Goal: Task Accomplishment & Management: Use online tool/utility

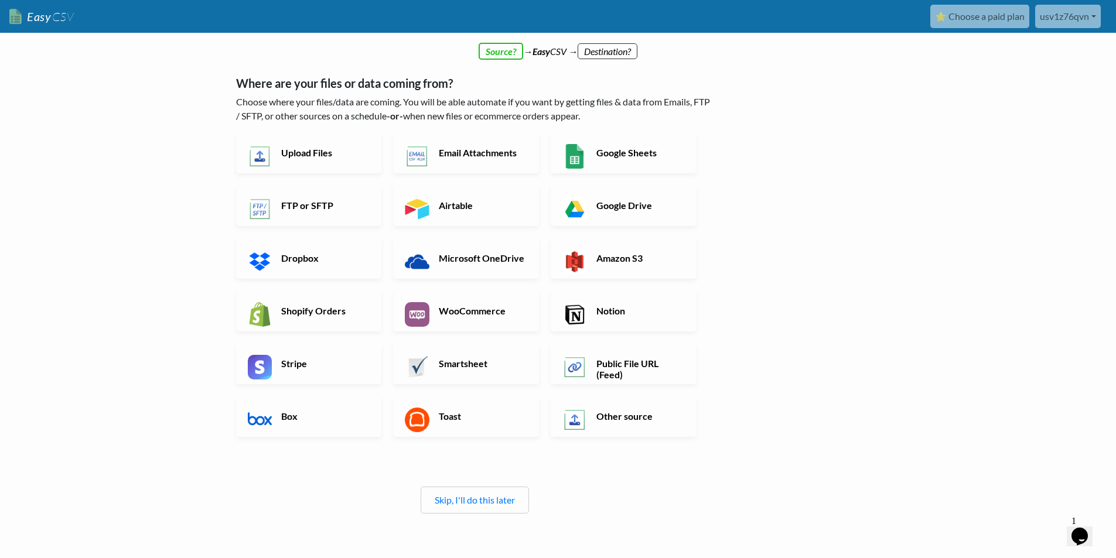
click at [741, 435] on div "← back Thanks for signing up! Set up your Import Flow and Upload Page in 1 minu…" at bounding box center [558, 344] width 668 height 570
click at [326, 299] on link "Shopify Orders" at bounding box center [309, 311] width 146 height 41
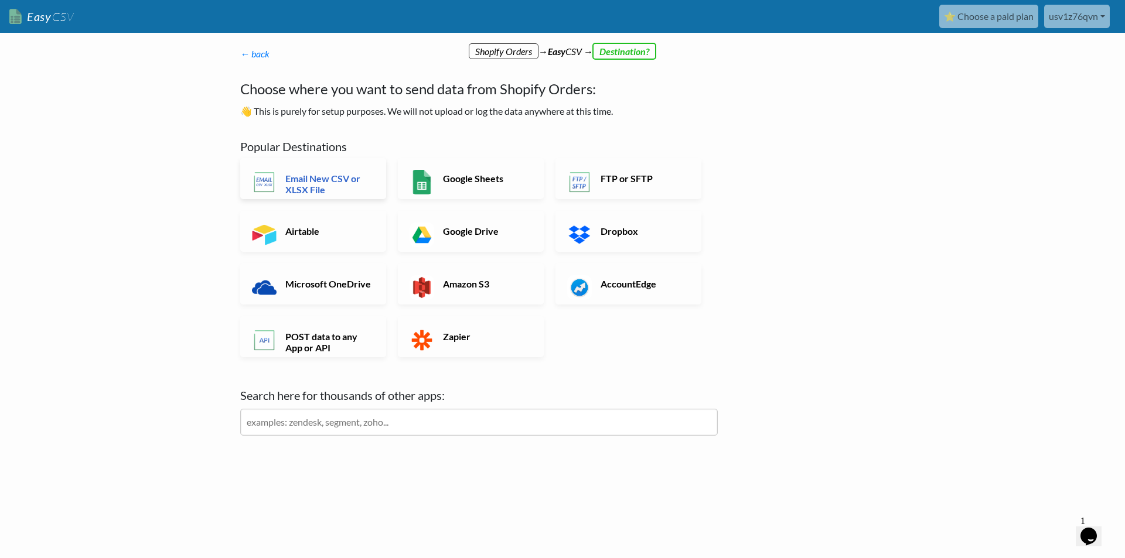
click at [380, 192] on link "Email New CSV or XLSX File" at bounding box center [313, 178] width 146 height 41
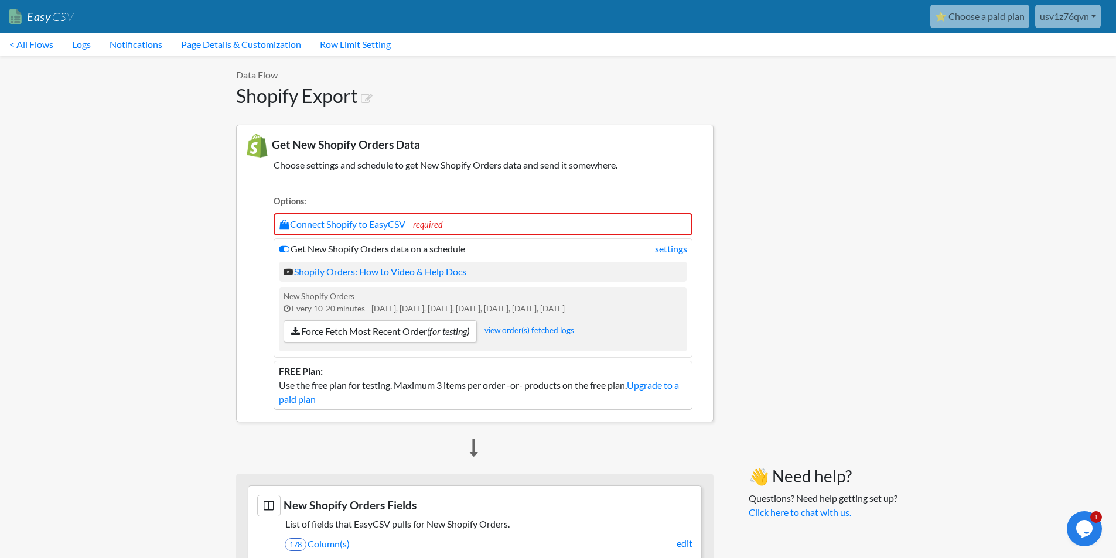
click at [490, 213] on li "Connect Shopify to EasyCSV required" at bounding box center [483, 224] width 419 height 22
click at [478, 224] on li "Connect Shopify to EasyCSV required" at bounding box center [483, 224] width 419 height 22
click at [397, 222] on link "Connect Shopify to EasyCSV" at bounding box center [343, 224] width 126 height 11
click at [362, 221] on link "Connect Shopify to EasyCSV" at bounding box center [343, 224] width 126 height 11
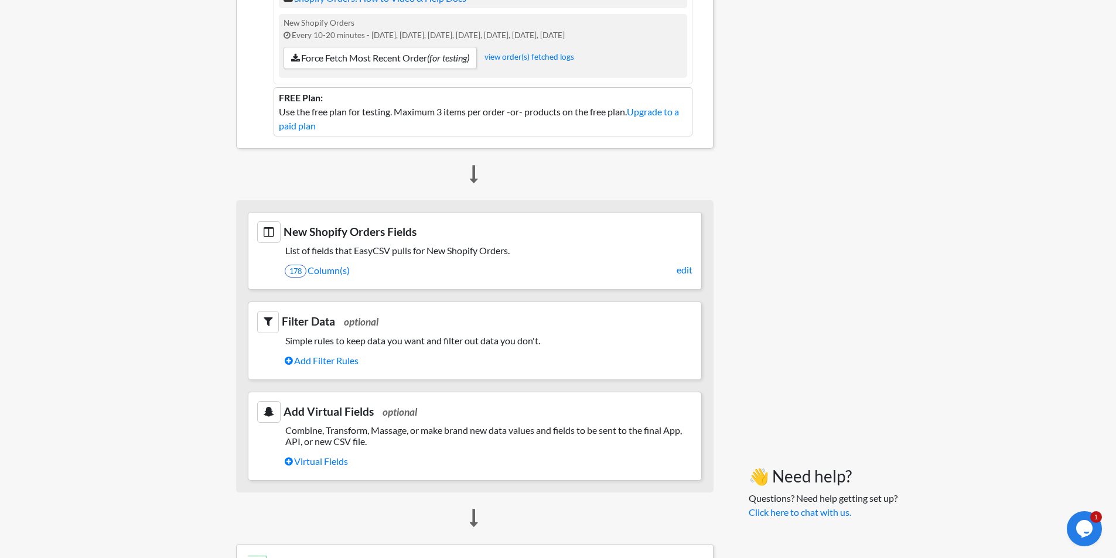
click at [783, 206] on div "👋 Need help? Questions? Need help getting set up? Click here to chat with us." at bounding box center [809, 405] width 167 height 1244
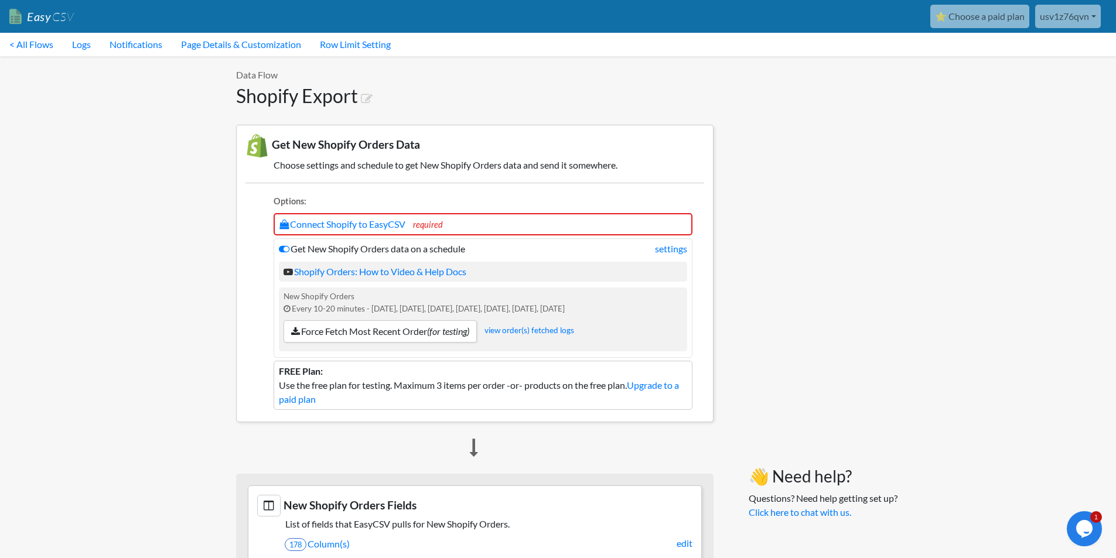
click at [608, 219] on li "Connect Shopify to EasyCSV required" at bounding box center [483, 224] width 419 height 22
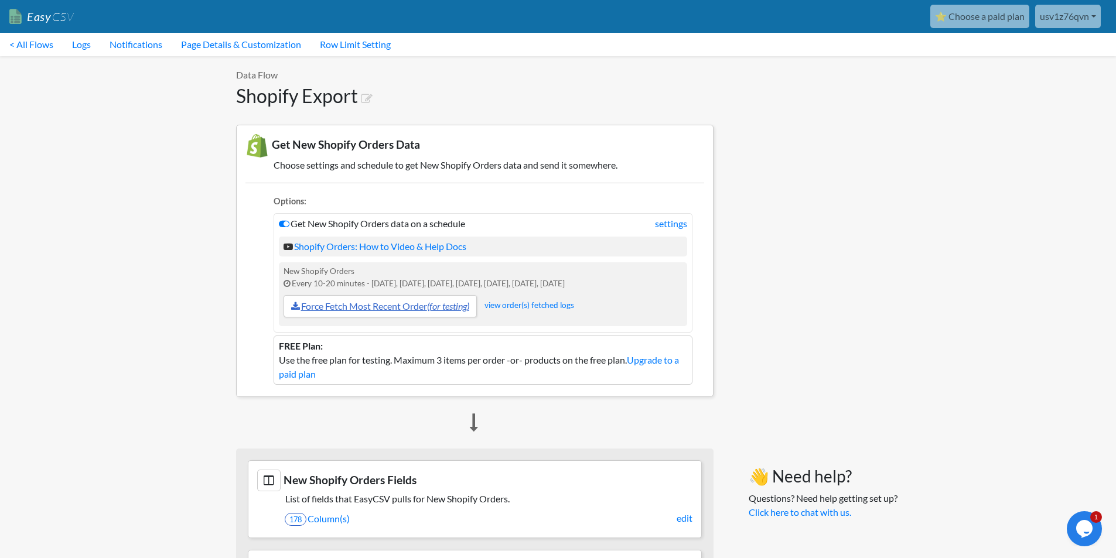
click at [413, 306] on link "Force Fetch Most Recent Order (for testing)" at bounding box center [380, 306] width 193 height 22
drag, startPoint x: 356, startPoint y: 271, endPoint x: 299, endPoint y: 265, distance: 57.1
click at [299, 265] on div "New Shopify Orders Every 10-20 minutes - [DATE], [DATE], [DATE], [DATE], [DATE]…" at bounding box center [483, 295] width 408 height 64
click at [300, 271] on div "New Shopify Orders Every 10-20 minutes - [DATE], [DATE], [DATE], [DATE], [DATE]…" at bounding box center [483, 295] width 408 height 64
drag, startPoint x: 302, startPoint y: 271, endPoint x: 366, endPoint y: 275, distance: 64.0
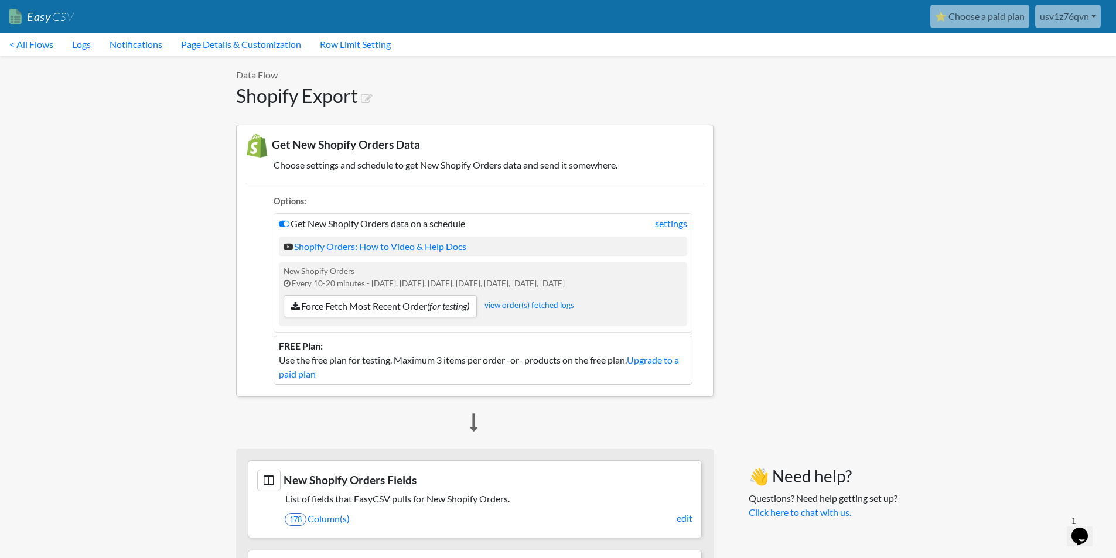
click at [366, 275] on div "New Shopify Orders Every 10-20 minutes - Sunday, Monday, Tuesday, Wednesday, Th…" at bounding box center [483, 295] width 408 height 64
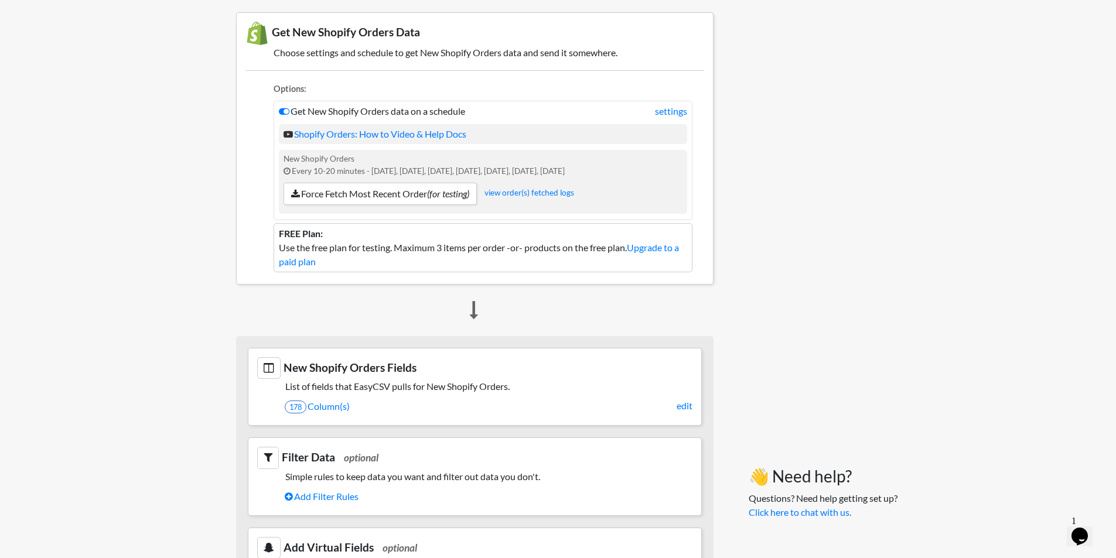
scroll to position [137, 0]
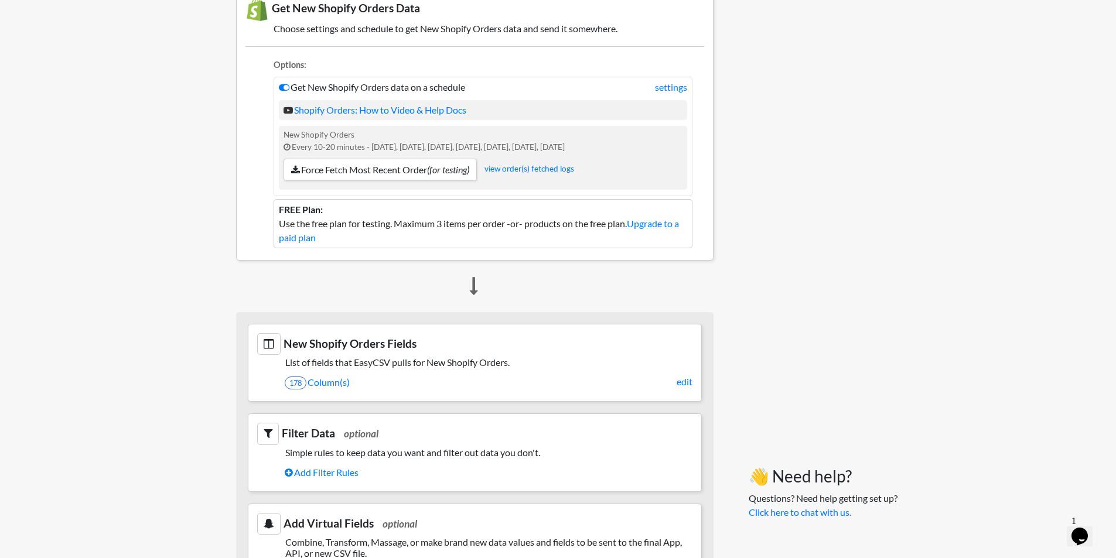
click at [502, 345] on h3 "New Shopify Orders Fields" at bounding box center [474, 344] width 435 height 22
click at [453, 366] on h5 "List of fields that EasyCSV pulls for New Shopify Orders." at bounding box center [474, 362] width 435 height 11
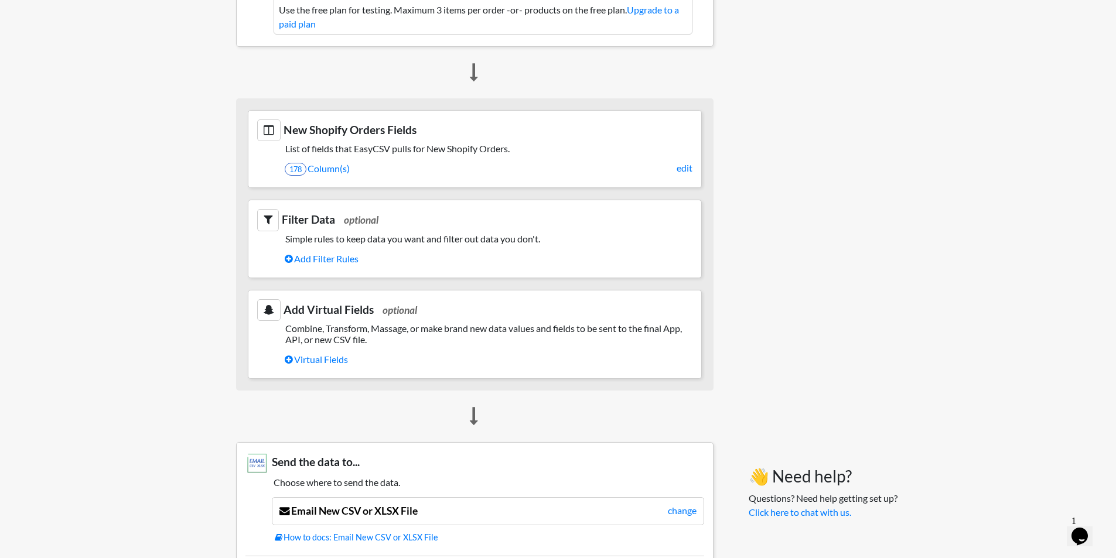
scroll to position [324, 0]
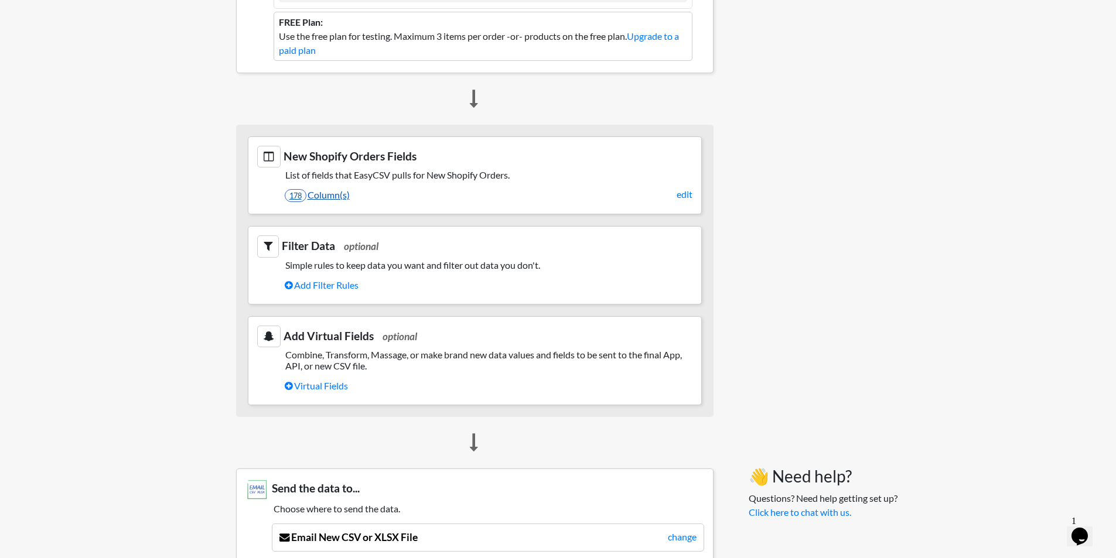
click at [321, 195] on link "178 Column(s)" at bounding box center [489, 195] width 408 height 20
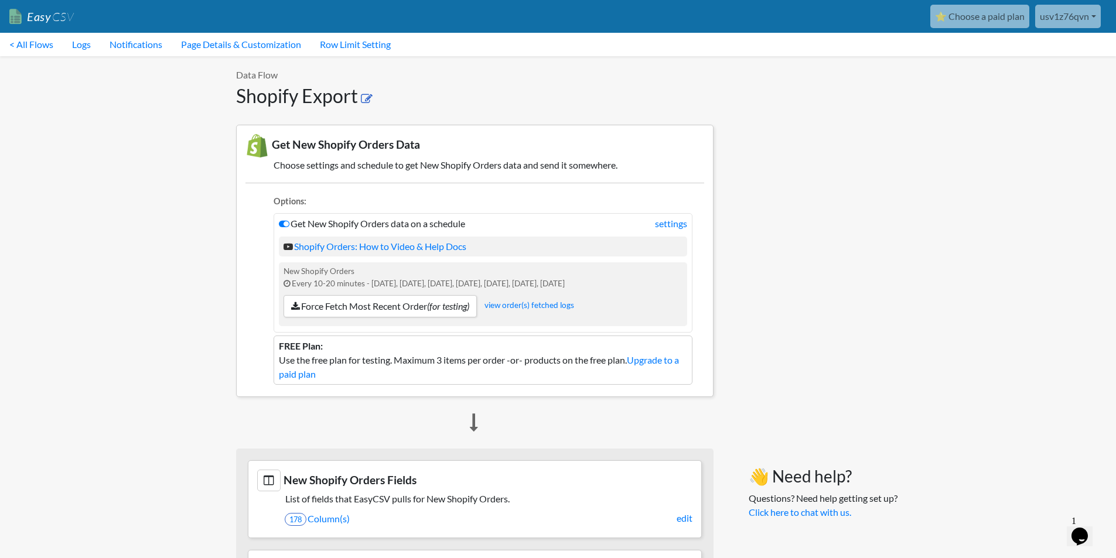
click at [366, 98] on icon at bounding box center [367, 99] width 12 height 12
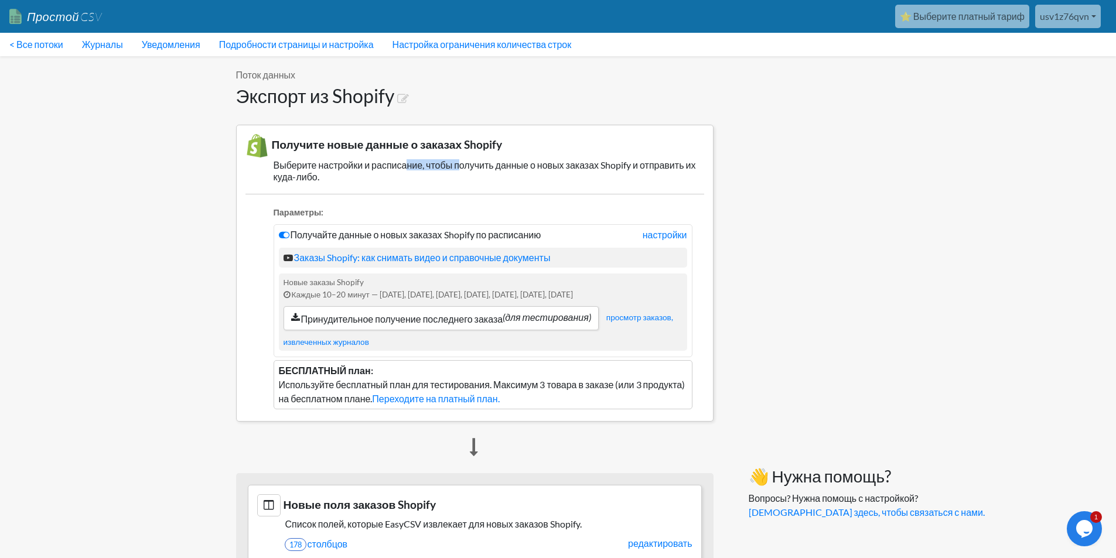
drag, startPoint x: 424, startPoint y: 164, endPoint x: 461, endPoint y: 165, distance: 37.5
click at [461, 165] on font "Выберите настройки и расписание, чтобы получить данные о новых заказах Shopify …" at bounding box center [485, 170] width 423 height 22
drag, startPoint x: 527, startPoint y: 182, endPoint x: 589, endPoint y: 181, distance: 62.1
click at [589, 181] on h5 "Выберите настройки и расписание, чтобы получить данные о новых заказах Shopify …" at bounding box center [475, 170] width 459 height 22
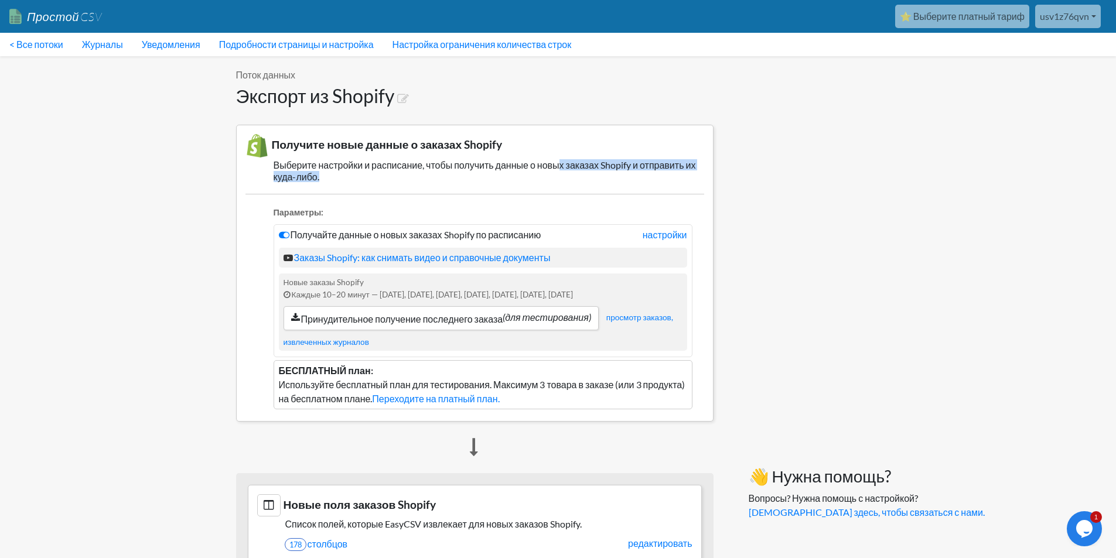
drag, startPoint x: 563, startPoint y: 168, endPoint x: 602, endPoint y: 173, distance: 39.1
click at [602, 173] on h5 "Выберите настройки и расписание, чтобы получить данные о новых заказах Shopify …" at bounding box center [475, 170] width 459 height 22
click at [661, 231] on font "настройки" at bounding box center [665, 234] width 45 height 11
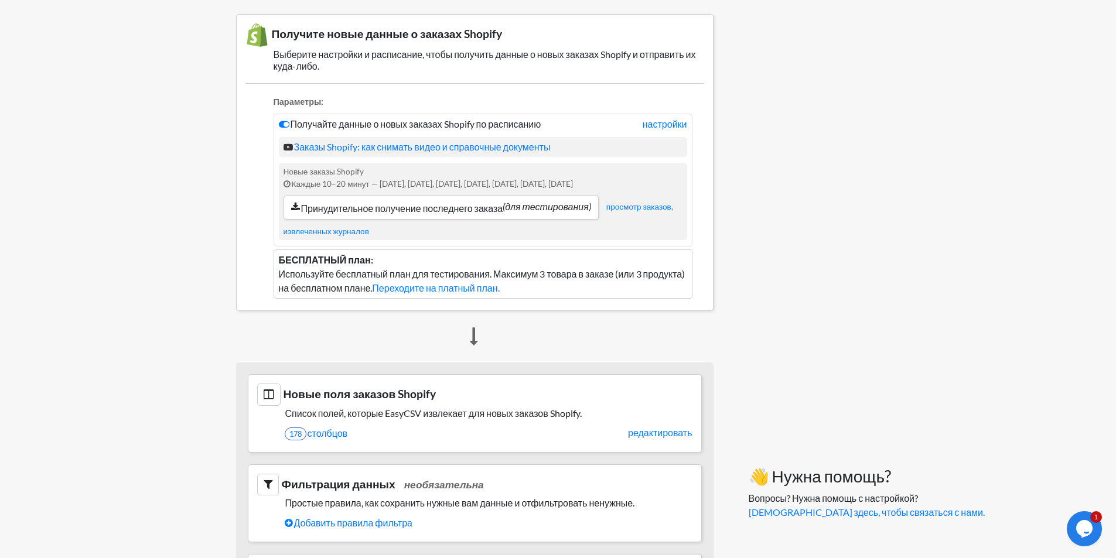
scroll to position [137, 0]
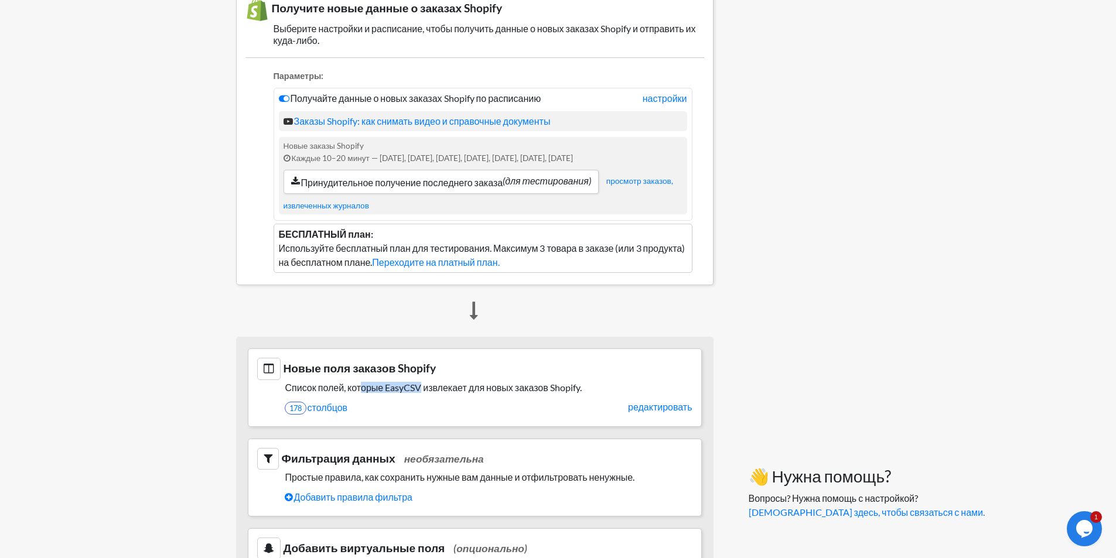
drag, startPoint x: 363, startPoint y: 389, endPoint x: 423, endPoint y: 391, distance: 59.2
click at [423, 391] on font "Список полей, которые EasyCSV извлекает для новых заказов Shopify." at bounding box center [433, 387] width 297 height 11
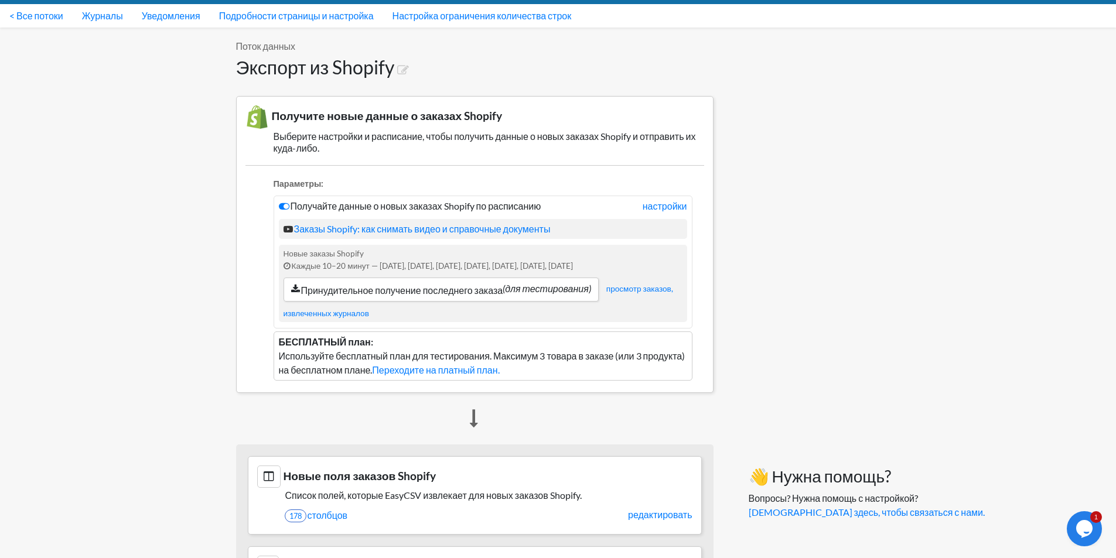
scroll to position [0, 0]
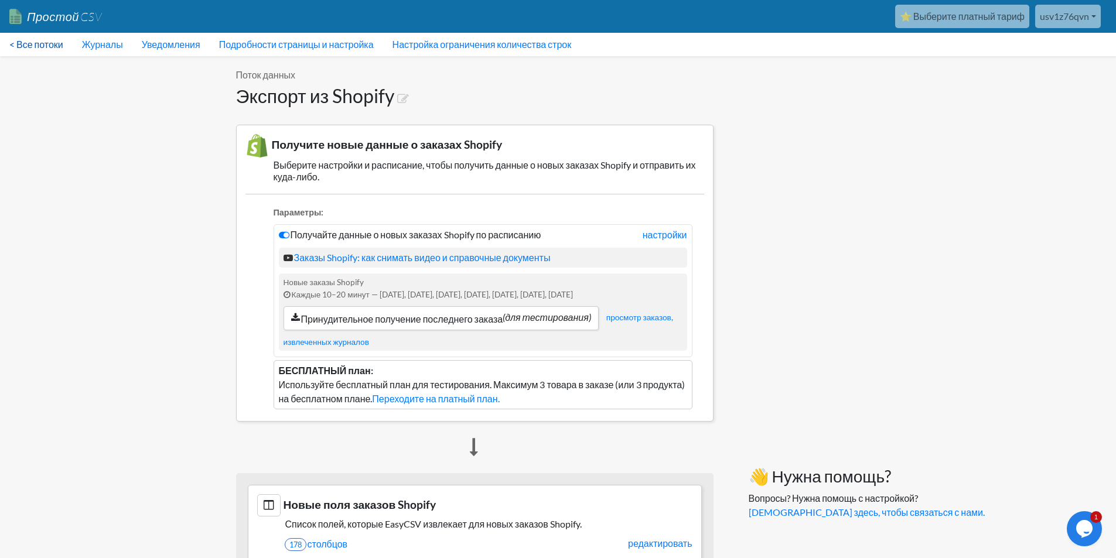
click at [43, 44] on font "< Все потоки" at bounding box center [36, 44] width 54 height 11
click at [59, 45] on font "< Все потоки" at bounding box center [36, 44] width 54 height 11
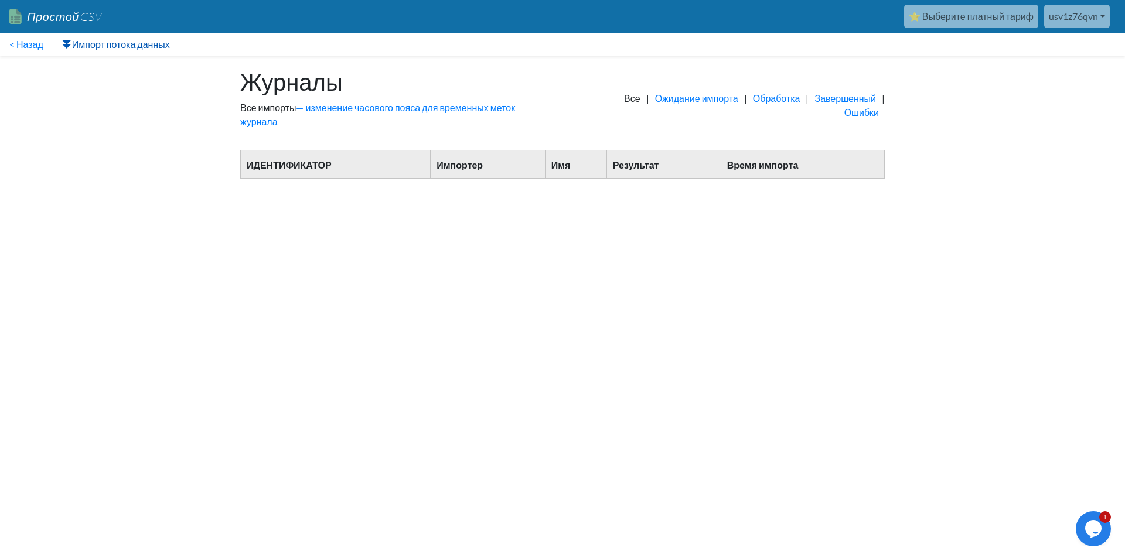
click at [113, 45] on font "Импорт потока данных" at bounding box center [121, 44] width 98 height 11
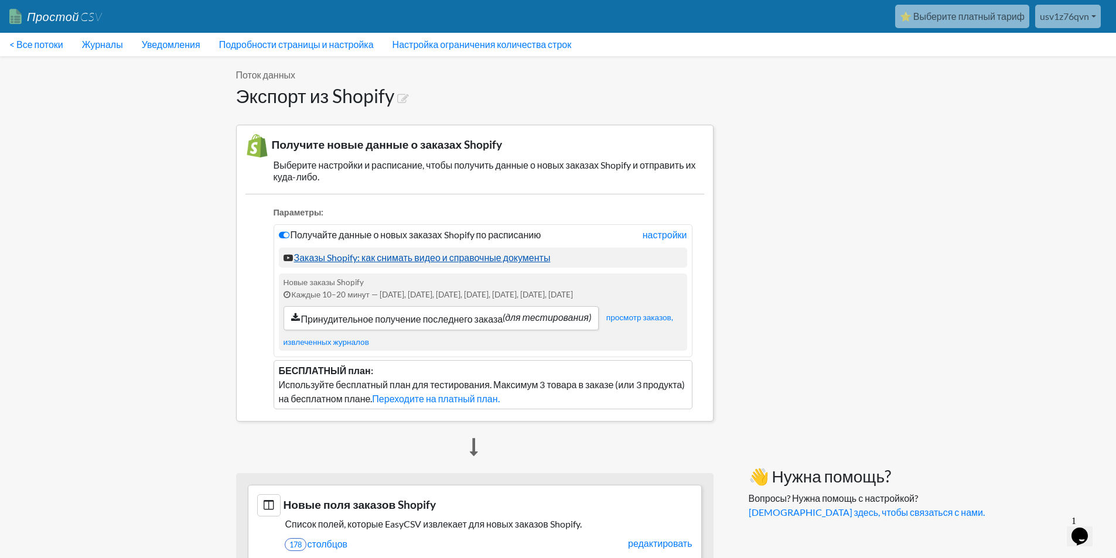
click at [513, 257] on font "Заказы Shopify: как снимать видео и справочные документы" at bounding box center [422, 257] width 257 height 11
drag, startPoint x: 315, startPoint y: 386, endPoint x: 437, endPoint y: 386, distance: 121.3
click at [437, 386] on font "Используйте бесплатный план для тестирования. Максимум 3 товара в заказе (или 3…" at bounding box center [482, 391] width 407 height 25
drag, startPoint x: 505, startPoint y: 386, endPoint x: 564, endPoint y: 386, distance: 58.6
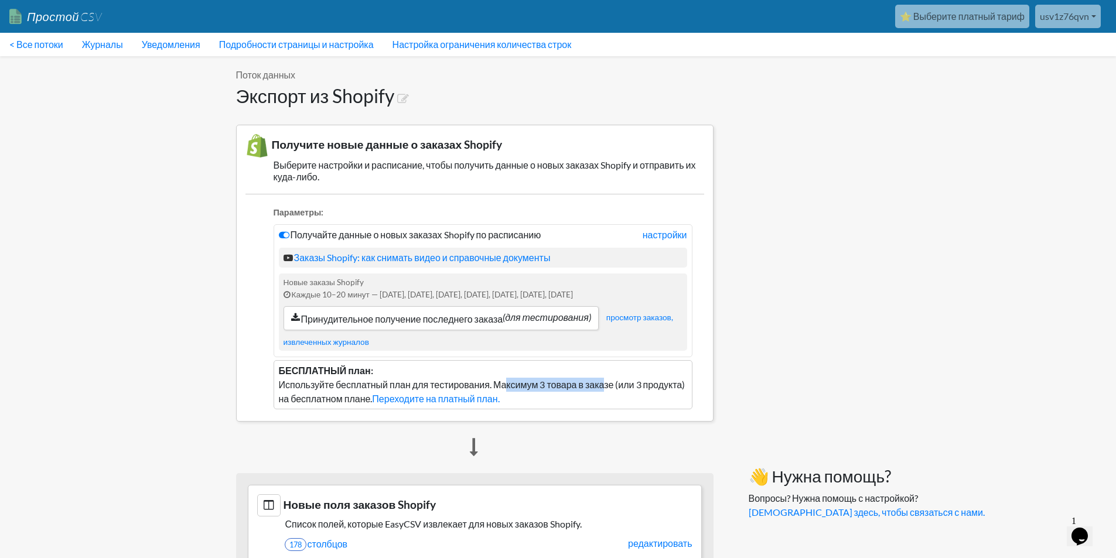
click at [564, 386] on font "Используйте бесплатный план для тестирования. Максимум 3 товара в заказе (или 3…" at bounding box center [482, 391] width 407 height 25
click at [356, 377] on li "БЕСПЛАТНЫЙ план: Используйте бесплатный план для тестирования. Максимум 3 товар…" at bounding box center [483, 384] width 419 height 49
click at [466, 324] on font "Принудительное получение последнего заказа" at bounding box center [402, 319] width 202 height 11
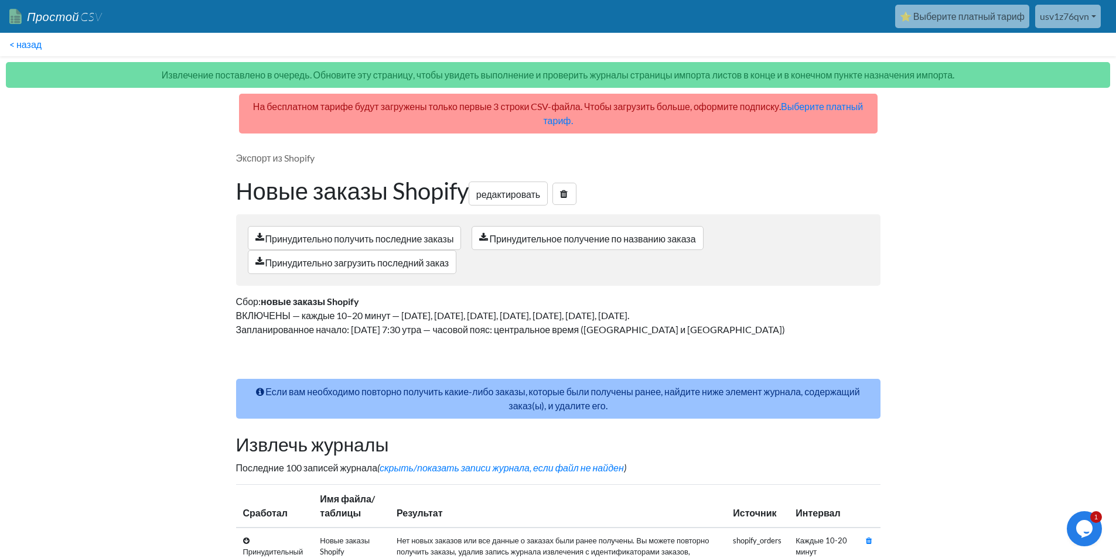
scroll to position [49, 0]
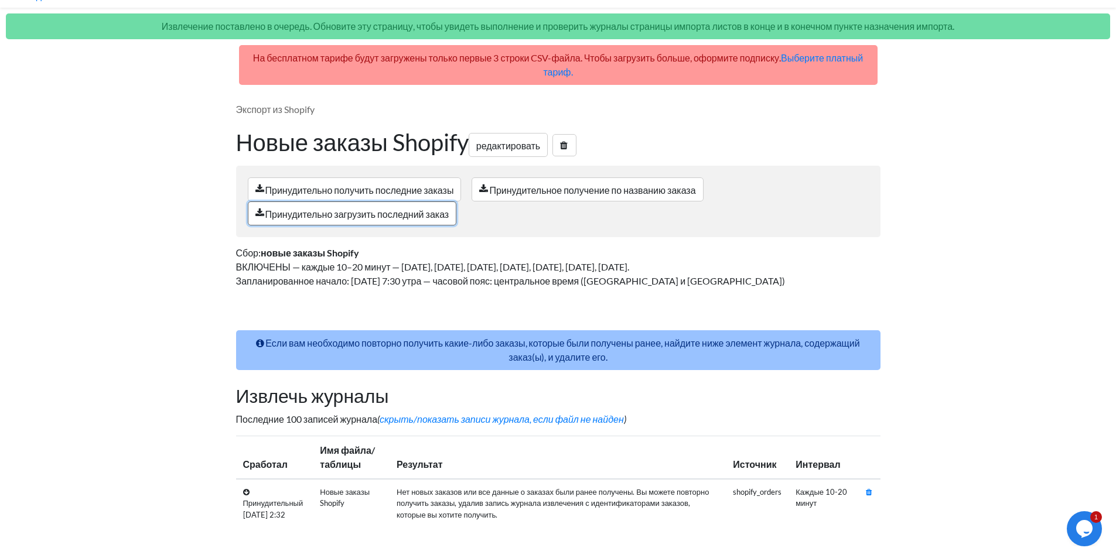
click at [393, 220] on link "Принудительно загрузить последний заказ" at bounding box center [352, 214] width 209 height 24
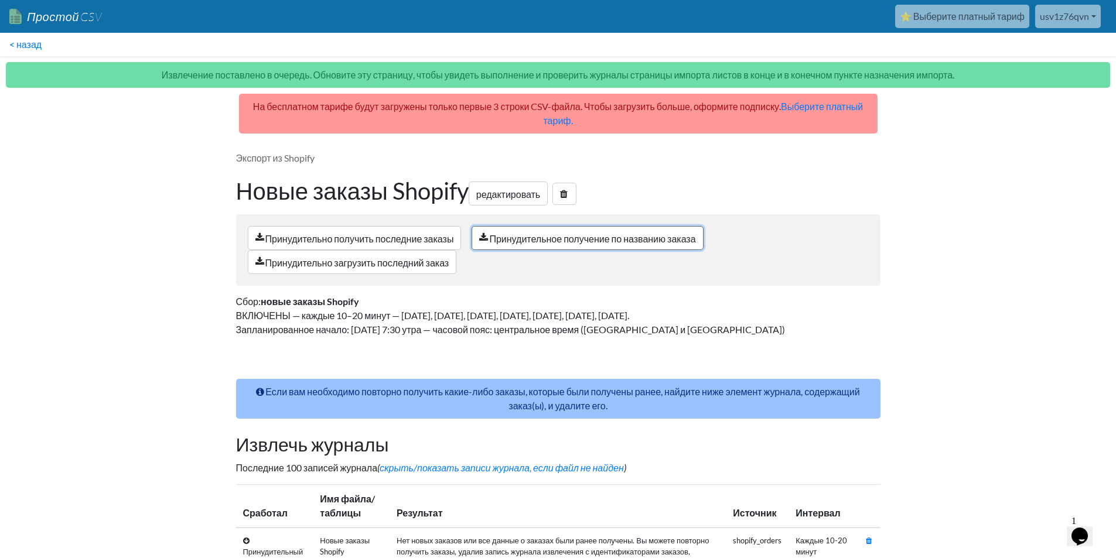
click at [523, 249] on link "Принудительное получение по названию заказа" at bounding box center [587, 238] width 231 height 24
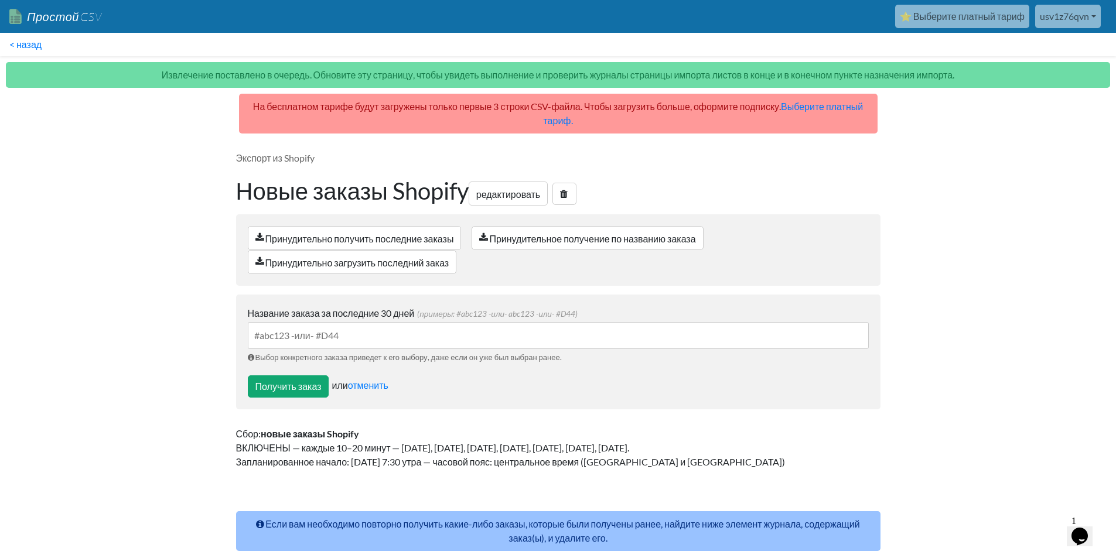
click at [351, 348] on input "Название заказа за последние 30 дней (примеры: #abc123 -или- abc123 -или- #D44)" at bounding box center [558, 335] width 621 height 27
click at [369, 239] on font "Принудительно получить последние заказы" at bounding box center [359, 238] width 189 height 11
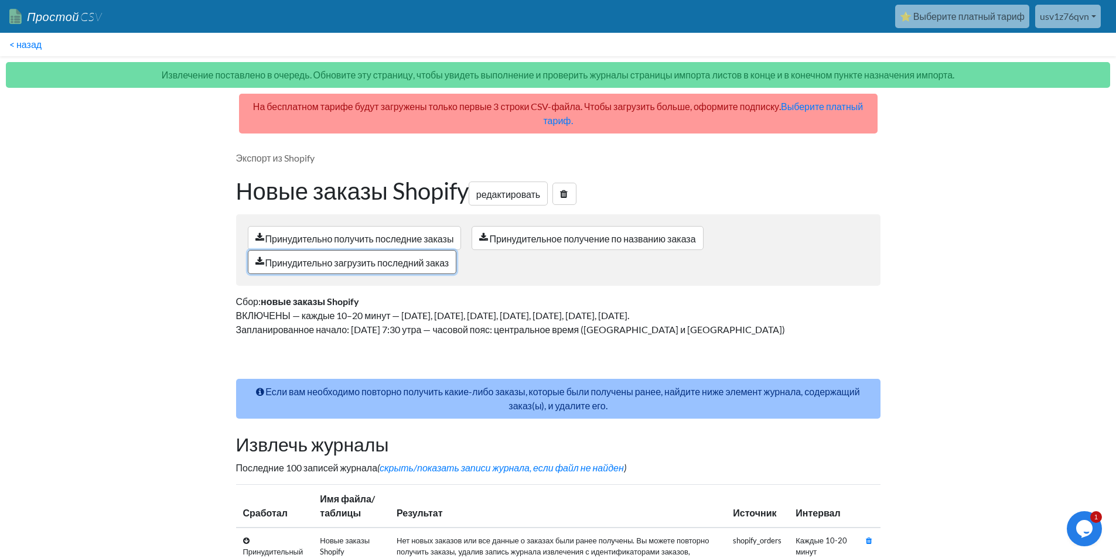
click at [360, 256] on link "Принудительно загрузить последний заказ" at bounding box center [352, 262] width 209 height 24
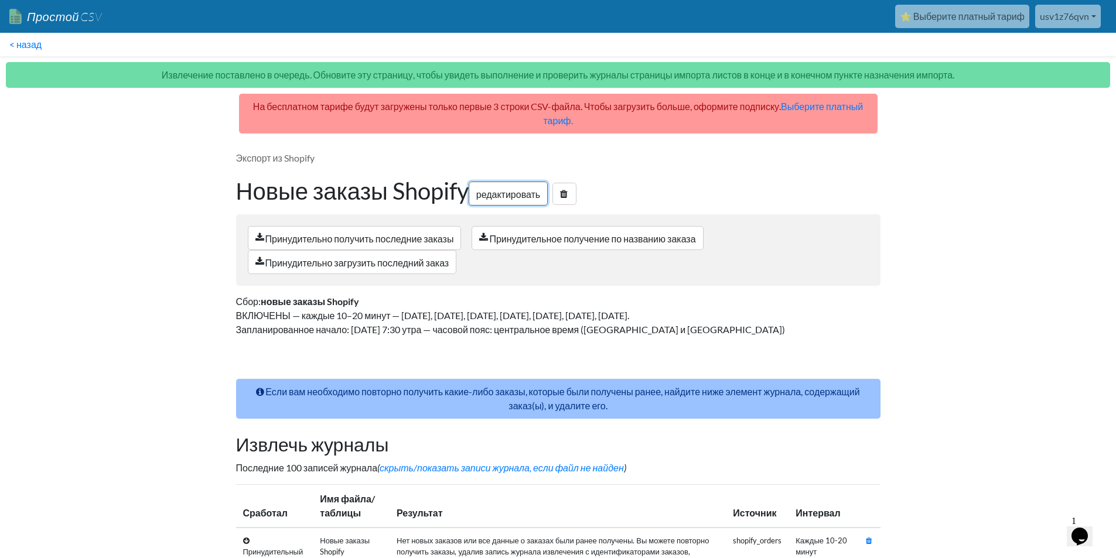
click at [515, 193] on font "редактировать" at bounding box center [508, 194] width 64 height 11
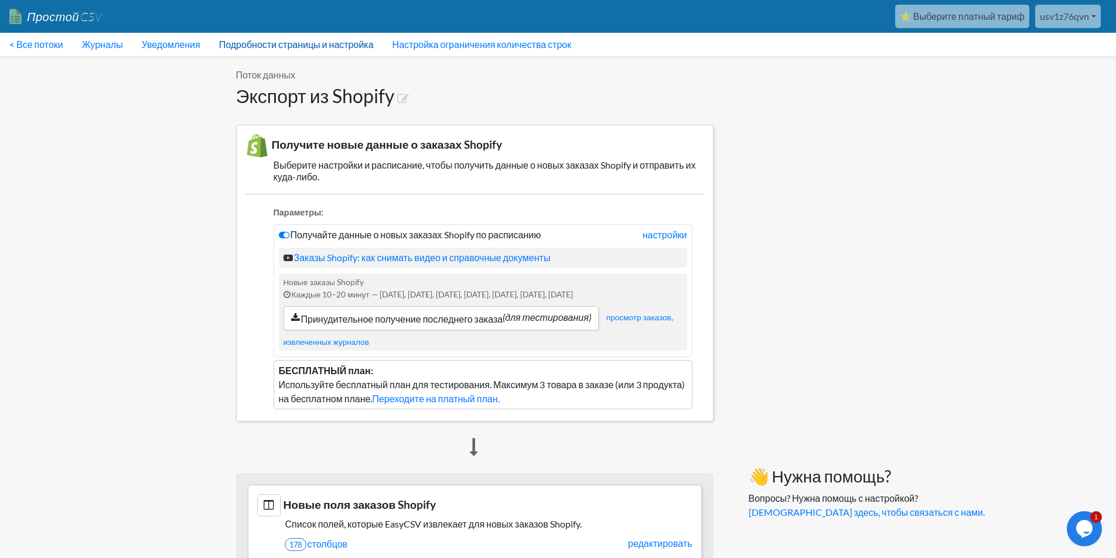
click at [280, 33] on link "Подробности страницы и настройка" at bounding box center [296, 44] width 173 height 23
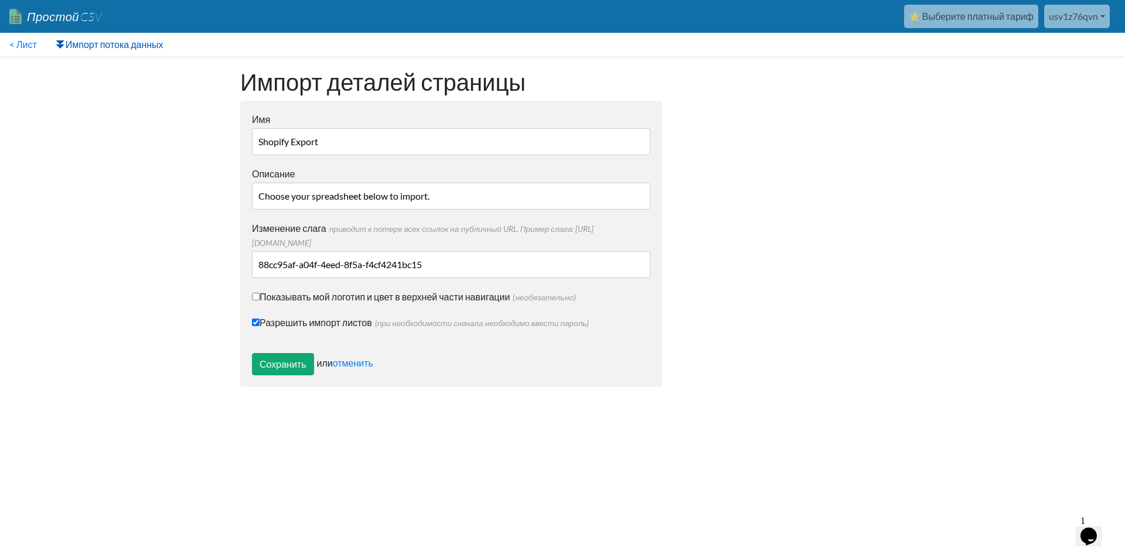
click at [80, 45] on font "Импорт потока данных" at bounding box center [115, 44] width 98 height 11
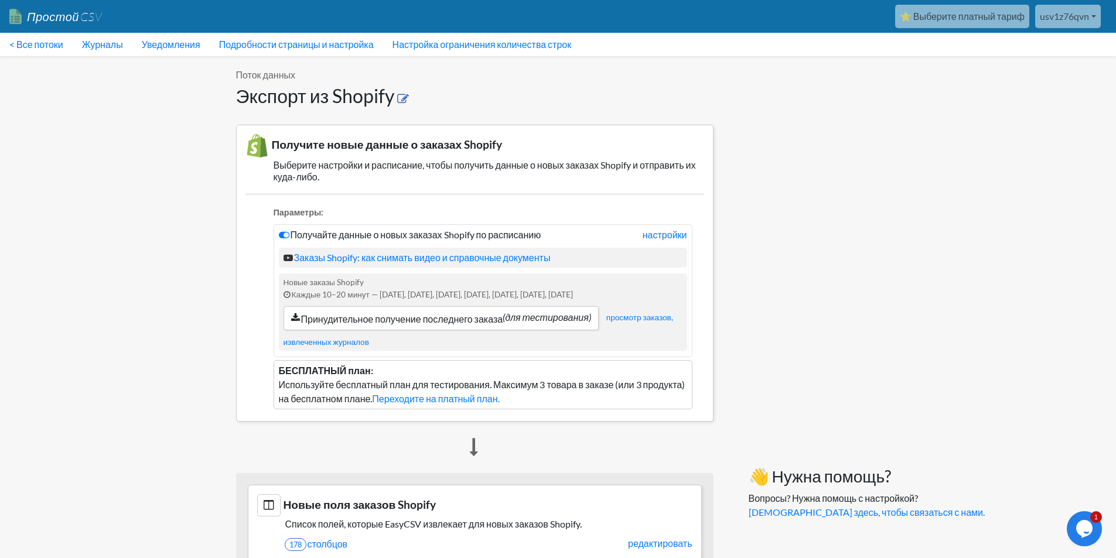
click at [402, 94] on icon at bounding box center [403, 99] width 12 height 12
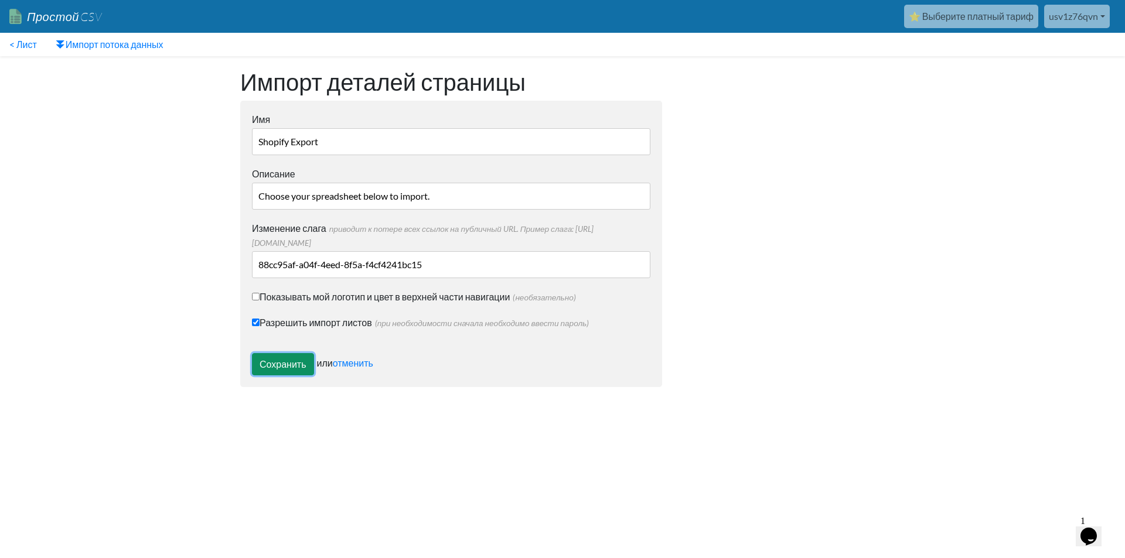
click at [273, 367] on input "Сохранить" at bounding box center [283, 364] width 62 height 22
type input "Save"
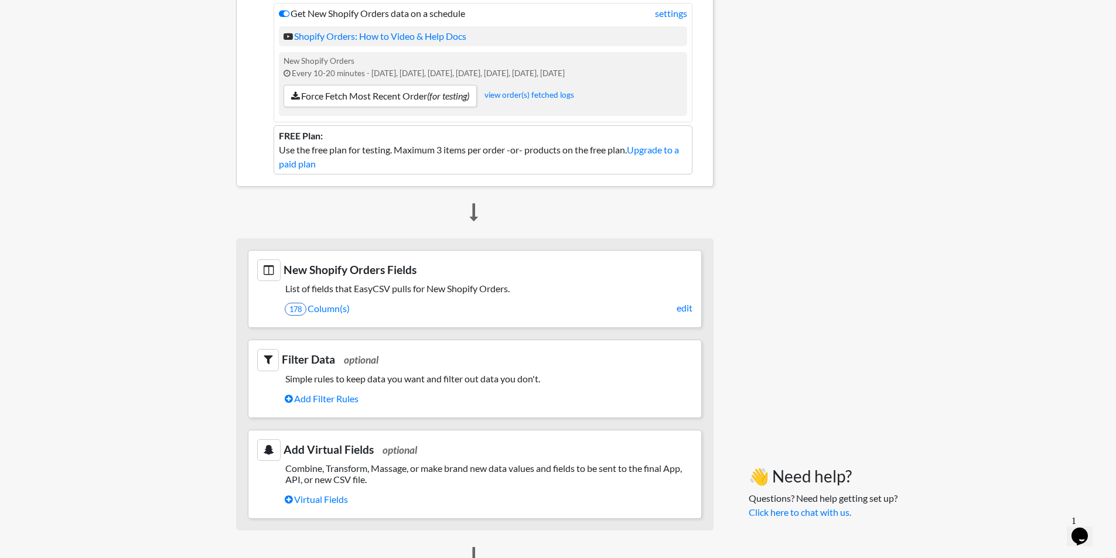
scroll to position [274, 0]
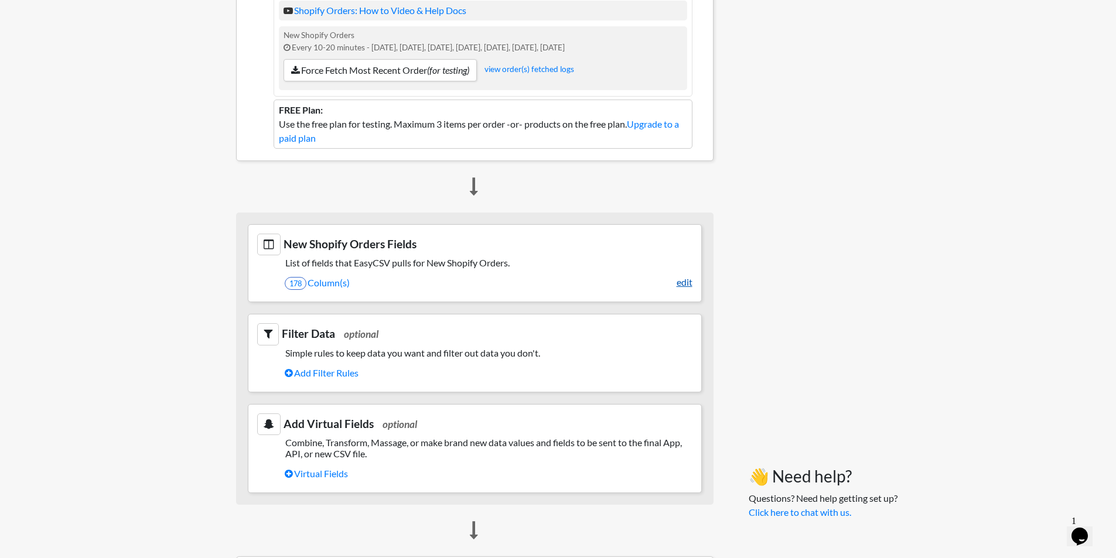
click at [685, 282] on link "edit" at bounding box center [685, 282] width 16 height 14
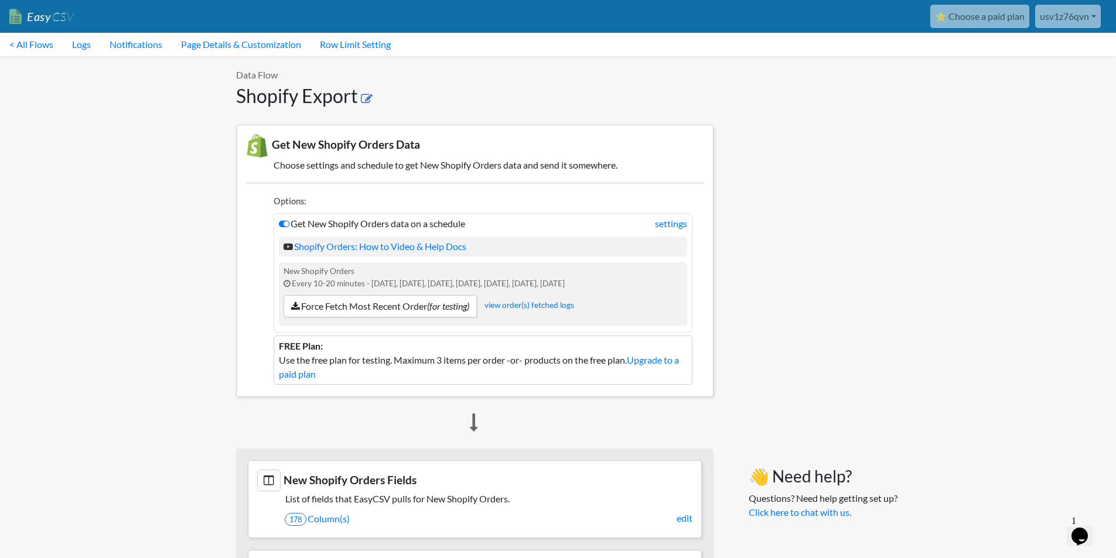
click at [369, 93] on link at bounding box center [367, 98] width 13 height 14
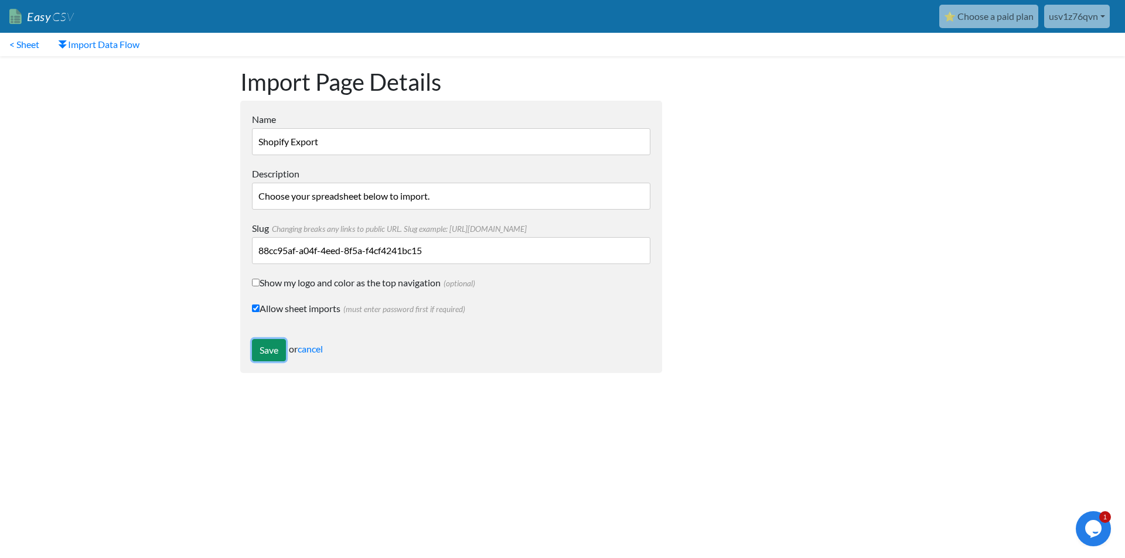
click at [263, 350] on input "Save" at bounding box center [269, 350] width 34 height 22
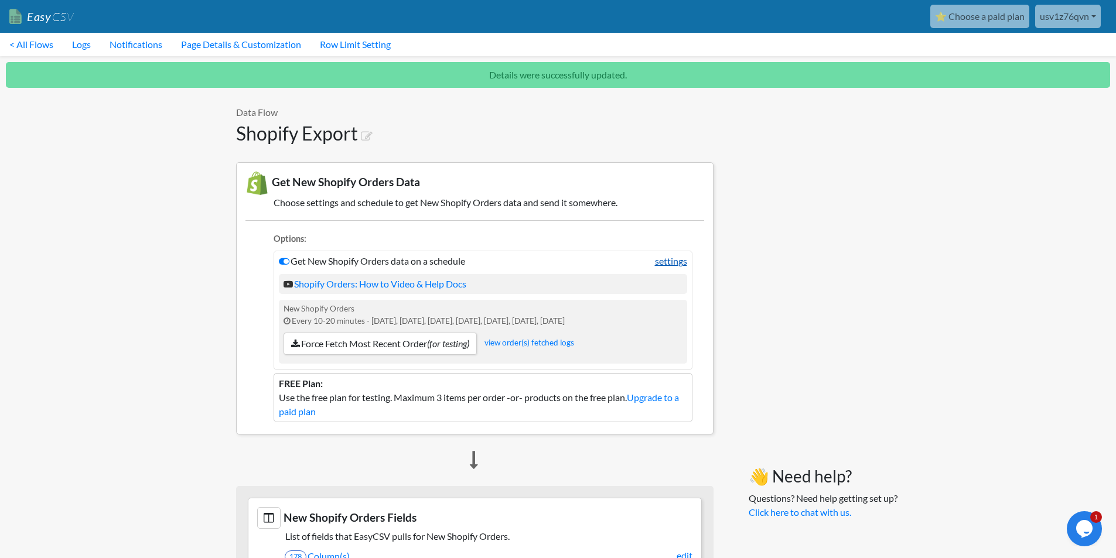
click at [676, 264] on link "settings" at bounding box center [671, 261] width 32 height 14
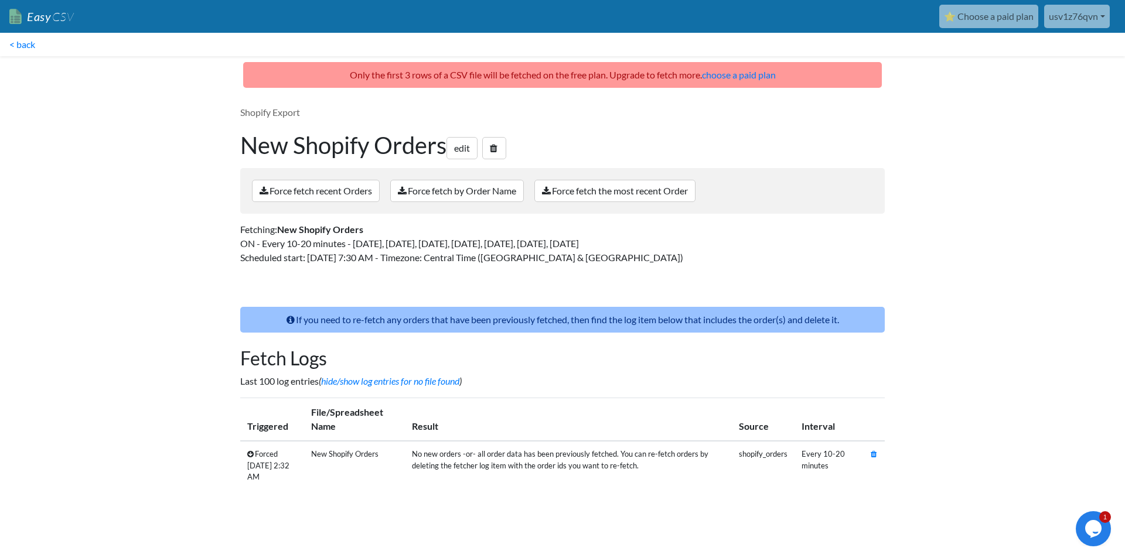
click at [30, 16] on link "Easy CSV" at bounding box center [41, 17] width 64 height 24
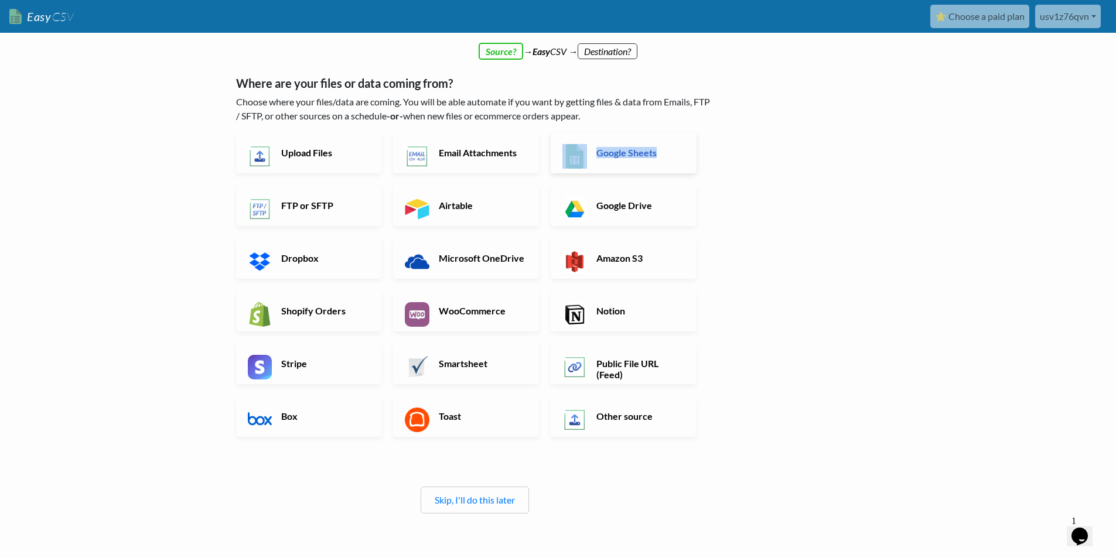
drag, startPoint x: 762, startPoint y: 177, endPoint x: 665, endPoint y: 155, distance: 99.7
click at [665, 155] on div "← back Thanks for signing up! Set up your Import Flow and Upload Page in 1 minu…" at bounding box center [558, 344] width 668 height 570
copy link "Google Sheets"
click at [605, 159] on link "Google Sheets" at bounding box center [624, 152] width 146 height 41
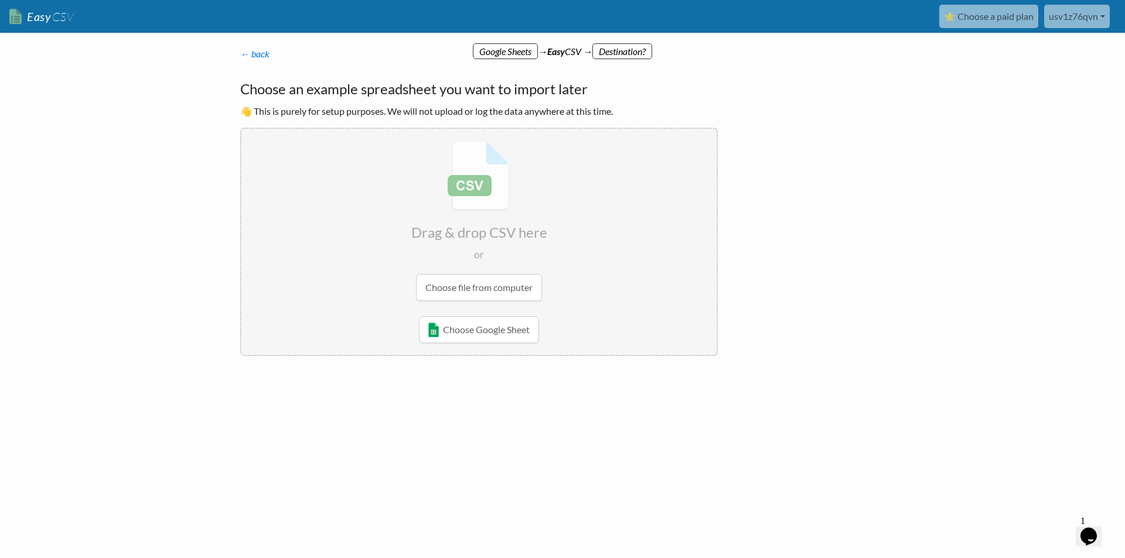
click at [828, 200] on div "← back Thanks for signing up! Set up your Import Flow and Upload Page in 1 minu…" at bounding box center [563, 246] width 668 height 374
click at [340, 267] on input "file" at bounding box center [478, 221] width 475 height 185
type input "C:\fakepath\test4.csv"
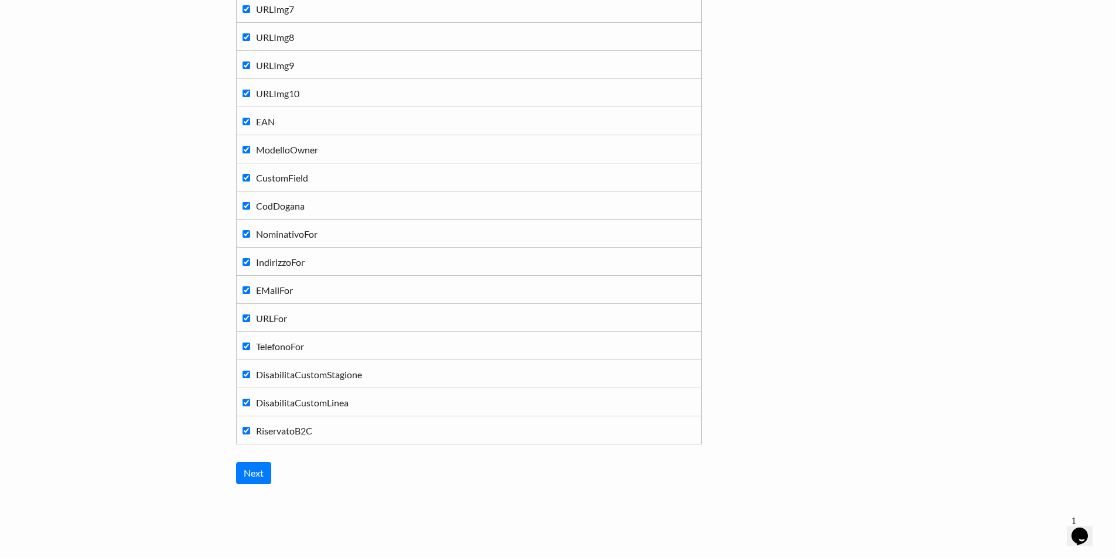
scroll to position [3686, 0]
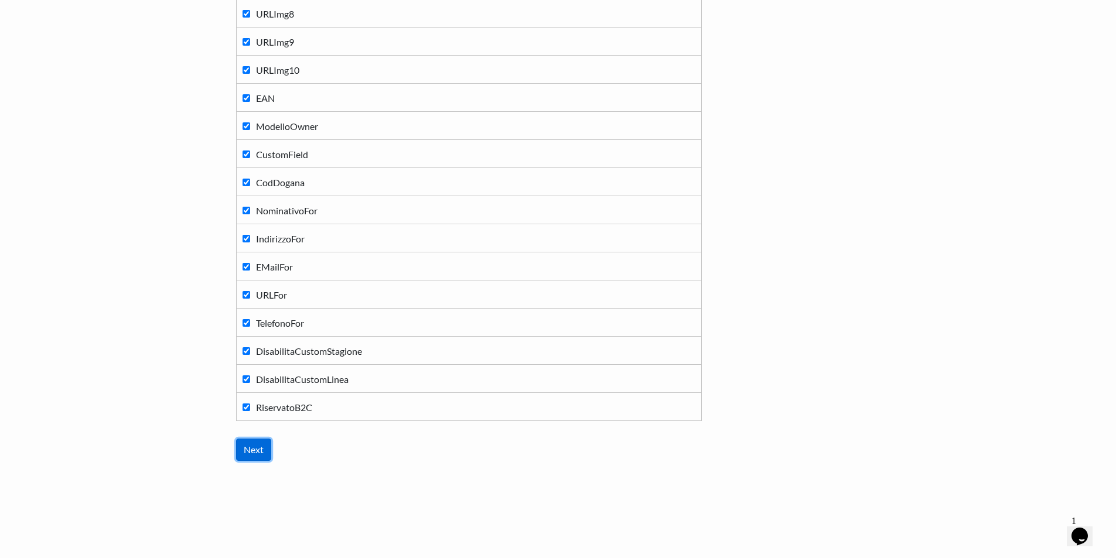
click at [247, 453] on input "Next" at bounding box center [253, 450] width 35 height 22
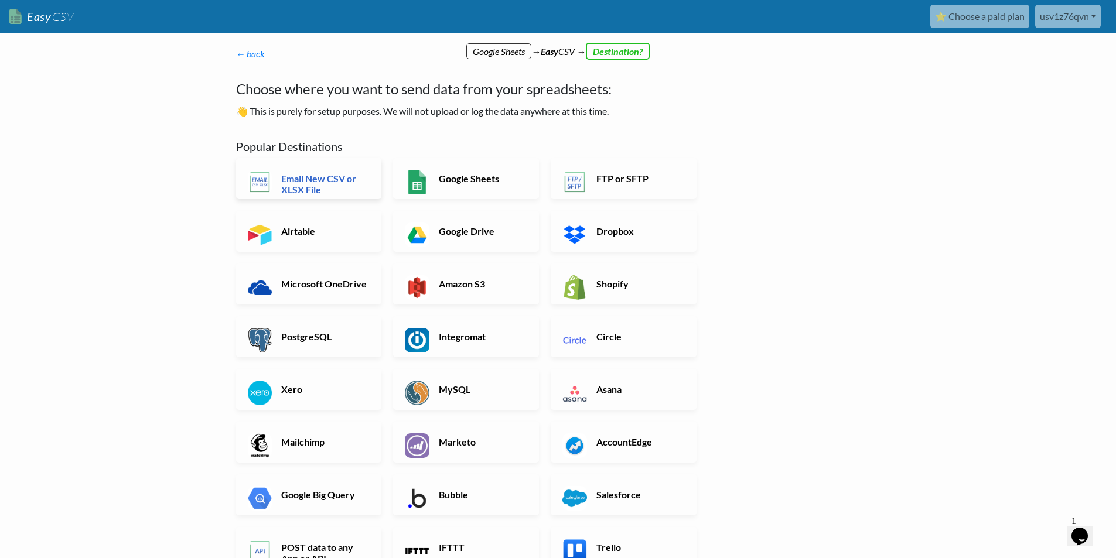
click at [323, 181] on h6 "Email New CSV or XLSX File" at bounding box center [324, 184] width 92 height 22
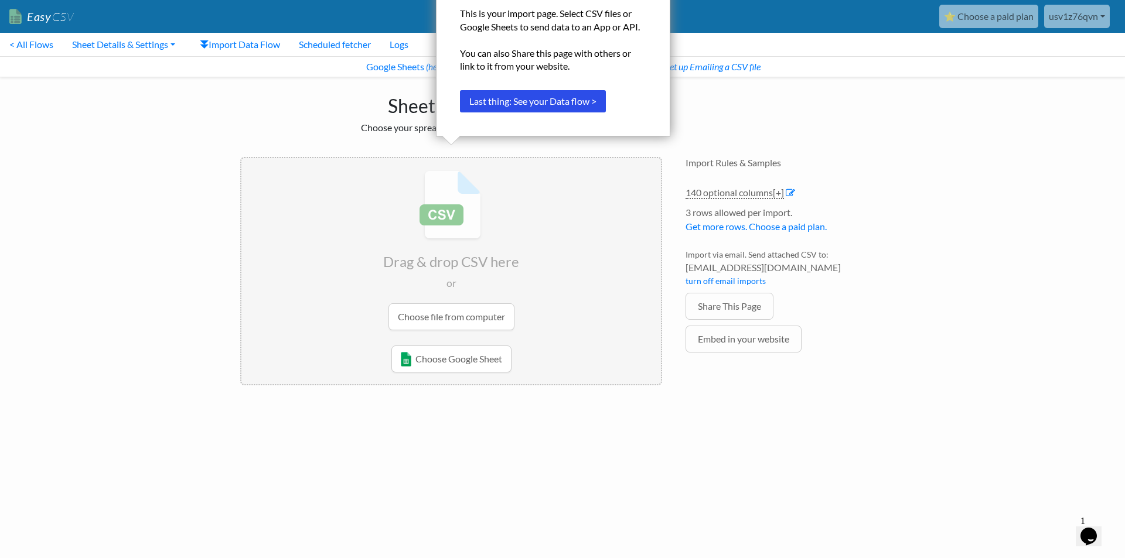
click at [471, 314] on input "file" at bounding box center [451, 250] width 420 height 185
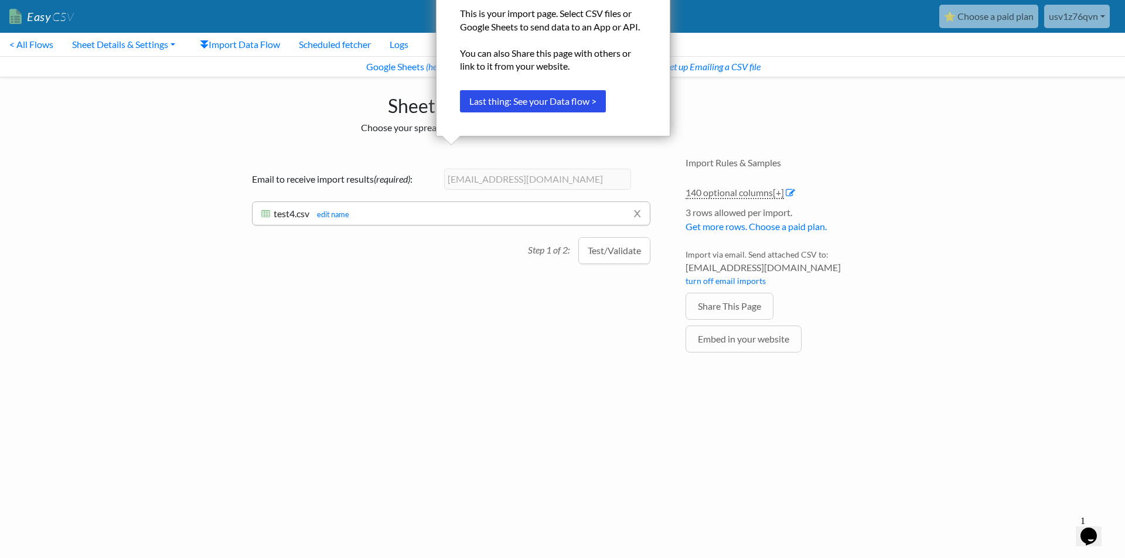
click at [574, 276] on div "Drag & drop CSV here or Choose file from computer Choose Google Sheet Email to …" at bounding box center [451, 272] width 445 height 254
click at [602, 247] on button "Test/Validate" at bounding box center [614, 250] width 72 height 27
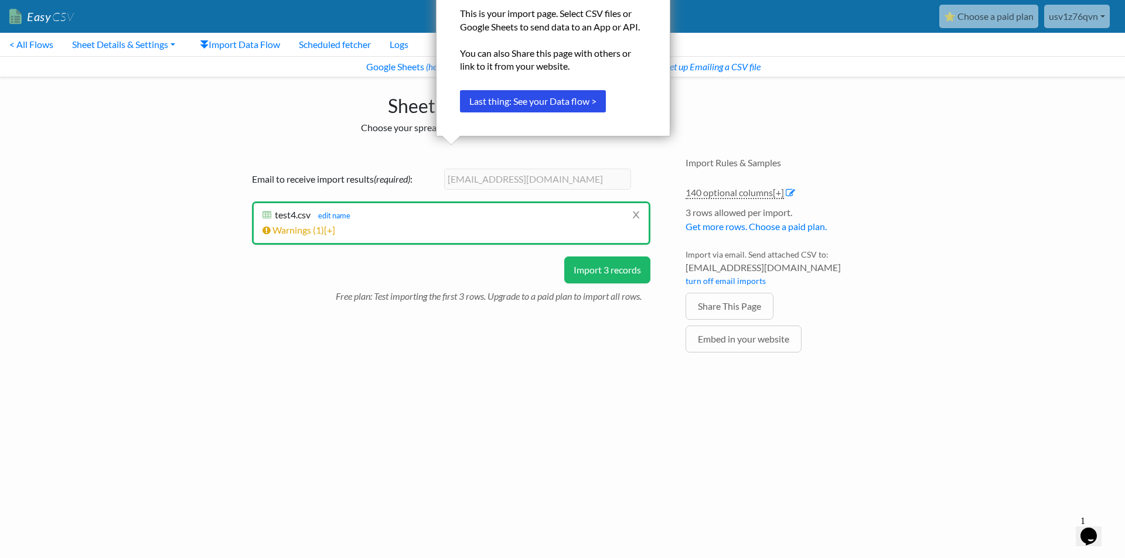
click at [611, 273] on button "Import 3 records" at bounding box center [607, 270] width 86 height 27
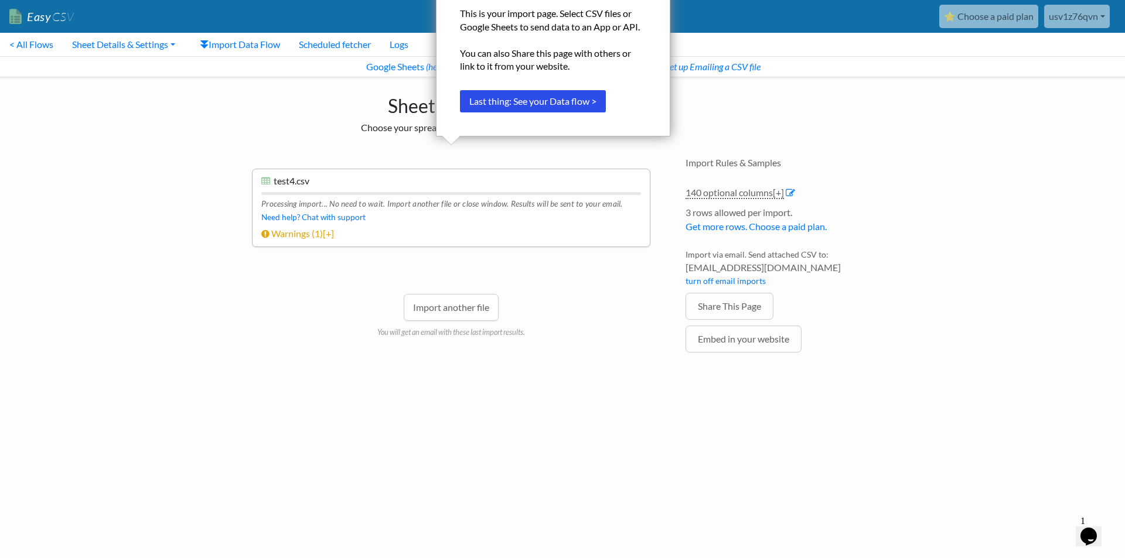
click at [507, 409] on html "Easy CSV ⭐ Choose a paid plan usv1z76qvn Bwmyga All Flows All CSV Generators Bu…" at bounding box center [562, 204] width 1125 height 409
click at [580, 102] on button "Last thing: See your Data flow >" at bounding box center [533, 101] width 146 height 22
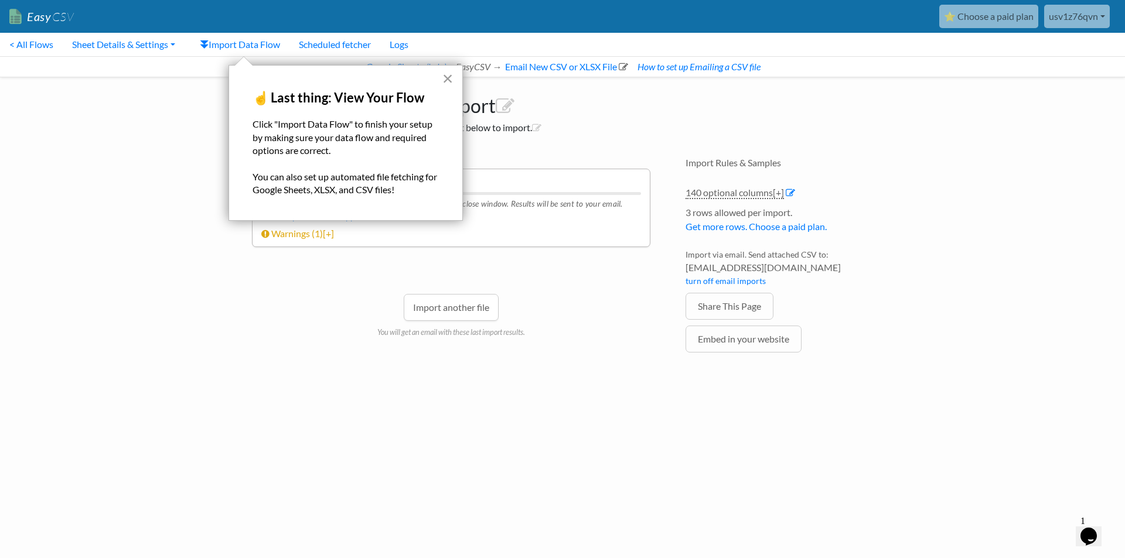
click at [448, 83] on button "×" at bounding box center [447, 78] width 11 height 19
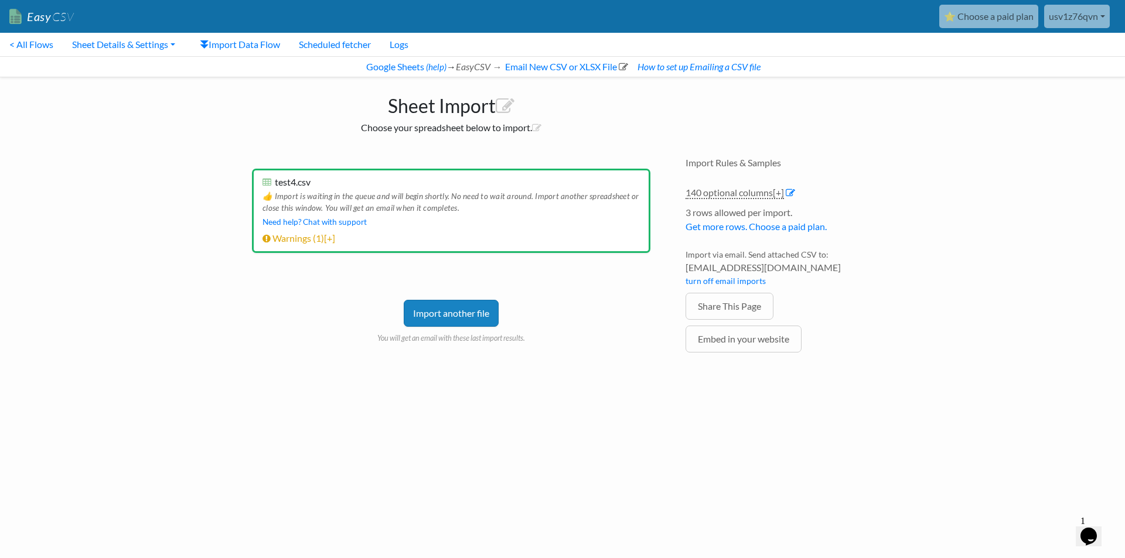
click at [244, 326] on div "Email to receive import results (required) : usv1z76qvn@bwmyga.com x test4.csv …" at bounding box center [451, 261] width 422 height 208
click at [760, 306] on link "Share This Page" at bounding box center [730, 306] width 88 height 27
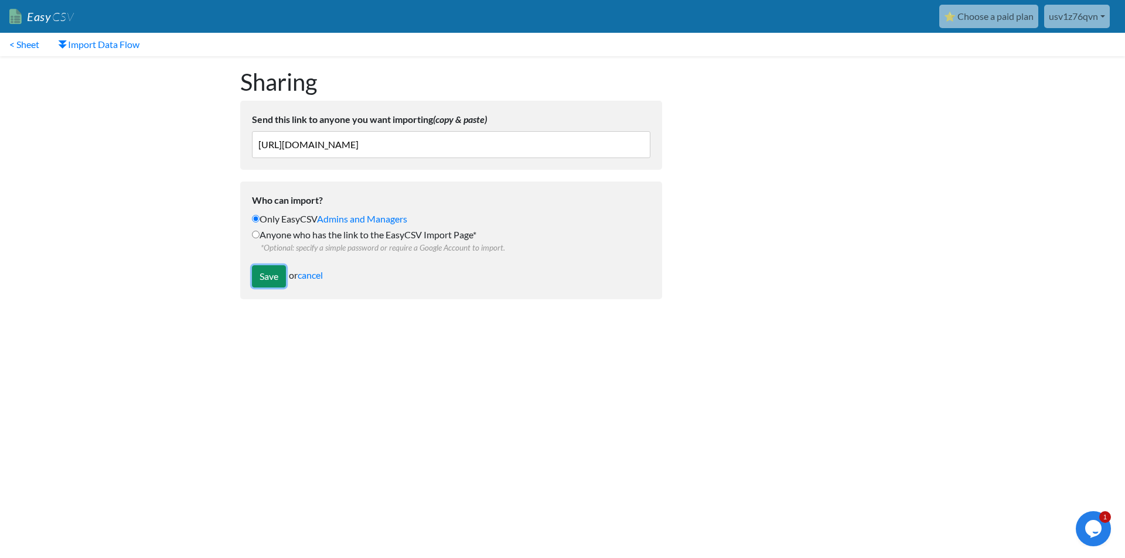
click at [269, 270] on input "Save" at bounding box center [269, 276] width 34 height 22
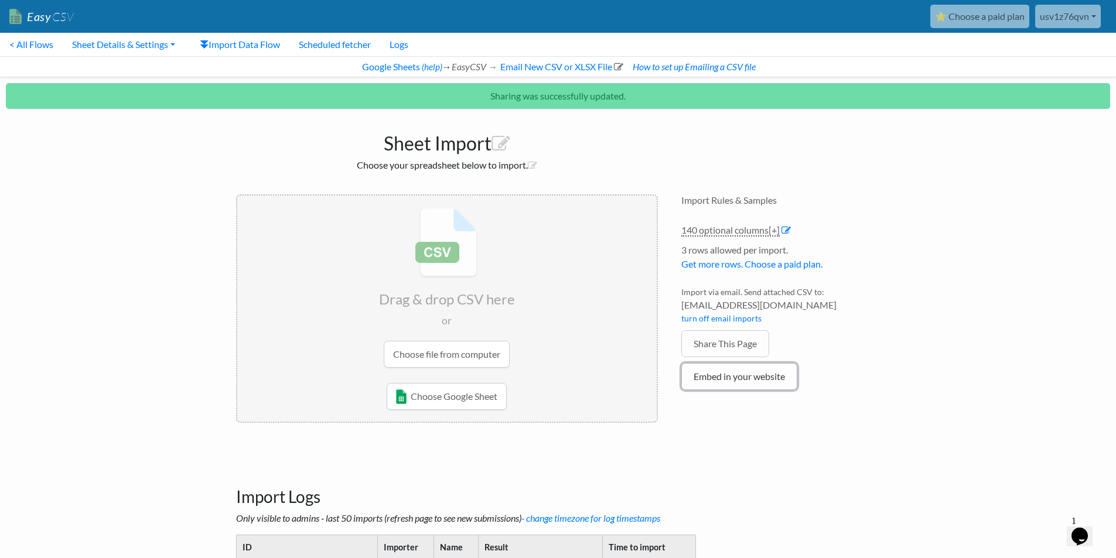
click at [706, 379] on link "Embed in your website" at bounding box center [740, 376] width 116 height 27
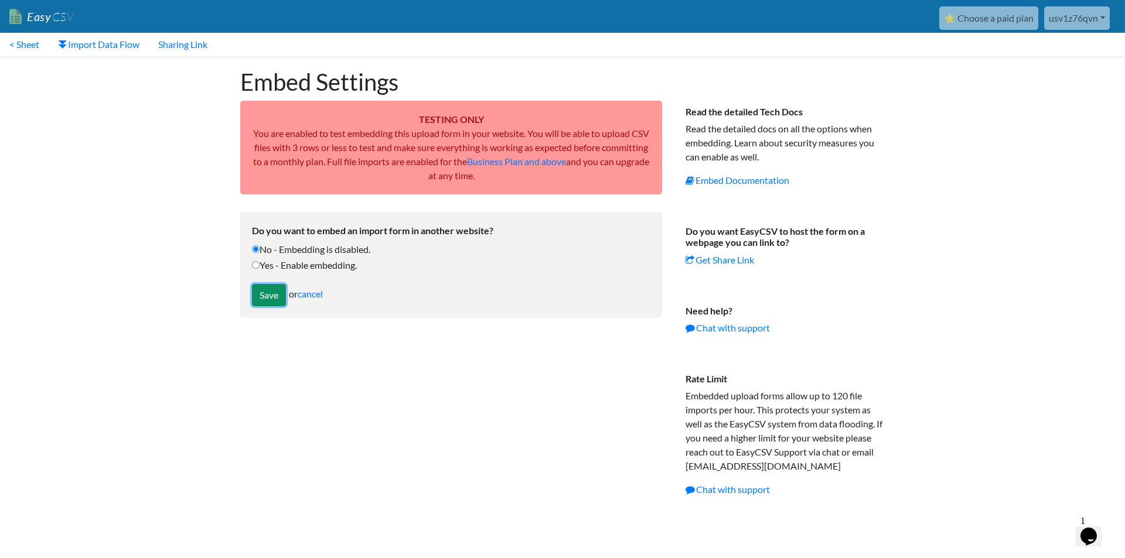
click at [267, 290] on input "Save" at bounding box center [269, 295] width 34 height 22
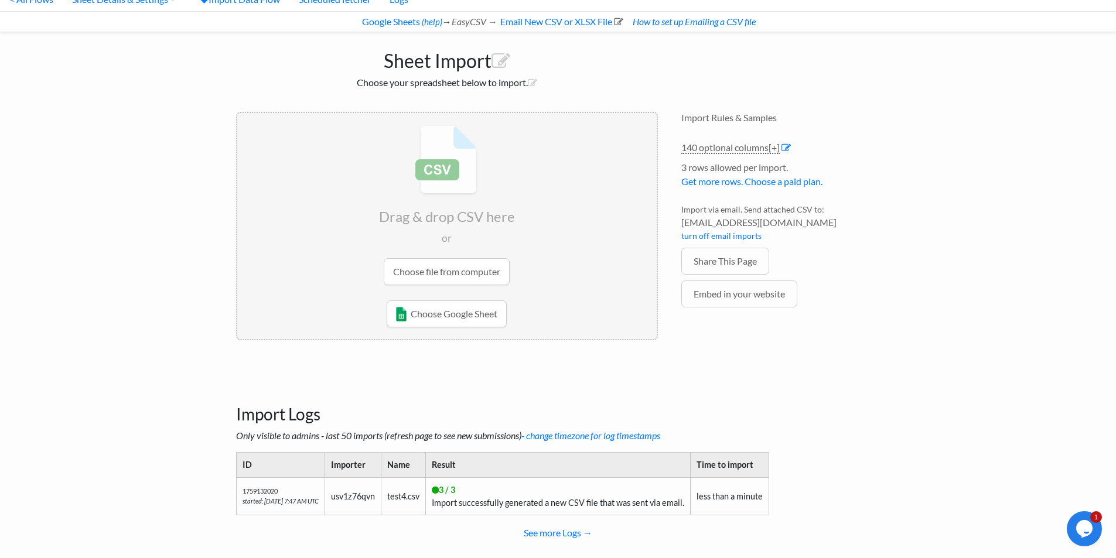
scroll to position [68, 0]
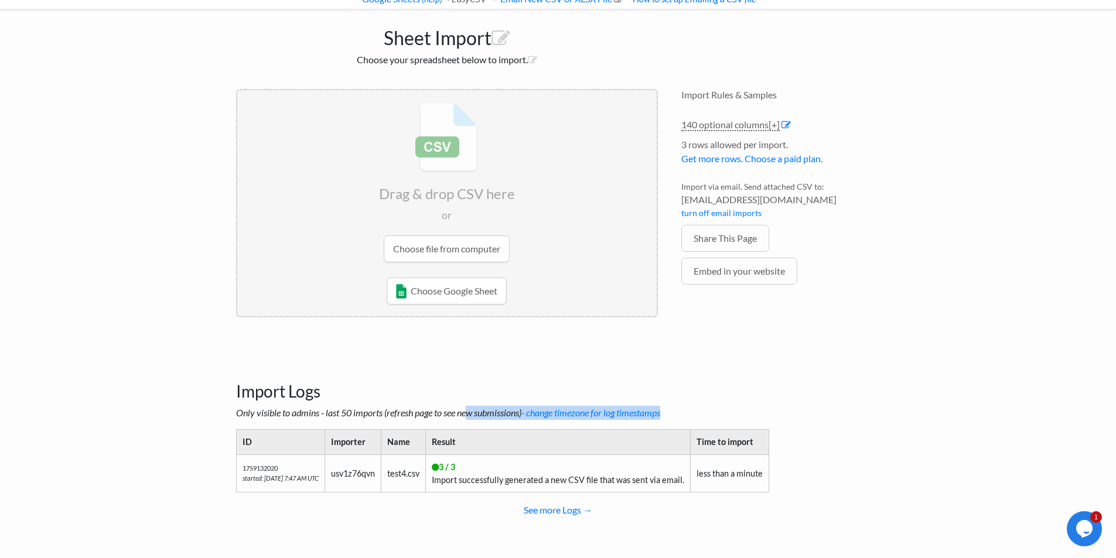
drag, startPoint x: 474, startPoint y: 418, endPoint x: 541, endPoint y: 424, distance: 67.6
click at [541, 424] on div "Import Logs Only visible to admins - last 50 imports (refresh page to see new s…" at bounding box center [558, 445] width 668 height 208
click at [500, 420] on p "Only visible to admins - last 50 imports (refresh page to see new submissions) …" at bounding box center [558, 413] width 645 height 14
drag, startPoint x: 478, startPoint y: 406, endPoint x: 425, endPoint y: 408, distance: 53.4
click at [425, 408] on div "Import Logs Only visible to admins - last 50 imports (refresh page to see new s…" at bounding box center [558, 445] width 668 height 208
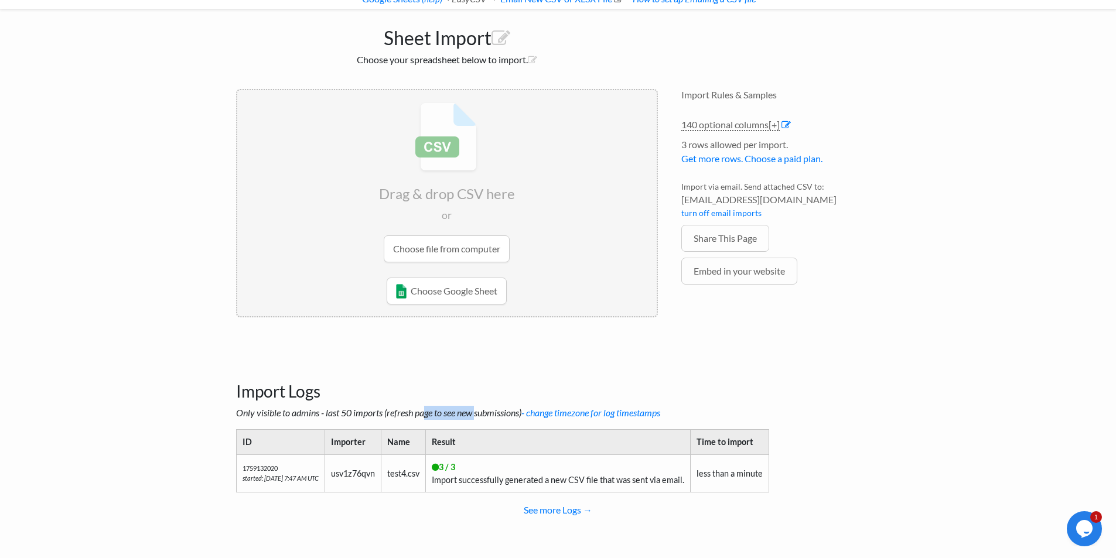
click at [424, 409] on icon "Only visible to admins - last 50 imports (refresh page to see new submissions) …" at bounding box center [448, 412] width 424 height 11
drag, startPoint x: 516, startPoint y: 483, endPoint x: 582, endPoint y: 482, distance: 66.2
click at [578, 483] on tr "1759132020 started: 9/29/2025 7:47 AM UTC usv1z76qvn test4.csv 3 / 3 Import suc…" at bounding box center [502, 474] width 533 height 38
drag, startPoint x: 582, startPoint y: 482, endPoint x: 725, endPoint y: 482, distance: 143.0
click at [597, 482] on td "3 / 3 Import successfully generated a new CSV file that was sent via email." at bounding box center [557, 474] width 265 height 38
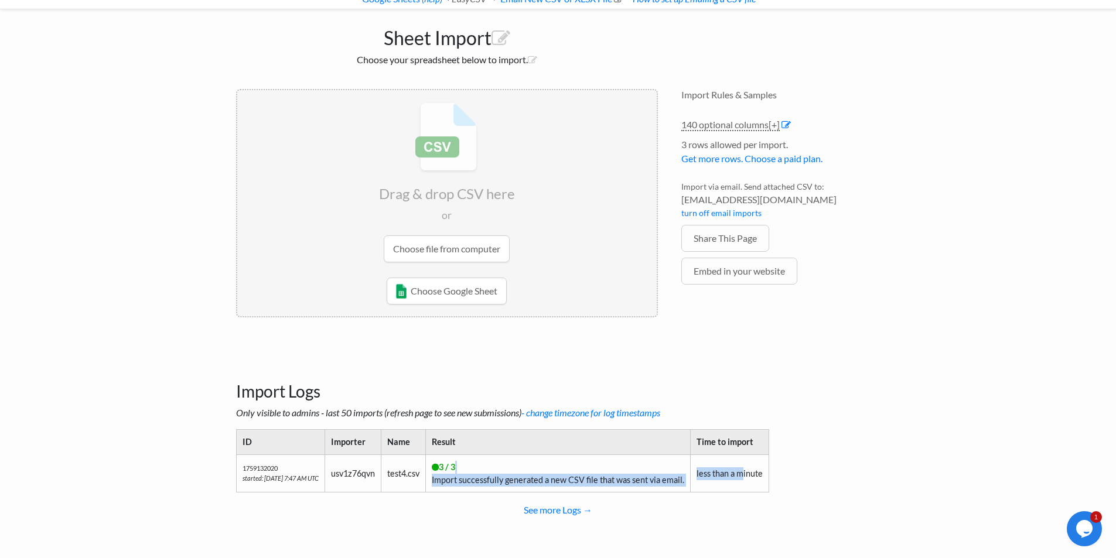
drag, startPoint x: 669, startPoint y: 472, endPoint x: 753, endPoint y: 472, distance: 83.8
click at [753, 472] on tr "1759132020 started: 9/29/2025 7:47 AM UTC usv1z76qvn test4.csv 3 / 3 Import suc…" at bounding box center [502, 474] width 533 height 38
click at [753, 472] on td "less than a minute" at bounding box center [729, 474] width 79 height 38
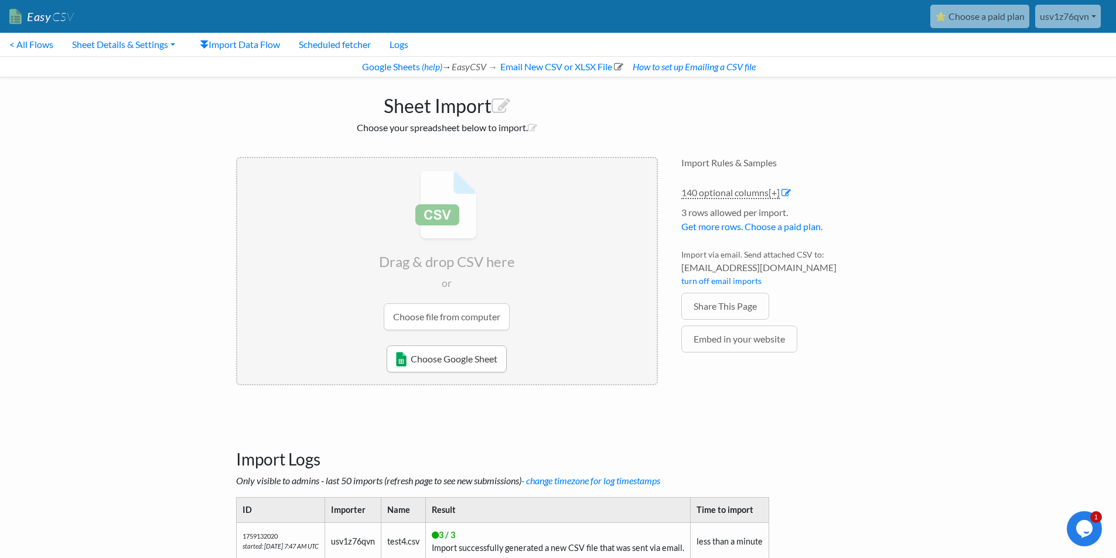
click at [456, 360] on link "Choose Google Sheet" at bounding box center [447, 359] width 120 height 27
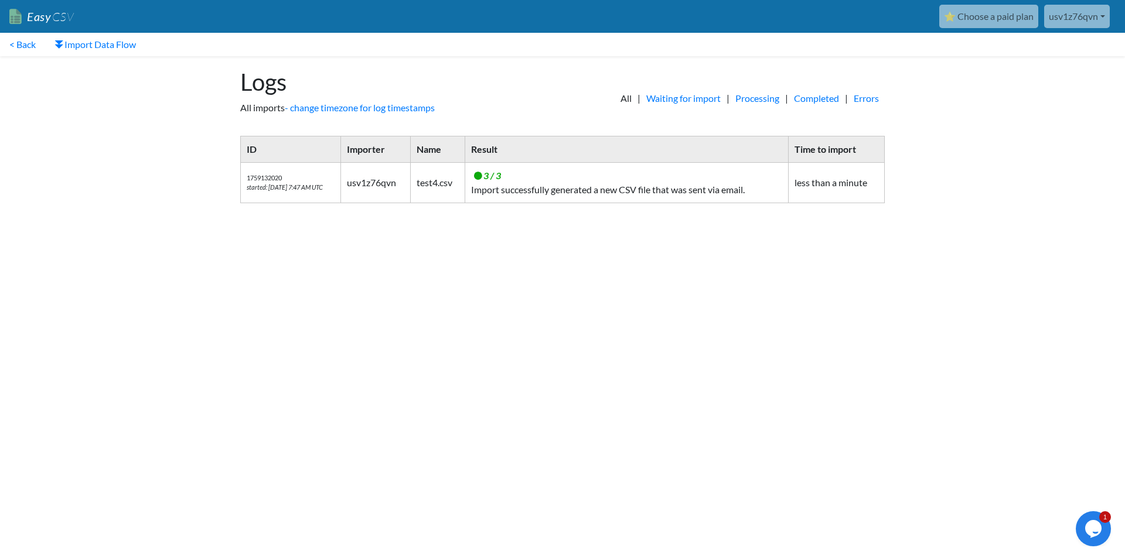
drag, startPoint x: 543, startPoint y: 209, endPoint x: 693, endPoint y: 205, distance: 150.7
click at [693, 205] on div "ID Importer Name Result Time to import 1759132020 started: [DATE] 7:47 AM UTC u…" at bounding box center [563, 175] width 668 height 79
drag, startPoint x: 694, startPoint y: 191, endPoint x: 628, endPoint y: 192, distance: 66.8
click at [628, 192] on td "3 / 3 Import successfully generated a new CSV file that was sent via email." at bounding box center [626, 183] width 323 height 40
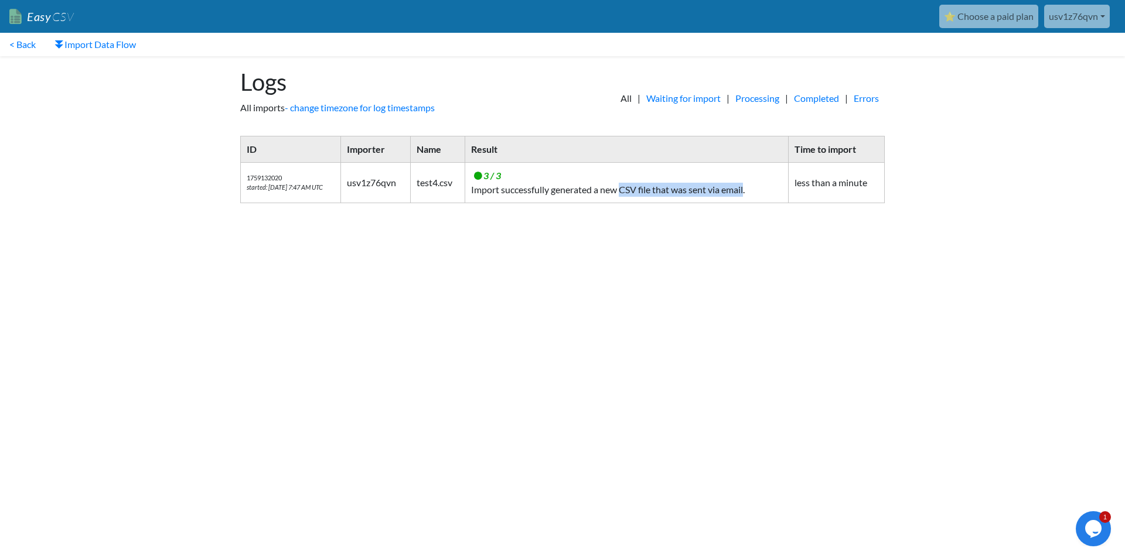
click at [628, 192] on td "3 / 3 Import successfully generated a new CSV file that was sent via email." at bounding box center [626, 183] width 323 height 40
drag, startPoint x: 501, startPoint y: 192, endPoint x: 694, endPoint y: 192, distance: 192.8
click at [694, 192] on td "3 / 3 Import successfully generated a new CSV file that was sent via email." at bounding box center [626, 183] width 323 height 40
click at [686, 194] on td "3 / 3 Import successfully generated a new CSV file that was sent via email." at bounding box center [626, 183] width 323 height 40
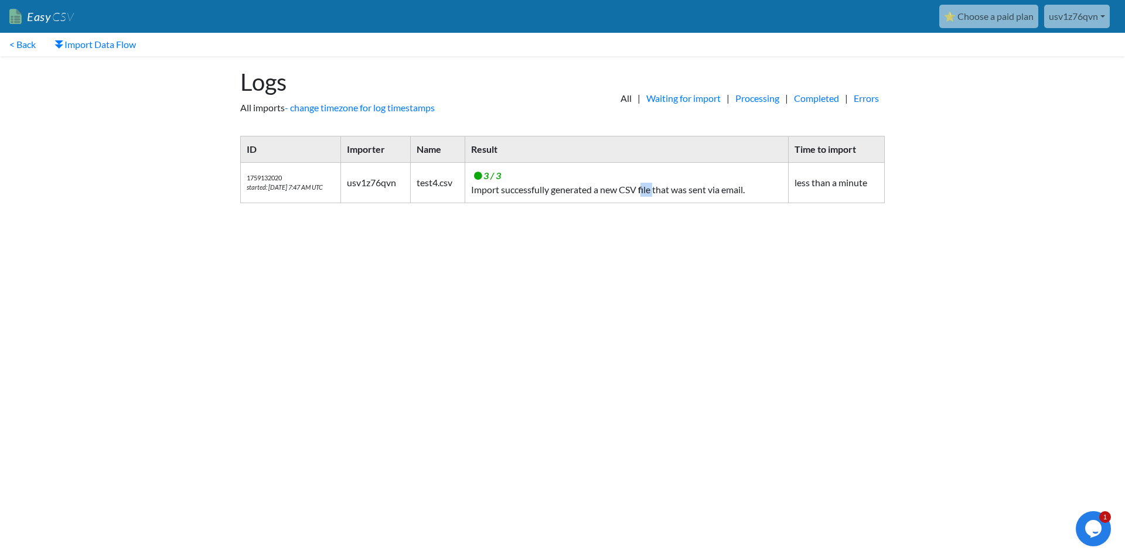
drag, startPoint x: 649, startPoint y: 192, endPoint x: 692, endPoint y: 195, distance: 43.5
click at [664, 190] on td "3 / 3 Import successfully generated a new CSV file that was sent via email." at bounding box center [626, 183] width 323 height 40
click at [693, 195] on td "3 / 3 Import successfully generated a new CSV file that was sent via email." at bounding box center [626, 183] width 323 height 40
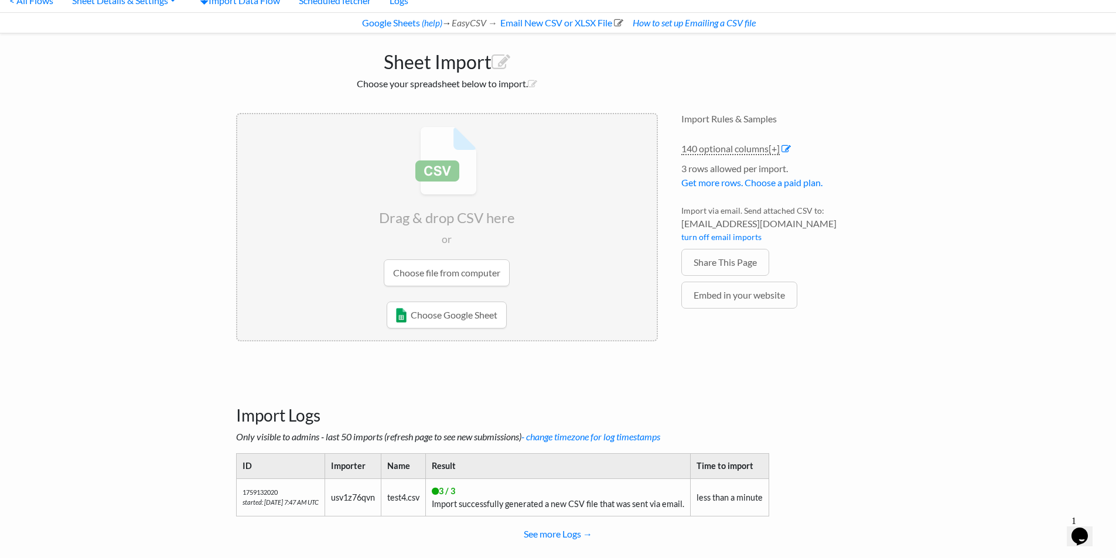
scroll to position [68, 0]
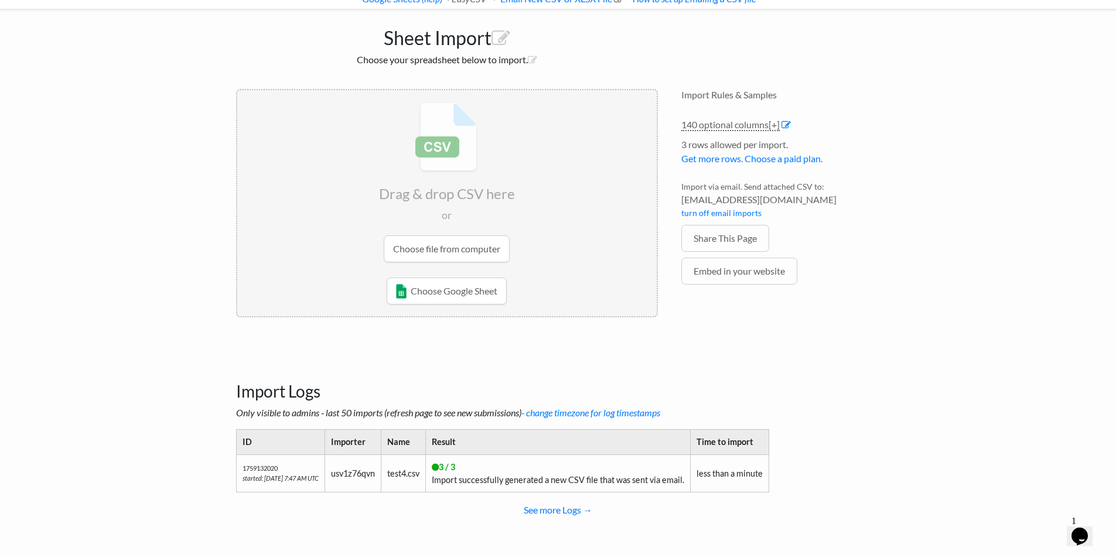
click at [648, 330] on div "Drag & drop CSV here or Choose file from computer Choose Google Sheet Email to …" at bounding box center [446, 204] width 445 height 254
drag, startPoint x: 547, startPoint y: 470, endPoint x: 468, endPoint y: 478, distance: 79.5
click at [468, 478] on td "3 / 3 Import successfully generated a new CSV file that was sent via email." at bounding box center [557, 474] width 265 height 38
drag, startPoint x: 512, startPoint y: 481, endPoint x: 593, endPoint y: 471, distance: 82.1
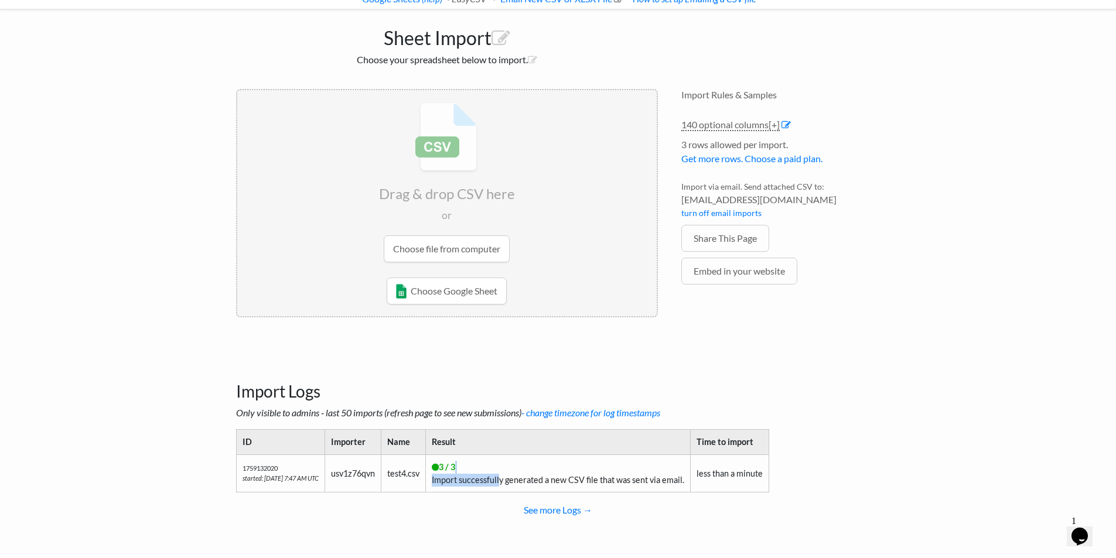
click at [593, 471] on td "3 / 3 Import successfully generated a new CSV file that was sent via email." at bounding box center [557, 474] width 265 height 38
drag, startPoint x: 692, startPoint y: 474, endPoint x: 564, endPoint y: 474, distance: 127.8
click at [564, 474] on td "3 / 3 Import successfully generated a new CSV file that was sent via email." at bounding box center [557, 474] width 265 height 38
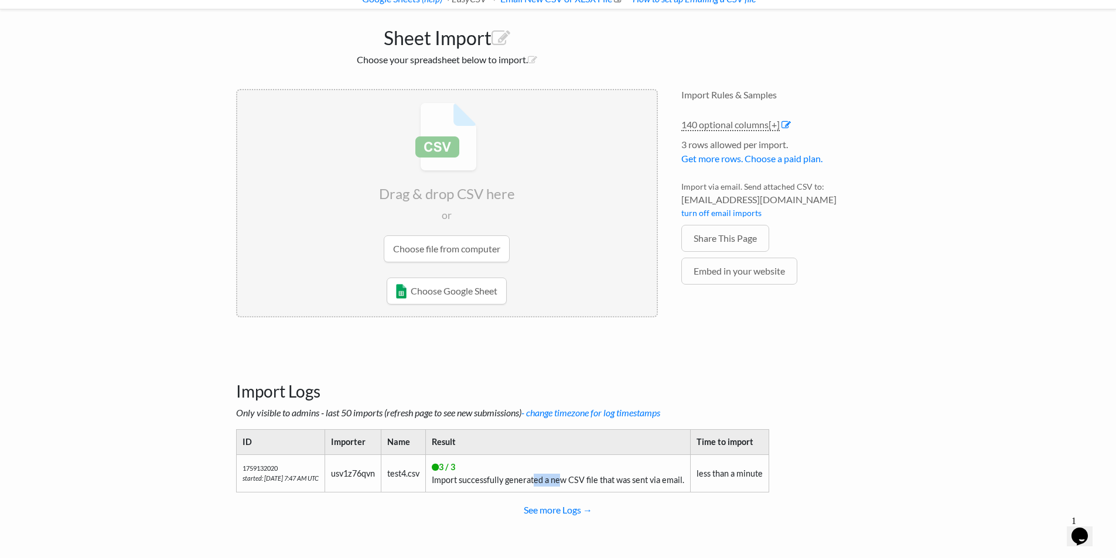
drag, startPoint x: 563, startPoint y: 478, endPoint x: 577, endPoint y: 479, distance: 14.2
click at [576, 479] on td "3 / 3 Import successfully generated a new CSV file that was sent via email." at bounding box center [557, 474] width 265 height 38
click at [577, 479] on td "3 / 3 Import successfully generated a new CSV file that was sent via email." at bounding box center [557, 474] width 265 height 38
drag, startPoint x: 676, startPoint y: 480, endPoint x: 480, endPoint y: 489, distance: 196.5
click at [480, 489] on td "3 / 3 Import successfully generated a new CSV file that was sent via email." at bounding box center [557, 474] width 265 height 38
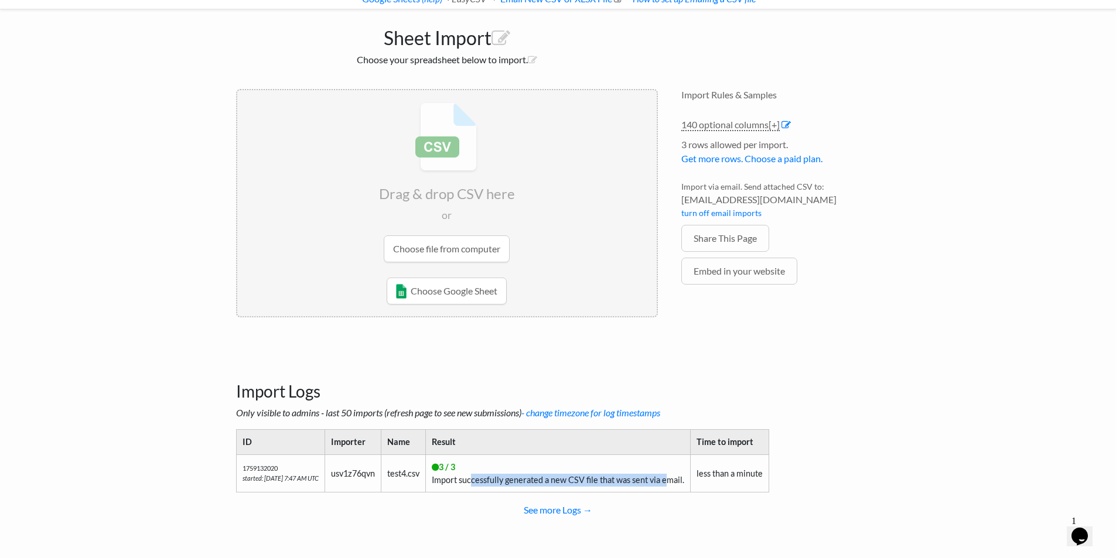
click at [480, 489] on td "3 / 3 Import successfully generated a new CSV file that was sent via email." at bounding box center [557, 474] width 265 height 38
drag, startPoint x: 272, startPoint y: 476, endPoint x: 510, endPoint y: 463, distance: 238.3
click at [509, 463] on tr "1759132020 started: [DATE] 7:47 AM UTC usv1z76qvn test4.csv 3 / 3 Import succes…" at bounding box center [502, 474] width 533 height 38
click at [510, 463] on td "3 / 3 Import successfully generated a new CSV file that was sent via email." at bounding box center [557, 474] width 265 height 38
click at [496, 488] on td "3 / 3 Import successfully generated a new CSV file that was sent via email." at bounding box center [557, 474] width 265 height 38
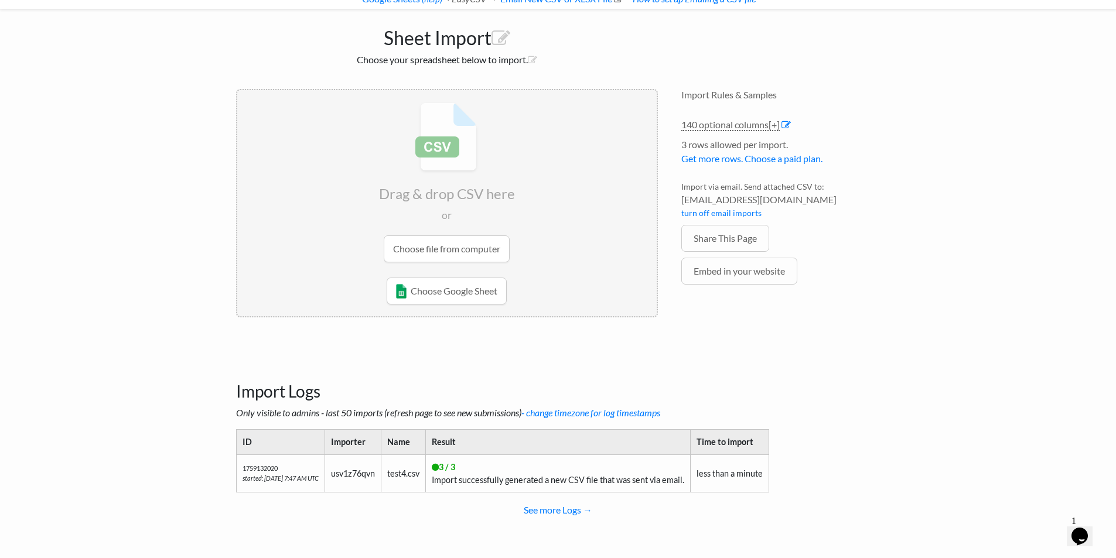
click at [488, 485] on td "3 / 3 Import successfully generated a new CSV file that was sent via email." at bounding box center [557, 474] width 265 height 38
click at [487, 485] on td "3 / 3 Import successfully generated a new CSV file that was sent via email." at bounding box center [557, 474] width 265 height 38
click at [425, 479] on td "test4.csv" at bounding box center [403, 474] width 45 height 38
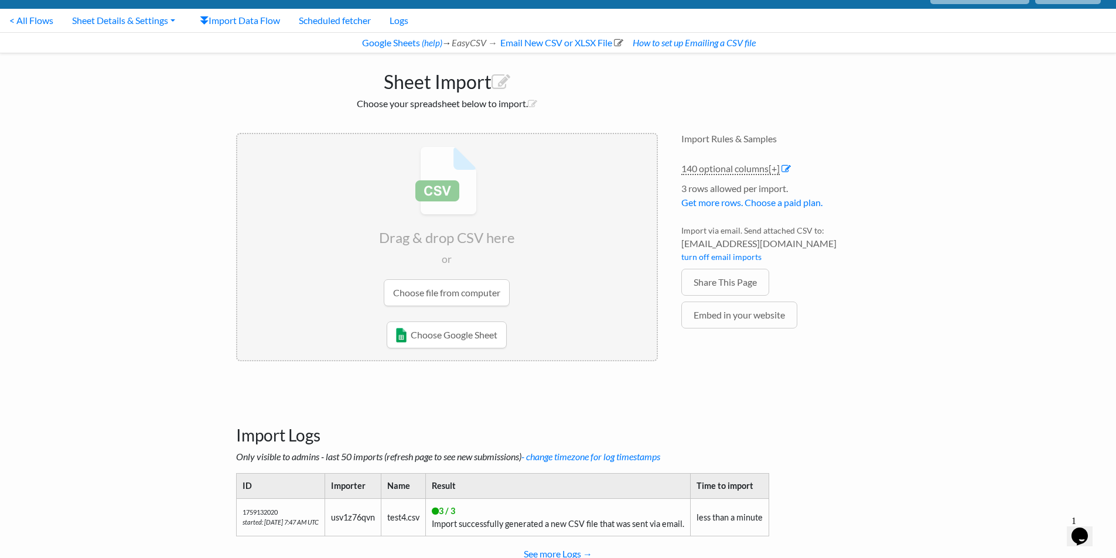
scroll to position [0, 0]
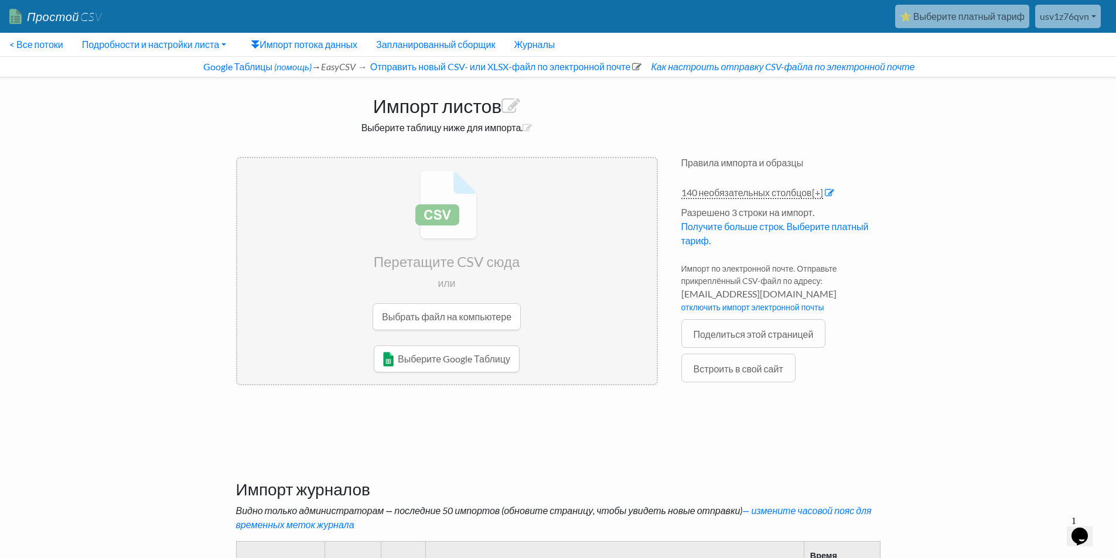
click at [1024, 284] on body "Простой CSV ⭐ Выберите платный тариф usv1z76qvn Бвмига Все потоки Все генератор…" at bounding box center [558, 346] width 1116 height 692
drag, startPoint x: 379, startPoint y: 124, endPoint x: 480, endPoint y: 129, distance: 101.5
click at [480, 129] on font "Выберите таблицу ниже для импорта." at bounding box center [443, 127] width 162 height 11
click at [481, 130] on font "Выберите таблицу ниже для импорта." at bounding box center [443, 127] width 162 height 11
drag, startPoint x: 481, startPoint y: 130, endPoint x: 509, endPoint y: 130, distance: 28.7
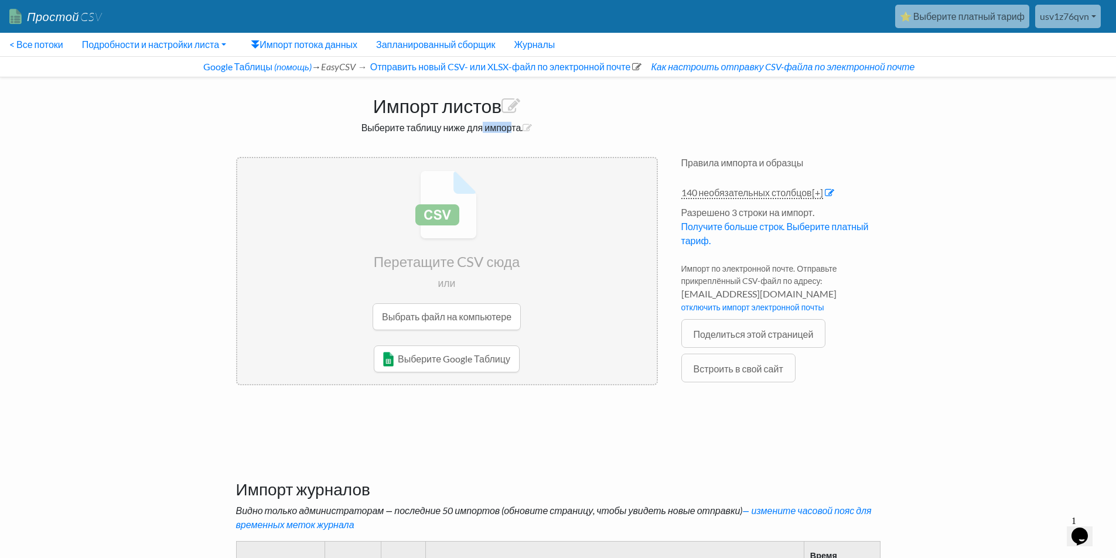
click at [509, 130] on font "Выберите таблицу ниже для импорта." at bounding box center [443, 127] width 162 height 11
click at [471, 133] on font "Выберите таблицу ниже для импорта." at bounding box center [443, 127] width 162 height 11
click at [937, 142] on body "Простой CSV ⭐ Выберите платный тариф usv1z76qvn Бвмига Все потоки Все генератор…" at bounding box center [558, 346] width 1116 height 692
click at [252, 69] on font "Google Таблицы" at bounding box center [237, 66] width 69 height 11
click at [50, 18] on font "Простой" at bounding box center [53, 16] width 52 height 14
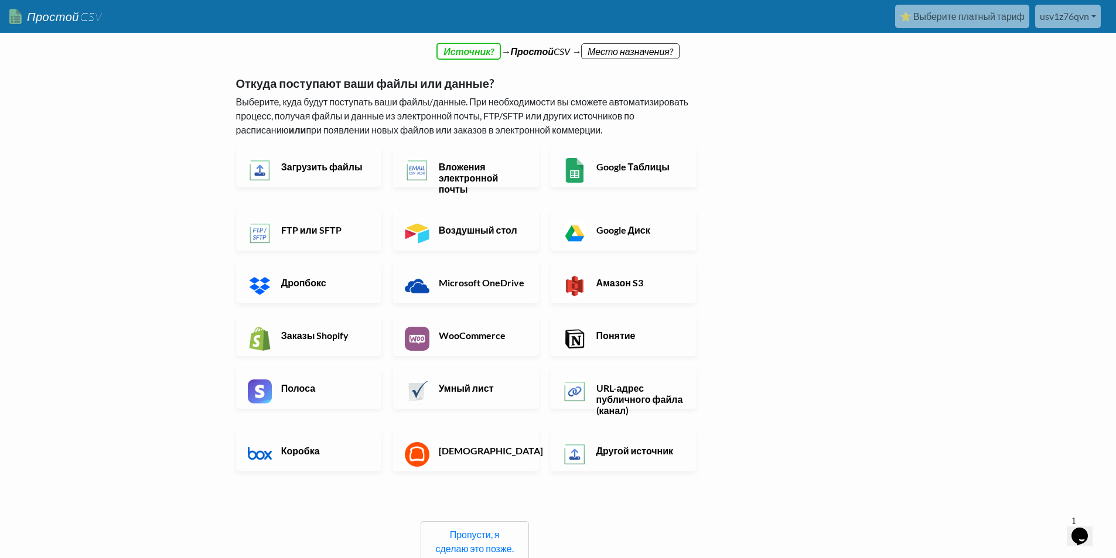
click at [863, 196] on div "← назад Спасибо за регистрацию! Настройте процесс импорта и страницу загрузки в…" at bounding box center [558, 368] width 668 height 618
click at [652, 168] on font "Google Таблицы" at bounding box center [633, 166] width 73 height 11
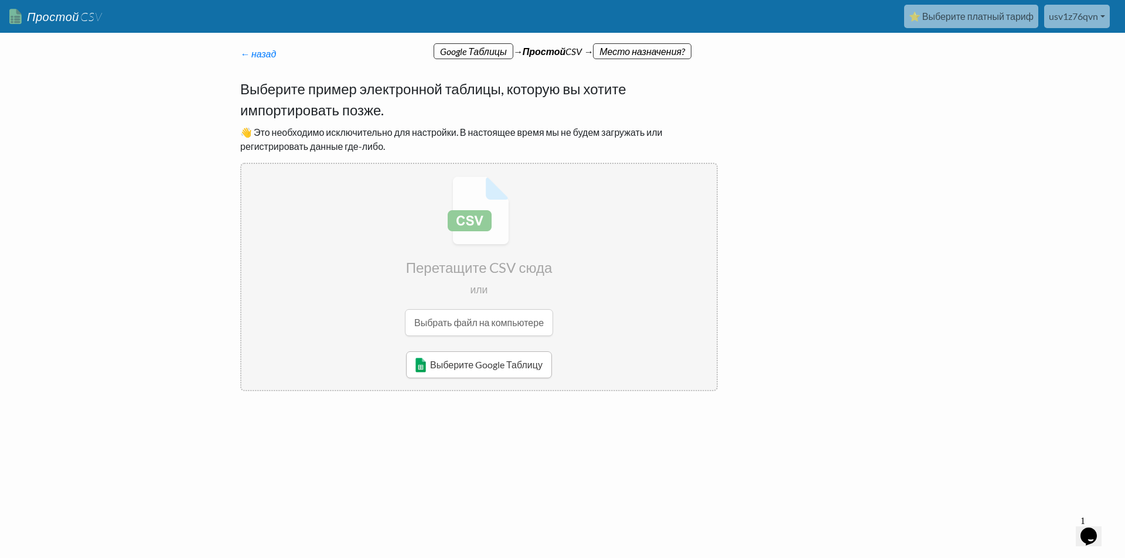
click at [509, 372] on link "Выберите Google Таблицу" at bounding box center [479, 365] width 146 height 27
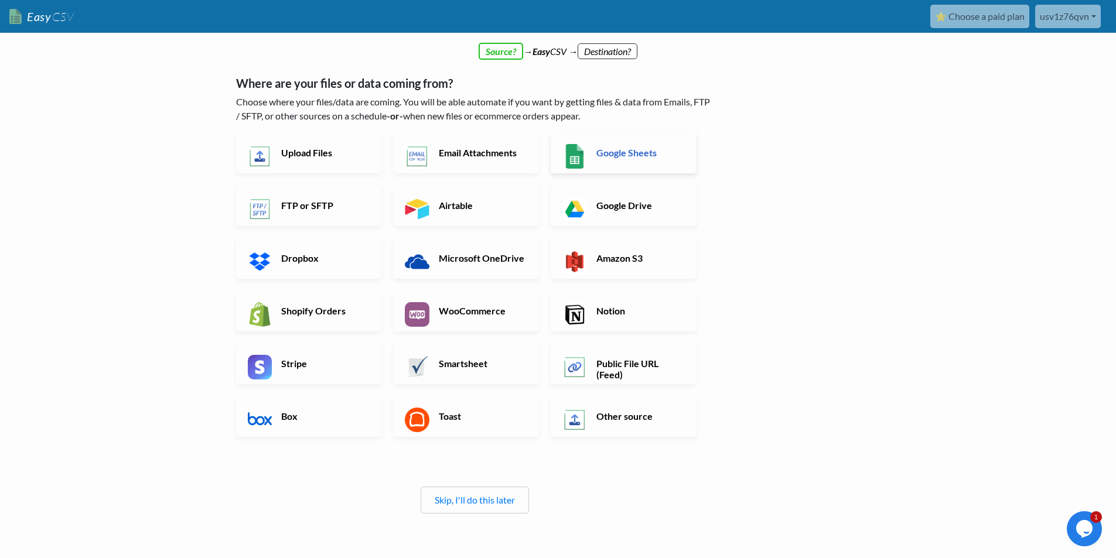
click at [626, 154] on h6 "Google Sheets" at bounding box center [640, 152] width 92 height 11
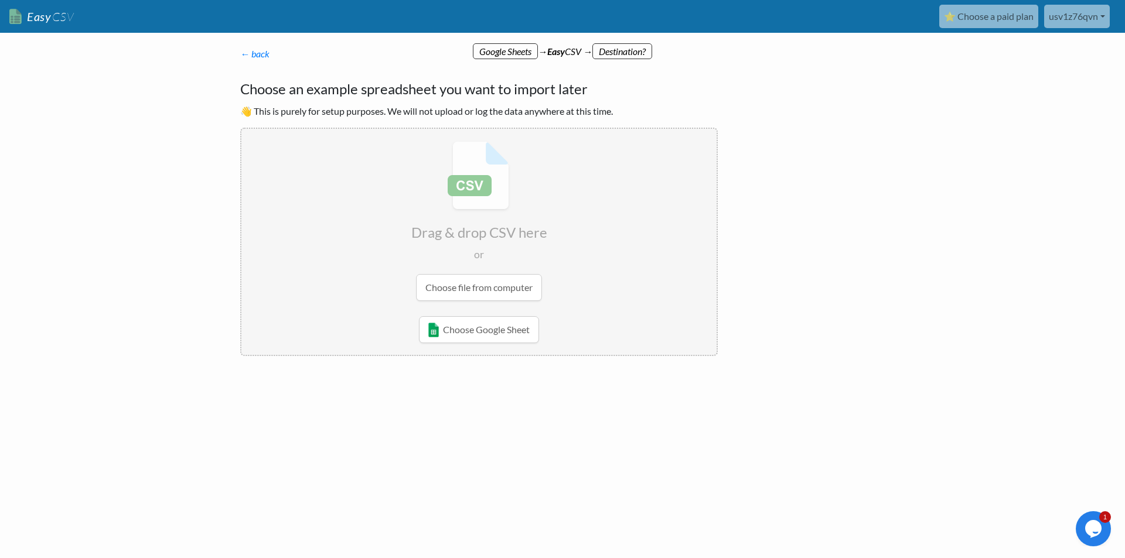
click at [483, 293] on input "file" at bounding box center [478, 221] width 475 height 185
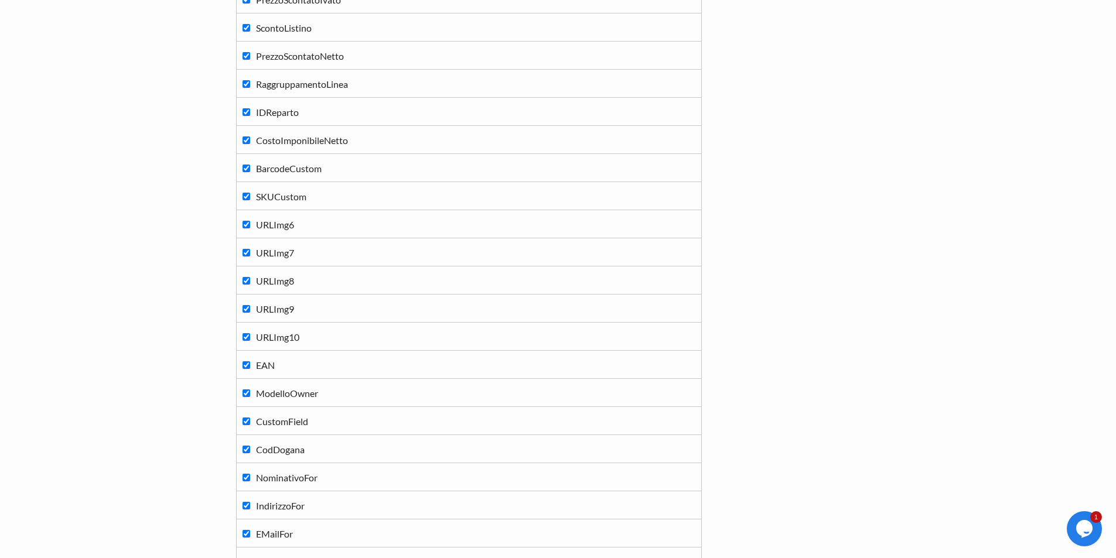
scroll to position [3686, 0]
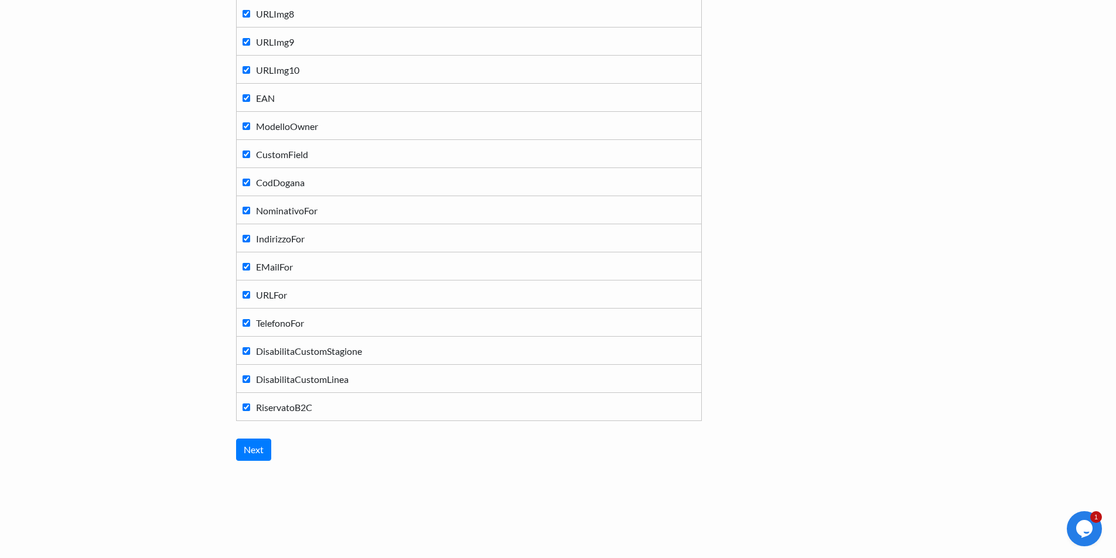
click at [237, 444] on input "Next" at bounding box center [253, 450] width 35 height 22
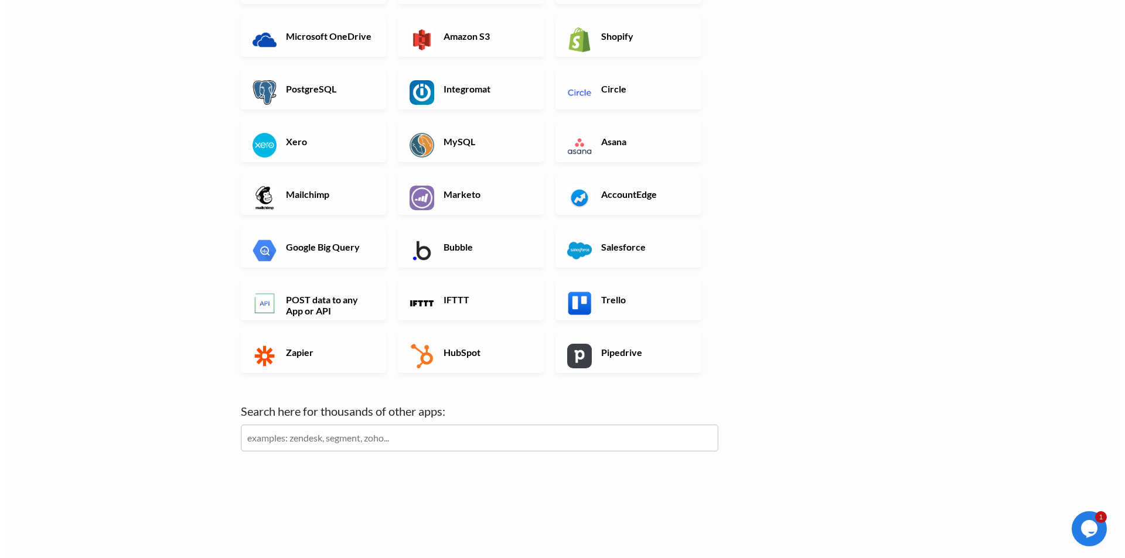
scroll to position [0, 0]
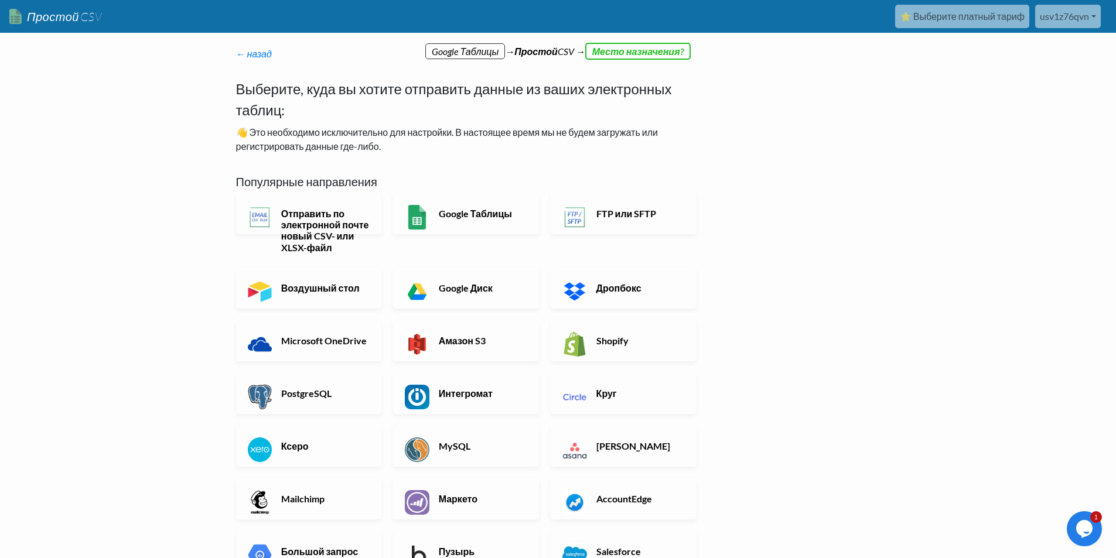
click at [868, 113] on div "← назад Спасибо за регистрацию! Настройте процесс импорта и страницу загрузки в…" at bounding box center [558, 467] width 668 height 817
click at [629, 340] on h6 "Shopify" at bounding box center [640, 340] width 92 height 11
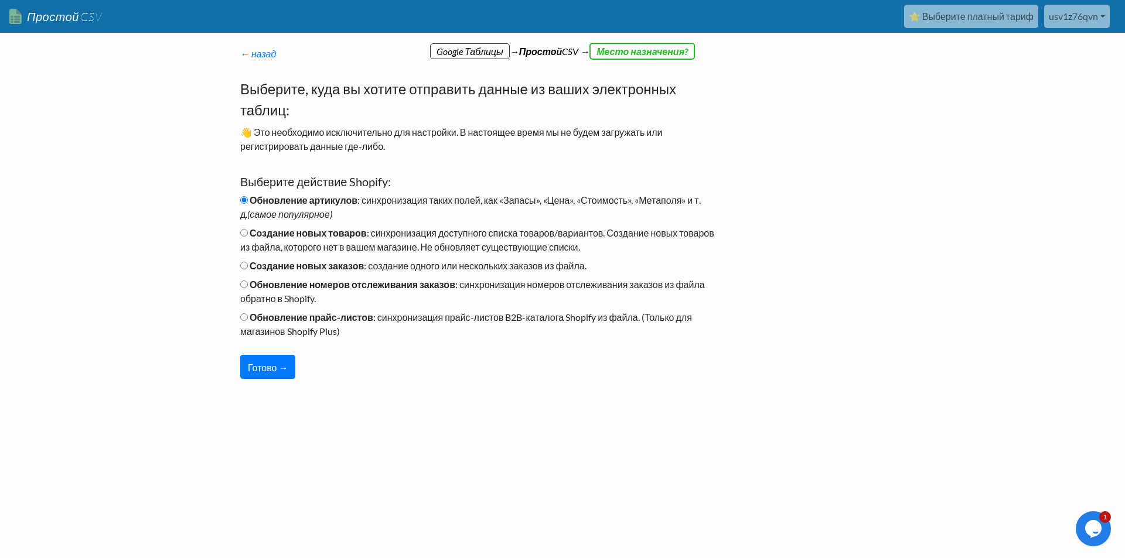
click at [268, 238] on font "Создание новых товаров" at bounding box center [308, 232] width 117 height 11
click at [248, 237] on input "Создание новых товаров : синхронизация доступного списка товаров/вариантов. Соз…" at bounding box center [244, 233] width 8 height 8
radio input "true"
click at [285, 322] on font "Обновление прайс-листов" at bounding box center [312, 317] width 124 height 11
click at [248, 321] on input "Обновление прайс-листов : синхронизация прайс-листов B2B-каталога Shopify из фа…" at bounding box center [244, 318] width 8 height 8
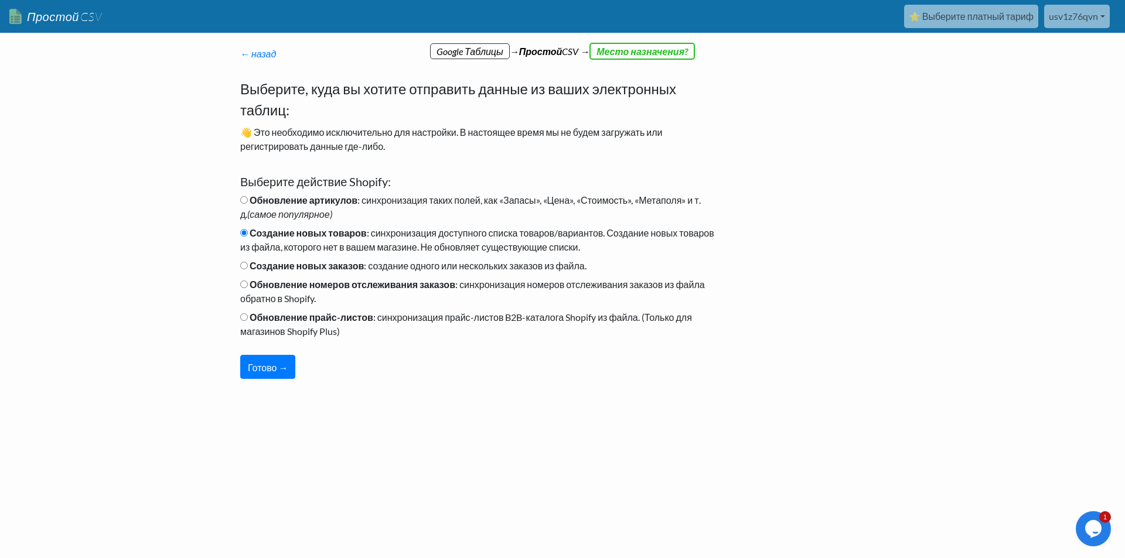
radio input "true"
click at [285, 231] on font "Создание новых товаров" at bounding box center [308, 232] width 117 height 11
click at [248, 231] on input "Создание новых товаров : синхронизация доступного списка товаров/вариантов. Соз…" at bounding box center [244, 233] width 8 height 8
radio input "true"
click at [278, 356] on button "Готово →" at bounding box center [267, 367] width 55 height 24
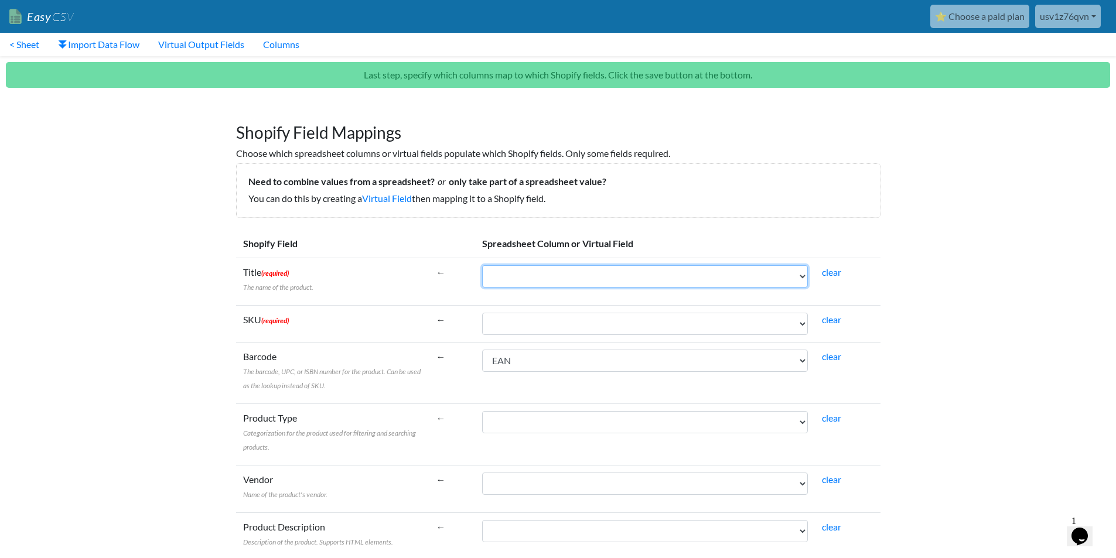
click at [580, 279] on select "IGUNegozio CodNegozio IGUArticolo Modello CodEsterno DSArticolo DSArticoloWeb N…" at bounding box center [645, 276] width 326 height 22
click at [619, 281] on select "IGUNegozio CodNegozio IGUArticolo Modello CodEsterno DSArticolo DSArticoloWeb N…" at bounding box center [645, 276] width 326 height 22
drag, startPoint x: 94, startPoint y: 333, endPoint x: 257, endPoint y: 298, distance: 166.7
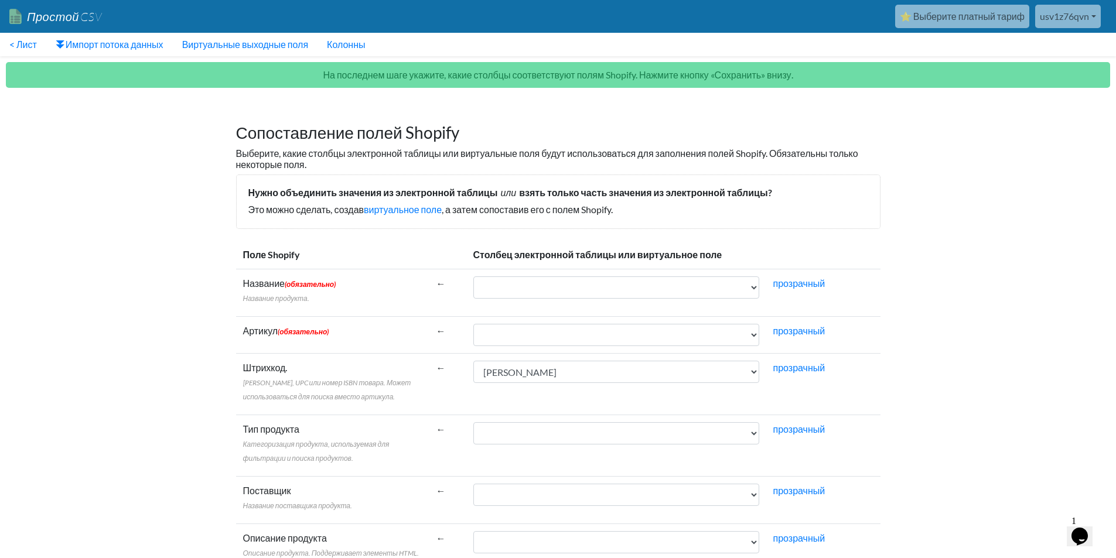
drag, startPoint x: 282, startPoint y: 333, endPoint x: 317, endPoint y: 332, distance: 34.6
click at [317, 332] on font "(обязательно)" at bounding box center [303, 332] width 51 height 9
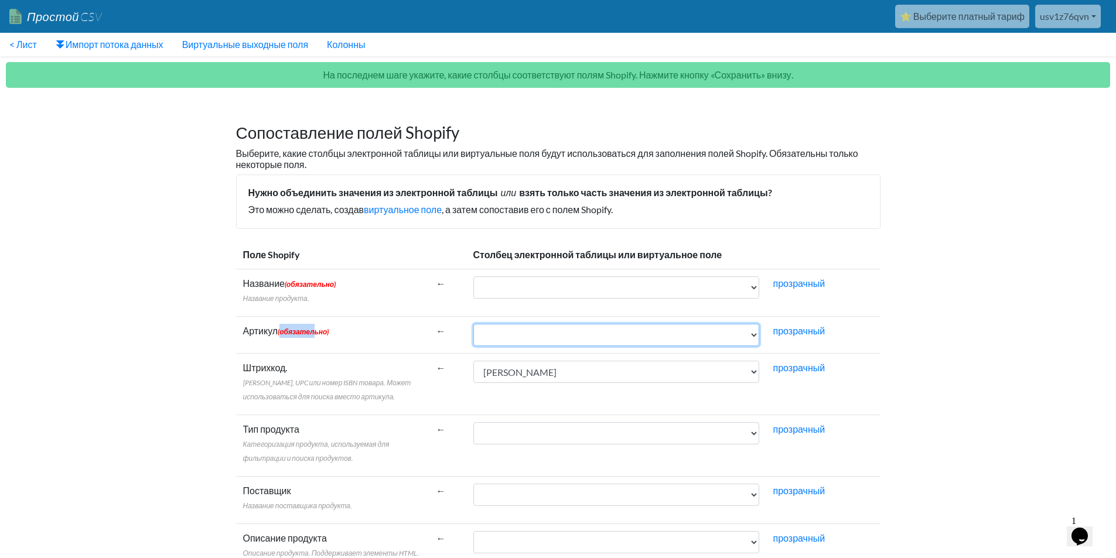
click at [474, 332] on select "IGUnegozio CodNegozio IGUArticolo Модельло CodEsterno DSArticolo DSArticoloWeb …" at bounding box center [617, 335] width 286 height 22
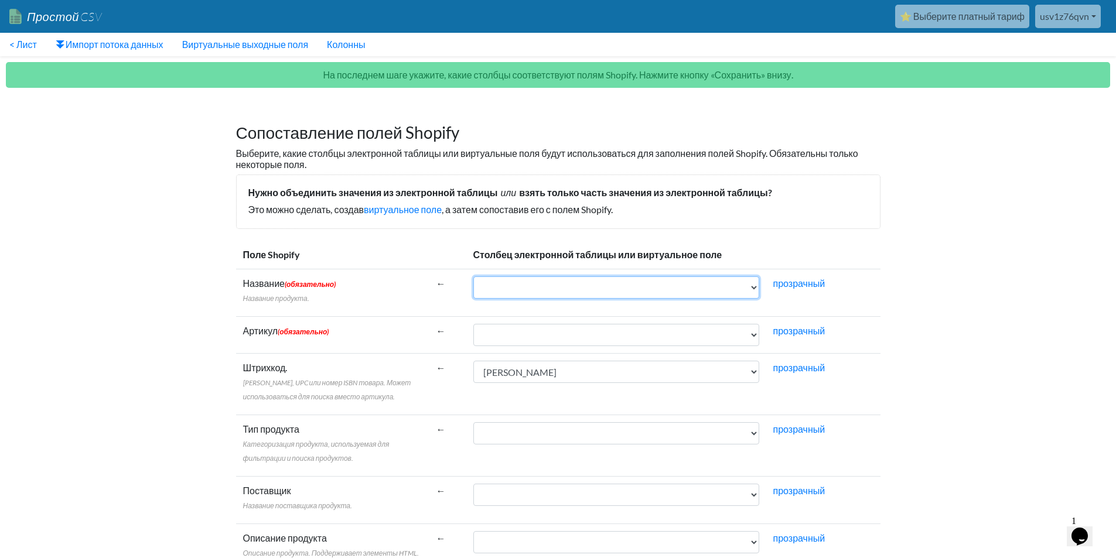
click at [590, 282] on select "IGUnegozio CodNegozio IGUArticolo Модельло CodEsterno DSArticolo DSArticoloWeb …" at bounding box center [617, 288] width 286 height 22
select select "cr_763462"
click at [474, 277] on select "IGUnegozio CodNegozio IGUArticolo Модельло CodEsterno DSArticolo DSArticoloWeb …" at bounding box center [617, 288] width 286 height 22
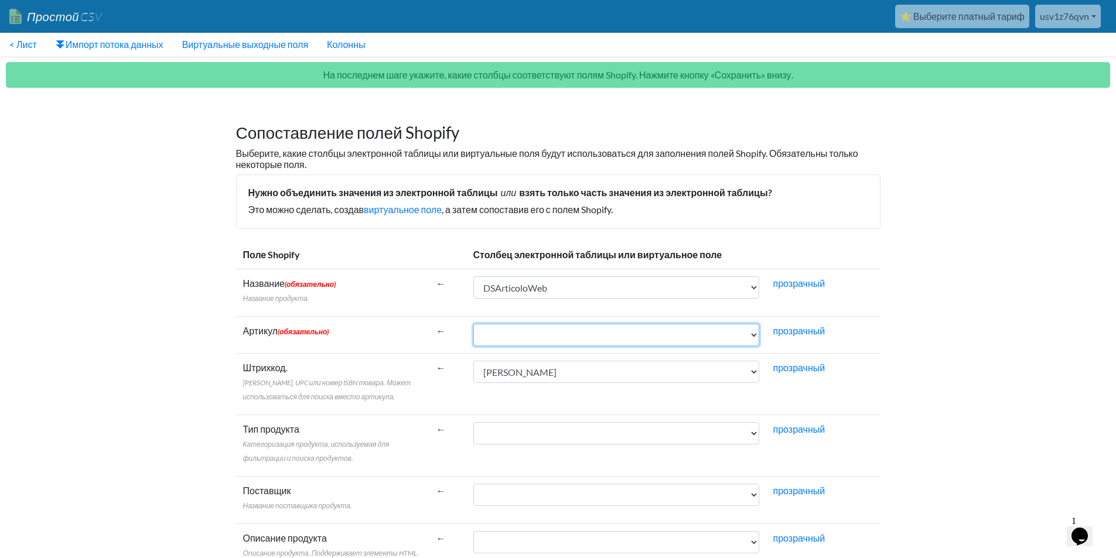
click at [550, 339] on select "IGUnegozio CodNegozio IGUArticolo Модельло CodEsterno DSArticolo DSArticoloWeb …" at bounding box center [617, 335] width 286 height 22
select select "cr_763461"
click at [474, 324] on select "IGUnegozio CodNegozio IGUArticolo Модельло CodEsterno DSArticolo DSArticoloWeb …" at bounding box center [617, 335] width 286 height 22
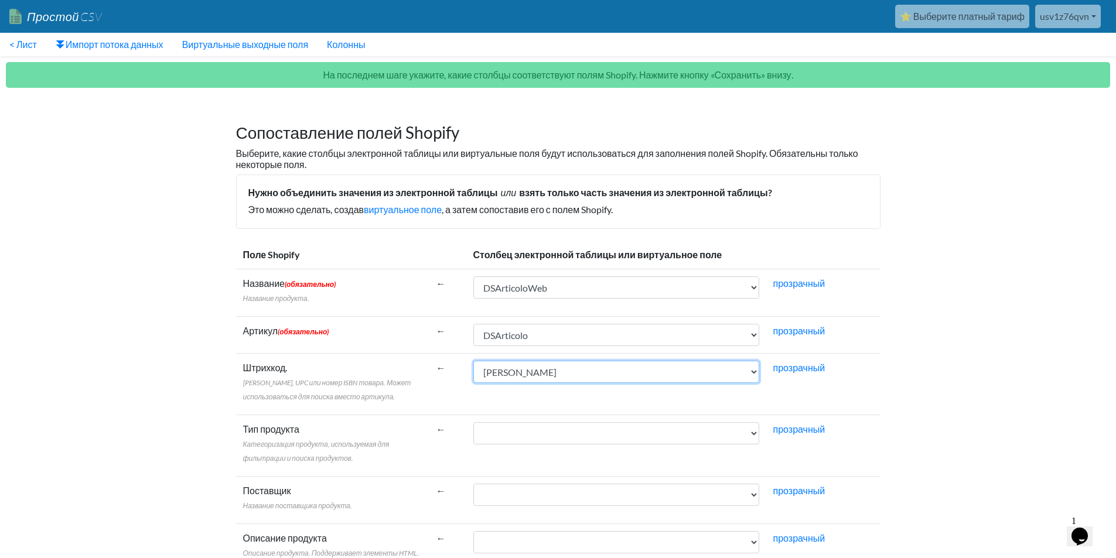
click at [550, 370] on select "IGUnegozio CodNegozio IGUArticolo Модельло CodEsterno DSArticolo DSArticoloWeb …" at bounding box center [617, 372] width 286 height 22
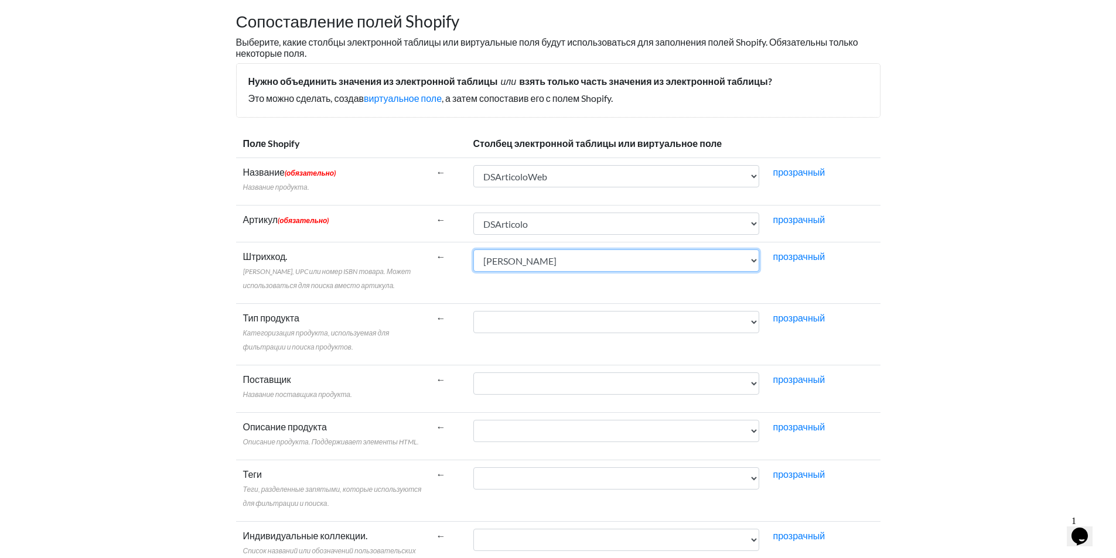
scroll to position [137, 0]
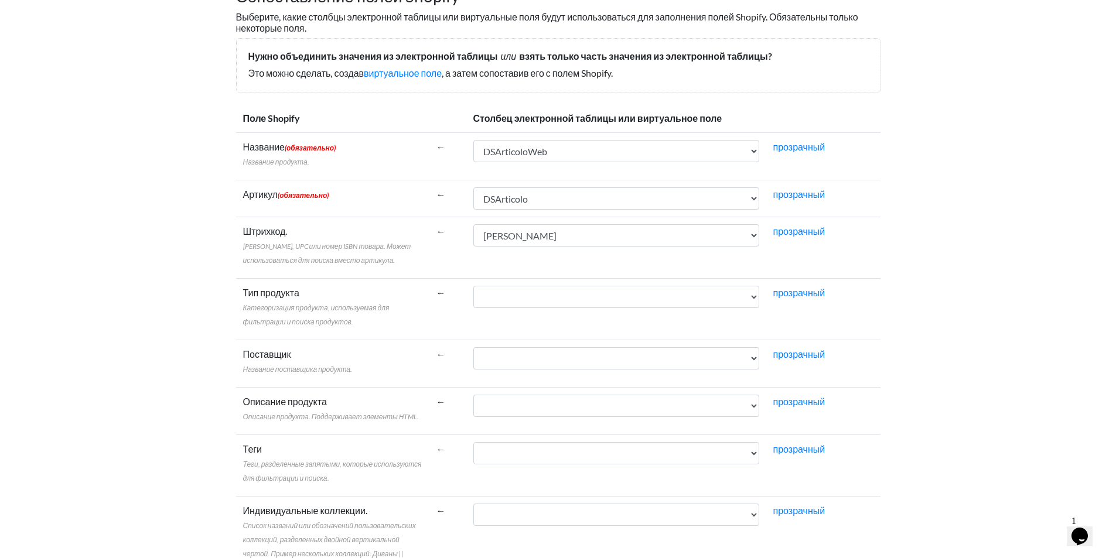
click at [532, 298] on select "IGUnegozio CodNegozio IGUArticolo Модельло CodEsterno DSArticolo DSArticoloWeb …" at bounding box center [617, 297] width 286 height 22
click at [598, 292] on select "IGUnegozio CodNegozio IGUArticolo Модельло CodEsterno DSArticolo DSArticoloWeb …" at bounding box center [617, 297] width 286 height 22
drag, startPoint x: 925, startPoint y: 134, endPoint x: 920, endPoint y: 74, distance: 59.4
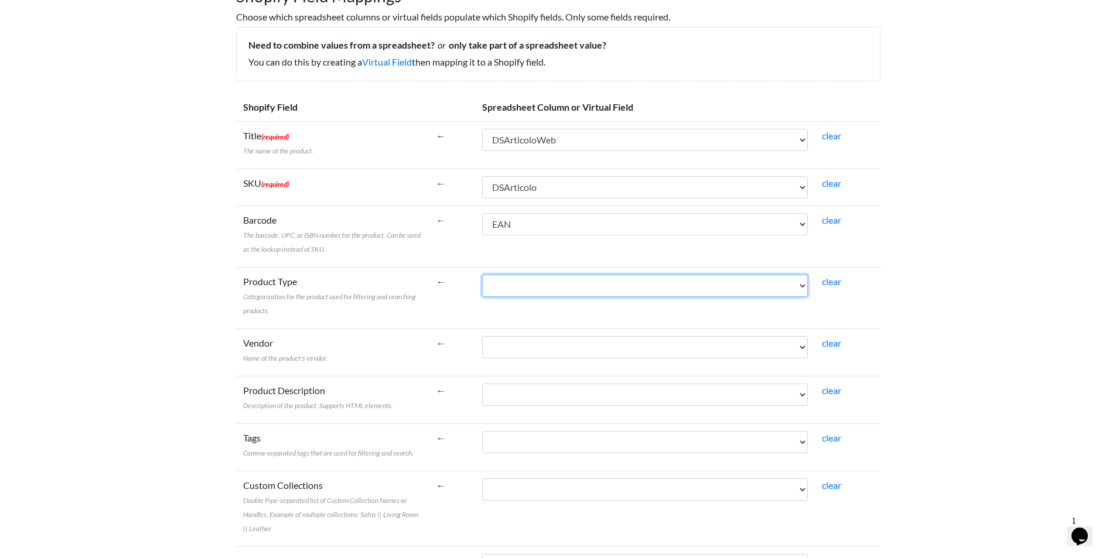
click at [533, 284] on select "IGUNegozio CodNegozio IGUArticolo Modello CodEsterno DSArticolo DSArticoloWeb N…" at bounding box center [645, 286] width 326 height 22
click at [552, 275] on select "IGUNegozio CodNegozio IGUArticolo Modello CodEsterno DSArticolo DSArticoloWeb N…" at bounding box center [645, 286] width 326 height 22
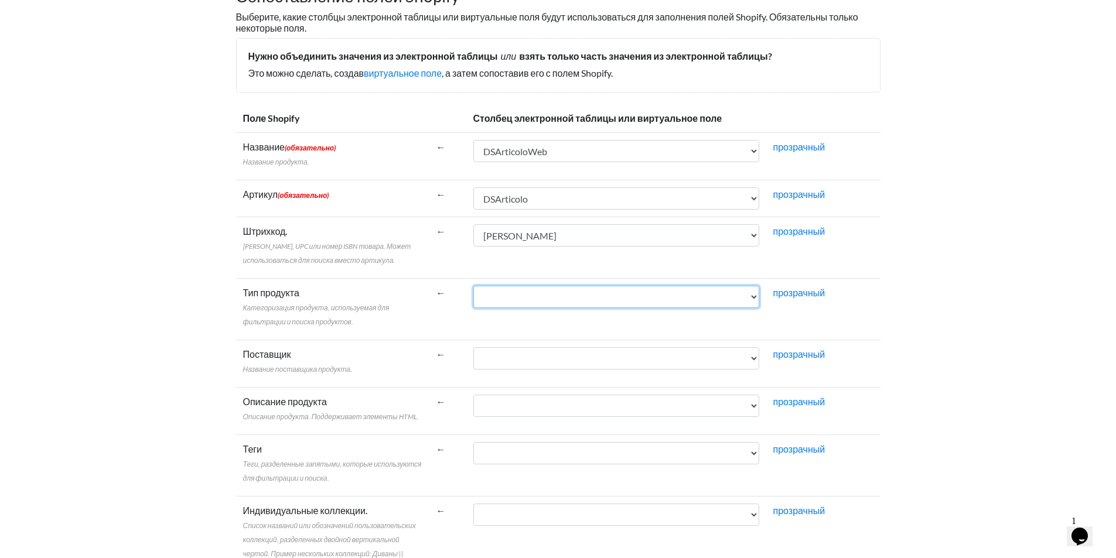
click at [541, 300] on select "IGUnegozio CodNegozio IGUArticolo Модельло CodEsterno DSArticolo DSArticoloWeb …" at bounding box center [617, 297] width 286 height 22
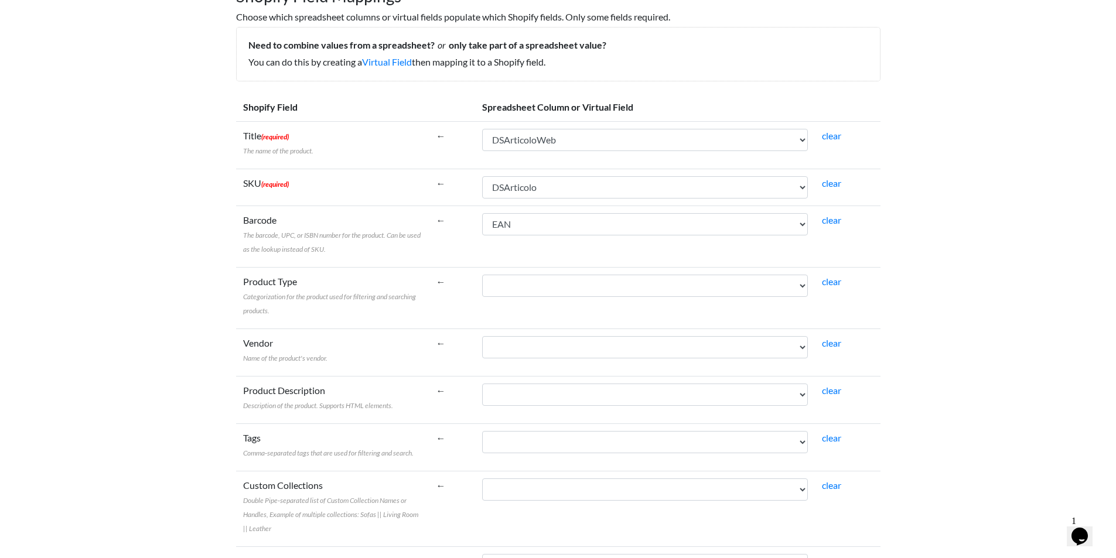
click at [649, 273] on td "IGUNegozio CodNegozio IGUArticolo Modello CodEsterno DSArticolo DSArticoloWeb N…" at bounding box center [645, 298] width 340 height 62
click at [649, 280] on select "IGUNegozio CodNegozio IGUArticolo Modello CodEsterno DSArticolo DSArticoloWeb N…" at bounding box center [645, 286] width 326 height 22
click at [565, 288] on select "IGUNegozio CodNegozio IGUArticolo Modello CodEsterno DSArticolo DSArticoloWeb N…" at bounding box center [645, 286] width 326 height 22
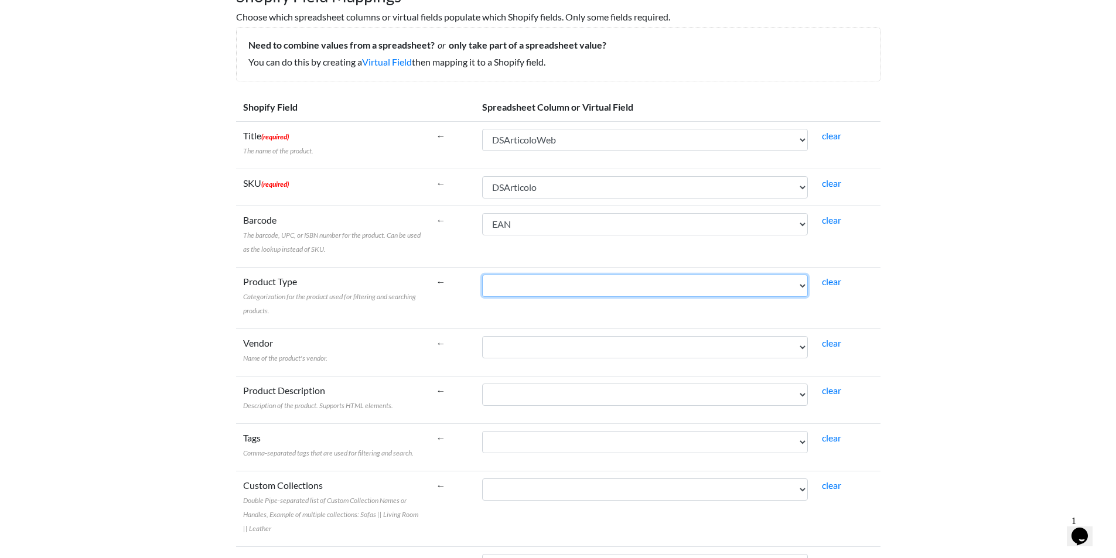
click at [591, 275] on select "IGUNegozio CodNegozio IGUArticolo Modello CodEsterno DSArticolo DSArticoloWeb N…" at bounding box center [645, 286] width 326 height 22
select select "cr_763495"
click at [482, 275] on select "IGUNegozio CodNegozio IGUArticolo Modello CodEsterno DSArticolo DSArticoloWeb N…" at bounding box center [645, 286] width 326 height 22
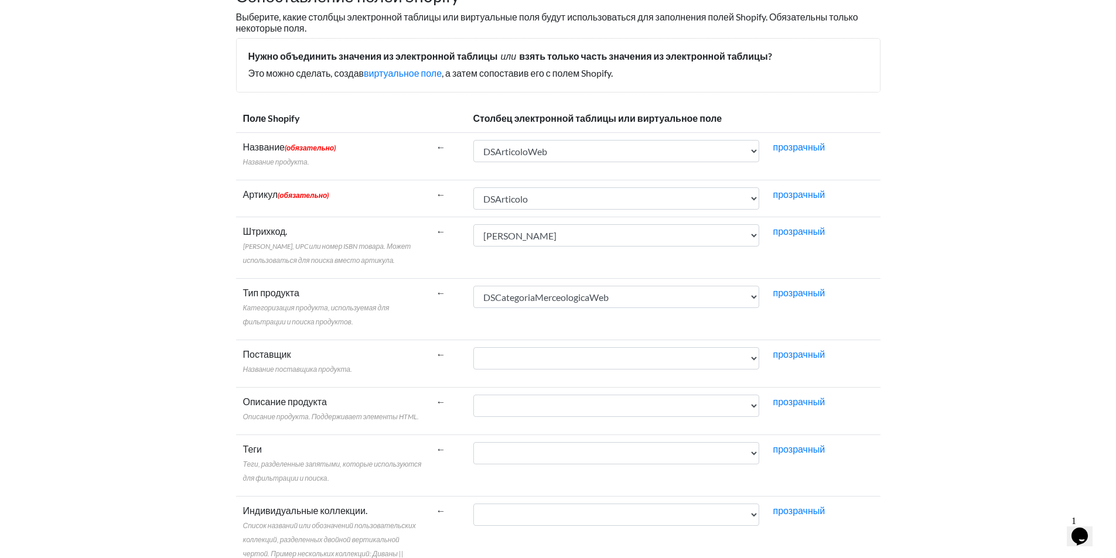
click at [652, 336] on td "IGUnegozio CodNegozio IGUArticolo Модельло CodEsterno DSArticolo DSArticoloWeb …" at bounding box center [616, 310] width 300 height 62
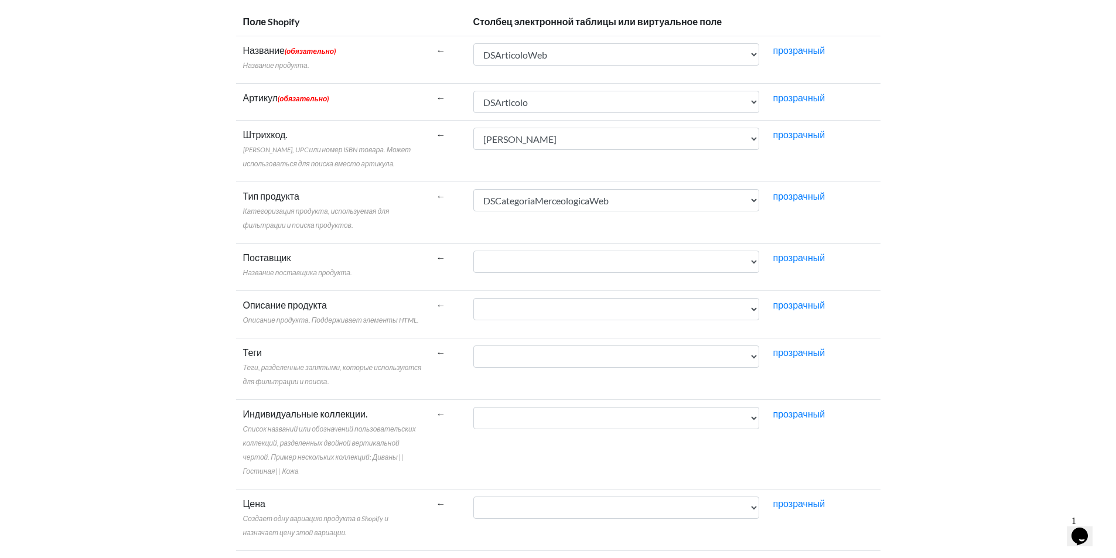
scroll to position [274, 0]
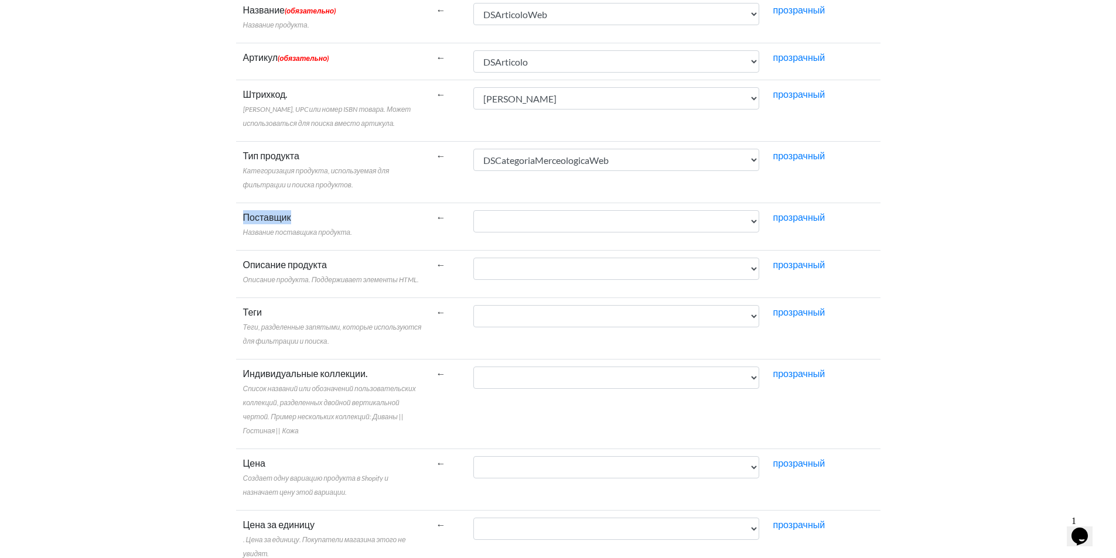
drag, startPoint x: 256, startPoint y: 245, endPoint x: 338, endPoint y: 224, distance: 84.7
click at [338, 224] on td "Поставщик Название поставщика продукта." at bounding box center [332, 226] width 193 height 47
click at [338, 224] on label "Поставщик Название поставщика продукта." at bounding box center [298, 224] width 110 height 28
click at [474, 224] on select "IGUnegozio CodNegozio IGUArticolo Модельло CodEsterno DSArticolo DSArticoloWeb …" at bounding box center [617, 221] width 286 height 22
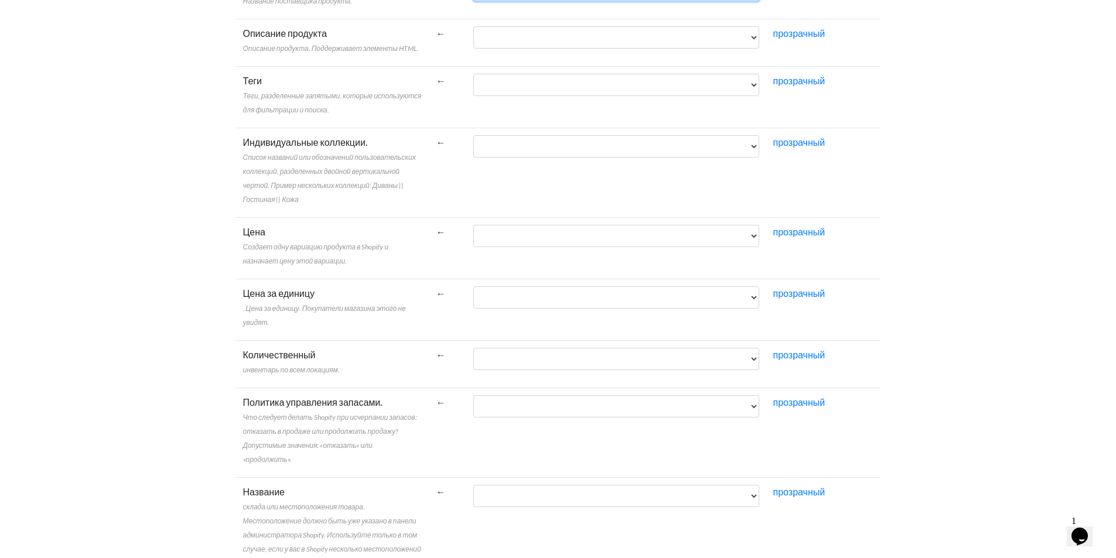
scroll to position [547, 0]
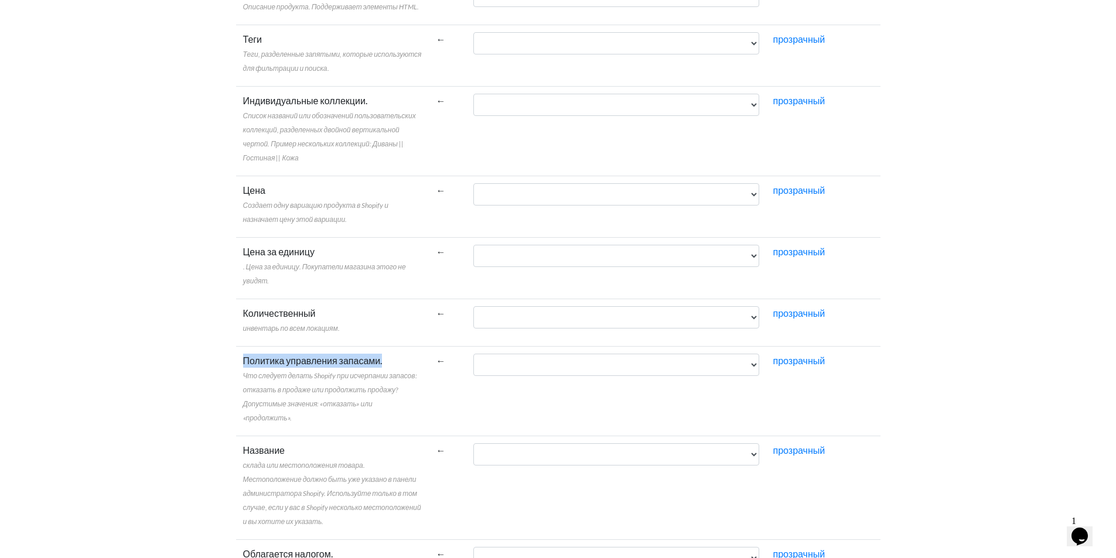
drag, startPoint x: 396, startPoint y: 360, endPoint x: 243, endPoint y: 363, distance: 153.0
click at [243, 363] on label "Политика управления запасами. Что следует делать Shopify при исчерпании запасов…" at bounding box center [332, 389] width 179 height 70
copy font "Политика управления запасами."
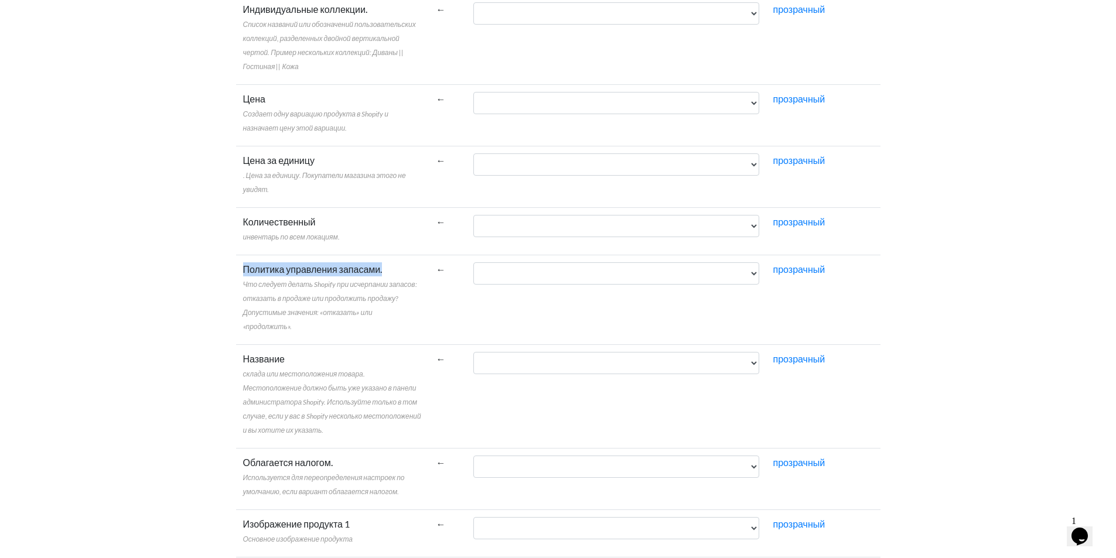
scroll to position [684, 0]
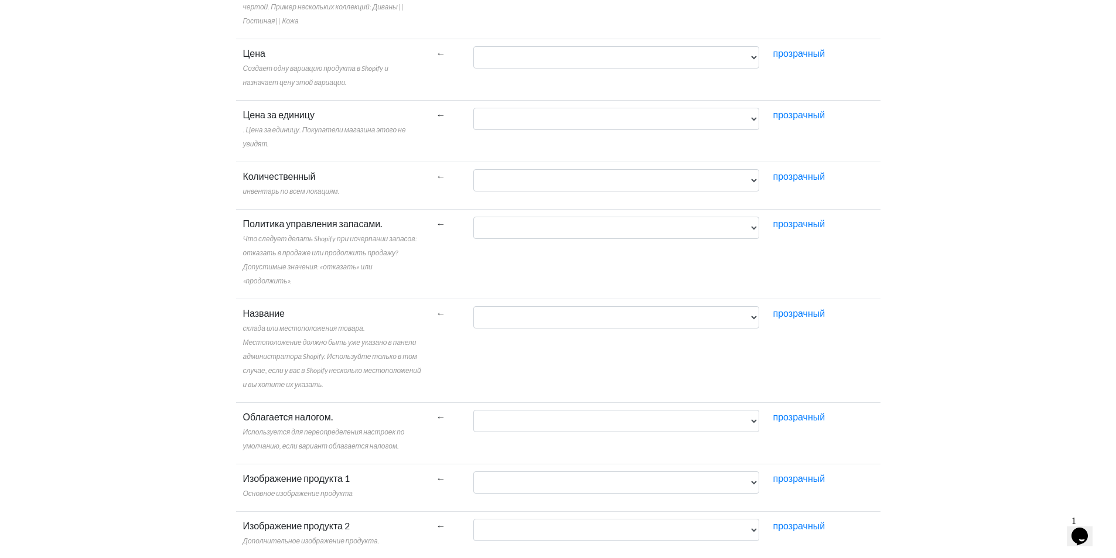
click at [276, 315] on font "Название" at bounding box center [264, 313] width 42 height 11
click at [474, 315] on select "IGUnegozio CodNegozio IGUArticolo Модельло CodEsterno DSArticolo DSArticoloWeb …" at bounding box center [617, 317] width 286 height 22
click at [276, 315] on font "Название" at bounding box center [264, 313] width 42 height 11
click at [474, 315] on select "IGUnegozio CodNegozio IGUArticolo Модельло CodEsterno DSArticolo DSArticoloWeb …" at bounding box center [617, 317] width 286 height 22
copy font "Название"
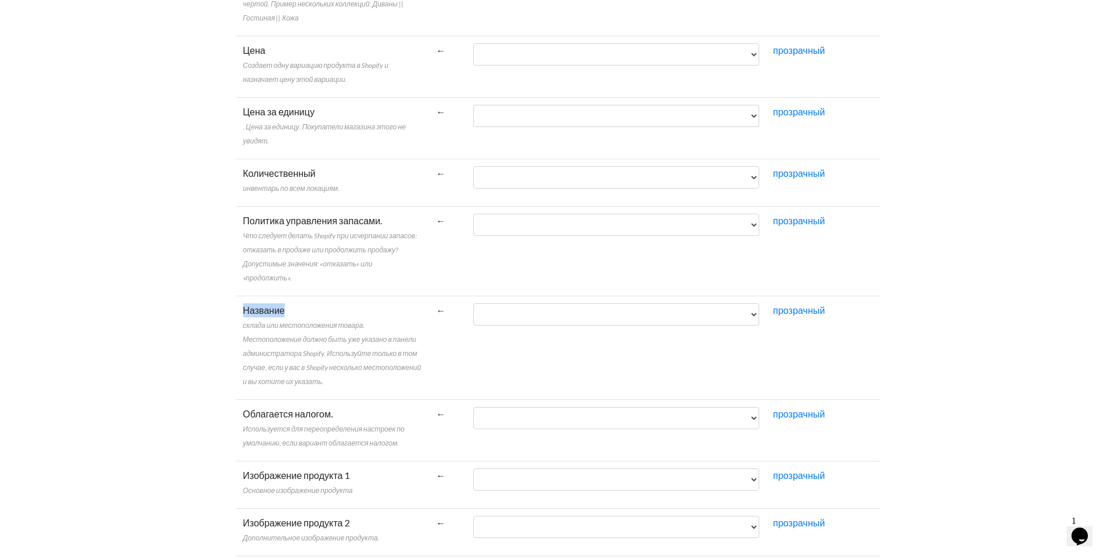
scroll to position [820, 0]
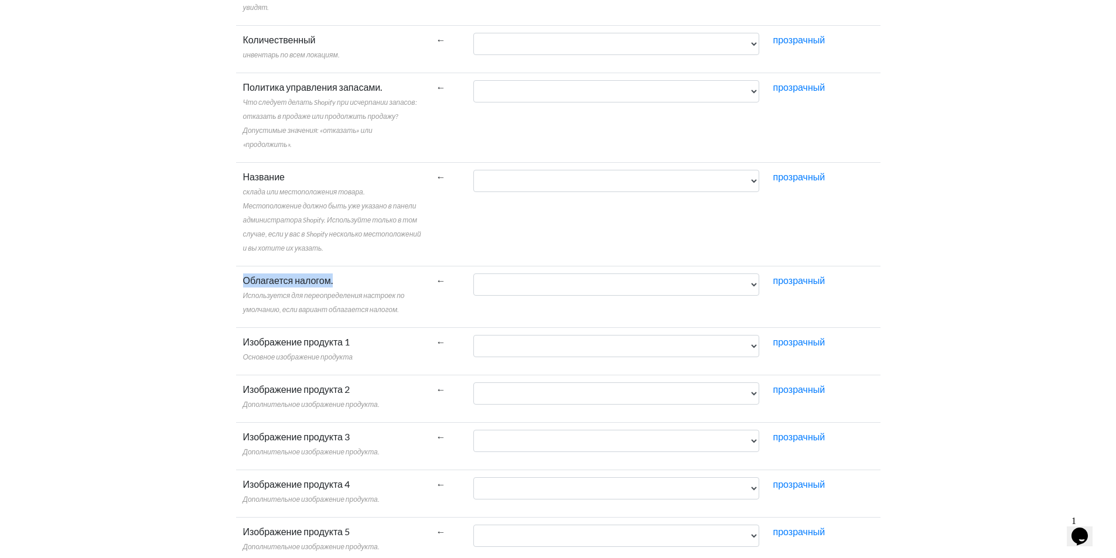
drag, startPoint x: 336, startPoint y: 283, endPoint x: 244, endPoint y: 284, distance: 92.6
click at [244, 284] on label "Облагается налогом. Используется для переопределения настроек по умолчанию, есл…" at bounding box center [332, 295] width 179 height 42
copy font "Облагается налогом."
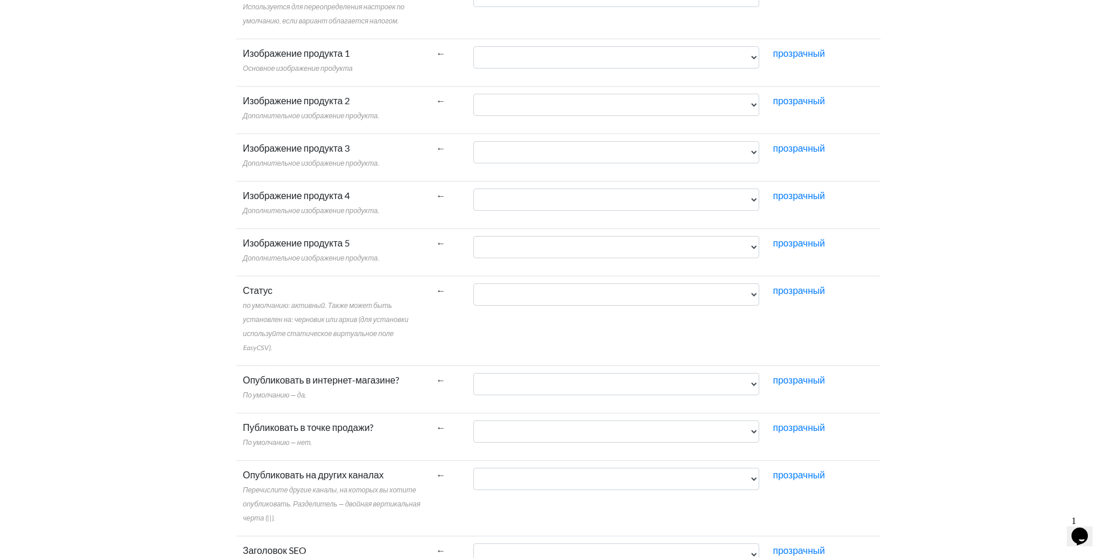
scroll to position [1231, 0]
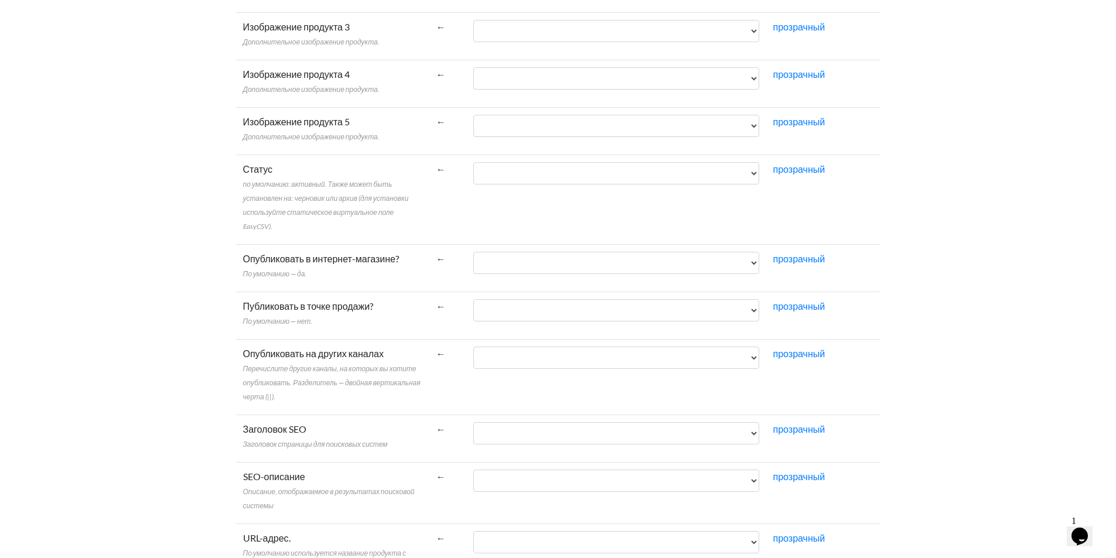
click at [248, 169] on font "Статус" at bounding box center [258, 169] width 30 height 11
click at [474, 169] on select "IGUnegozio CodNegozio IGUArticolo Модельло CodEsterno DSArticolo DSArticoloWeb …" at bounding box center [617, 173] width 286 height 22
click at [248, 169] on font "Статус" at bounding box center [258, 169] width 30 height 11
click at [474, 169] on select "IGUnegozio CodNegozio IGUArticolo Модельло CodEsterno DSArticolo DSArticoloWeb …" at bounding box center [617, 173] width 286 height 22
copy font "Статус"
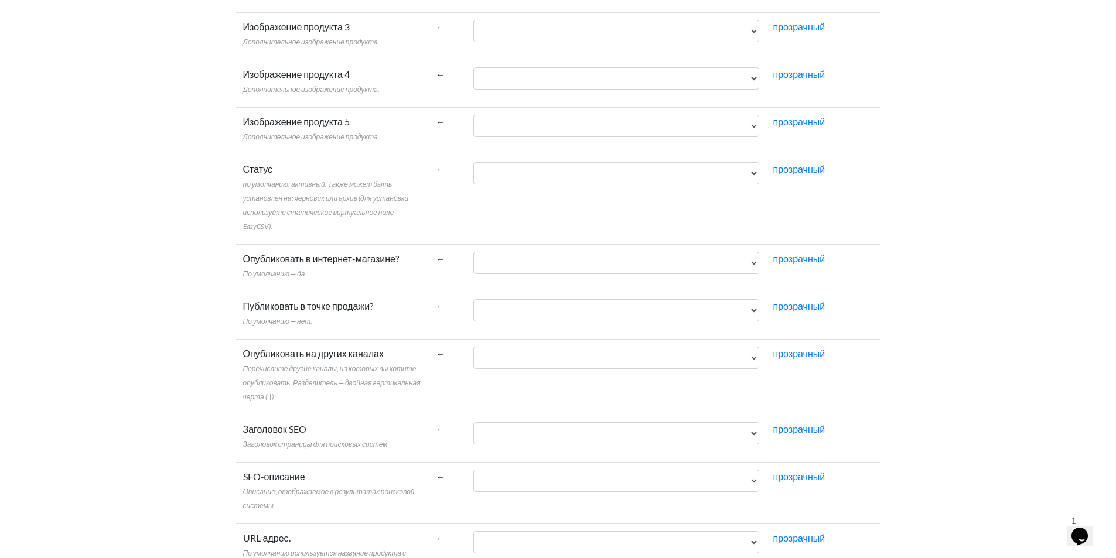
click at [288, 262] on font "Опубликовать в интернет-магазине?" at bounding box center [321, 258] width 156 height 11
click at [474, 262] on select "IGUnegozio CodNegozio IGUArticolo Модельло CodEsterno DSArticolo DSArticoloWeb …" at bounding box center [617, 263] width 286 height 22
click at [288, 262] on font "Опубликовать в интернет-магазине?" at bounding box center [321, 258] width 156 height 11
click at [474, 262] on select "IGUnegozio CodNegozio IGUArticolo Модельло CodEsterno DSArticolo DSArticoloWeb …" at bounding box center [617, 263] width 286 height 22
click at [322, 259] on font "Опубликовать в интернет-магазине?" at bounding box center [321, 258] width 156 height 11
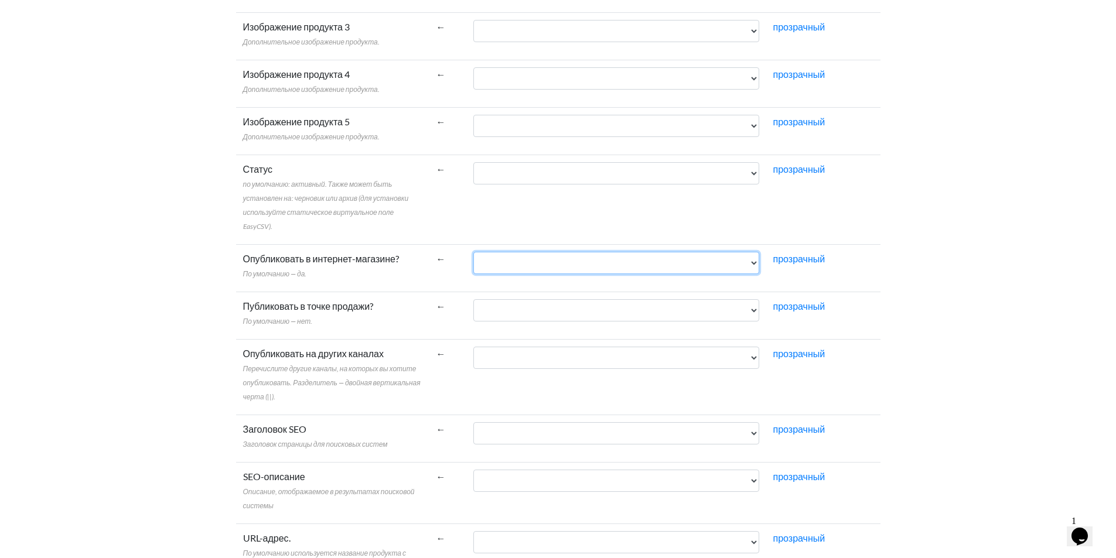
click at [474, 259] on select "IGUnegozio CodNegozio IGUArticolo Модельло CodEsterno DSArticolo DSArticoloWeb …" at bounding box center [617, 263] width 286 height 22
click at [322, 259] on font "Опубликовать в интернет-магазине?" at bounding box center [321, 258] width 156 height 11
click at [474, 259] on select "IGUnegozio CodNegozio IGUArticolo Модельло CodEsterno DSArticolo DSArticoloWeb …" at bounding box center [617, 263] width 286 height 22
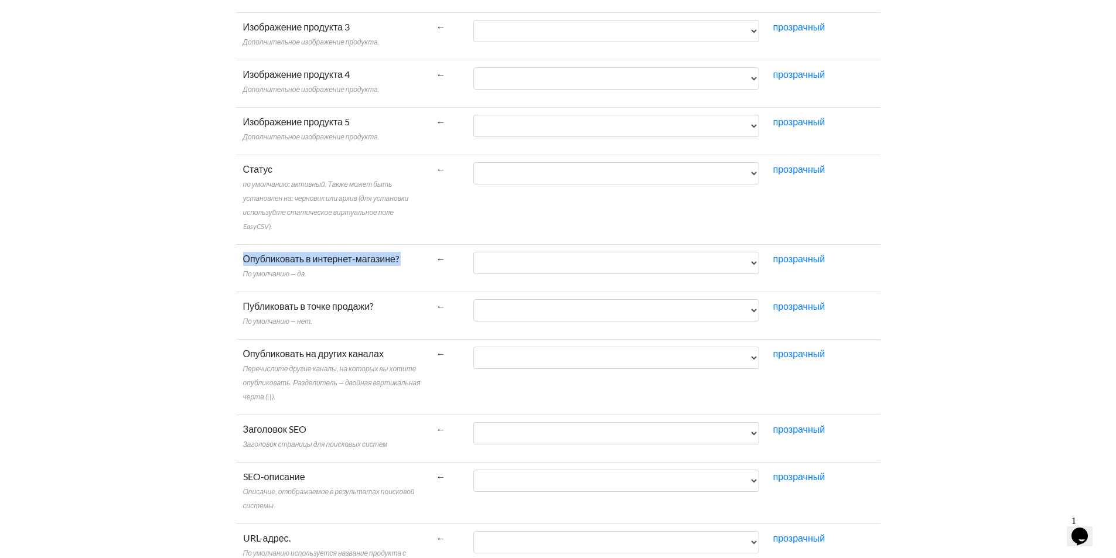
click at [322, 259] on font "Опубликовать в интернет-магазине?" at bounding box center [321, 258] width 156 height 11
click at [474, 259] on select "IGUnegozio CodNegozio IGUArticolo Модельло CodEsterno DSArticolo DSArticoloWeb …" at bounding box center [617, 263] width 286 height 22
copy font "Опубликовать в интернет-магазине?"
click at [304, 308] on font "Публиковать в точке продажи?" at bounding box center [308, 306] width 131 height 11
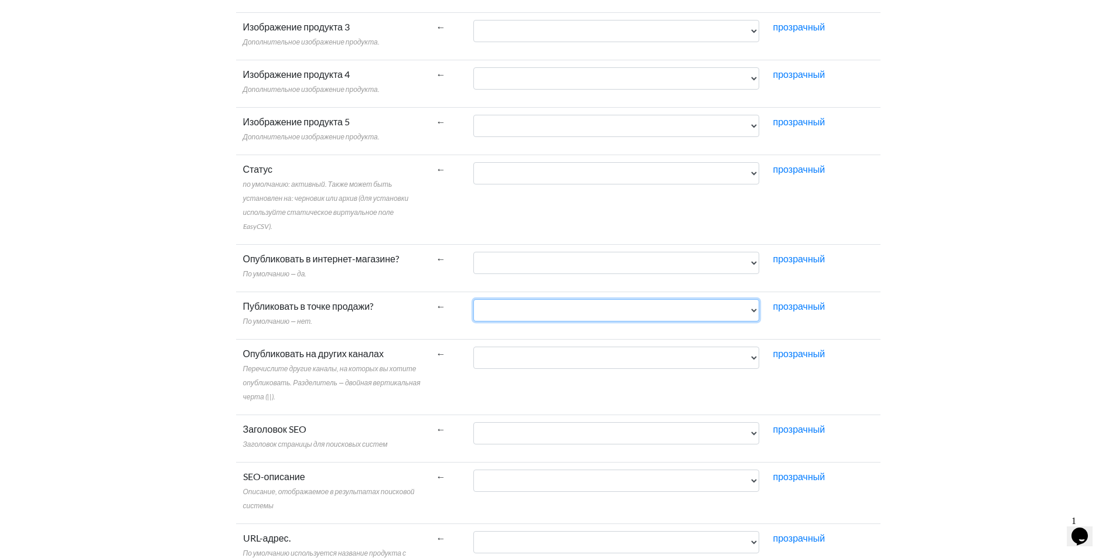
click at [474, 308] on select "IGUnegozio CodNegozio IGUArticolo Модельло CodEsterno DSArticolo DSArticoloWeb …" at bounding box center [617, 310] width 286 height 22
click at [304, 308] on font "Публиковать в точке продажи?" at bounding box center [308, 306] width 131 height 11
click at [474, 308] on select "IGUnegozio CodNegozio IGUArticolo Модельло CodEsterno DSArticolo DSArticoloWeb …" at bounding box center [617, 310] width 286 height 22
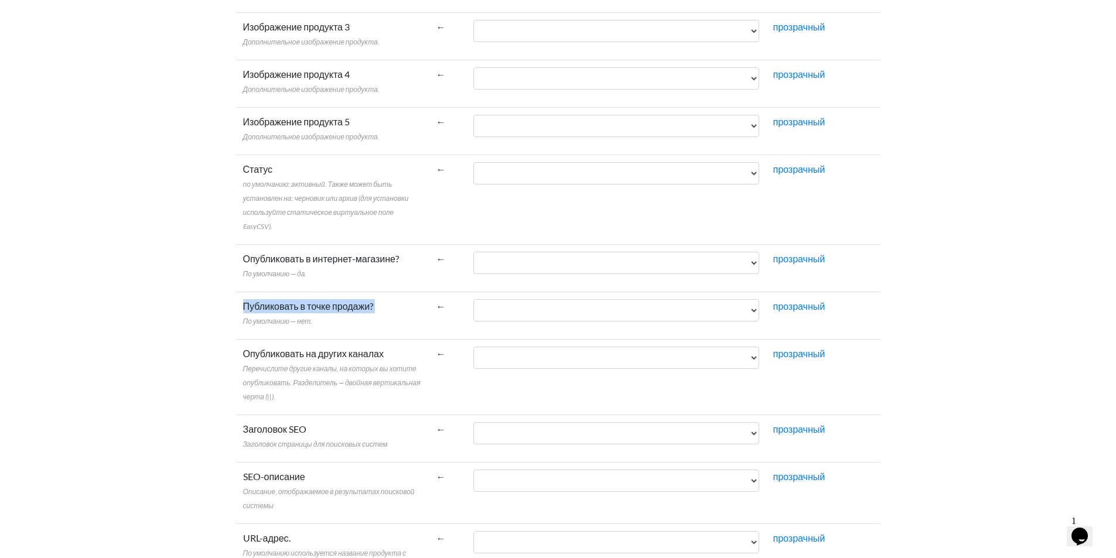
click at [304, 308] on font "Публиковать в точке продажи?" at bounding box center [308, 306] width 131 height 11
click at [474, 308] on select "IGUnegozio CodNegozio IGUArticolo Модельло CodEsterno DSArticolo DSArticoloWeb …" at bounding box center [617, 310] width 286 height 22
copy font "Публиковать в точке продажи?"
click at [299, 350] on font "Опубликовать на других каналах" at bounding box center [313, 353] width 141 height 11
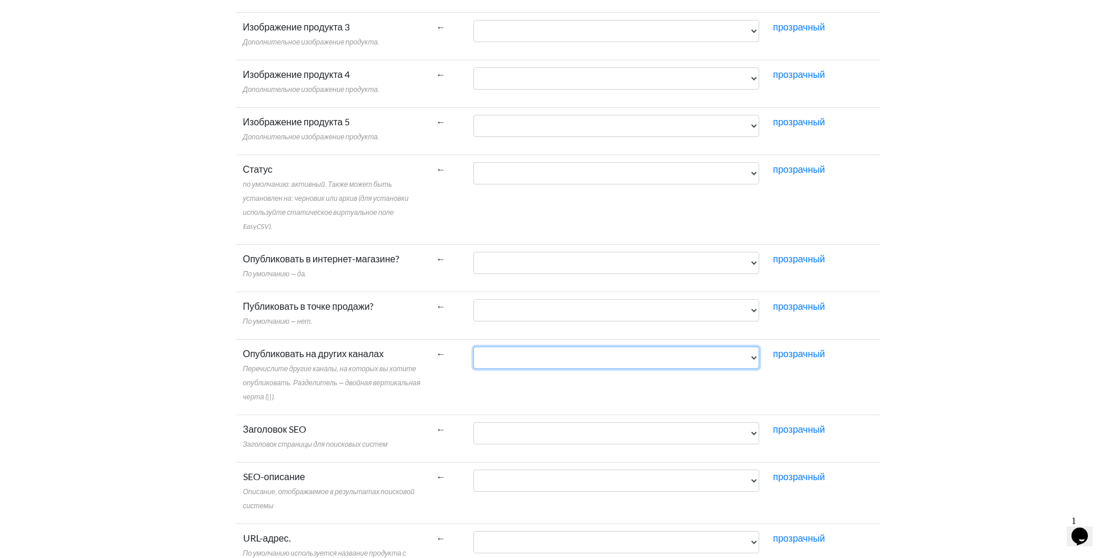
click at [474, 350] on select "IGUnegozio CodNegozio IGUArticolo Модельло CodEsterno DSArticolo DSArticoloWeb …" at bounding box center [617, 358] width 286 height 22
click at [299, 350] on font "Опубликовать на других каналах" at bounding box center [313, 353] width 141 height 11
click at [474, 350] on select "IGUnegozio CodNegozio IGUArticolo Модельло CodEsterno DSArticolo DSArticoloWeb …" at bounding box center [617, 358] width 286 height 22
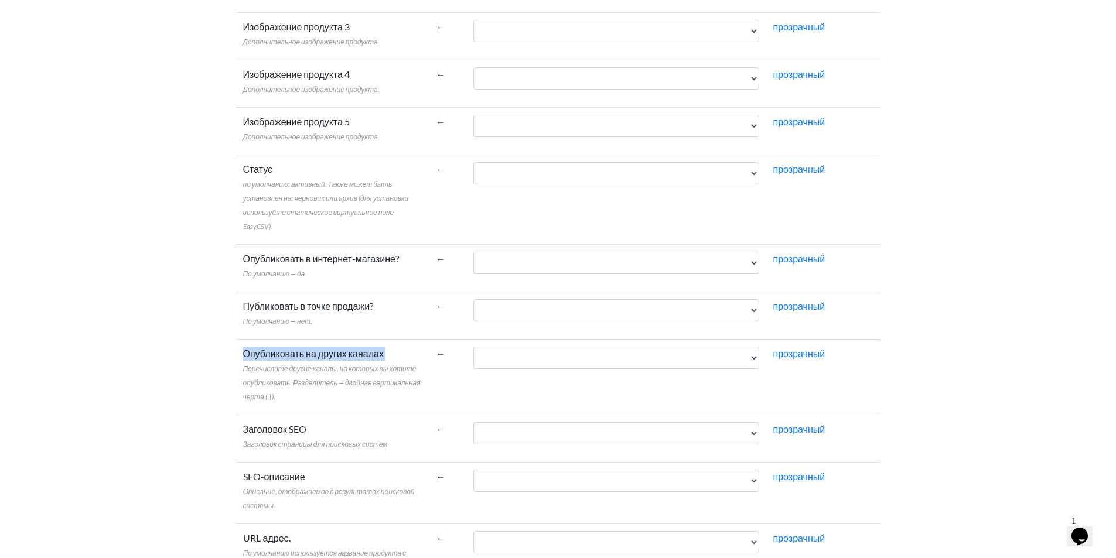
click at [299, 350] on font "Опубликовать на других каналах" at bounding box center [313, 353] width 141 height 11
click at [474, 350] on select "IGUnegozio CodNegozio IGUArticolo Модельло CodEsterno DSArticolo DSArticoloWeb …" at bounding box center [617, 358] width 286 height 22
copy font "Опубликовать на других каналах"
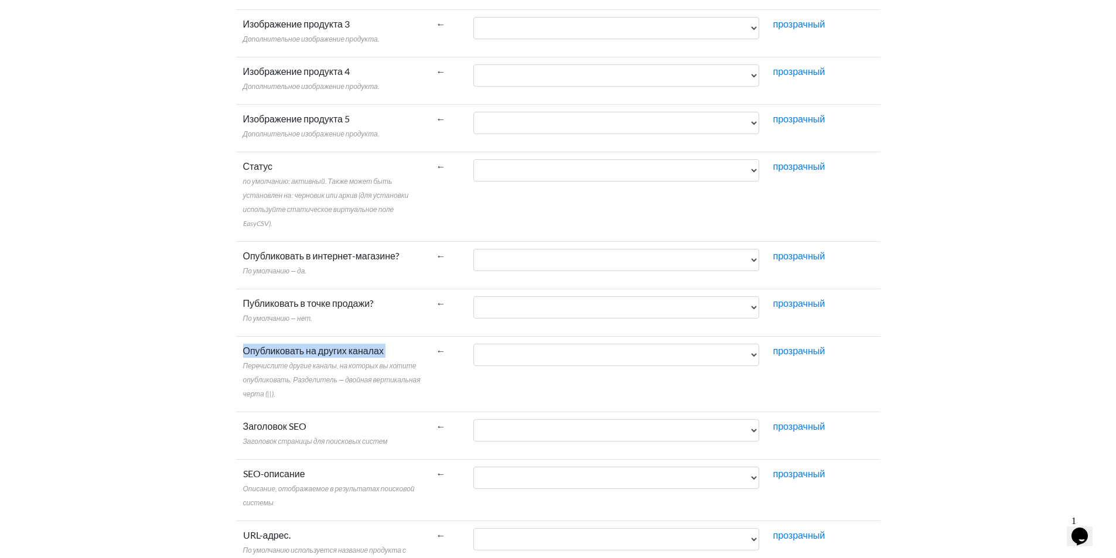
scroll to position [1367, 0]
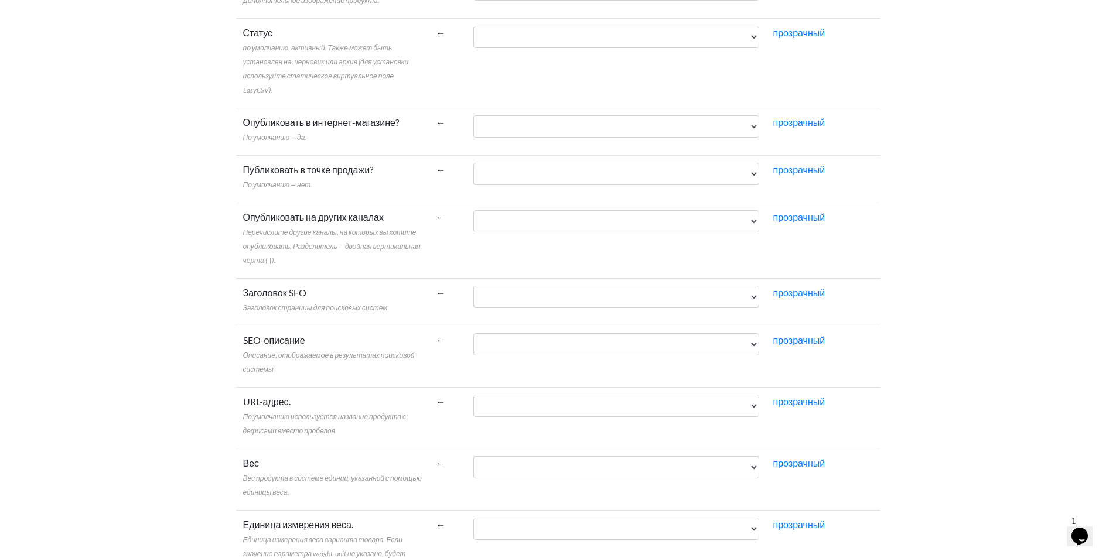
click at [277, 294] on font "Заголовок SEO" at bounding box center [274, 292] width 63 height 11
click at [474, 294] on select "IGUnegozio CodNegozio IGUArticolo Модельло CodEsterno DSArticolo DSArticoloWeb …" at bounding box center [617, 297] width 286 height 22
click at [277, 294] on font "Заголовок SEO" at bounding box center [274, 292] width 63 height 11
click at [474, 294] on select "IGUnegozio CodNegozio IGUArticolo Модельло CodEsterno DSArticolo DSArticoloWeb …" at bounding box center [617, 297] width 286 height 22
click at [277, 294] on font "Заголовок SEO" at bounding box center [274, 292] width 63 height 11
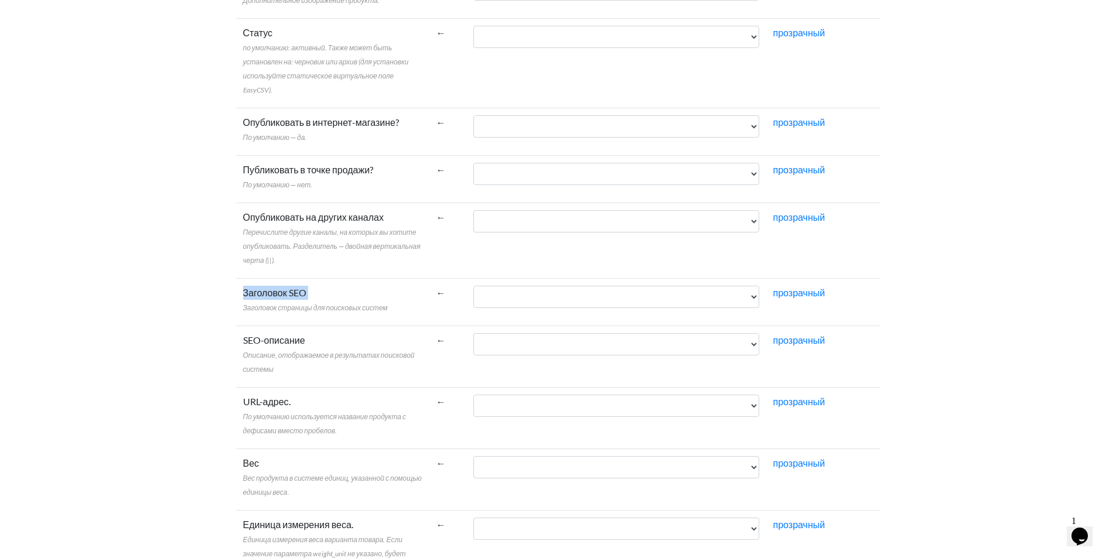
click at [474, 294] on select "IGUnegozio CodNegozio IGUArticolo Модельло CodEsterno DSArticolo DSArticoloWeb …" at bounding box center [617, 297] width 286 height 22
click at [277, 294] on font "Заголовок SEO" at bounding box center [274, 292] width 63 height 11
click at [474, 294] on select "IGUnegozio CodNegozio IGUArticolo Модельло CodEsterno DSArticolo DSArticoloWeb …" at bounding box center [617, 297] width 286 height 22
copy font "Заголовок SEO"
click at [261, 340] on font "SEO-описание" at bounding box center [274, 340] width 62 height 11
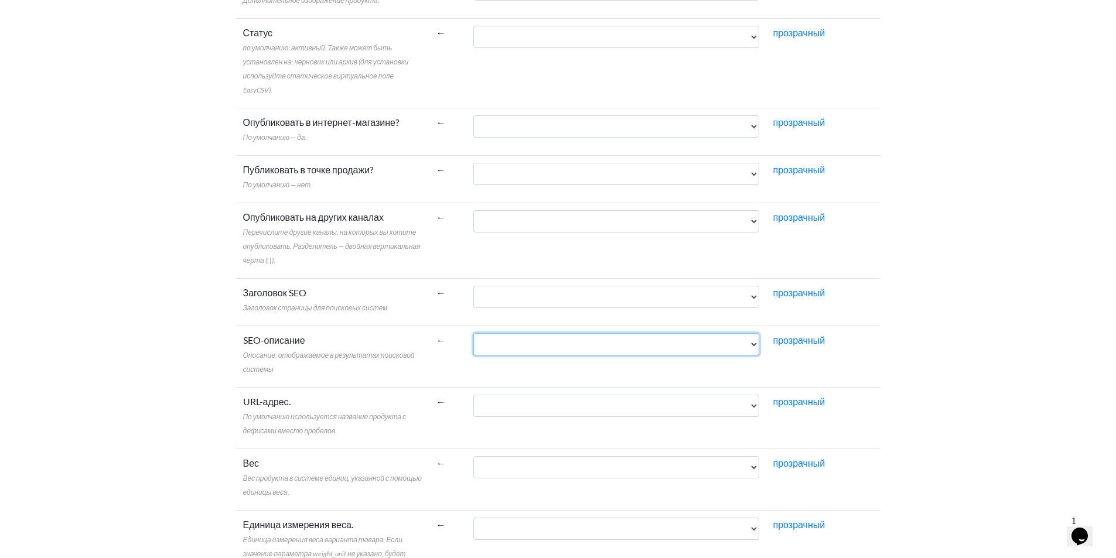
click at [474, 340] on select "IGUnegozio CodNegozio IGUArticolo Модельло CodEsterno DSArticolo DSArticoloWeb …" at bounding box center [617, 344] width 286 height 22
click at [261, 340] on font "SEO-описание" at bounding box center [274, 340] width 62 height 11
click at [474, 340] on select "IGUnegozio CodNegozio IGUArticolo Модельло CodEsterno DSArticolo DSArticoloWeb …" at bounding box center [617, 344] width 286 height 22
click at [261, 340] on font "SEO-описание" at bounding box center [274, 340] width 62 height 11
click at [474, 340] on select "IGUnegozio CodNegozio IGUArticolo Модельло CodEsterno DSArticolo DSArticoloWeb …" at bounding box center [617, 344] width 286 height 22
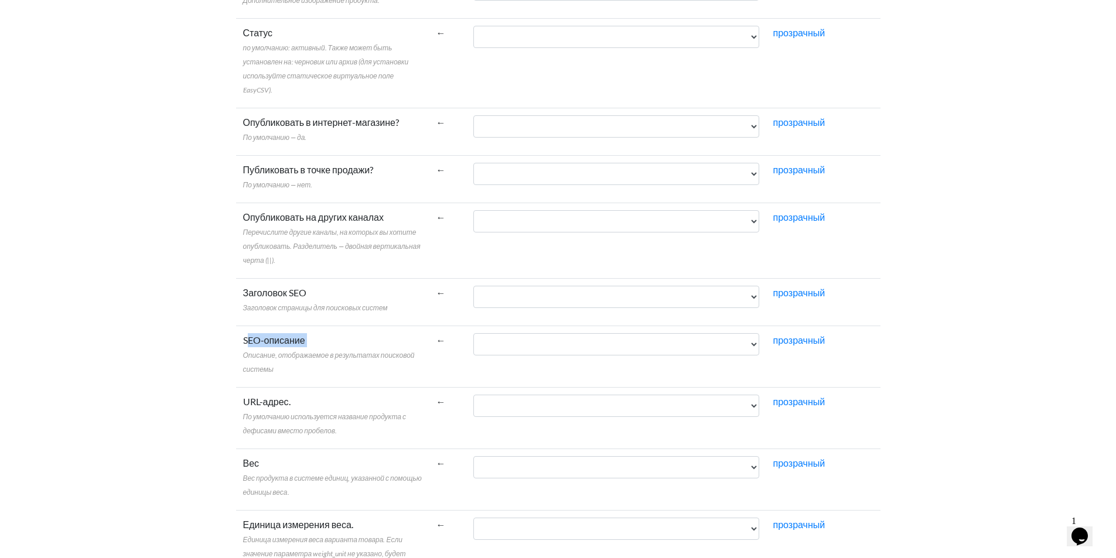
copy font "SEO-описание"
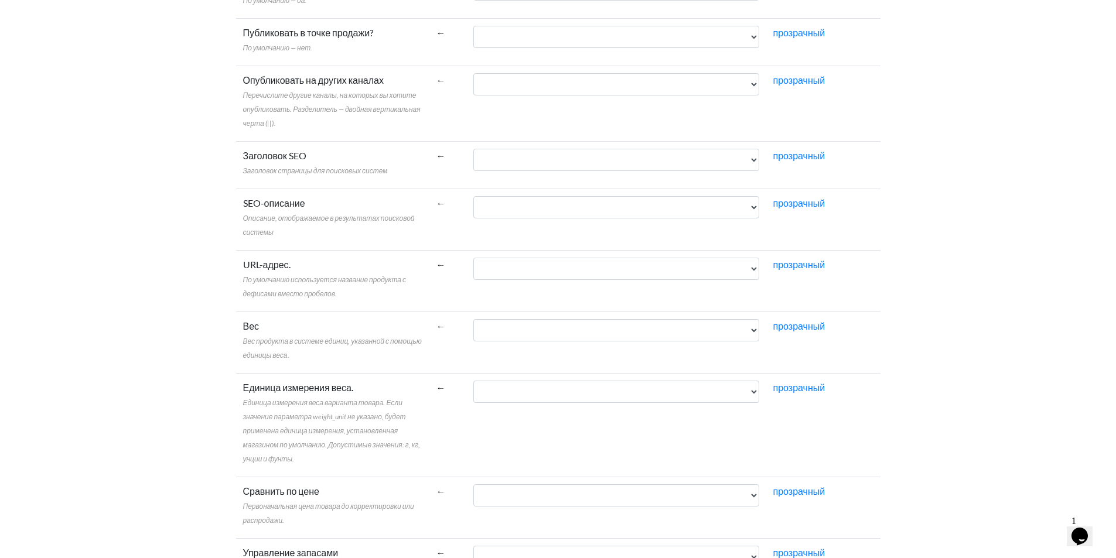
click at [261, 266] on font "URL-адрес." at bounding box center [266, 264] width 47 height 11
click at [474, 266] on select "IGUnegozio CodNegozio IGUArticolo Модельло CodEsterno DSArticolo DSArticoloWeb …" at bounding box center [617, 269] width 286 height 22
click at [261, 266] on font "URL-адрес." at bounding box center [266, 264] width 47 height 11
click at [474, 266] on select "IGUnegozio CodNegozio IGUArticolo Модельло CodEsterno DSArticolo DSArticoloWeb …" at bounding box center [617, 269] width 286 height 22
click at [261, 266] on font "URL-адрес." at bounding box center [266, 264] width 47 height 11
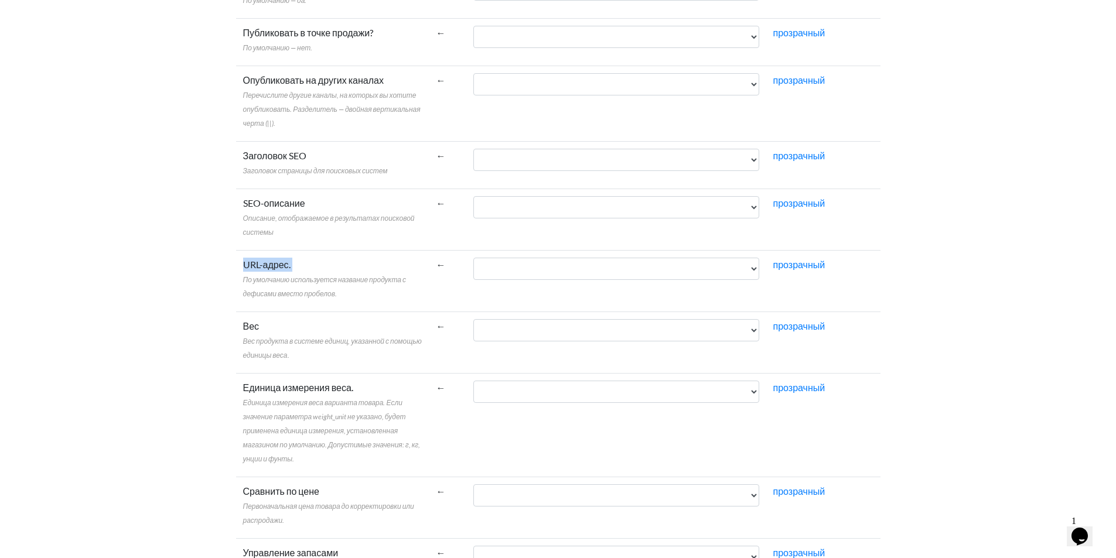
click at [474, 266] on select "IGUnegozio CodNegozio IGUArticolo Модельло CodEsterno DSArticolo DSArticoloWeb …" at bounding box center [617, 269] width 286 height 22
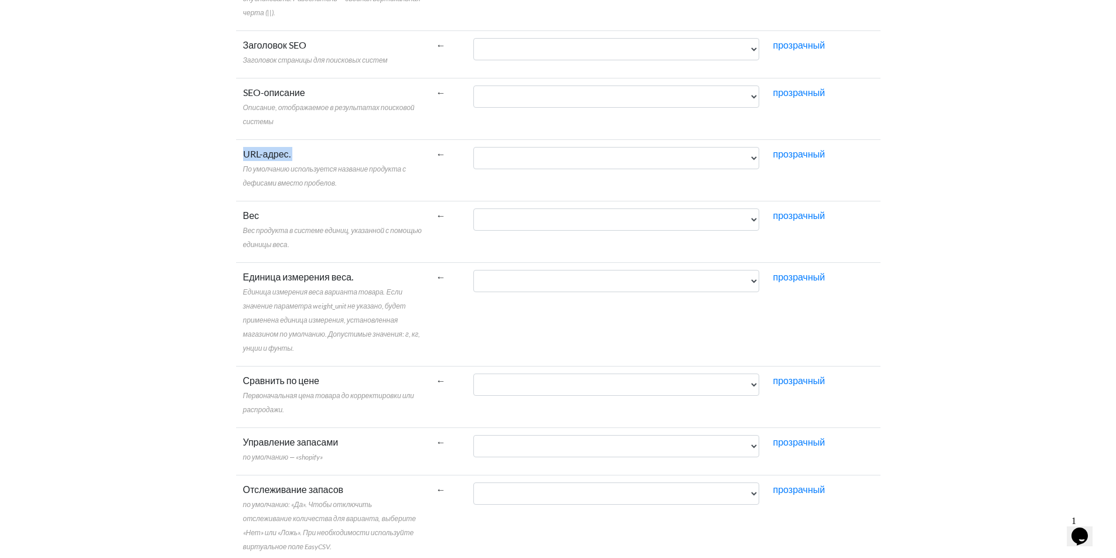
scroll to position [1641, 0]
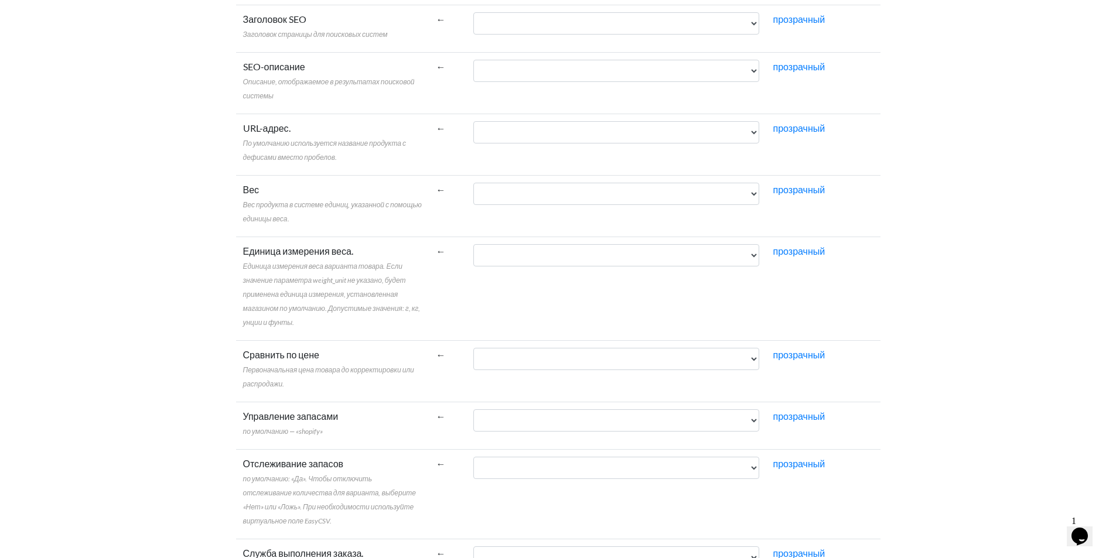
click at [249, 196] on label "Вес Вес продукта в системе единиц, указанной с помощью единицы веса." at bounding box center [332, 204] width 179 height 42
click at [474, 196] on select "IGUnegozio CodNegozio IGUArticolo Модельло CodEsterno DSArticolo DSArticoloWeb …" at bounding box center [617, 194] width 286 height 22
click at [249, 196] on label "Вес Вес продукта в системе единиц, указанной с помощью единицы веса." at bounding box center [332, 204] width 179 height 42
click at [474, 196] on select "IGUnegozio CodNegozio IGUArticolo Модельло CodEsterno DSArticolo DSArticoloWeb …" at bounding box center [617, 194] width 286 height 22
click at [268, 256] on font "Единица измерения веса." at bounding box center [298, 251] width 110 height 11
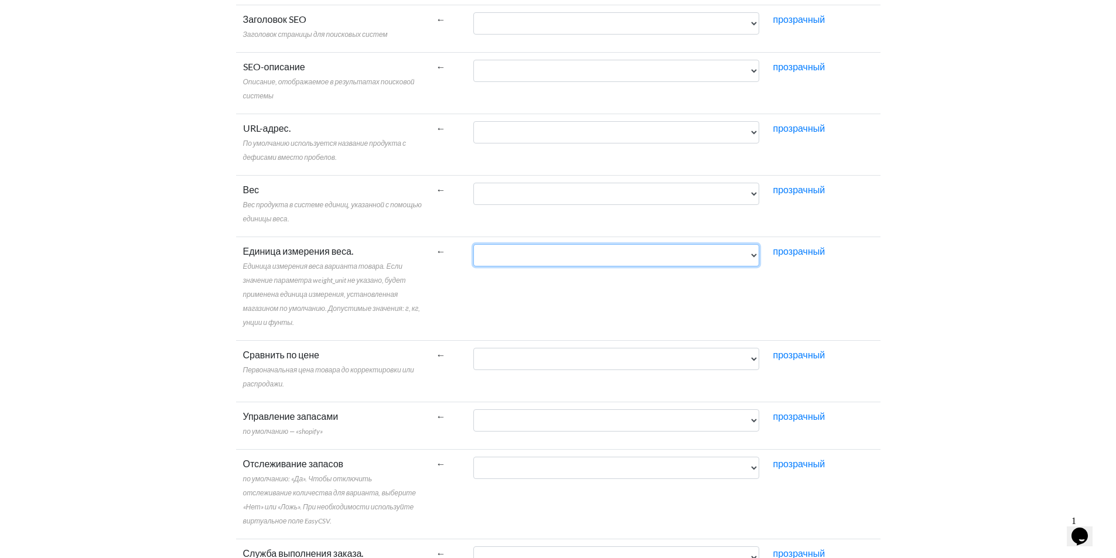
click at [474, 256] on select "IGUnegozio CodNegozio IGUArticolo Модельло CodEsterno DSArticolo DSArticoloWeb …" at bounding box center [617, 255] width 286 height 22
click at [268, 256] on font "Единица измерения веса." at bounding box center [298, 251] width 110 height 11
click at [474, 256] on select "IGUnegozio CodNegozio IGUArticolo Модельло CodEsterno DSArticolo DSArticoloWeb …" at bounding box center [617, 255] width 286 height 22
click at [272, 253] on font "Единица измерения веса." at bounding box center [298, 251] width 110 height 11
click at [474, 253] on select "IGUnegozio CodNegozio IGUArticolo Модельло CodEsterno DSArticolo DSArticoloWeb …" at bounding box center [617, 255] width 286 height 22
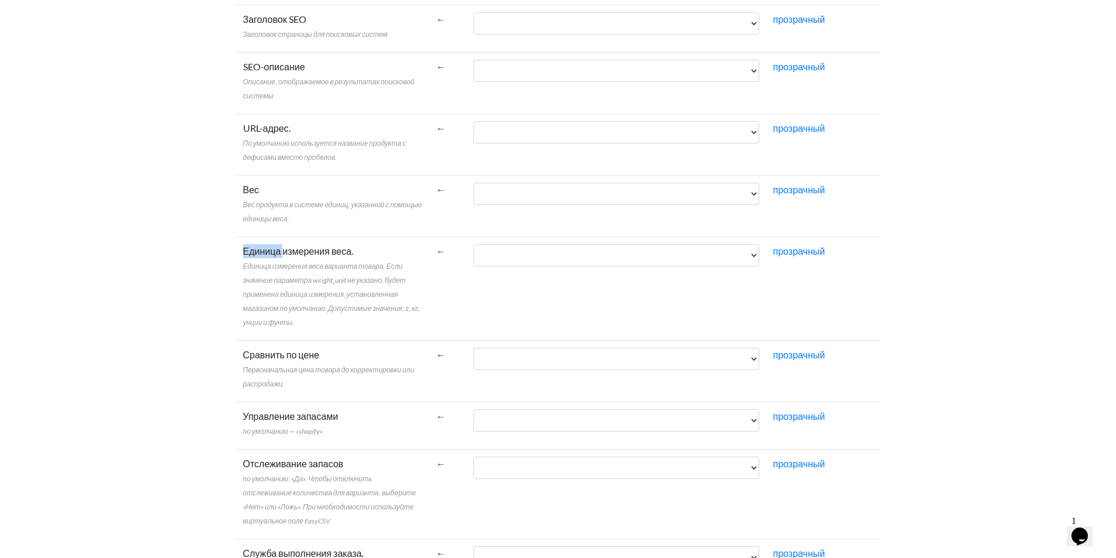
click at [272, 253] on font "Единица измерения веса." at bounding box center [298, 251] width 110 height 11
click at [474, 253] on select "IGUnegozio CodNegozio IGUArticolo Модельло CodEsterno DSArticolo DSArticoloWeb …" at bounding box center [617, 255] width 286 height 22
click at [272, 253] on font "Единица измерения веса." at bounding box center [298, 251] width 110 height 11
click at [474, 253] on select "IGUnegozio CodNegozio IGUArticolo Модельло CodEsterno DSArticolo DSArticoloWeb …" at bounding box center [617, 255] width 286 height 22
click at [267, 349] on label "Сравнить по цене Первоначальная цена товара до корректировки или распродажи." at bounding box center [332, 369] width 179 height 42
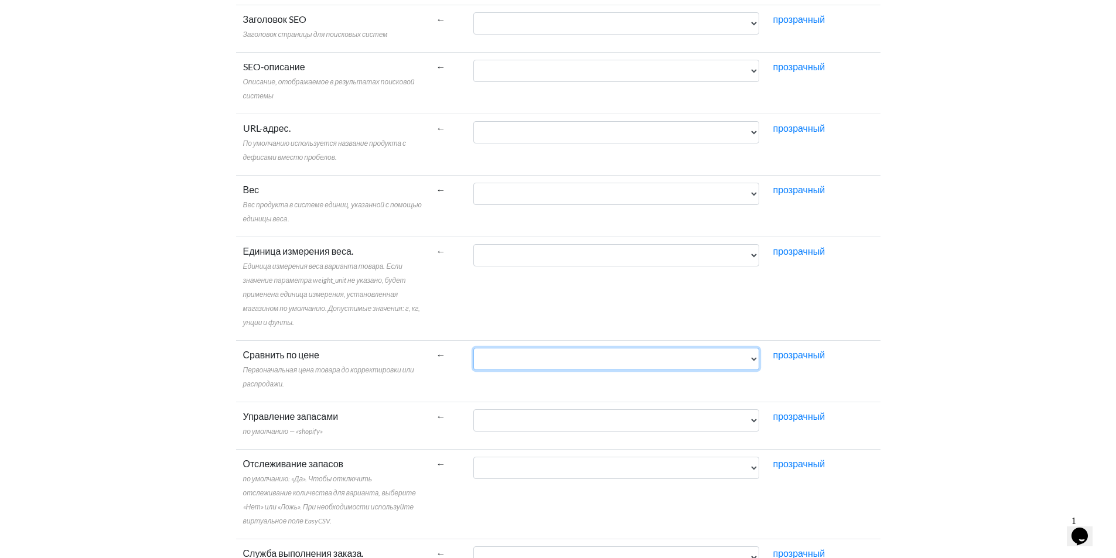
click at [474, 349] on select "IGUnegozio CodNegozio IGUArticolo Модельло CodEsterno DSArticolo DSArticoloWeb …" at bounding box center [617, 359] width 286 height 22
click at [260, 362] on label "Сравнить по цене Первоначальная цена товара до корректировки или распродажи." at bounding box center [332, 369] width 179 height 42
click at [474, 362] on select "IGUnegozio CodNegozio IGUArticolo Модельло CodEsterno DSArticolo DSArticoloWeb …" at bounding box center [617, 359] width 286 height 22
click at [260, 362] on label "Сравнить по цене Первоначальная цена товара до корректировки или распродажи." at bounding box center [332, 369] width 179 height 42
click at [474, 362] on select "IGUnegozio CodNegozio IGUArticolo Модельло CodEsterno DSArticolo DSArticoloWeb …" at bounding box center [617, 359] width 286 height 22
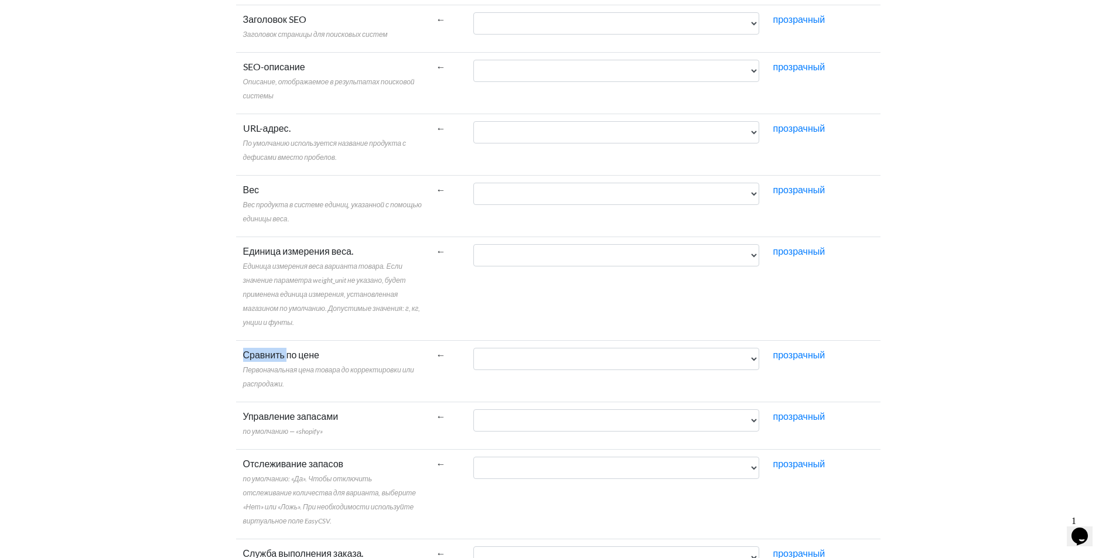
click at [262, 360] on font "Сравнить по цене" at bounding box center [281, 354] width 76 height 11
click at [474, 360] on select "IGUnegozio CodNegozio IGUArticolo Модельло CodEsterno DSArticolo DSArticoloWeb …" at bounding box center [617, 359] width 286 height 22
click at [262, 360] on font "Сравнить по цене" at bounding box center [281, 354] width 76 height 11
click at [474, 360] on select "IGUnegozio CodNegozio IGUArticolo Модельло CodEsterno DSArticolo DSArticoloWeb …" at bounding box center [617, 359] width 286 height 22
click at [262, 360] on font "Сравнить по цене" at bounding box center [281, 354] width 76 height 11
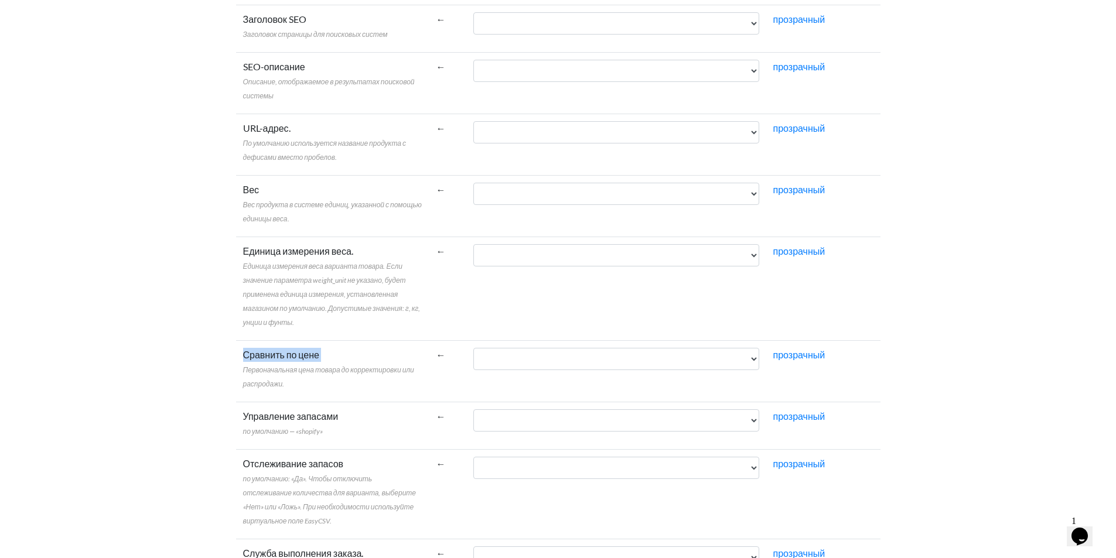
click at [474, 360] on select "IGUnegozio CodNegozio IGUArticolo Модельло CodEsterno DSArticolo DSArticoloWeb …" at bounding box center [617, 359] width 286 height 22
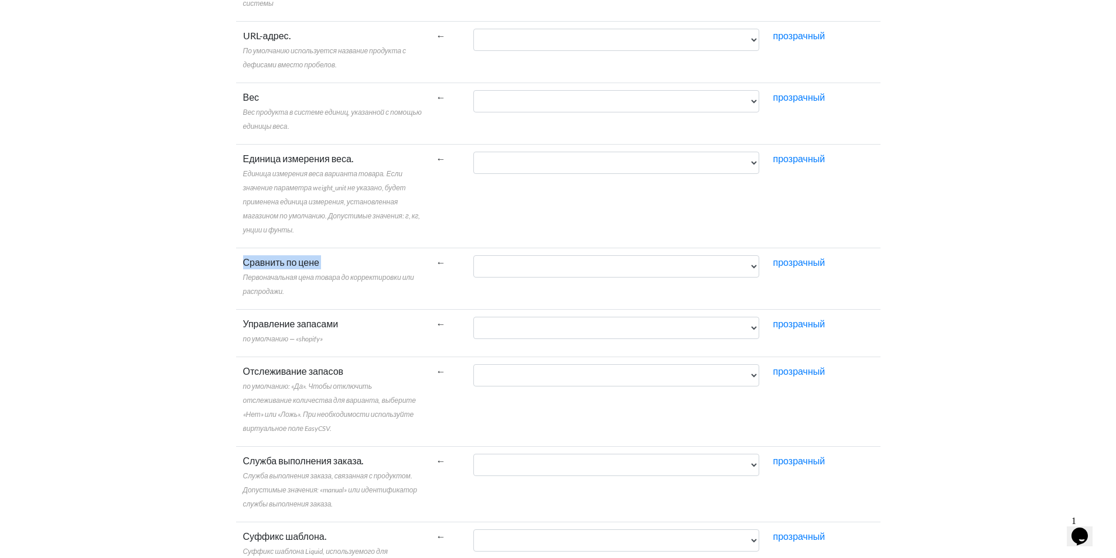
scroll to position [1777, 0]
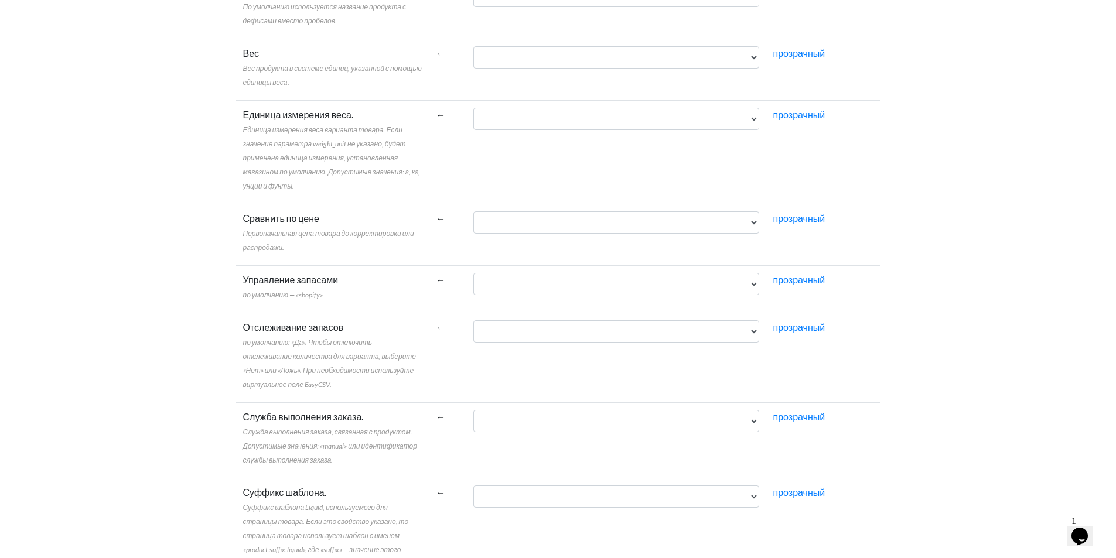
click at [271, 278] on font "Управление запасами" at bounding box center [291, 279] width 96 height 11
click at [474, 278] on select "IGUnegozio CodNegozio IGUArticolo Модельло CodEsterno DSArticolo DSArticoloWeb …" at bounding box center [617, 284] width 286 height 22
click at [271, 278] on font "Управление запасами" at bounding box center [291, 279] width 96 height 11
click at [474, 278] on select "IGUnegozio CodNegozio IGUArticolo Модельло CodEsterno DSArticolo DSArticoloWeb …" at bounding box center [617, 284] width 286 height 22
click at [271, 278] on font "Управление запасами" at bounding box center [291, 279] width 96 height 11
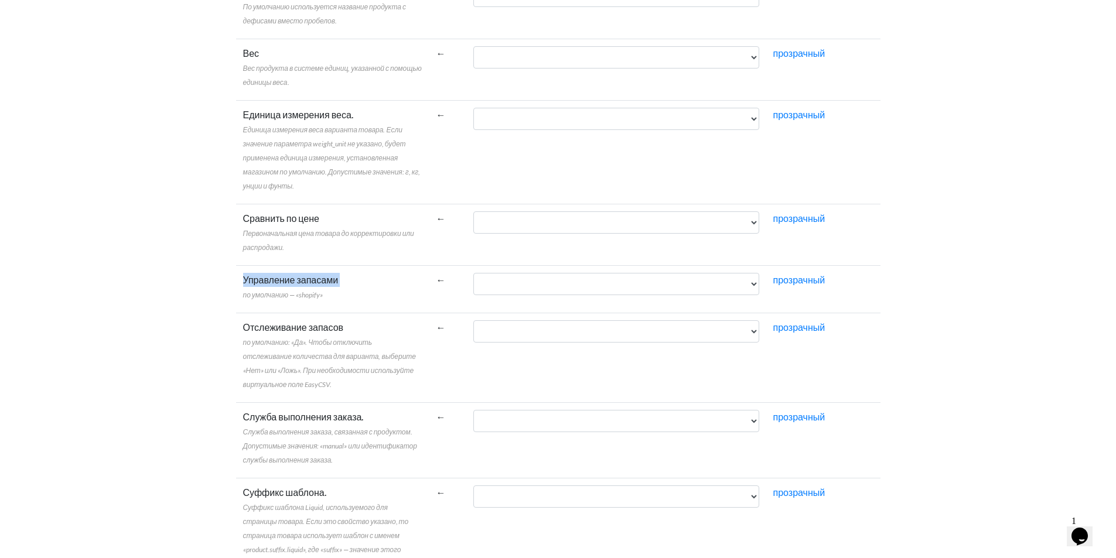
click at [474, 278] on select "IGUnegozio CodNegozio IGUArticolo Модельло CodEsterno DSArticolo DSArticoloWeb …" at bounding box center [617, 284] width 286 height 22
click at [287, 326] on font "Отслеживание запасов" at bounding box center [293, 327] width 101 height 11
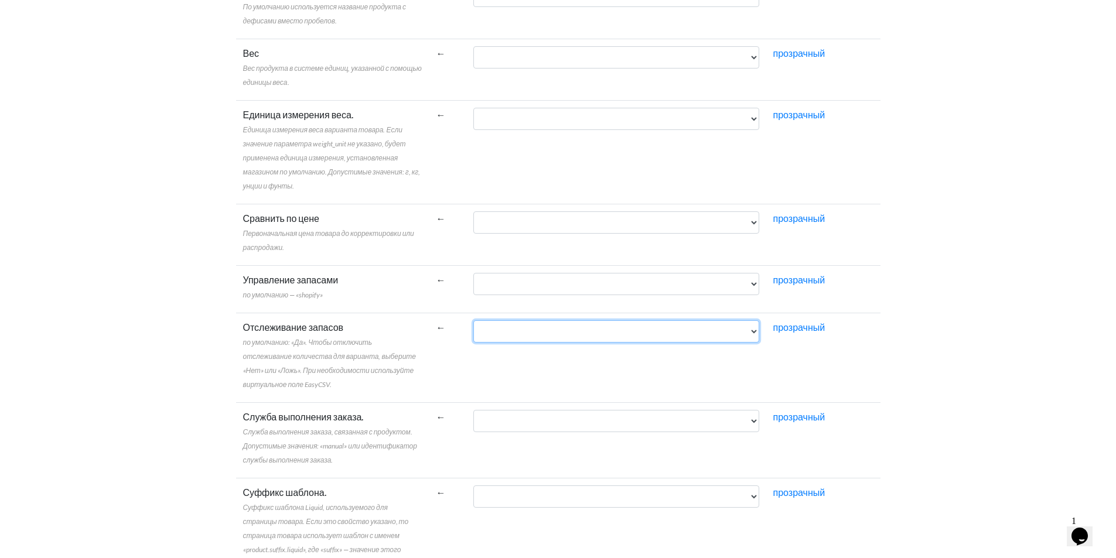
click at [474, 326] on select "IGUnegozio CodNegozio IGUArticolo Модельло CodEsterno DSArticolo DSArticoloWeb …" at bounding box center [617, 332] width 286 height 22
click at [287, 326] on font "Отслеживание запасов" at bounding box center [293, 327] width 101 height 11
click at [474, 326] on select "IGUnegozio CodNegozio IGUArticolo Модельло CodEsterno DSArticolo DSArticoloWeb …" at bounding box center [617, 332] width 286 height 22
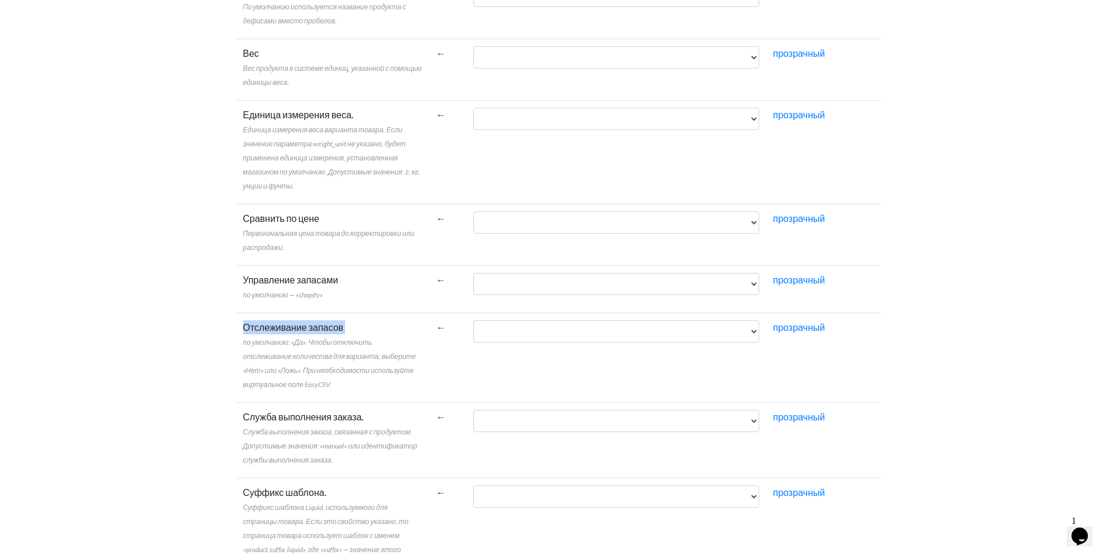
click at [287, 326] on font "Отслеживание запасов" at bounding box center [293, 327] width 101 height 11
click at [474, 326] on select "IGUnegozio CodNegozio IGUArticolo Модельло CodEsterno DSArticolo DSArticoloWeb …" at bounding box center [617, 332] width 286 height 22
click at [287, 411] on font "Служба выполнения заказа." at bounding box center [303, 416] width 121 height 11
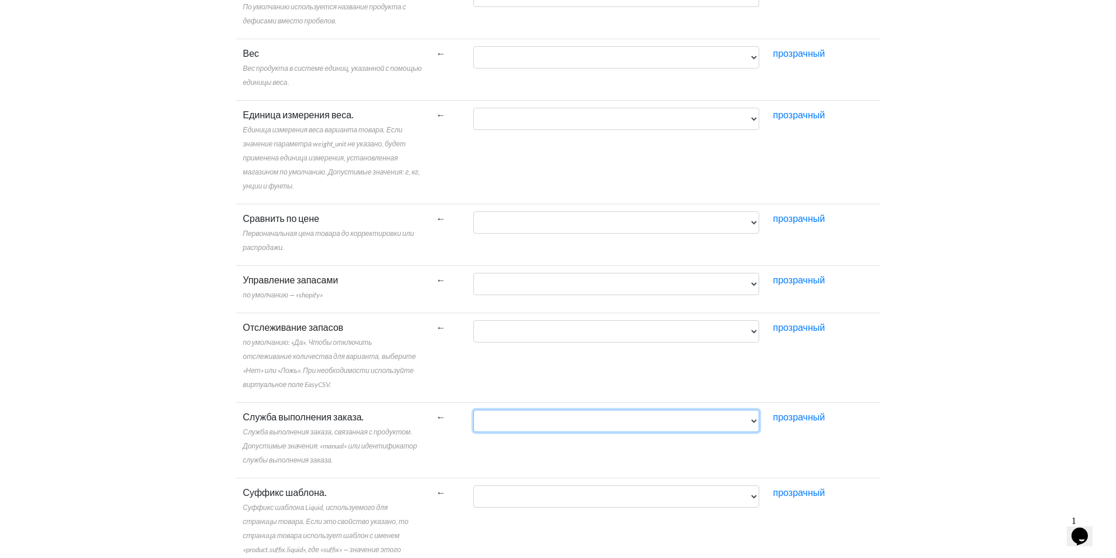
click at [474, 411] on select "IGUnegozio CodNegozio IGUArticolo Модельло CodEsterno DSArticolo DSArticoloWeb …" at bounding box center [617, 421] width 286 height 22
click at [287, 411] on font "Служба выполнения заказа." at bounding box center [303, 416] width 121 height 11
click at [474, 411] on select "IGUnegozio CodNegozio IGUArticolo Модельло CodEsterno DSArticolo DSArticoloWeb …" at bounding box center [617, 421] width 286 height 22
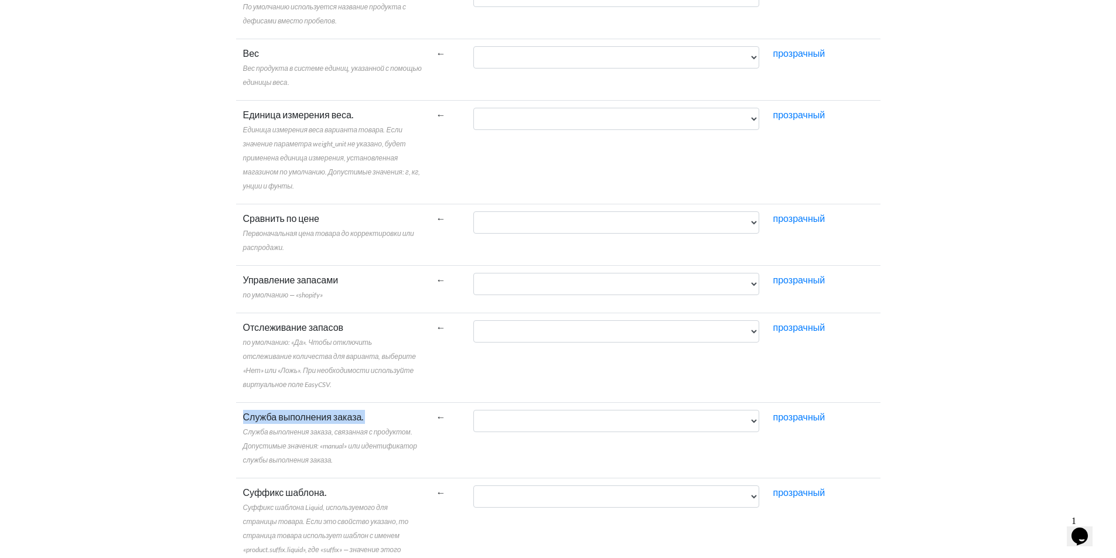
click at [287, 411] on font "Служба выполнения заказа." at bounding box center [303, 416] width 121 height 11
click at [474, 411] on select "IGUnegozio CodNegozio IGUArticolo Модельло CodEsterno DSArticolo DSArticoloWeb …" at bounding box center [617, 421] width 286 height 22
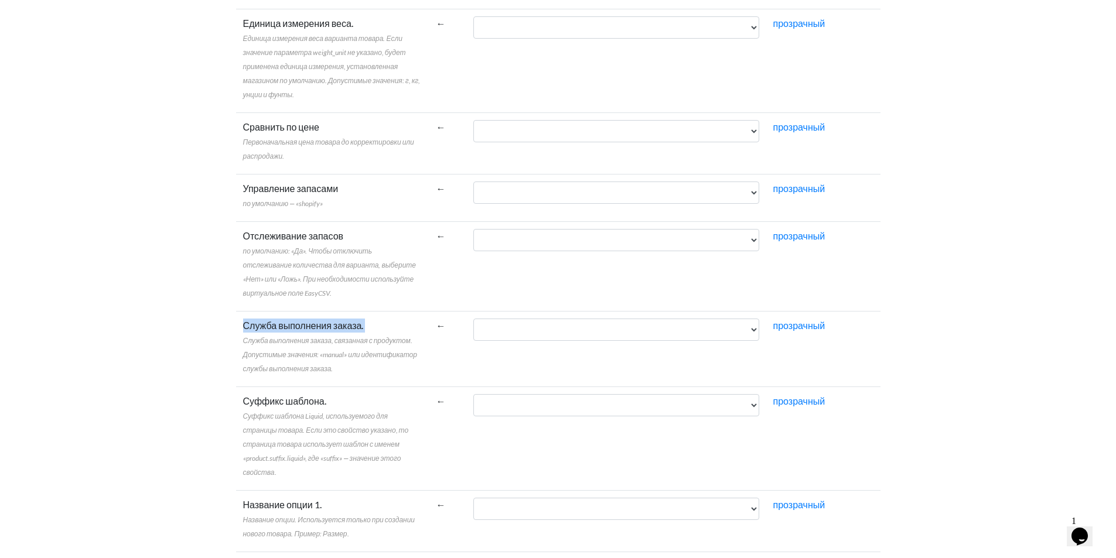
scroll to position [1915, 0]
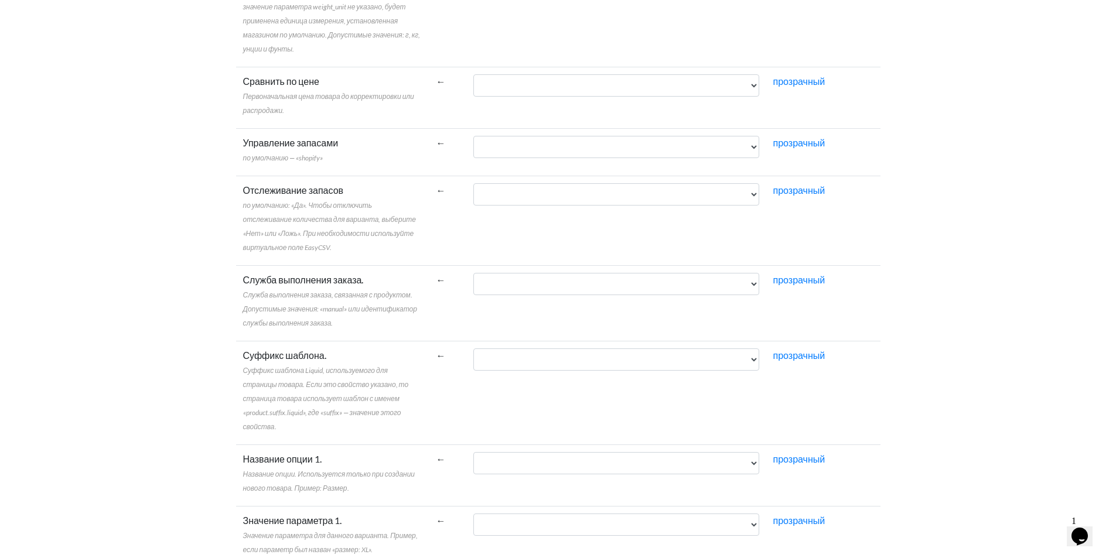
click at [275, 358] on font "Суффикс шаблона." at bounding box center [284, 355] width 83 height 11
click at [474, 358] on select "IGUnegozio CodNegozio IGUArticolo Модельло CodEsterno DSArticolo DSArticoloWeb …" at bounding box center [617, 360] width 286 height 22
click at [275, 358] on font "Суффикс шаблона." at bounding box center [284, 355] width 83 height 11
click at [474, 358] on select "IGUnegozio CodNegozio IGUArticolo Модельло CodEsterno DSArticolo DSArticoloWeb …" at bounding box center [617, 360] width 286 height 22
click at [275, 358] on font "Суффикс шаблона." at bounding box center [284, 355] width 83 height 11
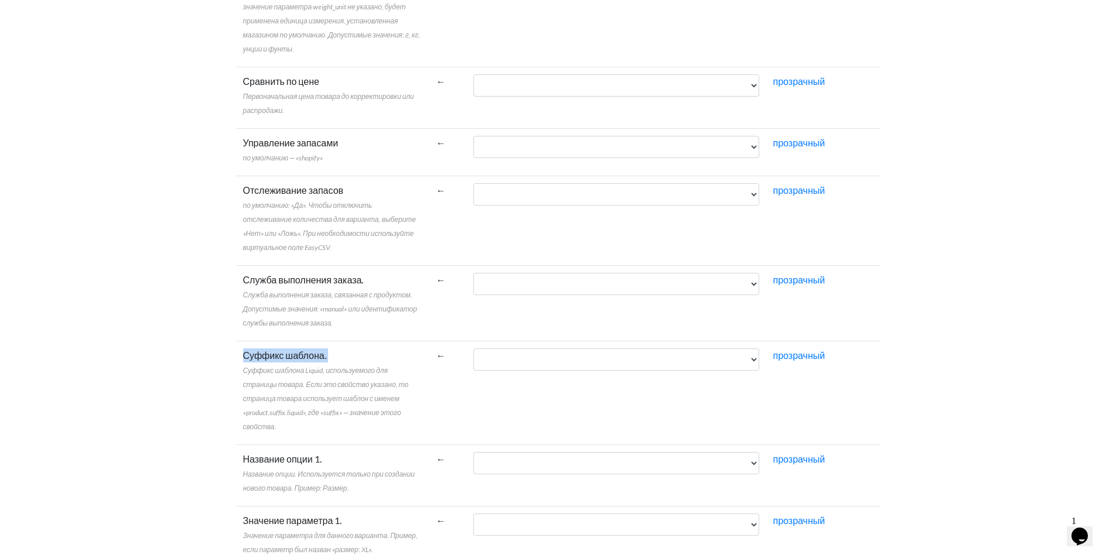
click at [474, 358] on select "IGUnegozio CodNegozio IGUArticolo Модельло CodEsterno DSArticolo DSArticoloWeb …" at bounding box center [617, 360] width 286 height 22
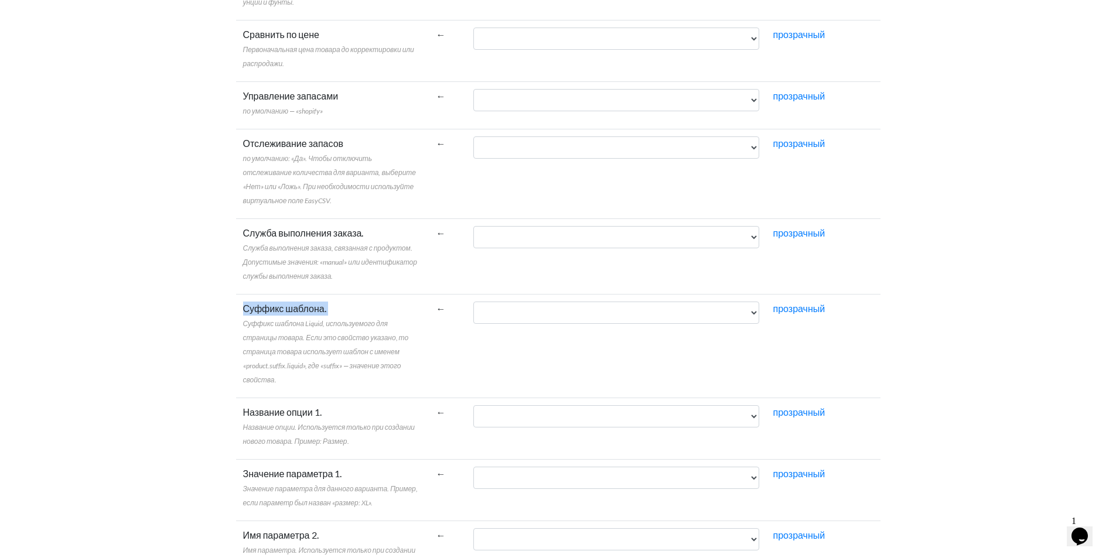
scroll to position [2051, 0]
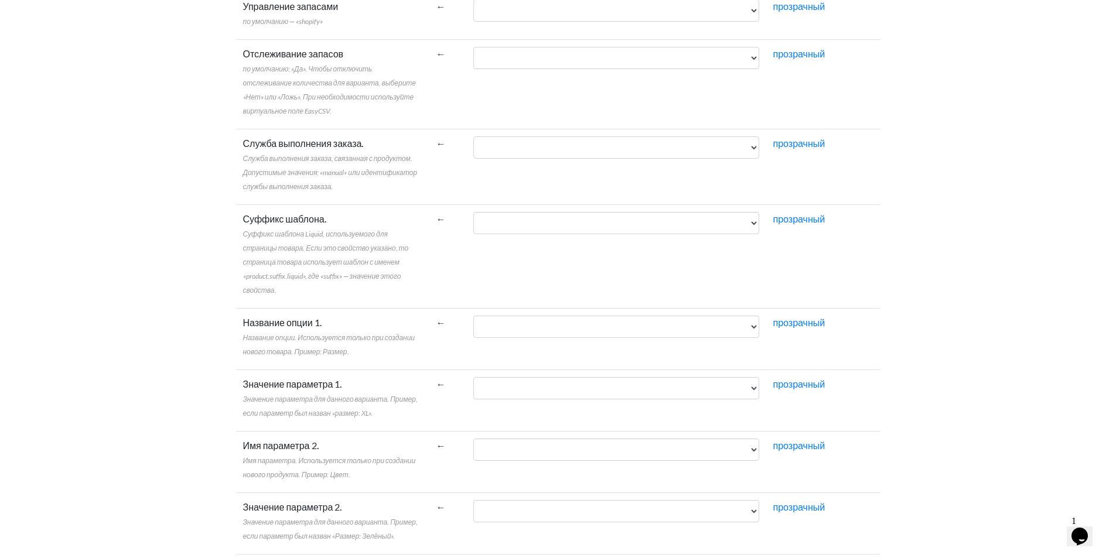
click at [277, 321] on font "Название опции 1." at bounding box center [282, 322] width 79 height 11
click at [474, 321] on select "IGUnegozio CodNegozio IGUArticolo Модельло CodEsterno DSArticolo DSArticoloWeb …" at bounding box center [617, 327] width 286 height 22
click at [277, 321] on font "Название опции 1." at bounding box center [282, 322] width 79 height 11
click at [474, 321] on select "IGUnegozio CodNegozio IGUArticolo Модельло CodEsterno DSArticolo DSArticoloWeb …" at bounding box center [617, 327] width 286 height 22
click at [277, 321] on font "Название опции 1." at bounding box center [282, 322] width 79 height 11
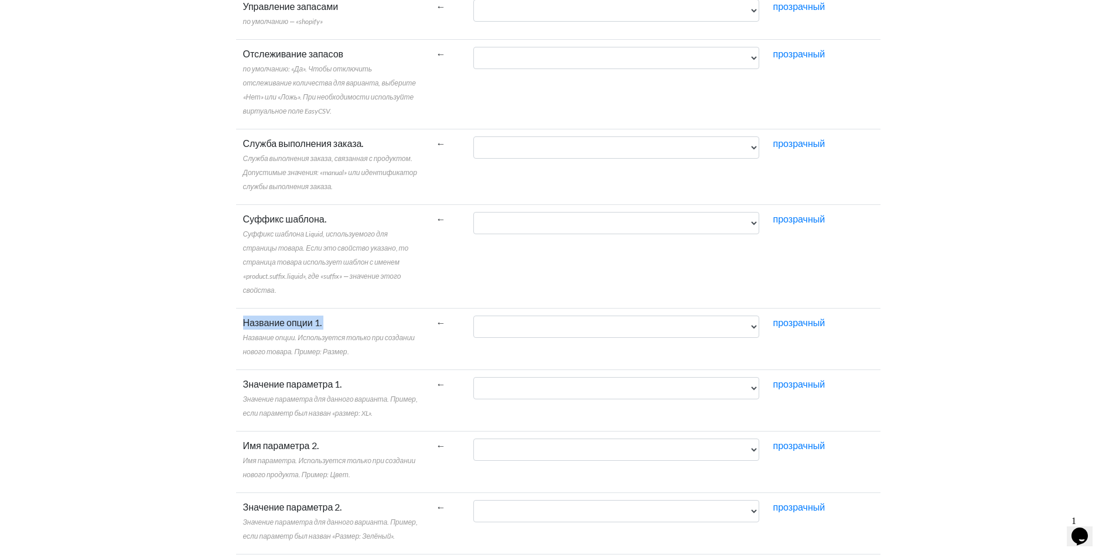
click at [474, 321] on select "IGUnegozio CodNegozio IGUArticolo Модельло CodEsterno DSArticolo DSArticoloWeb …" at bounding box center [617, 327] width 286 height 22
click at [381, 316] on label "Название опции 1. Название опции. Используется только при создании нового товар…" at bounding box center [332, 337] width 179 height 42
click at [474, 316] on select "IGUnegozio CodNegozio IGUArticolo Модельло CodEsterno DSArticolo DSArticoloWeb …" at bounding box center [617, 327] width 286 height 22
click at [359, 334] on font "Название опции. Используется только при создании нового товара. Пример: Размер." at bounding box center [329, 344] width 172 height 23
click at [474, 334] on select "IGUnegozio CodNegozio IGUArticolo Модельло CodEsterno DSArticolo DSArticoloWeb …" at bounding box center [617, 327] width 286 height 22
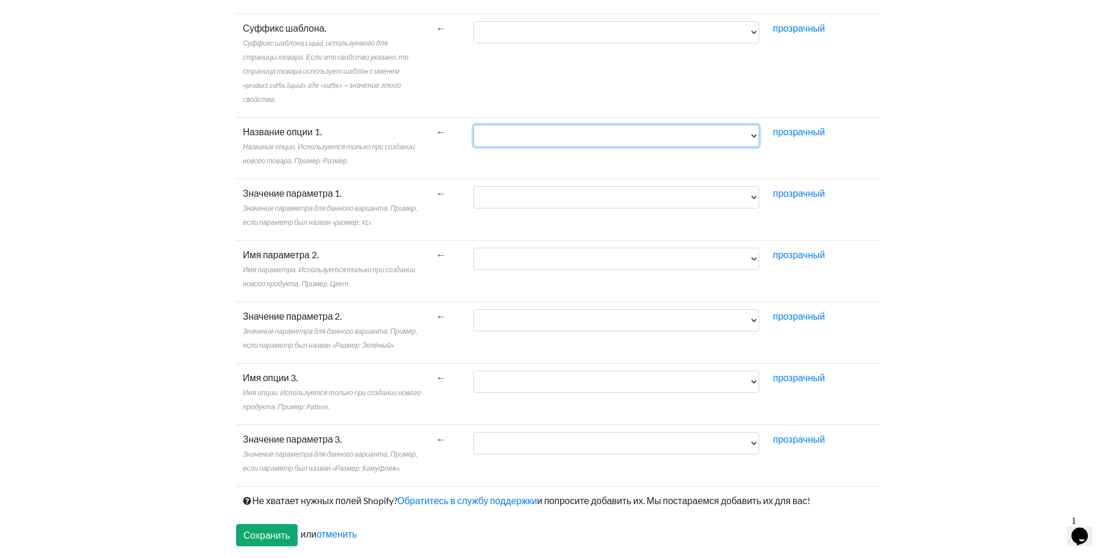
scroll to position [2106, 0]
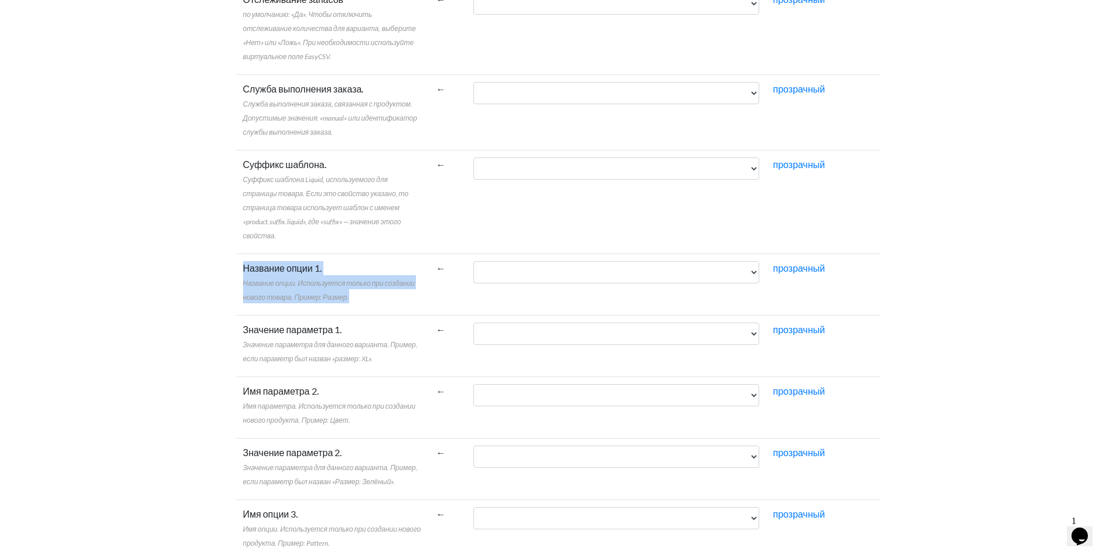
drag, startPoint x: 241, startPoint y: 267, endPoint x: 351, endPoint y: 298, distance: 114.1
click at [351, 298] on td "Название опции 1. Название опции. Используется только при создании нового товар…" at bounding box center [332, 285] width 193 height 62
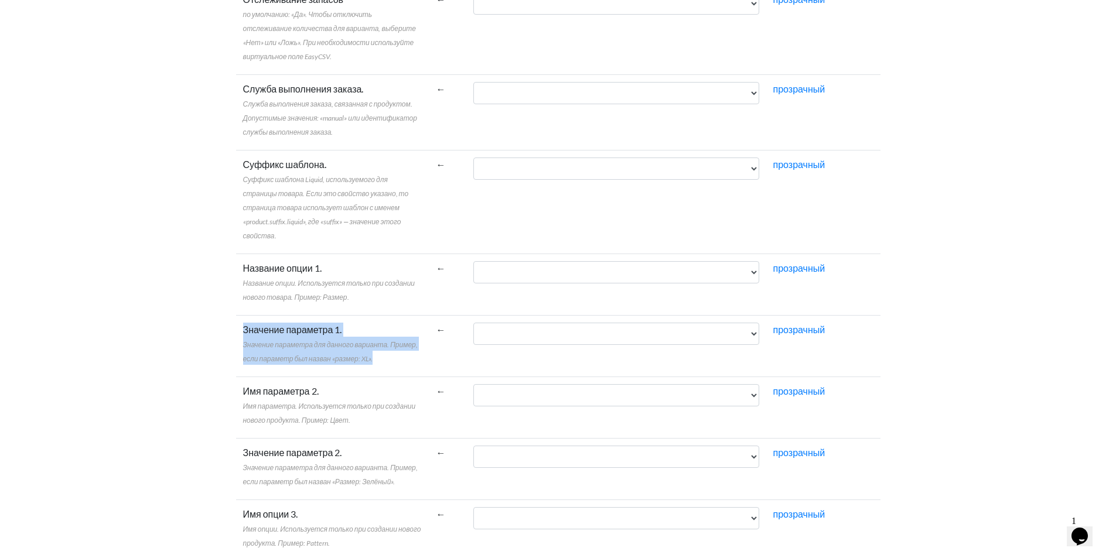
drag, startPoint x: 244, startPoint y: 332, endPoint x: 378, endPoint y: 364, distance: 137.3
click at [378, 364] on label "Значение параметра 1. Значение параметра для данного варианта. Пример, если пар…" at bounding box center [332, 344] width 179 height 42
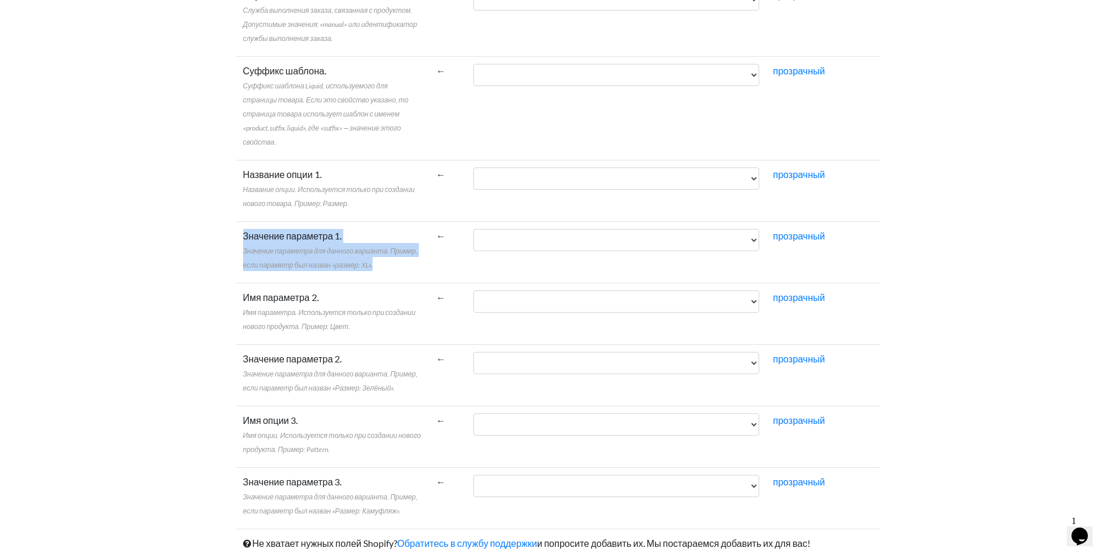
scroll to position [2242, 0]
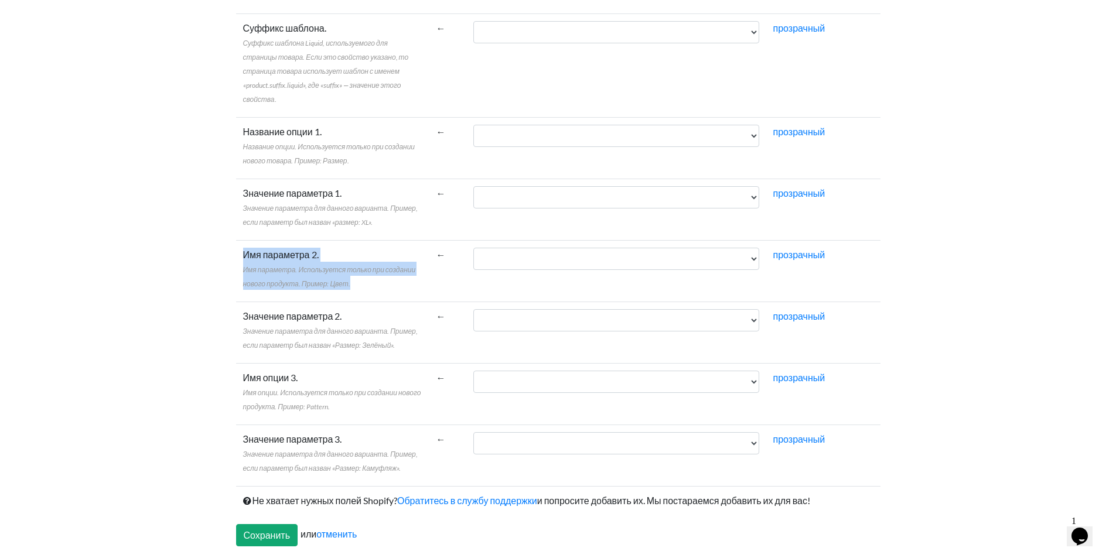
drag, startPoint x: 243, startPoint y: 255, endPoint x: 357, endPoint y: 290, distance: 120.1
click at [357, 290] on label "Имя параметра 2. Имя параметра. Используется только при создании нового продукт…" at bounding box center [332, 269] width 179 height 42
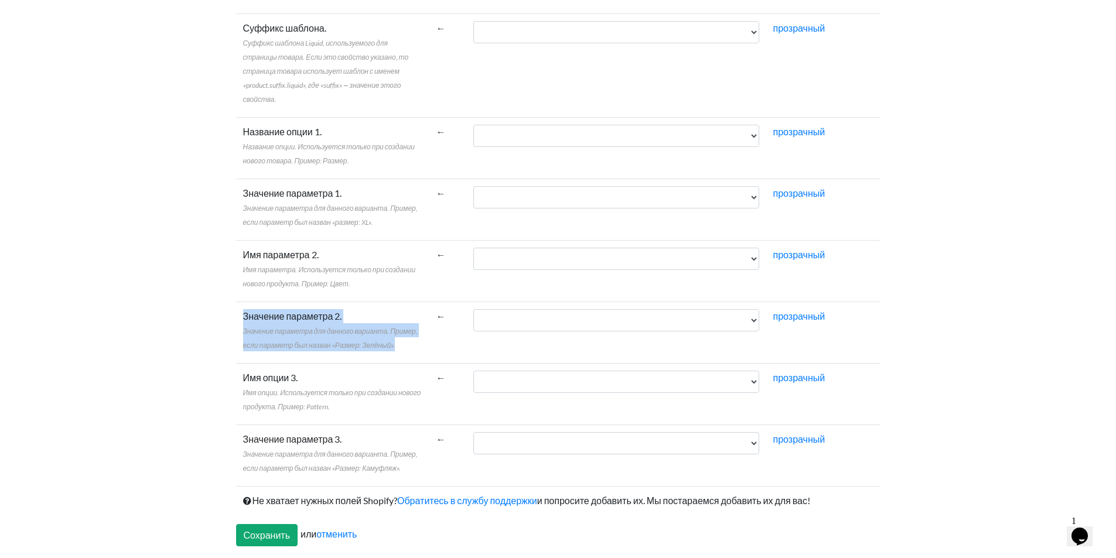
drag, startPoint x: 241, startPoint y: 313, endPoint x: 423, endPoint y: 338, distance: 183.3
click at [423, 338] on td "Значение параметра 2. Значение параметра для данного варианта. Пример, если пар…" at bounding box center [332, 333] width 193 height 62
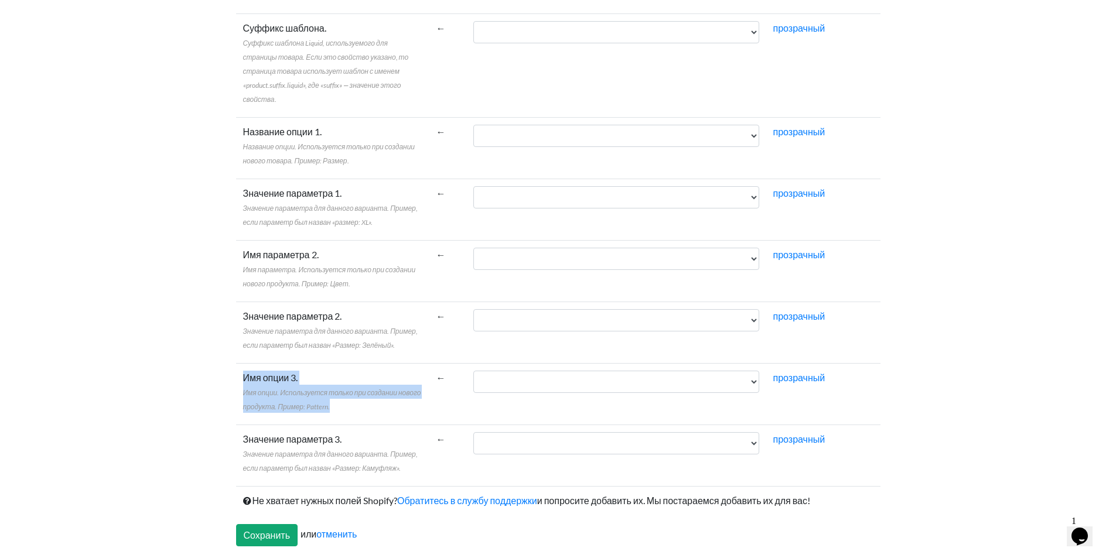
drag, startPoint x: 236, startPoint y: 374, endPoint x: 337, endPoint y: 408, distance: 106.4
click at [337, 408] on td "Имя опции 3. Имя опции. Используется только при создании нового продукта. Приме…" at bounding box center [332, 395] width 193 height 62
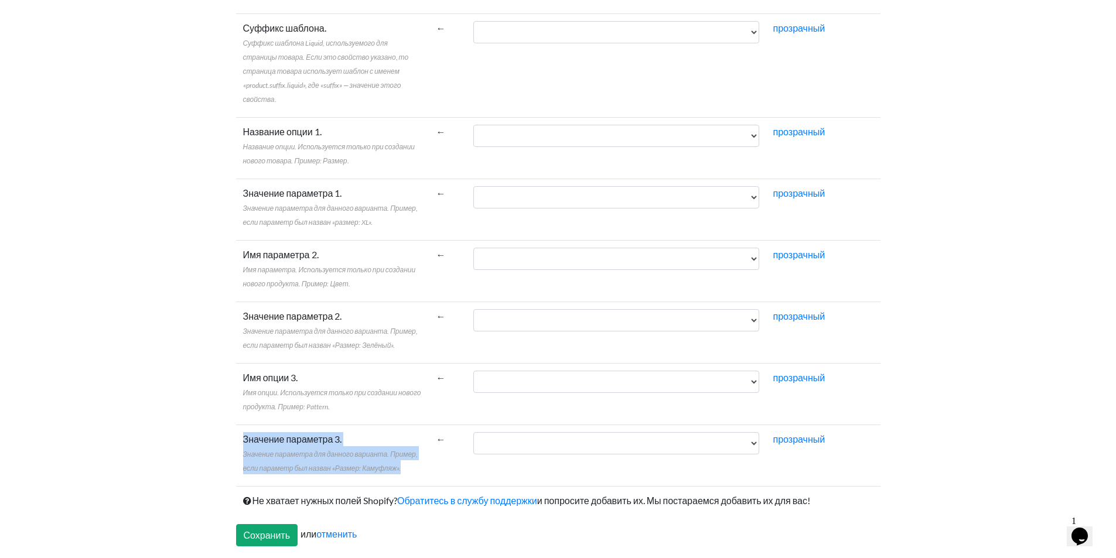
drag, startPoint x: 239, startPoint y: 438, endPoint x: 416, endPoint y: 464, distance: 178.8
click at [416, 464] on td "Значение параметра 3. Значение параметра для данного варианта. Пример, если пар…" at bounding box center [332, 456] width 193 height 62
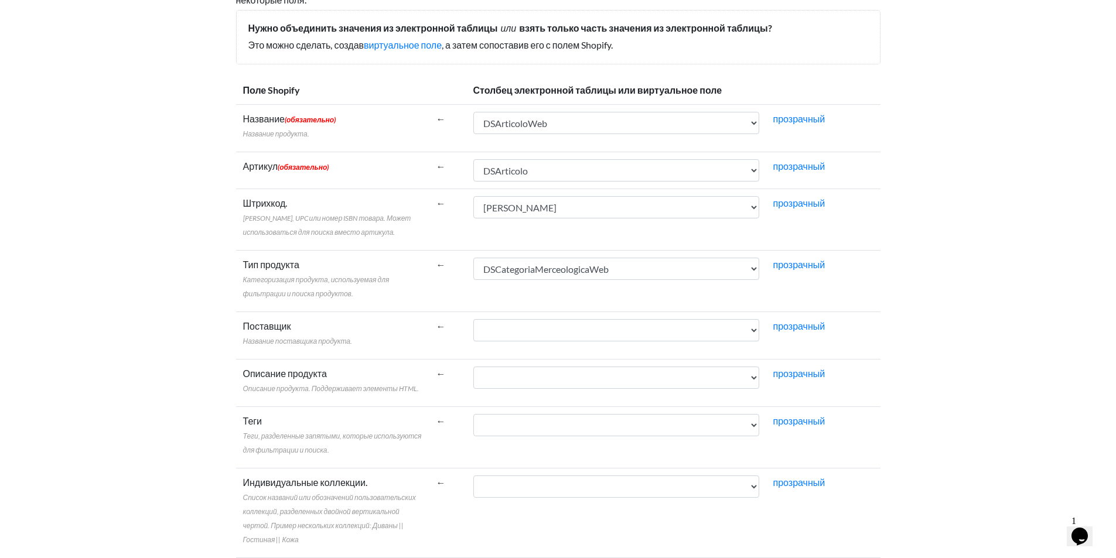
scroll to position [191, 0]
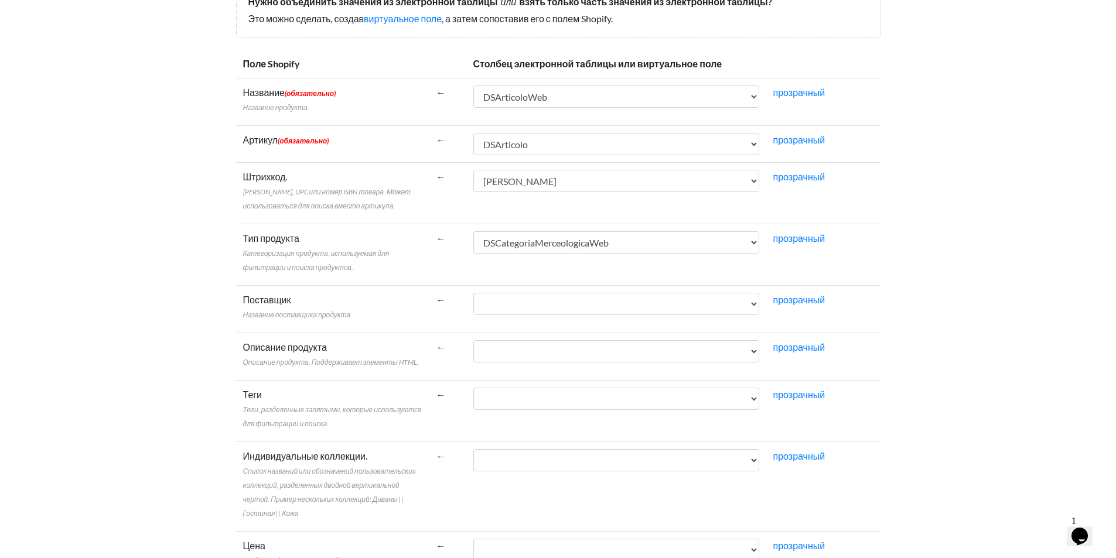
click at [349, 301] on label "Поставщик Название поставщика продукта." at bounding box center [298, 307] width 110 height 28
click at [474, 301] on select "IGUnegozio CodNegozio IGUArticolo Модельло CodEsterno DSArticolo DSArticoloWeb …" at bounding box center [617, 304] width 286 height 22
click at [580, 295] on select "IGUnegozio CodNegozio IGUArticolo Модельло CodEsterno DSArticolo DSArticoloWeb …" at bounding box center [617, 304] width 286 height 22
drag, startPoint x: 1082, startPoint y: 122, endPoint x: 1017, endPoint y: 55, distance: 94.1
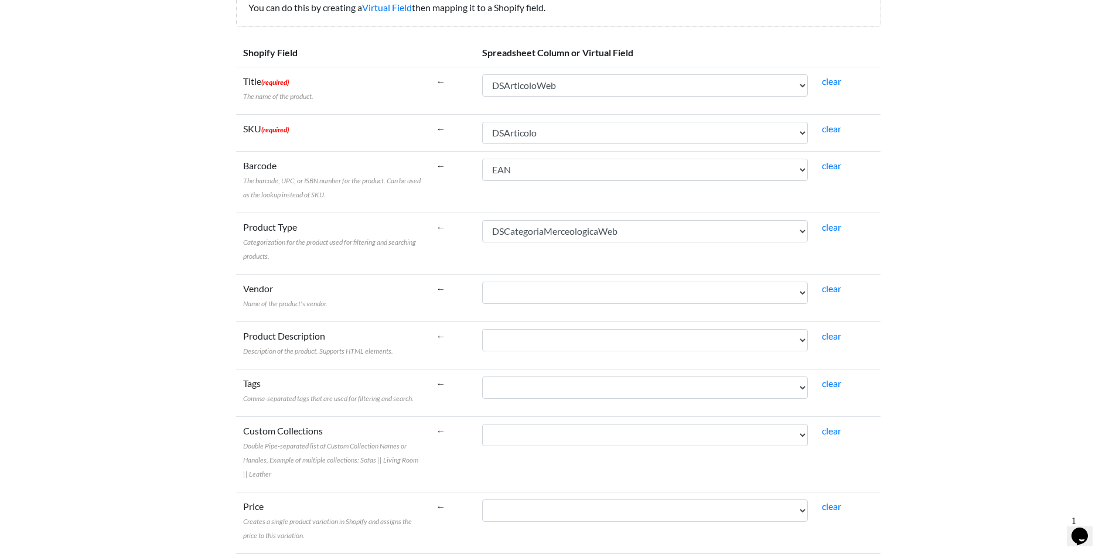
scroll to position [180, 0]
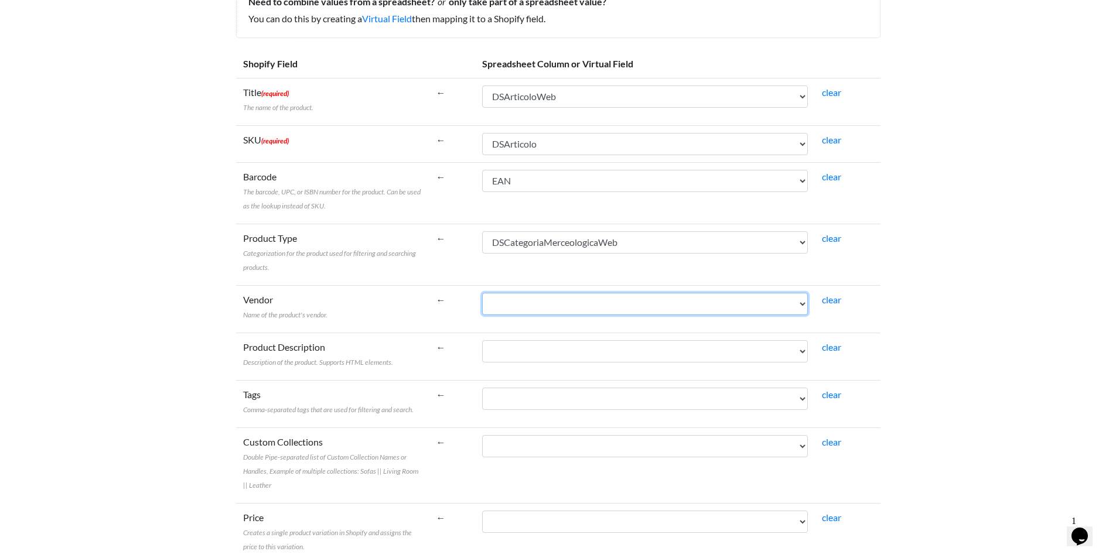
click at [557, 305] on select "IGUNegozio CodNegozio IGUArticolo Modello CodEsterno DSArticolo DSArticoloWeb N…" at bounding box center [645, 304] width 326 height 22
click at [564, 297] on select "IGUNegozio CodNegozio IGUArticolo Modello CodEsterno DSArticolo DSArticoloWeb N…" at bounding box center [645, 304] width 326 height 22
select select "cr_763588"
click at [482, 293] on select "IGUNegozio CodNegozio IGUArticolo Modello CodEsterno DSArticolo DSArticoloWeb N…" at bounding box center [645, 304] width 326 height 22
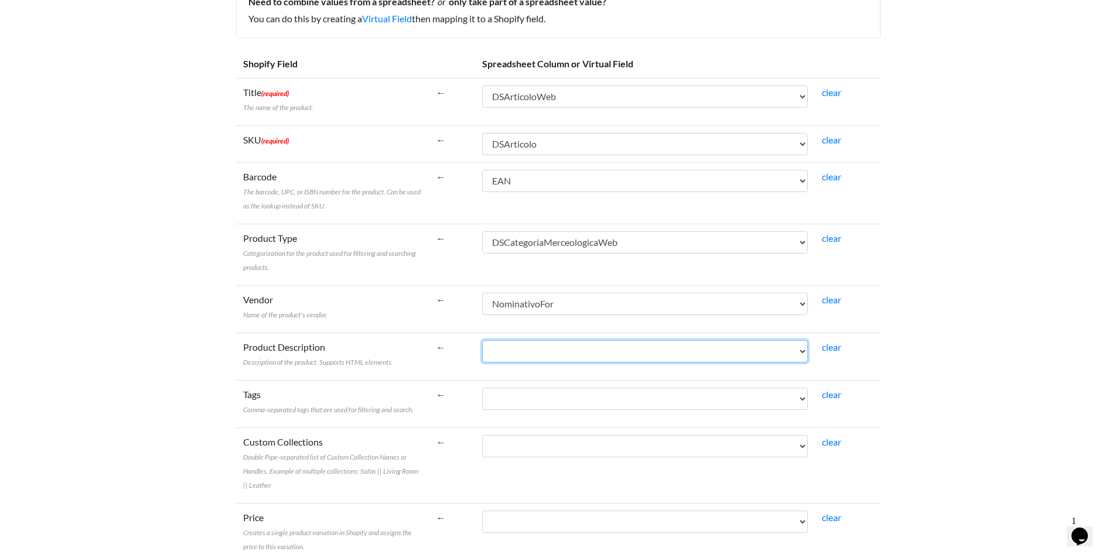
click at [506, 346] on select "IGUNegozio CodNegozio IGUArticolo Modello CodEsterno DSArticolo DSArticoloWeb N…" at bounding box center [645, 351] width 326 height 22
click at [578, 342] on select "IGUNegozio CodNegozio IGUArticolo Modello CodEsterno DSArticolo DSArticoloWeb N…" at bounding box center [645, 351] width 326 height 22
click at [482, 340] on select "IGUNegozio CodNegozio IGUArticolo Modello CodEsterno DSArticolo DSArticoloWeb N…" at bounding box center [645, 351] width 326 height 22
click at [582, 348] on select "IGUNegozio CodNegozio IGUArticolo Modello CodEsterno DSArticolo DSArticoloWeb N…" at bounding box center [645, 351] width 326 height 22
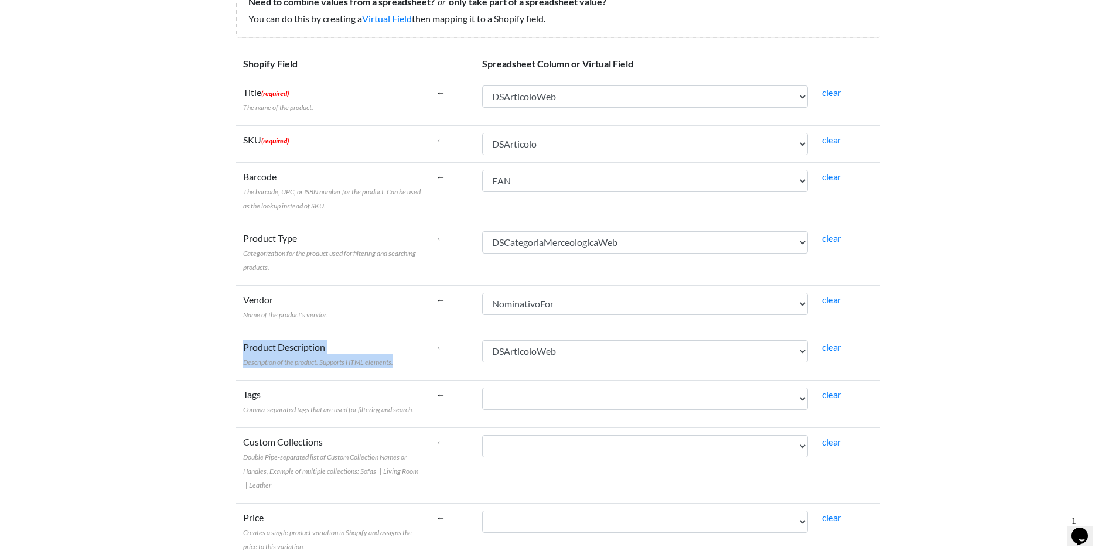
drag, startPoint x: 249, startPoint y: 348, endPoint x: 408, endPoint y: 363, distance: 159.5
click at [408, 363] on td "Product Description Description of the product. Supports HTML elements." at bounding box center [332, 356] width 193 height 47
click at [519, 383] on td "IGUNegozio CodNegozio IGUArticolo Modello CodEsterno DSArticolo DSArticoloWeb N…" at bounding box center [645, 403] width 340 height 47
click at [543, 365] on td "IGUNegozio CodNegozio IGUArticolo Modello CodEsterno DSArticolo DSArticoloWeb N…" at bounding box center [645, 356] width 340 height 47
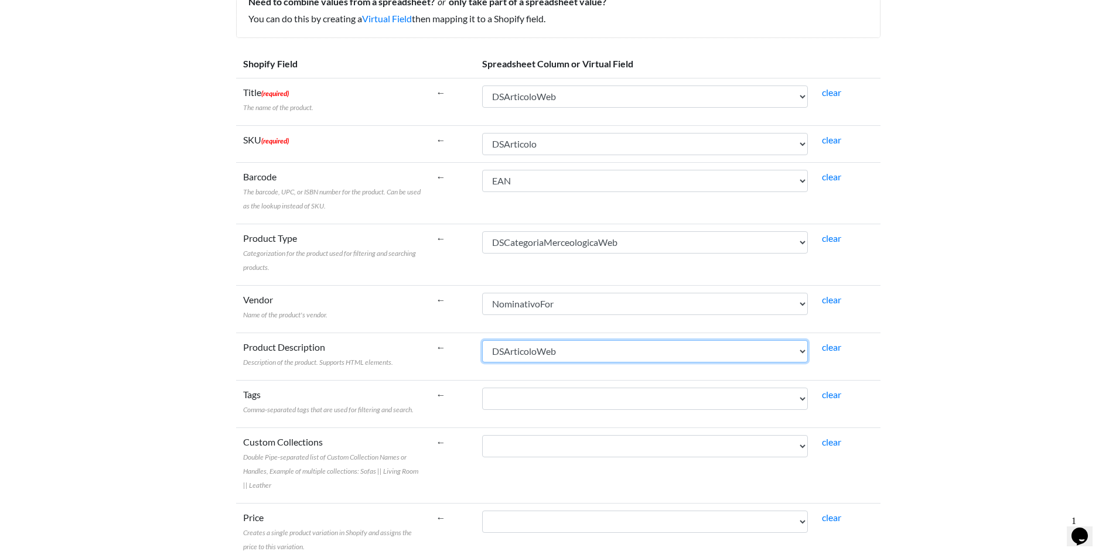
click at [546, 356] on select "IGUNegozio CodNegozio IGUArticolo Modello CodEsterno DSArticolo DSArticoloWeb N…" at bounding box center [645, 351] width 326 height 22
click at [580, 356] on select "IGUNegozio CodNegozio IGUArticolo Modello CodEsterno DSArticolo DSArticoloWeb N…" at bounding box center [645, 351] width 326 height 22
select select "cr_763463"
click at [482, 340] on select "IGUNegozio CodNegozio IGUArticolo Modello CodEsterno DSArticolo DSArticoloWeb N…" at bounding box center [645, 351] width 326 height 22
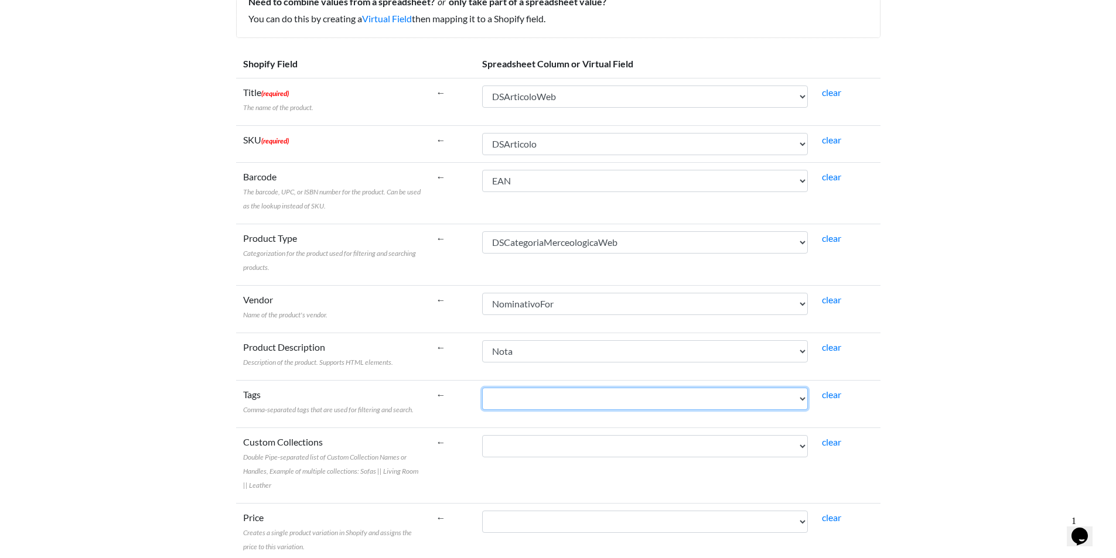
click at [576, 392] on select "IGUNegozio CodNegozio IGUArticolo Modello CodEsterno DSArticolo DSArticoloWeb N…" at bounding box center [645, 399] width 326 height 22
click at [424, 379] on td "Product Description Description of the product. Supports HTML elements." at bounding box center [332, 356] width 193 height 47
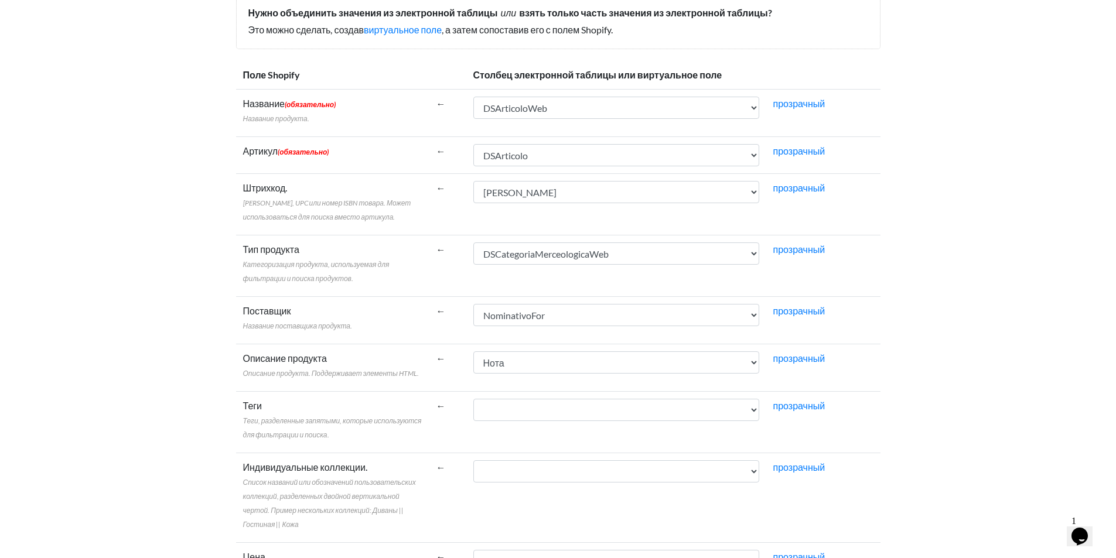
scroll to position [191, 0]
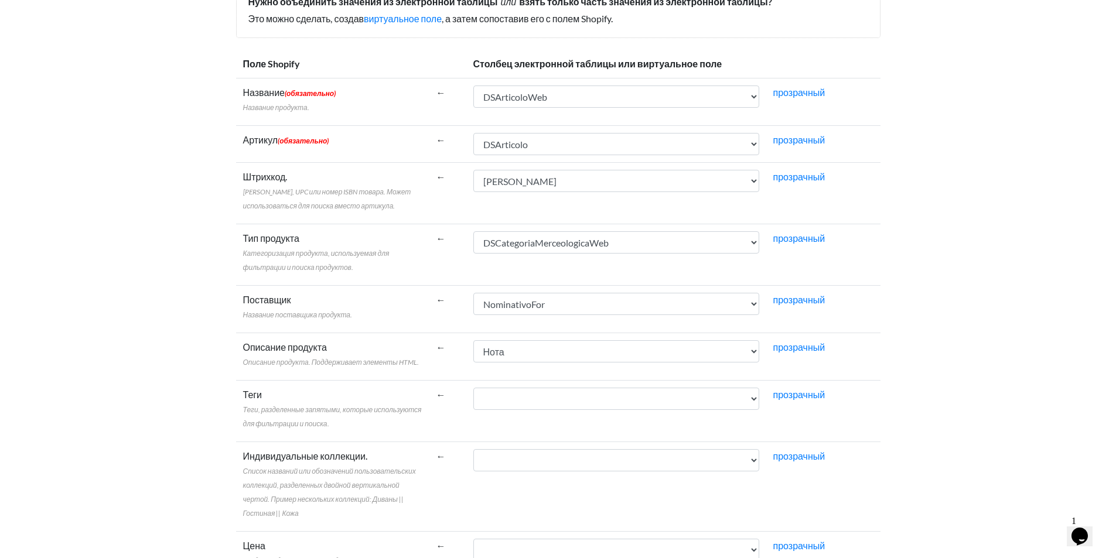
click at [340, 414] on font "Теги, разделенные запятыми, которые используются для фильтрации и поиска." at bounding box center [332, 417] width 179 height 23
click at [474, 410] on select "IGUnegozio CodNegozio IGUArticolo Модельло CodEsterno DSArticolo DSArticoloWeb …" at bounding box center [617, 399] width 286 height 22
drag, startPoint x: 337, startPoint y: 425, endPoint x: 242, endPoint y: 396, distance: 99.5
click at [242, 396] on td "Теги Теги, разделенные запятыми, которые используются для фильтрации и поиска." at bounding box center [332, 412] width 193 height 62
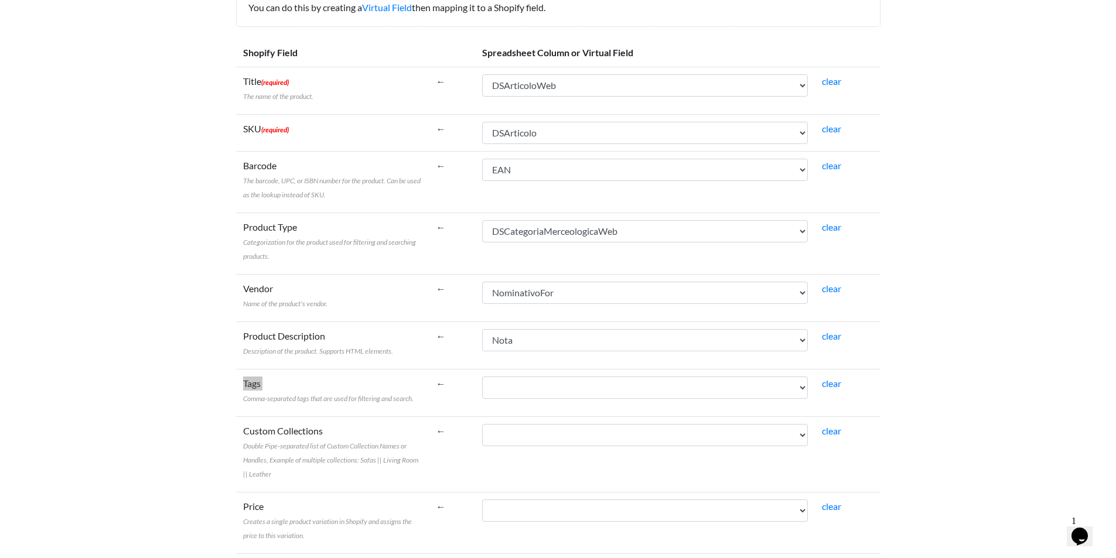
scroll to position [180, 0]
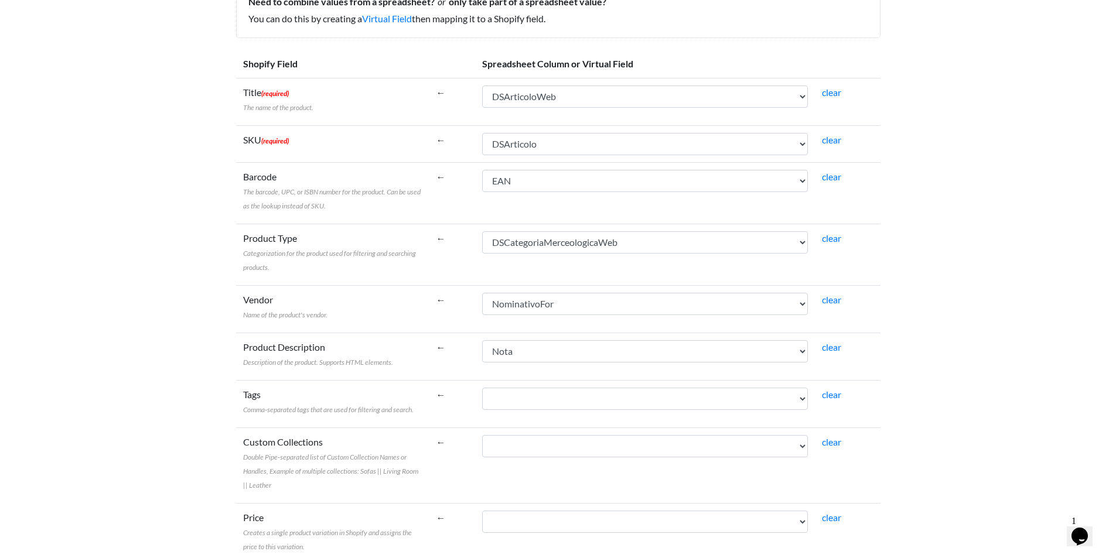
drag, startPoint x: 245, startPoint y: 393, endPoint x: 414, endPoint y: 410, distance: 170.2
click at [414, 410] on label "Tags Comma-separated tags that are used for filtering and search." at bounding box center [328, 402] width 171 height 28
click at [413, 439] on label "Custom Collections Double Pipe-separated list of Custom Collection Names or Han…" at bounding box center [332, 463] width 179 height 56
click at [482, 439] on select "IGUNegozio CodNegozio IGUArticolo Modello CodEsterno DSArticolo DSArticoloWeb N…" at bounding box center [645, 446] width 326 height 22
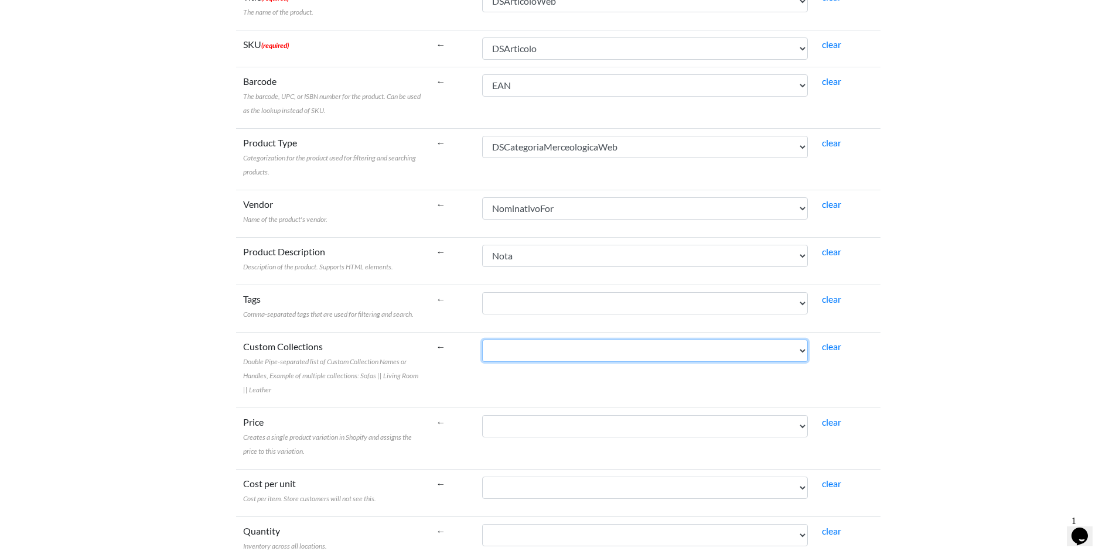
scroll to position [316, 0]
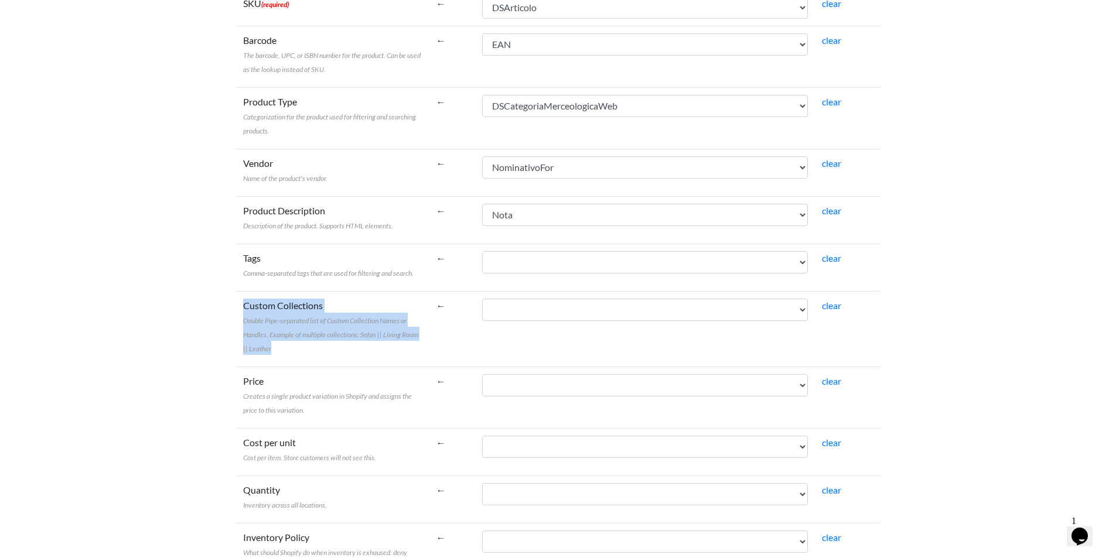
drag, startPoint x: 278, startPoint y: 346, endPoint x: 243, endPoint y: 308, distance: 51.8
click at [243, 308] on label "Custom Collections Double Pipe-separated list of Custom Collection Names or Han…" at bounding box center [332, 327] width 179 height 56
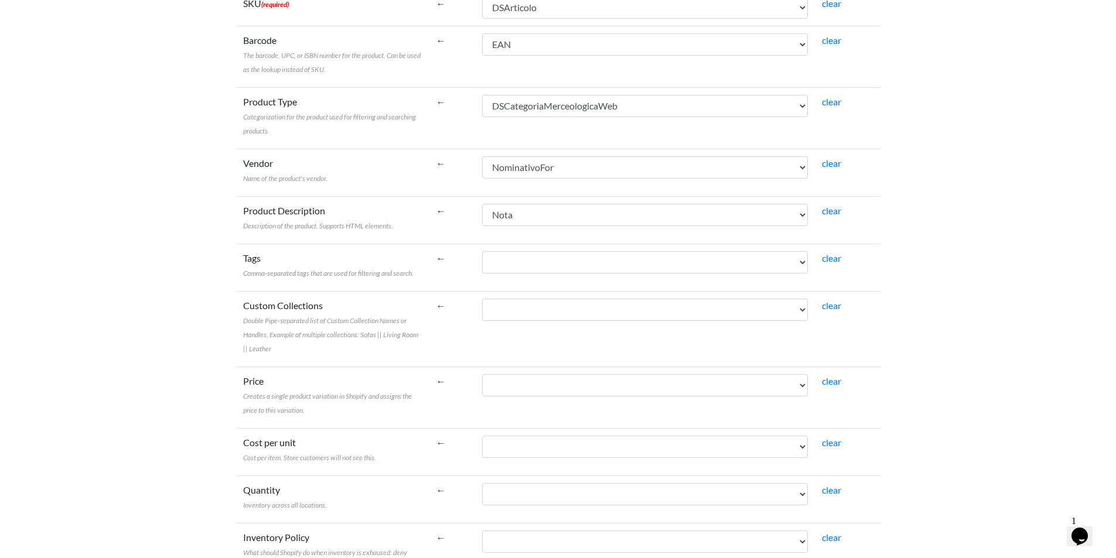
click at [302, 383] on label "Price Creates a single product variation in Shopify and assigns the price to th…" at bounding box center [332, 395] width 179 height 42
click at [482, 383] on select "IGUNegozio CodNegozio IGUArticolo Modello CodEsterno DSArticolo DSArticoloWeb N…" at bounding box center [645, 385] width 326 height 22
click at [541, 376] on select "IGUNegozio CodNegozio IGUArticolo Modello CodEsterno DSArticolo DSArticoloWeb N…" at bounding box center [645, 385] width 326 height 22
click at [396, 340] on label "Custom Collections Double Pipe-separated list of Custom Collection Names or Han…" at bounding box center [332, 327] width 179 height 56
click at [482, 321] on select "IGUNegozio CodNegozio IGUArticolo Modello CodEsterno DSArticolo DSArticoloWeb N…" at bounding box center [645, 310] width 326 height 22
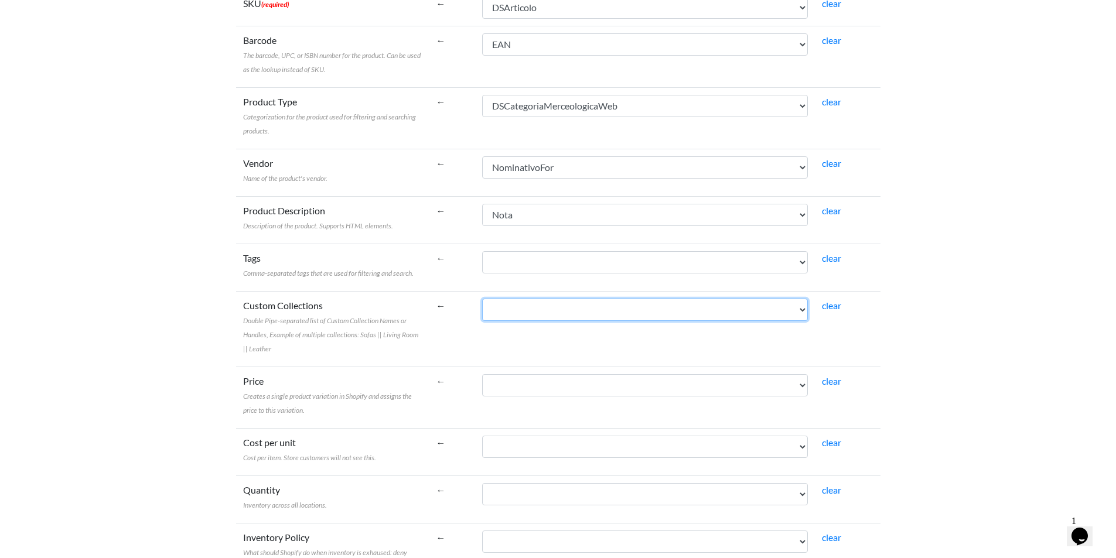
scroll to position [454, 0]
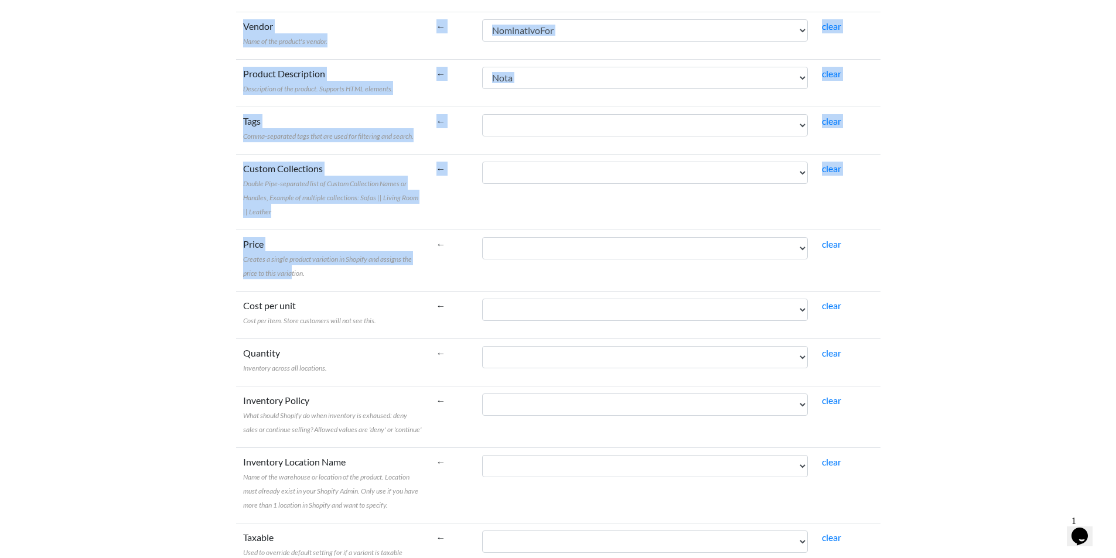
drag, startPoint x: 235, startPoint y: 241, endPoint x: 293, endPoint y: 267, distance: 63.5
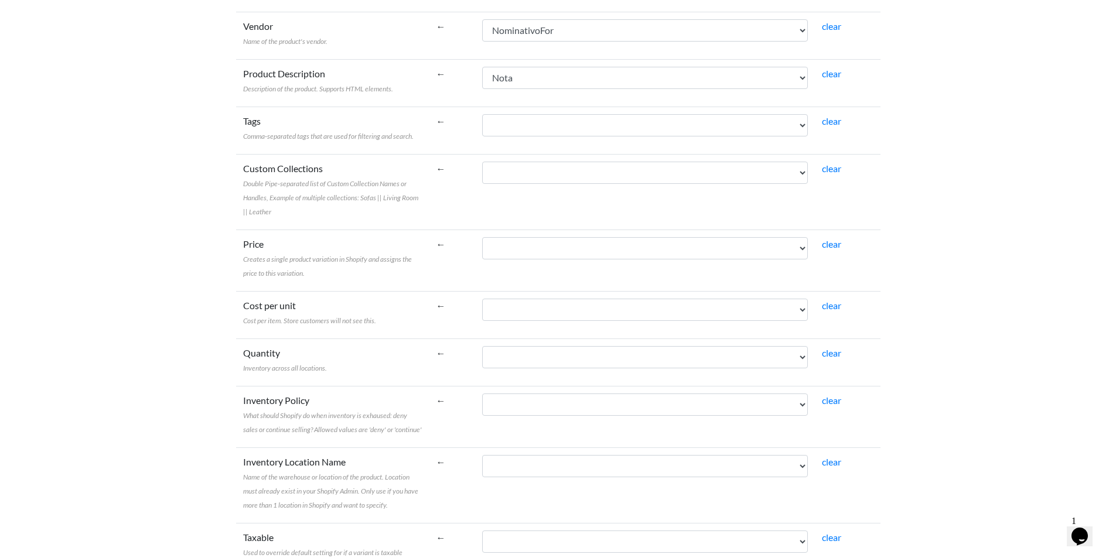
click at [297, 267] on label "Price Creates a single product variation in Shopify and assigns the price to th…" at bounding box center [332, 258] width 179 height 42
click at [482, 260] on select "IGUNegozio CodNegozio IGUArticolo Modello CodEsterno DSArticolo DSArticoloWeb N…" at bounding box center [645, 248] width 326 height 22
drag, startPoint x: 321, startPoint y: 281, endPoint x: 241, endPoint y: 242, distance: 89.4
click at [241, 242] on td "Price Creates a single product variation in Shopify and assigns the price to th…" at bounding box center [332, 261] width 193 height 62
drag, startPoint x: 332, startPoint y: 314, endPoint x: 241, endPoint y: 309, distance: 91.6
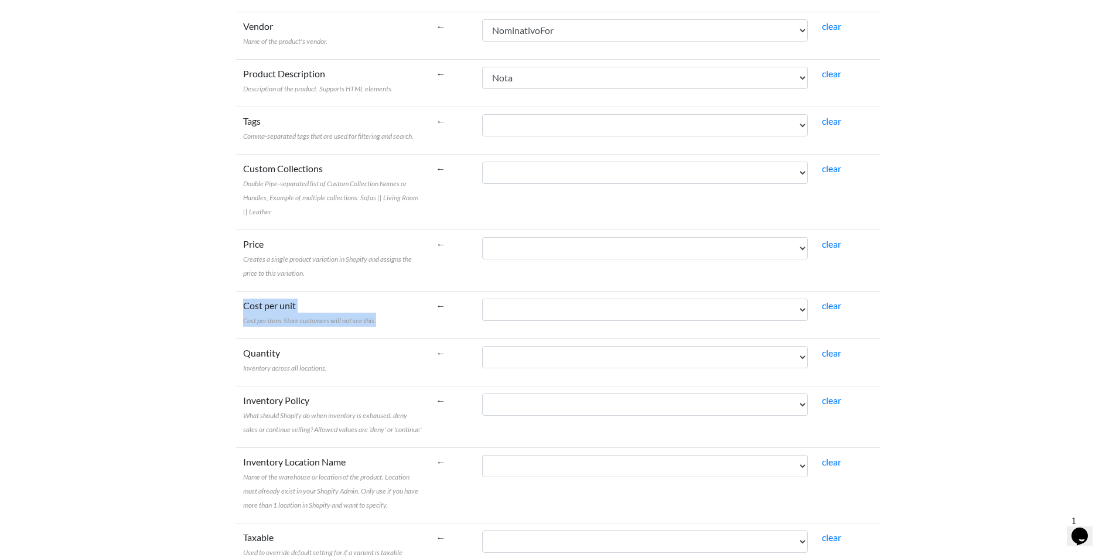
click at [241, 309] on td "Cost per unit Cost per item. Store customers will not see this." at bounding box center [332, 314] width 193 height 47
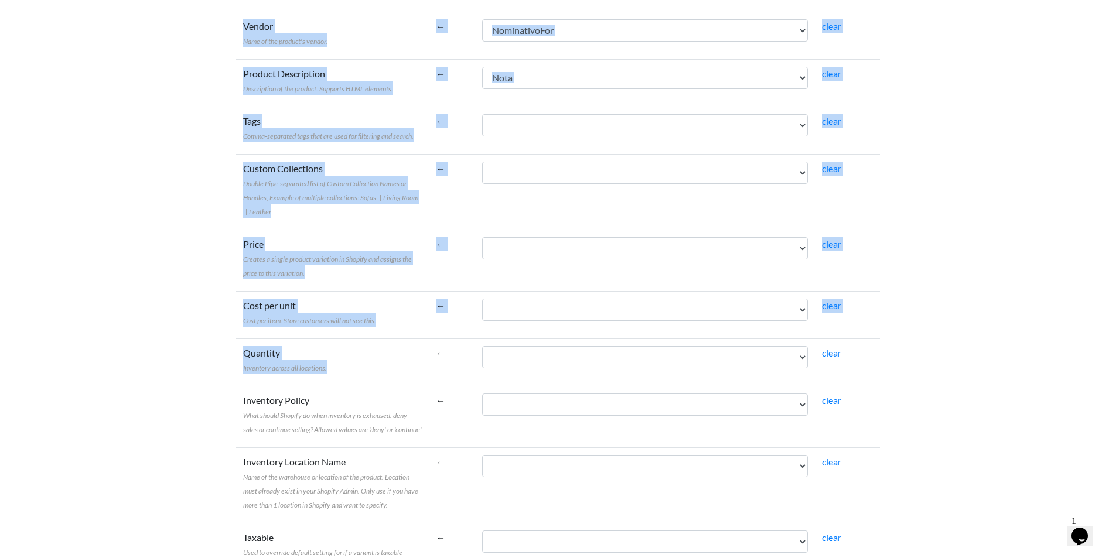
drag, startPoint x: 307, startPoint y: 366, endPoint x: 230, endPoint y: 352, distance: 78.5
click at [305, 366] on span "Inventory across all locations." at bounding box center [285, 368] width 84 height 9
click at [482, 366] on select "IGUNegozio CodNegozio IGUArticolo Modello CodEsterno DSArticolo DSArticoloWeb N…" at bounding box center [645, 357] width 326 height 22
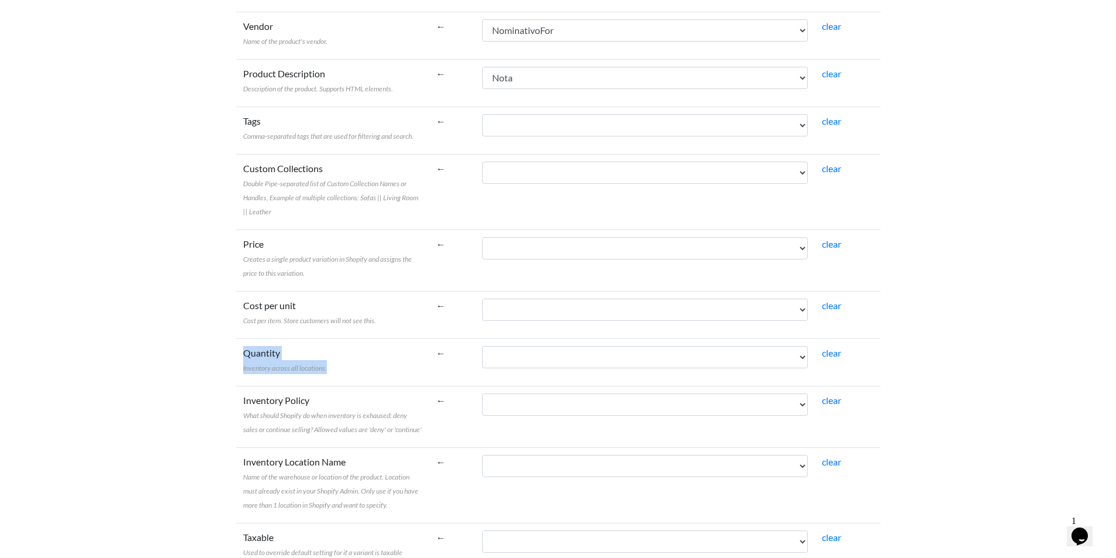
drag, startPoint x: 340, startPoint y: 369, endPoint x: 240, endPoint y: 353, distance: 101.5
click at [240, 353] on td "Quantity Inventory across all locations." at bounding box center [332, 362] width 193 height 47
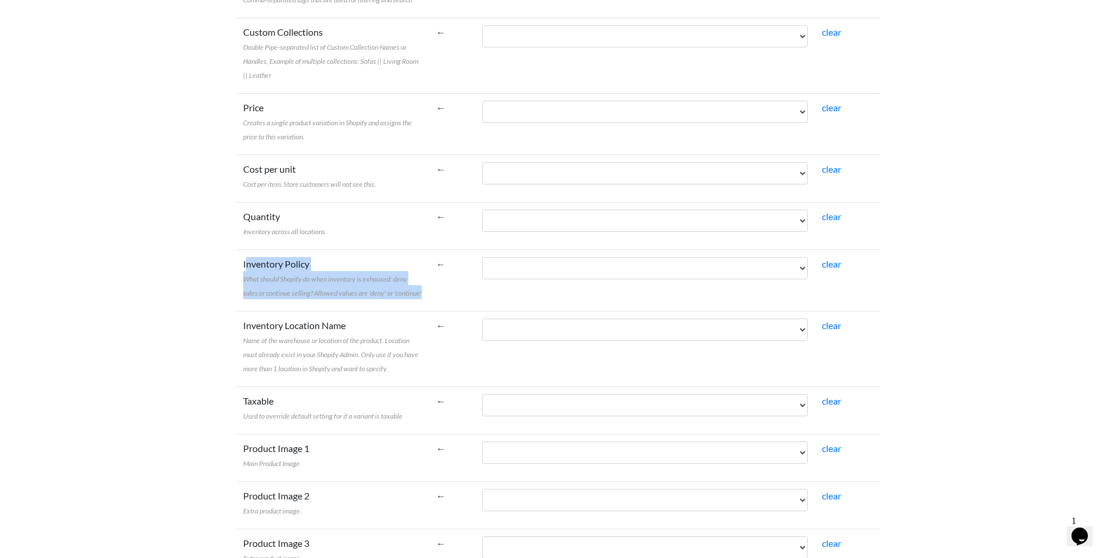
drag, startPoint x: 425, startPoint y: 295, endPoint x: 244, endPoint y: 267, distance: 183.3
click at [244, 267] on td "Inventory Policy What should Shopify do when inventory is exhaused: deny sales …" at bounding box center [332, 281] width 193 height 62
click at [244, 267] on label "Inventory Policy What should Shopify do when inventory is exhaused: deny sales …" at bounding box center [332, 278] width 179 height 42
click at [482, 267] on select "IGUNegozio CodNegozio IGUArticolo Modello CodEsterno DSArticolo DSArticoloWeb N…" at bounding box center [645, 268] width 326 height 22
drag, startPoint x: 240, startPoint y: 265, endPoint x: 439, endPoint y: 301, distance: 202.0
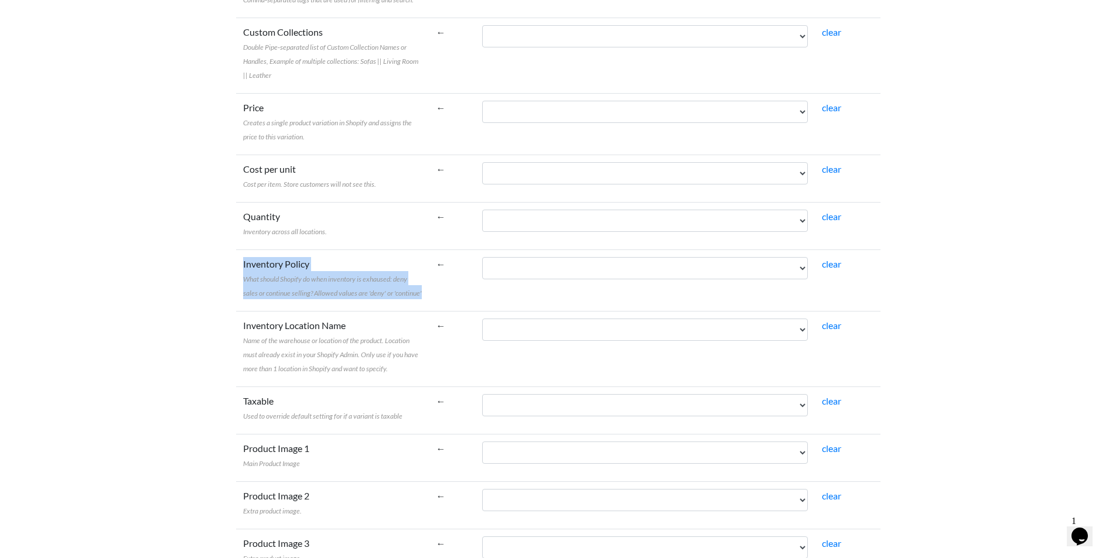
click at [439, 301] on tr "Inventory Policy What should Shopify do when inventory is exhaused: deny sales …" at bounding box center [558, 281] width 645 height 62
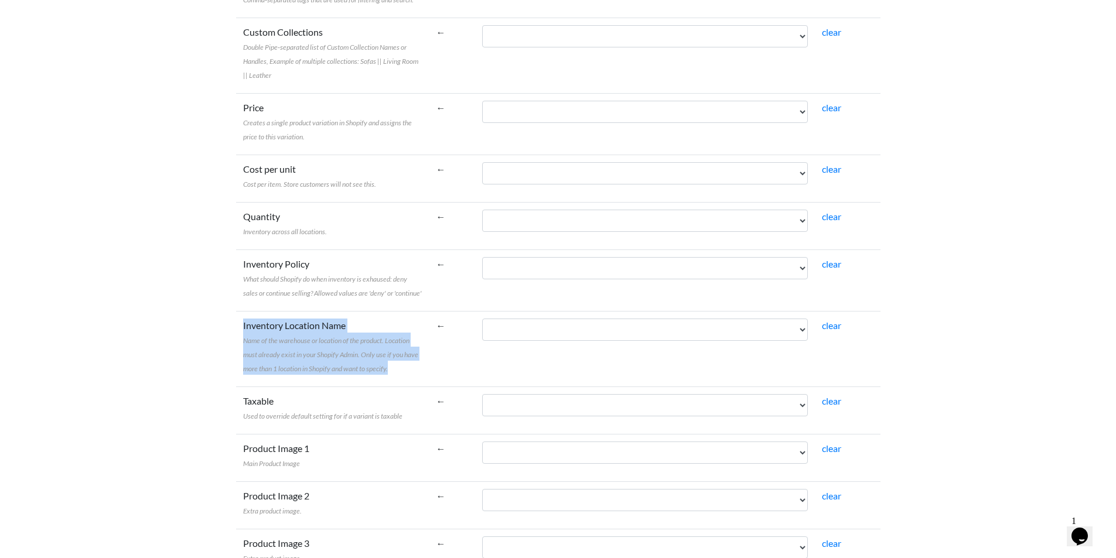
drag, startPoint x: 319, startPoint y: 348, endPoint x: 236, endPoint y: 318, distance: 88.2
click at [236, 318] on td "Inventory Location Name Name of the warehouse or location of the product. Locat…" at bounding box center [332, 349] width 193 height 76
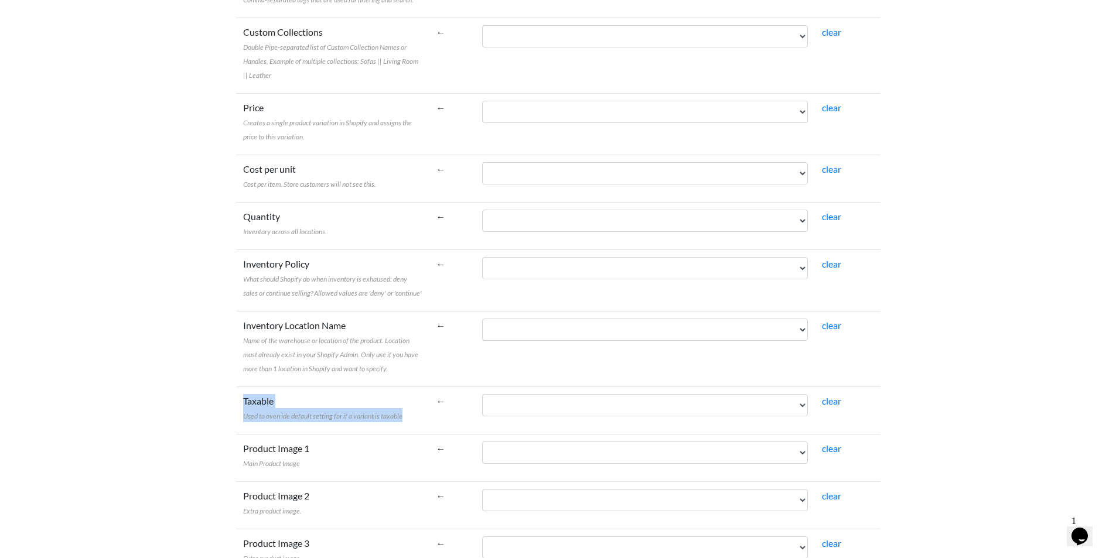
drag, startPoint x: 415, startPoint y: 423, endPoint x: 244, endPoint y: 400, distance: 172.1
click at [244, 400] on td "Taxable Used to override default setting for if a variant is taxable" at bounding box center [332, 410] width 193 height 47
click at [528, 404] on select "IGUNegozio CodNegozio IGUArticolo Modello CodEsterno DSArticolo DSArticoloWeb N…" at bounding box center [645, 405] width 326 height 22
click at [431, 325] on td "←" at bounding box center [453, 349] width 46 height 76
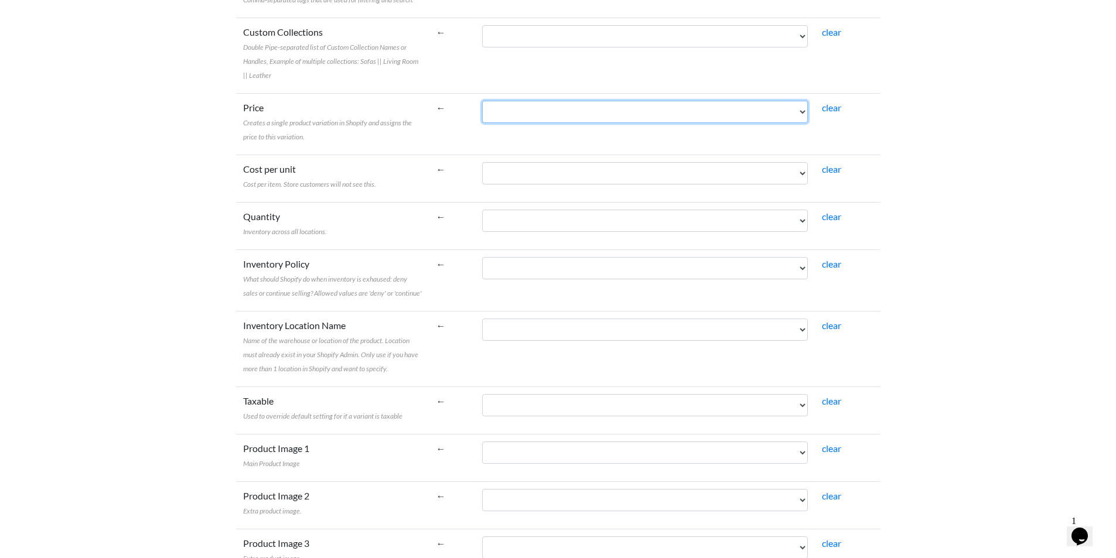
click at [572, 102] on select "IGUNegozio CodNegozio IGUArticolo Modello CodEsterno DSArticolo DSArticoloWeb N…" at bounding box center [645, 112] width 326 height 22
select select "cr_763507"
click at [482, 101] on select "IGUNegozio CodNegozio IGUArticolo Modello CodEsterno DSArticolo DSArticoloWeb N…" at bounding box center [645, 112] width 326 height 22
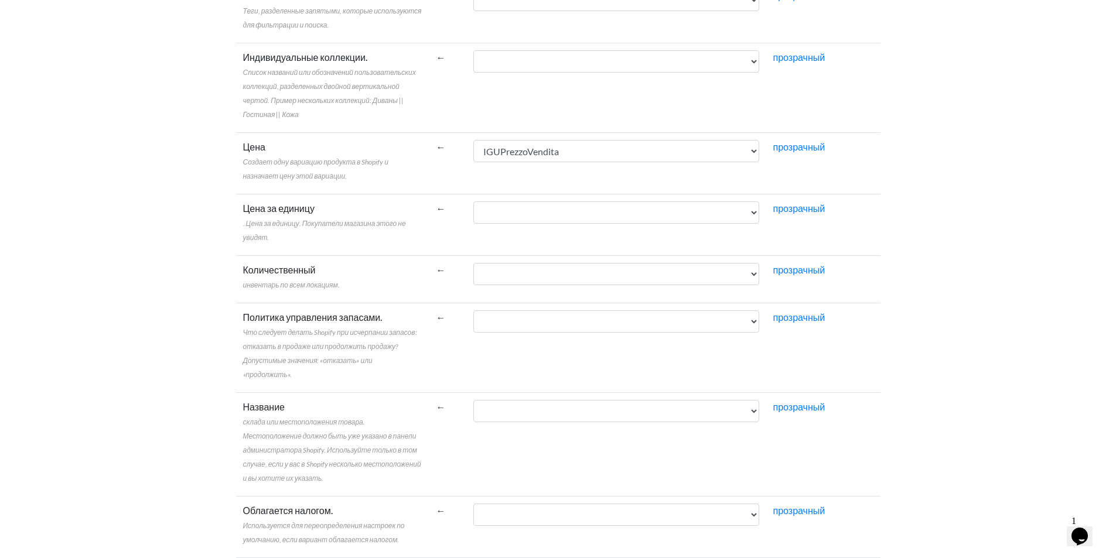
scroll to position [601, 0]
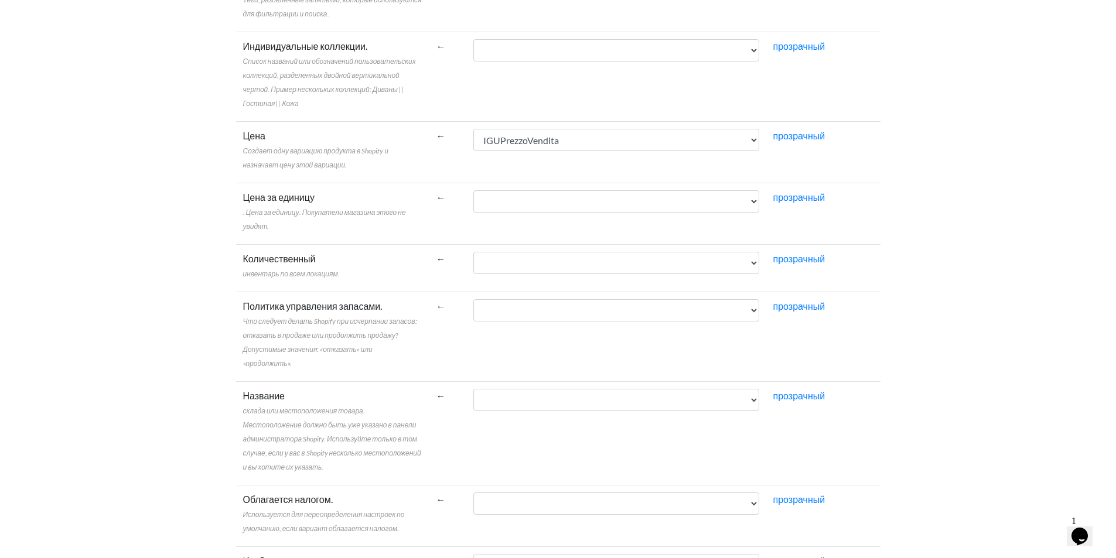
click at [327, 237] on td "Цена за единицу . Цена за единицу. Покупатели магазина этого не увидят." at bounding box center [332, 214] width 193 height 62
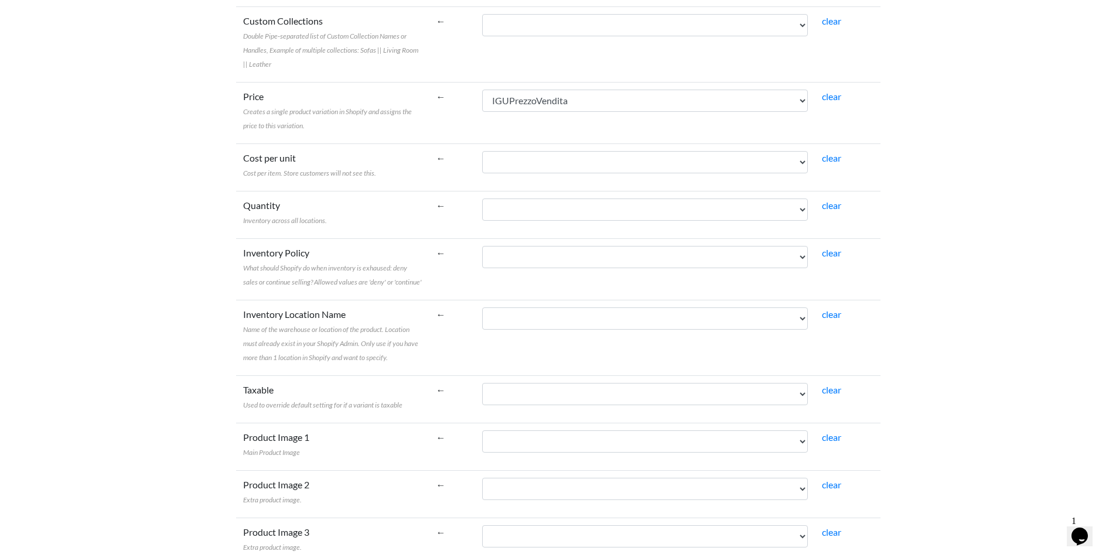
scroll to position [590, 0]
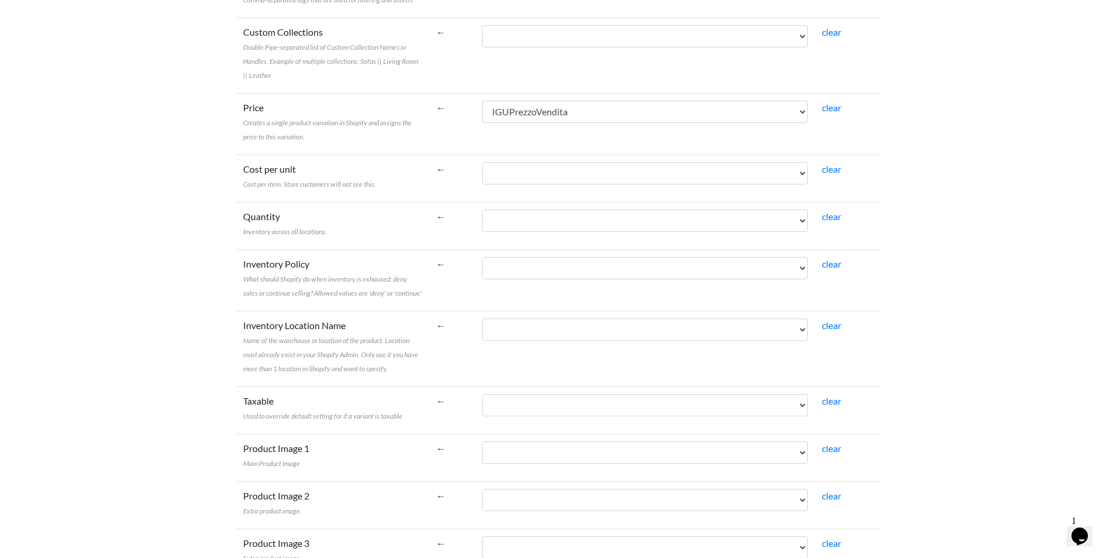
click at [336, 238] on td "Quantity Inventory across all locations." at bounding box center [332, 225] width 193 height 47
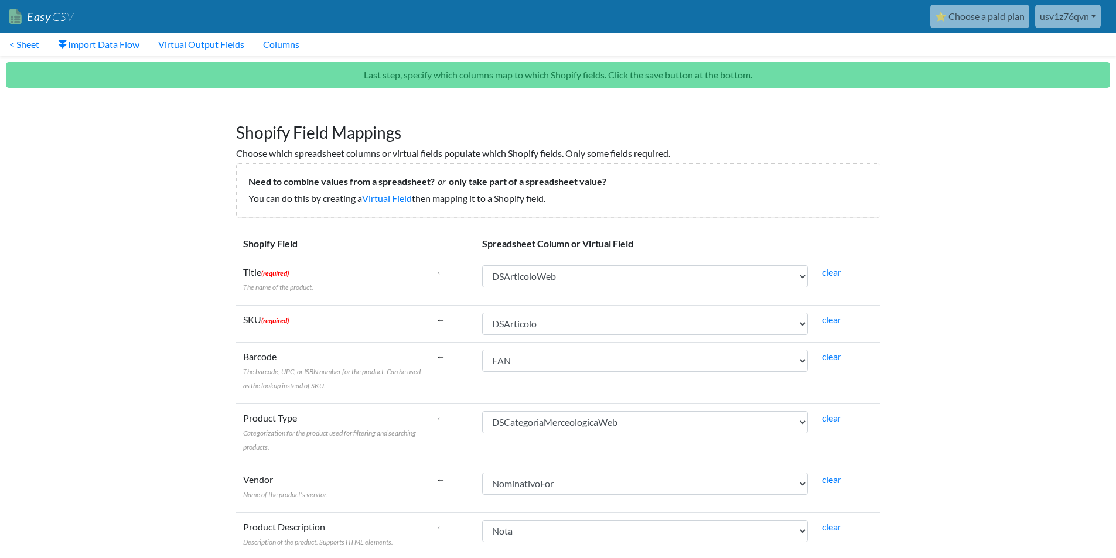
select select "cr_763462"
select select "cr_763461"
select select "cr_763495"
select select "cr_763588"
select select "cr_763463"
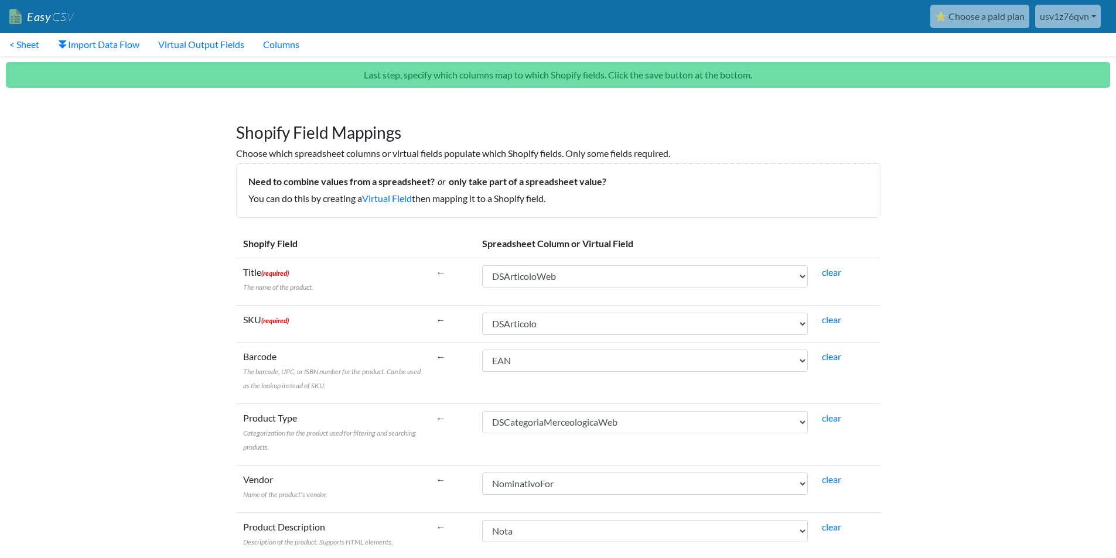
select select "cr_763507"
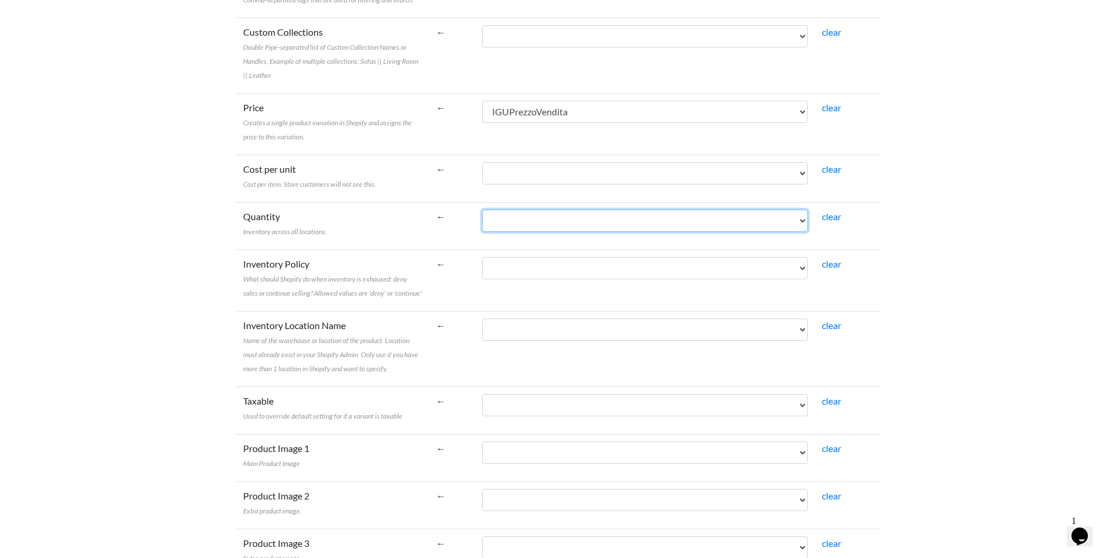
click at [509, 217] on select "IGUNegozio CodNegozio IGUArticolo Modello CodEsterno DSArticolo DSArticoloWeb N…" at bounding box center [645, 221] width 326 height 22
select select "cr_763556"
click at [482, 210] on select "IGUNegozio CodNegozio IGUArticolo Modello CodEsterno DSArticolo DSArticoloWeb N…" at bounding box center [645, 221] width 326 height 22
click at [435, 299] on td "←" at bounding box center [453, 281] width 46 height 62
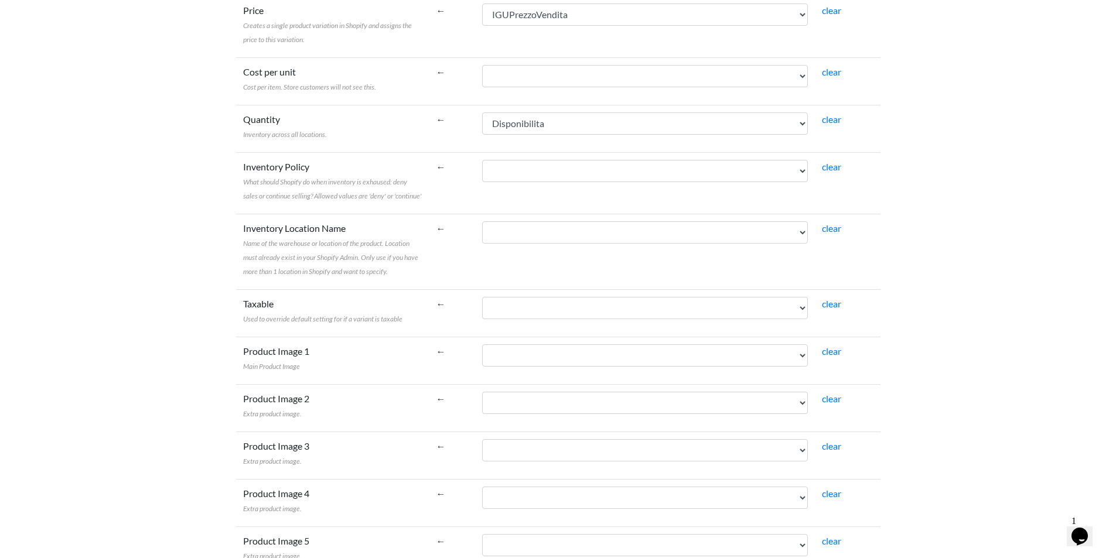
scroll to position [727, 0]
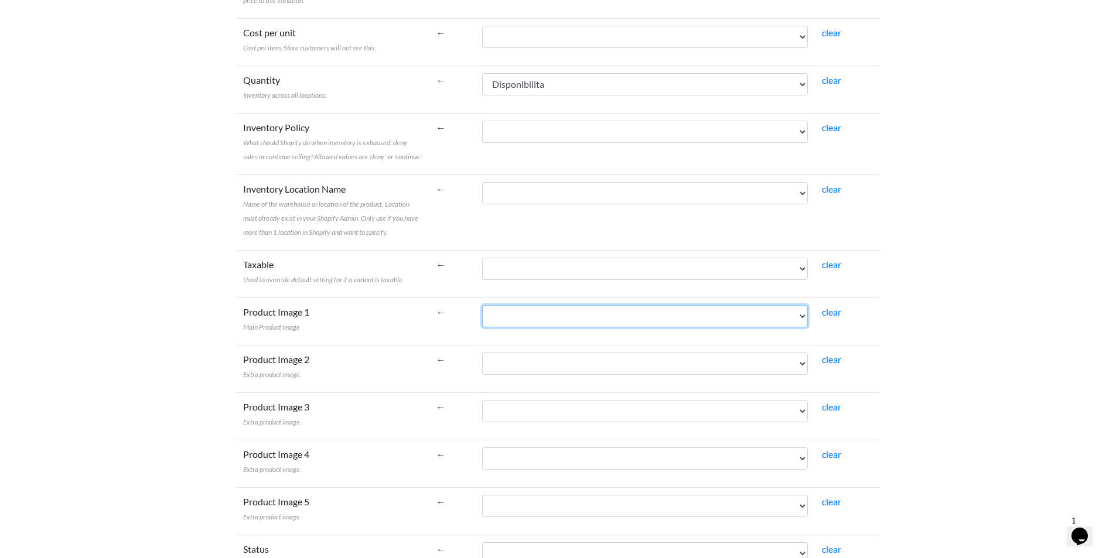
click at [553, 315] on select "IGUNegozio CodNegozio IGUArticolo Modello CodEsterno DSArticolo DSArticoloWeb N…" at bounding box center [645, 316] width 326 height 22
click at [1008, 291] on body "Easy CSV ⭐ Choose a paid plan usv1z76qvn Bwmyga All Flows All CSV Generators Bu…" at bounding box center [558, 534] width 1116 height 2522
click at [564, 312] on select "IGUNegozio CodNegozio IGUArticolo Modello CodEsterno DSArticolo DSArticoloWeb N…" at bounding box center [645, 316] width 326 height 22
select select "cr_763551"
click at [482, 305] on select "IGUNegozio CodNegozio IGUArticolo Modello CodEsterno DSArticolo DSArticoloWeb N…" at bounding box center [645, 316] width 326 height 22
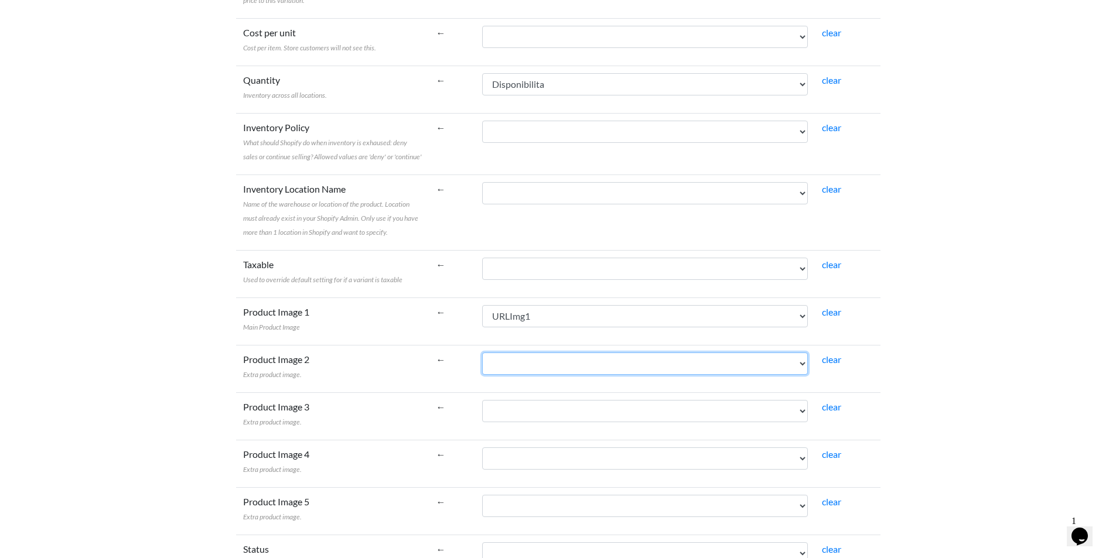
click at [553, 360] on select "IGUNegozio CodNegozio IGUArticolo Modello CodEsterno DSArticolo DSArticoloWeb N…" at bounding box center [645, 364] width 326 height 22
select select "cr_763552"
click at [482, 353] on select "IGUNegozio CodNegozio IGUArticolo Modello CodEsterno DSArticolo DSArticoloWeb N…" at bounding box center [645, 364] width 326 height 22
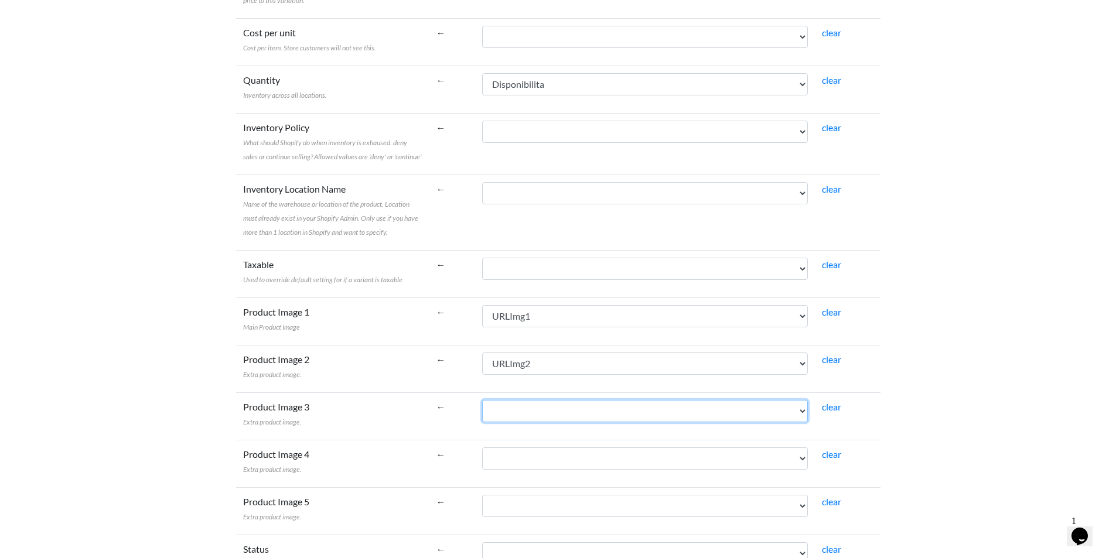
click at [576, 421] on select "IGUNegozio CodNegozio IGUArticolo Modello CodEsterno DSArticolo DSArticoloWeb N…" at bounding box center [645, 411] width 326 height 22
select select "cr_763553"
click at [482, 400] on select "IGUNegozio CodNegozio IGUArticolo Modello CodEsterno DSArticolo DSArticoloWeb N…" at bounding box center [645, 411] width 326 height 22
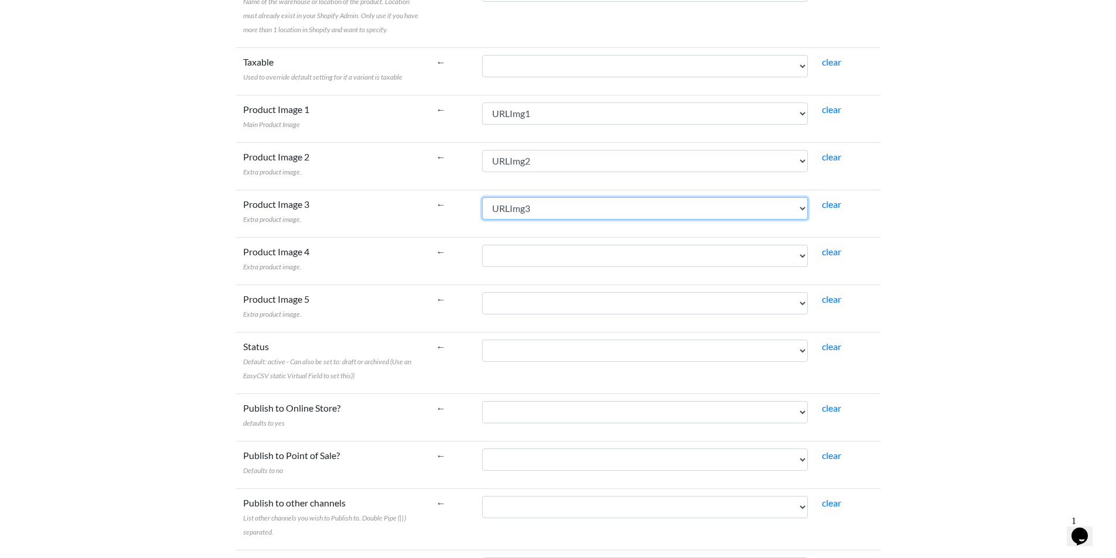
scroll to position [1000, 0]
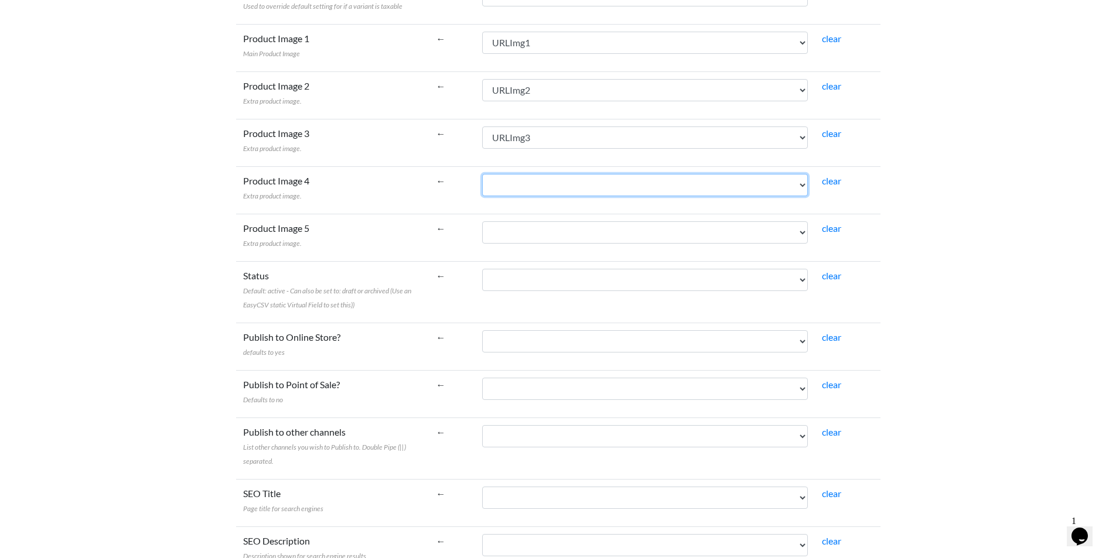
click at [505, 186] on select "IGUNegozio CodNegozio IGUArticolo Modello CodEsterno DSArticolo DSArticoloWeb N…" at bounding box center [645, 185] width 326 height 22
select select "cr_763554"
click at [482, 174] on select "IGUNegozio CodNegozio IGUArticolo Modello CodEsterno DSArticolo DSArticoloWeb N…" at bounding box center [645, 185] width 326 height 22
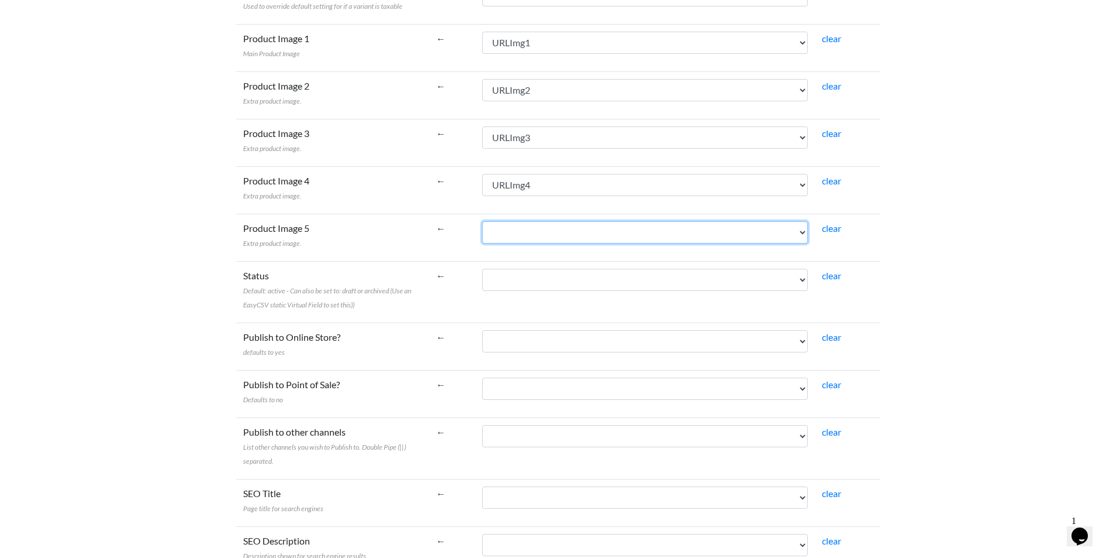
click at [521, 231] on select "IGUNegozio CodNegozio IGUArticolo Modello CodEsterno DSArticolo DSArticoloWeb N…" at bounding box center [645, 233] width 326 height 22
select select "cr_763555"
click at [482, 222] on select "IGUNegozio CodNegozio IGUArticolo Modello CodEsterno DSArticolo DSArticoloWeb N…" at bounding box center [645, 233] width 326 height 22
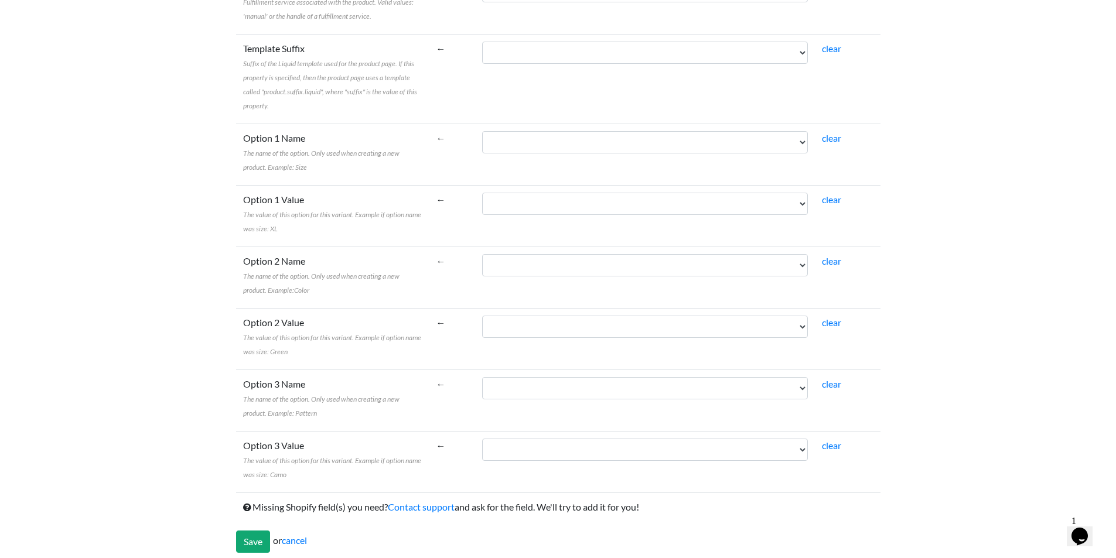
scroll to position [1964, 0]
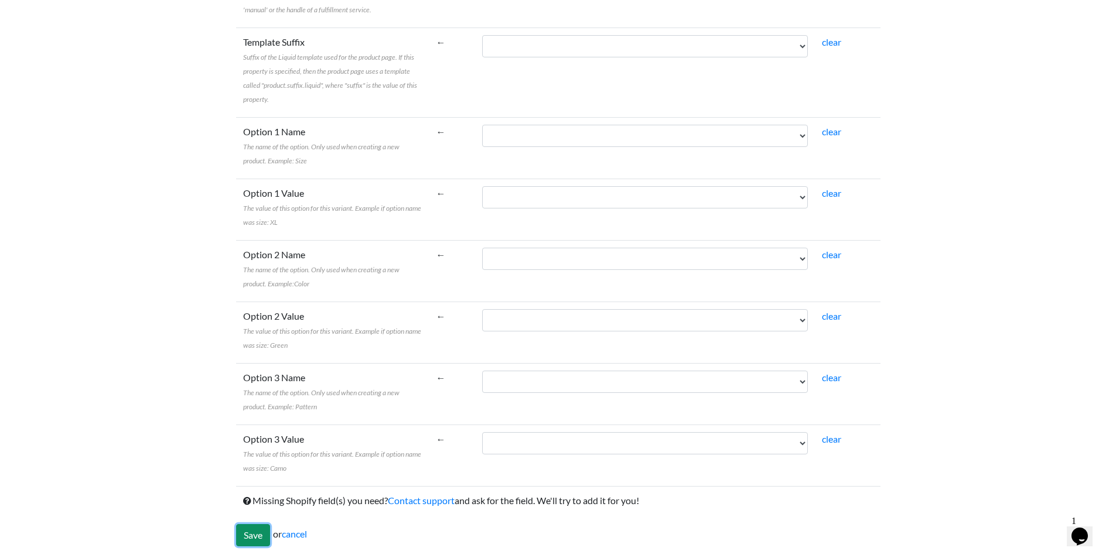
click at [256, 529] on input "Save" at bounding box center [253, 535] width 34 height 22
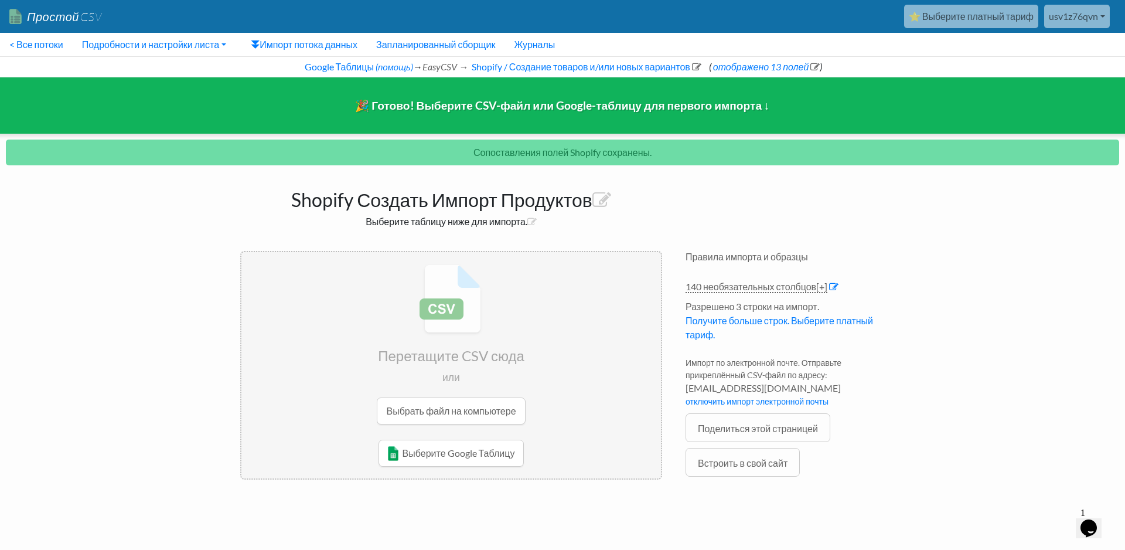
click at [1000, 274] on body "Простой CSV ⭐ Выберите платный тариф usv1z76qvn Бвмига Все потоки Все генератор…" at bounding box center [562, 261] width 1125 height 523
click at [786, 459] on font "Встроить в свой сайт" at bounding box center [743, 462] width 90 height 11
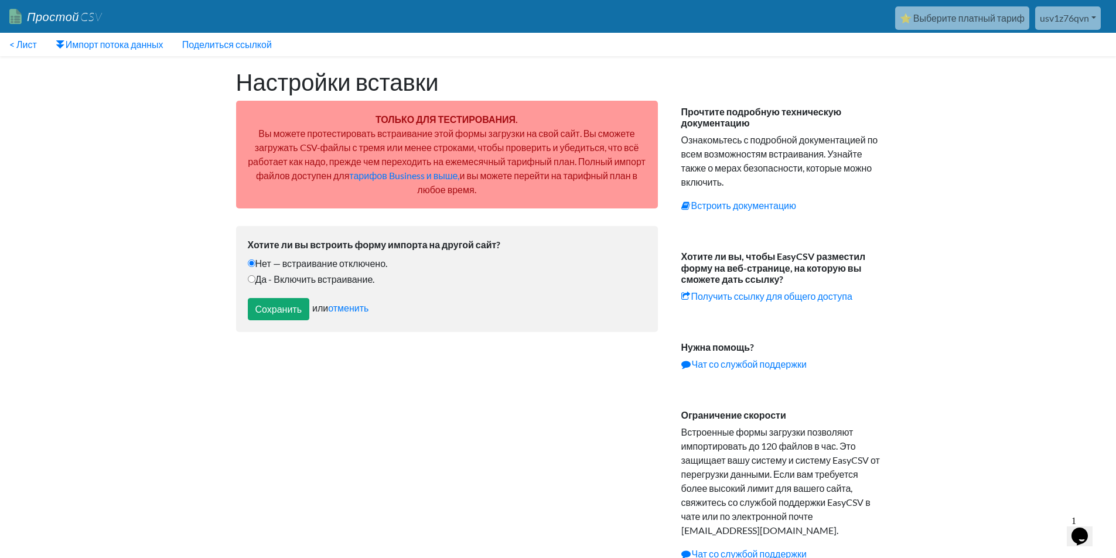
click at [270, 273] on label "Да - Включить встраивание." at bounding box center [447, 280] width 399 height 14
click at [256, 275] on input "Да - Включить встраивание." at bounding box center [252, 279] width 8 height 8
radio input "true"
click at [270, 304] on input "Сохранить" at bounding box center [279, 309] width 62 height 22
type input "Save"
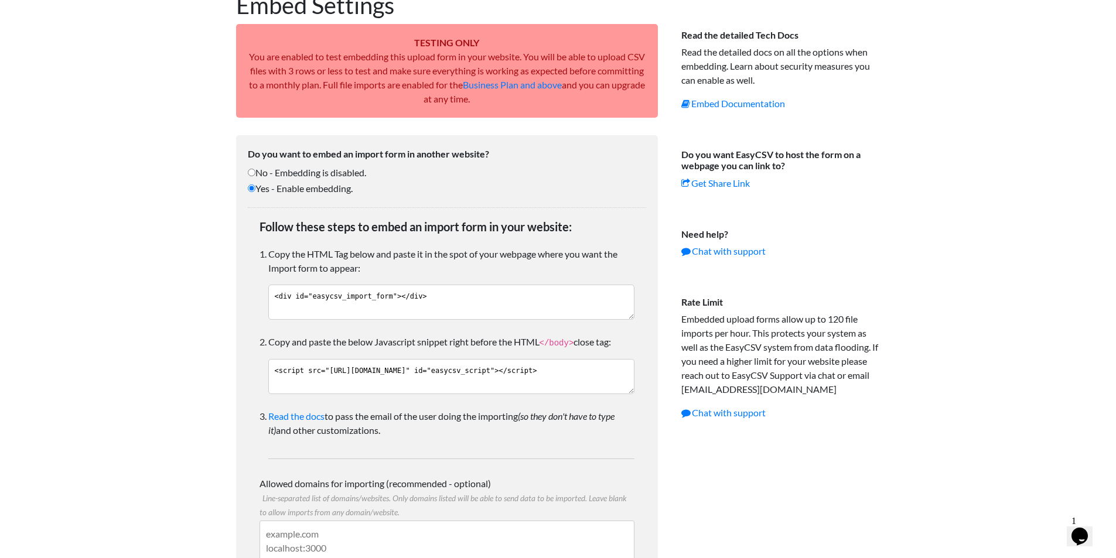
scroll to position [88, 0]
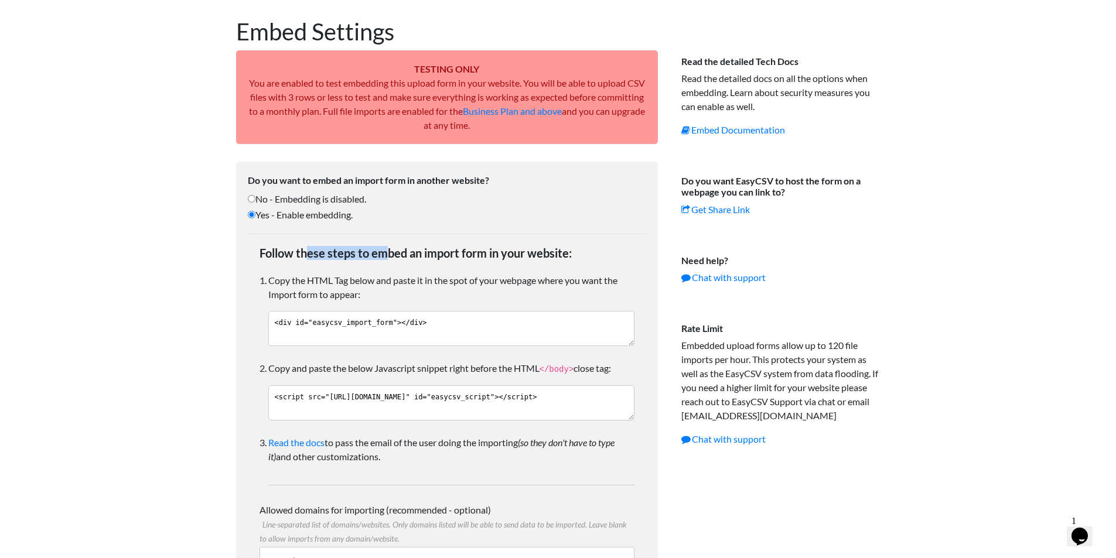
drag, startPoint x: 336, startPoint y: 261, endPoint x: 387, endPoint y: 260, distance: 51.0
click at [387, 260] on h5 "Follow these steps to embed an import form in your website:" at bounding box center [447, 256] width 375 height 20
drag, startPoint x: 510, startPoint y: 260, endPoint x: 538, endPoint y: 255, distance: 28.0
click at [538, 255] on h5 "Follow these steps to embed an import form in your website:" at bounding box center [447, 256] width 375 height 20
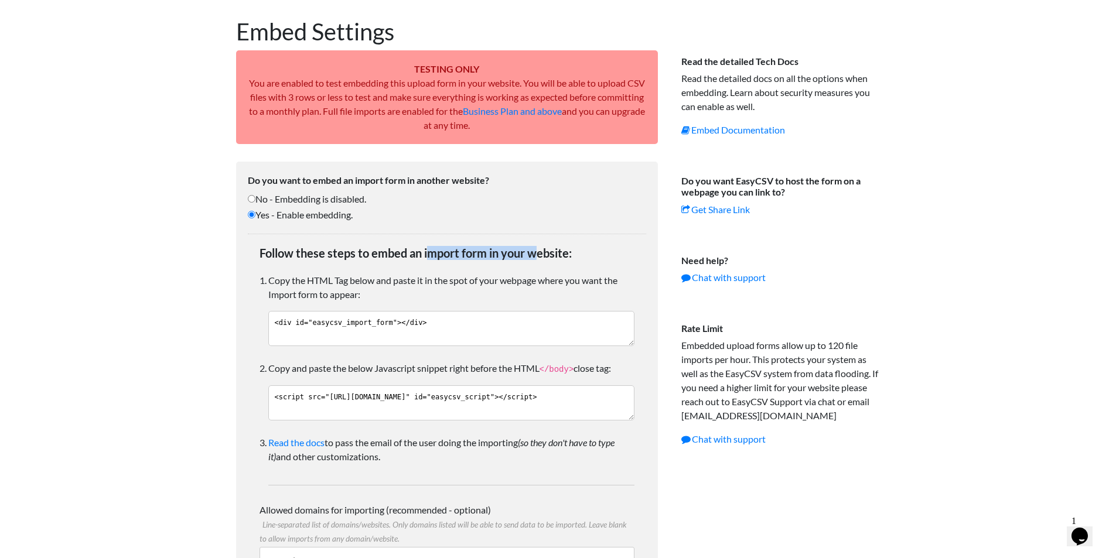
click at [538, 255] on h5 "Follow these steps to embed an import form in your website:" at bounding box center [447, 256] width 375 height 20
drag, startPoint x: 547, startPoint y: 409, endPoint x: 230, endPoint y: 382, distance: 318.2
click at [230, 382] on div "Embed Settings TESTING ONLY You are enabled to test embedding this upload form …" at bounding box center [446, 346] width 445 height 680
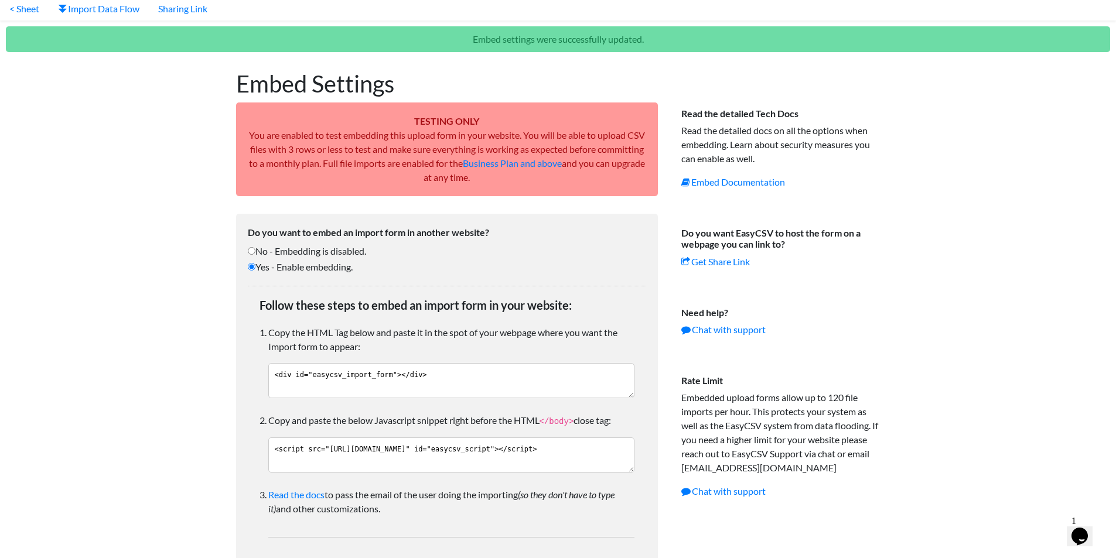
scroll to position [0, 0]
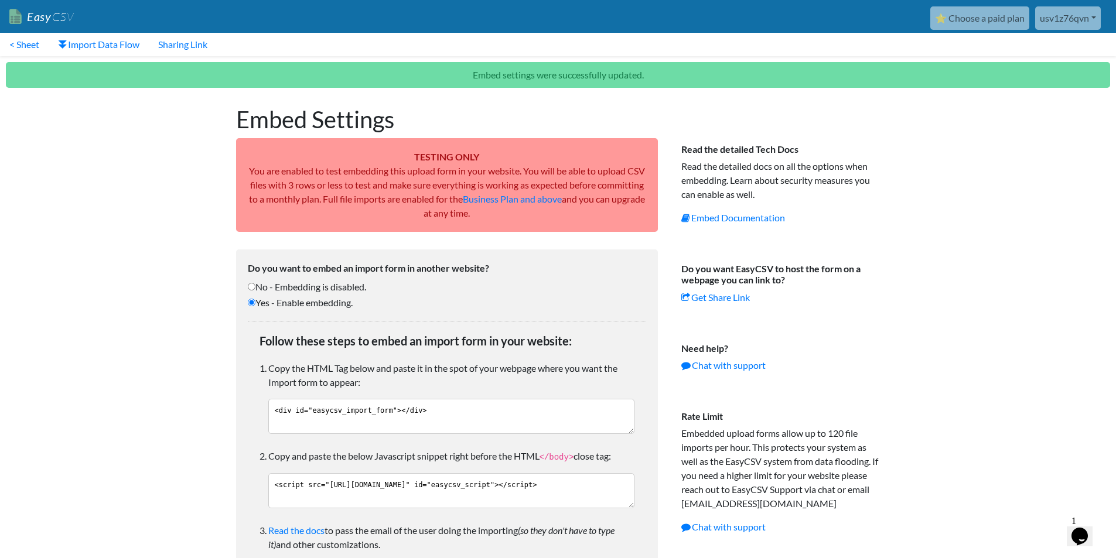
click at [1003, 118] on body "Easy CSV ⭐ Choose a paid plan usv1z76qvn Bwmyga All Flows All CSV Generators Bu…" at bounding box center [558, 387] width 1116 height 774
click at [999, 173] on body "Easy CSV ⭐ Choose a paid plan usv1z76qvn Bwmyga All Flows All CSV Generators Bu…" at bounding box center [558, 387] width 1116 height 774
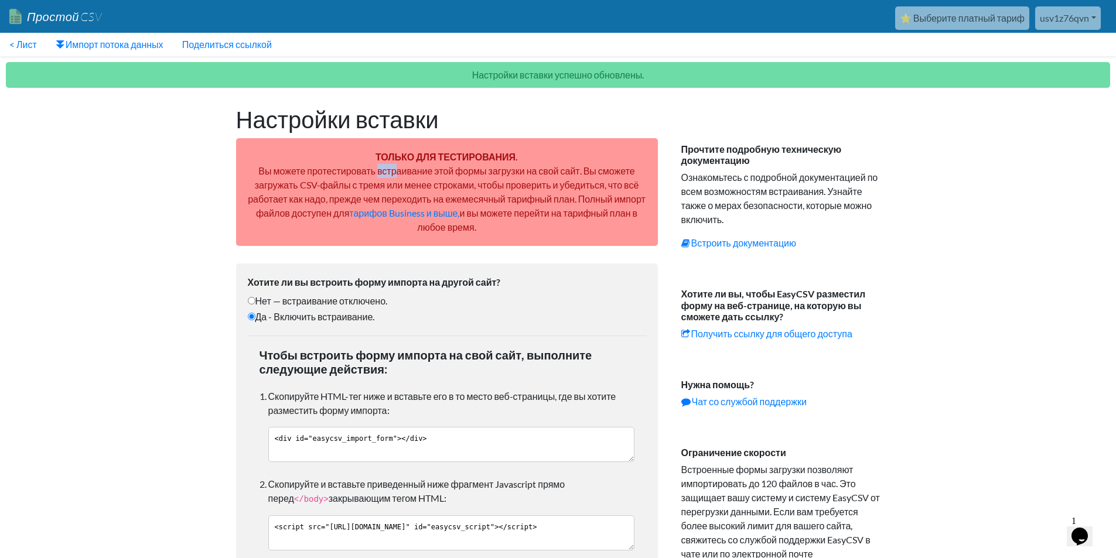
drag, startPoint x: 376, startPoint y: 168, endPoint x: 412, endPoint y: 168, distance: 36.3
click at [407, 168] on font "Вы можете протестировать встраивание этой формы загрузки на свой сайт. Вы сможе…" at bounding box center [447, 191] width 398 height 53
click at [421, 168] on font "Вы можете протестировать встраивание этой формы загрузки на свой сайт. Вы сможе…" at bounding box center [447, 191] width 398 height 53
drag, startPoint x: 360, startPoint y: 192, endPoint x: 432, endPoint y: 192, distance: 72.1
click at [432, 192] on div "ТОЛЬКО ДЛЯ ТЕСТИРОВАНИЯ. Вы можете протестировать встраивание этой формы загруз…" at bounding box center [447, 192] width 422 height 108
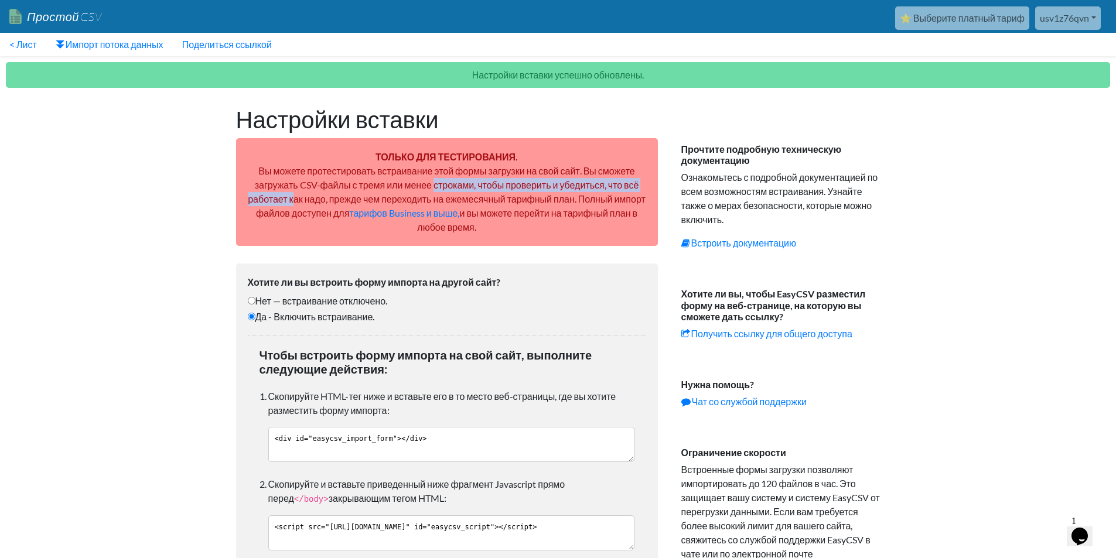
click at [432, 192] on div "ТОЛЬКО ДЛЯ ТЕСТИРОВАНИЯ. Вы можете протестировать встраивание этой формы загруз…" at bounding box center [447, 192] width 422 height 108
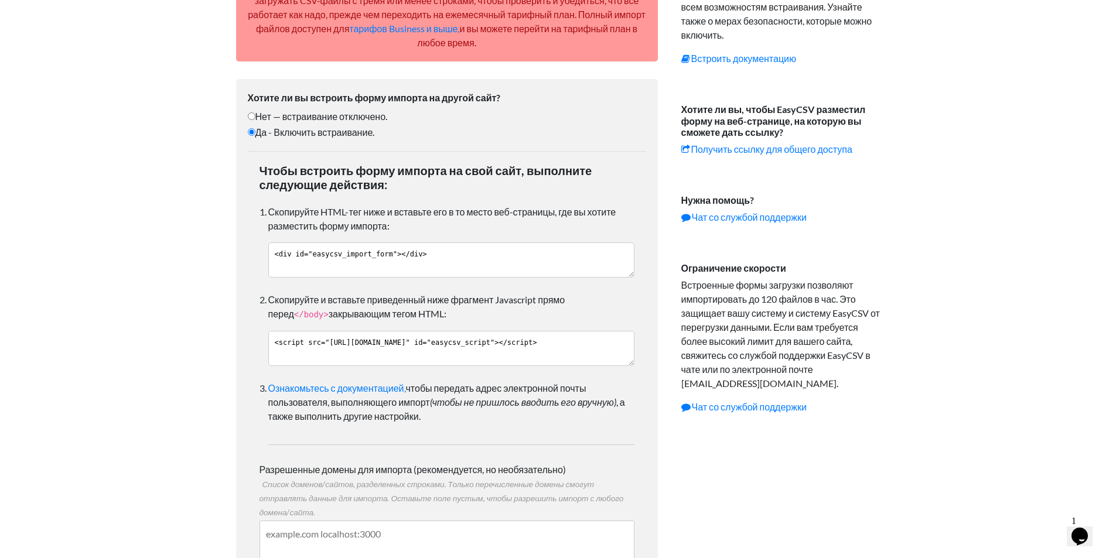
scroll to position [295, 0]
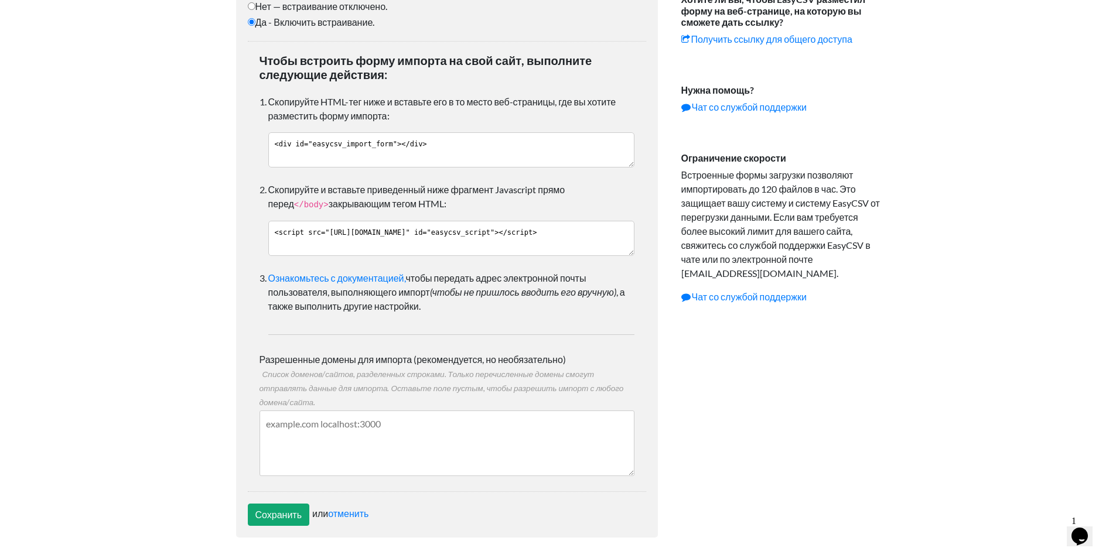
drag, startPoint x: 414, startPoint y: 234, endPoint x: 250, endPoint y: 206, distance: 166.5
click at [250, 206] on div "Чтобы встроить форму импорта на свой сайт, выполните следующие действия: Скопир…" at bounding box center [447, 266] width 399 height 451
drag, startPoint x: 434, startPoint y: 139, endPoint x: 77, endPoint y: 147, distance: 357.0
click at [77, 147] on body "Простой CSV ⭐ Выберите платный тариф usv1z76qvn Бвмига Все потоки Все генератор…" at bounding box center [558, 127] width 1116 height 844
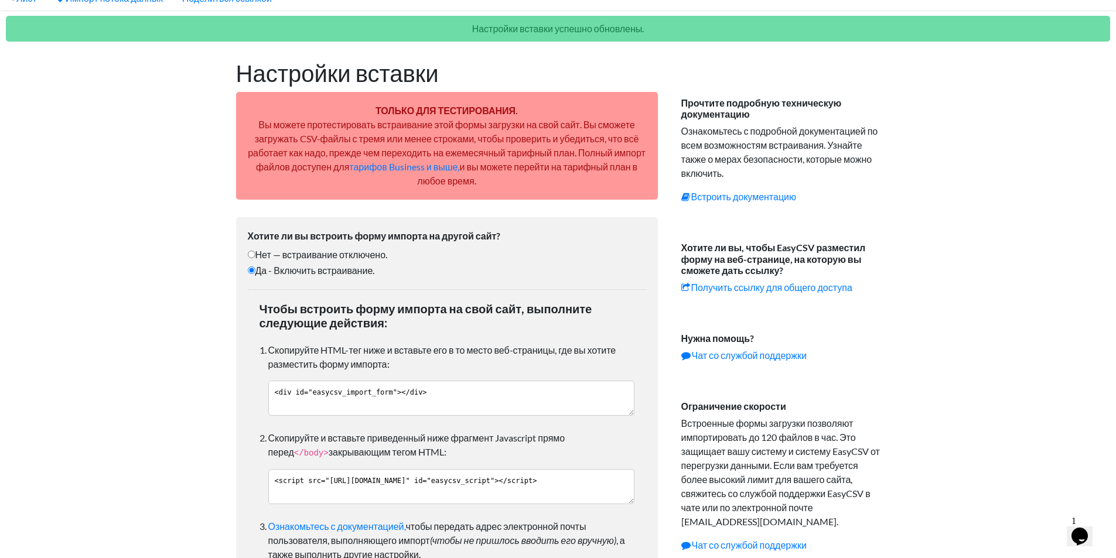
scroll to position [21, 0]
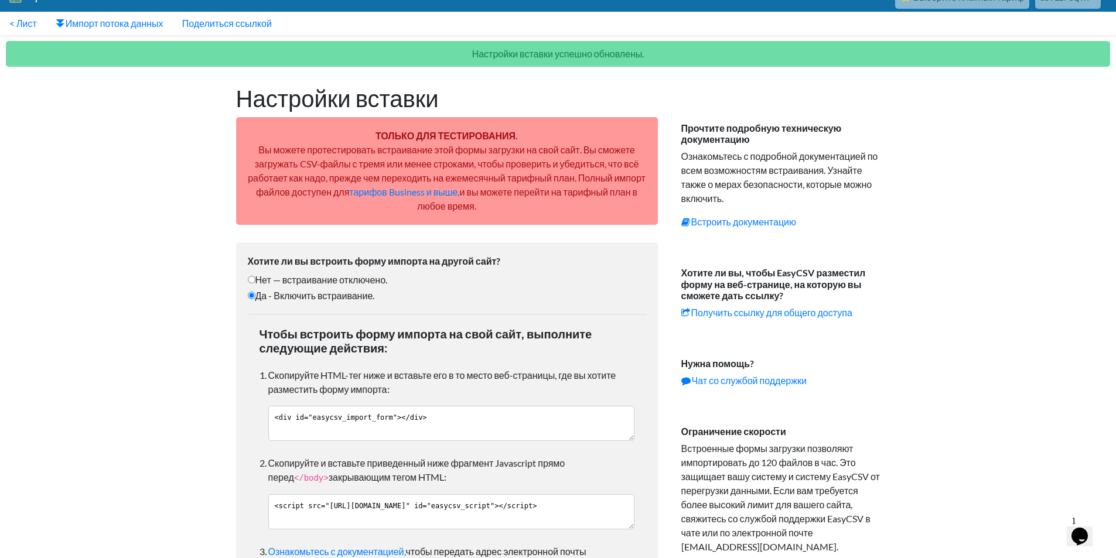
click at [486, 281] on label "Нет — встраивание отключено." at bounding box center [447, 280] width 399 height 14
click at [256, 281] on input "Нет — встраивание отключено." at bounding box center [252, 280] width 8 height 8
radio input "true"
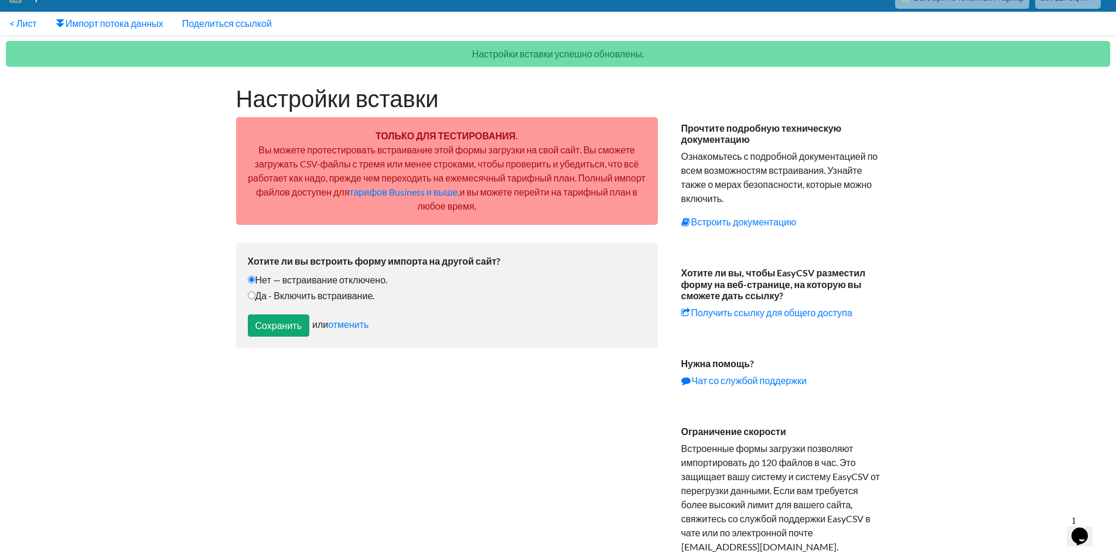
click at [321, 292] on font "Да - Включить встраивание." at bounding box center [316, 295] width 120 height 11
click at [256, 292] on input "Да - Включить встраивание." at bounding box center [252, 296] width 8 height 8
radio input "true"
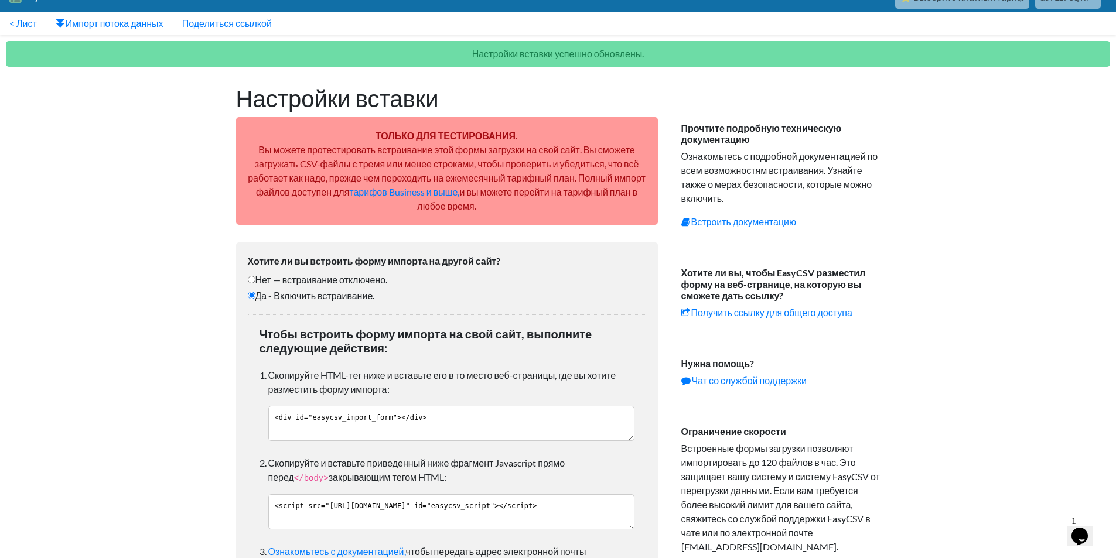
click at [319, 281] on font "Нет — встраивание отключено." at bounding box center [322, 279] width 132 height 11
click at [256, 281] on input "Нет — встраивание отключено." at bounding box center [252, 280] width 8 height 8
radio input "true"
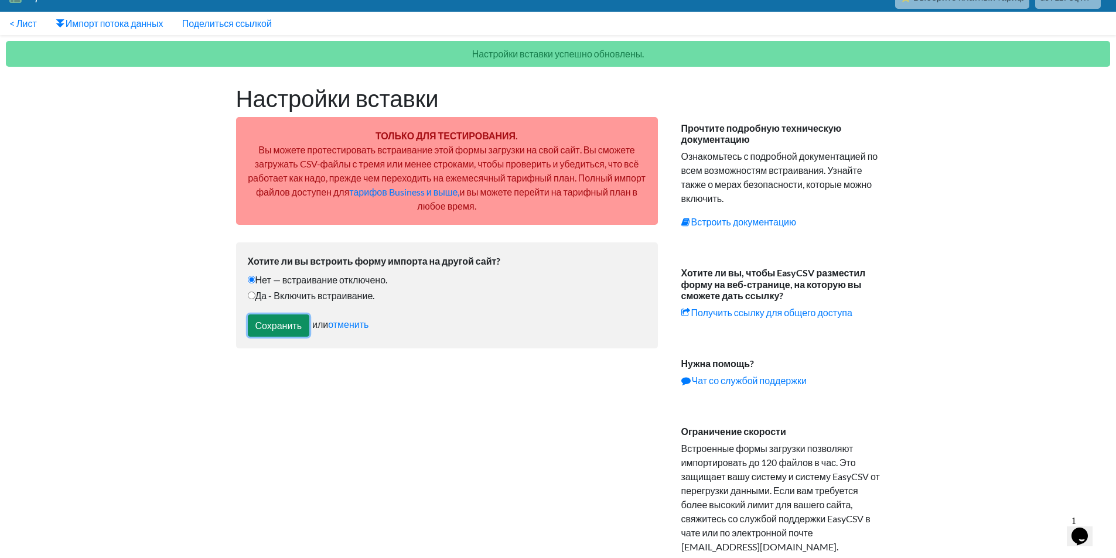
click at [296, 325] on input "Сохранить" at bounding box center [279, 326] width 62 height 22
type input "Save"
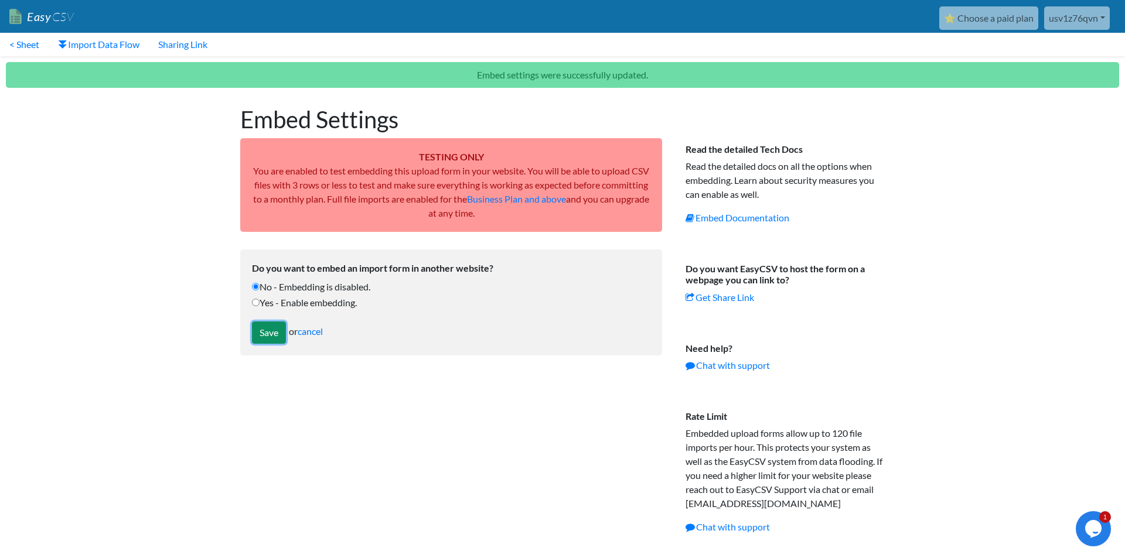
click at [274, 333] on input "Save" at bounding box center [269, 333] width 34 height 22
click at [292, 305] on label "Yes - Enable embedding." at bounding box center [451, 303] width 399 height 14
click at [260, 305] on input "Yes - Enable embedding." at bounding box center [256, 303] width 8 height 8
radio input "true"
click at [281, 308] on label "Yes - Enable embedding." at bounding box center [451, 303] width 399 height 14
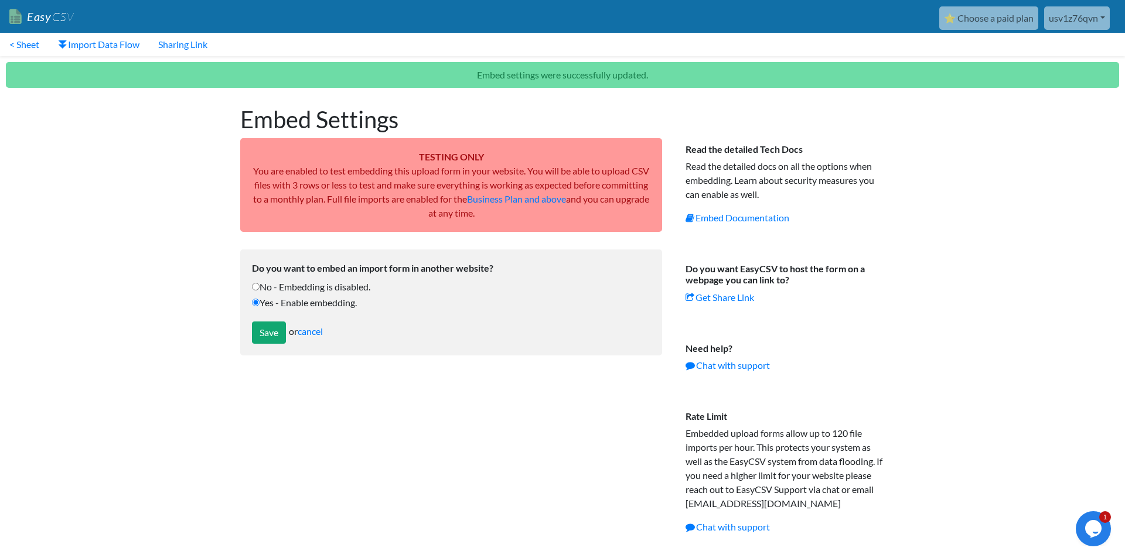
click at [260, 306] on input "Yes - Enable embedding." at bounding box center [256, 303] width 8 height 8
click at [276, 332] on input "Save" at bounding box center [269, 333] width 34 height 22
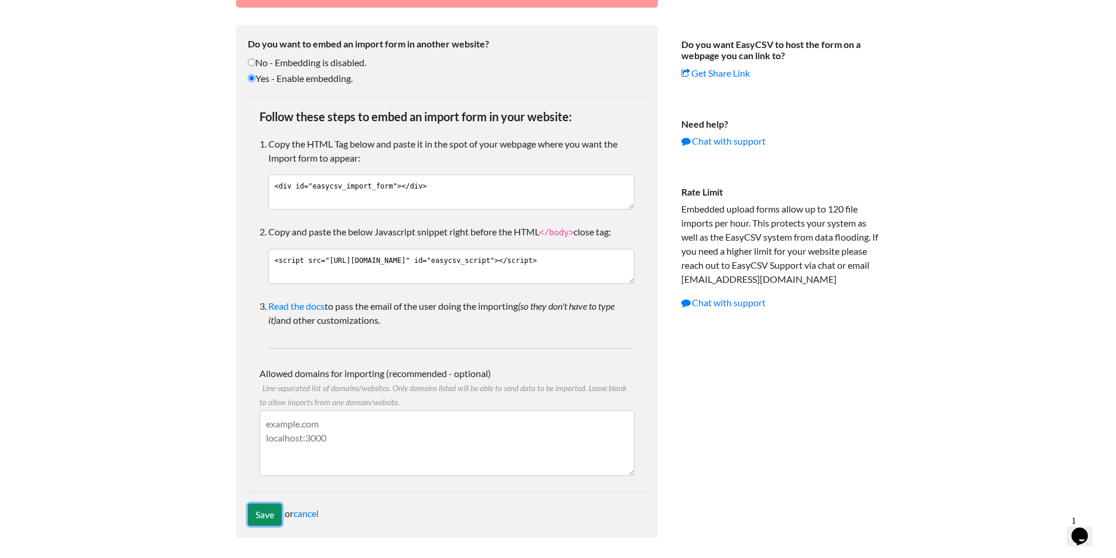
click at [260, 523] on input "Save" at bounding box center [265, 515] width 34 height 22
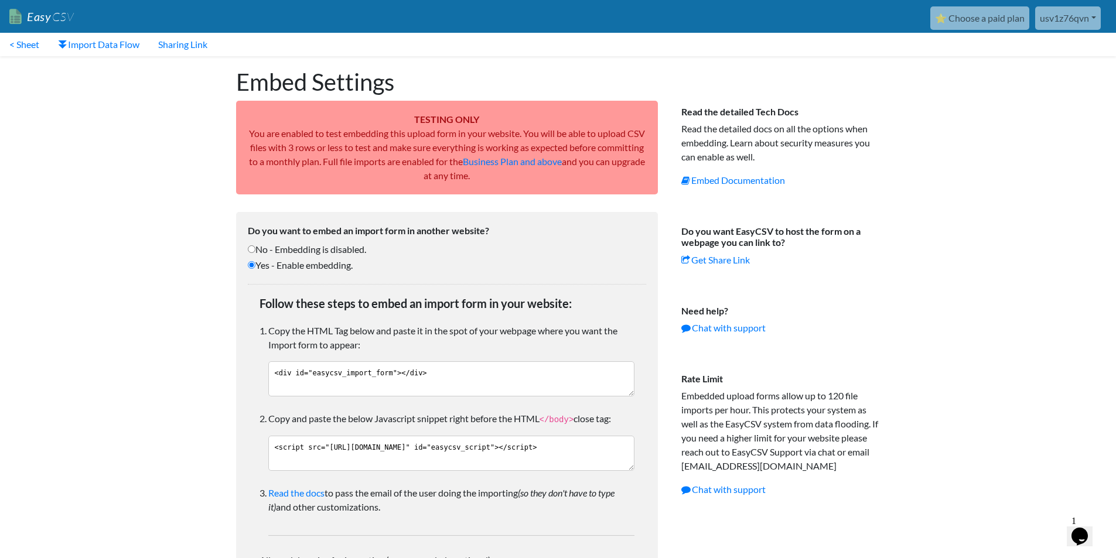
click at [972, 309] on body "Easy CSV ⭐ Choose a paid plan usv1z76qvn Bwmyga All Flows All CSV Generators Bu…" at bounding box center [558, 368] width 1116 height 737
click at [200, 434] on body "Easy CSV ⭐ Choose a paid plan usv1z76qvn Bwmyga All Flows All CSV Generators Bu…" at bounding box center [558, 368] width 1116 height 737
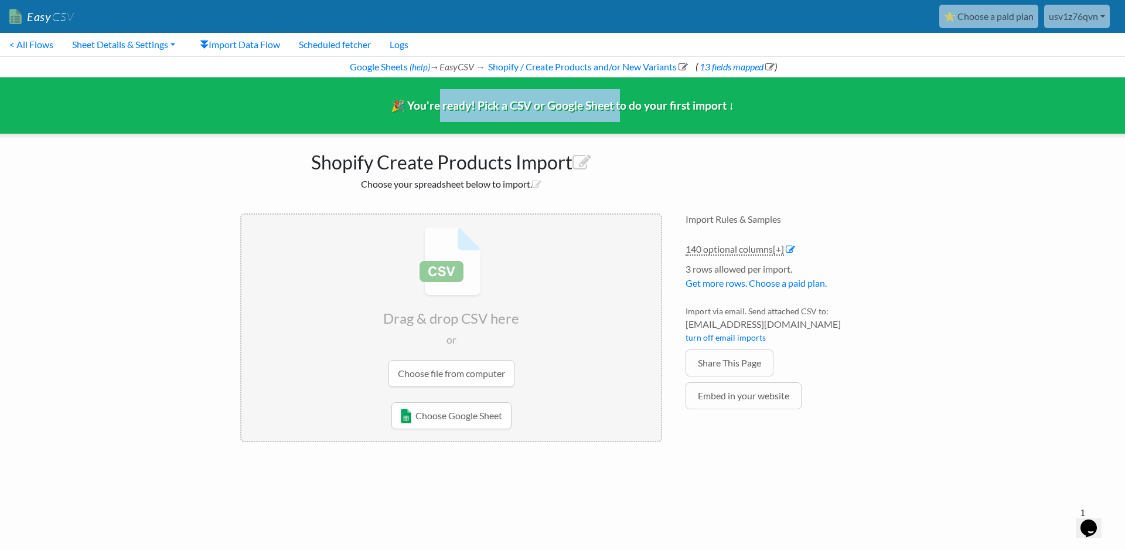
drag, startPoint x: 438, startPoint y: 106, endPoint x: 621, endPoint y: 104, distance: 182.3
click at [621, 104] on span "🎉 You're ready! Pick a CSV or Google Sheet to do your first import ↓" at bounding box center [563, 104] width 344 height 13
click at [585, 335] on input "file" at bounding box center [451, 306] width 420 height 185
click at [450, 411] on link "Choose Google Sheet" at bounding box center [451, 415] width 120 height 27
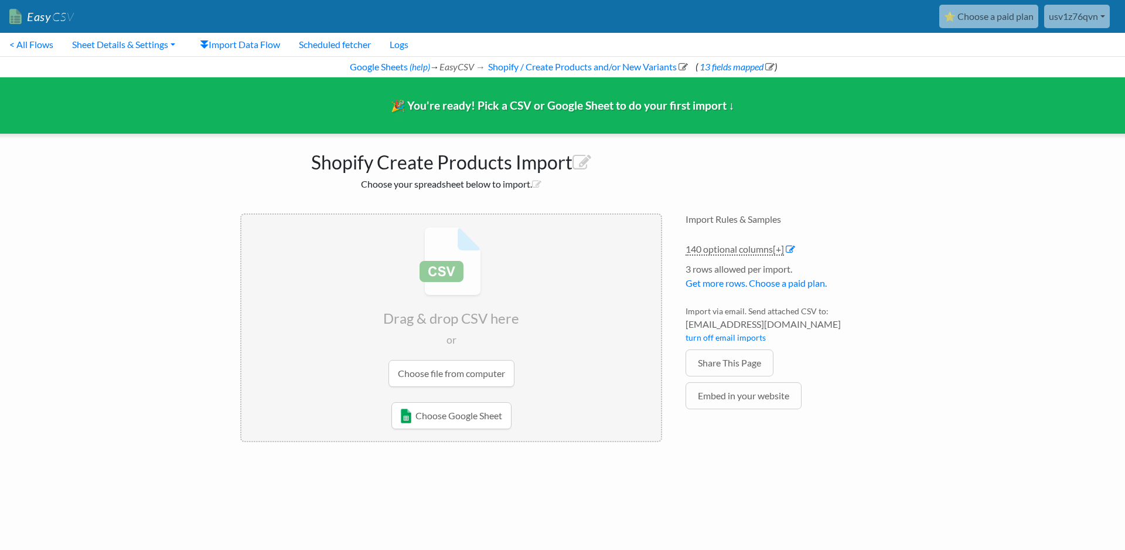
click at [486, 371] on input "file" at bounding box center [451, 306] width 420 height 185
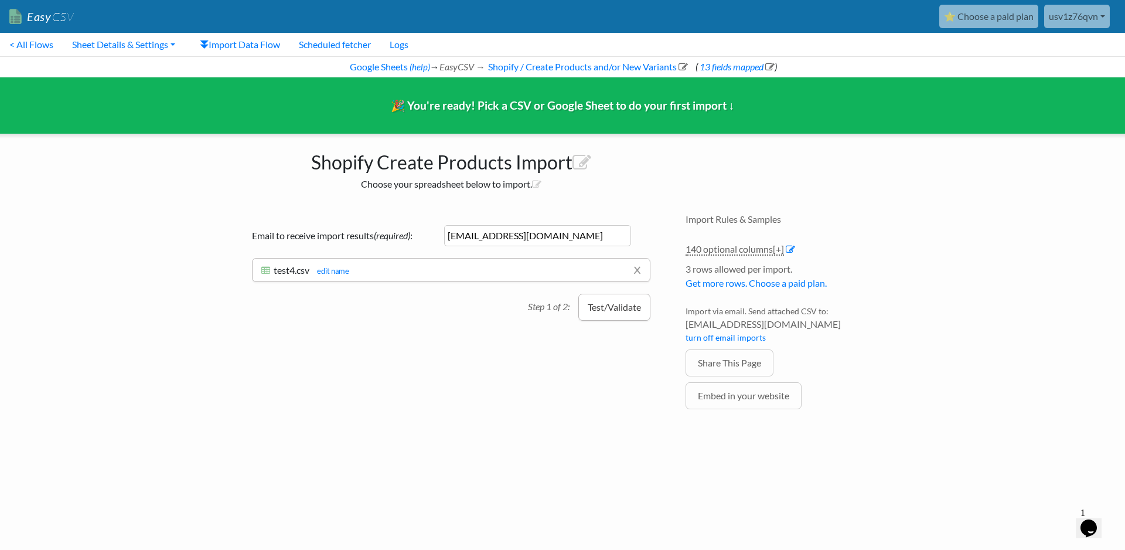
click at [613, 315] on button "Test/Validate" at bounding box center [614, 307] width 72 height 27
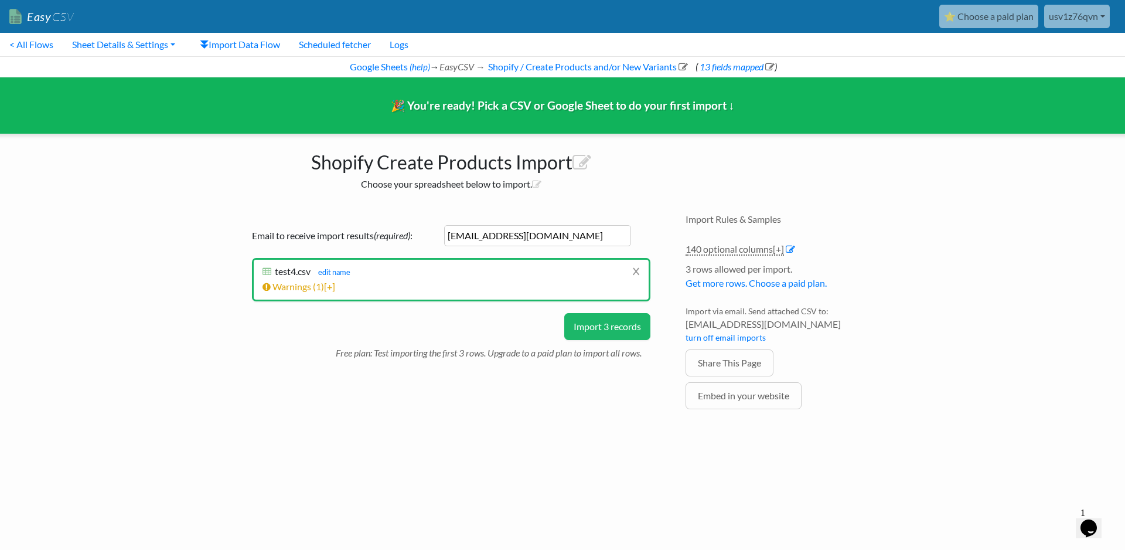
click at [602, 332] on button "Import 3 records" at bounding box center [607, 326] width 86 height 27
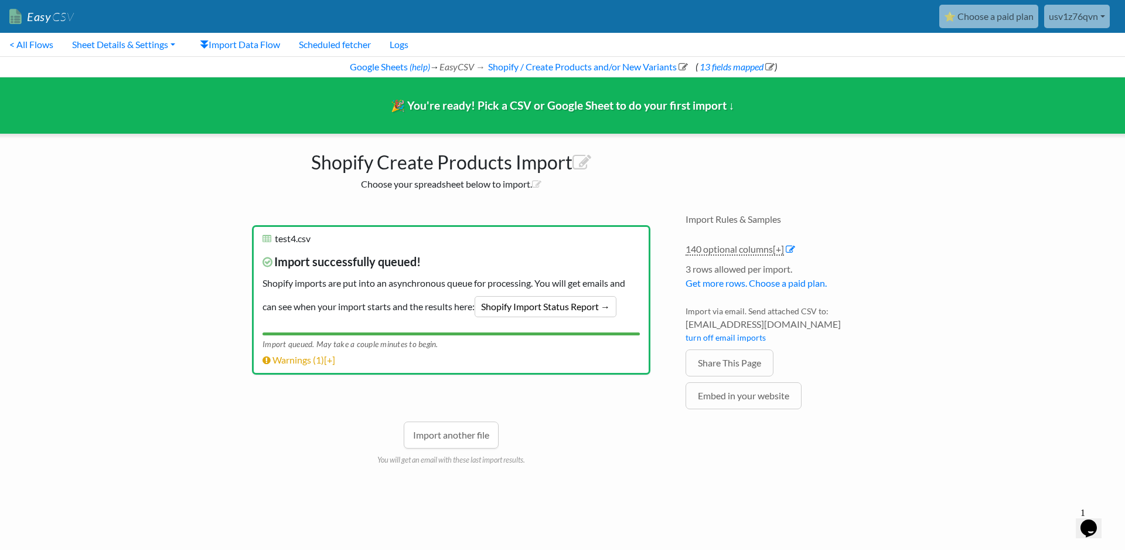
drag, startPoint x: 279, startPoint y: 268, endPoint x: 474, endPoint y: 291, distance: 196.4
click at [477, 291] on p "Import successfully queued! Shopify imports are put into an asynchronous queue …" at bounding box center [451, 283] width 377 height 79
click at [382, 287] on p "Import successfully queued! Shopify imports are put into an asynchronous queue …" at bounding box center [451, 283] width 377 height 79
drag, startPoint x: 275, startPoint y: 264, endPoint x: 479, endPoint y: 299, distance: 207.4
click at [479, 299] on p "Import successfully queued! Shopify imports are put into an asynchronous queue …" at bounding box center [451, 283] width 377 height 79
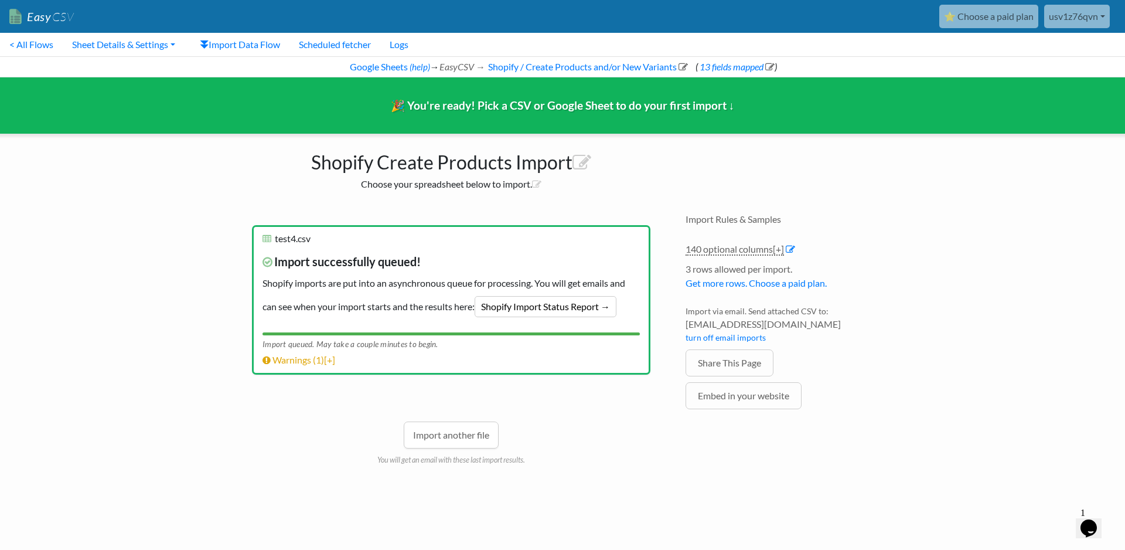
click at [948, 267] on body "Easy CSV ⭐ Choose a paid plan usv1z76qvn Bwmyga All Flows All CSV Generators Bu…" at bounding box center [562, 249] width 1125 height 498
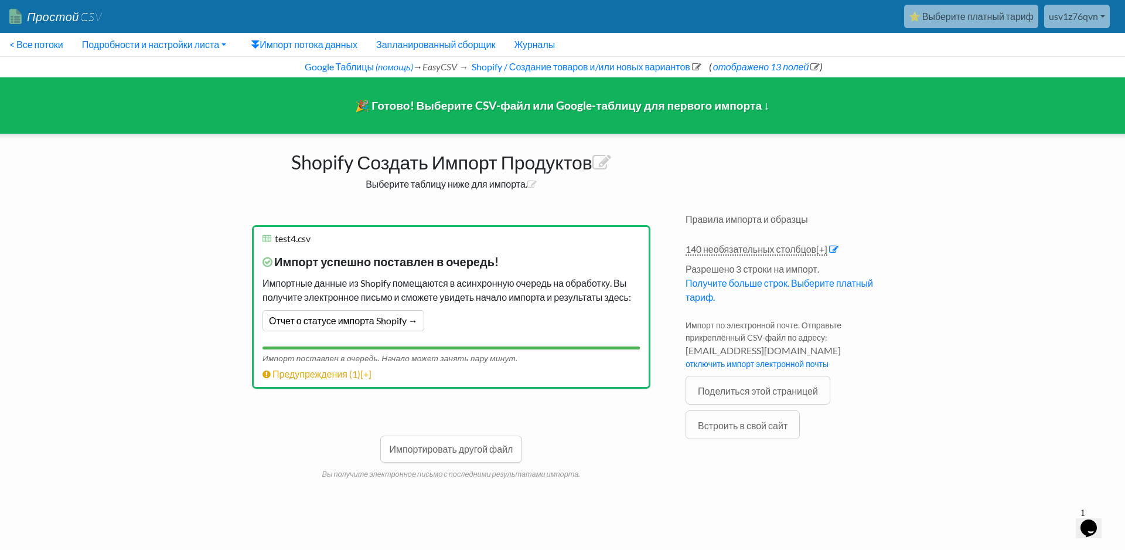
click at [486, 360] on font "Импорт поставлен в очередь. Начало может занять пару минут." at bounding box center [390, 357] width 255 height 9
drag, startPoint x: 486, startPoint y: 362, endPoint x: 448, endPoint y: 362, distance: 38.1
click at [448, 362] on font "Импорт поставлен в очередь. Начало может занять пару минут." at bounding box center [390, 357] width 255 height 9
click at [517, 400] on div "Электронная почта для получения результатов импорта (обязательно) : usv1z76qvn@…" at bounding box center [451, 357] width 422 height 288
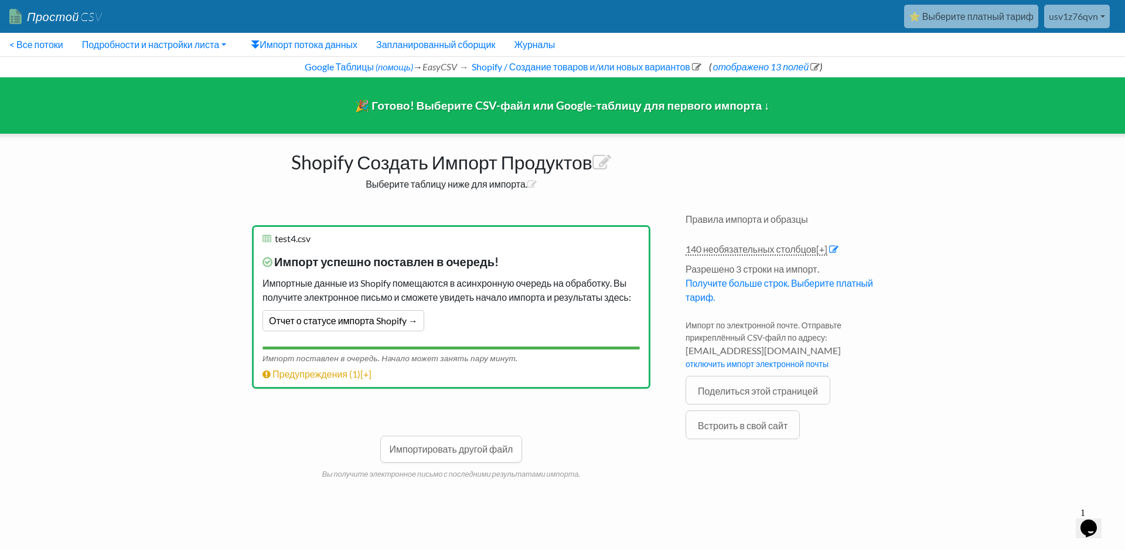
click at [519, 359] on div "Импорт поставлен в очередь. Начало может занять пару минут." at bounding box center [451, 356] width 377 height 15
drag, startPoint x: 498, startPoint y: 362, endPoint x: 367, endPoint y: 359, distance: 130.1
click at [367, 359] on font "Импорт поставлен в очередь. Начало может занять пару минут." at bounding box center [390, 357] width 255 height 9
drag, startPoint x: 347, startPoint y: 359, endPoint x: 407, endPoint y: 359, distance: 60.4
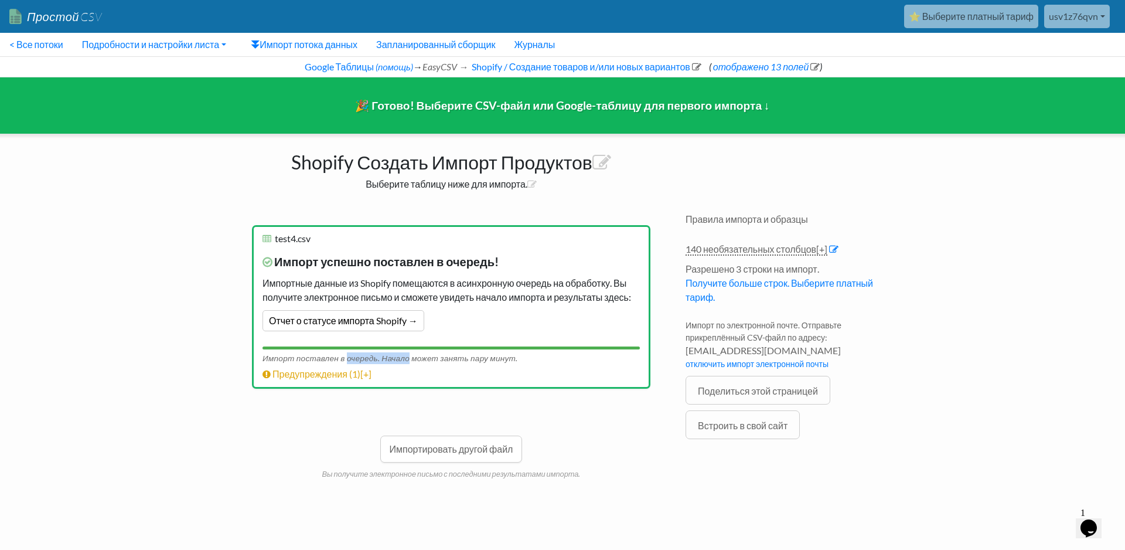
click at [407, 359] on font "Импорт поставлен в очередь. Начало может занять пару минут." at bounding box center [390, 357] width 255 height 9
click at [326, 369] on font "Предупреждения (" at bounding box center [313, 373] width 80 height 11
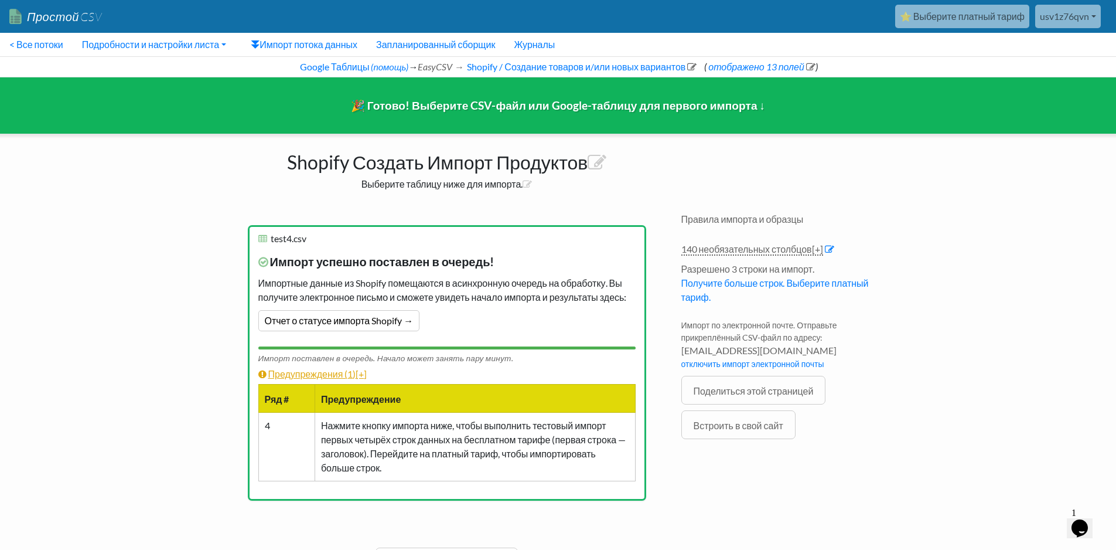
click at [326, 369] on font "Предупреждения (" at bounding box center [308, 373] width 80 height 11
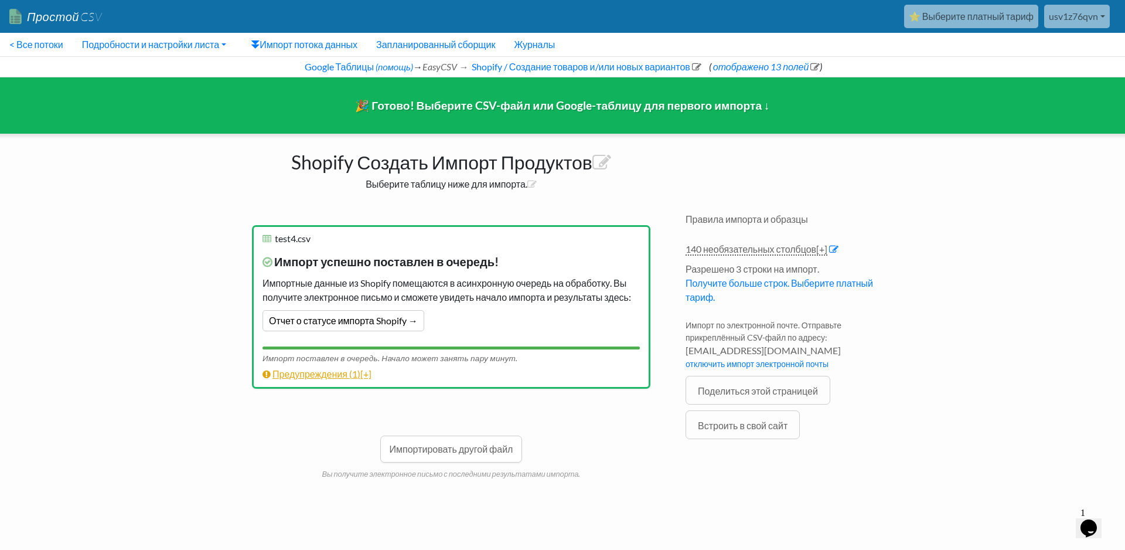
click at [326, 369] on font "Предупреждения (" at bounding box center [313, 373] width 80 height 11
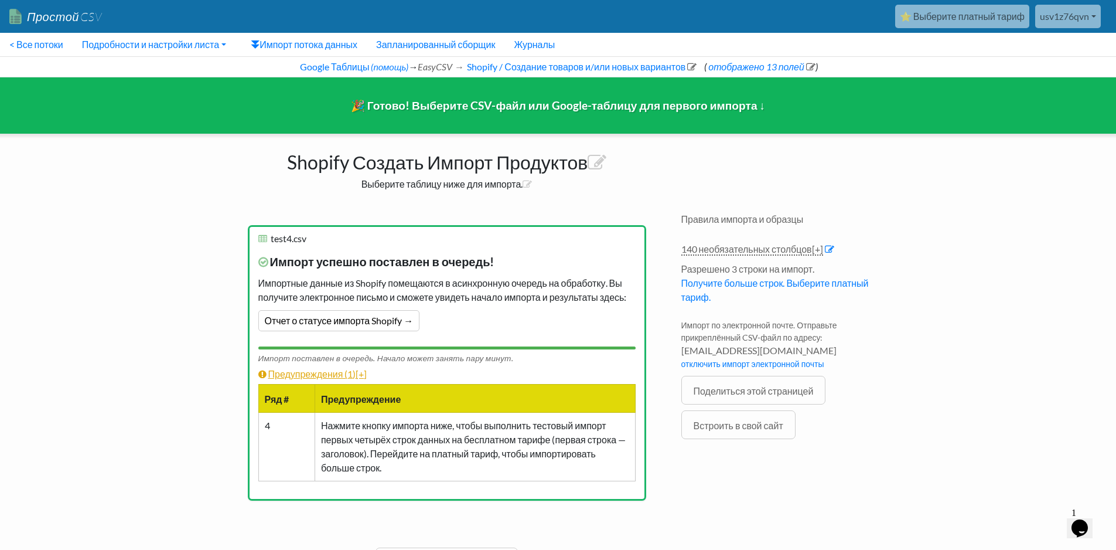
click at [326, 369] on font "Предупреждения (" at bounding box center [308, 373] width 80 height 11
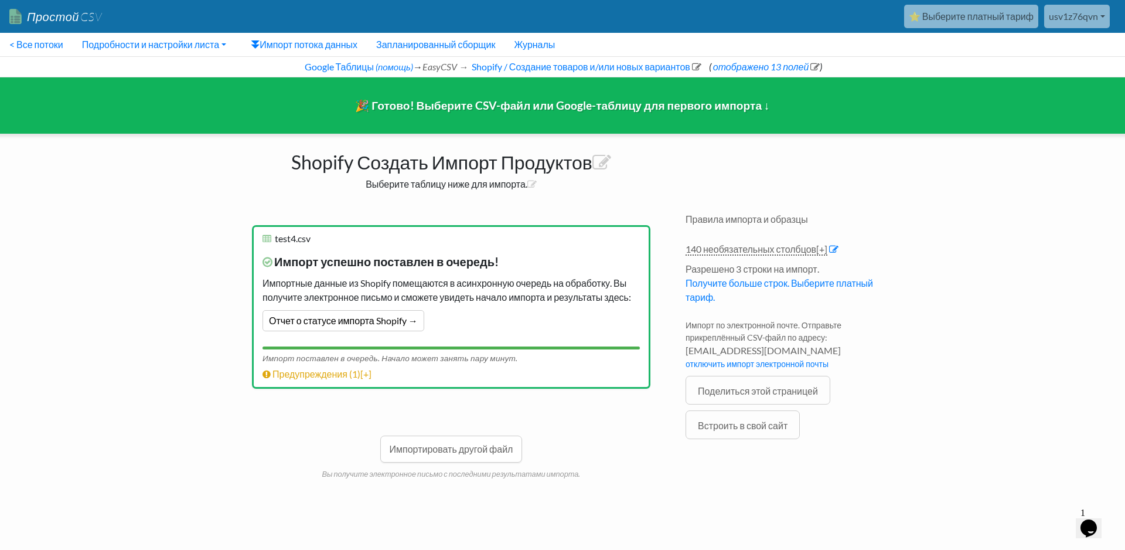
click at [460, 382] on li "х test4.csv test4.csv редактировать имя Импорт успешно поставлен в очередь! Имп…" at bounding box center [451, 307] width 399 height 164
click at [462, 372] on li "Предупреждения ( 1 ) [+] Ряд # Предупреждение 4 Нажмите кнопку импорта ниже, чт…" at bounding box center [451, 374] width 377 height 14
click at [467, 358] on font "Импорт поставлен в очередь. Начало может занять пару минут." at bounding box center [390, 357] width 255 height 9
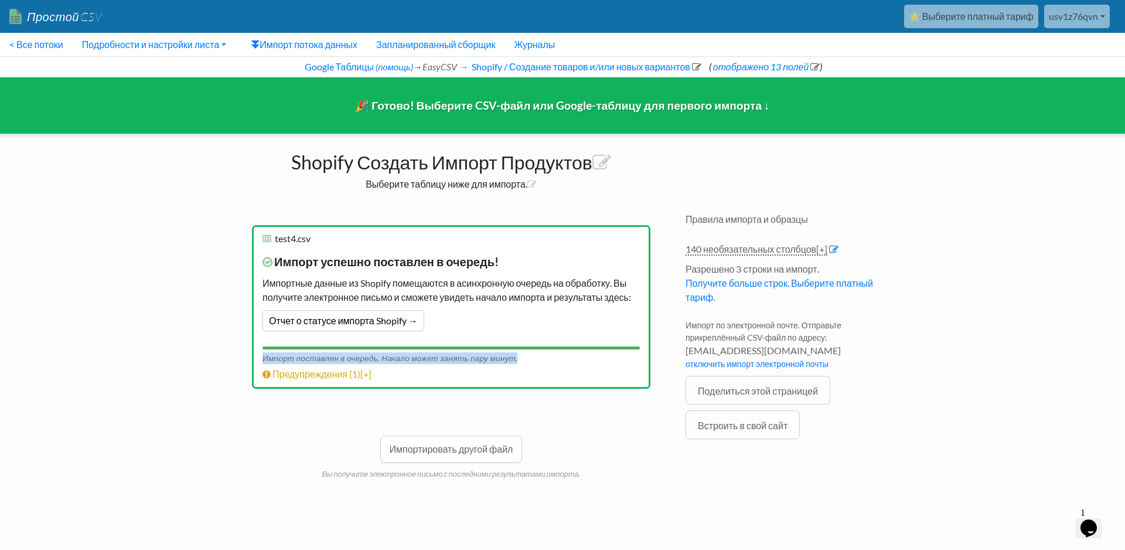
click at [467, 358] on font "Импорт поставлен в очередь. Начало может занять пару минут." at bounding box center [390, 357] width 255 height 9
click at [471, 353] on font "Импорт поставлен в очередь. Начало может занять пару минут." at bounding box center [390, 357] width 255 height 9
click at [618, 522] on html "Простой CSV ⭐ Выберите платный тариф usv1z76qvn Бвмига Все потоки Все генератор…" at bounding box center [562, 261] width 1125 height 522
click at [653, 511] on div "Перетащите CSV сюда или Выбрать файл на компьютере Выберите Google Таблицу Элек…" at bounding box center [451, 357] width 445 height 311
click at [404, 195] on div "Shopify Создать Импорт Продуктов Выберите таблицу ниже для импорта." at bounding box center [451, 168] width 445 height 68
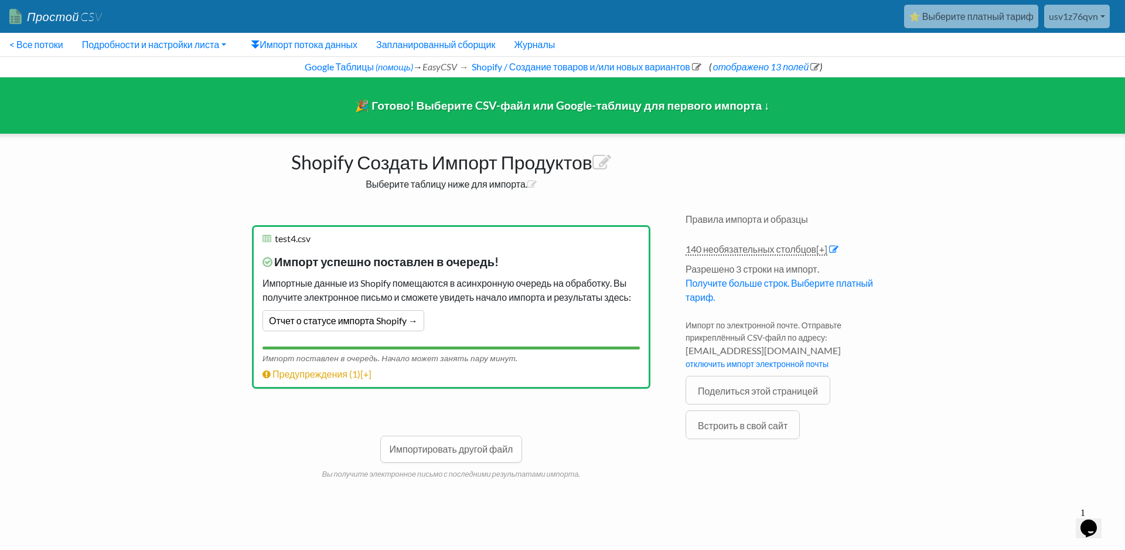
click at [408, 182] on font "Выберите таблицу ниже для импорта." at bounding box center [447, 183] width 162 height 11
click at [408, 253] on span "Импорт успешно поставлен в очередь!" at bounding box center [451, 264] width 377 height 23
click at [353, 319] on font "Отчет о статусе импорта Shopify →" at bounding box center [343, 320] width 149 height 11
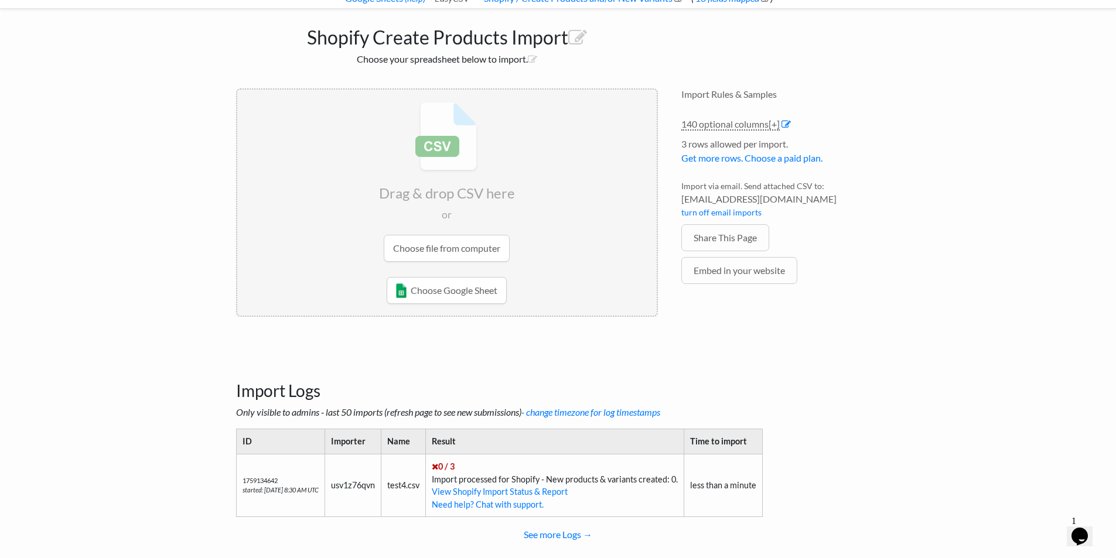
scroll to position [93, 0]
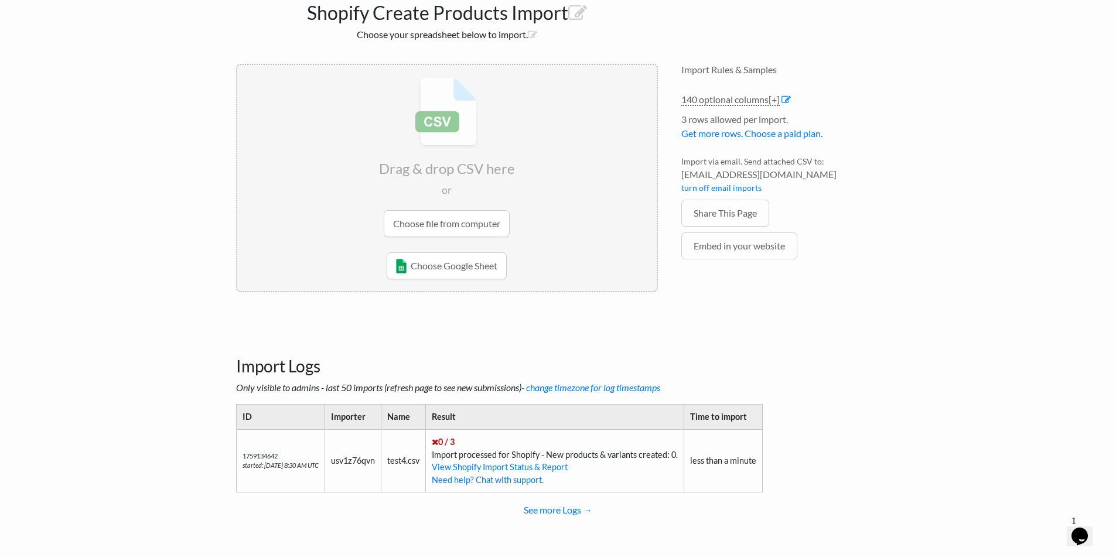
drag, startPoint x: 444, startPoint y: 452, endPoint x: 693, endPoint y: 457, distance: 249.1
click at [684, 457] on td "0 / 3 Import processed for Shopify - New products & variants created: 0. View S…" at bounding box center [554, 461] width 258 height 63
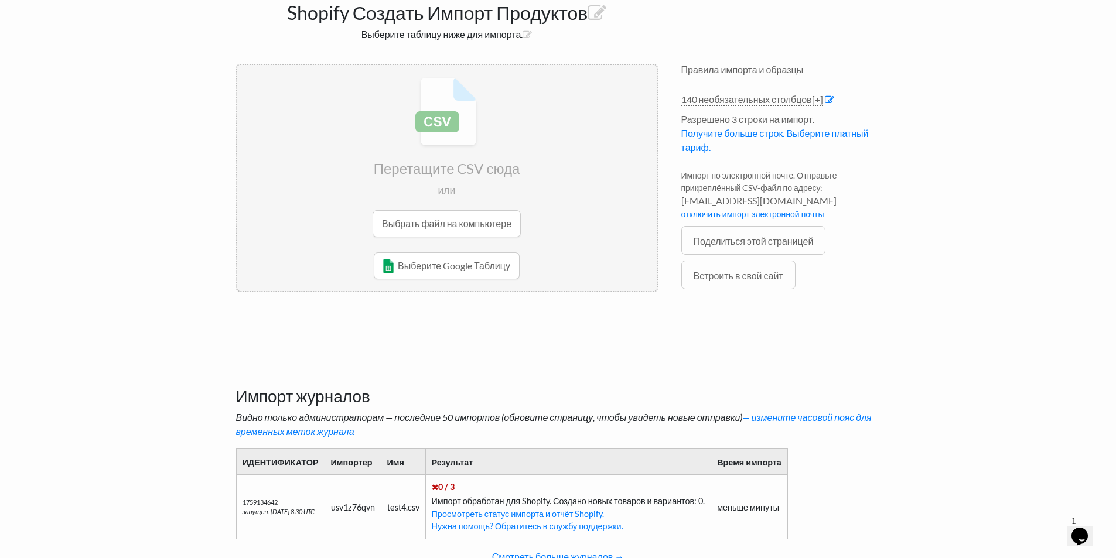
click at [864, 321] on div "Правила импорта и образцы 140 необязательных столбцов [+] Col Header Value Opti…" at bounding box center [781, 194] width 223 height 284
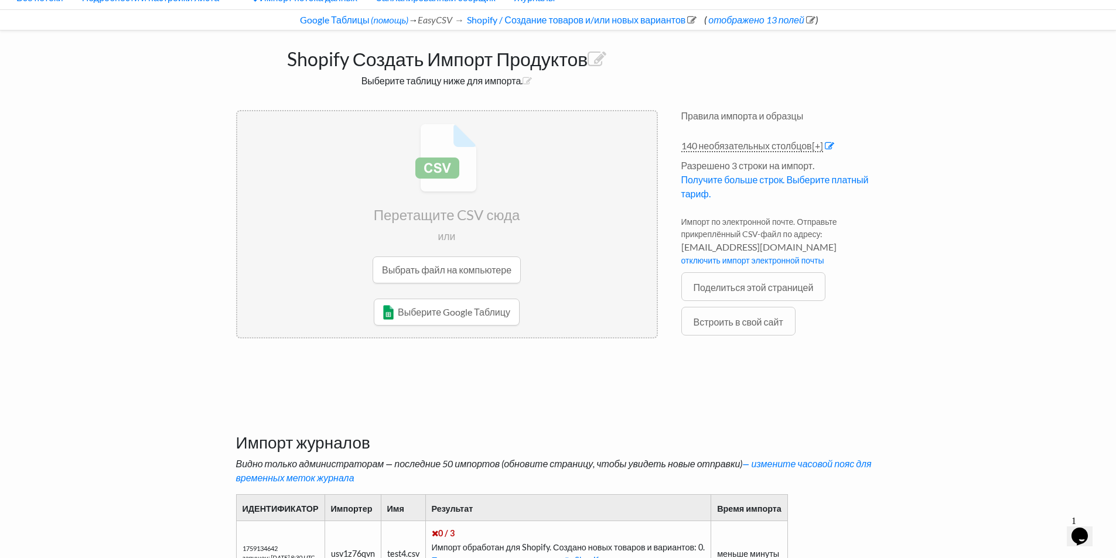
scroll to position [0, 0]
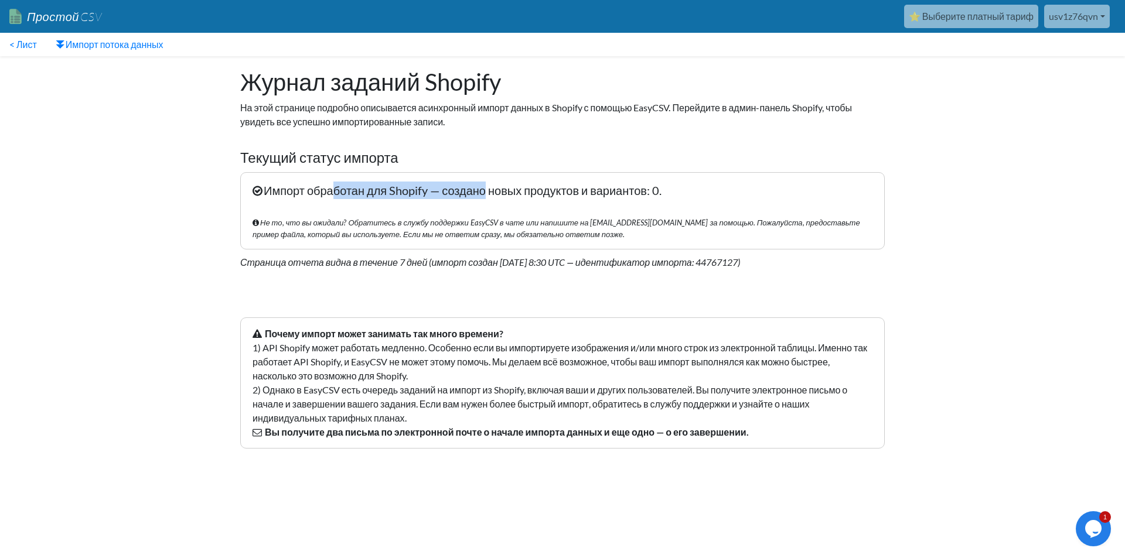
drag, startPoint x: 331, startPoint y: 192, endPoint x: 486, endPoint y: 198, distance: 156.0
click at [486, 198] on p "Импорт обработан для Shopify — создано новых продуктов и вариантов: 0. Не то, ч…" at bounding box center [562, 210] width 645 height 77
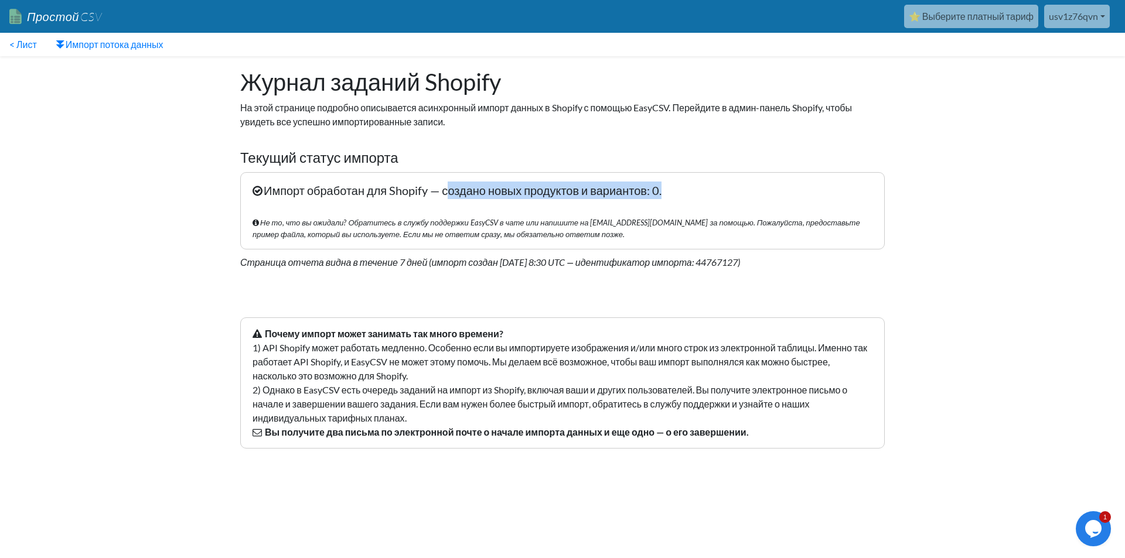
drag, startPoint x: 449, startPoint y: 192, endPoint x: 676, endPoint y: 192, distance: 226.8
click at [676, 192] on p "Импорт обработан для Shopify — создано новых продуктов и вариантов: 0. Не то, ч…" at bounding box center [562, 210] width 645 height 77
drag, startPoint x: 676, startPoint y: 192, endPoint x: 353, endPoint y: 192, distance: 322.3
click at [353, 192] on p "Импорт обработан для Shopify — создано новых продуктов и вариантов: 0. Не то, ч…" at bounding box center [562, 210] width 645 height 77
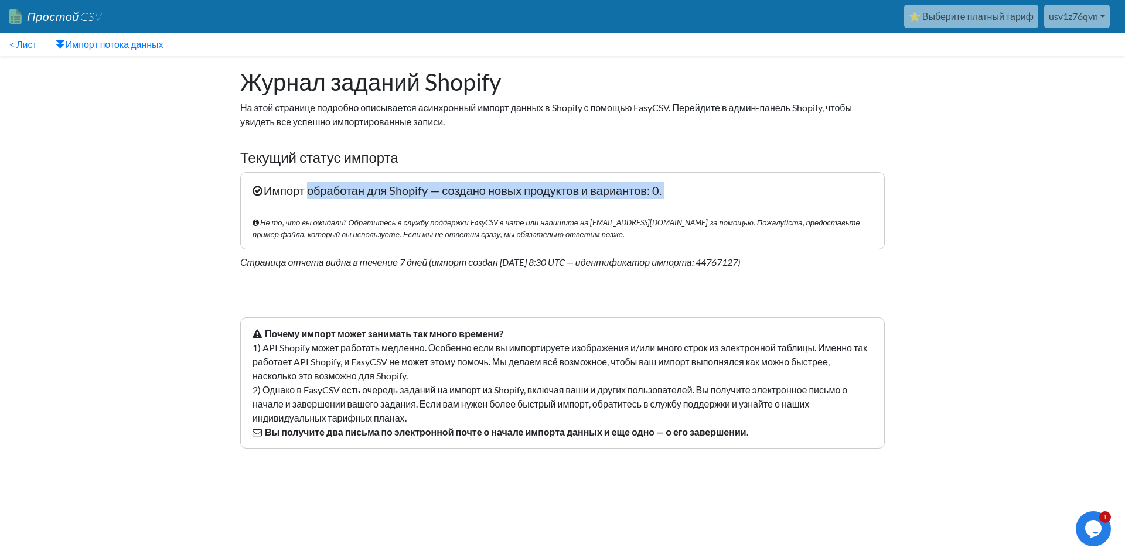
click at [353, 192] on font "Импорт обработан для Shopify — создано новых продуктов и вариантов: 0." at bounding box center [463, 190] width 398 height 14
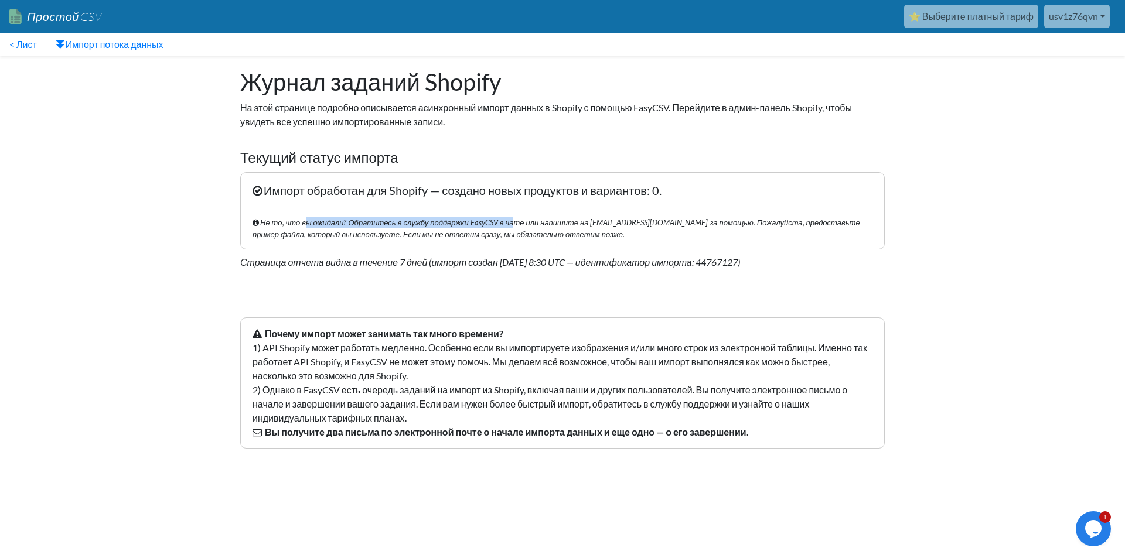
drag, startPoint x: 305, startPoint y: 224, endPoint x: 529, endPoint y: 226, distance: 224.5
click at [528, 226] on font "Не то, что вы ожидали? Обратитесь в службу поддержки EasyCSV в чате или напишит…" at bounding box center [557, 228] width 608 height 21
click at [529, 226] on font "Не то, что вы ожидали? Обратитесь в службу поддержки EasyCSV в чате или напишит…" at bounding box center [557, 228] width 608 height 21
drag, startPoint x: 264, startPoint y: 220, endPoint x: 584, endPoint y: 222, distance: 320.0
click at [584, 222] on font "Не то, что вы ожидали? Обратитесь в службу поддержки EasyCSV в чате или напишит…" at bounding box center [557, 228] width 608 height 21
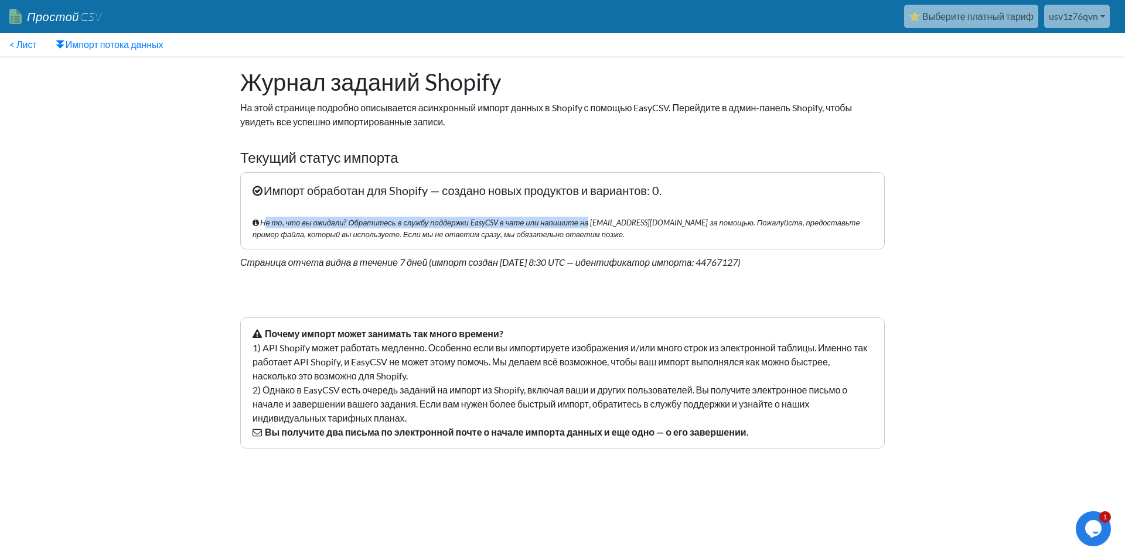
click at [584, 222] on font "Не то, что вы ожидали? Обратитесь в службу поддержки EasyCSV в чате или напишит…" at bounding box center [557, 228] width 608 height 21
drag, startPoint x: 323, startPoint y: 350, endPoint x: 469, endPoint y: 369, distance: 146.5
click at [469, 369] on p "Почему импорт может занимать так много времени? 1) API Shopify может работать м…" at bounding box center [562, 383] width 645 height 131
drag, startPoint x: 393, startPoint y: 350, endPoint x: 423, endPoint y: 370, distance: 35.6
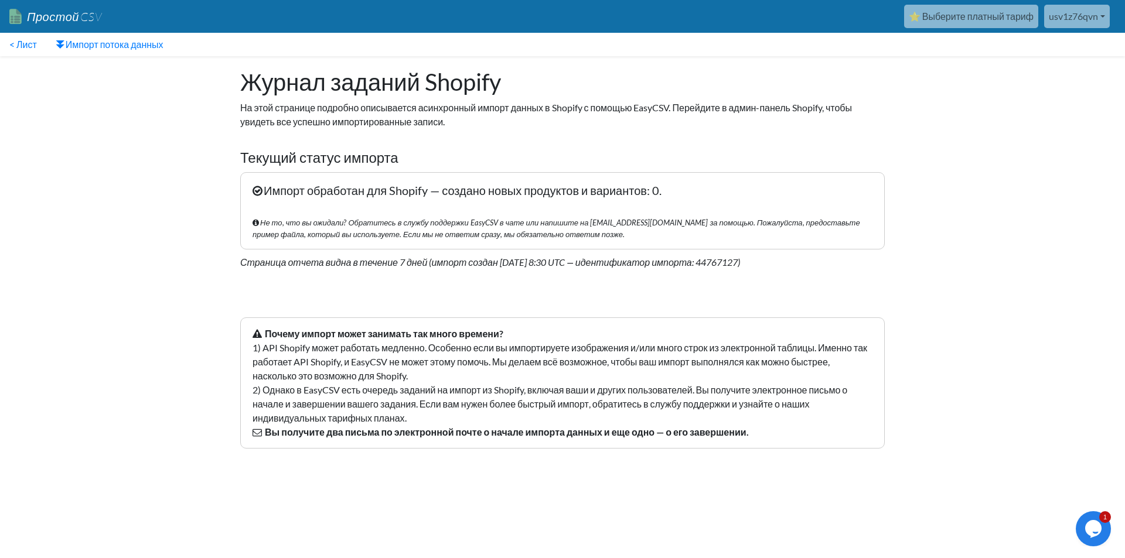
click at [423, 370] on p "Почему импорт может занимать так много времени? 1) API Shopify может работать м…" at bounding box center [562, 383] width 645 height 131
drag, startPoint x: 417, startPoint y: 348, endPoint x: 447, endPoint y: 374, distance: 40.2
click at [447, 374] on p "Почему импорт может занимать так много времени? 1) API Shopify может работать м…" at bounding box center [562, 383] width 645 height 131
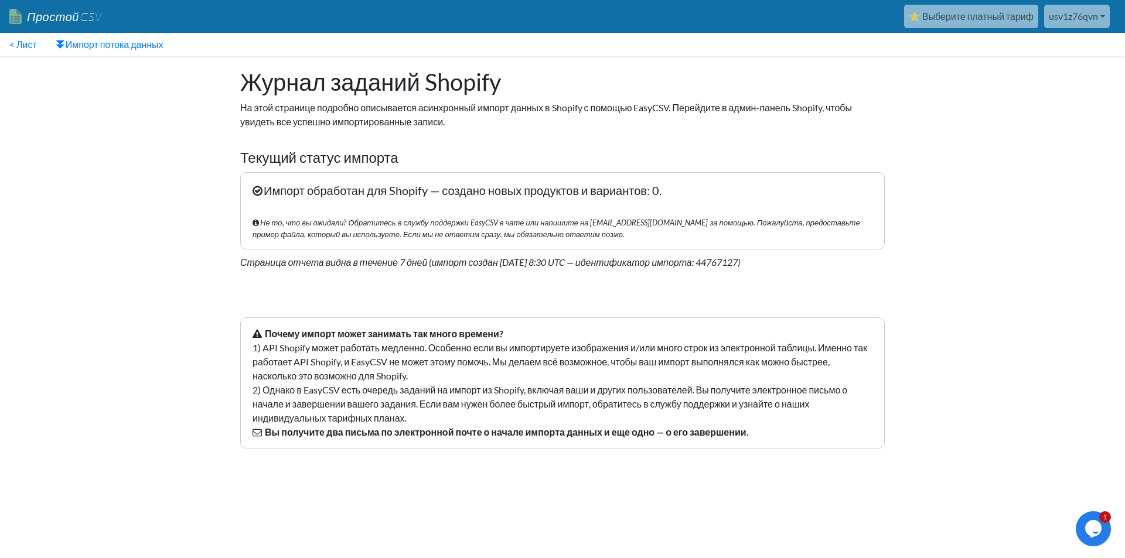
drag, startPoint x: 408, startPoint y: 381, endPoint x: 331, endPoint y: 366, distance: 79.4
click at [331, 366] on p "Почему импорт может занимать так много времени? 1) API Shopify может работать м…" at bounding box center [562, 383] width 645 height 131
click at [331, 366] on font "1) API Shopify может работать медленно. Особенно если вы импортируете изображен…" at bounding box center [560, 361] width 615 height 39
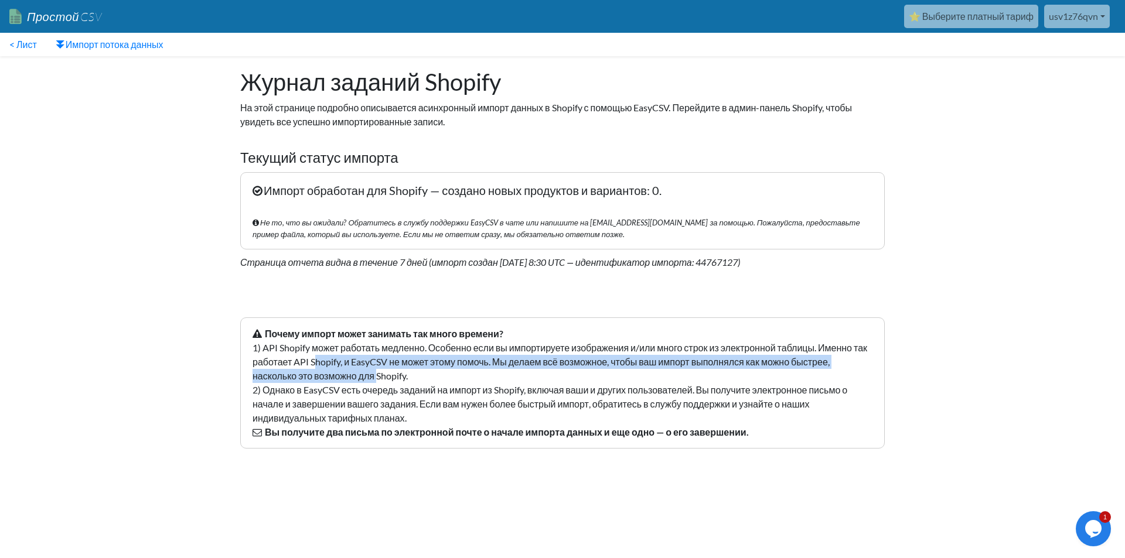
drag, startPoint x: 331, startPoint y: 366, endPoint x: 366, endPoint y: 369, distance: 35.9
click at [366, 369] on p "Почему импорт может занимать так много времени? 1) API Shopify может работать м…" at bounding box center [562, 383] width 645 height 131
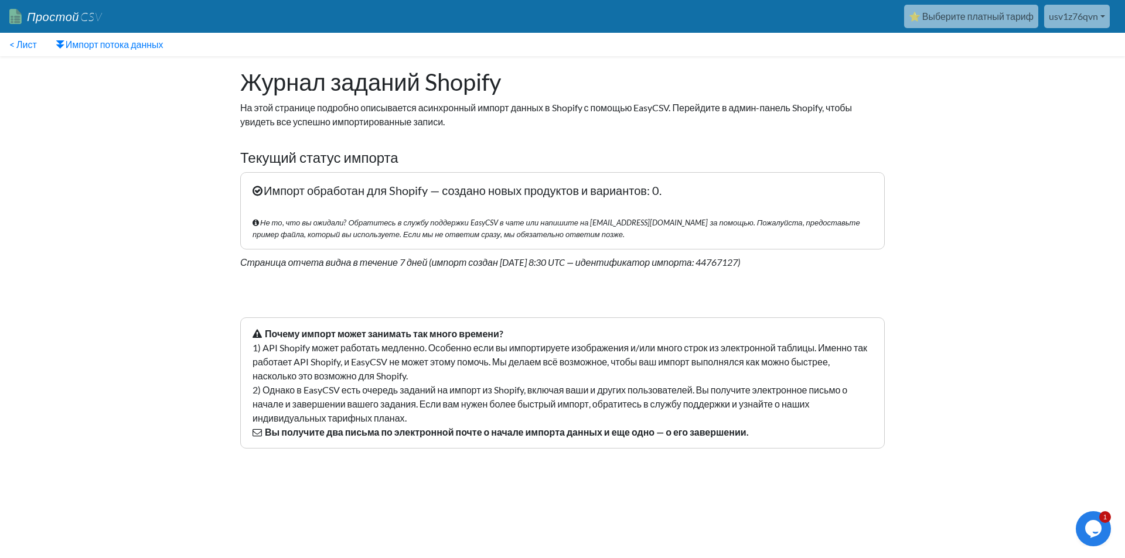
click at [433, 371] on p "Почему импорт может занимать так много времени? 1) API Shopify может работать м…" at bounding box center [562, 383] width 645 height 131
drag, startPoint x: 377, startPoint y: 373, endPoint x: 363, endPoint y: 369, distance: 14.3
click at [363, 369] on p "Почему импорт может занимать так много времени? 1) API Shopify может работать м…" at bounding box center [562, 383] width 645 height 131
drag, startPoint x: 332, startPoint y: 357, endPoint x: 430, endPoint y: 360, distance: 97.9
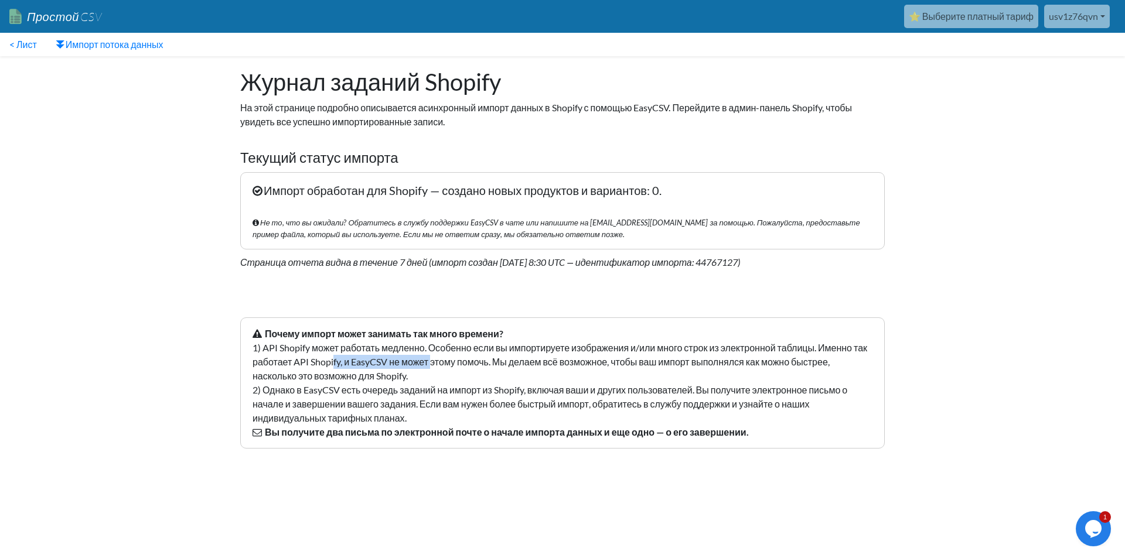
click at [430, 360] on font "1) API Shopify может работать медленно. Особенно если вы импортируете изображен…" at bounding box center [560, 361] width 615 height 39
click at [430, 373] on p "Почему импорт может занимать так много времени? 1) API Shopify может работать м…" at bounding box center [562, 383] width 645 height 131
drag, startPoint x: 429, startPoint y: 377, endPoint x: 504, endPoint y: 365, distance: 76.1
click at [504, 365] on p "Почему импорт может занимать так много времени? 1) API Shopify может работать м…" at bounding box center [562, 383] width 645 height 131
click at [504, 365] on font "1) API Shopify может работать медленно. Особенно если вы импортируете изображен…" at bounding box center [560, 361] width 615 height 39
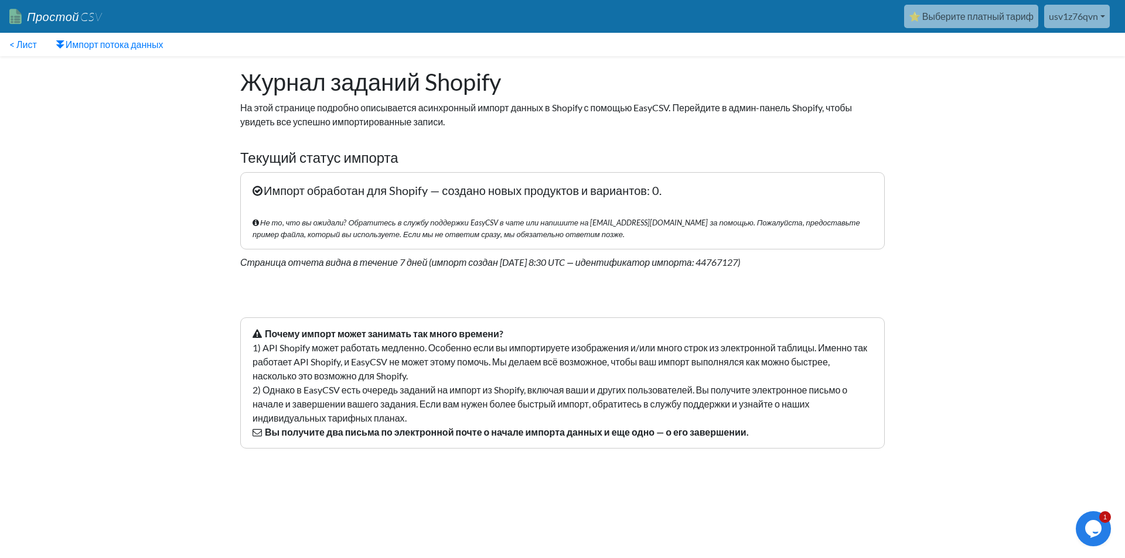
drag, startPoint x: 493, startPoint y: 380, endPoint x: 495, endPoint y: 367, distance: 13.6
click at [495, 367] on p "Почему импорт может занимать так много времени? 1) API Shopify может работать м…" at bounding box center [562, 383] width 645 height 131
click at [495, 367] on font "1) API Shopify может работать медленно. Особенно если вы импортируете изображен…" at bounding box center [560, 361] width 615 height 39
drag, startPoint x: 475, startPoint y: 372, endPoint x: 483, endPoint y: 355, distance: 19.1
click at [483, 355] on p "Почему импорт может занимать так много времени? 1) API Shopify может работать м…" at bounding box center [562, 383] width 645 height 131
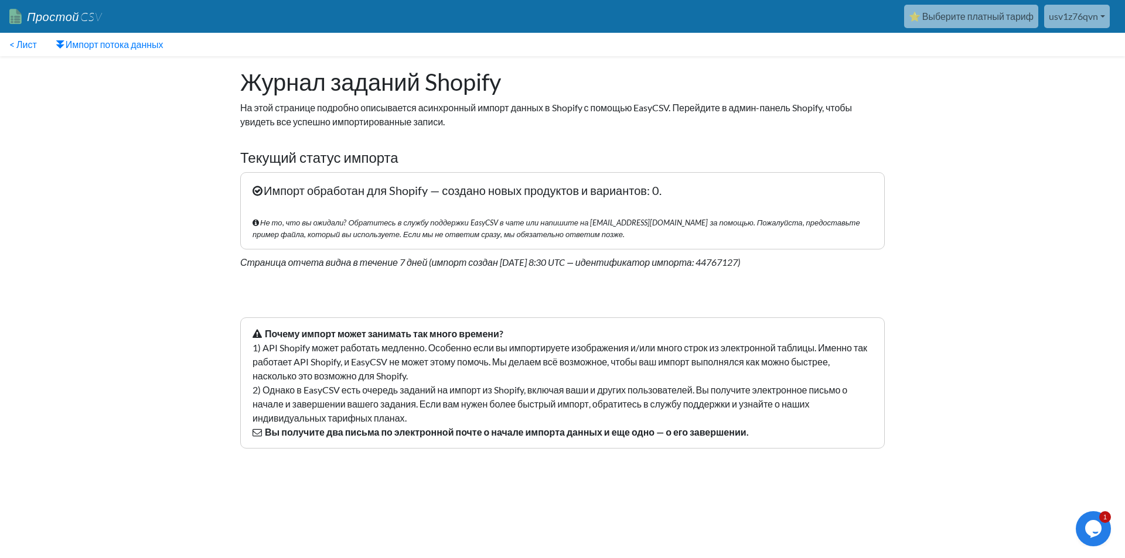
click at [483, 355] on p "Почему импорт может занимать так много времени? 1) API Shopify может работать м…" at bounding box center [562, 383] width 645 height 131
drag, startPoint x: 469, startPoint y: 373, endPoint x: 477, endPoint y: 360, distance: 15.5
click at [477, 360] on p "Почему импорт может занимать так много времени? 1) API Shopify может работать м…" at bounding box center [562, 383] width 645 height 131
click at [477, 360] on font "1) API Shopify может работать медленно. Особенно если вы импортируете изображен…" at bounding box center [560, 361] width 615 height 39
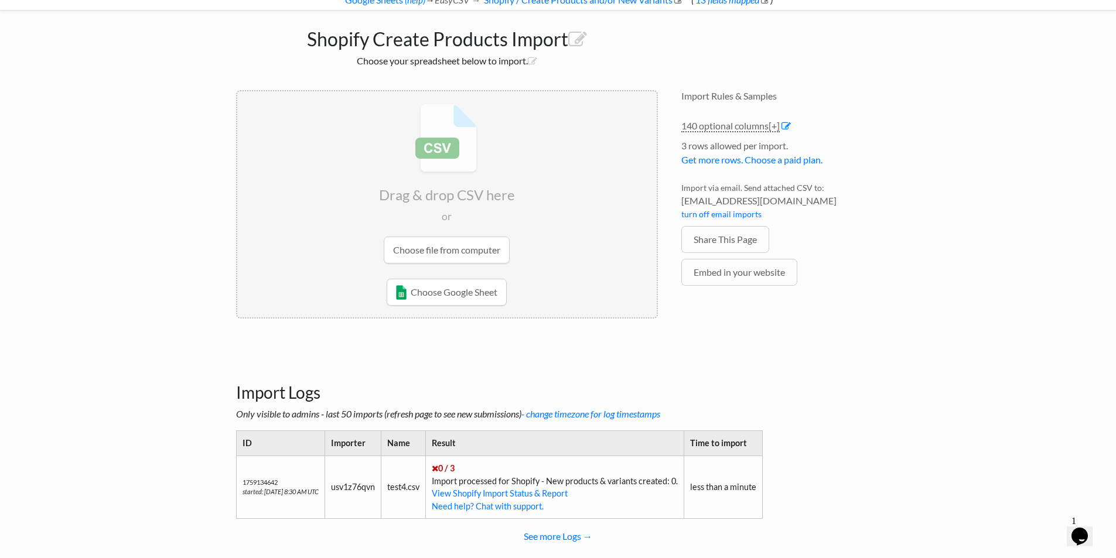
scroll to position [93, 0]
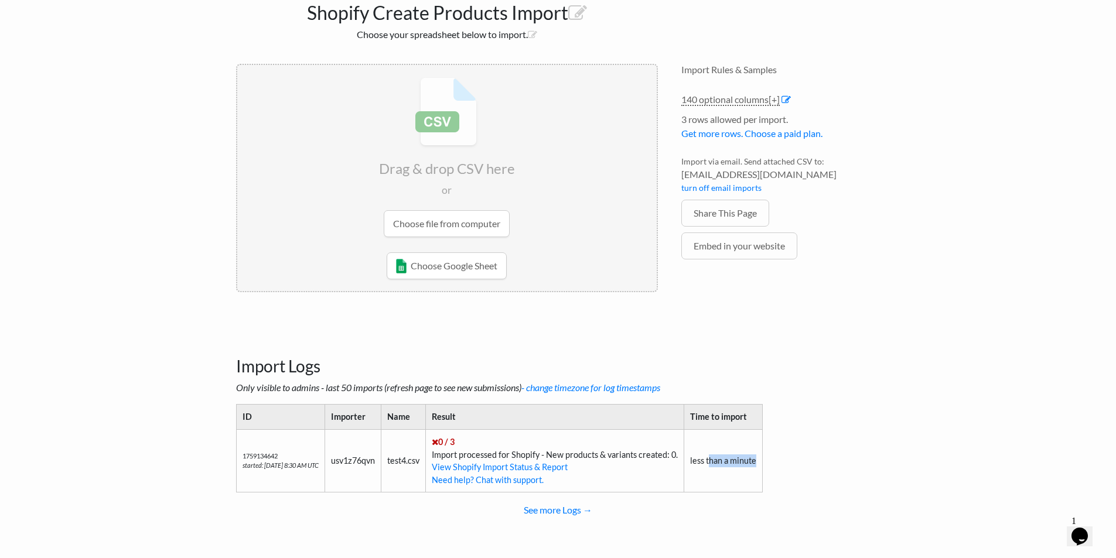
drag, startPoint x: 761, startPoint y: 466, endPoint x: 716, endPoint y: 467, distance: 45.1
click at [720, 466] on td "less than a minute" at bounding box center [723, 461] width 79 height 63
click at [716, 467] on td "less than a minute" at bounding box center [723, 461] width 79 height 63
click at [495, 465] on link "View Shopify Import Status & Report" at bounding box center [500, 467] width 136 height 10
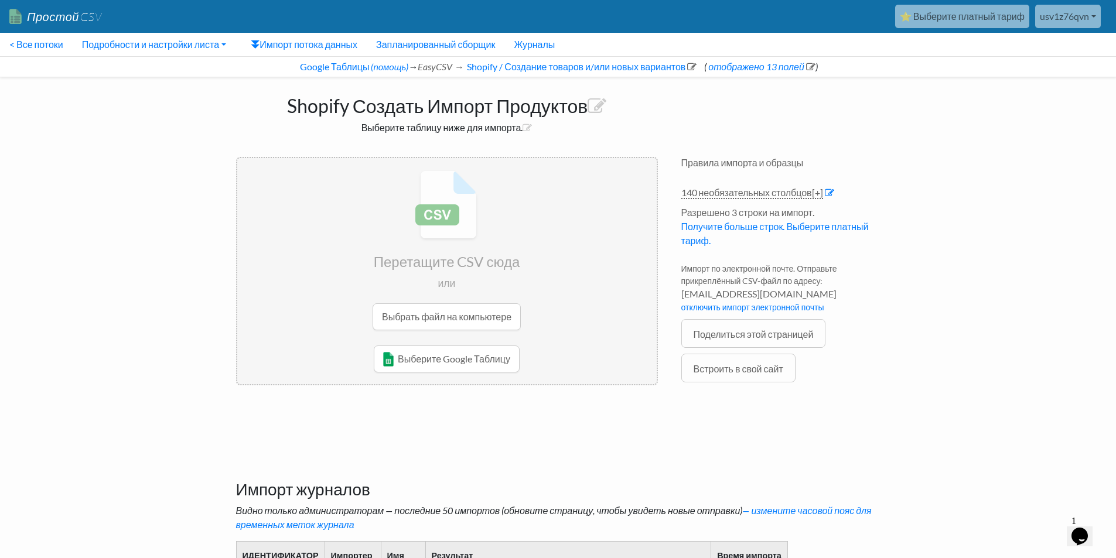
click at [979, 256] on body "Простой CSV ⭐ Выберите платный тариф usv1z76qvn Бвмига Все потоки Все генератор…" at bounding box center [558, 344] width 1116 height 689
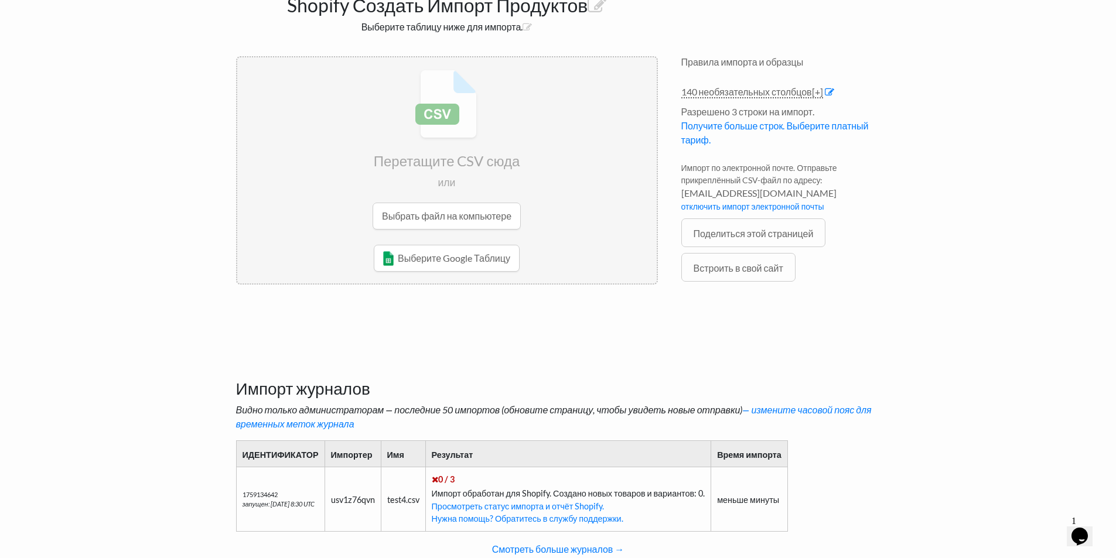
scroll to position [140, 0]
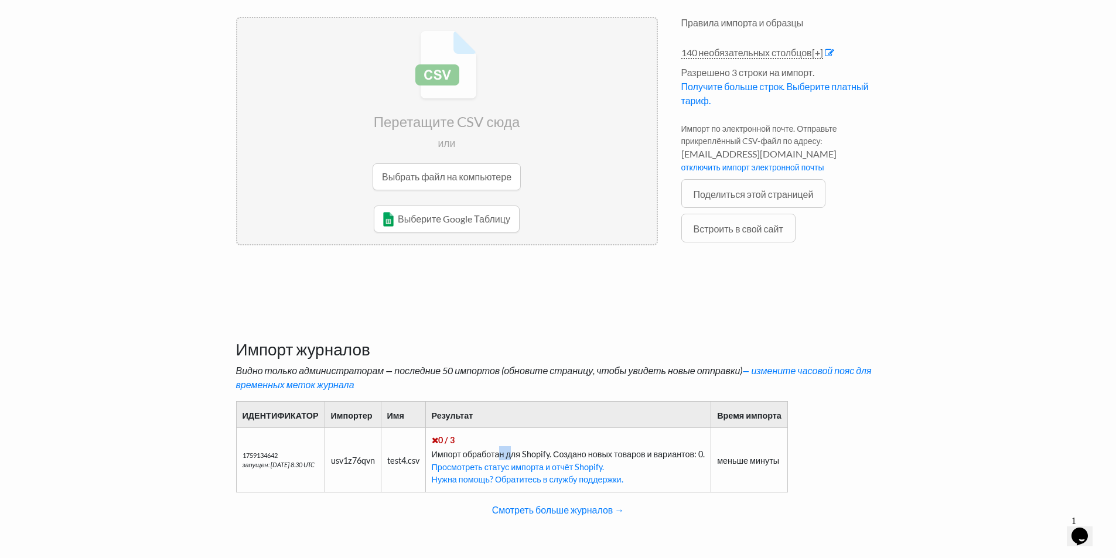
drag, startPoint x: 508, startPoint y: 455, endPoint x: 519, endPoint y: 452, distance: 11.4
click at [519, 452] on font "Импорт обработан для Shopify. Создано новых товаров и вариантов: 0." at bounding box center [569, 454] width 274 height 10
click at [520, 452] on font "Импорт обработан для Shopify. Создано новых товаров и вариантов: 0." at bounding box center [569, 454] width 274 height 10
drag, startPoint x: 732, startPoint y: 462, endPoint x: 784, endPoint y: 462, distance: 52.2
click at [779, 462] on font "меньше минуты" at bounding box center [748, 461] width 62 height 10
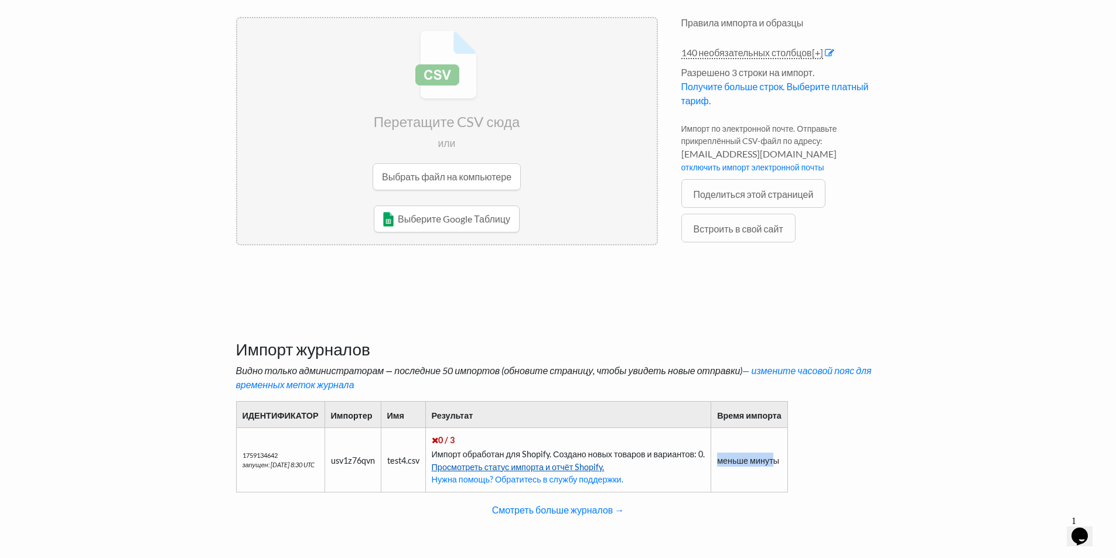
click at [569, 468] on font "Просмотреть статус импорта и отчёт Shopify." at bounding box center [518, 467] width 173 height 10
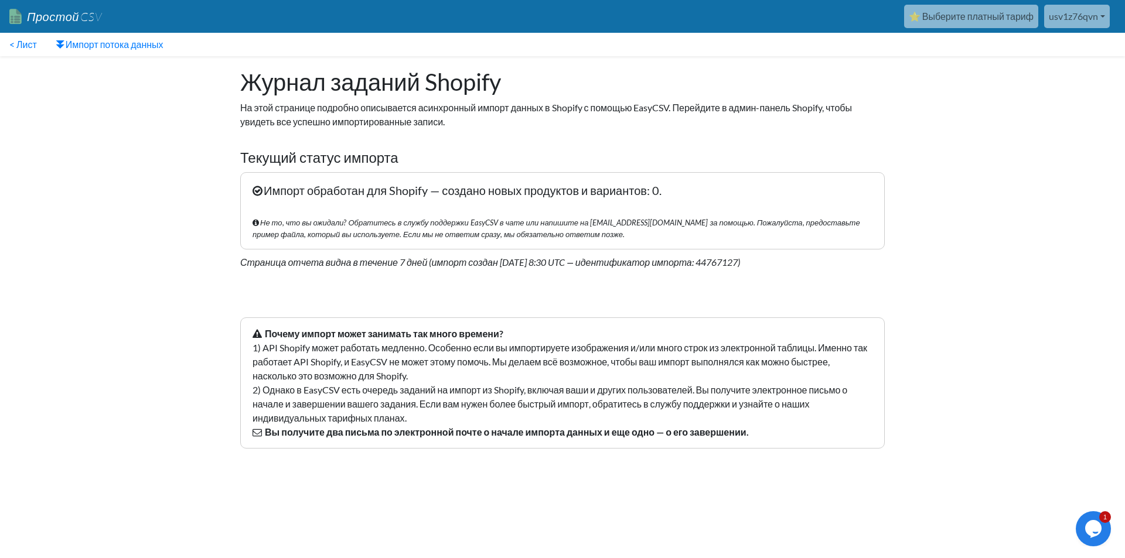
click at [619, 276] on div "Журнал заданий Shopify На этой странице подробно описывается асинхронный импорт…" at bounding box center [563, 173] width 668 height 234
drag, startPoint x: 331, startPoint y: 432, endPoint x: 359, endPoint y: 436, distance: 28.3
click at [357, 436] on font "Вы получите два письма по электронной почте о начале импорта данных и еще одно …" at bounding box center [507, 432] width 484 height 11
click at [359, 436] on font "Вы получите два письма по электронной почте о начале импорта данных и еще одно …" at bounding box center [507, 432] width 484 height 11
click at [338, 386] on font "2) Однако в EasyCSV есть очередь заданий на импорт из Shopify, включая ваши и д…" at bounding box center [550, 403] width 595 height 39
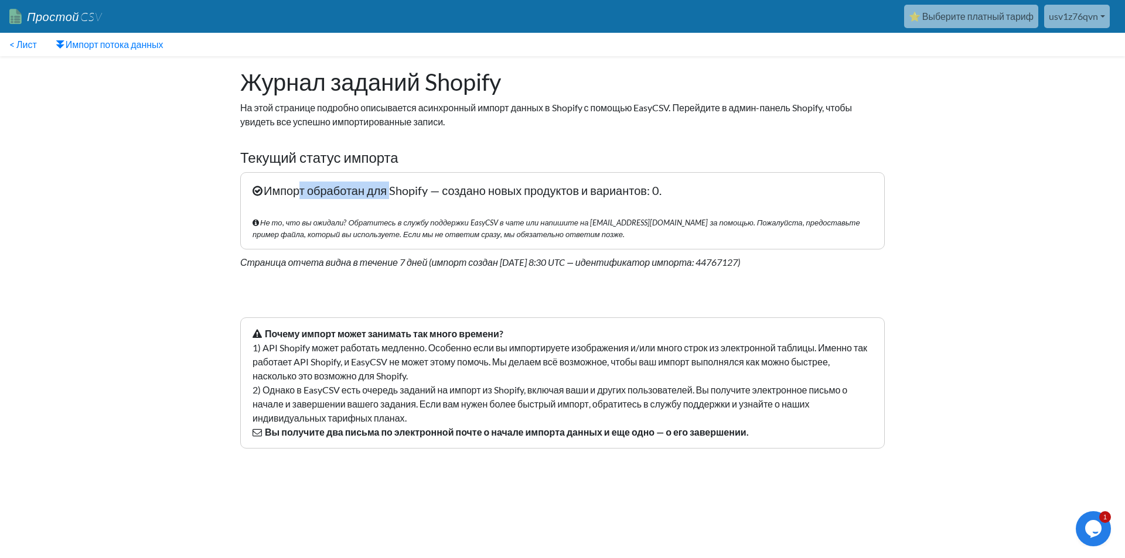
drag, startPoint x: 300, startPoint y: 196, endPoint x: 392, endPoint y: 195, distance: 92.0
click at [392, 195] on font "Импорт обработан для Shopify — создано новых продуктов и вариантов: 0." at bounding box center [463, 190] width 398 height 14
drag, startPoint x: 392, startPoint y: 195, endPoint x: 377, endPoint y: 206, distance: 19.2
click at [392, 195] on font "Импорт обработан для Shopify — создано новых продуктов и вариантов: 0." at bounding box center [463, 190] width 398 height 14
click at [336, 207] on p "Импорт обработан для Shopify — создано новых продуктов и вариантов: 0. Не то, ч…" at bounding box center [562, 210] width 645 height 77
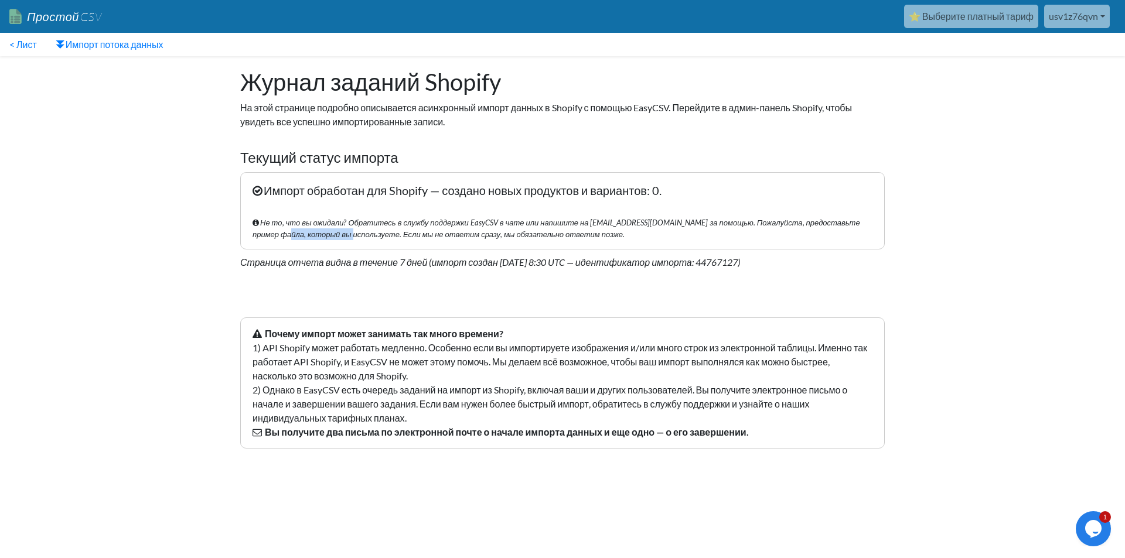
drag, startPoint x: 314, startPoint y: 236, endPoint x: 342, endPoint y: 236, distance: 28.1
click at [342, 236] on font "Не то, что вы ожидали? Обратитесь в службу поддержки EasyCSV в чате или напишит…" at bounding box center [557, 228] width 608 height 21
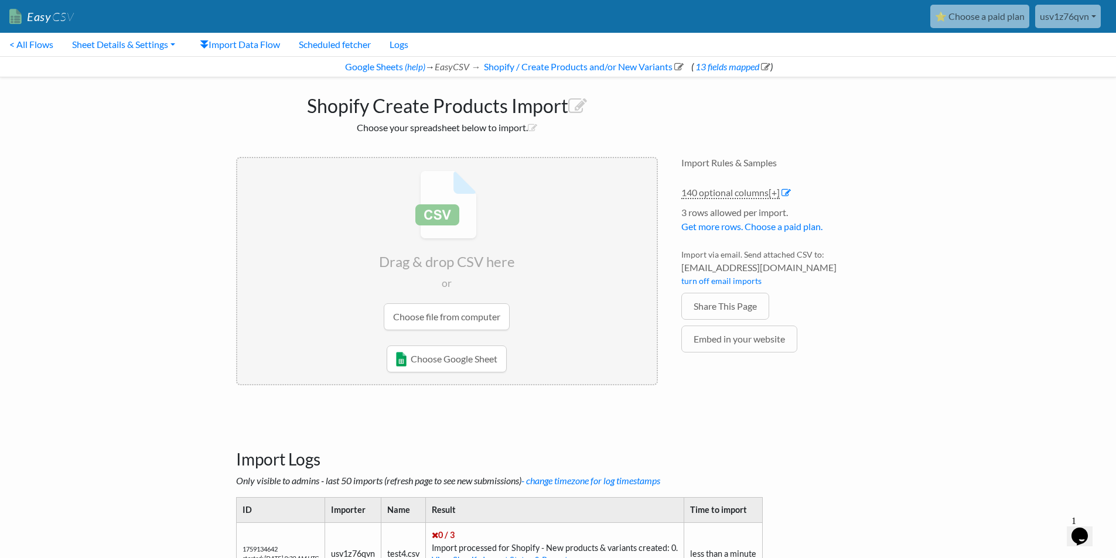
scroll to position [93, 0]
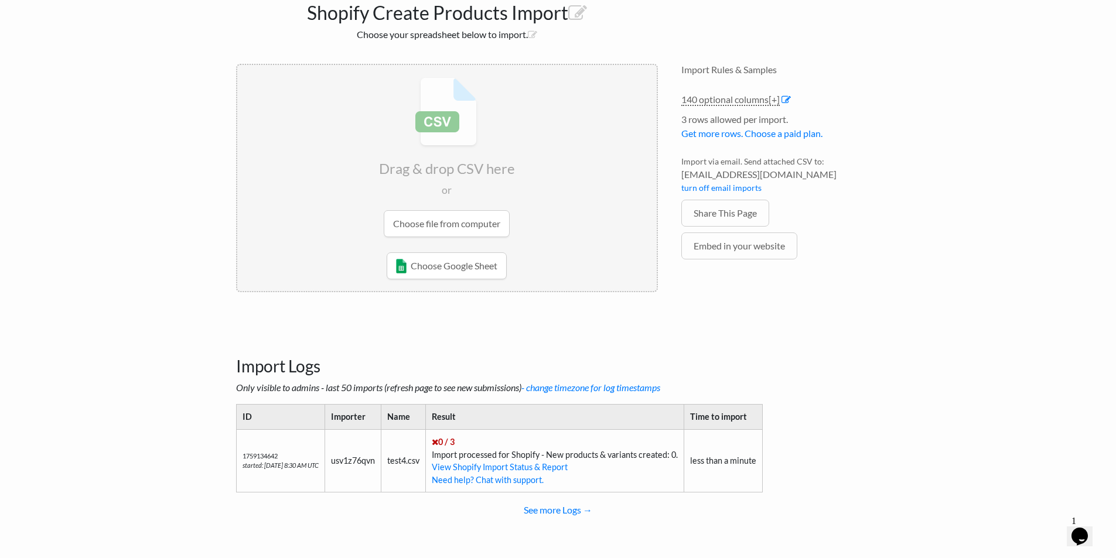
click at [495, 214] on input "file" at bounding box center [447, 157] width 420 height 185
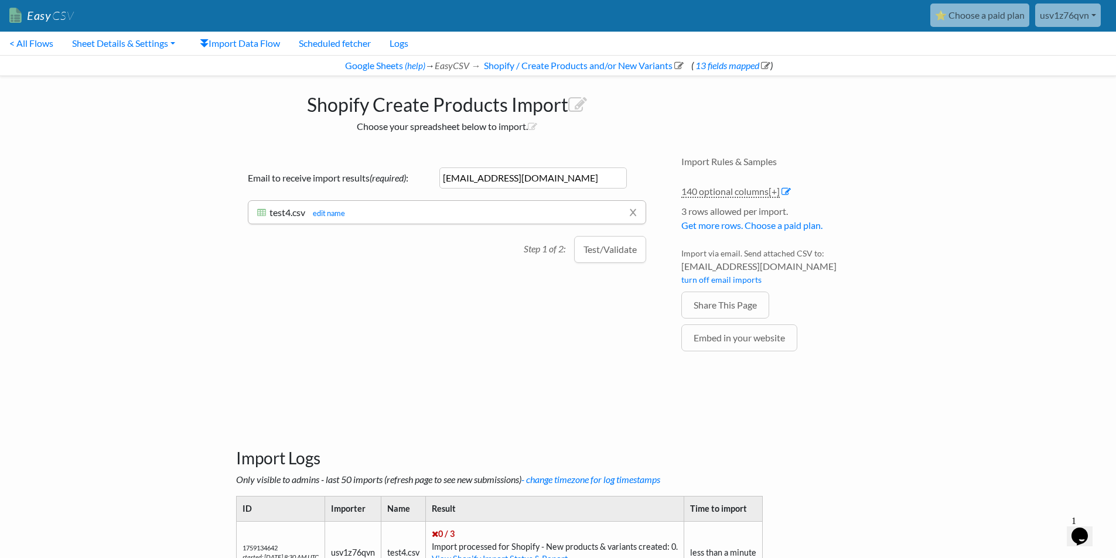
scroll to position [0, 0]
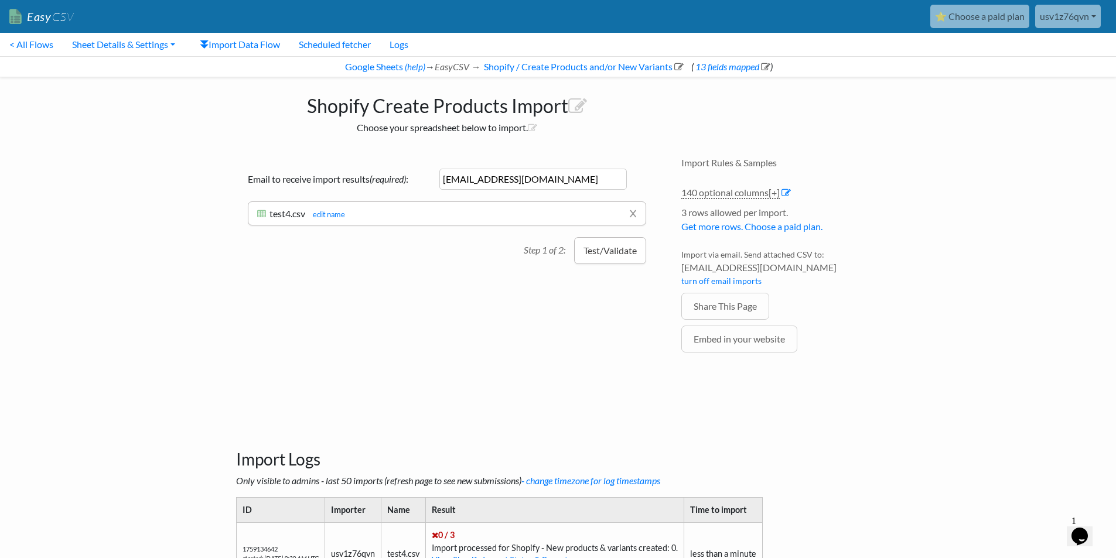
click at [612, 252] on button "Test/Validate" at bounding box center [610, 250] width 72 height 27
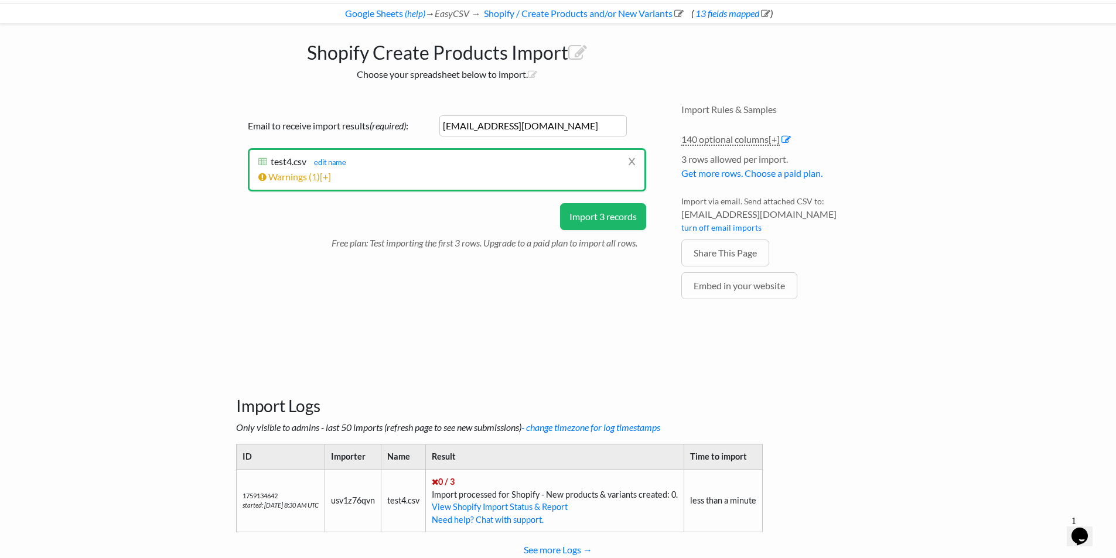
scroll to position [93, 0]
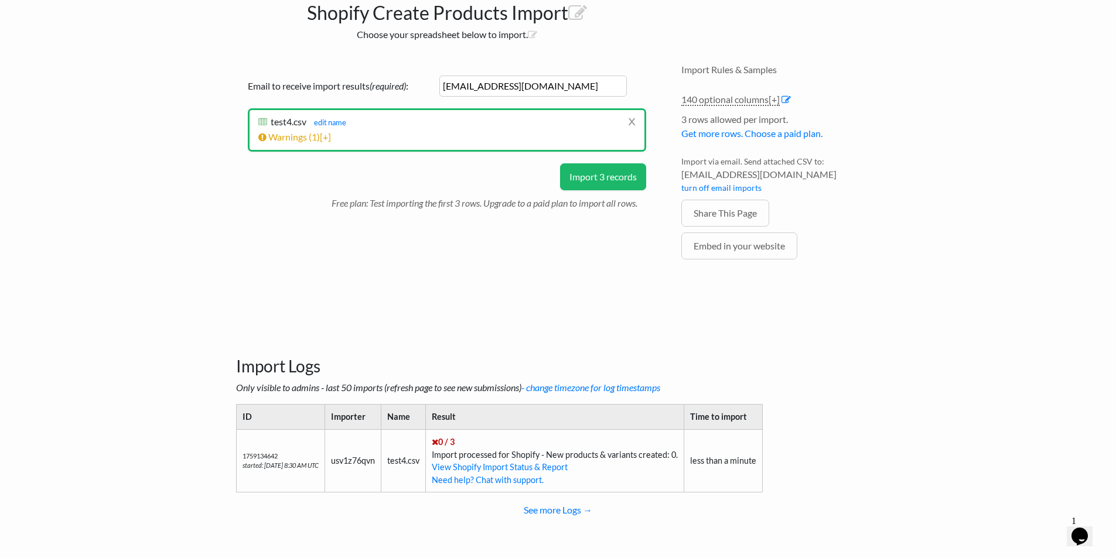
click at [613, 175] on button "Import 3 records" at bounding box center [603, 177] width 86 height 27
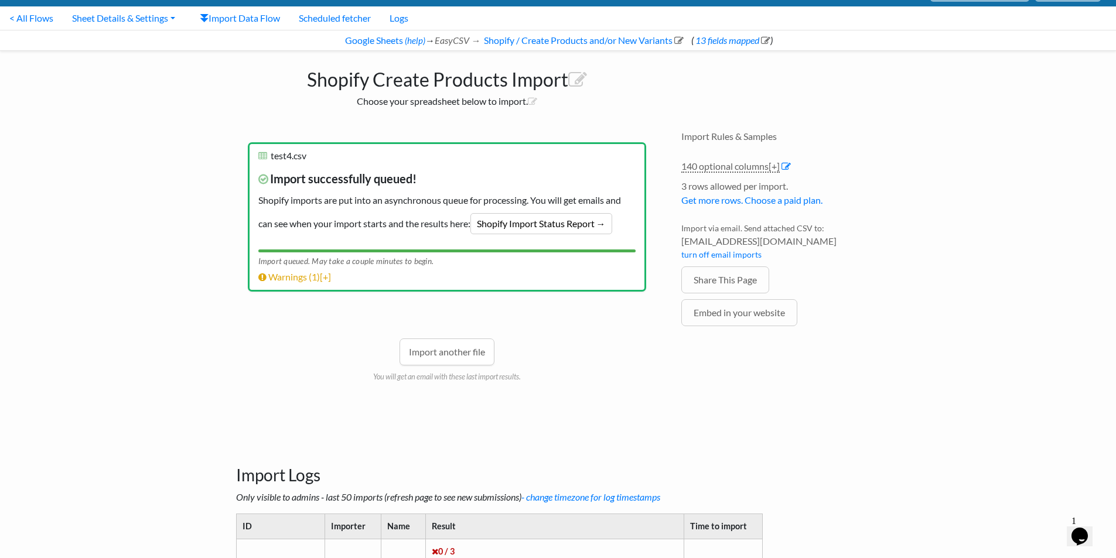
scroll to position [0, 0]
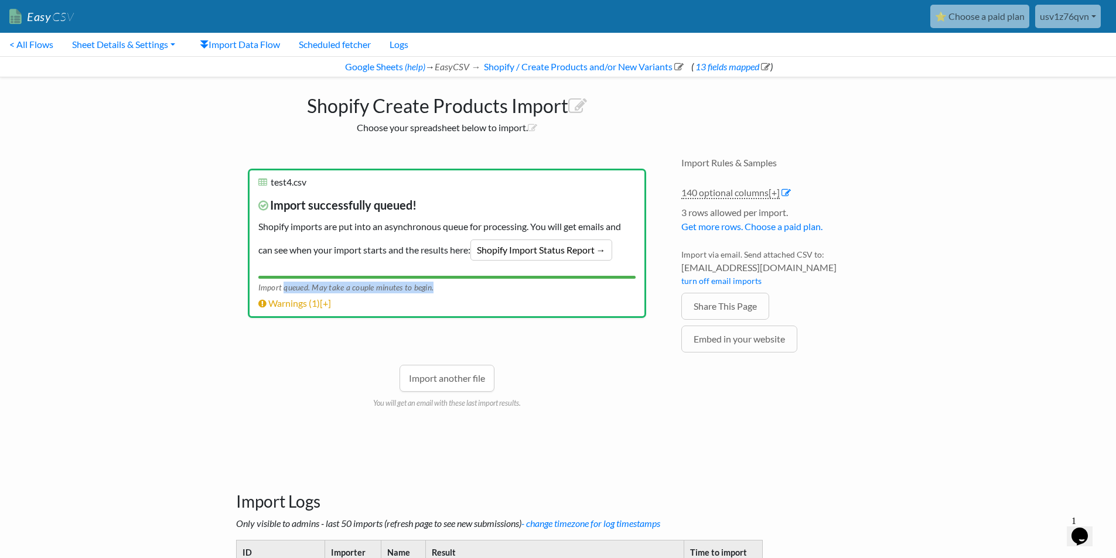
drag, startPoint x: 396, startPoint y: 287, endPoint x: 284, endPoint y: 287, distance: 111.3
click at [284, 287] on div "Import queued. May take a couple minutes to begin." at bounding box center [446, 286] width 377 height 15
drag, startPoint x: 259, startPoint y: 292, endPoint x: 449, endPoint y: 290, distance: 189.9
click at [449, 290] on div "Import queued. May take a couple minutes to begin." at bounding box center [446, 286] width 377 height 15
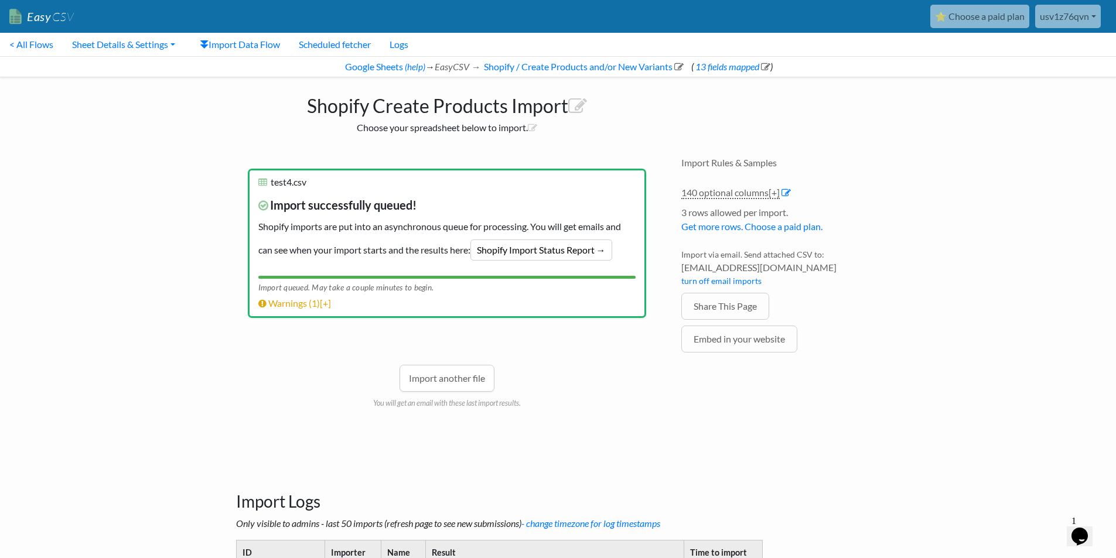
click at [906, 352] on body "Easy CSV ⭐ Choose a paid plan usv1z76qvn Bwmyga All Flows All CSV Generators Bu…" at bounding box center [558, 342] width 1116 height 685
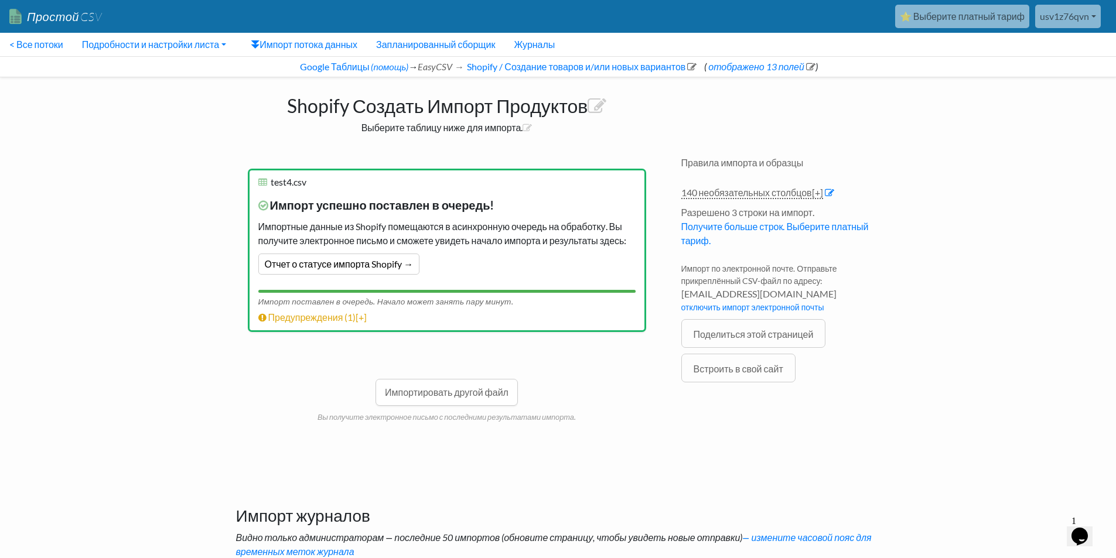
click at [894, 356] on body "Простой CSV ⭐ Выберите платный тариф usv1z76qvn Бвмига Все потоки Все генератор…" at bounding box center [558, 358] width 1116 height 716
click at [215, 379] on body "Простой CSV ⭐ Выберите платный тариф usv1z76qvn Бвмига Все потоки Все генератор…" at bounding box center [558, 358] width 1116 height 716
click at [519, 271] on p "Импорт успешно поставлен в очередь! Импортные данные из Shopify помещаются в ас…" at bounding box center [446, 234] width 377 height 93
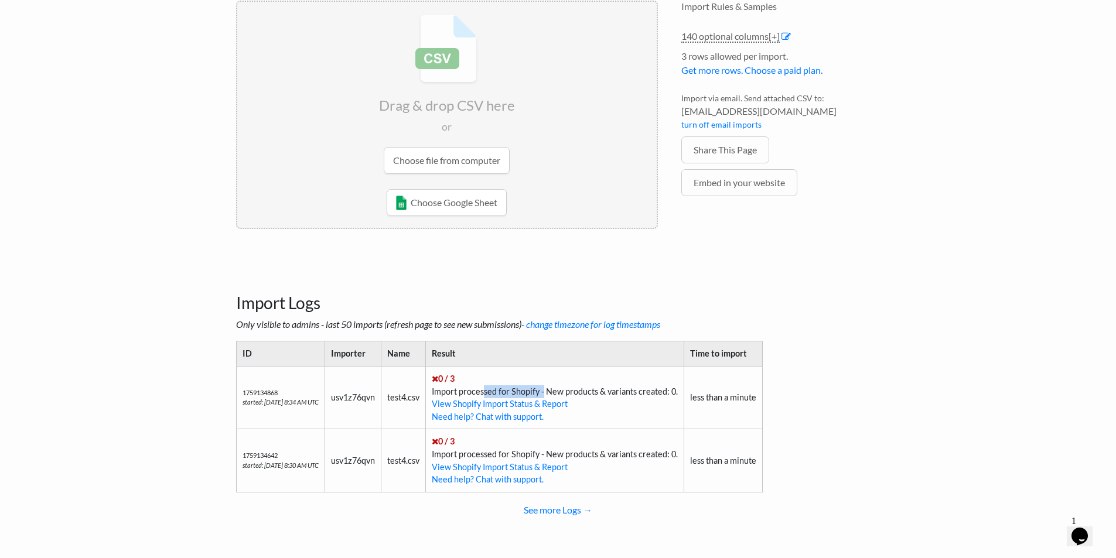
drag, startPoint x: 495, startPoint y: 391, endPoint x: 555, endPoint y: 391, distance: 59.8
click at [555, 391] on td "0 / 3 Import processed for Shopify - New products & variants created: 0. View S…" at bounding box center [554, 397] width 258 height 63
drag, startPoint x: 757, startPoint y: 401, endPoint x: 738, endPoint y: 403, distance: 18.8
click at [738, 403] on td "less than a minute" at bounding box center [723, 397] width 79 height 63
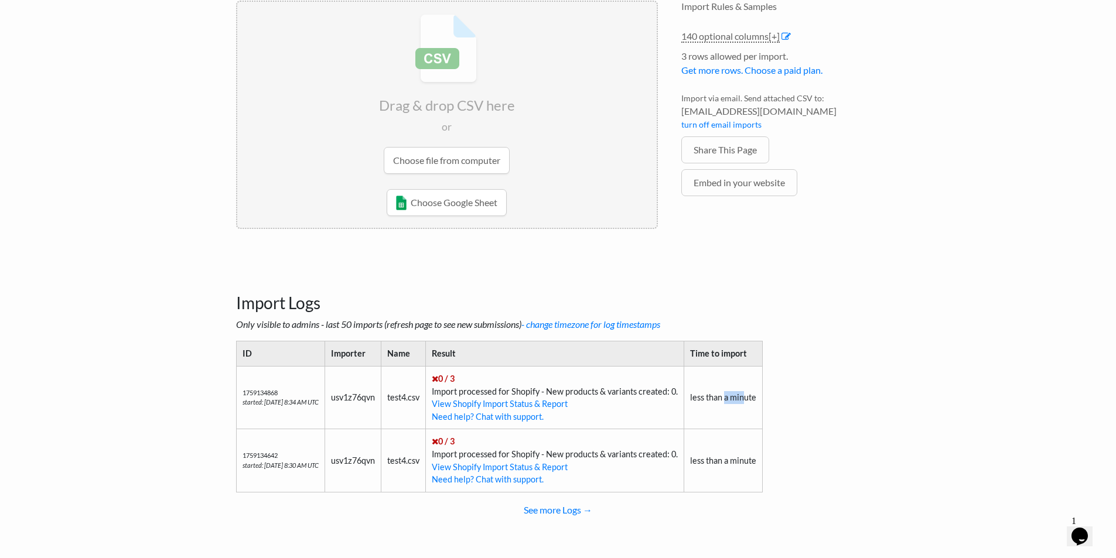
click at [738, 403] on td "less than a minute" at bounding box center [723, 397] width 79 height 63
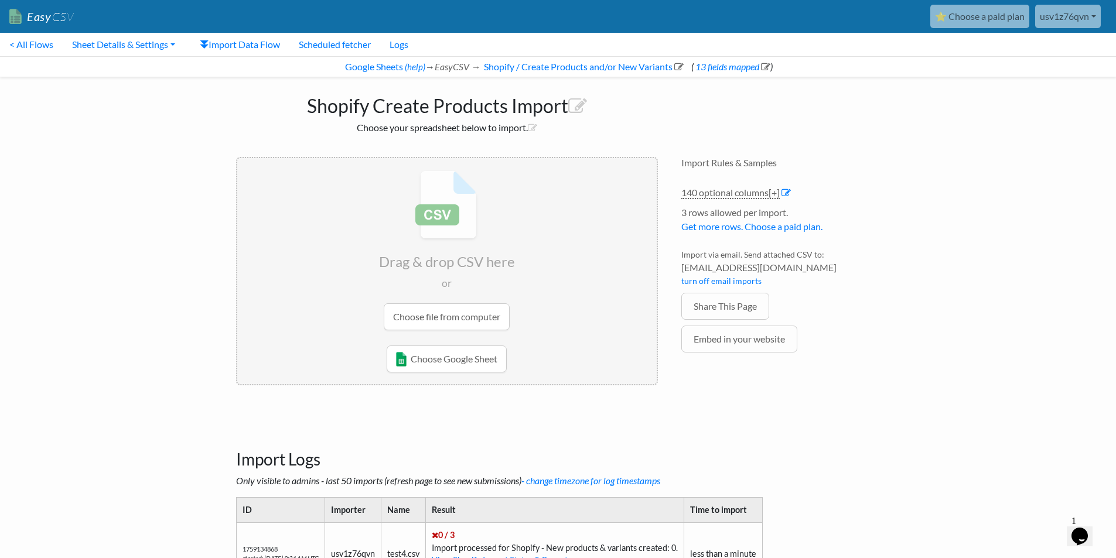
click at [468, 323] on input "file" at bounding box center [447, 250] width 420 height 185
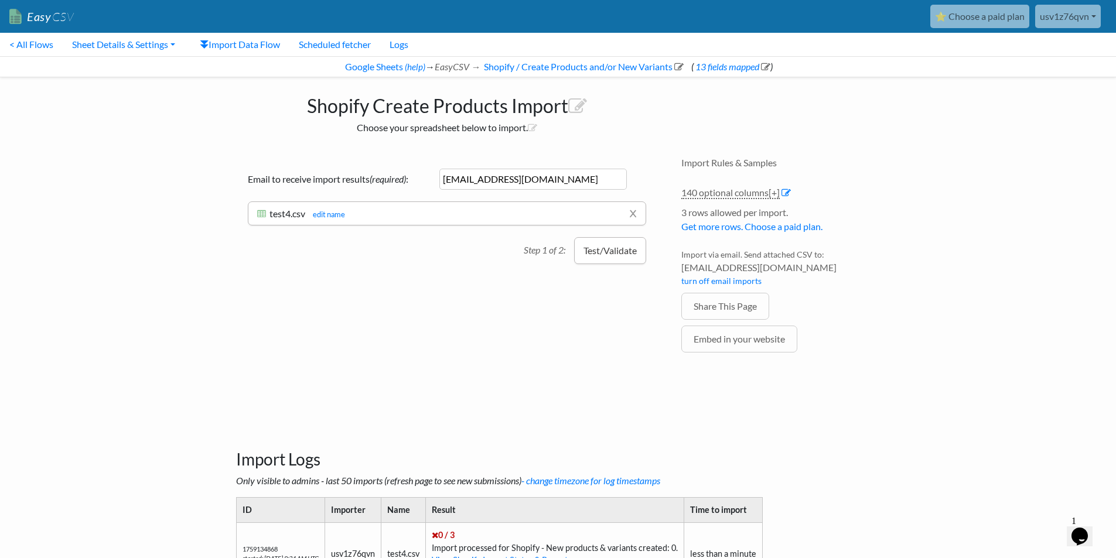
click at [607, 250] on button "Test/Validate" at bounding box center [610, 250] width 72 height 27
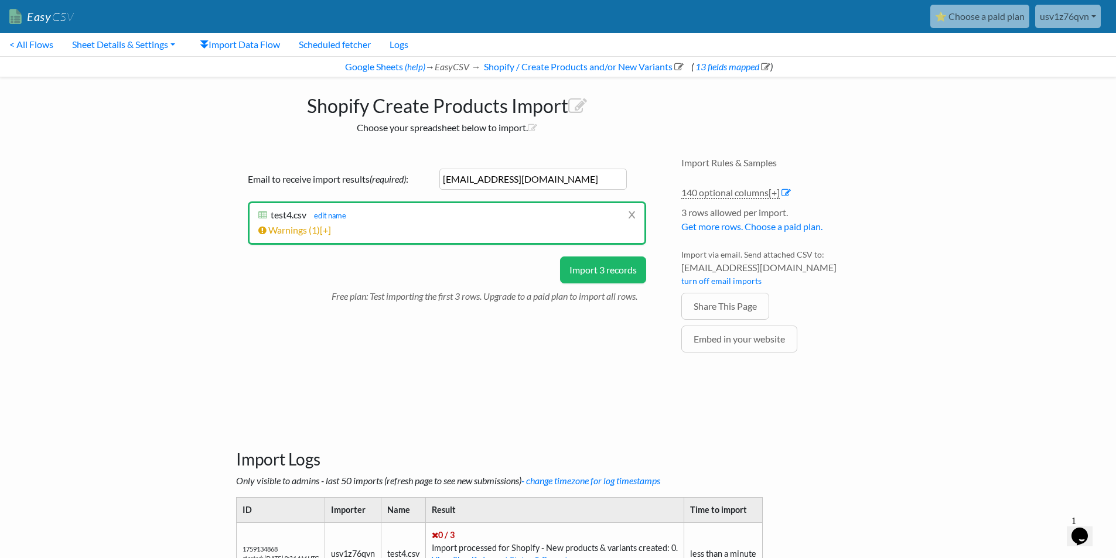
click at [598, 269] on button "Import 3 records" at bounding box center [603, 270] width 86 height 27
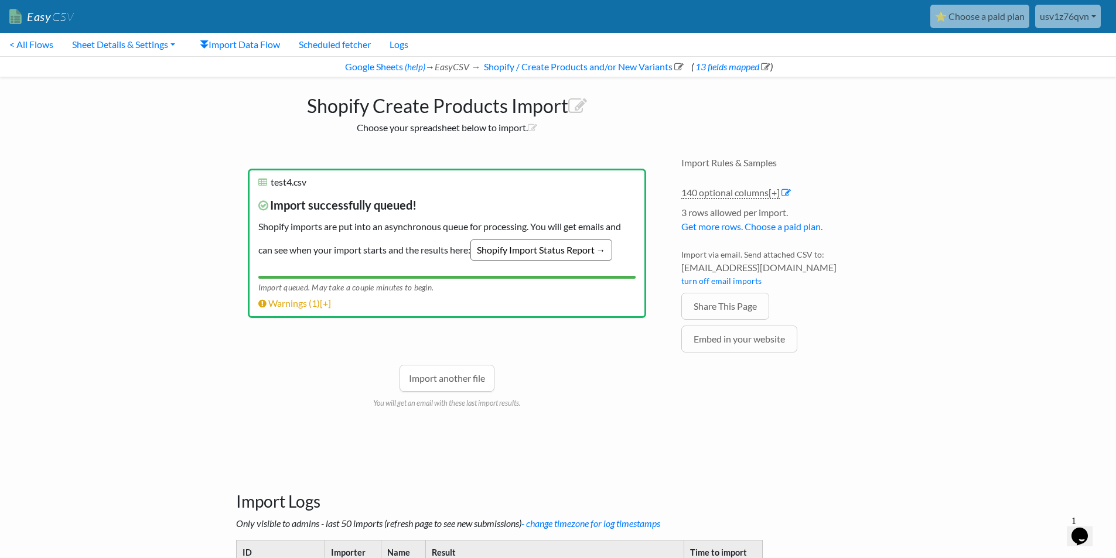
click at [512, 251] on link "Shopify Import Status Report →" at bounding box center [542, 250] width 142 height 21
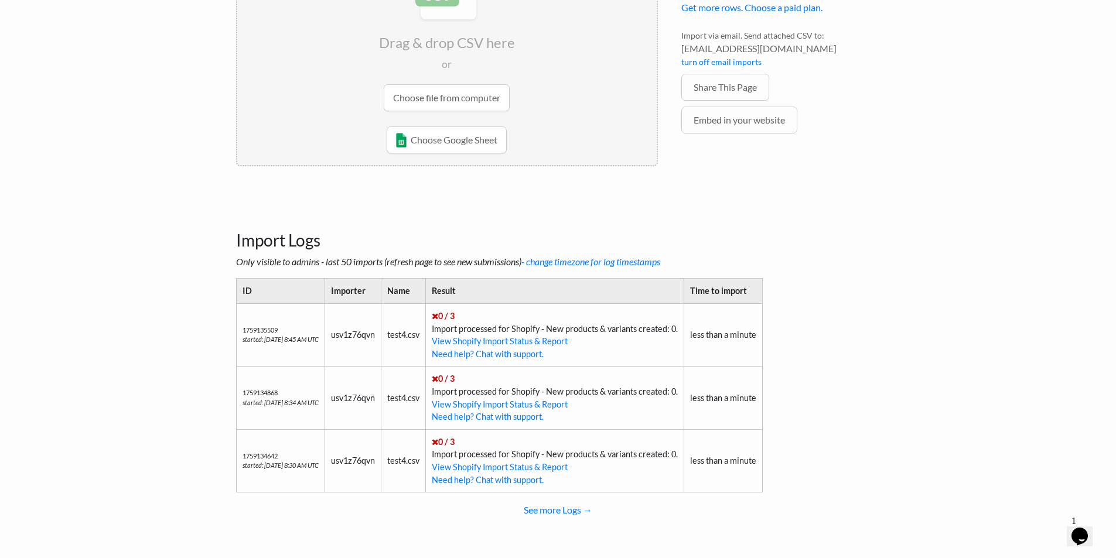
click at [462, 327] on td "0 / 3 Import processed for Shopify - New products & variants created: 0. View S…" at bounding box center [554, 335] width 258 height 63
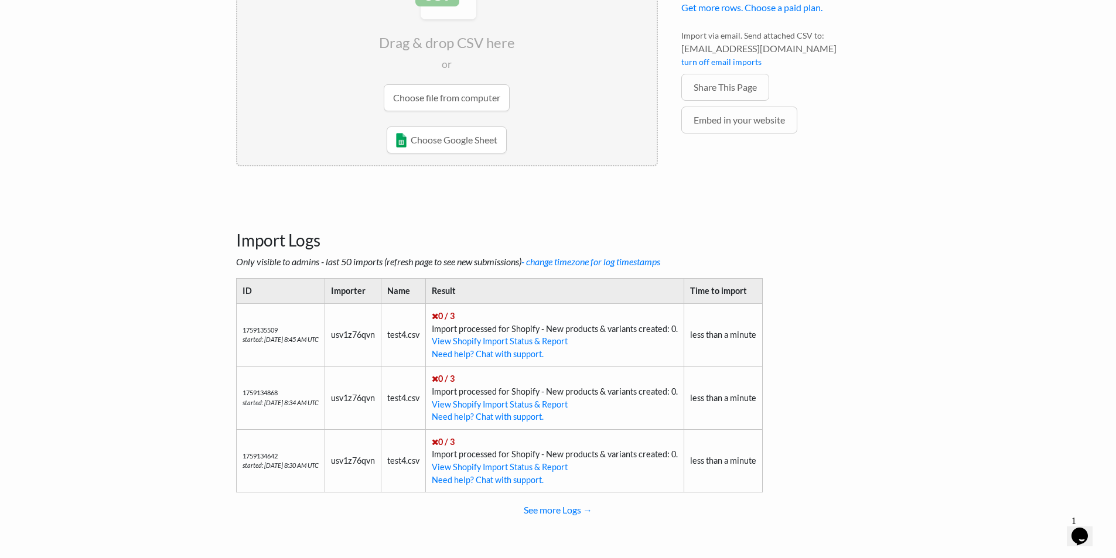
scroll to position [83, 0]
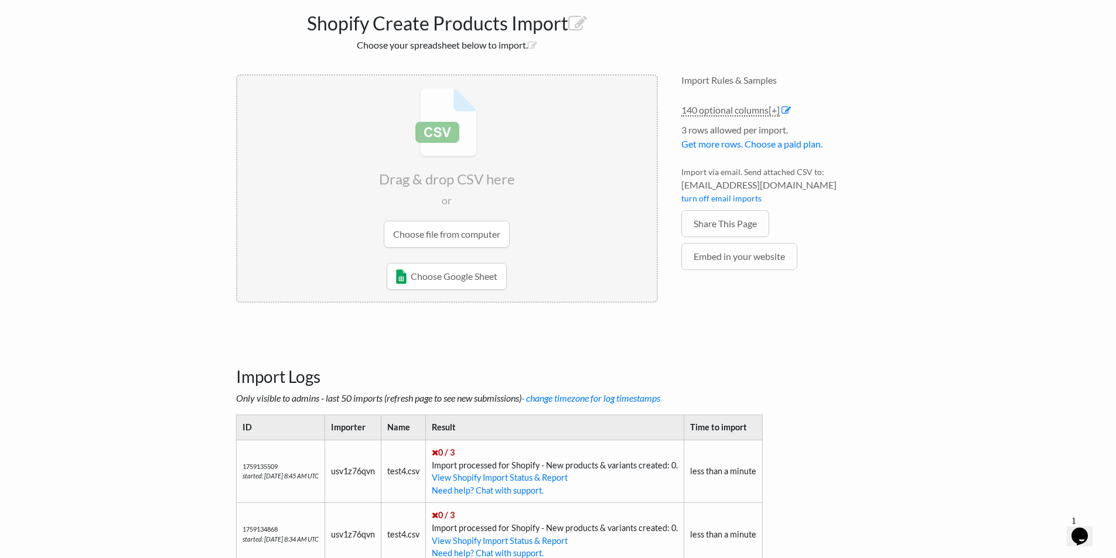
click at [450, 228] on input "file" at bounding box center [447, 168] width 420 height 185
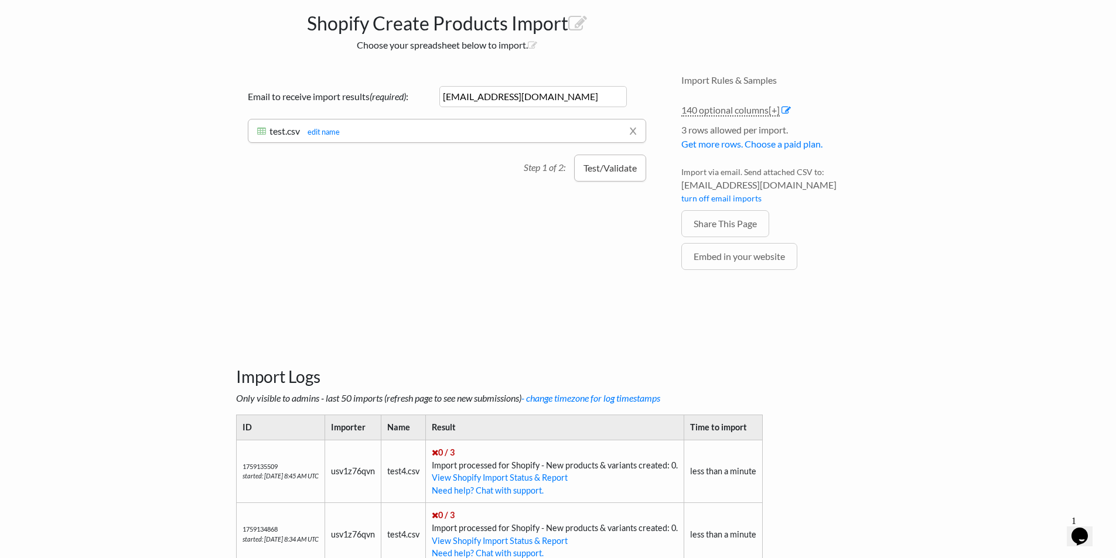
click at [633, 173] on button "Test/Validate" at bounding box center [610, 168] width 72 height 27
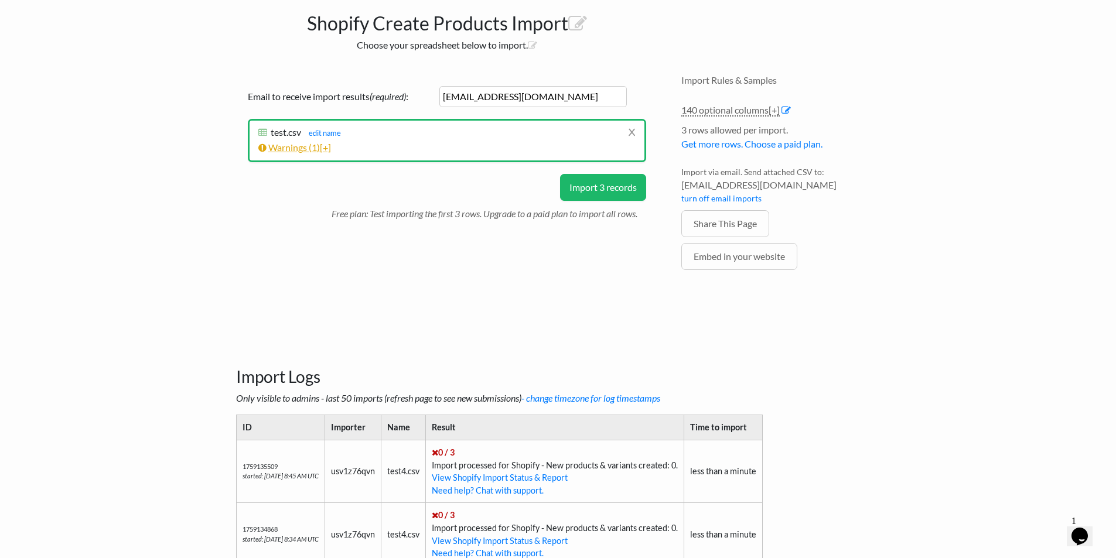
click at [278, 144] on link "Warnings ( 1 ) [+]" at bounding box center [294, 147] width 73 height 11
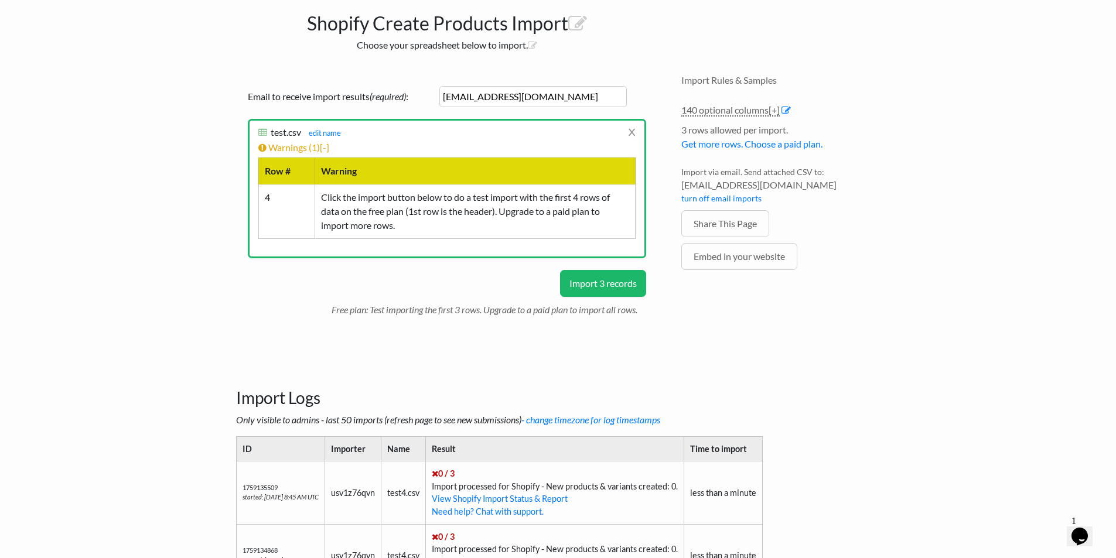
drag, startPoint x: 367, startPoint y: 199, endPoint x: 407, endPoint y: 216, distance: 42.6
click at [373, 203] on td "Click the import button below to do a test import with the first 4 rows of data…" at bounding box center [475, 211] width 321 height 55
click at [565, 281] on button "Import 3 records" at bounding box center [603, 283] width 86 height 27
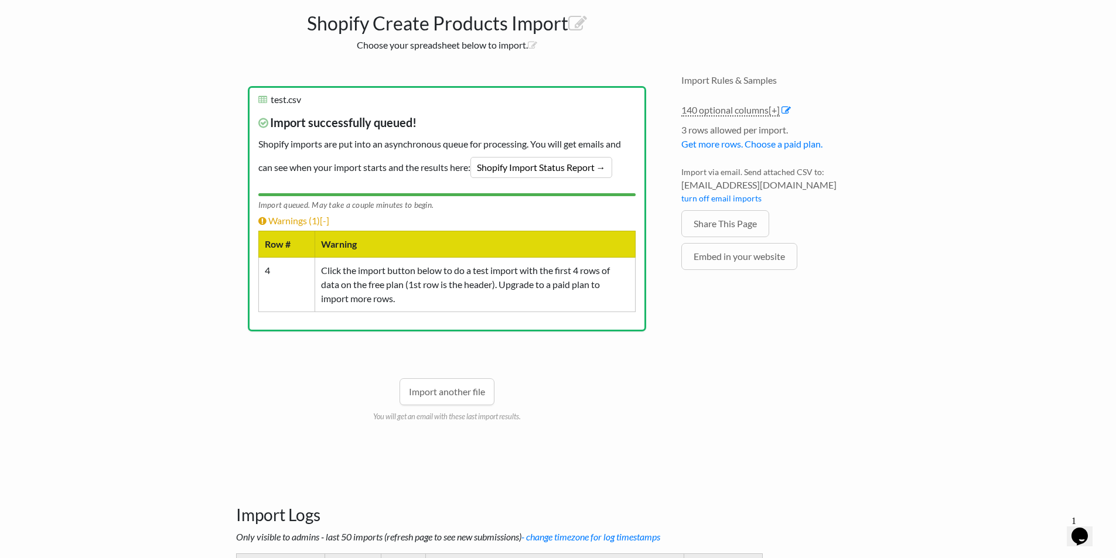
click at [532, 276] on td "Click the import button below to do a test import with the first 4 rows of data…" at bounding box center [475, 285] width 321 height 55
click at [525, 288] on td "Click the import button below to do a test import with the first 4 rows of data…" at bounding box center [475, 285] width 321 height 55
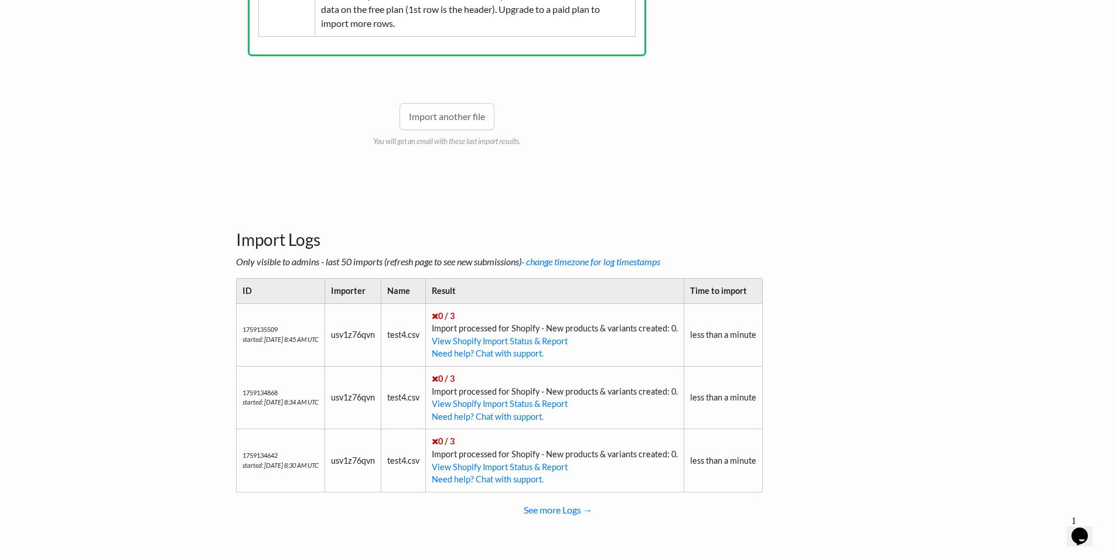
scroll to position [0, 0]
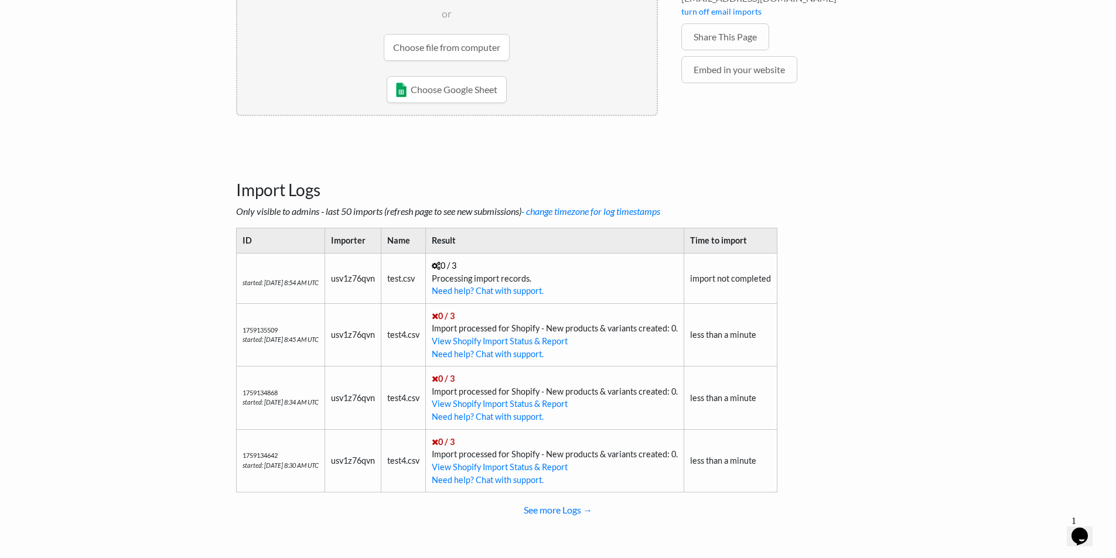
scroll to position [133, 0]
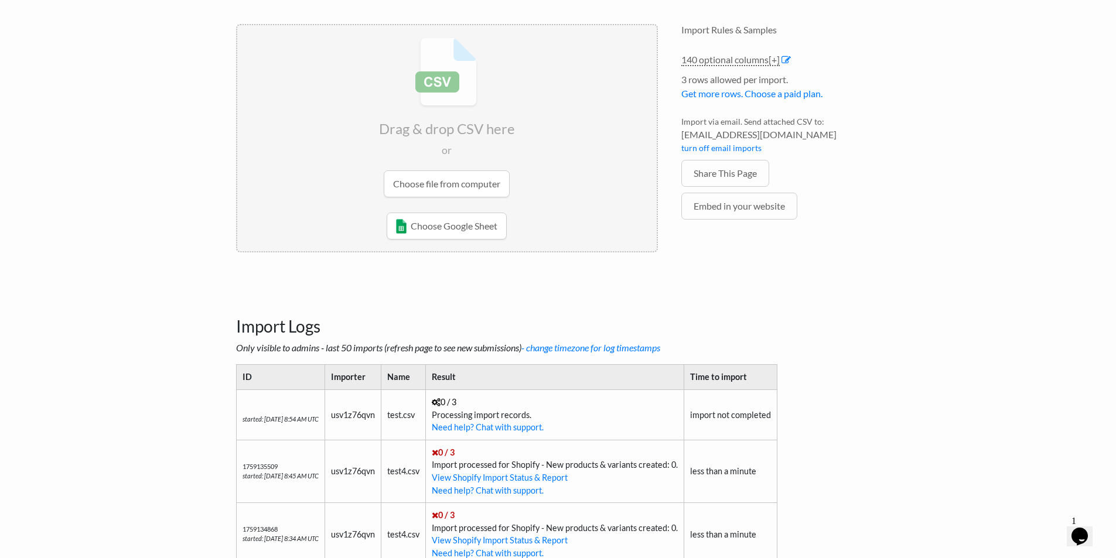
drag, startPoint x: 549, startPoint y: 417, endPoint x: 498, endPoint y: 415, distance: 51.0
click at [498, 415] on td "0 / 3 Processing import records. Need help? Chat with support." at bounding box center [554, 415] width 258 height 50
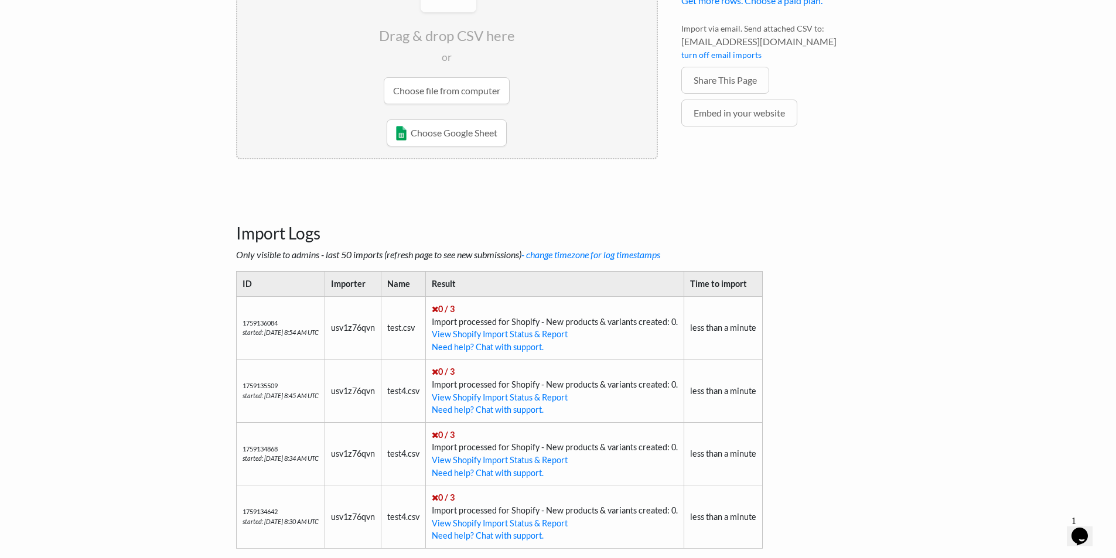
scroll to position [270, 0]
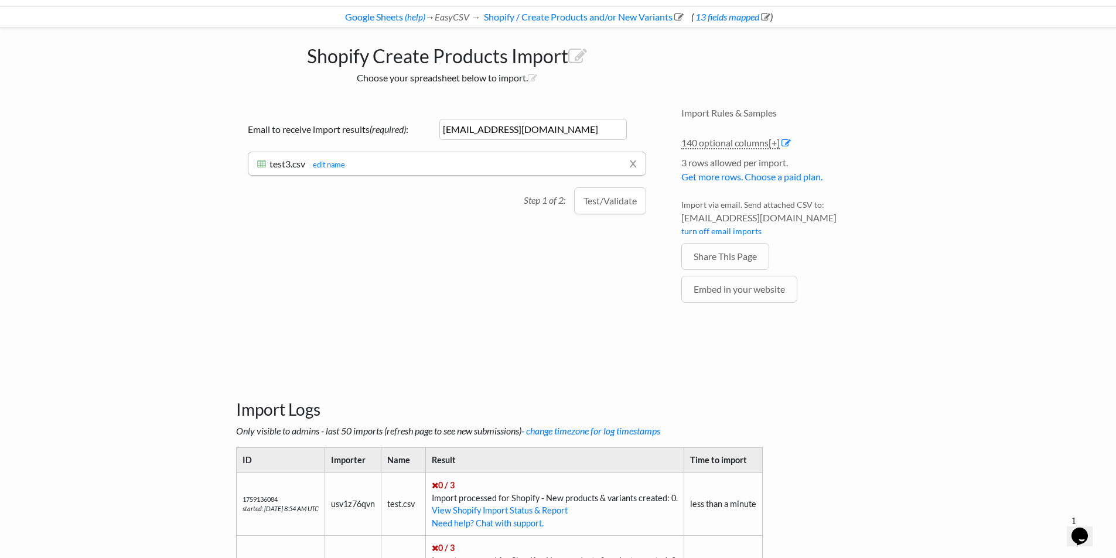
scroll to position [0, 0]
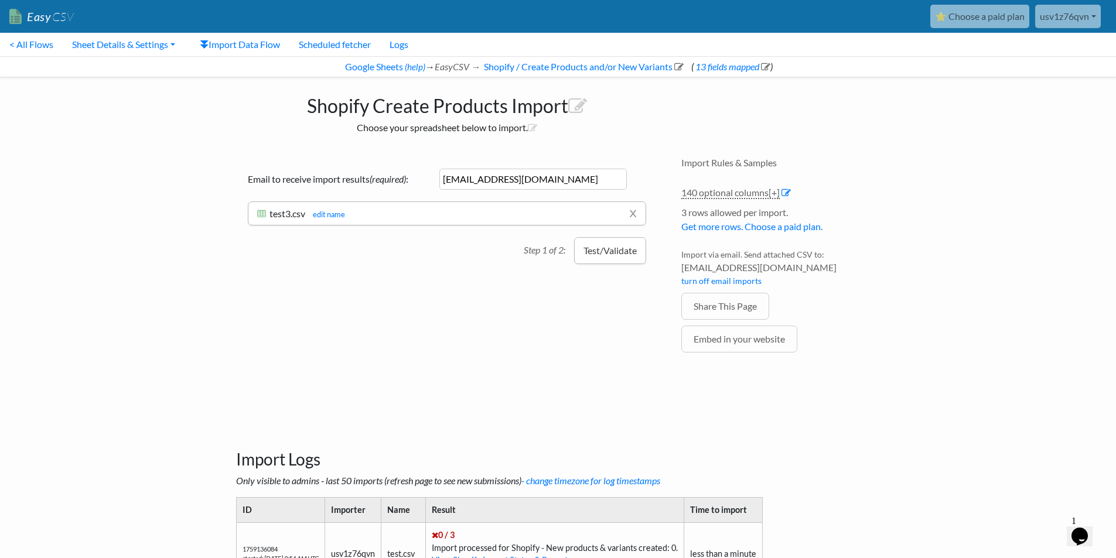
click at [621, 250] on button "Test/Validate" at bounding box center [610, 250] width 72 height 27
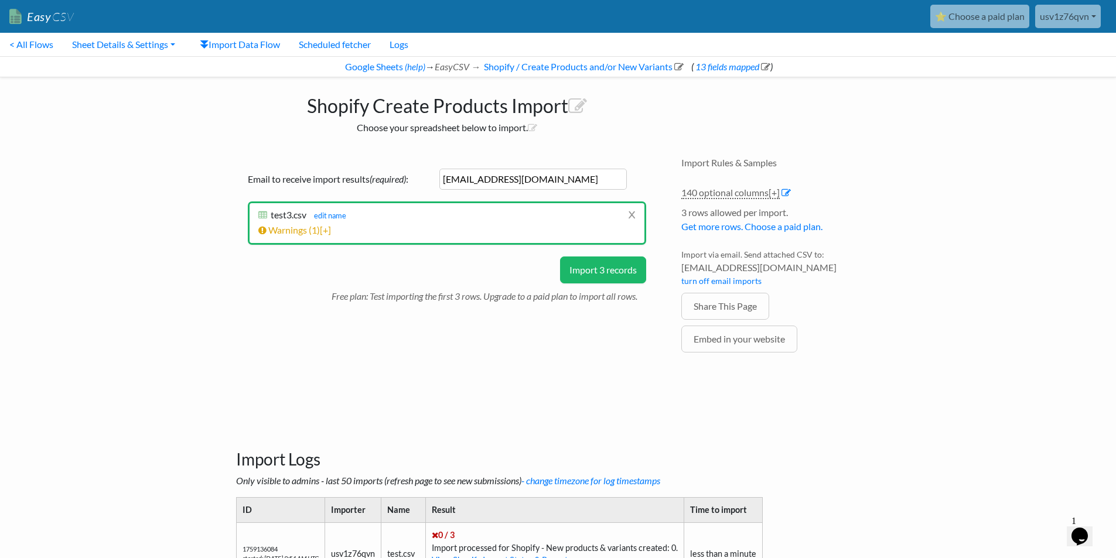
click at [617, 270] on button "Import 3 records" at bounding box center [603, 270] width 86 height 27
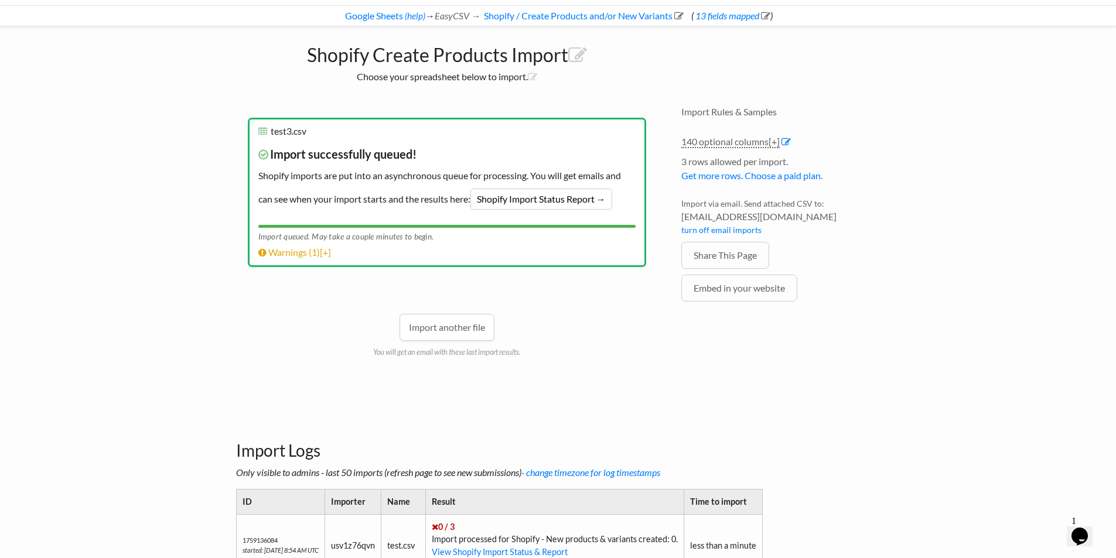
scroll to position [168, 0]
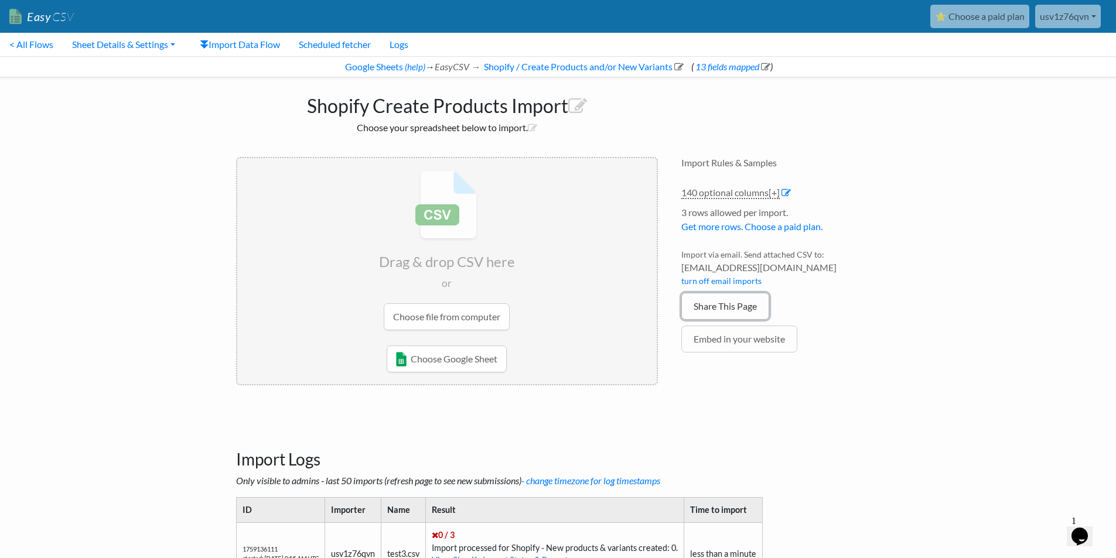
click at [706, 313] on link "Share This Page" at bounding box center [726, 306] width 88 height 27
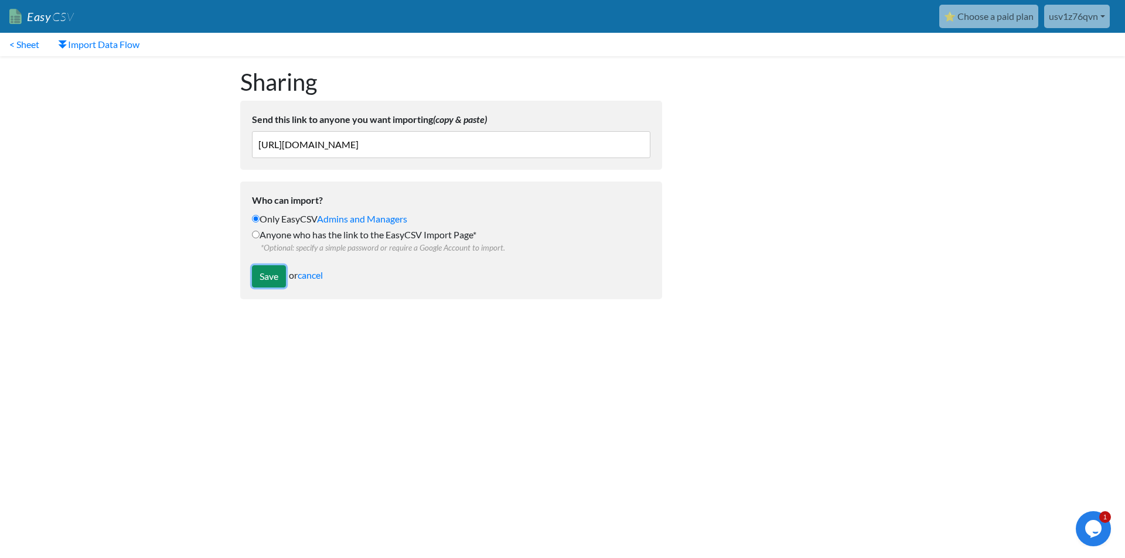
click at [261, 271] on input "Save" at bounding box center [269, 276] width 34 height 22
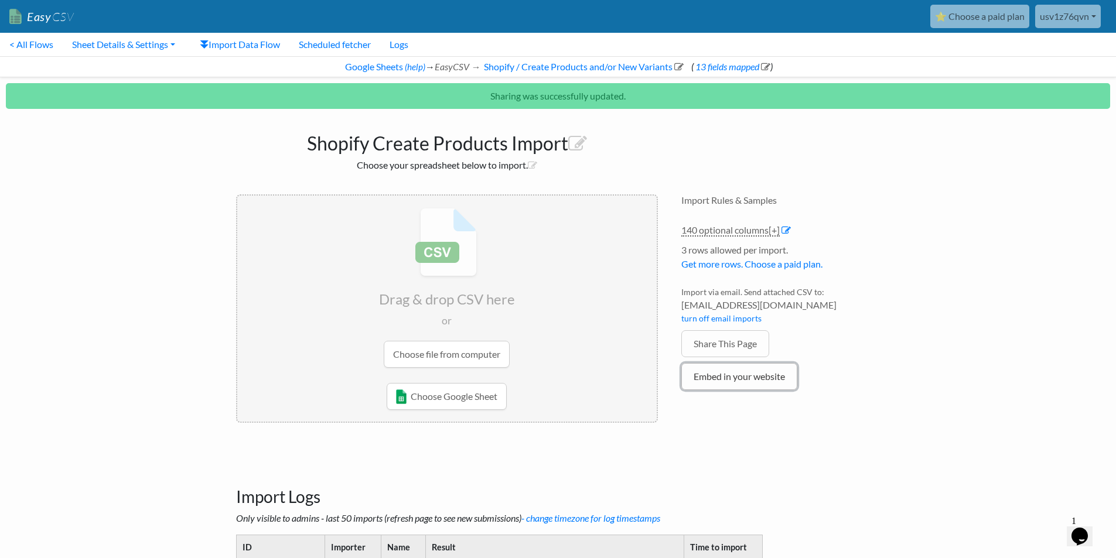
click at [759, 372] on link "Embed in your website" at bounding box center [740, 376] width 116 height 27
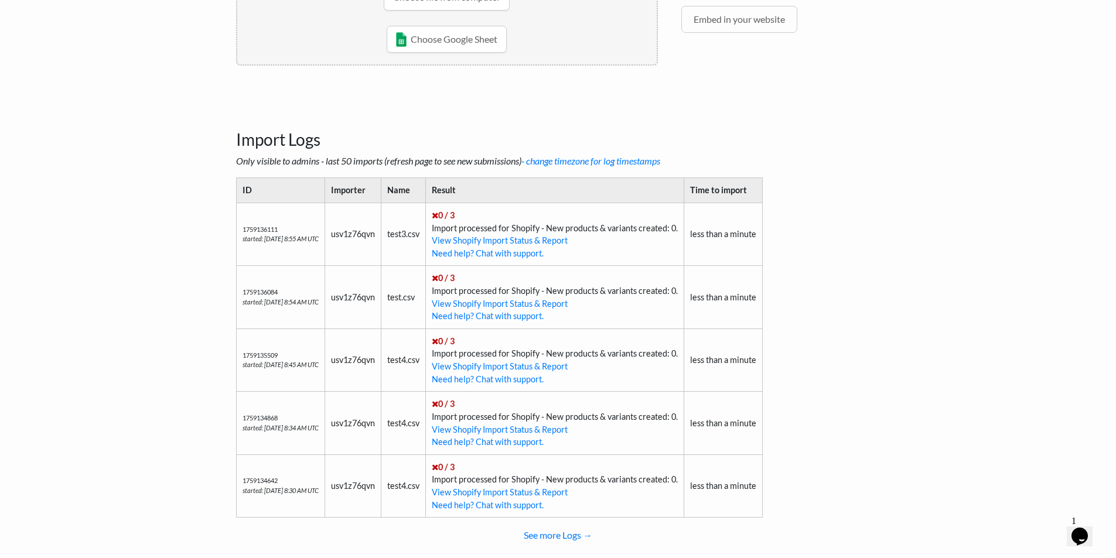
scroll to position [345, 0]
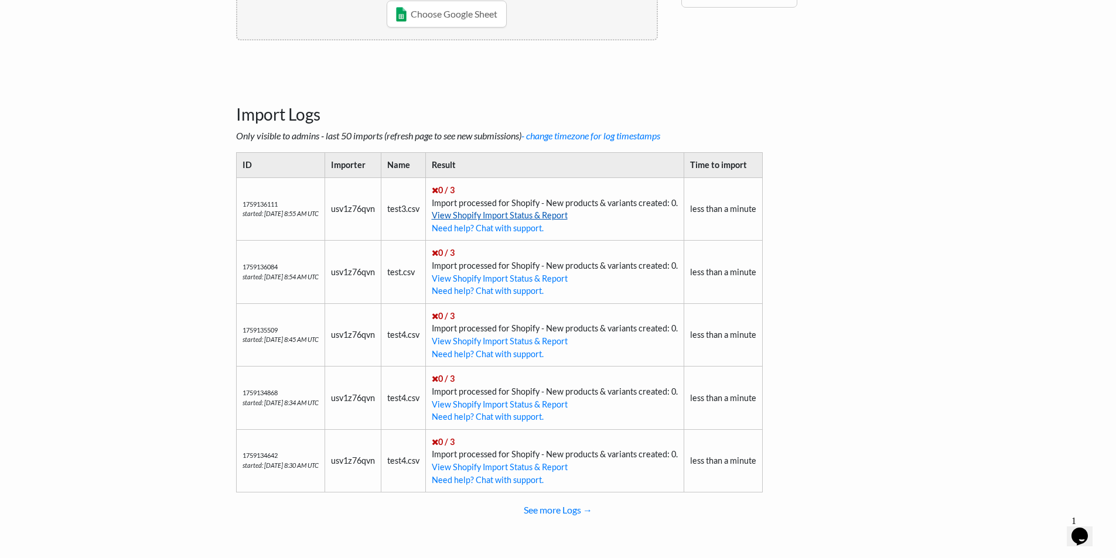
click at [500, 216] on link "View Shopify Import Status & Report" at bounding box center [500, 215] width 136 height 10
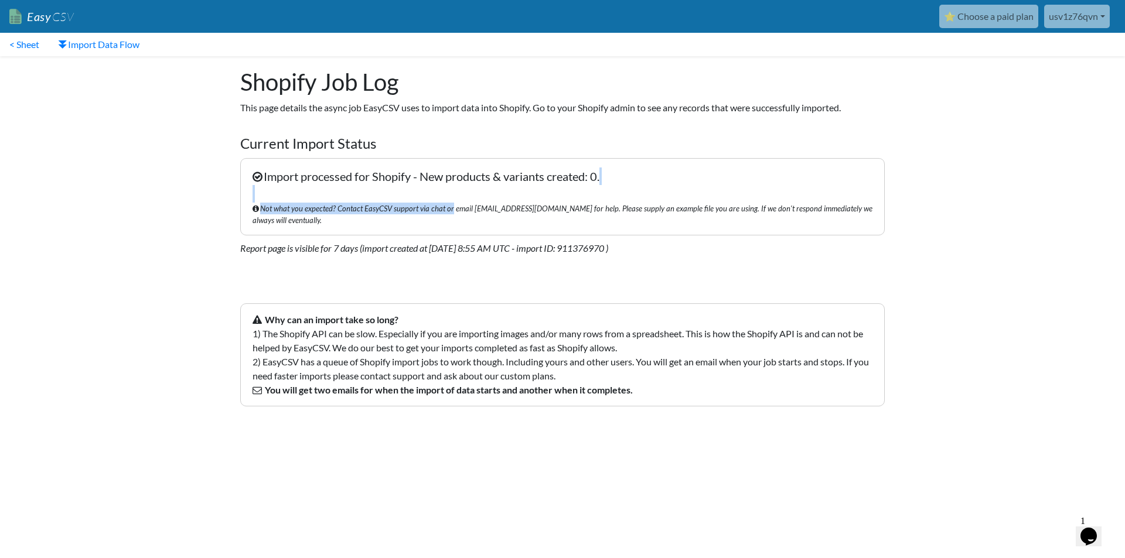
drag, startPoint x: 448, startPoint y: 207, endPoint x: 609, endPoint y: 195, distance: 162.2
click at [609, 195] on p "Import processed for Shopify - New products & variants created: 0. Not what you…" at bounding box center [562, 196] width 645 height 77
drag, startPoint x: 609, startPoint y: 207, endPoint x: 525, endPoint y: 211, distance: 84.5
click at [525, 211] on span "Not what you expected? Contact EasyCSV support via chat or email [EMAIL_ADDRESS…" at bounding box center [563, 214] width 620 height 23
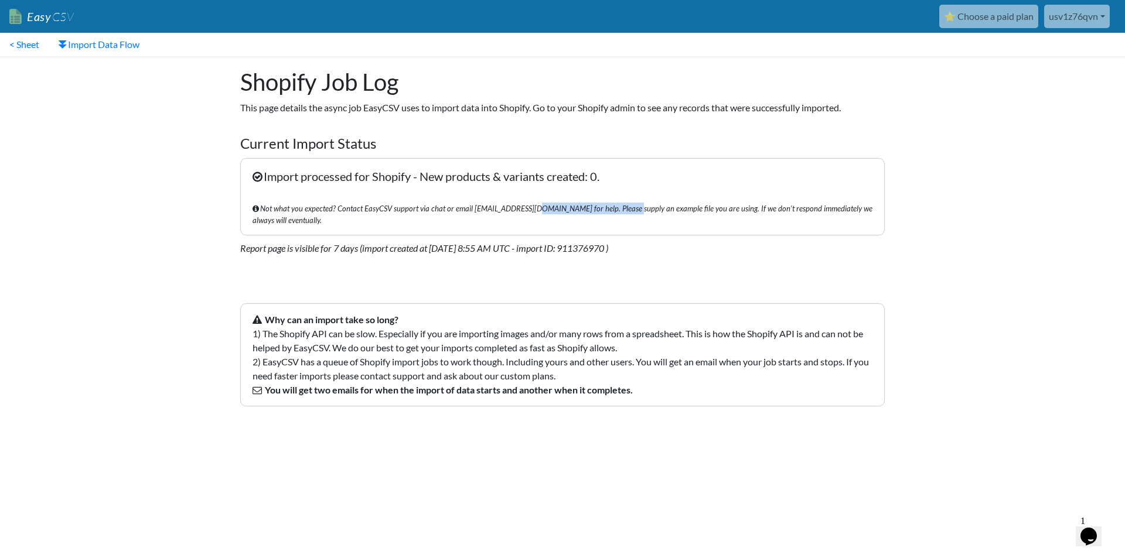
click at [524, 211] on span "Not what you expected? Contact EasyCSV support via chat or email [EMAIL_ADDRESS…" at bounding box center [563, 214] width 620 height 23
drag, startPoint x: 471, startPoint y: 213, endPoint x: 530, endPoint y: 212, distance: 59.2
click at [530, 212] on span "Not what you expected? Contact EasyCSV support via chat or email [EMAIL_ADDRESS…" at bounding box center [563, 214] width 620 height 23
click at [1098, 527] on div "Opens Chat This icon Opens the chat window." at bounding box center [1088, 536] width 19 height 19
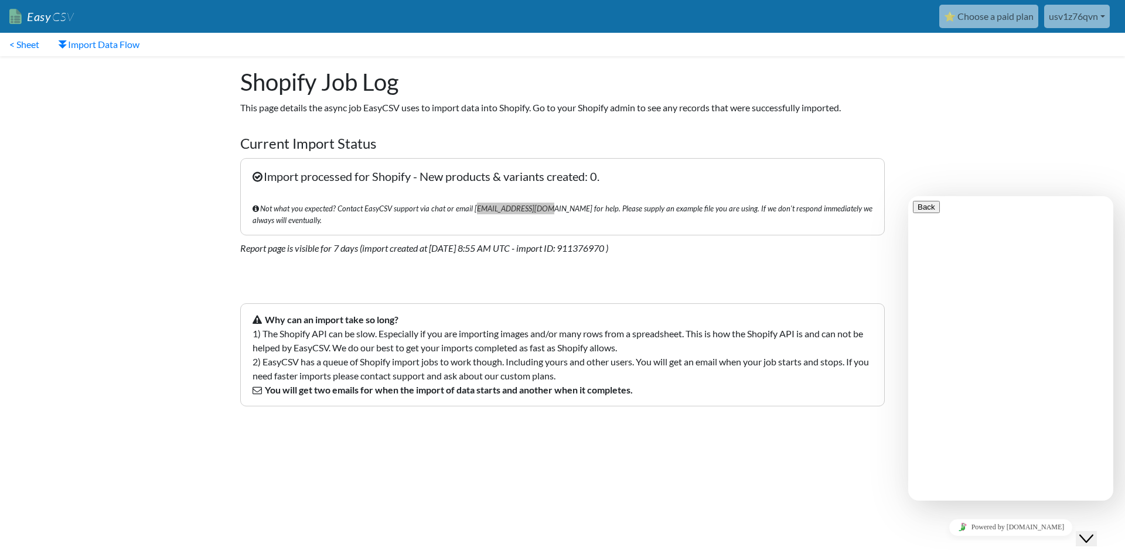
type textarea "hello, can u speak russian?"
click at [823, 437] on html "Easy CSV ⭐ Choose a paid plan usv1z76qvn Bwmyga All Flows All CSV Generators Bu…" at bounding box center [562, 218] width 1125 height 437
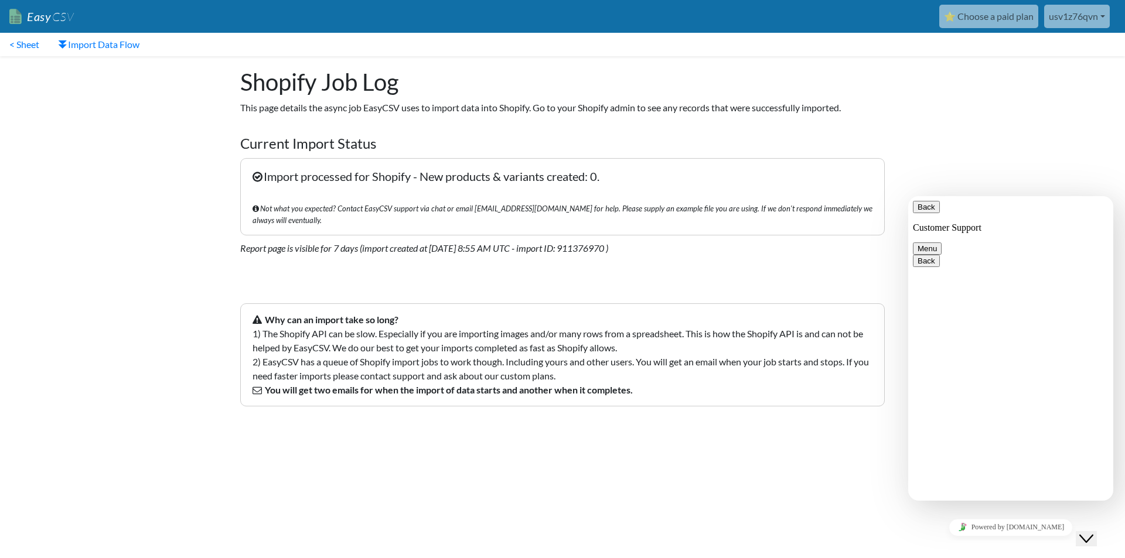
click at [374, 181] on p "Import processed for Shopify - New products & variants created: 0. Not what you…" at bounding box center [562, 196] width 645 height 77
click at [360, 192] on p "Import processed for Shopify - New products & variants created: 0. Not what you…" at bounding box center [562, 196] width 645 height 77
drag, startPoint x: 363, startPoint y: 182, endPoint x: 401, endPoint y: 172, distance: 38.8
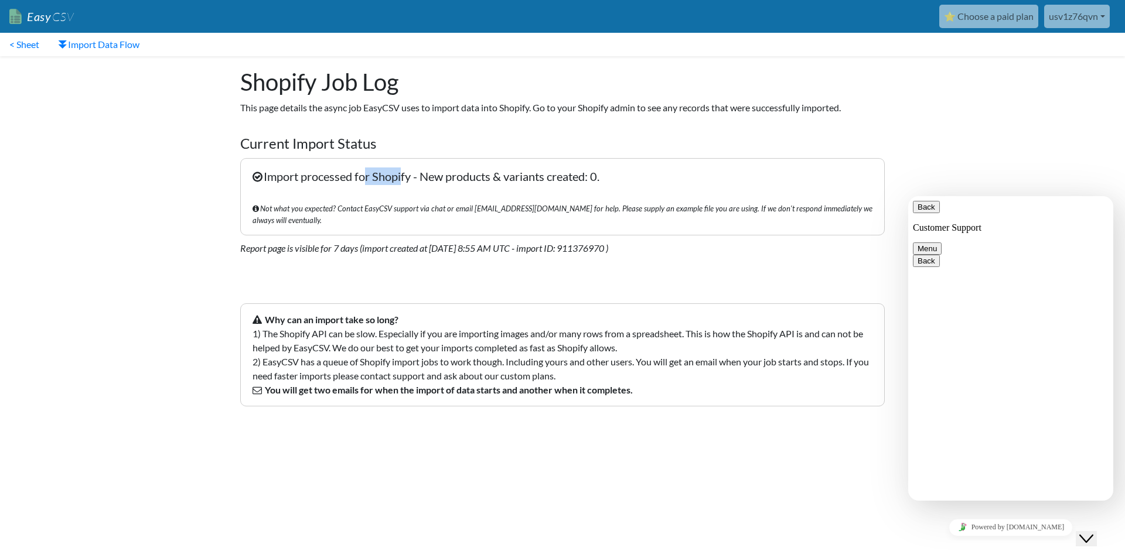
click at [401, 172] on p "Import processed for Shopify - New products & variants created: 0. Not what you…" at bounding box center [562, 196] width 645 height 77
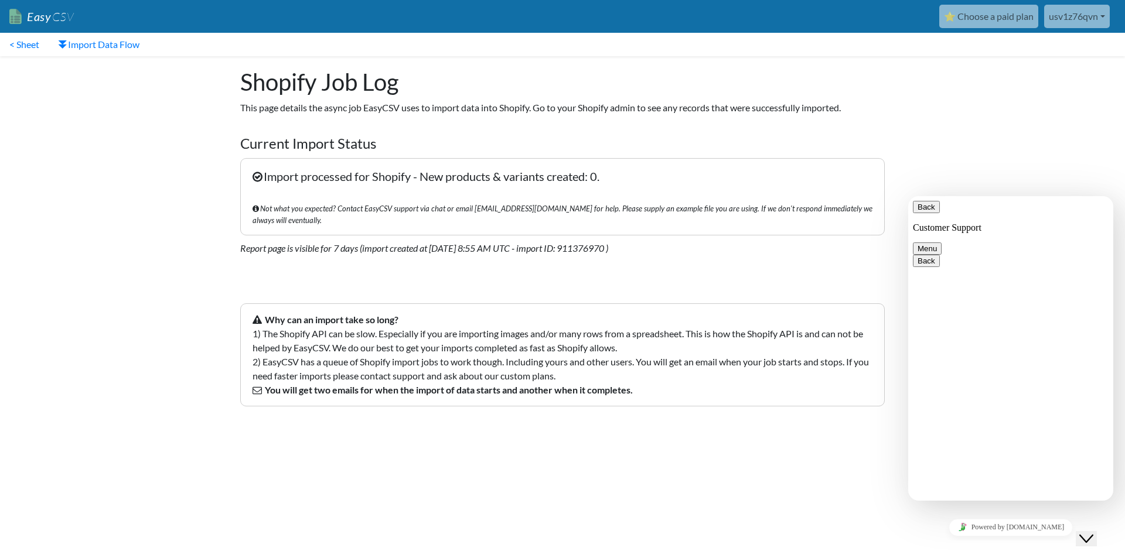
type textarea "I have some troubles with imort csv file"
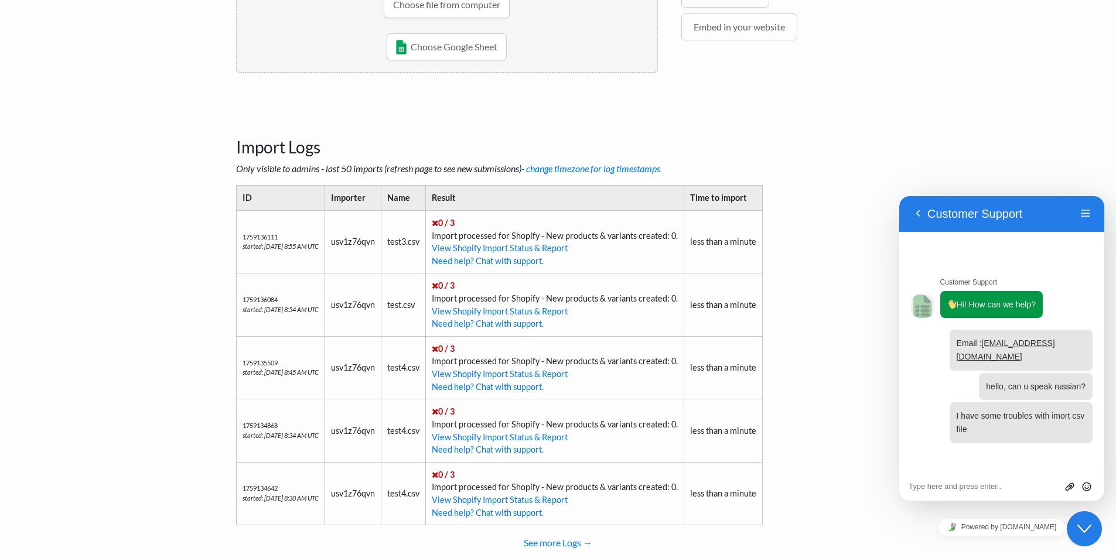
scroll to position [345, 0]
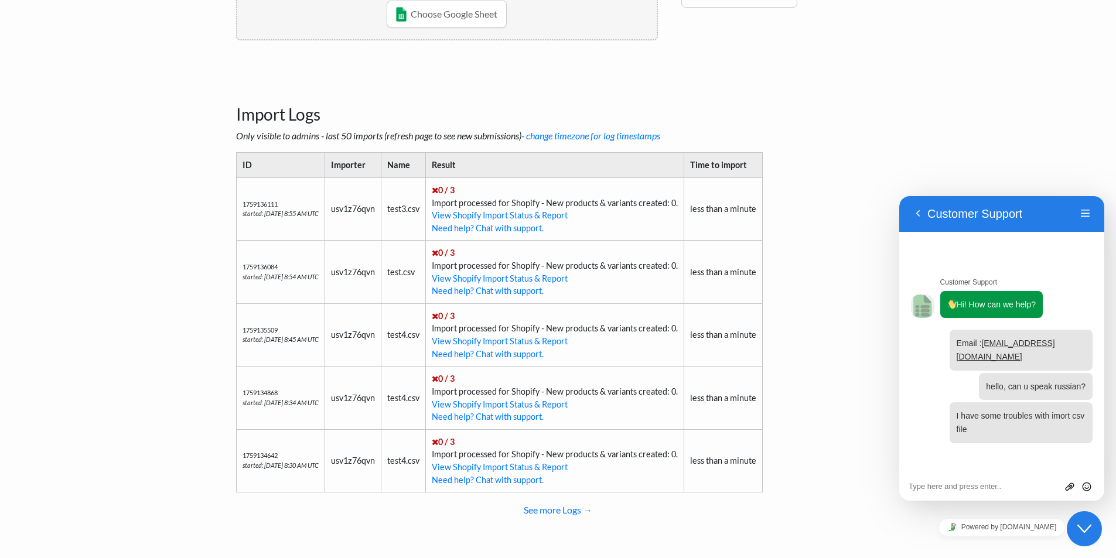
click at [422, 212] on td "test3.csv" at bounding box center [403, 209] width 45 height 63
drag, startPoint x: 716, startPoint y: 455, endPoint x: 728, endPoint y: 454, distance: 12.4
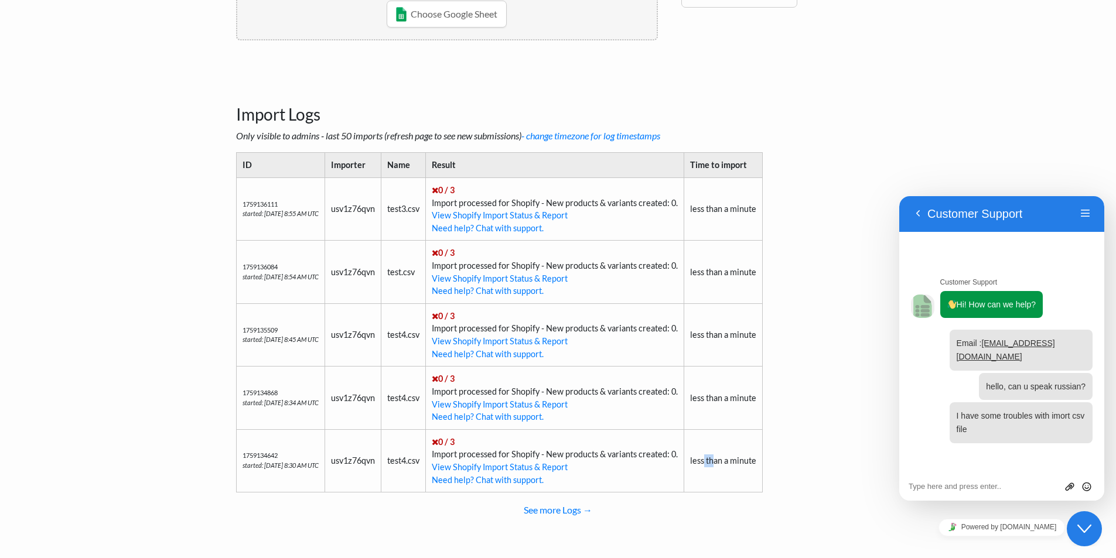
click at [728, 454] on td "less than a minute" at bounding box center [723, 461] width 79 height 63
click at [683, 378] on td "0 / 3 Import processed for Shopify - New products & variants created: 0. View S…" at bounding box center [554, 398] width 258 height 63
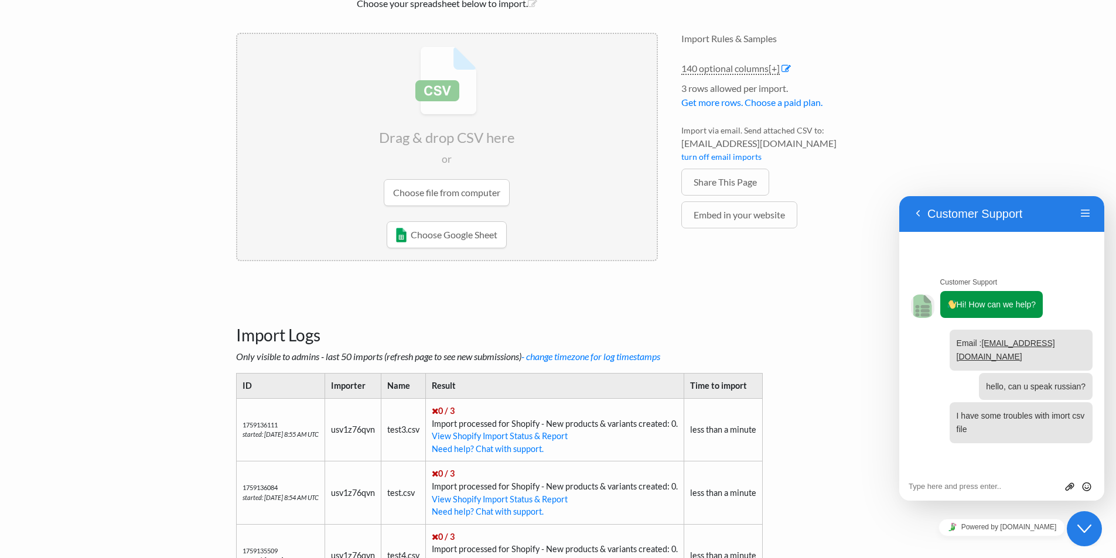
scroll to position [71, 0]
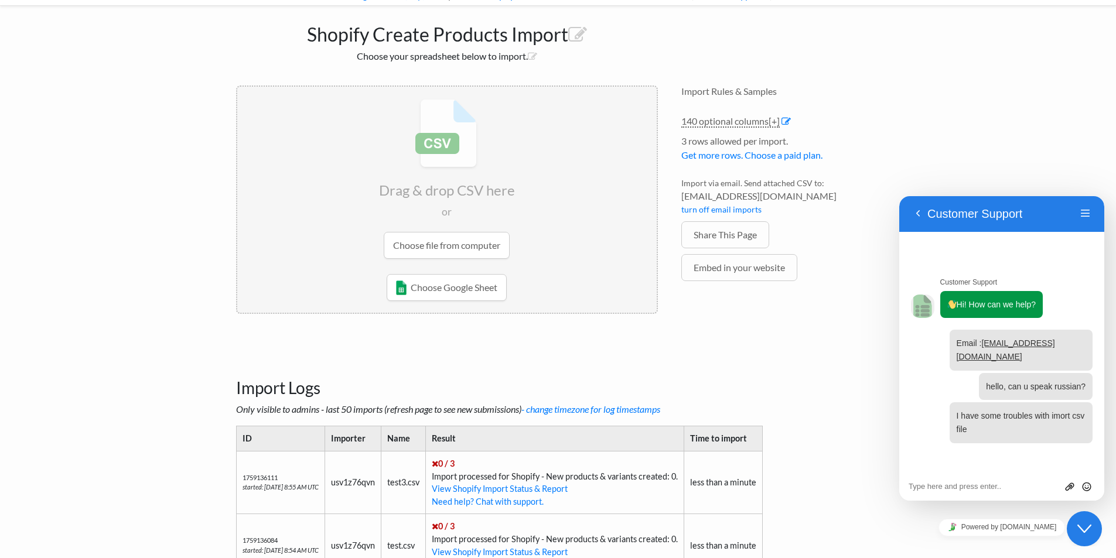
click at [457, 251] on input "file" at bounding box center [447, 179] width 420 height 185
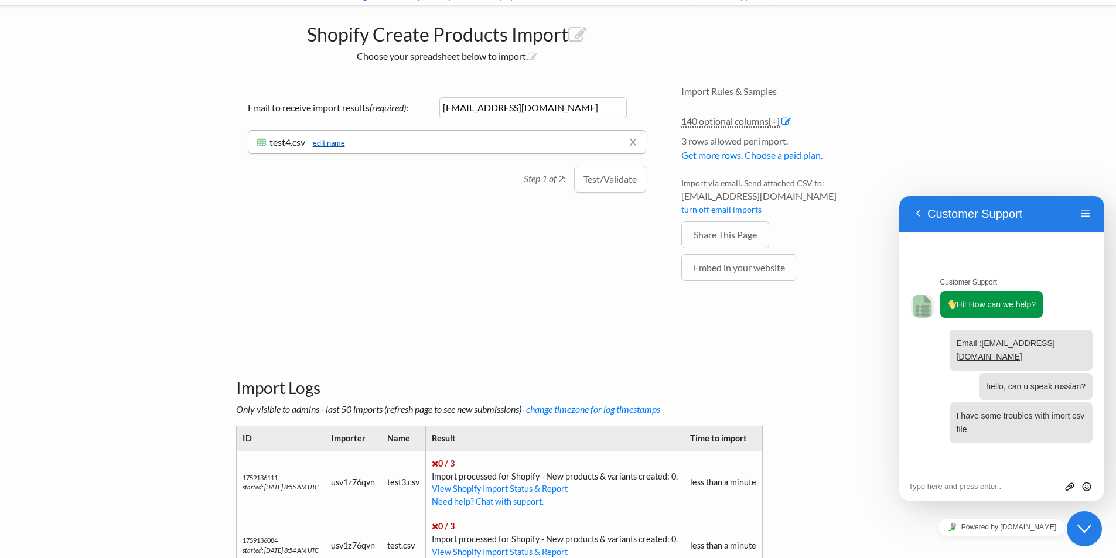
click at [319, 141] on link "edit name" at bounding box center [326, 142] width 38 height 9
click at [588, 188] on button "Test/Validate" at bounding box center [610, 186] width 72 height 27
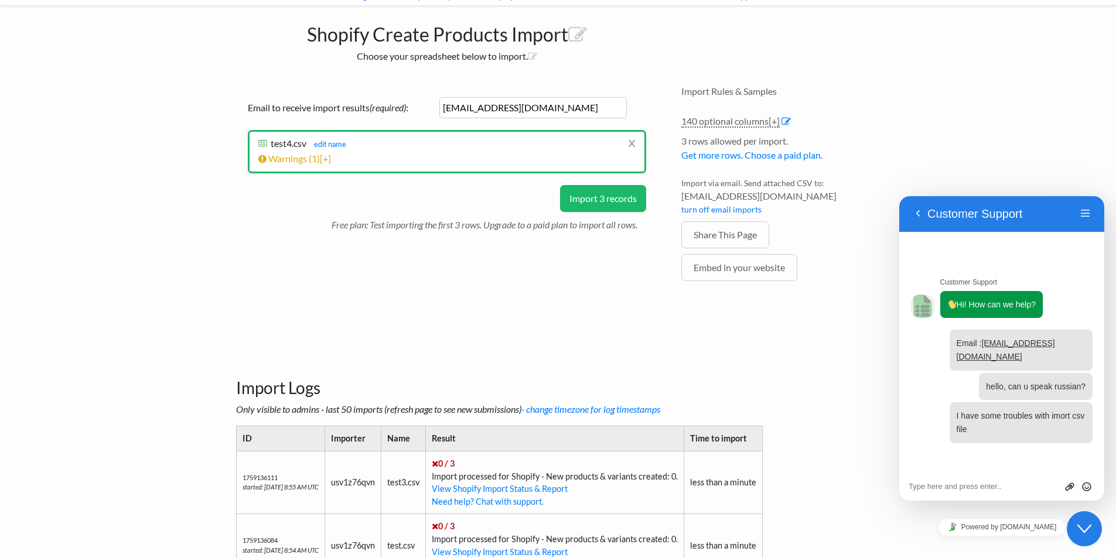
click at [598, 190] on button "Import 3 records" at bounding box center [603, 198] width 86 height 27
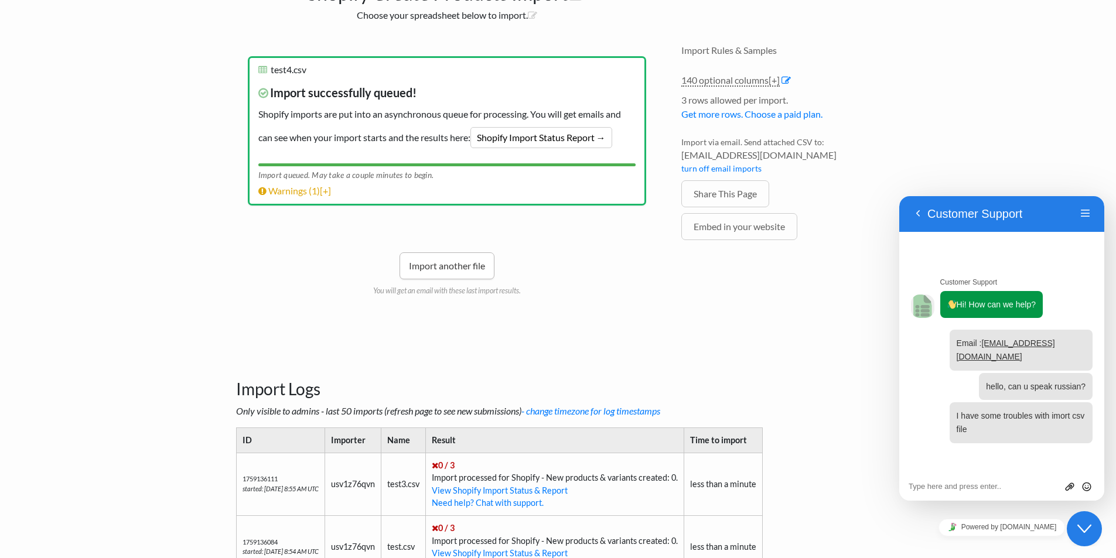
scroll to position [0, 0]
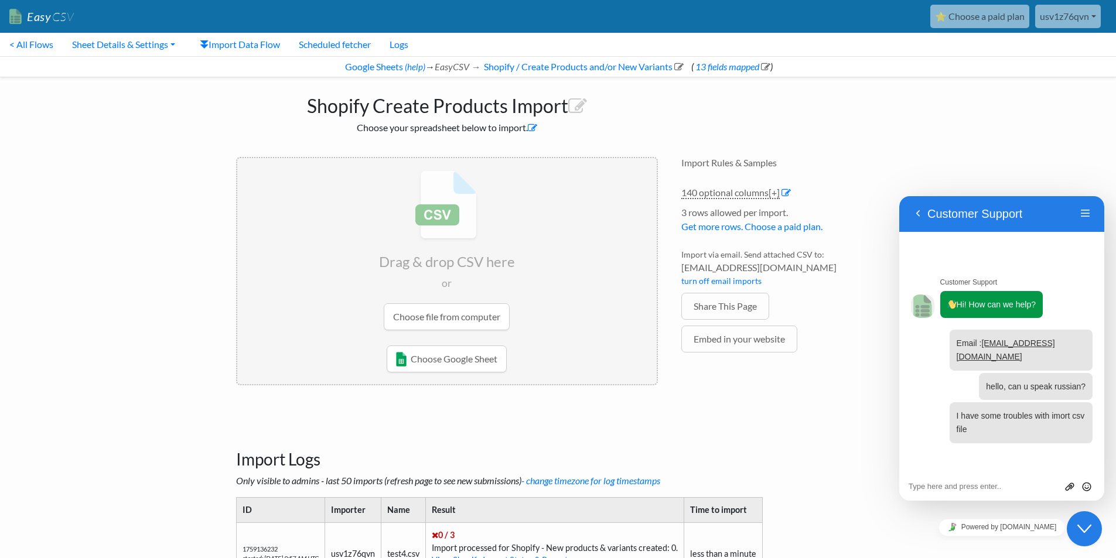
click at [531, 127] on icon at bounding box center [532, 127] width 9 height 9
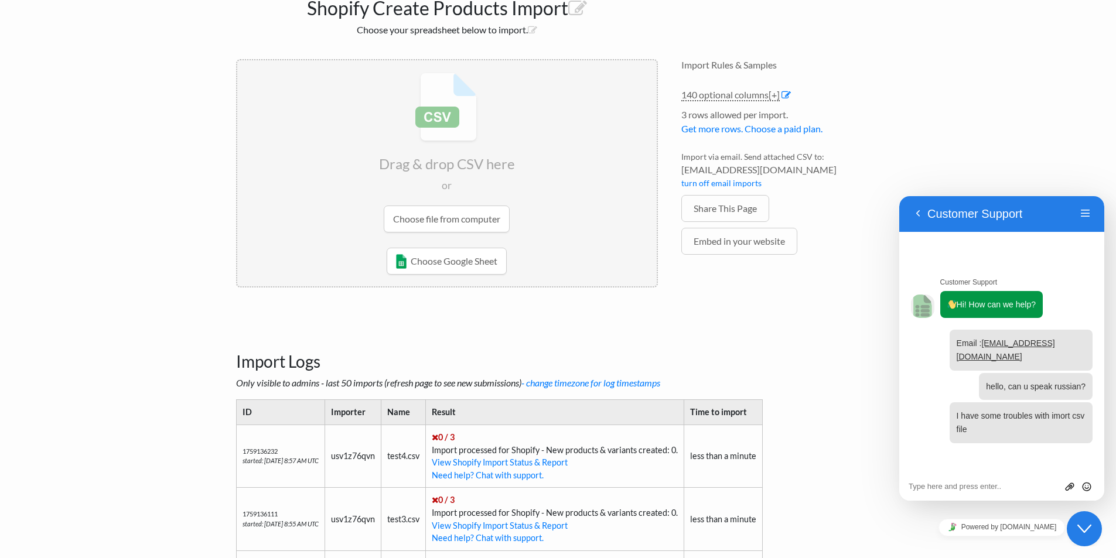
scroll to position [71, 0]
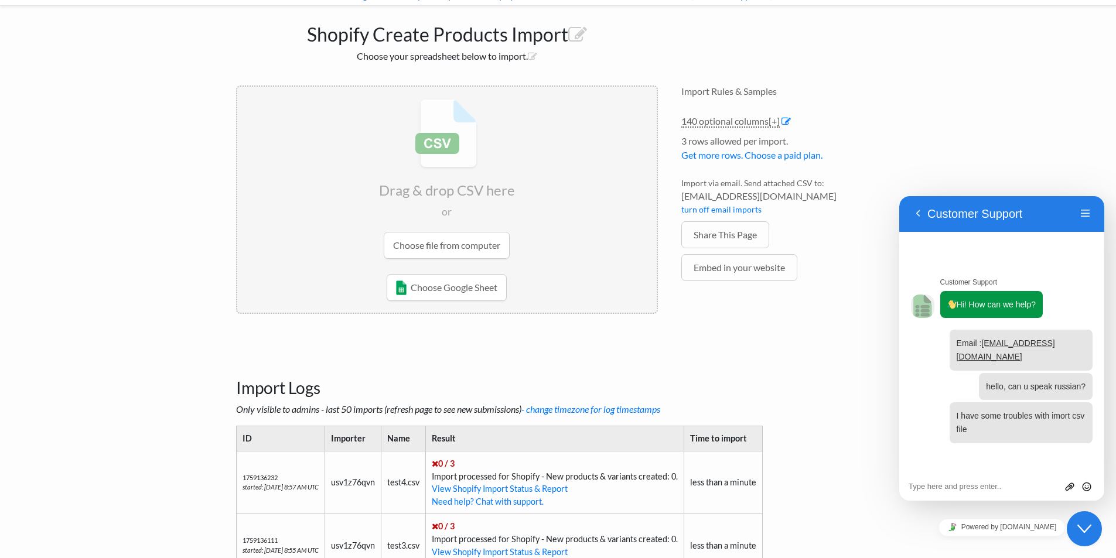
click at [612, 298] on li "Choose Google Sheet" at bounding box center [447, 293] width 420 height 39
click at [707, 353] on h3 "Import Logs" at bounding box center [558, 373] width 645 height 49
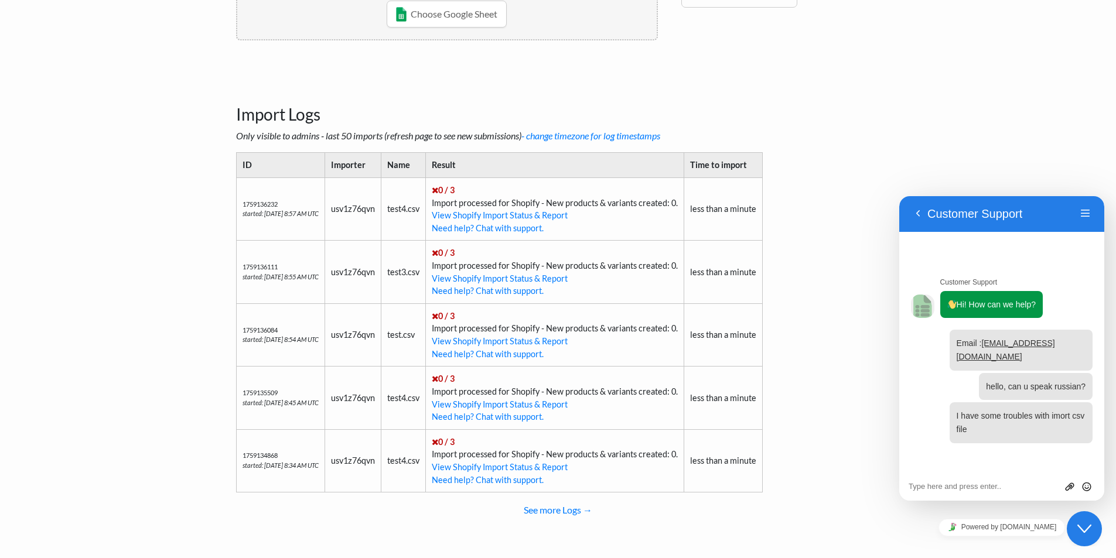
scroll to position [0, 0]
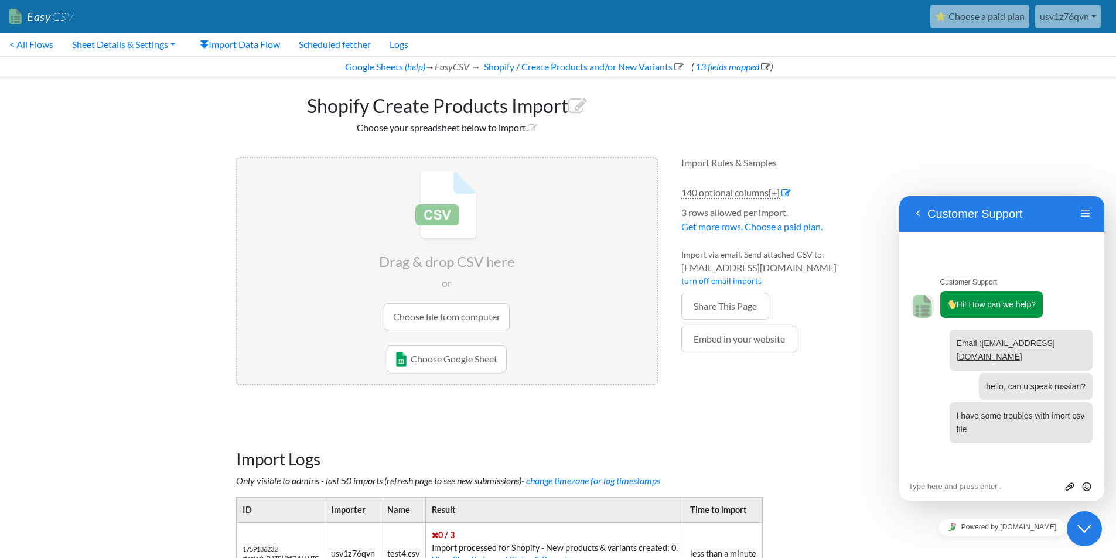
click at [673, 285] on div "Import Rules & Samples 140 optional columns [+] Col Header Value Options IGUNeg…" at bounding box center [781, 272] width 223 height 254
click at [485, 320] on input "file" at bounding box center [447, 250] width 420 height 185
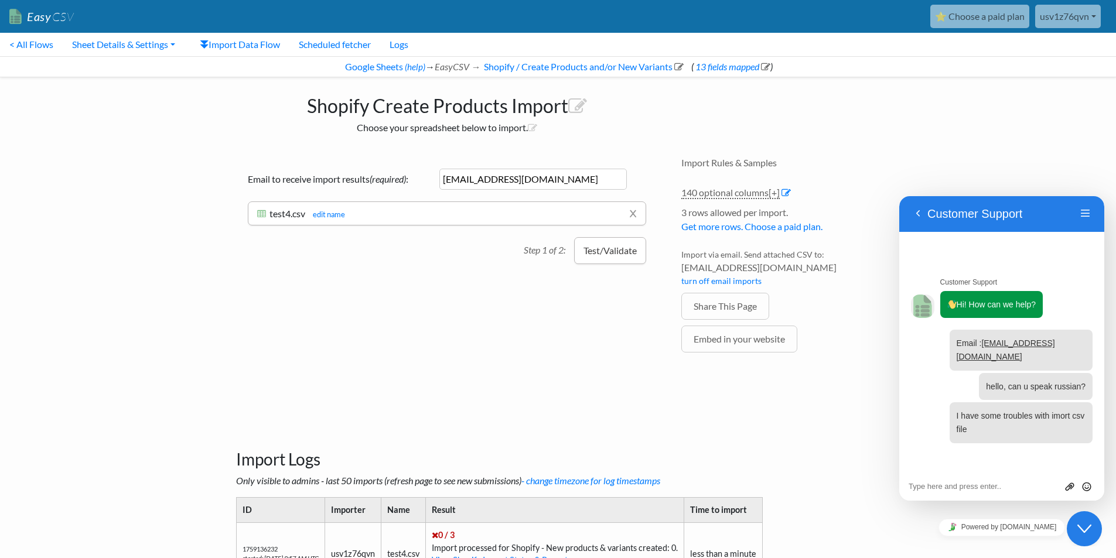
click at [601, 253] on button "Test/Validate" at bounding box center [610, 250] width 72 height 27
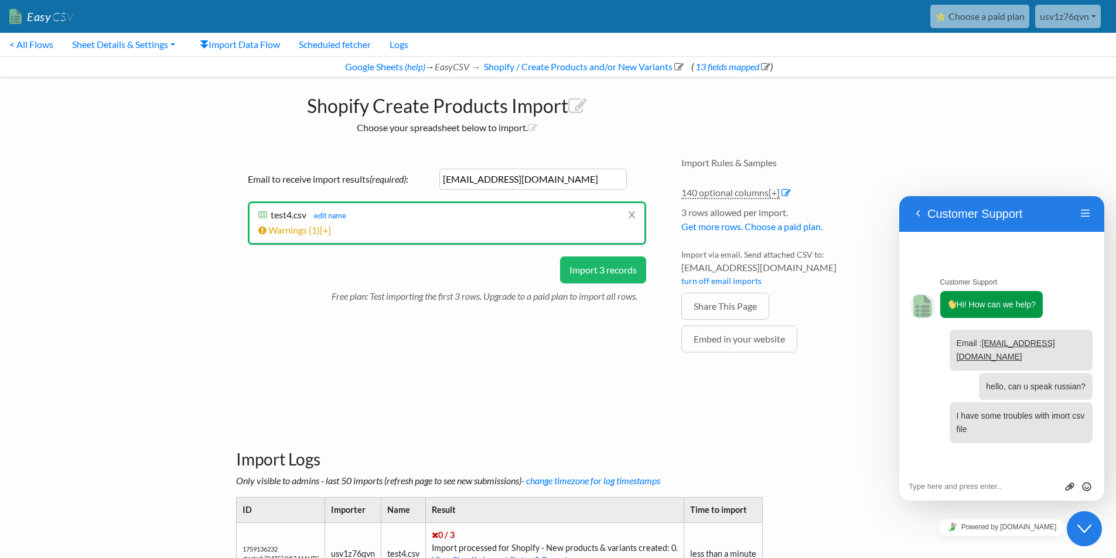
click at [593, 264] on button "Import 3 records" at bounding box center [603, 270] width 86 height 27
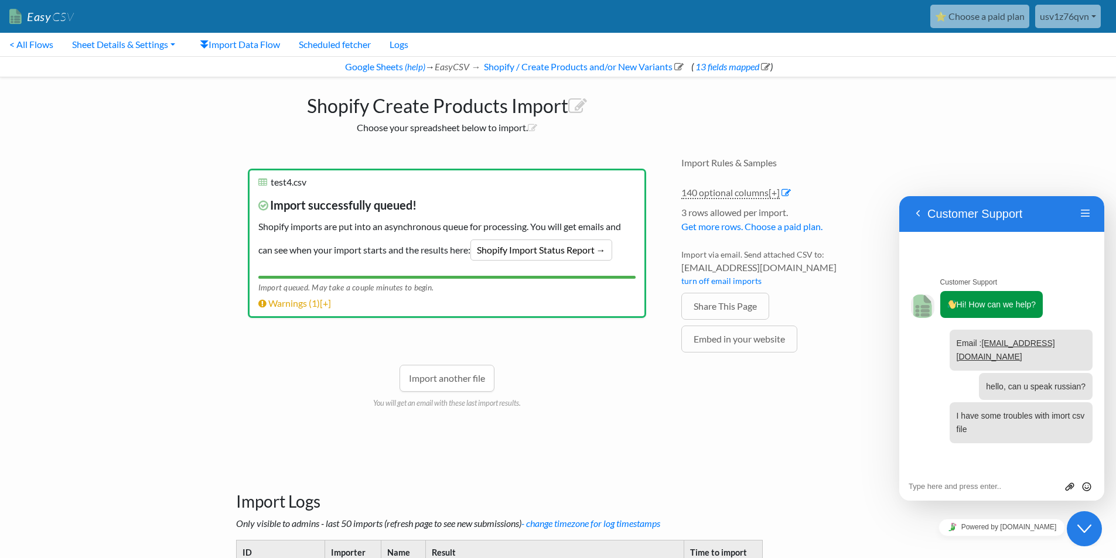
scroll to position [388, 0]
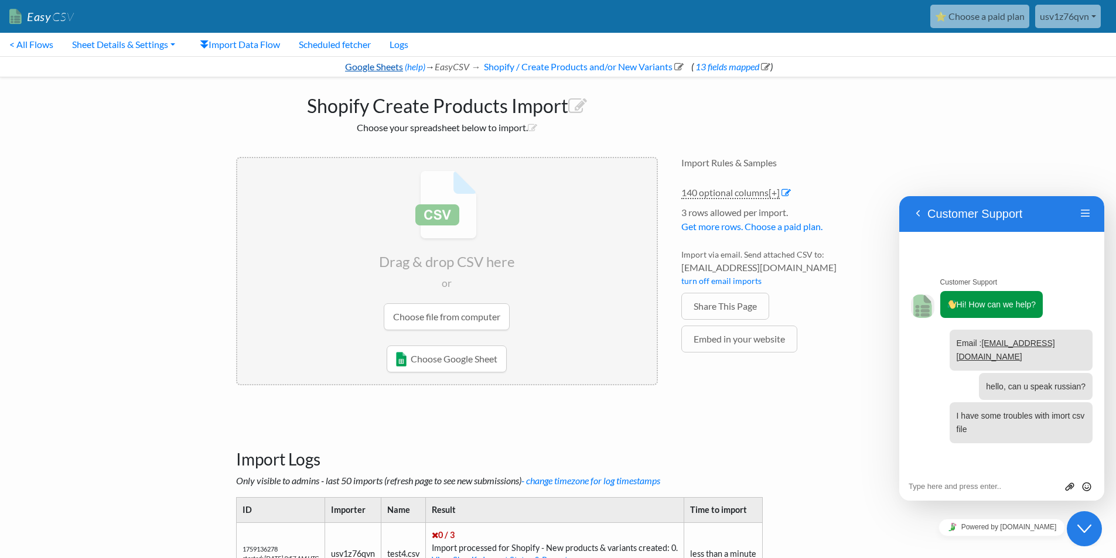
click at [379, 70] on link "Google Sheets" at bounding box center [373, 66] width 60 height 11
click at [470, 314] on input "file" at bounding box center [447, 250] width 420 height 185
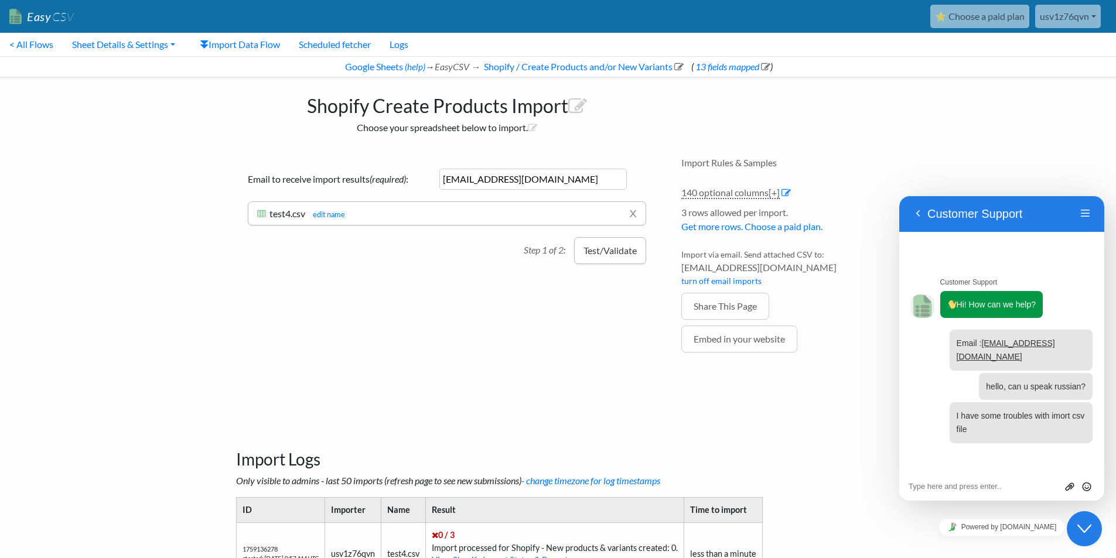
click at [590, 257] on button "Test/Validate" at bounding box center [610, 250] width 72 height 27
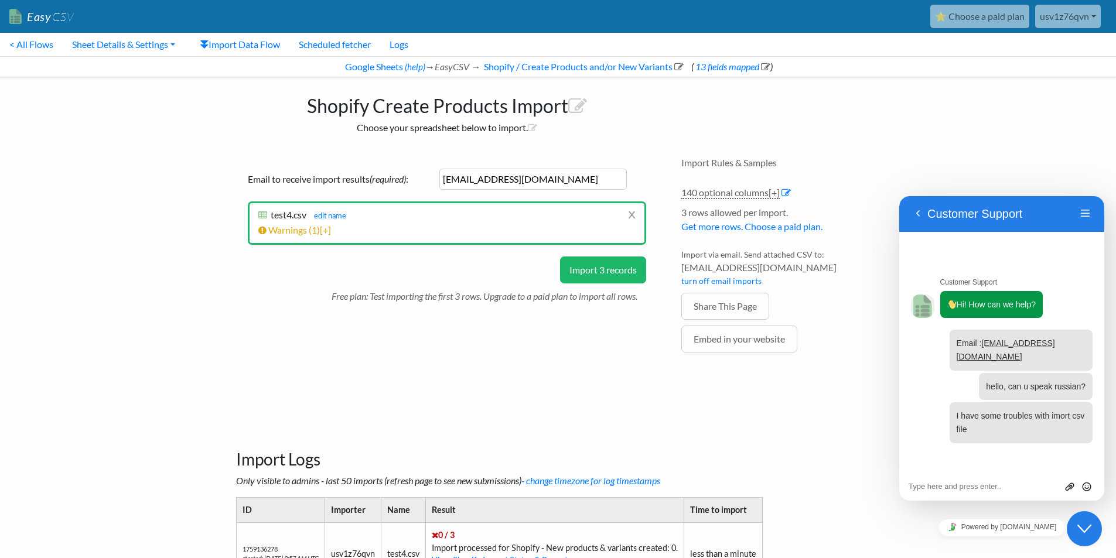
click at [617, 285] on p "Free plan: Test importing the first 3 rows. Upgrade to a paid plan to import al…" at bounding box center [489, 294] width 315 height 20
click at [613, 277] on button "Import 3 records" at bounding box center [603, 270] width 86 height 27
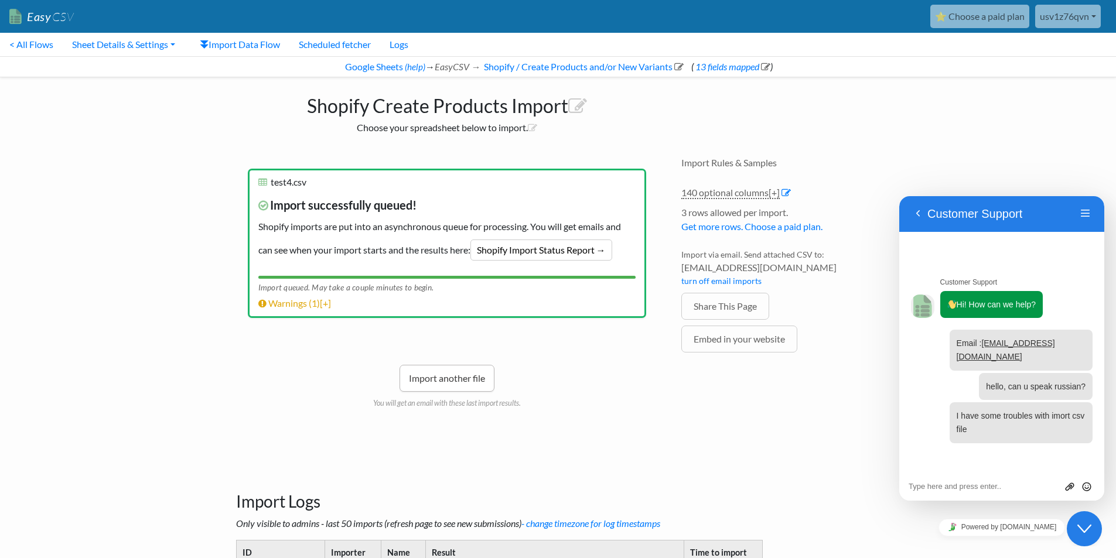
click at [430, 378] on link "Import another file" at bounding box center [447, 378] width 95 height 27
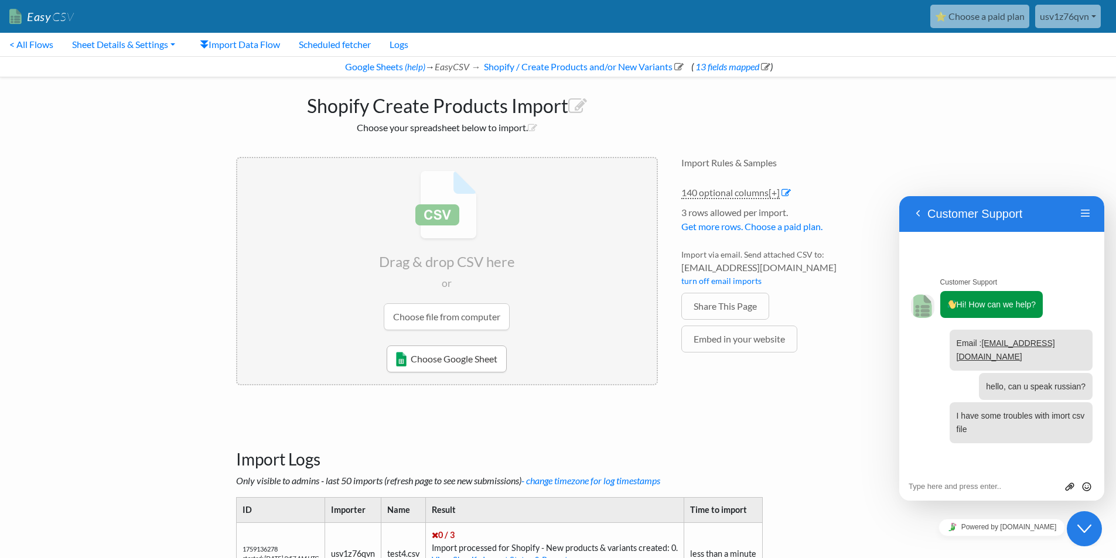
click at [462, 355] on link "Choose Google Sheet" at bounding box center [447, 359] width 120 height 27
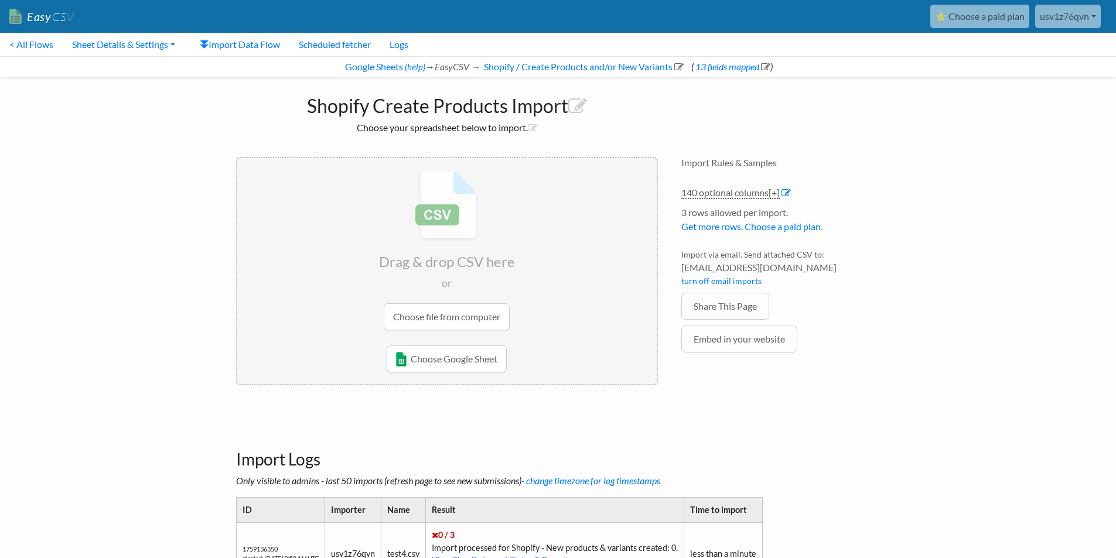
click at [474, 318] on input "file" at bounding box center [447, 250] width 420 height 185
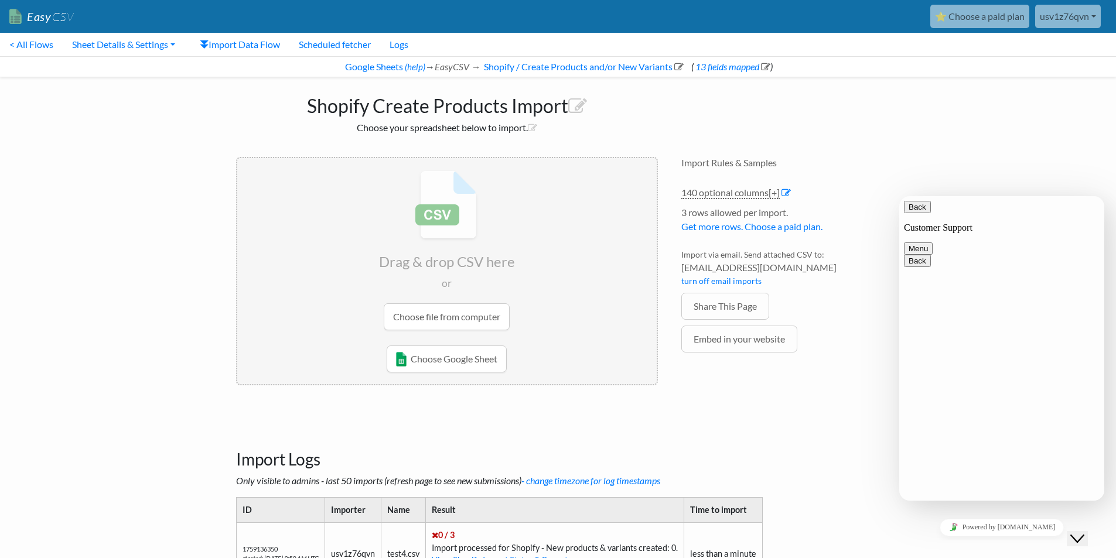
type input "C:\fakepath\test.xlsx"
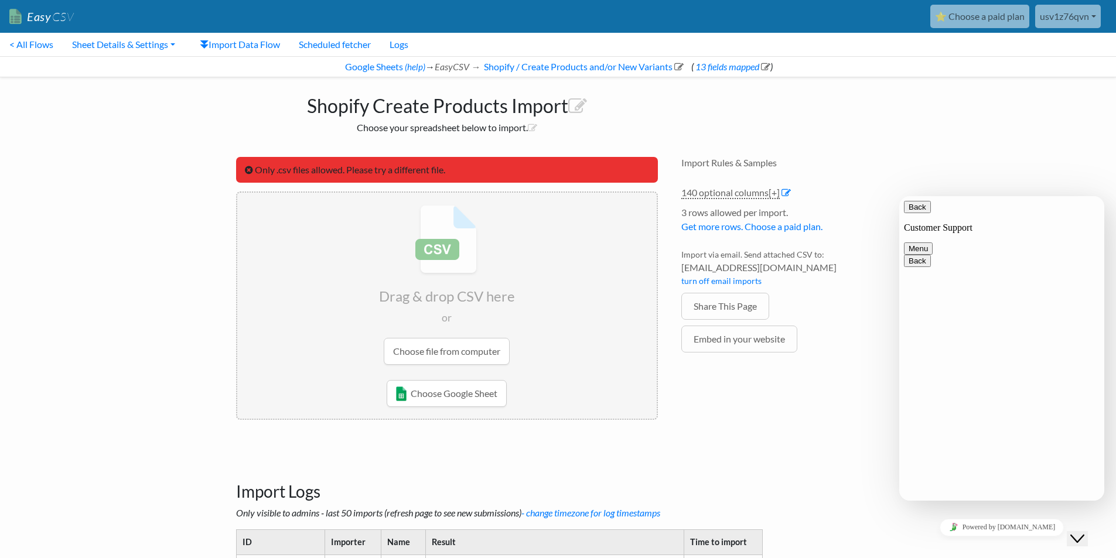
click at [469, 353] on input "file" at bounding box center [447, 285] width 420 height 185
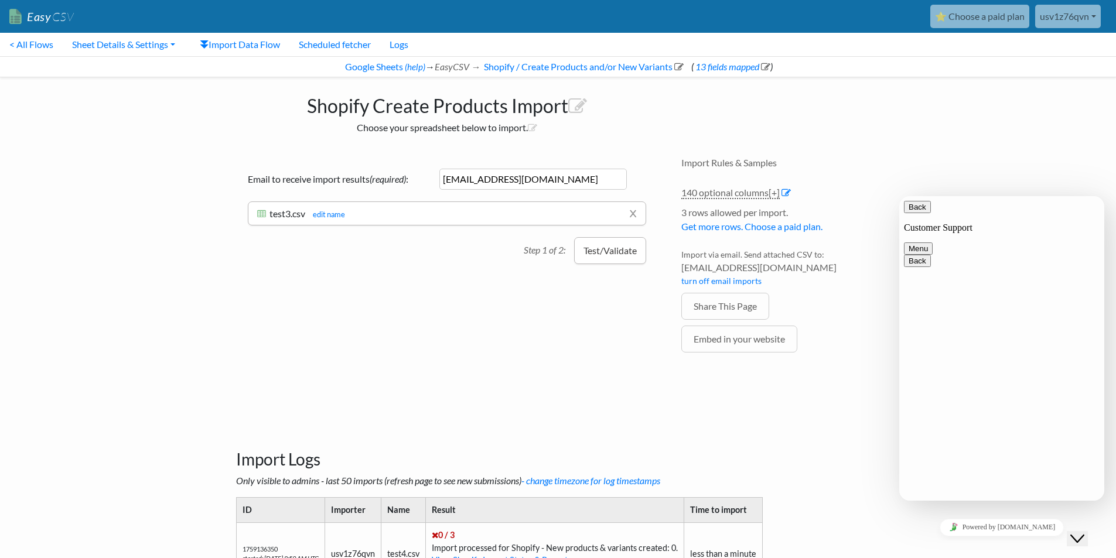
click at [599, 248] on button "Test/Validate" at bounding box center [610, 250] width 72 height 27
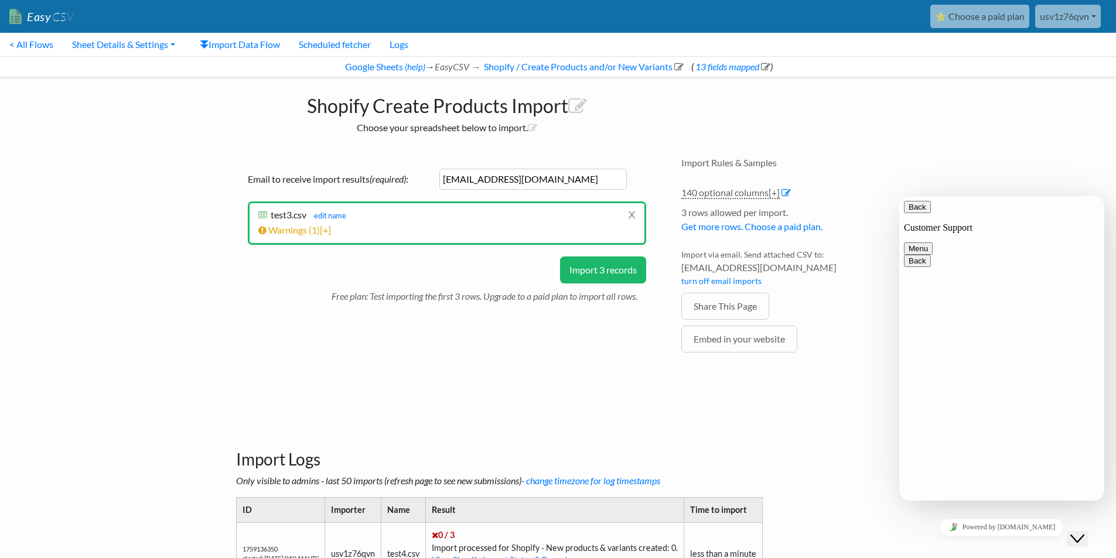
click at [592, 258] on button "Import 3 records" at bounding box center [603, 270] width 86 height 27
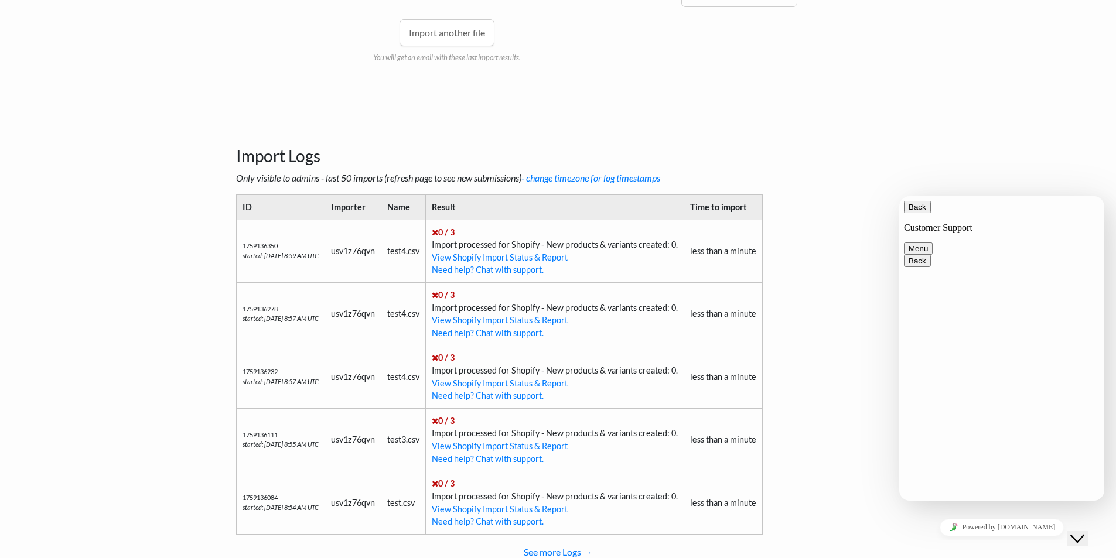
scroll to position [388, 0]
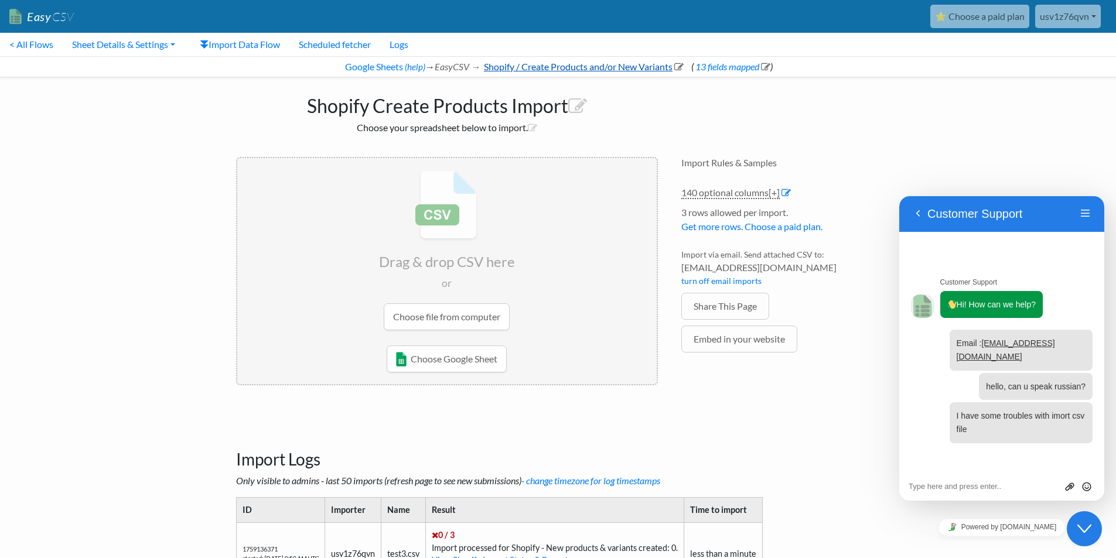
click at [514, 67] on link "Shopify / Create Products and/or New Variants" at bounding box center [583, 66] width 202 height 11
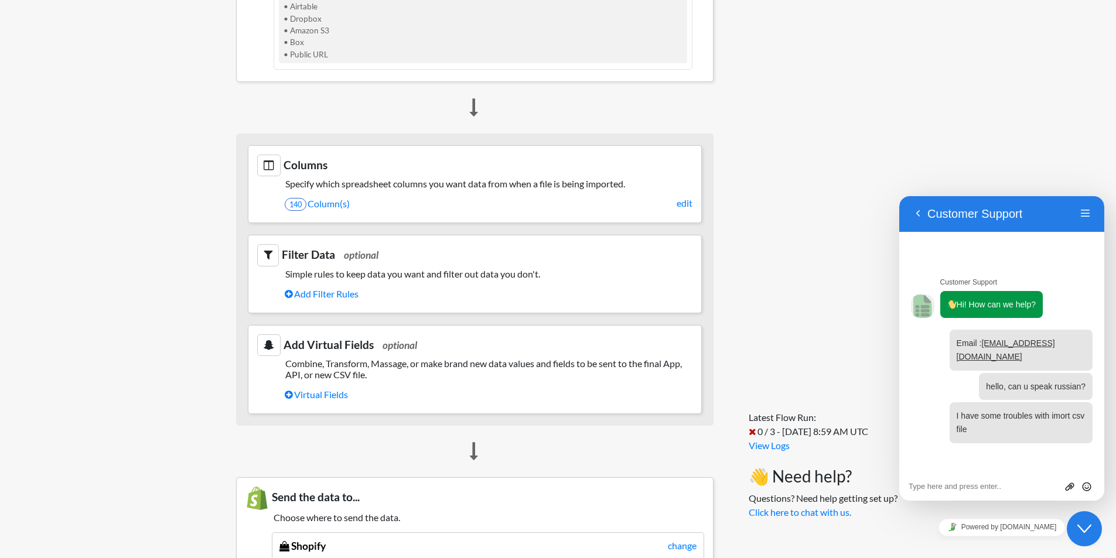
scroll to position [410, 0]
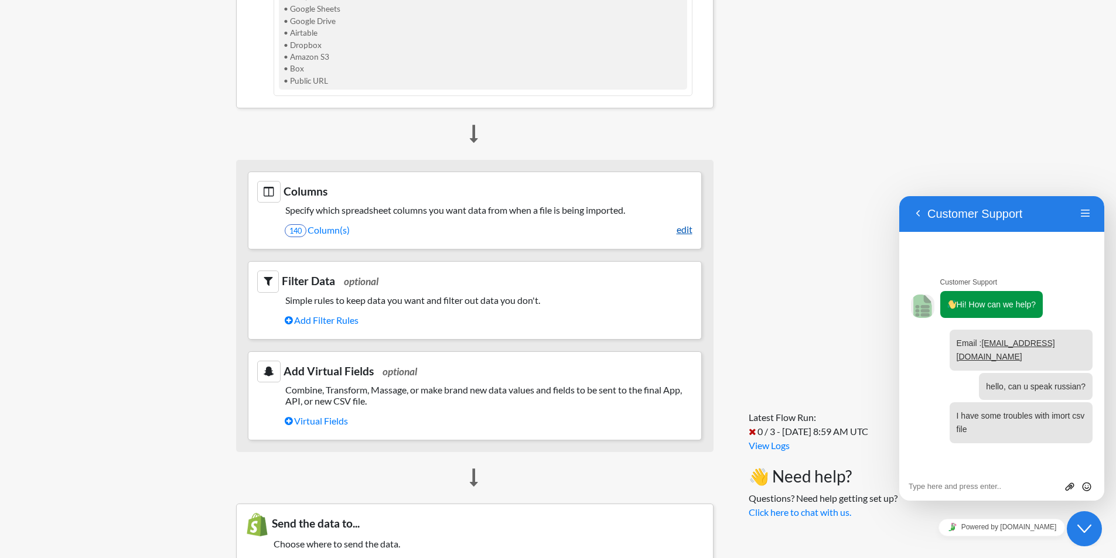
click at [678, 227] on link "edit" at bounding box center [685, 230] width 16 height 14
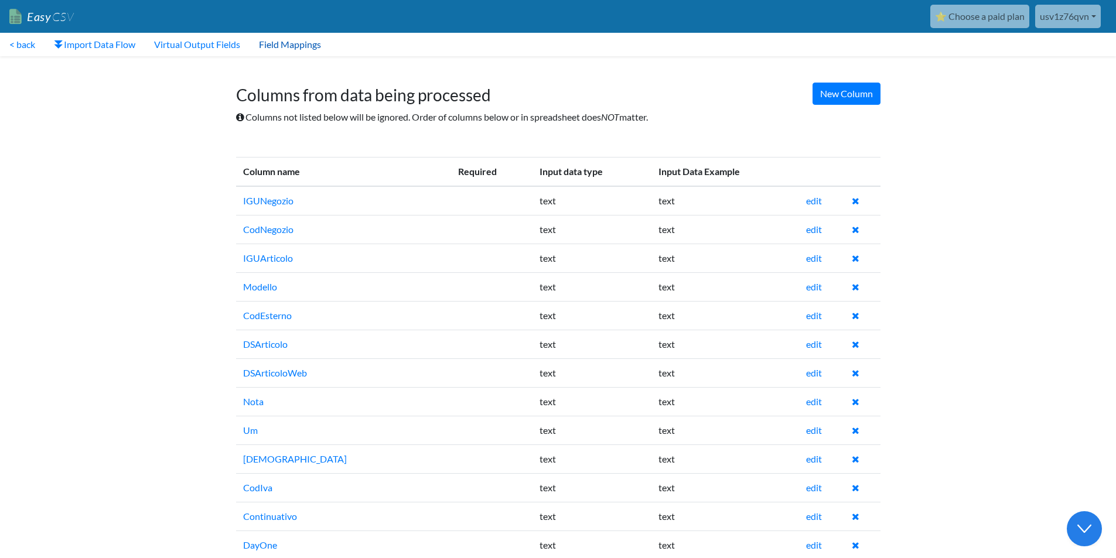
click at [275, 42] on link "Field Mappings" at bounding box center [290, 44] width 81 height 23
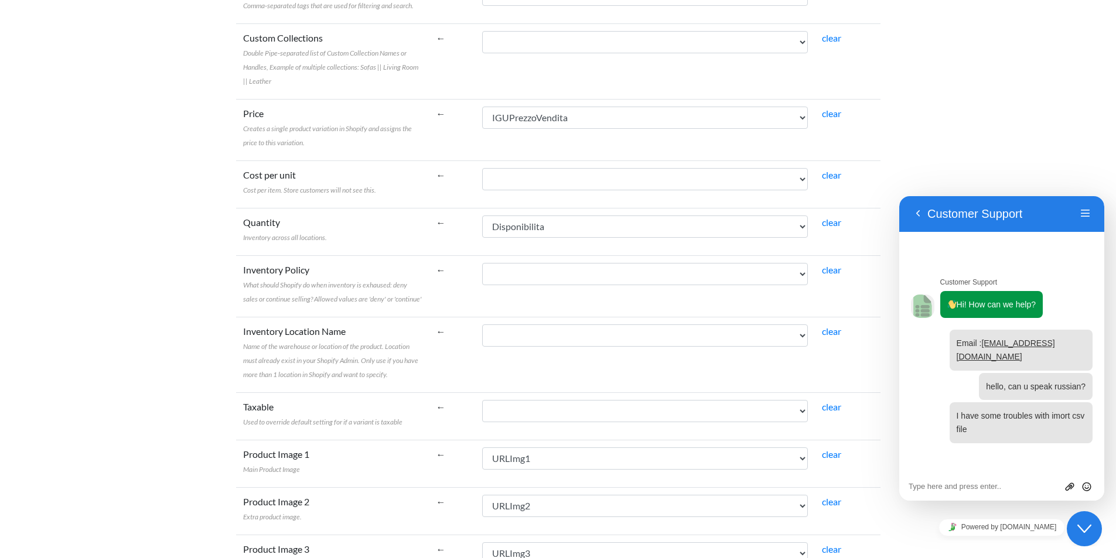
scroll to position [274, 0]
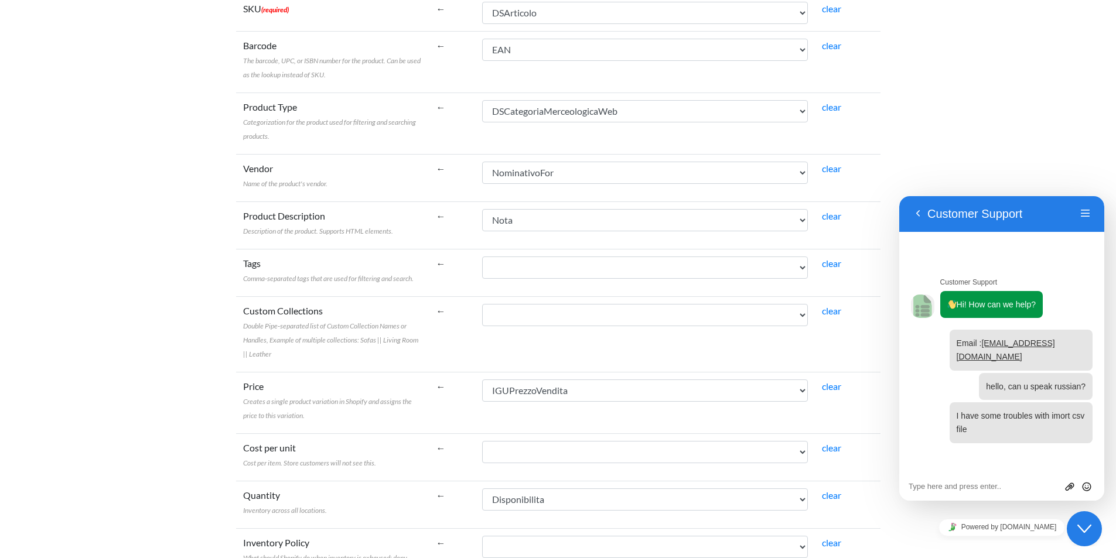
click at [828, 223] on td "clear" at bounding box center [848, 225] width 66 height 47
click at [829, 215] on link "clear" at bounding box center [831, 215] width 19 height 11
click at [737, 212] on select "IGUNegozio CodNegozio IGUArticolo Modello CodEsterno DSArticolo DSArticoloWeb N…" at bounding box center [645, 220] width 326 height 22
select select "cr_763459"
click at [482, 209] on select "IGUNegozio CodNegozio IGUArticolo Modello CodEsterno DSArticolo DSArticoloWeb N…" at bounding box center [645, 220] width 326 height 22
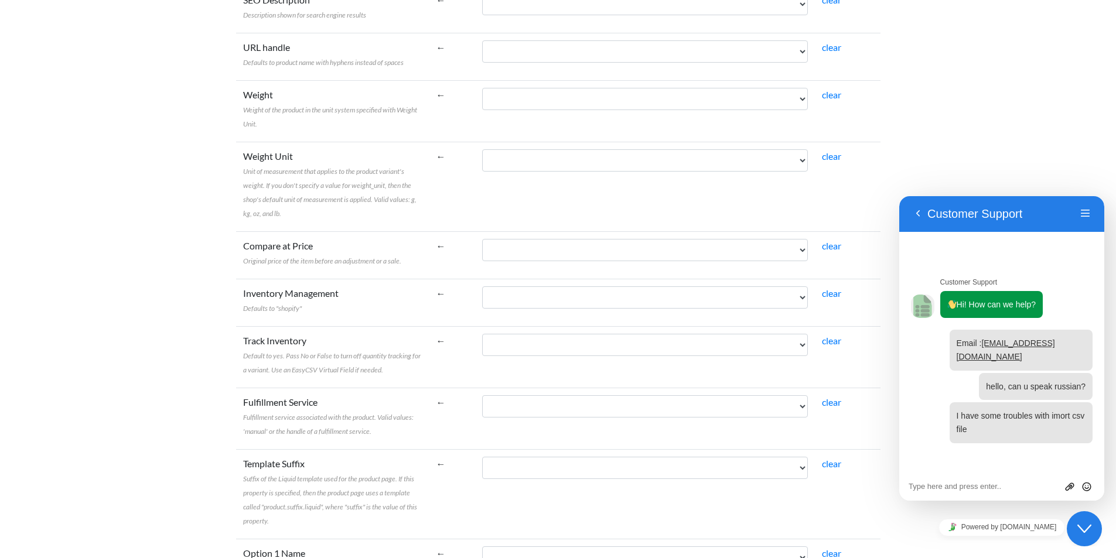
scroll to position [1926, 0]
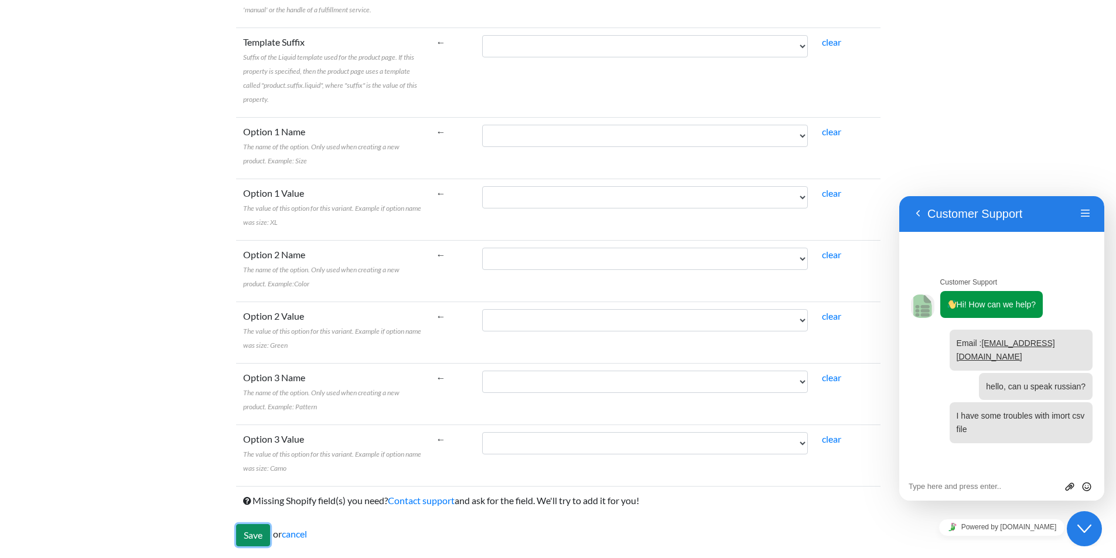
click at [248, 537] on input "Save" at bounding box center [253, 535] width 34 height 22
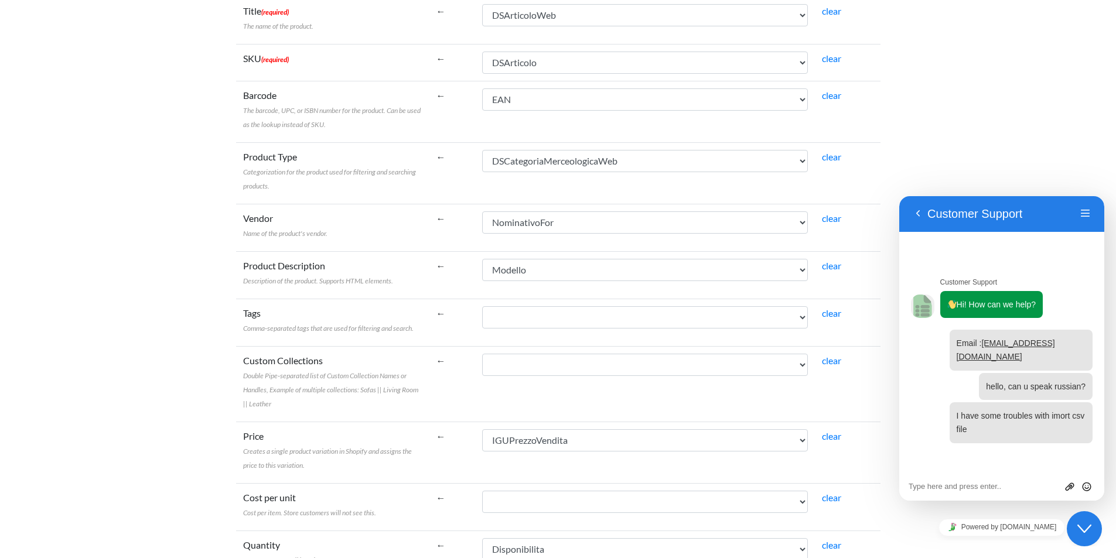
scroll to position [0, 0]
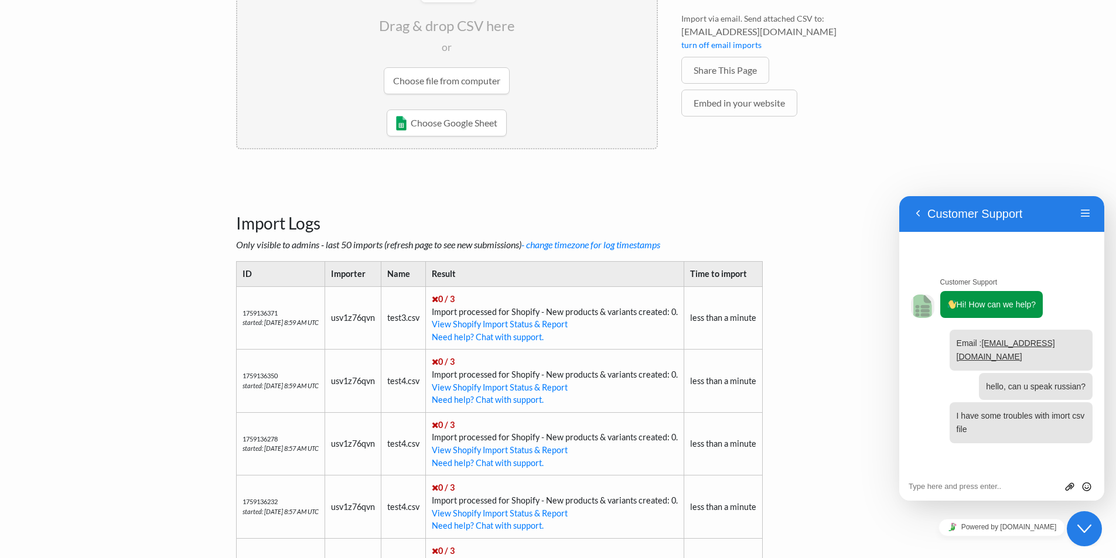
scroll to position [137, 0]
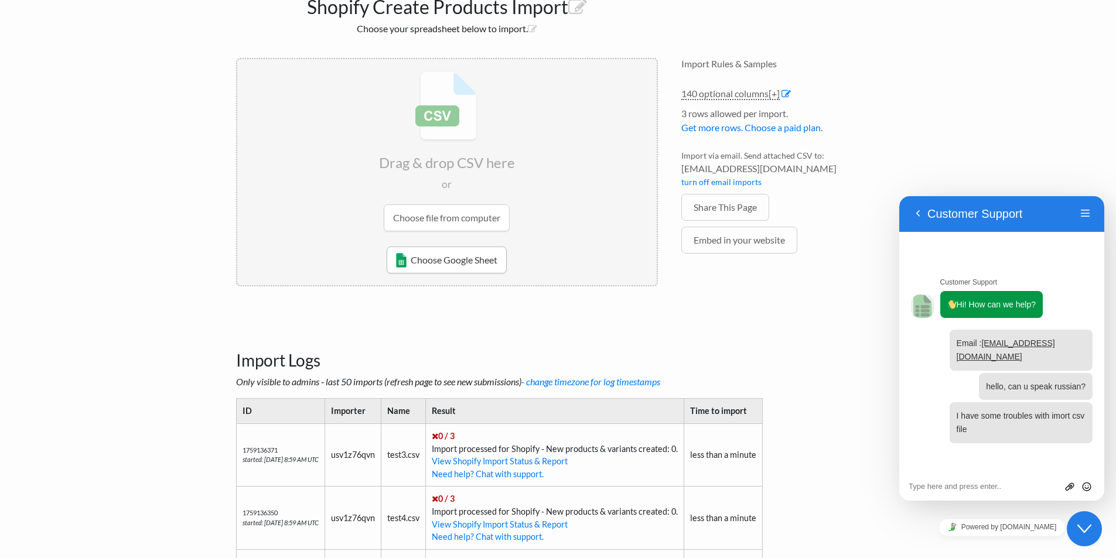
click at [439, 261] on link "Choose Google Sheet" at bounding box center [447, 260] width 120 height 27
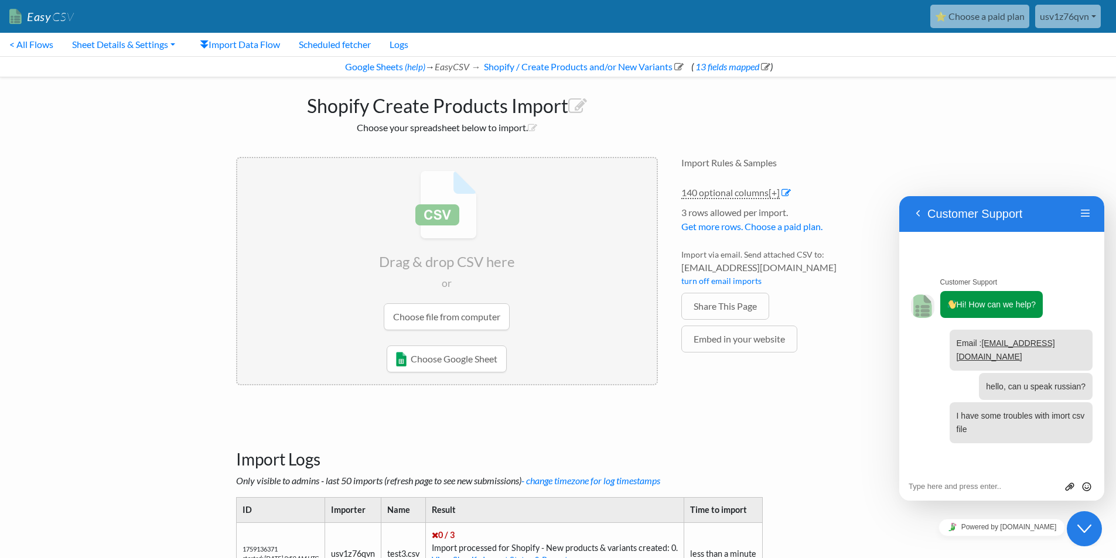
click at [472, 318] on input "file" at bounding box center [447, 250] width 420 height 185
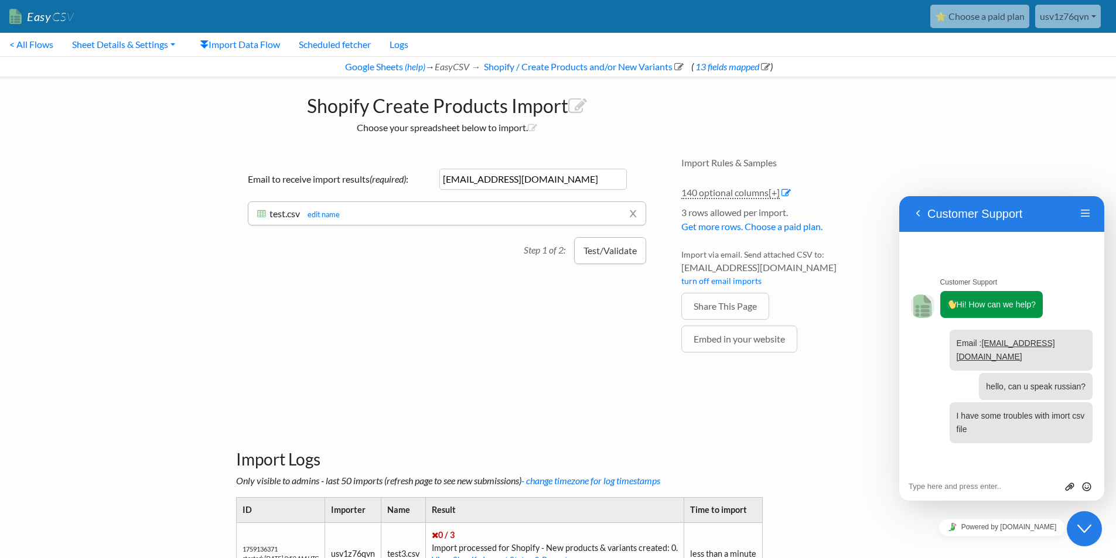
click at [584, 261] on button "Test/Validate" at bounding box center [610, 250] width 72 height 27
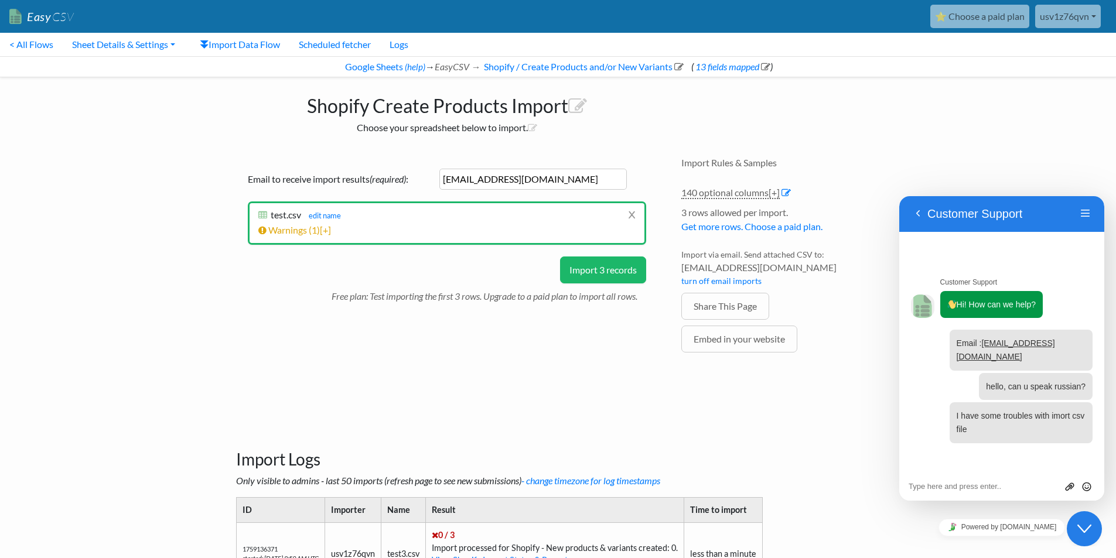
click at [628, 273] on button "Import 3 records" at bounding box center [603, 270] width 86 height 27
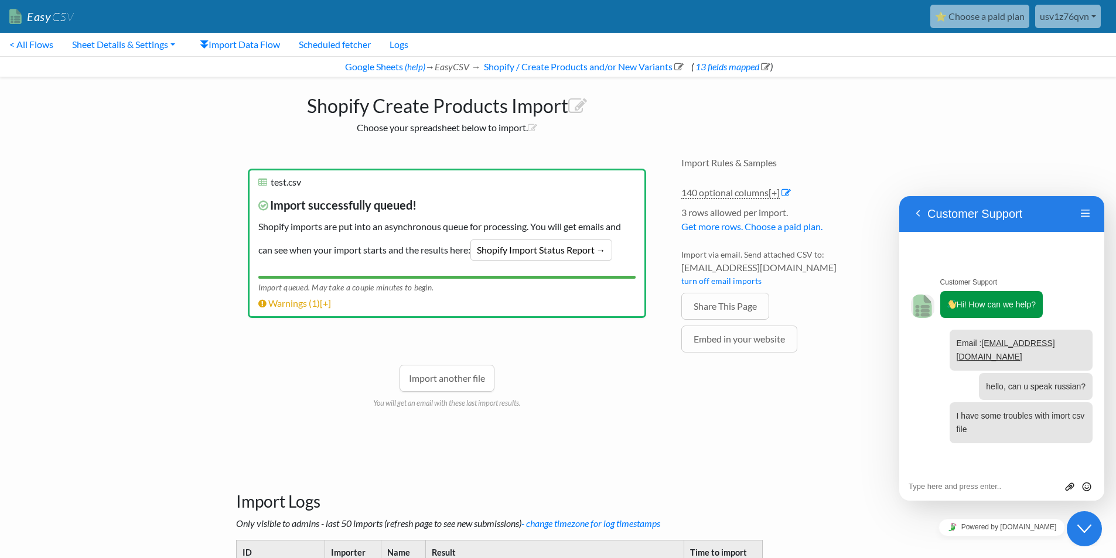
scroll to position [161, 0]
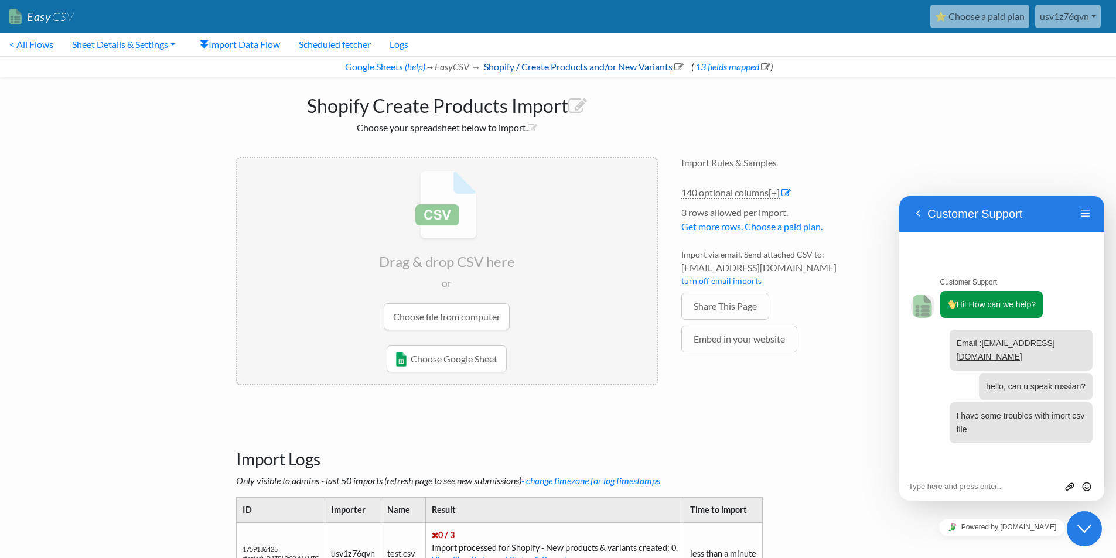
click at [619, 65] on link "Shopify / Create Products and/or New Variants" at bounding box center [583, 66] width 202 height 11
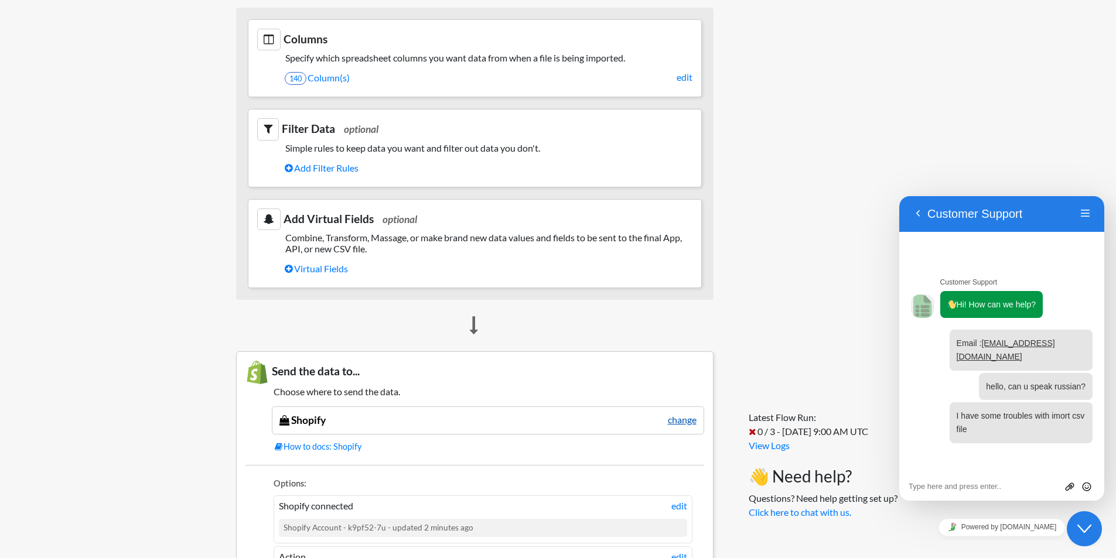
scroll to position [426, 0]
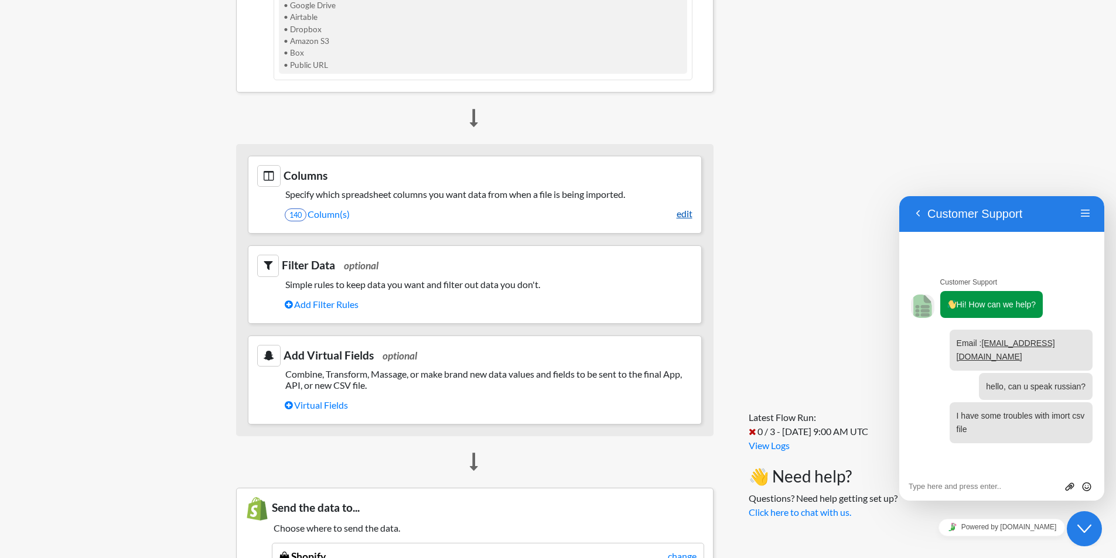
click at [681, 217] on link "edit" at bounding box center [685, 214] width 16 height 14
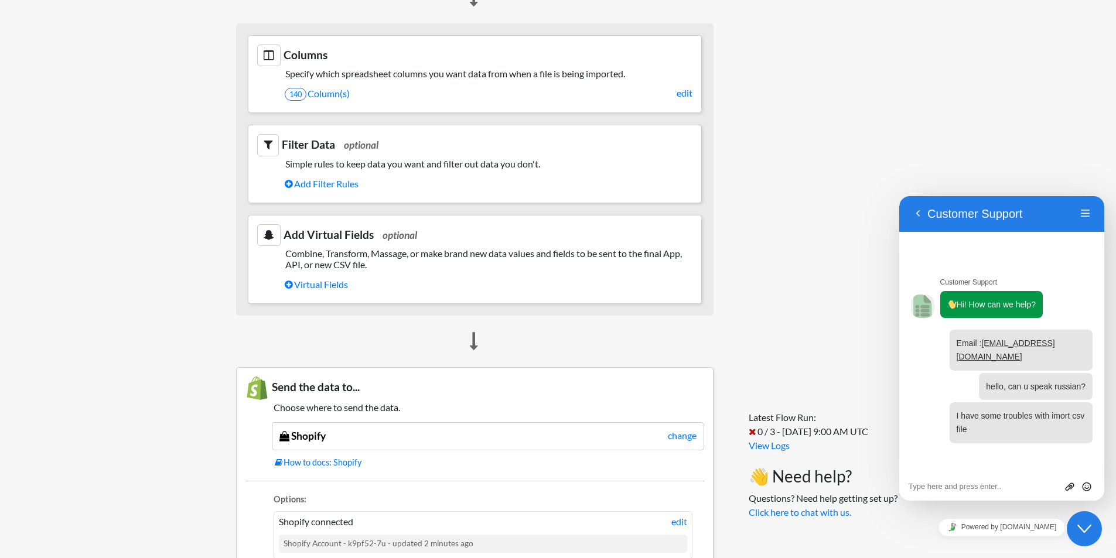
scroll to position [684, 0]
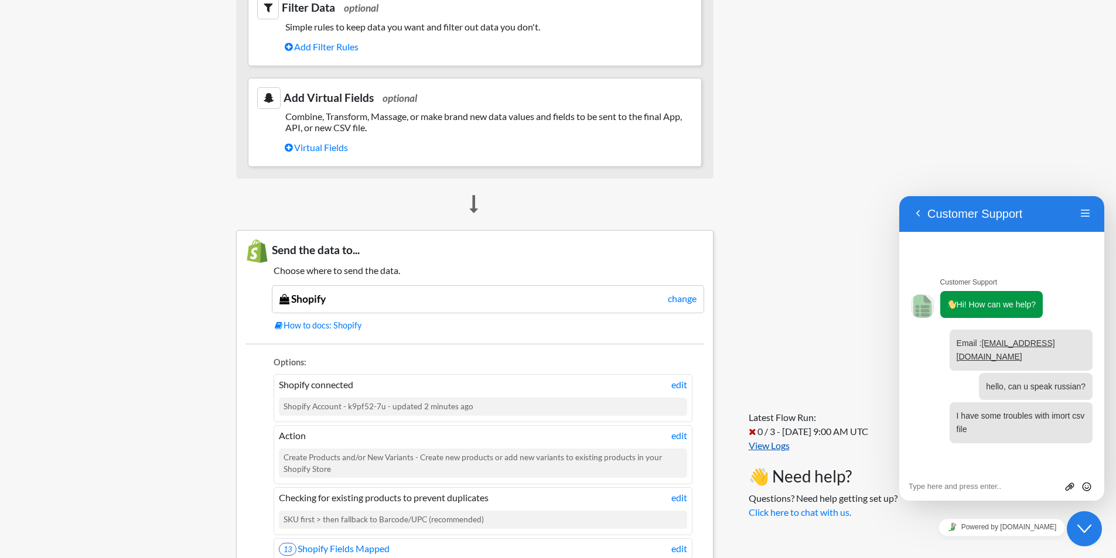
click at [774, 449] on link "View Logs" at bounding box center [769, 445] width 41 height 11
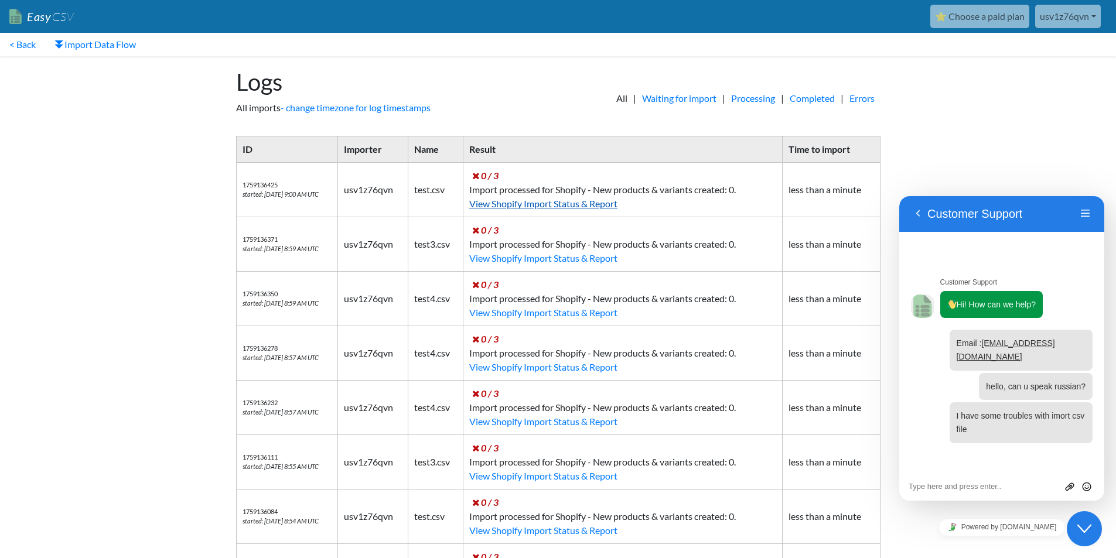
click at [503, 206] on link "View Shopify Import Status & Report" at bounding box center [543, 203] width 148 height 11
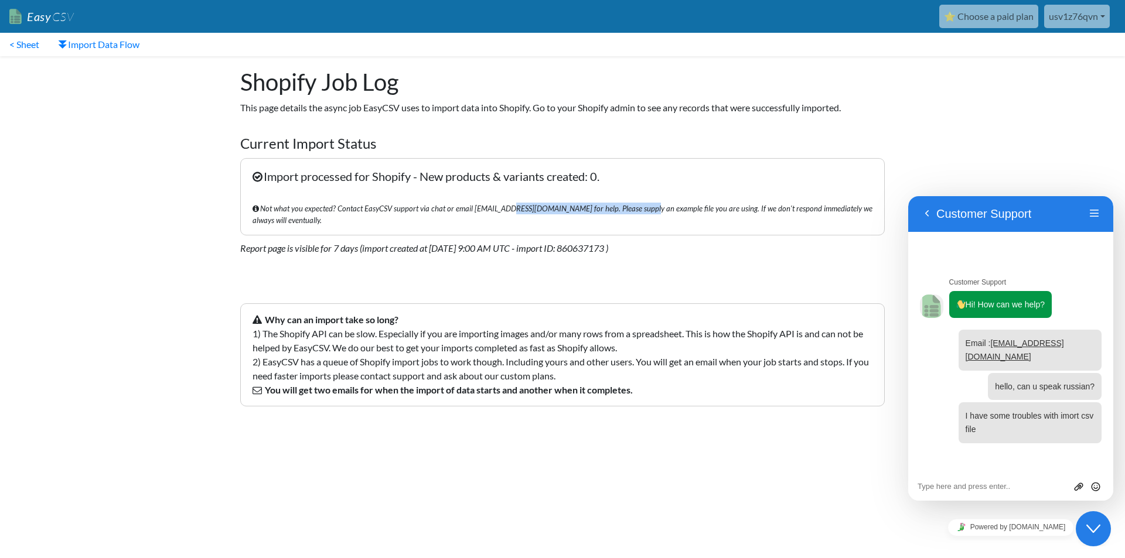
drag, startPoint x: 0, startPoint y: 0, endPoint x: 627, endPoint y: 217, distance: 663.7
click at [627, 217] on p "Import processed for Shopify - New products & variants created: 0. Not what you…" at bounding box center [562, 196] width 645 height 77
drag, startPoint x: 515, startPoint y: 243, endPoint x: 543, endPoint y: 242, distance: 28.2
click at [542, 243] on p "Report page is visible for 7 days (import created at 9/29/2025 9:00 AM UTC - im…" at bounding box center [562, 248] width 645 height 14
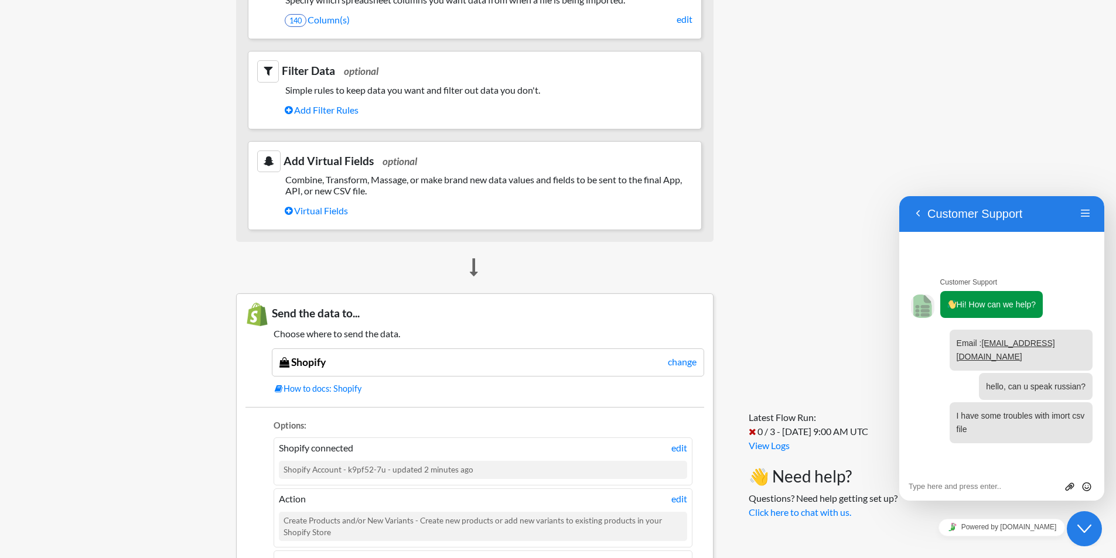
scroll to position [426, 0]
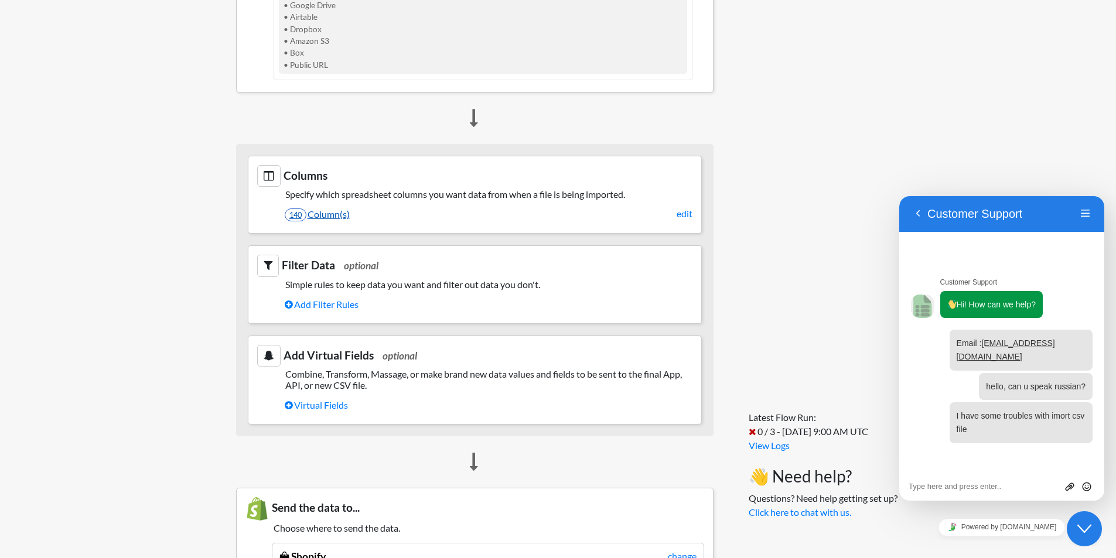
click at [389, 209] on link "140 Column(s)" at bounding box center [489, 215] width 408 height 20
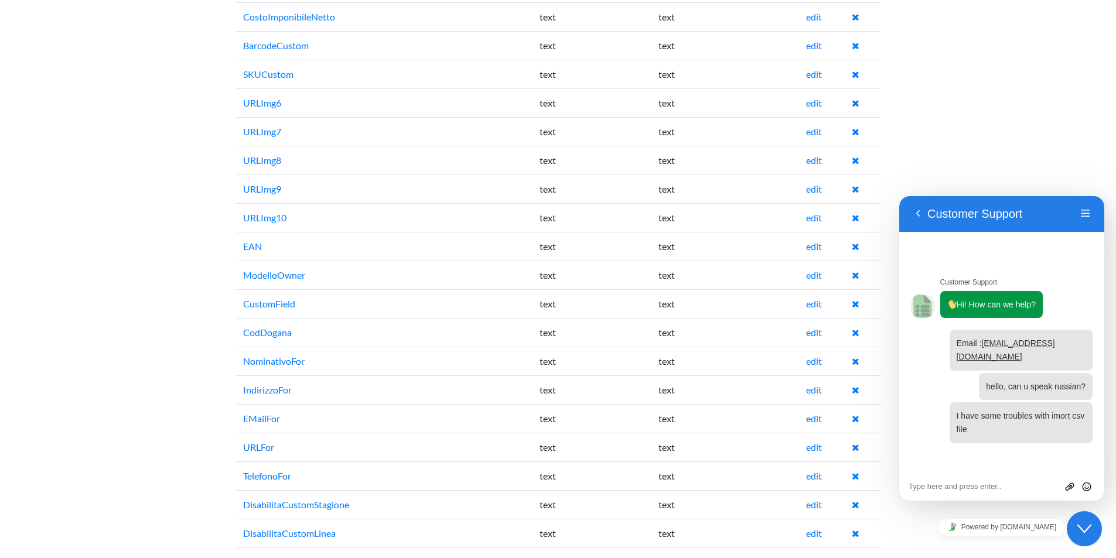
scroll to position [3669, 0]
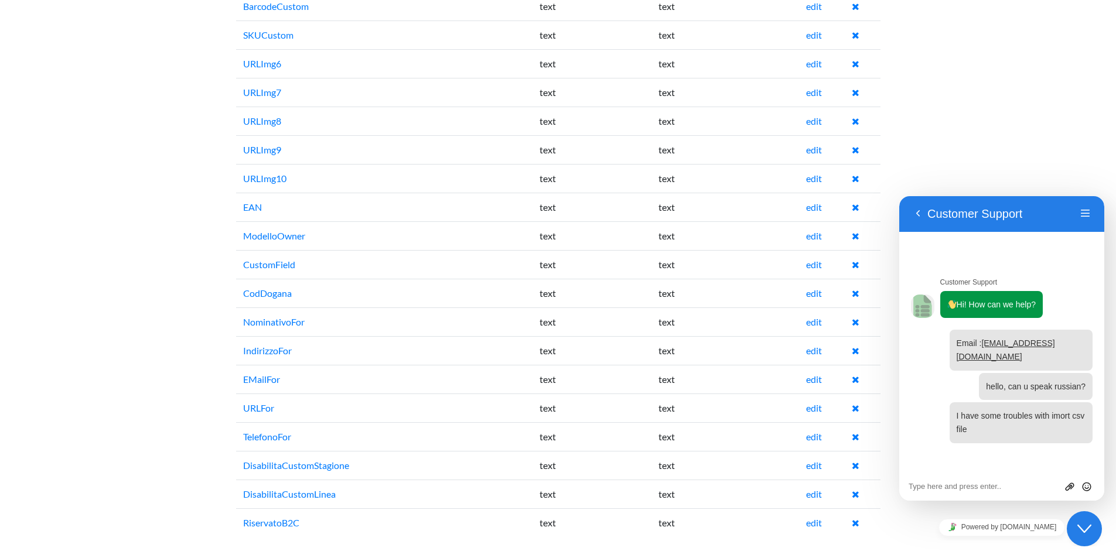
click at [725, 339] on td "text" at bounding box center [725, 350] width 147 height 29
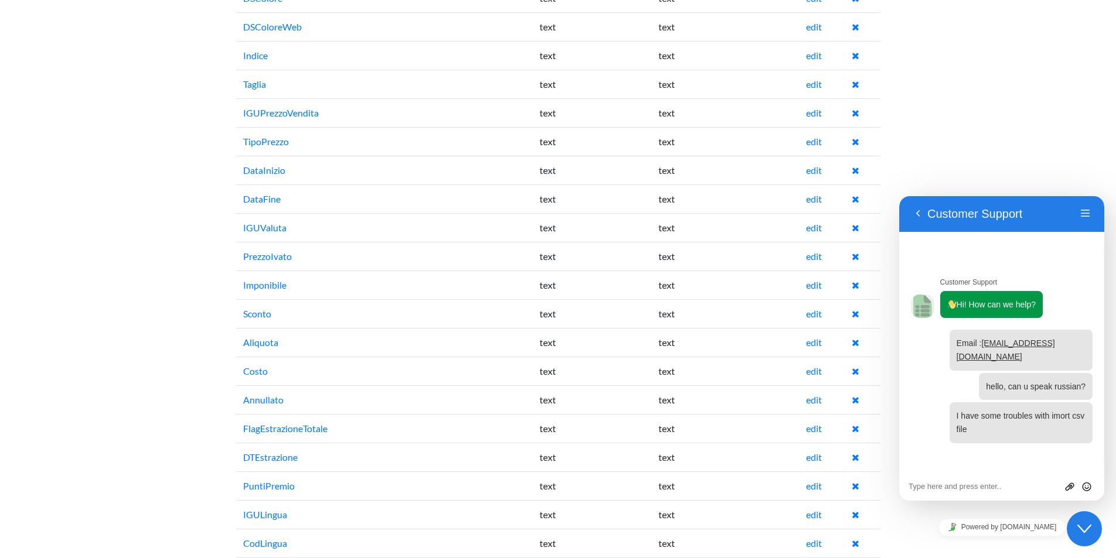
scroll to position [1481, 0]
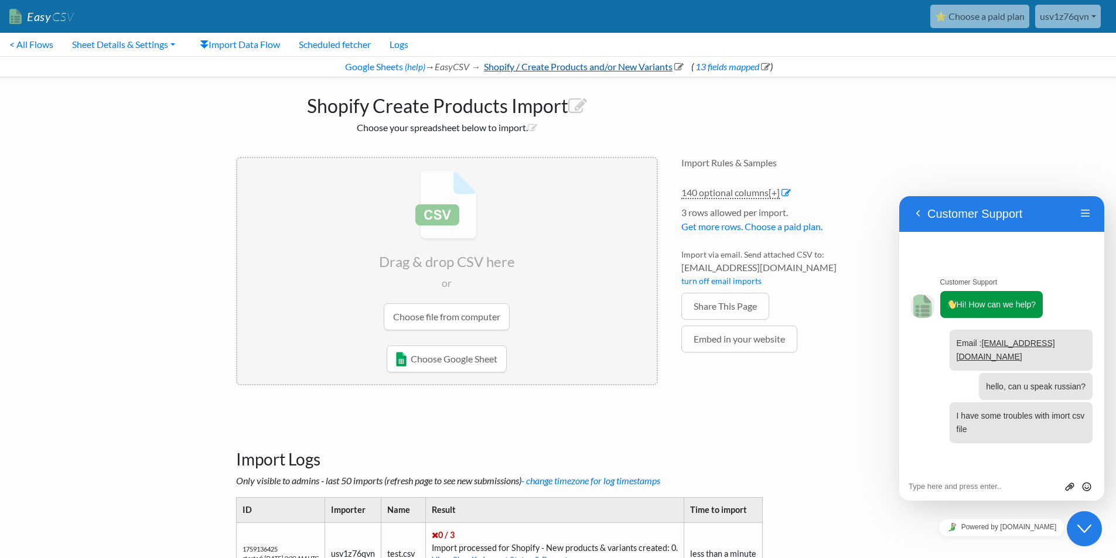
click at [601, 66] on link "Shopify / Create Products and/or New Variants" at bounding box center [583, 66] width 202 height 11
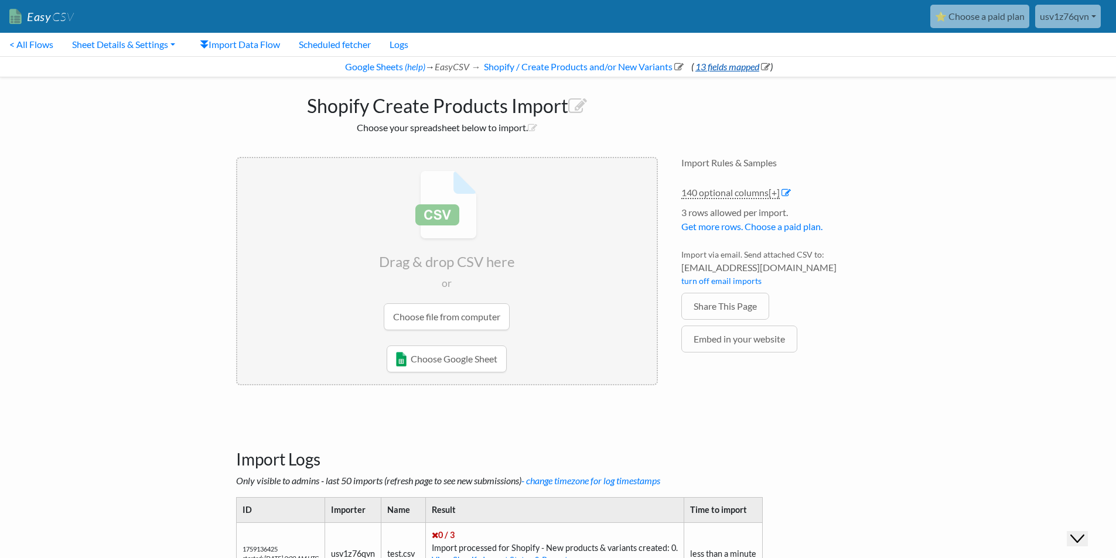
click at [730, 64] on link "13 fields mapped" at bounding box center [732, 66] width 77 height 11
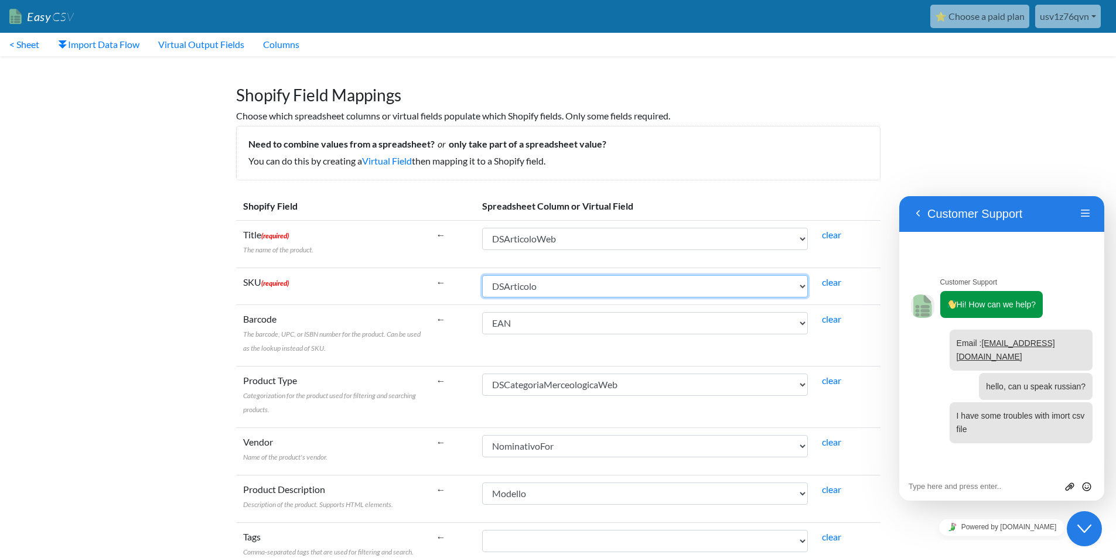
click at [673, 280] on select "IGUNegozio CodNegozio IGUArticolo Modello CodEsterno DSArticolo DSArticoloWeb N…" at bounding box center [645, 286] width 326 height 22
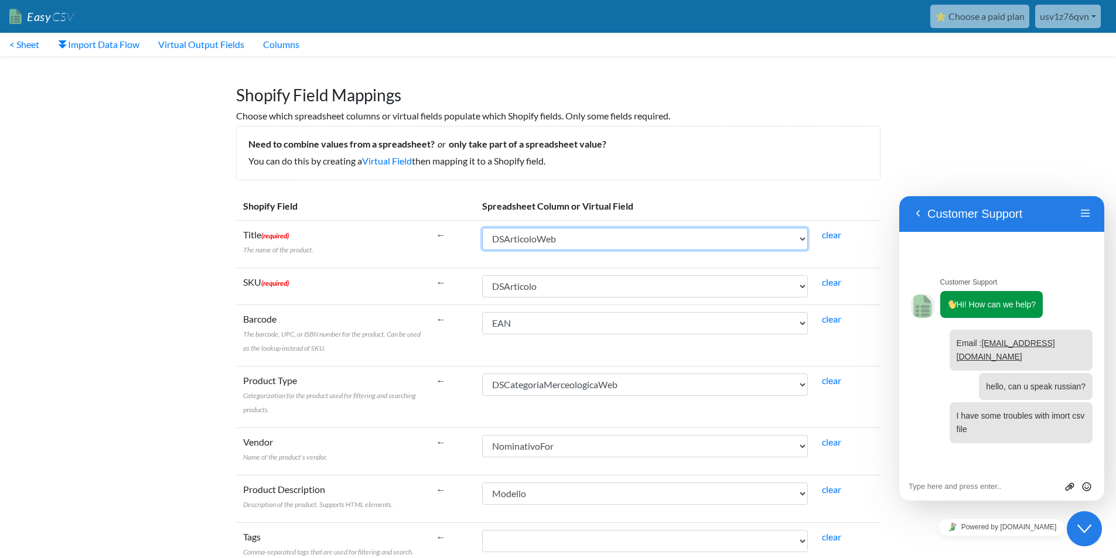
click at [660, 242] on select "IGUNegozio CodNegozio IGUArticolo Modello CodEsterno DSArticolo DSArticoloWeb N…" at bounding box center [645, 239] width 326 height 22
select select "cr_763461"
click at [482, 228] on select "IGUNegozio CodNegozio IGUArticolo Modello CodEsterno DSArticolo DSArticoloWeb N…" at bounding box center [645, 239] width 326 height 22
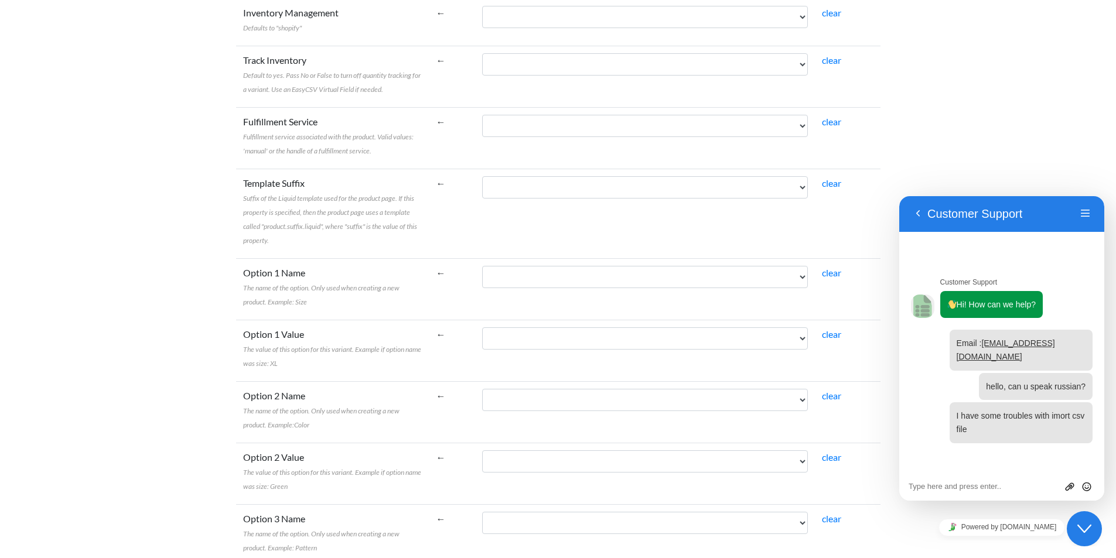
scroll to position [1926, 0]
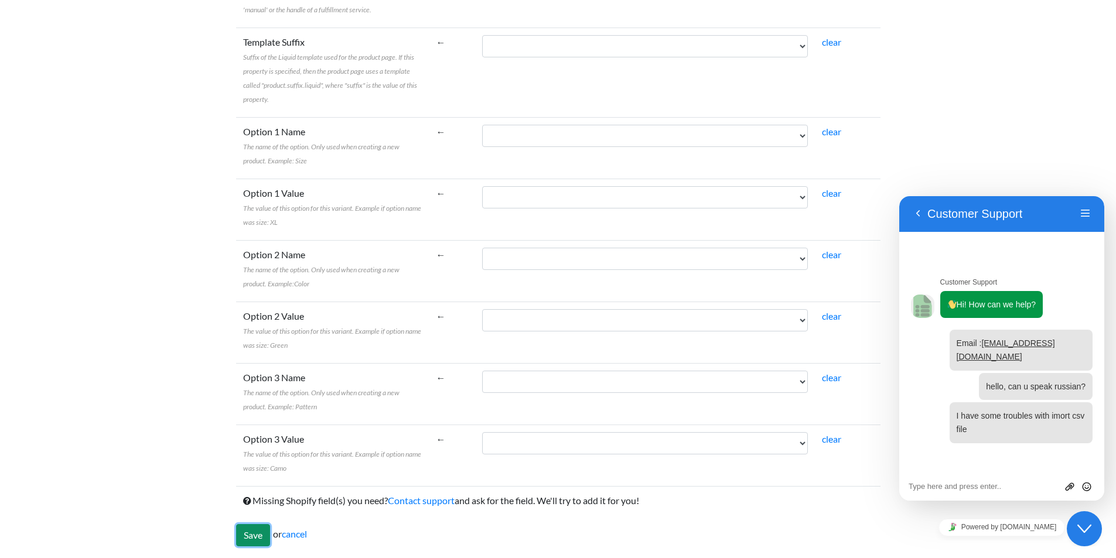
click at [252, 541] on input "Save" at bounding box center [253, 535] width 34 height 22
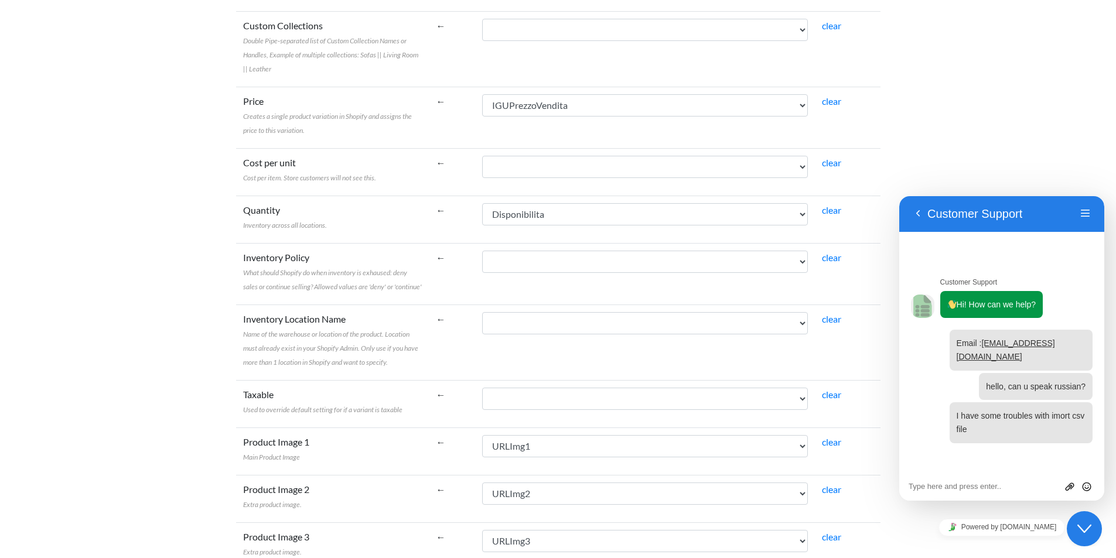
scroll to position [156, 0]
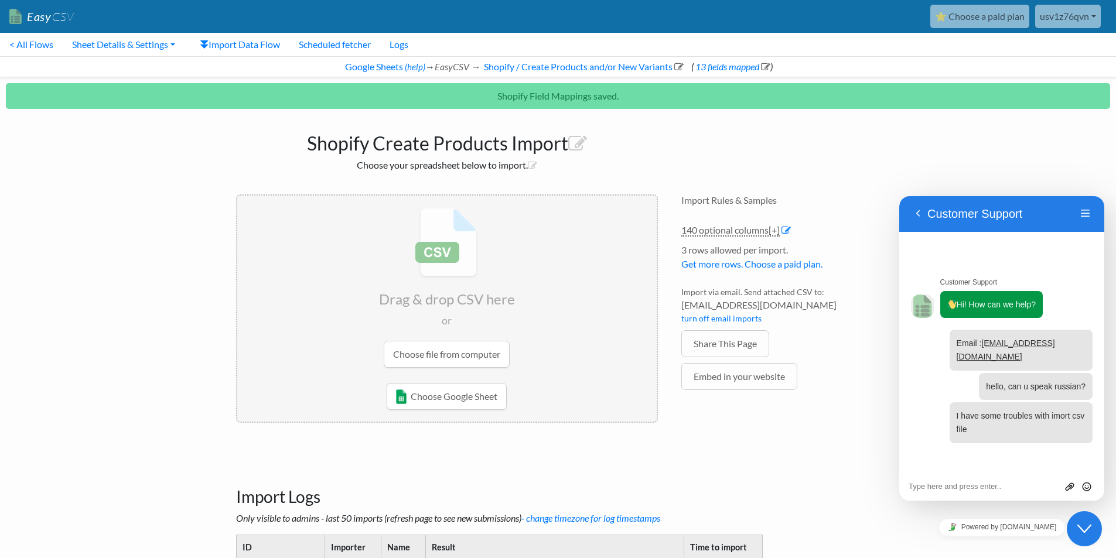
click at [458, 357] on input "file" at bounding box center [447, 288] width 420 height 185
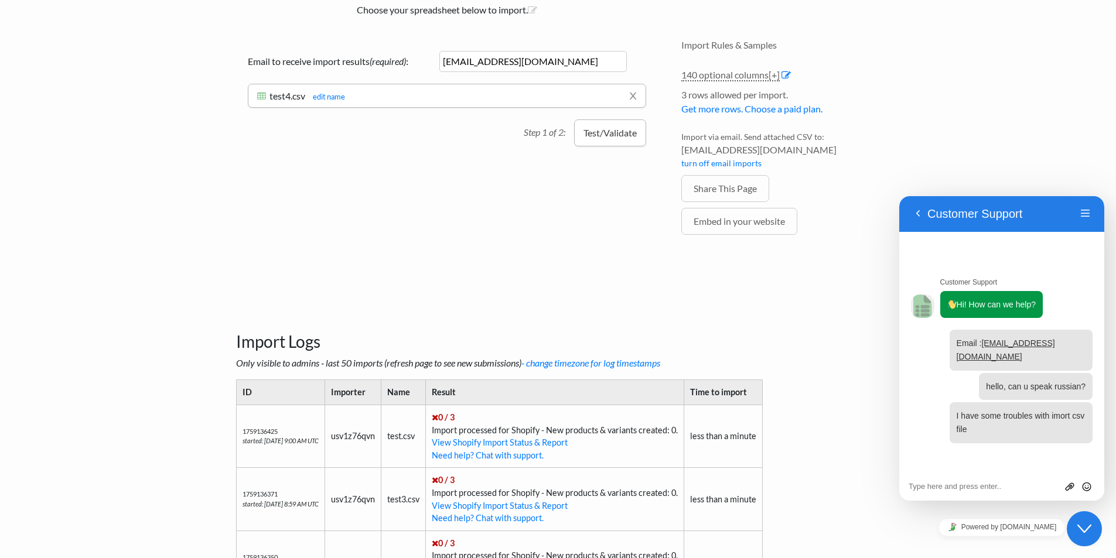
scroll to position [137, 0]
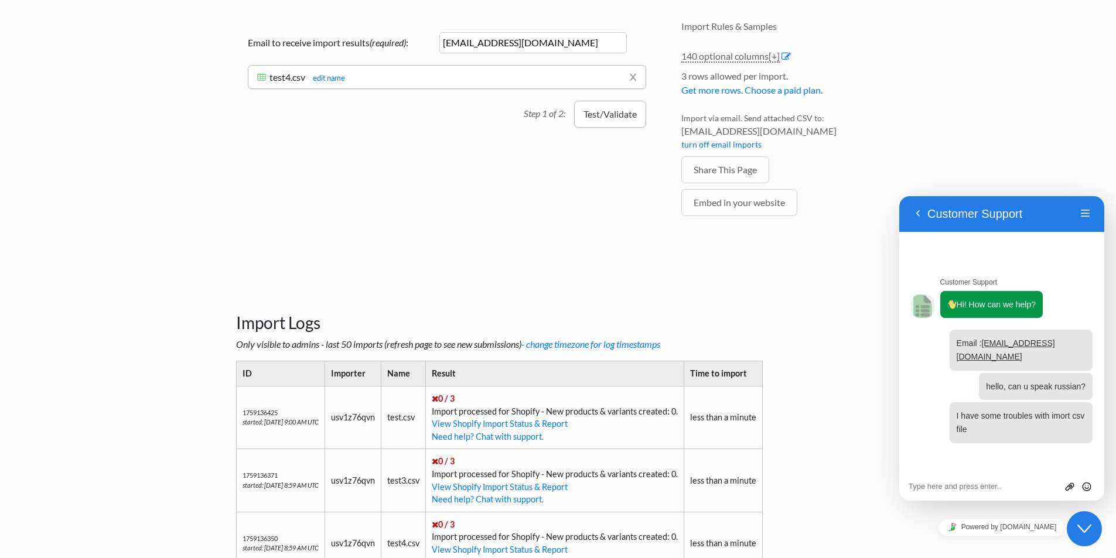
click at [626, 119] on button "Test/Validate" at bounding box center [610, 114] width 72 height 27
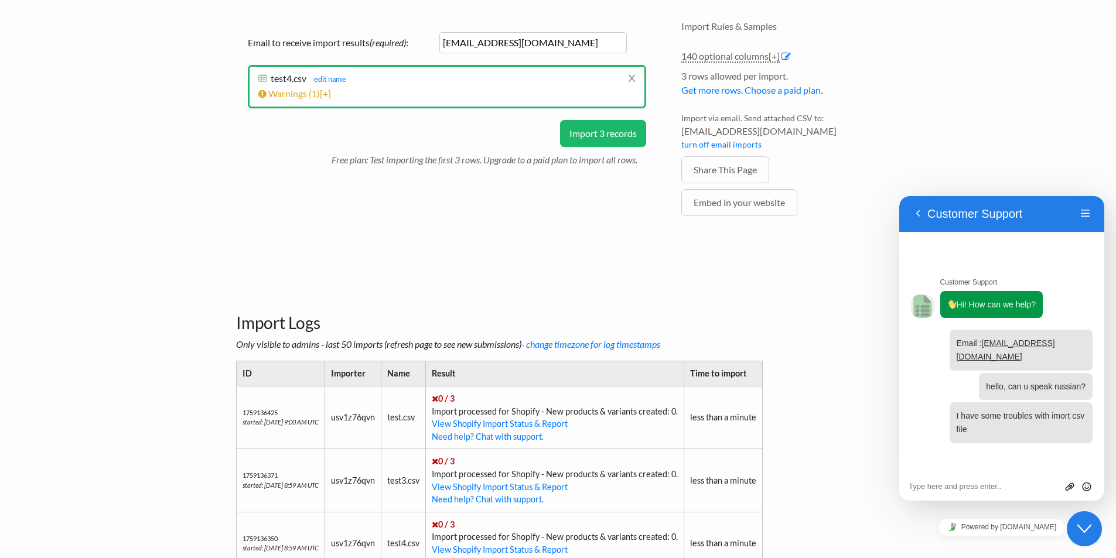
click at [619, 124] on button "Import 3 records" at bounding box center [603, 133] width 86 height 27
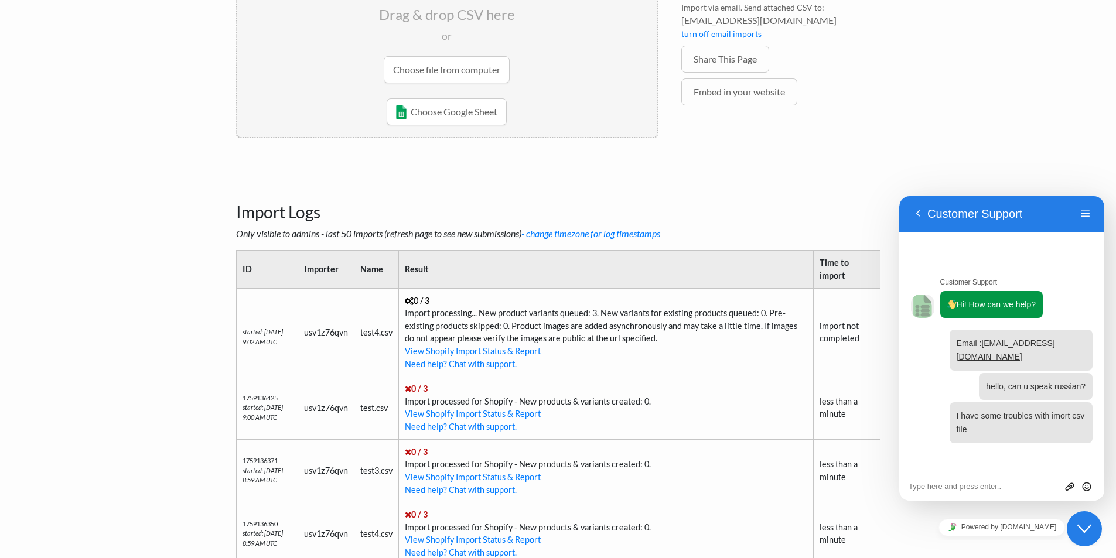
scroll to position [273, 0]
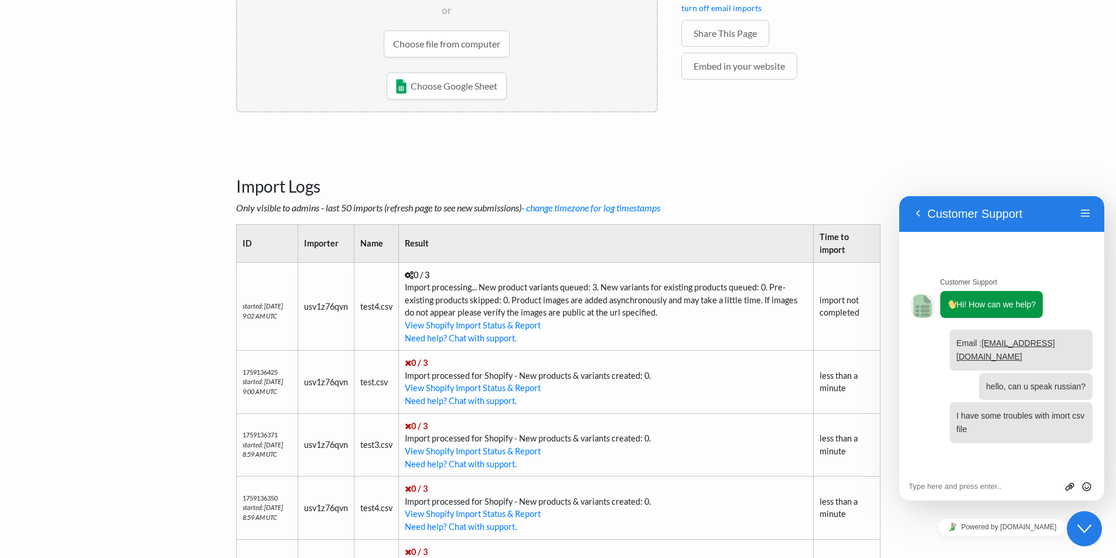
click at [677, 298] on td "0 / 3 Import processing... New product variants queued: 3. New variants for exi…" at bounding box center [606, 307] width 414 height 88
click at [582, 305] on td "0 / 3 Import processing... New product variants queued: 3. New variants for exi…" at bounding box center [606, 307] width 414 height 88
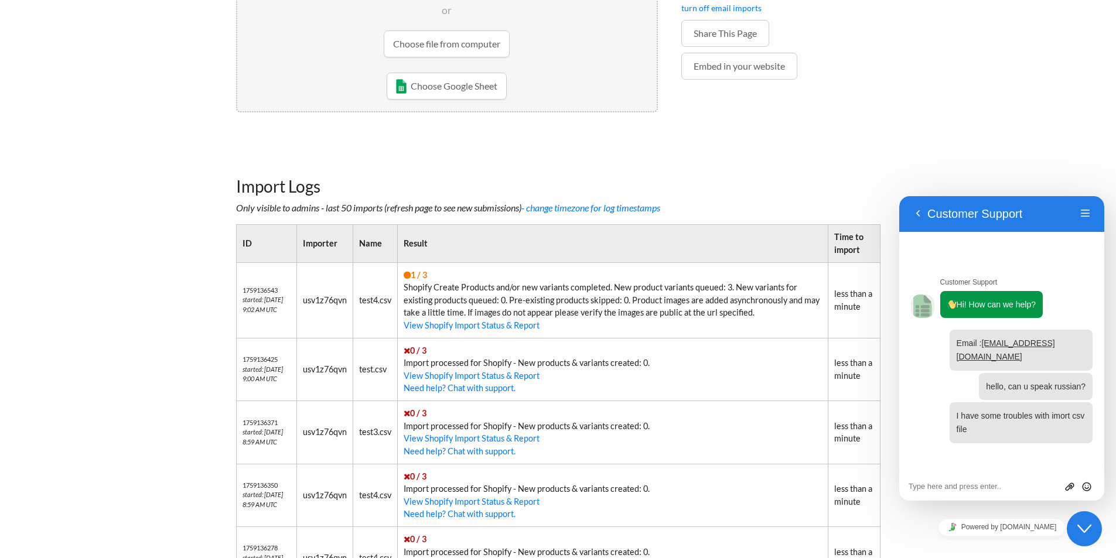
click at [1093, 532] on div "Close Chat This icon closes the chat window." at bounding box center [1084, 529] width 35 height 14
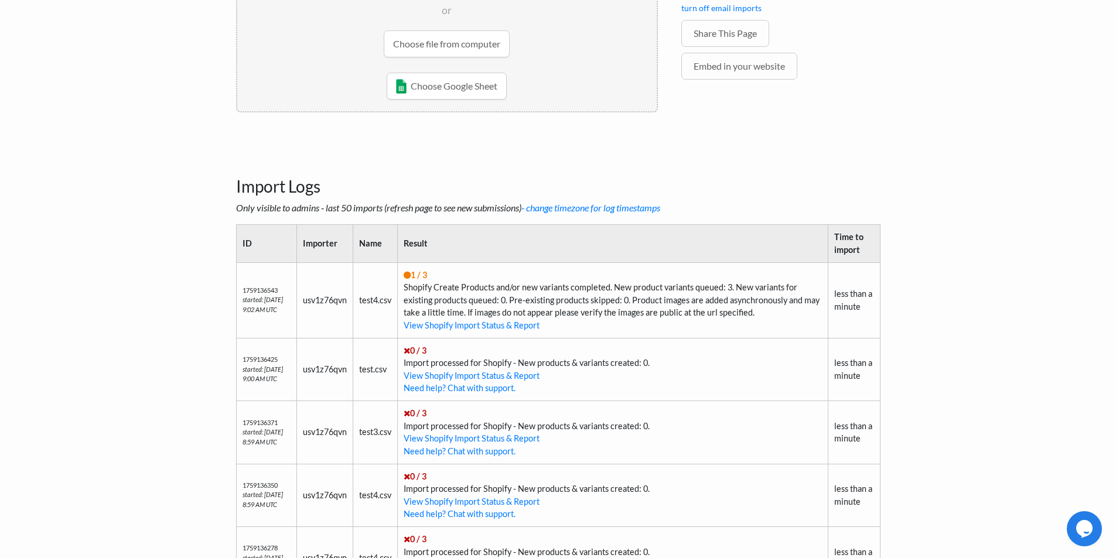
click at [907, 250] on body "Easy CSV ⭐ Choose a paid plan usv1z76qvn Bwmyga All Flows All CSV Generators Bu…" at bounding box center [558, 186] width 1116 height 919
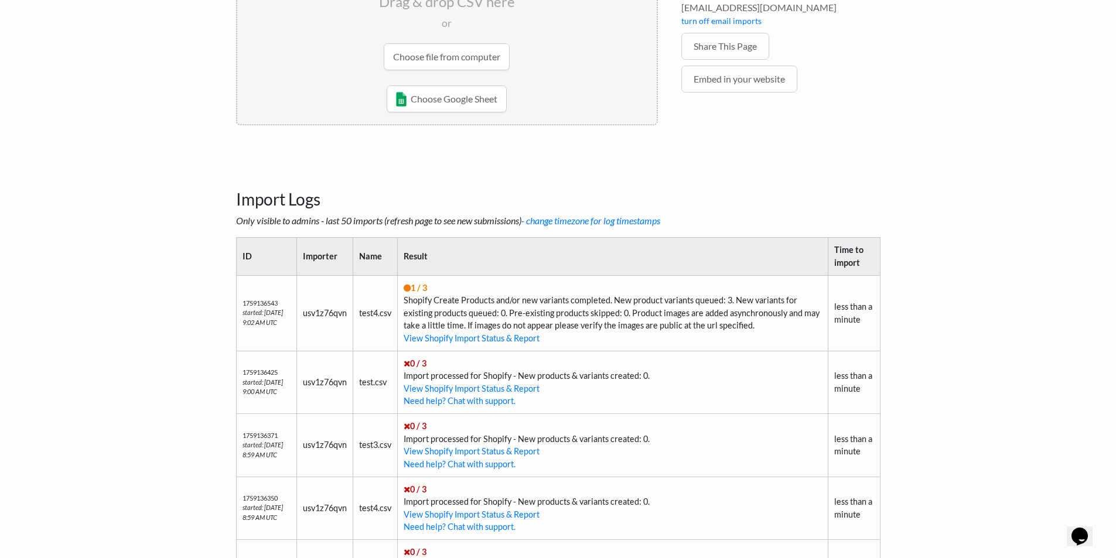
scroll to position [234, 0]
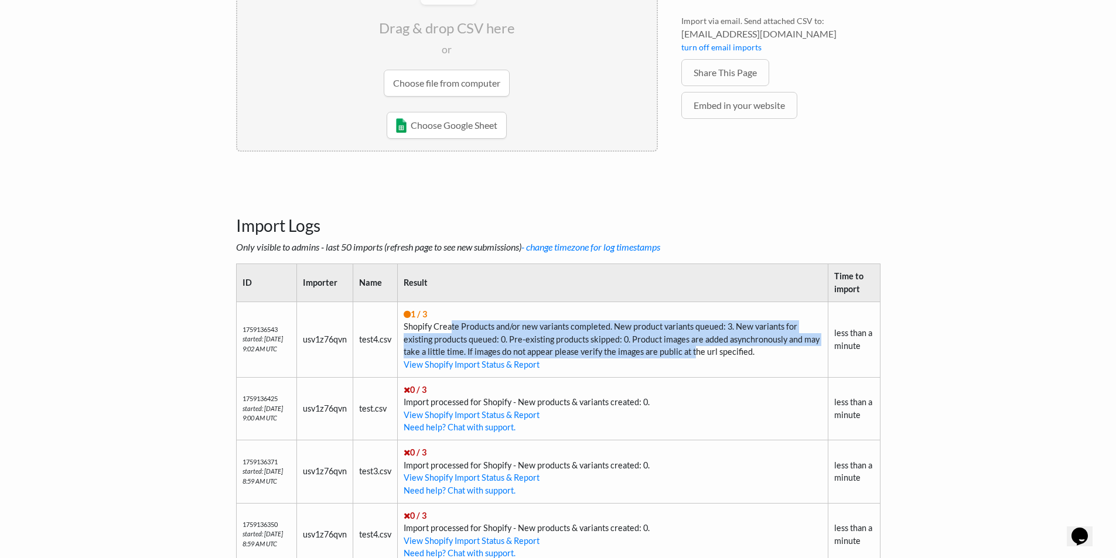
drag, startPoint x: 457, startPoint y: 324, endPoint x: 715, endPoint y: 346, distance: 259.4
click at [714, 348] on td "1 / 3 Shopify Create Products and/or new variants completed. New product varian…" at bounding box center [613, 340] width 431 height 76
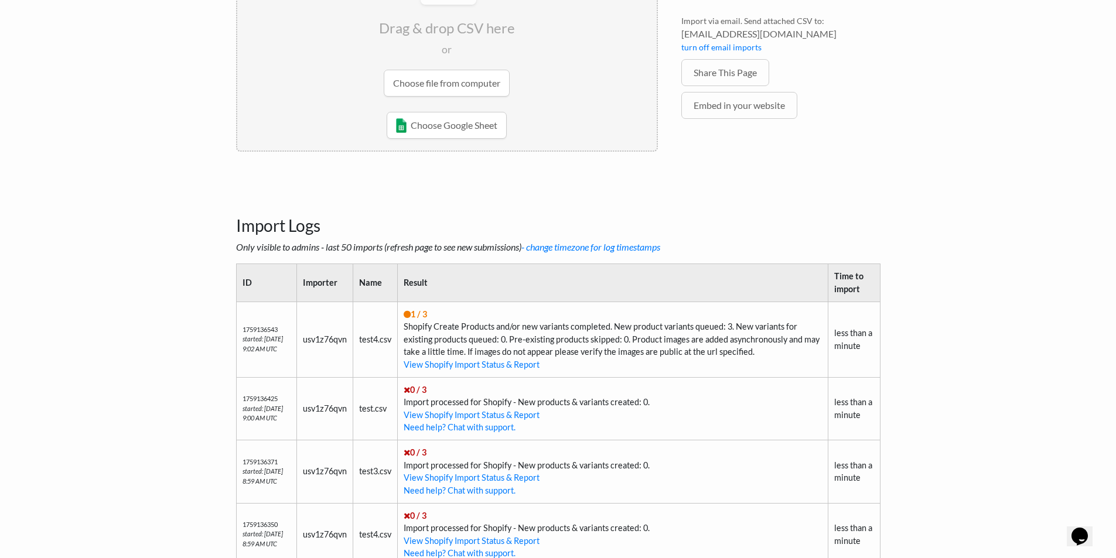
click at [911, 88] on body "Easy CSV ⭐ Choose a paid plan usv1z76qvn Bwmyga All Flows All CSV Generators Bu…" at bounding box center [558, 225] width 1116 height 919
click at [969, 85] on body "Easy CSV ⭐ Choose a paid plan usv1z76qvn Bwmyga All Flows All CSV Generators Bu…" at bounding box center [558, 225] width 1116 height 919
click at [894, 181] on body "Easy CSV ⭐ Choose a paid plan usv1z76qvn Bwmyga All Flows All CSV Generators Bu…" at bounding box center [558, 225] width 1116 height 919
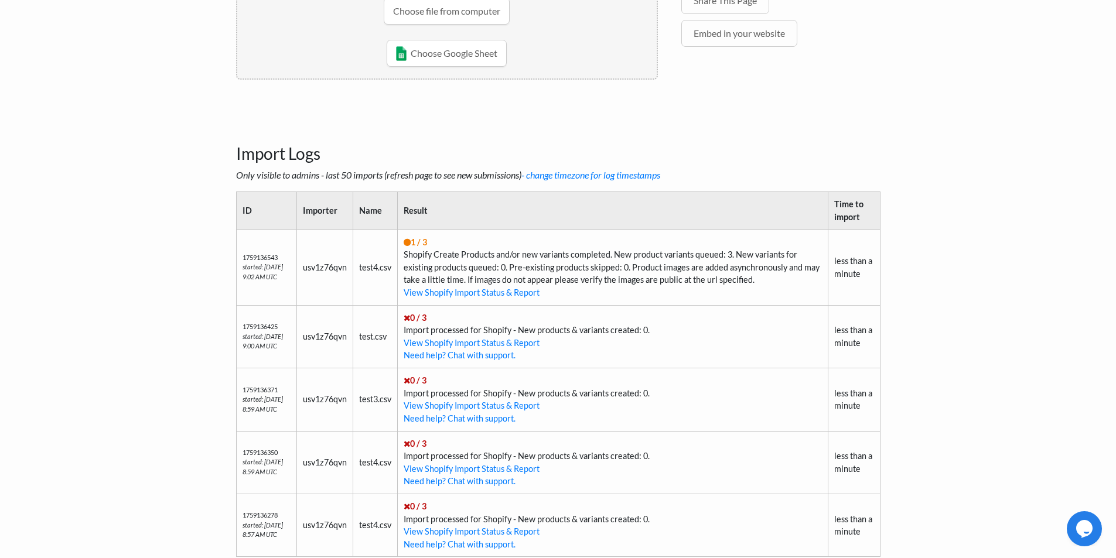
click at [494, 287] on td "1 / 3 Shopify Create Products and/or new variants completed. New product varian…" at bounding box center [613, 268] width 431 height 76
click at [493, 289] on link "View Shopify Import Status & Report" at bounding box center [472, 293] width 136 height 10
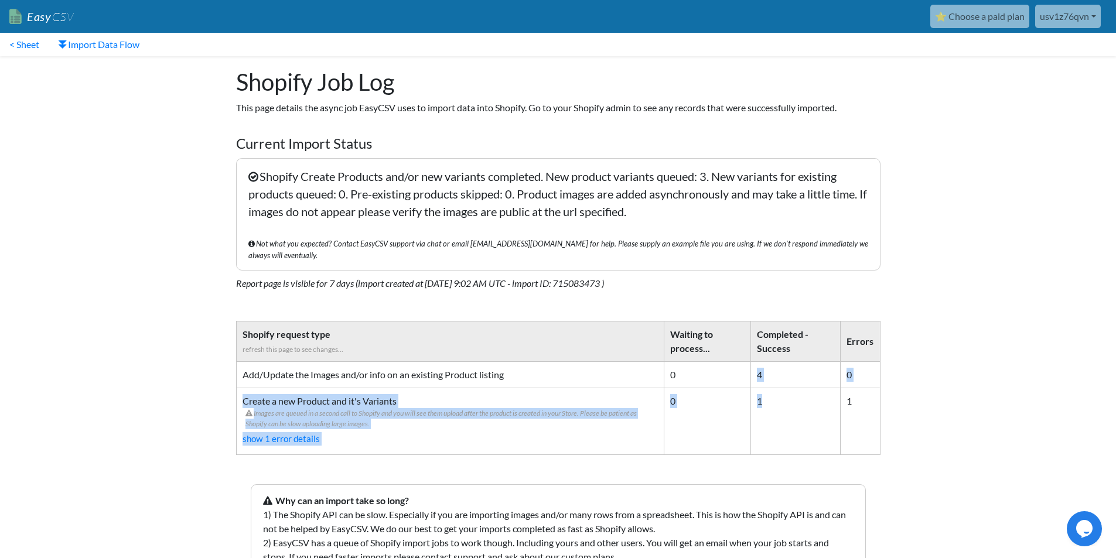
drag, startPoint x: 758, startPoint y: 365, endPoint x: 775, endPoint y: 382, distance: 24.0
click at [775, 382] on tbody "Add/Update the Images and/or info on an existing Product listing 0 4 0 Create a…" at bounding box center [558, 408] width 644 height 93
click at [775, 388] on td "1" at bounding box center [796, 421] width 90 height 67
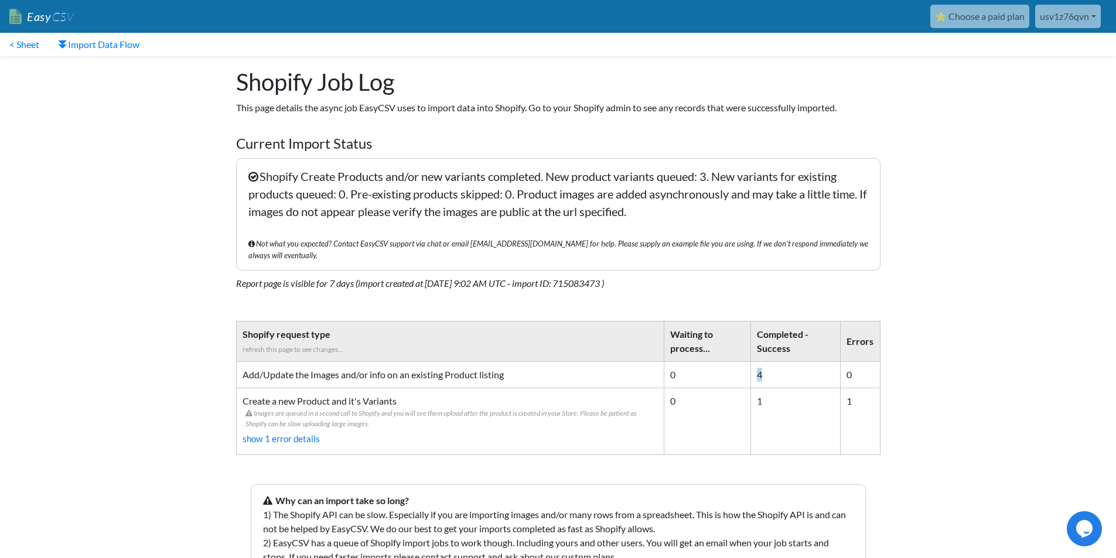
drag, startPoint x: 761, startPoint y: 363, endPoint x: 823, endPoint y: 369, distance: 63.0
click at [823, 369] on td "4" at bounding box center [796, 375] width 90 height 26
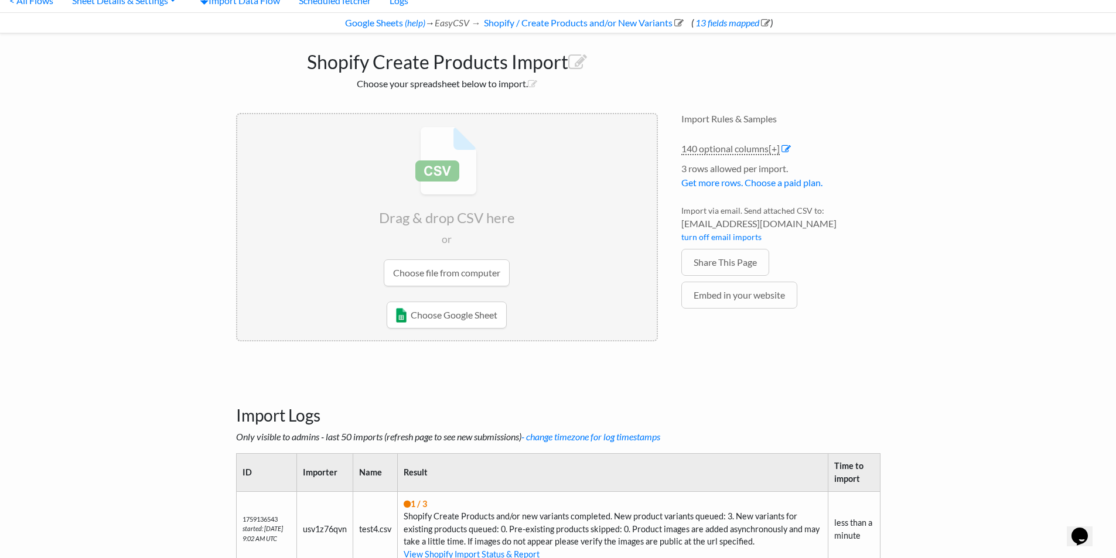
scroll to position [25, 0]
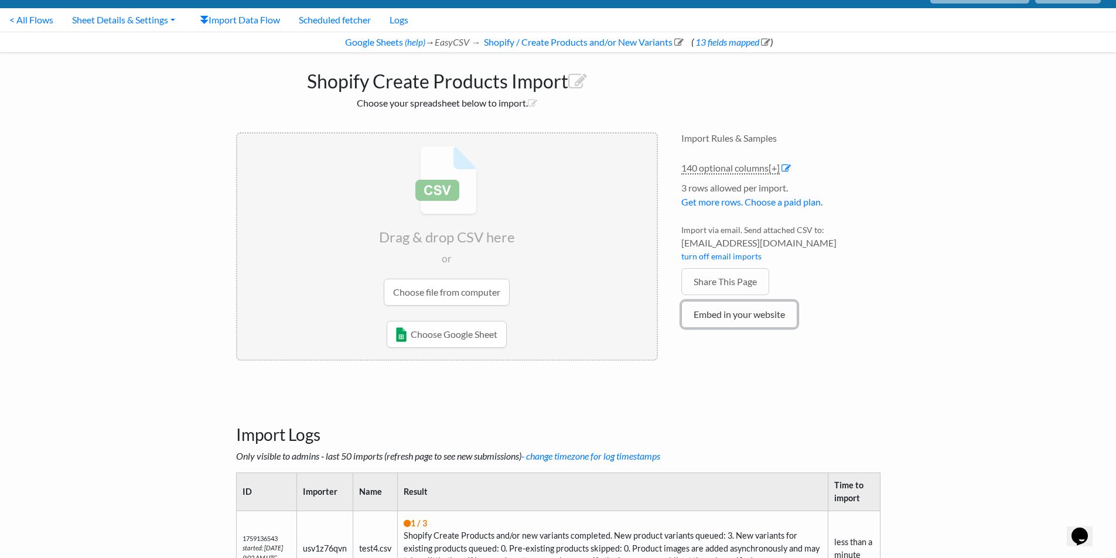
click at [701, 315] on link "Embed in your website" at bounding box center [740, 314] width 116 height 27
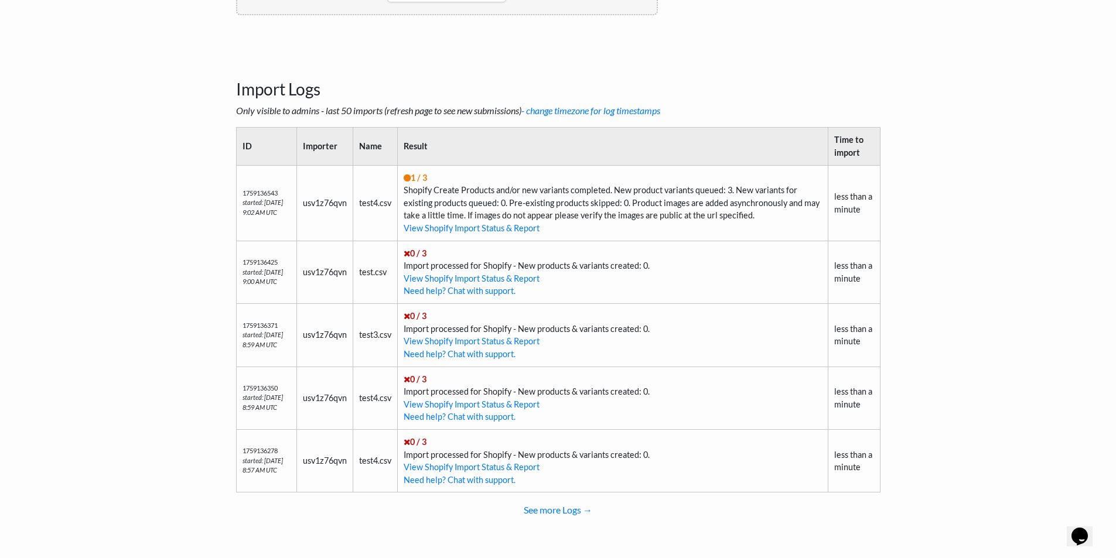
click at [469, 196] on td "1 / 3 Shopify Create Products and/or new variants completed. New product varian…" at bounding box center [613, 203] width 431 height 76
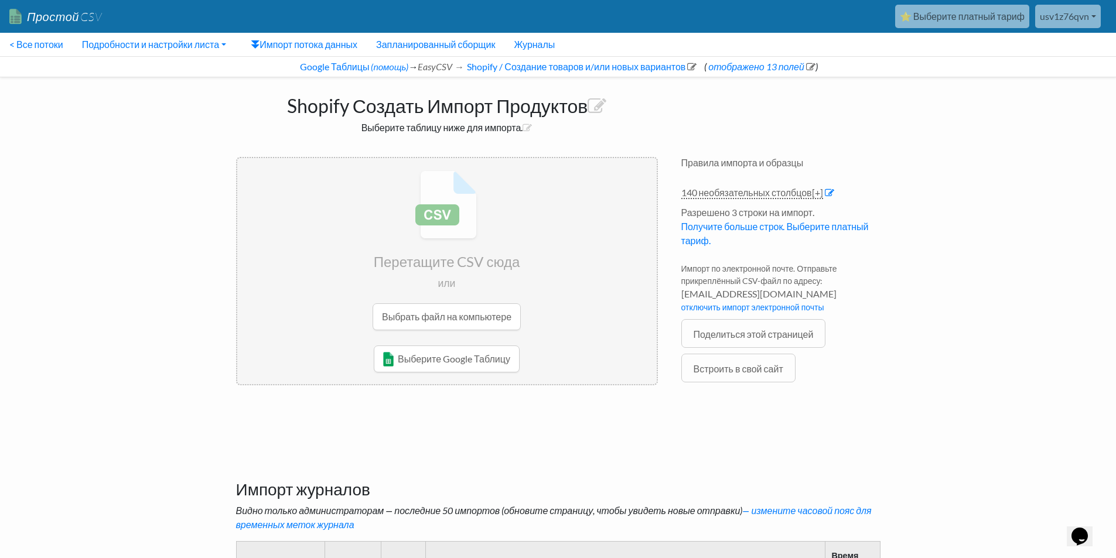
click at [905, 173] on body "Простой CSV ⭐ Выберите платный тариф usv1z76qvn Бвмига Все потоки Все генератор…" at bounding box center [558, 495] width 1116 height 990
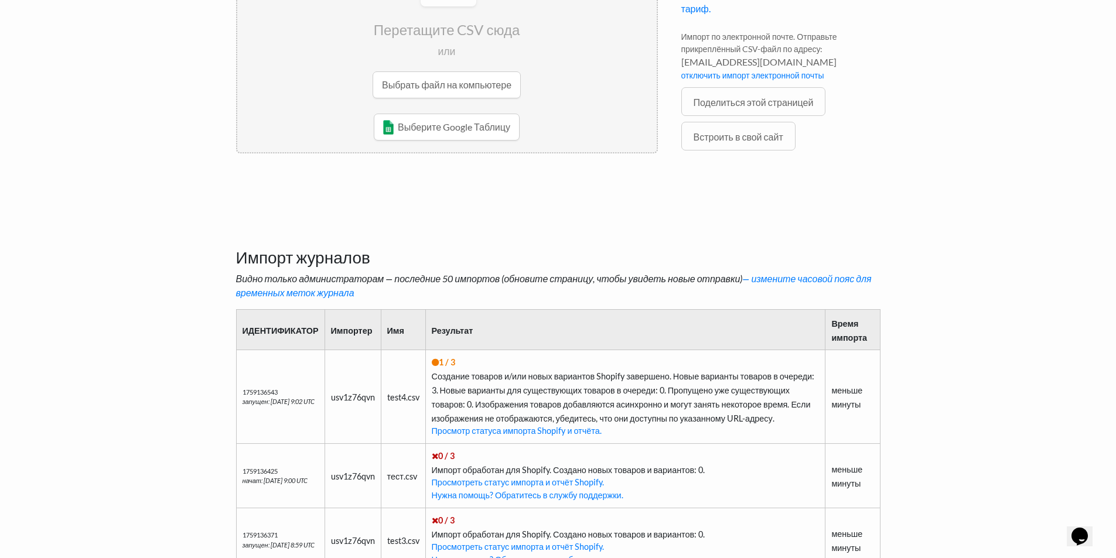
scroll to position [304, 0]
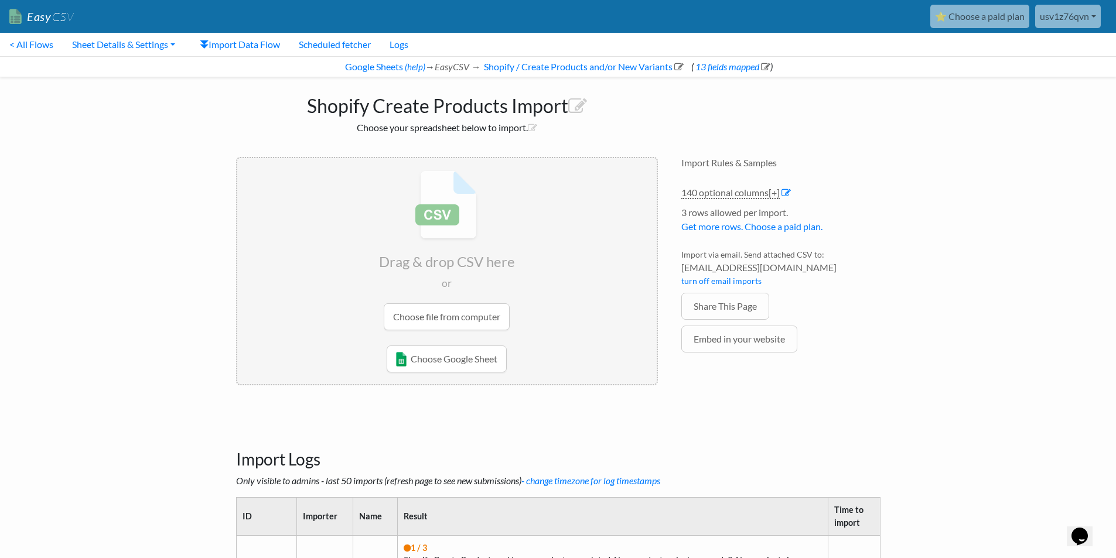
click at [153, 324] on body "Easy CSV ⭐ Choose a paid plan usv1z76qvn Bwmyga All Flows All CSV Generators Bu…" at bounding box center [558, 459] width 1116 height 919
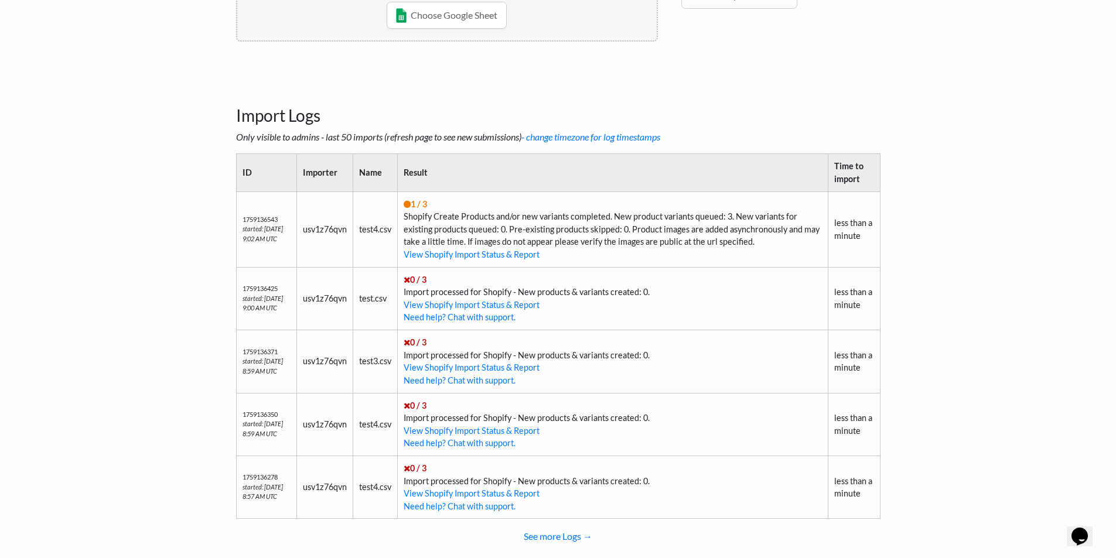
scroll to position [370, 0]
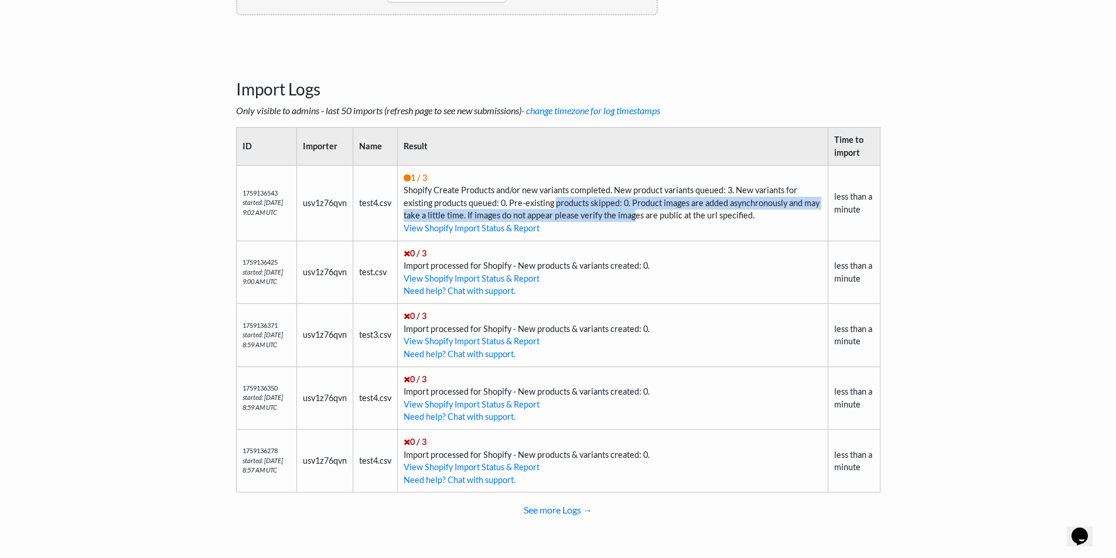
drag, startPoint x: 649, startPoint y: 216, endPoint x: 557, endPoint y: 198, distance: 93.8
click at [557, 198] on td "1 / 3 Shopify Create Products and/or new variants completed. New product varian…" at bounding box center [613, 203] width 431 height 76
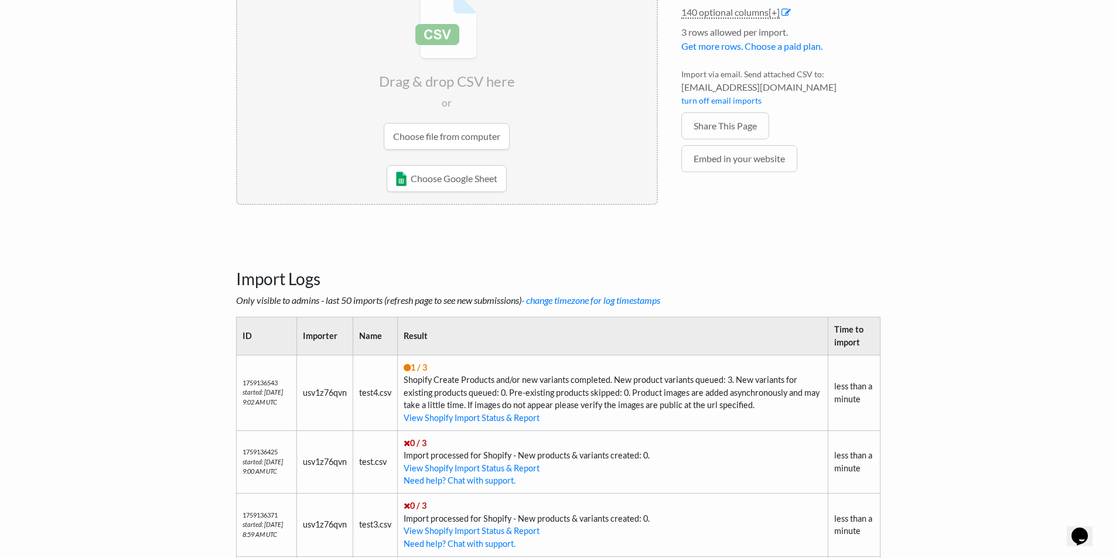
scroll to position [137, 0]
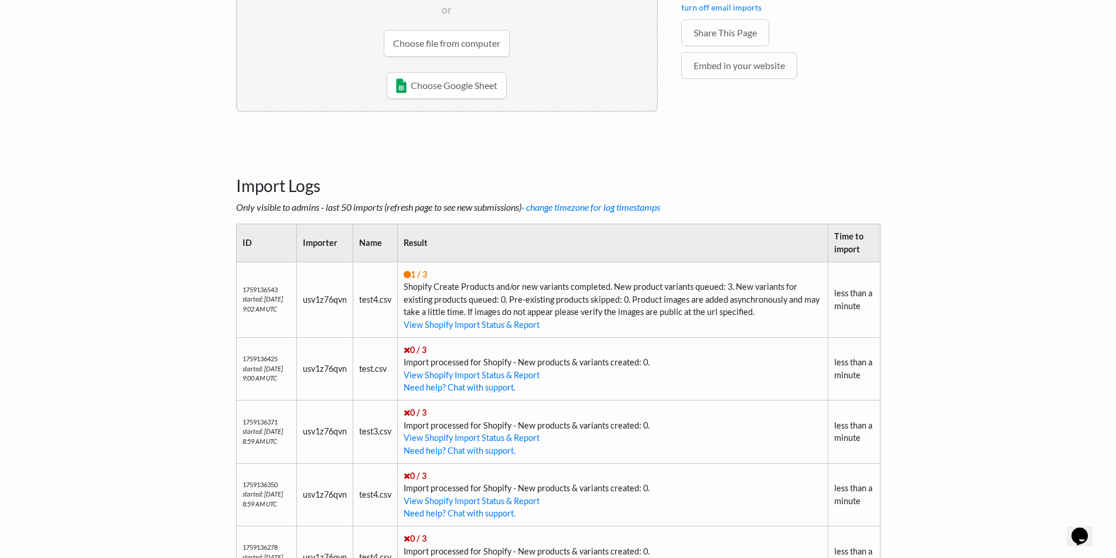
click at [486, 224] on th "Result" at bounding box center [613, 243] width 431 height 38
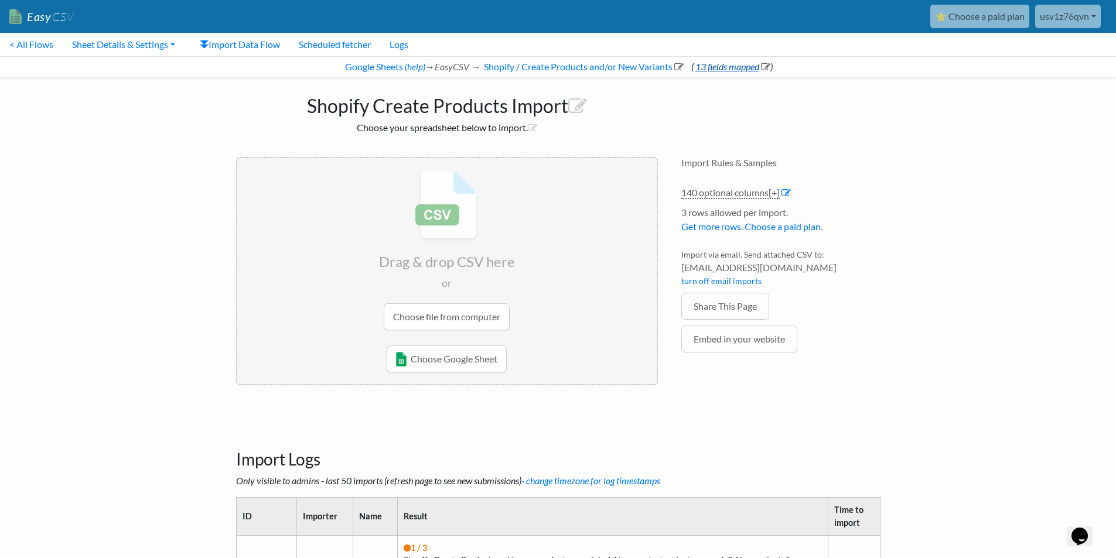
click at [704, 65] on link "13 fields mapped" at bounding box center [732, 66] width 77 height 11
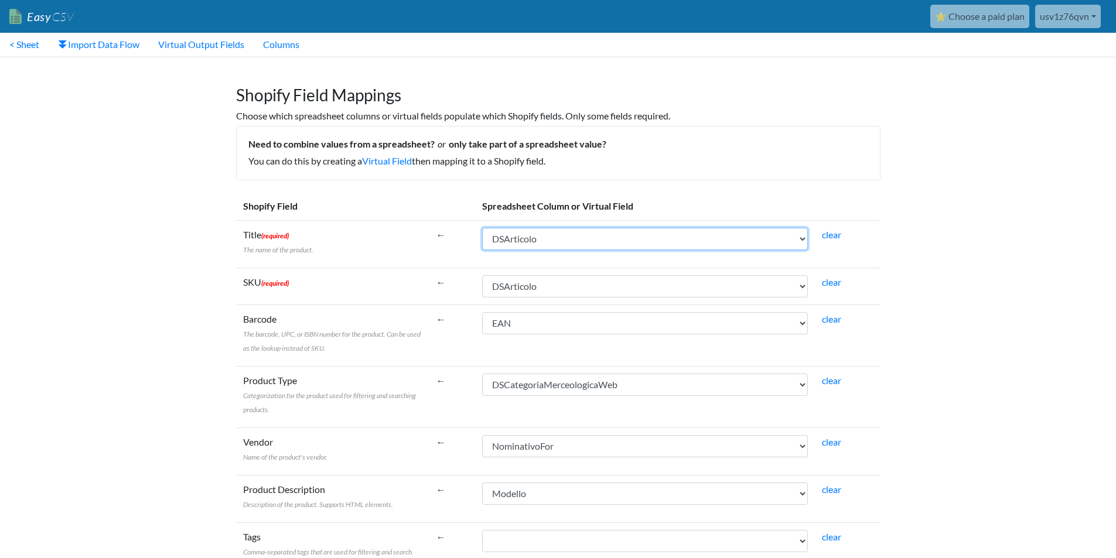
click at [607, 241] on select "IGUNegozio CodNegozio IGUArticolo Modello CodEsterno DSArticolo DSArticoloWeb N…" at bounding box center [645, 239] width 326 height 22
select select "cr_763462"
click at [482, 228] on select "IGUNegozio CodNegozio IGUArticolo Modello CodEsterno DSArticolo DSArticoloWeb N…" at bounding box center [645, 239] width 326 height 22
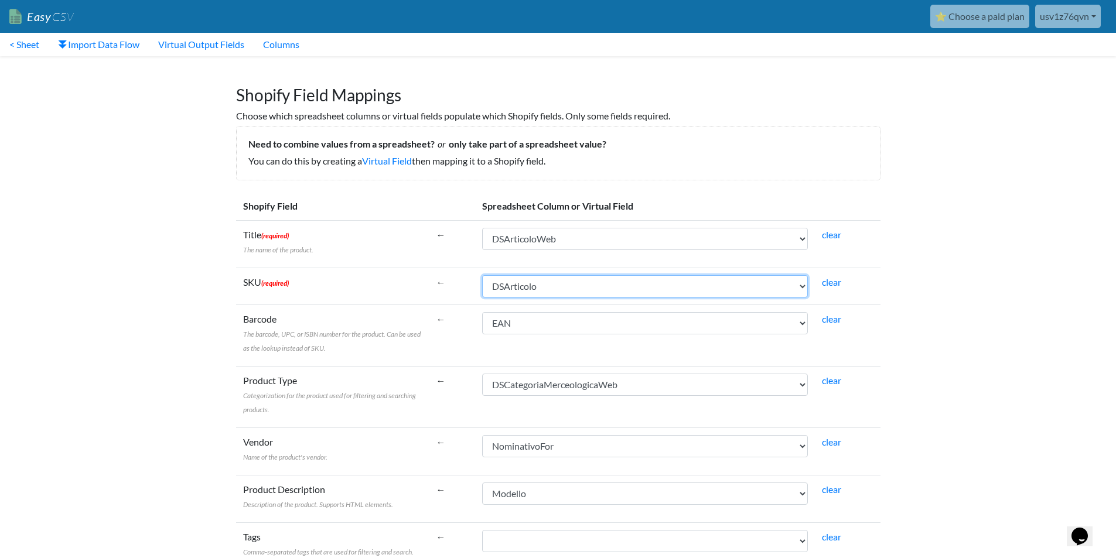
click at [553, 281] on select "IGUNegozio CodNegozio IGUArticolo Modello CodEsterno DSArticolo DSArticoloWeb N…" at bounding box center [645, 286] width 326 height 22
select select "cr_763462"
click at [482, 275] on select "IGUNegozio CodNegozio IGUArticolo Modello CodEsterno DSArticolo DSArticoloWeb N…" at bounding box center [645, 286] width 326 height 22
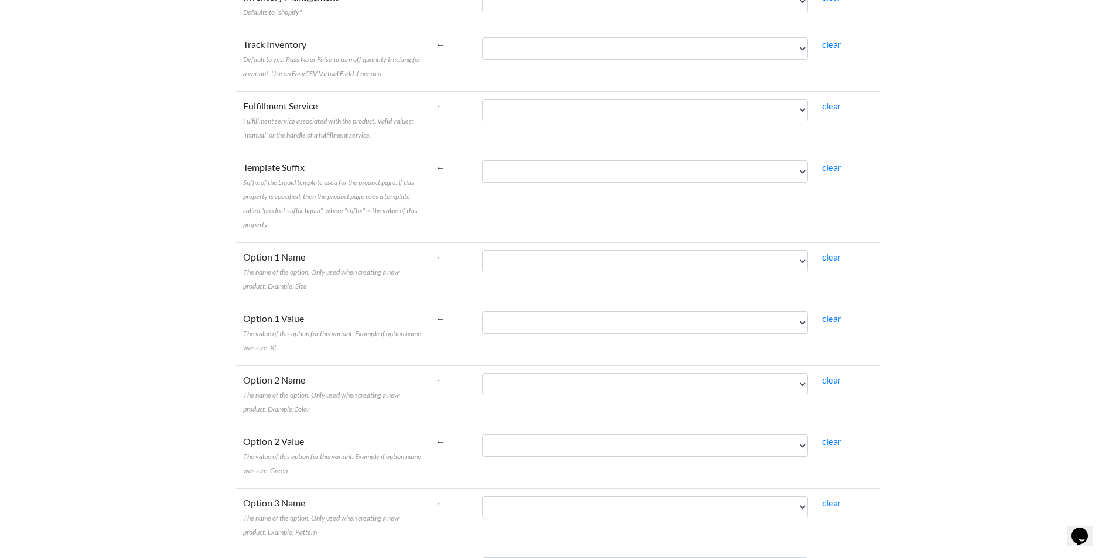
scroll to position [1926, 0]
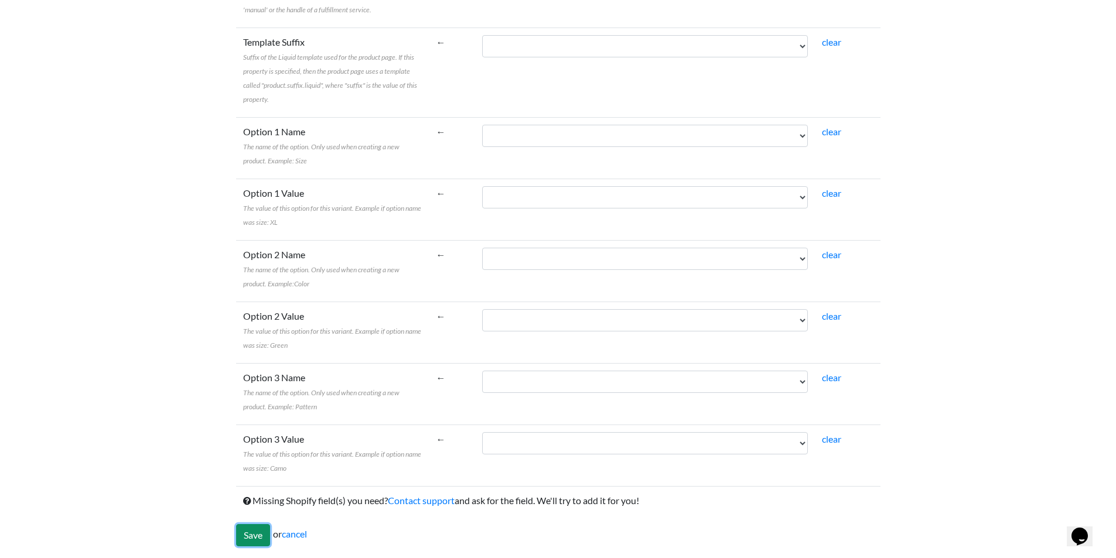
click at [240, 533] on input "Save" at bounding box center [253, 535] width 34 height 22
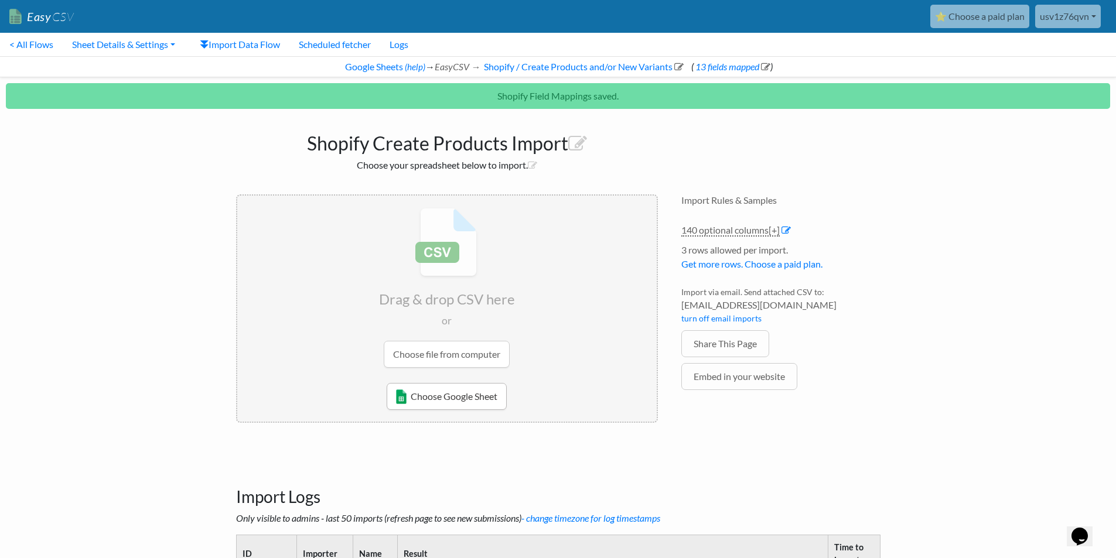
click at [442, 403] on link "Choose Google Sheet" at bounding box center [447, 396] width 120 height 27
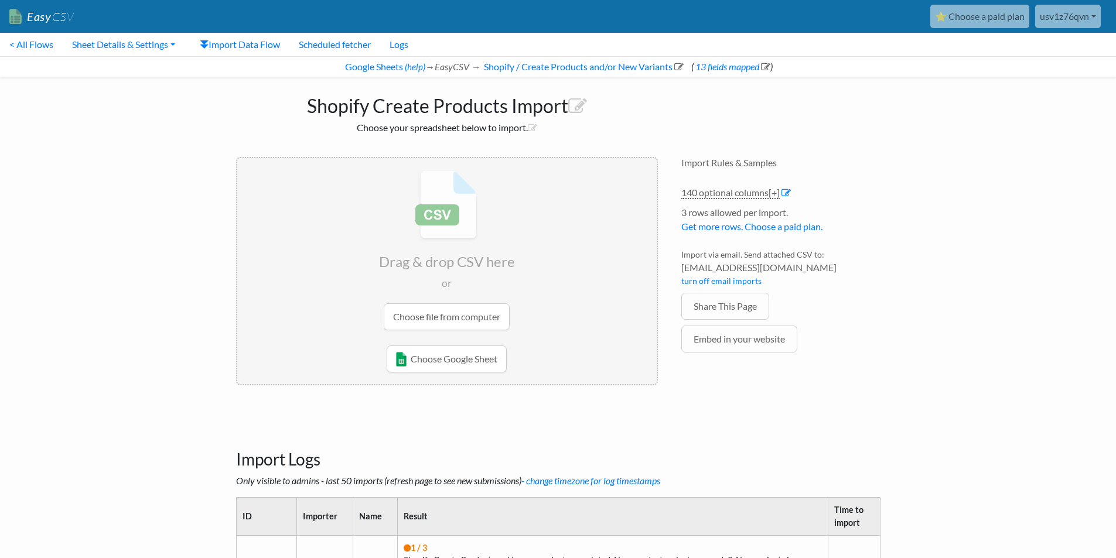
click at [493, 311] on input "file" at bounding box center [447, 250] width 420 height 185
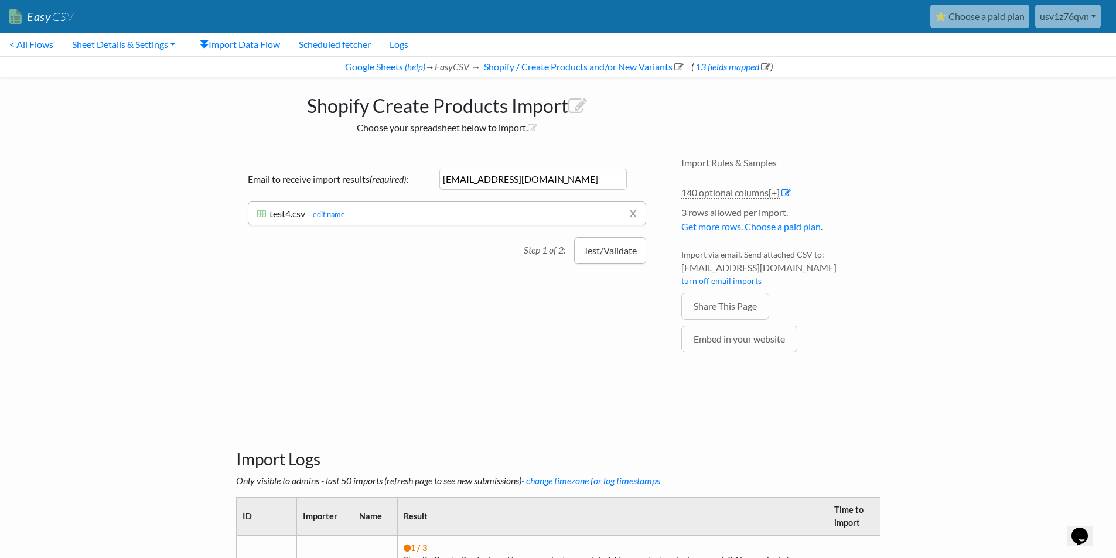
click at [602, 250] on button "Test/Validate" at bounding box center [610, 250] width 72 height 27
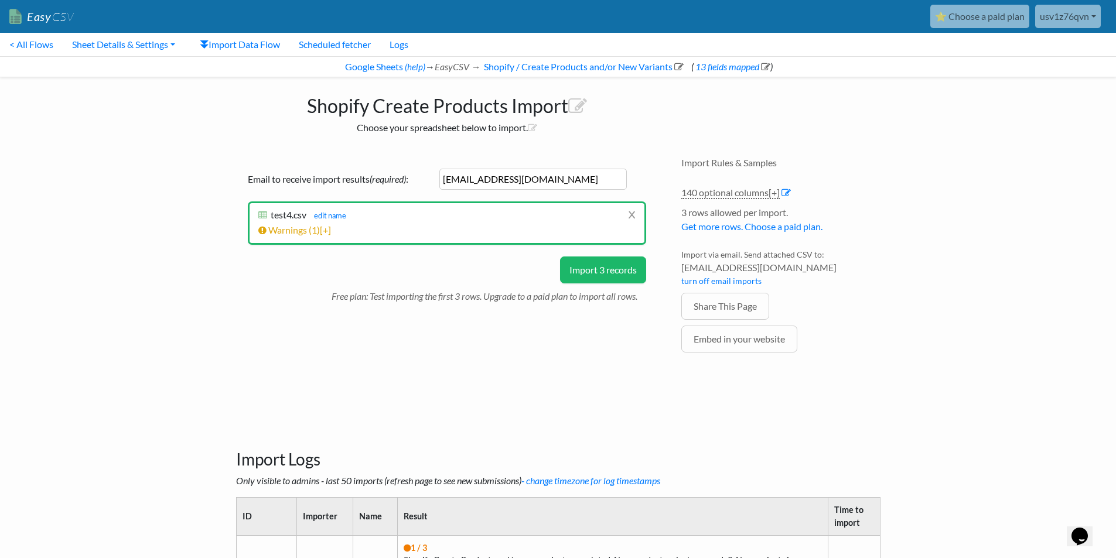
click at [602, 267] on button "Import 3 records" at bounding box center [603, 270] width 86 height 27
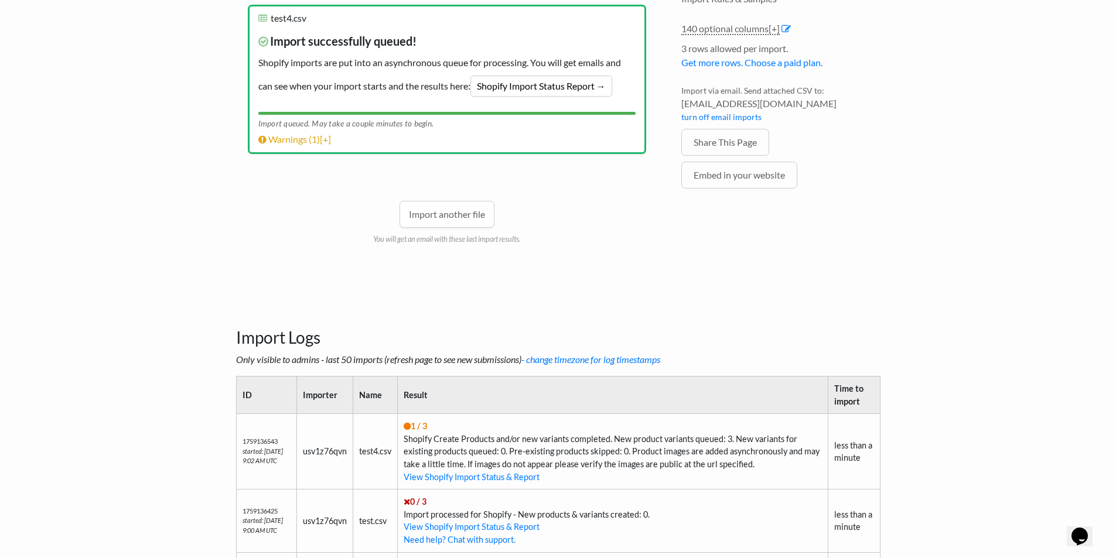
scroll to position [274, 0]
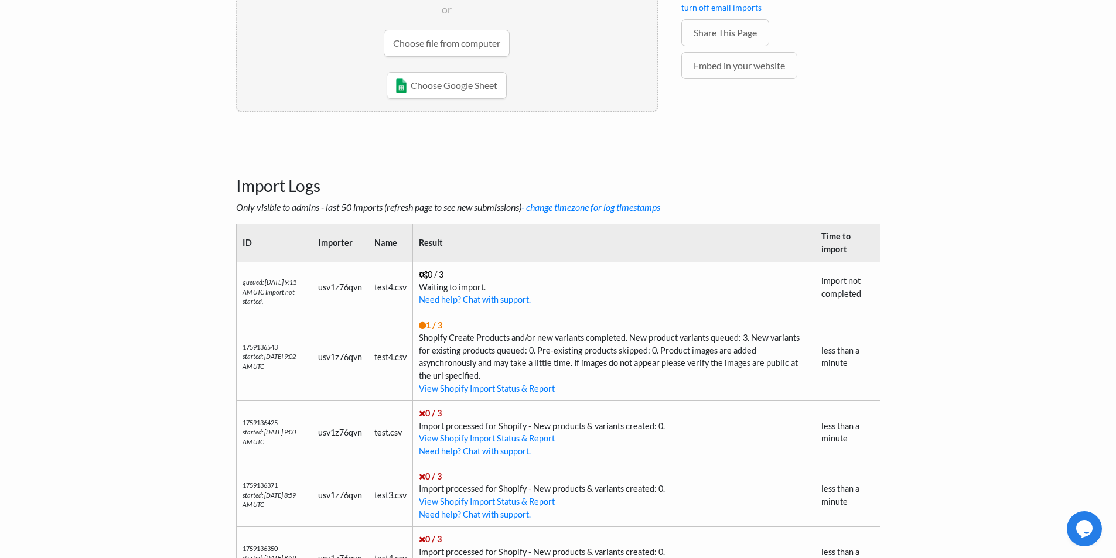
click at [84, 77] on body "Easy CSV ⭐ Choose a paid plan usv1z76qvn Bwmyga All Flows All CSV Generators Bu…" at bounding box center [558, 186] width 1116 height 921
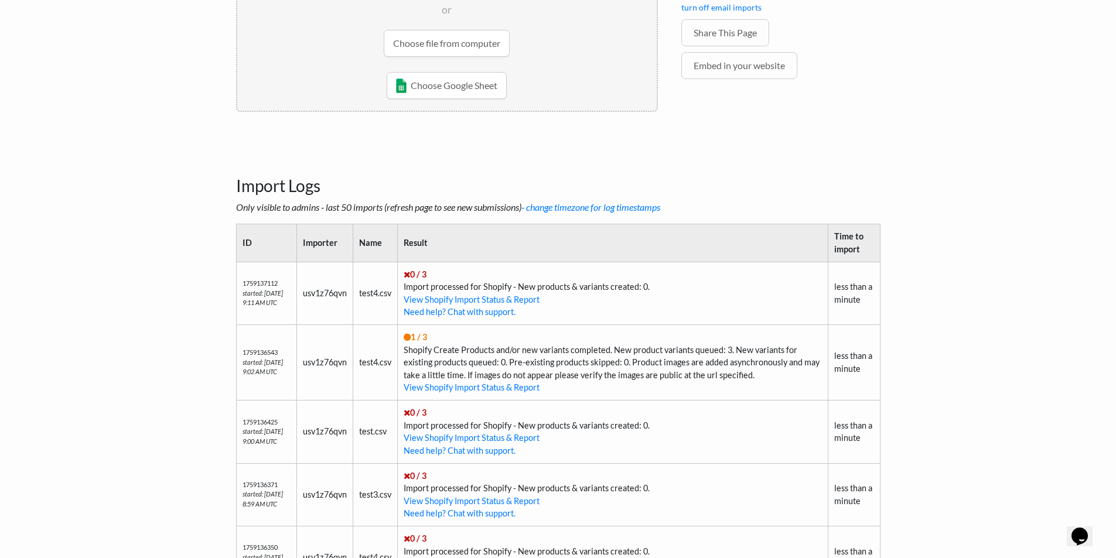
click at [579, 293] on td "0 / 3 Import processed for Shopify - New products & variants created: 0. View S…" at bounding box center [613, 293] width 431 height 63
click at [579, 285] on td "0 / 3 Import processed for Shopify - New products & variants created: 0. View S…" at bounding box center [613, 293] width 431 height 63
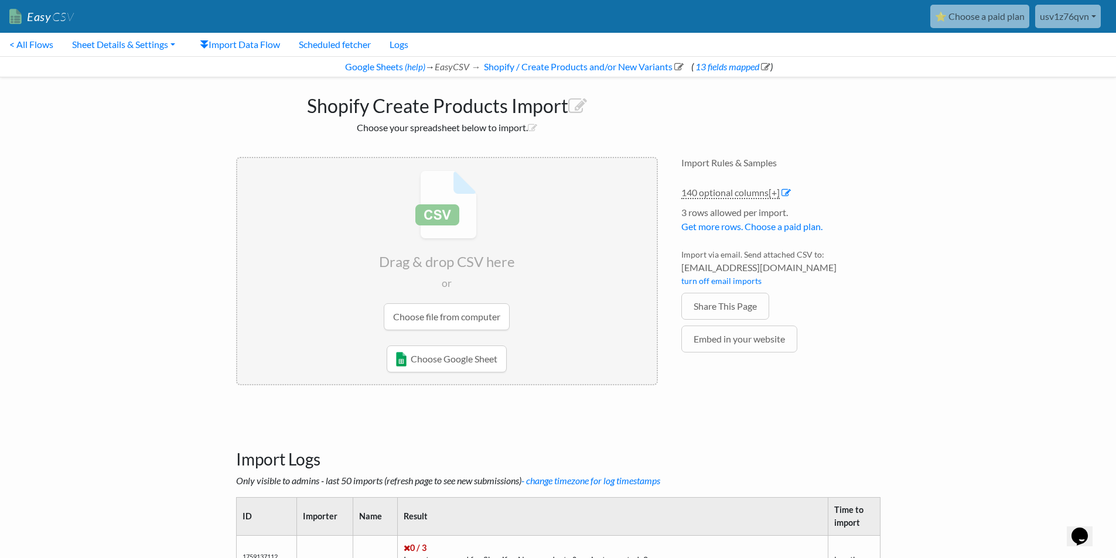
click at [730, 57] on div "Google Sheets (help) → EasyCSV → Shopify / Create Products and/or New Variants …" at bounding box center [558, 66] width 1116 height 21
click at [723, 64] on link "13 fields mapped" at bounding box center [732, 66] width 77 height 11
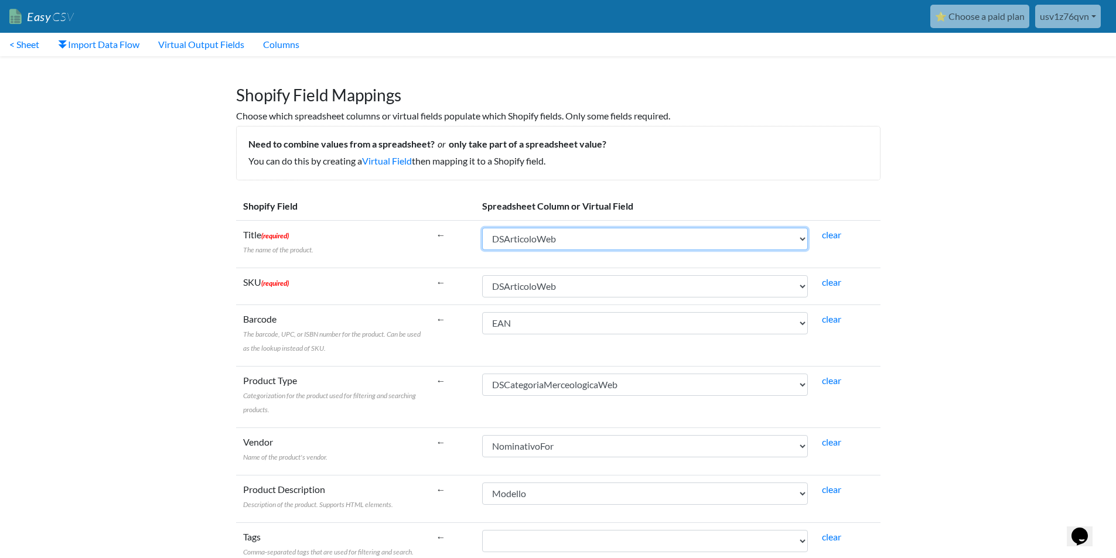
click at [625, 242] on select "IGUNegozio CodNegozio IGUArticolo Modello CodEsterno DSArticolo DSArticoloWeb N…" at bounding box center [645, 239] width 326 height 22
select select "cr_763461"
click at [482, 228] on select "IGUNegozio CodNegozio IGUArticolo Modello CodEsterno DSArticolo DSArticoloWeb N…" at bounding box center [645, 239] width 326 height 22
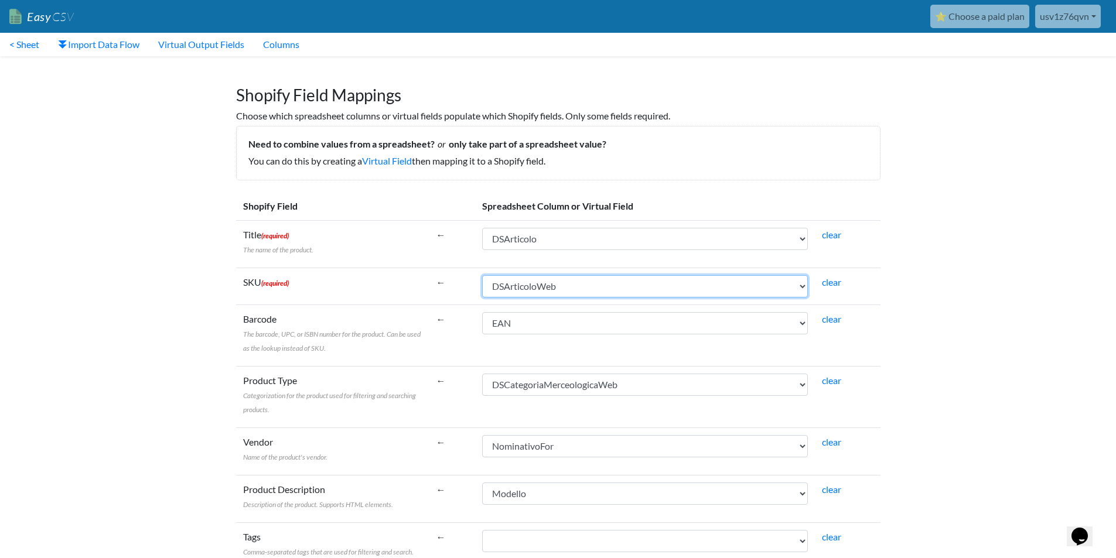
click at [536, 286] on select "IGUNegozio CodNegozio IGUArticolo Modello CodEsterno DSArticolo DSArticoloWeb N…" at bounding box center [645, 286] width 326 height 22
select select "cr_763461"
click at [482, 275] on select "IGUNegozio CodNegozio IGUArticolo Modello CodEsterno DSArticolo DSArticoloWeb N…" at bounding box center [645, 286] width 326 height 22
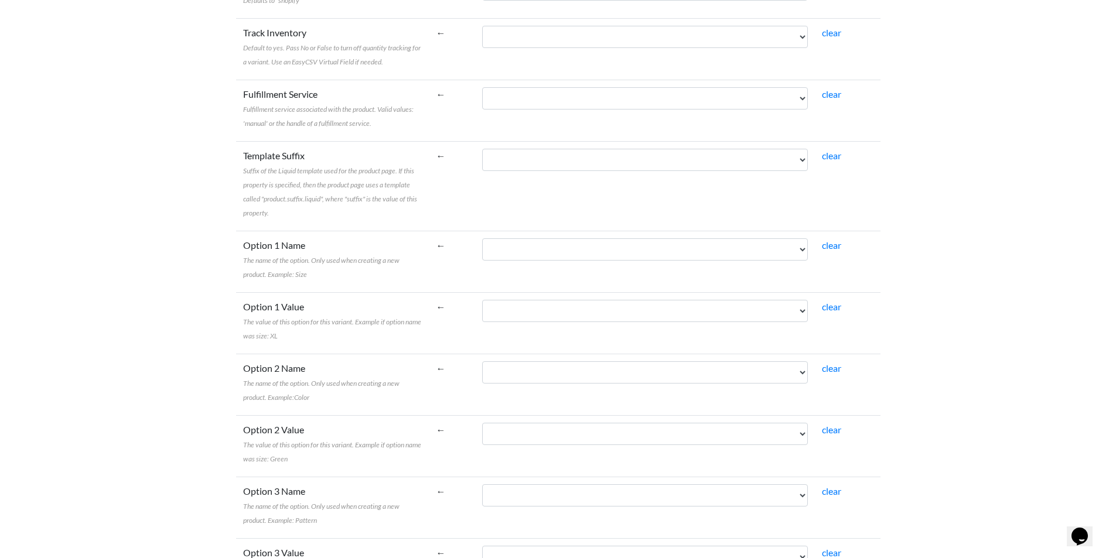
scroll to position [1926, 0]
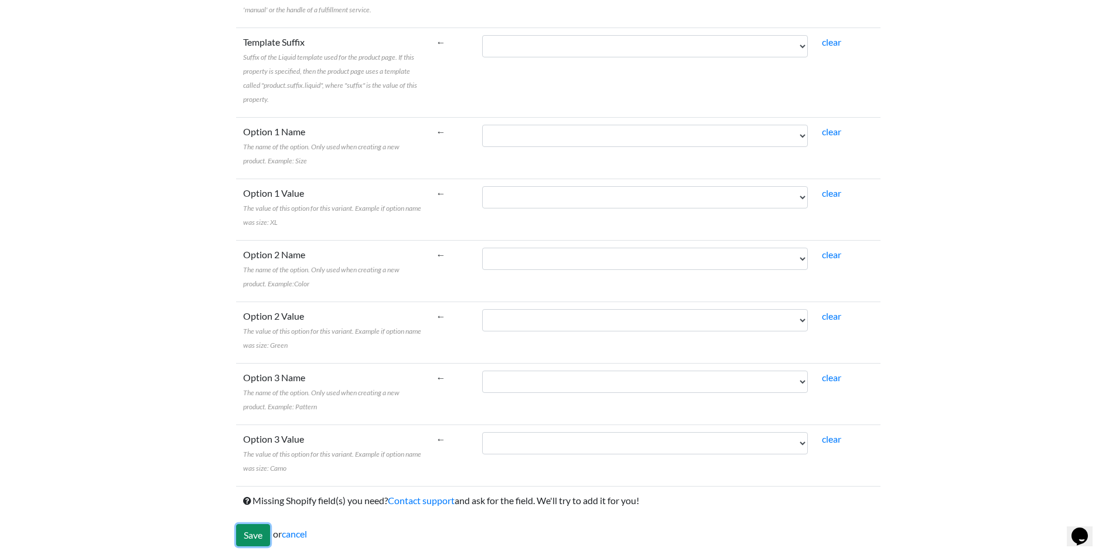
click at [257, 529] on input "Save" at bounding box center [253, 535] width 34 height 22
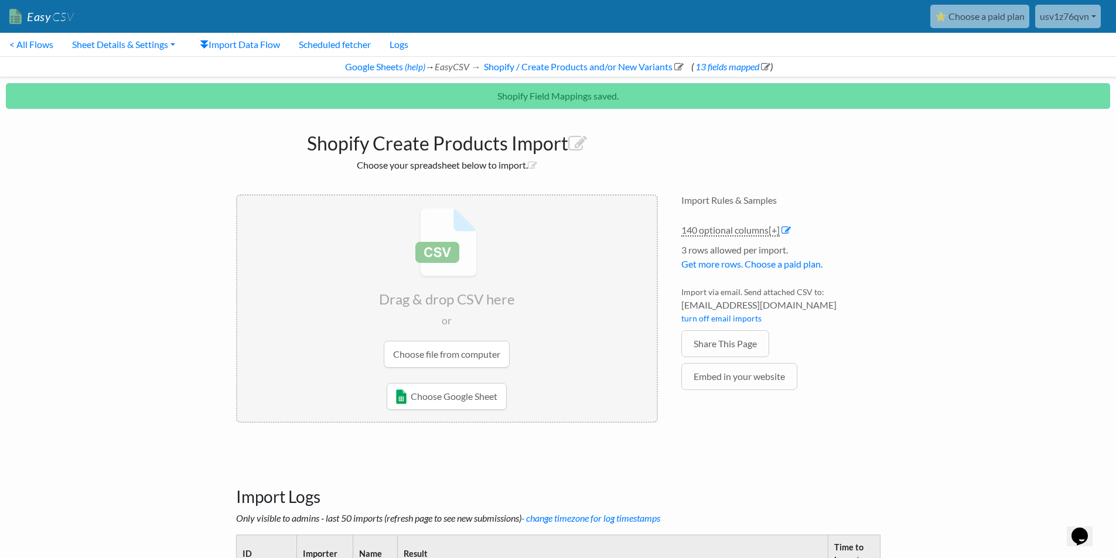
click at [436, 357] on input "file" at bounding box center [447, 288] width 420 height 185
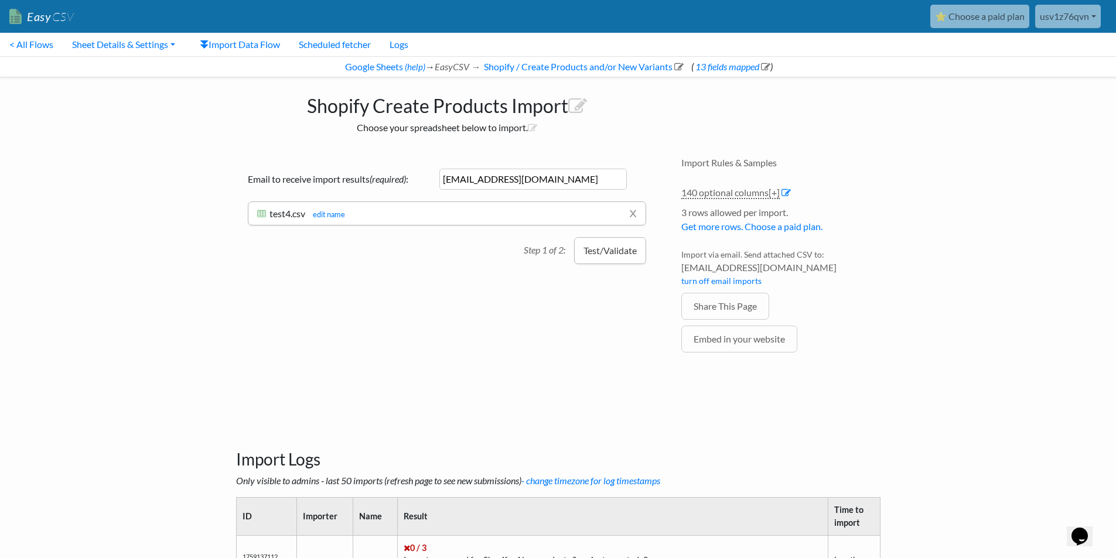
click at [612, 251] on button "Test/Validate" at bounding box center [610, 250] width 72 height 27
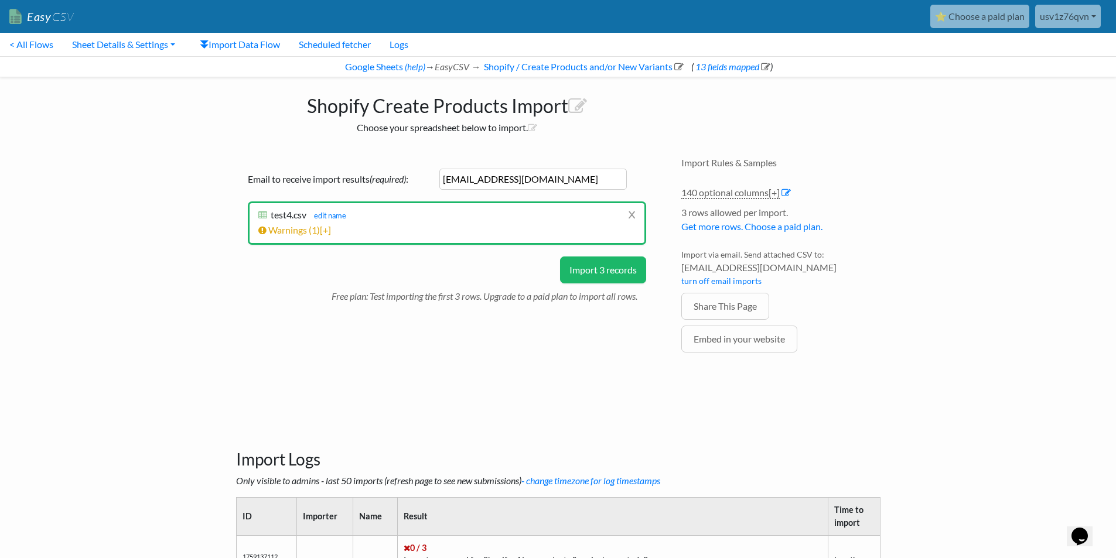
click at [597, 268] on button "Import 3 records" at bounding box center [603, 270] width 86 height 27
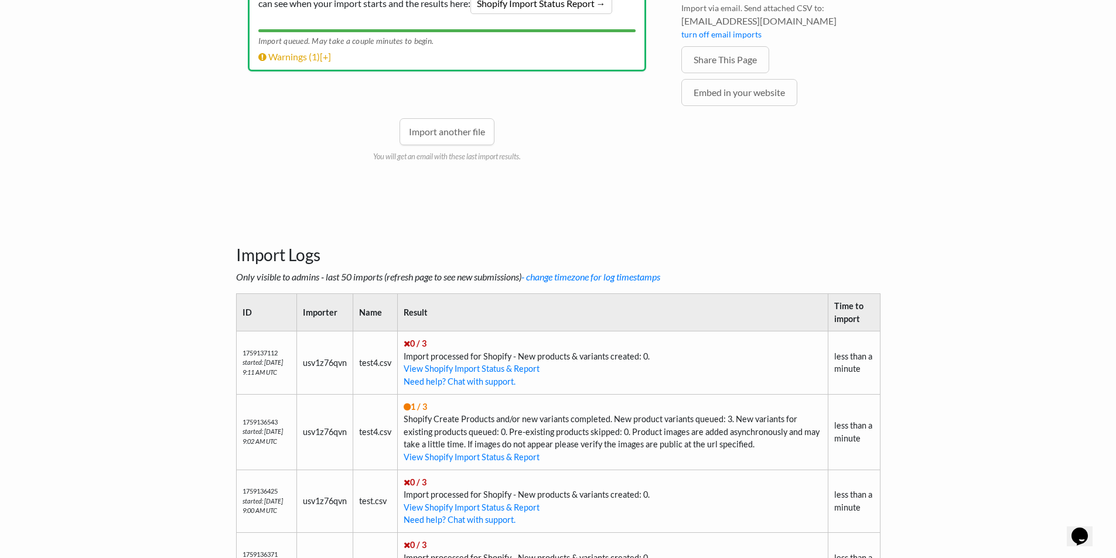
scroll to position [274, 0]
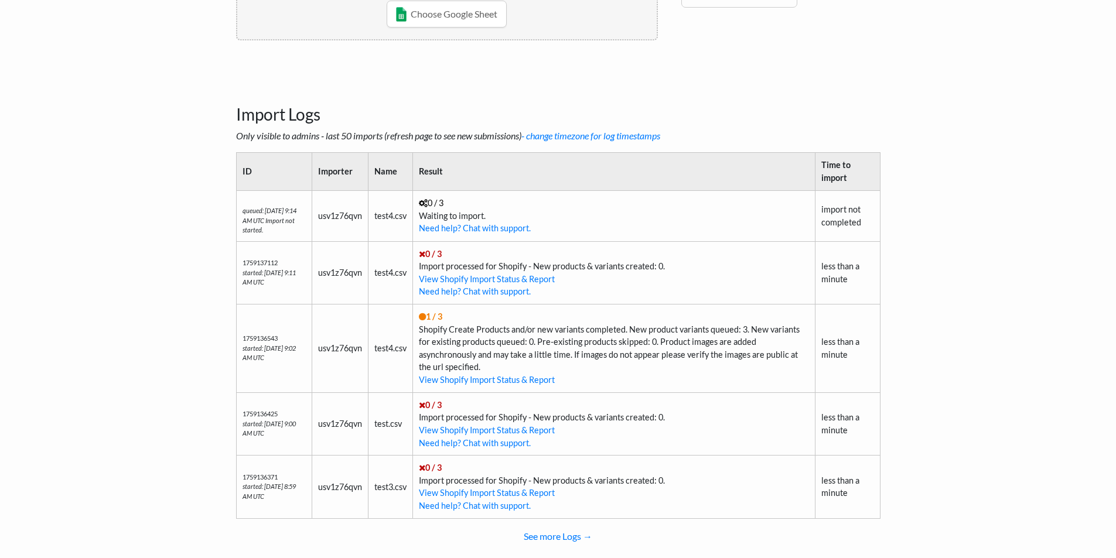
scroll to position [274, 0]
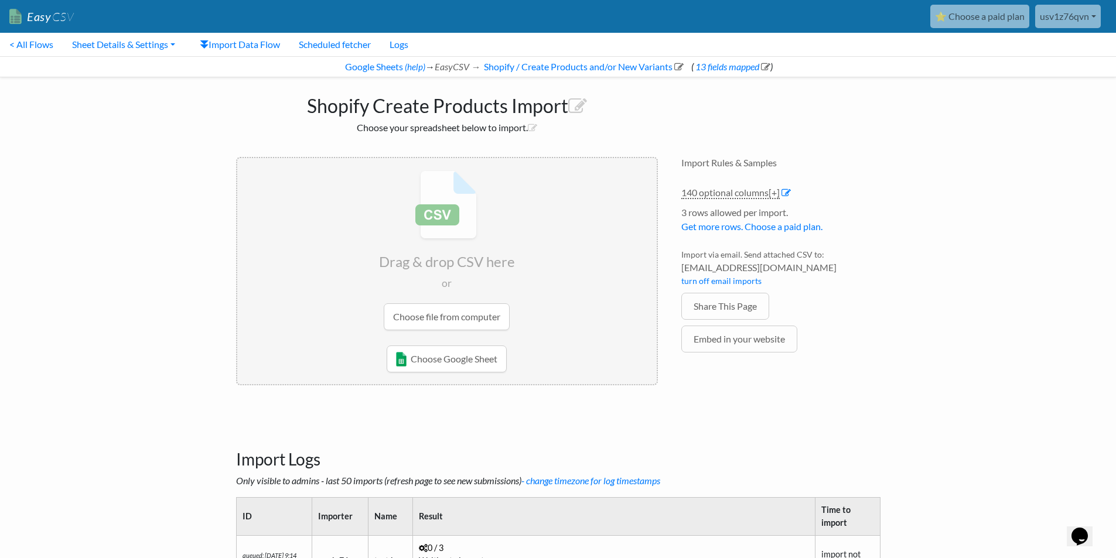
scroll to position [0, 0]
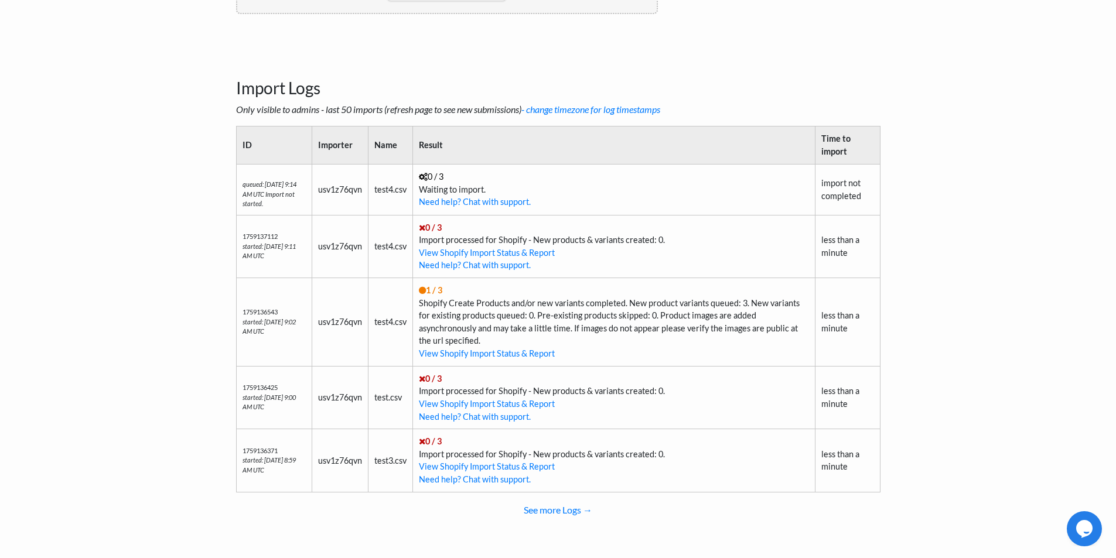
click at [639, 268] on td "0 / 3 Import processed for Shopify - New products & variants created: 0. View S…" at bounding box center [614, 246] width 403 height 63
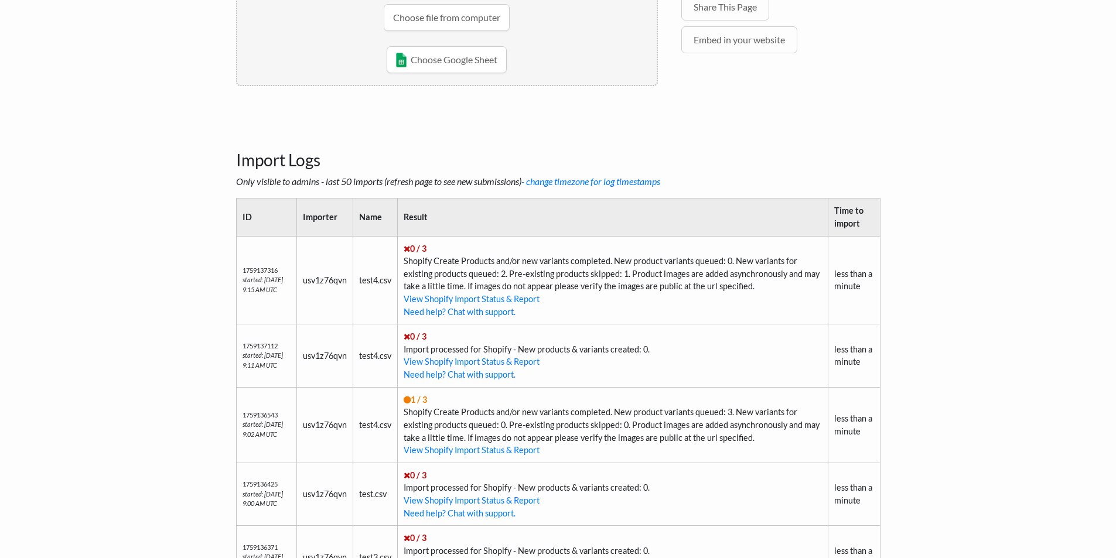
scroll to position [372, 0]
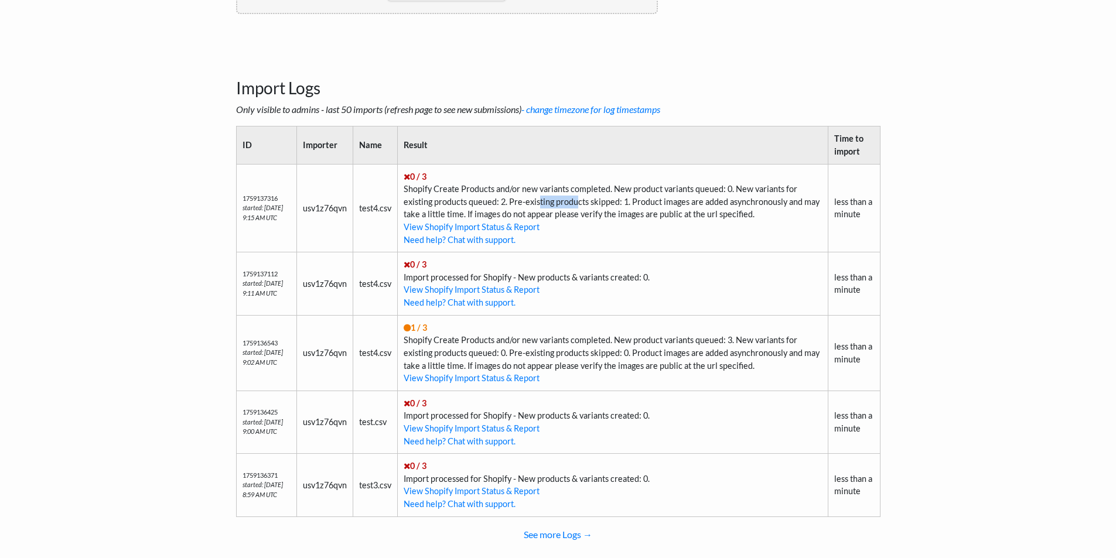
drag, startPoint x: 580, startPoint y: 204, endPoint x: 540, endPoint y: 202, distance: 40.5
click at [540, 202] on td "0 / 3 Shopify Create Products and/or new variants completed. New product varian…" at bounding box center [613, 208] width 431 height 88
drag, startPoint x: 406, startPoint y: 182, endPoint x: 435, endPoint y: 186, distance: 30.2
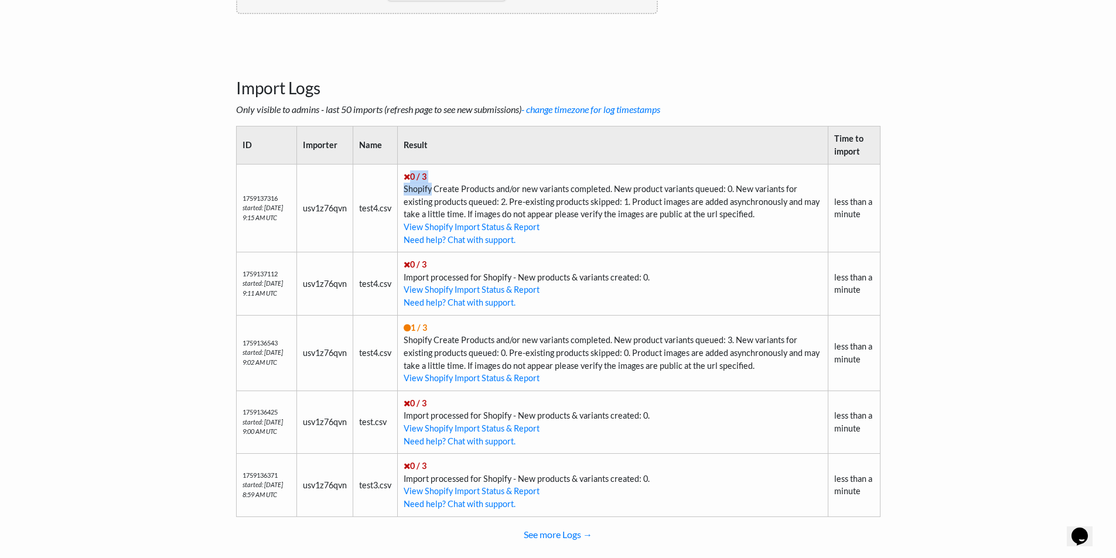
click at [435, 186] on td "0 / 3 Shopify Create Products and/or new variants completed. New product varian…" at bounding box center [613, 208] width 431 height 88
drag, startPoint x: 411, startPoint y: 186, endPoint x: 792, endPoint y: 210, distance: 381.1
click at [792, 210] on td "0 / 3 Shopify Create Products and/or new variants completed. New product varian…" at bounding box center [613, 208] width 431 height 88
click at [774, 213] on td "0 / 3 Shopify Create Products and/or new variants completed. New product varian…" at bounding box center [613, 208] width 431 height 88
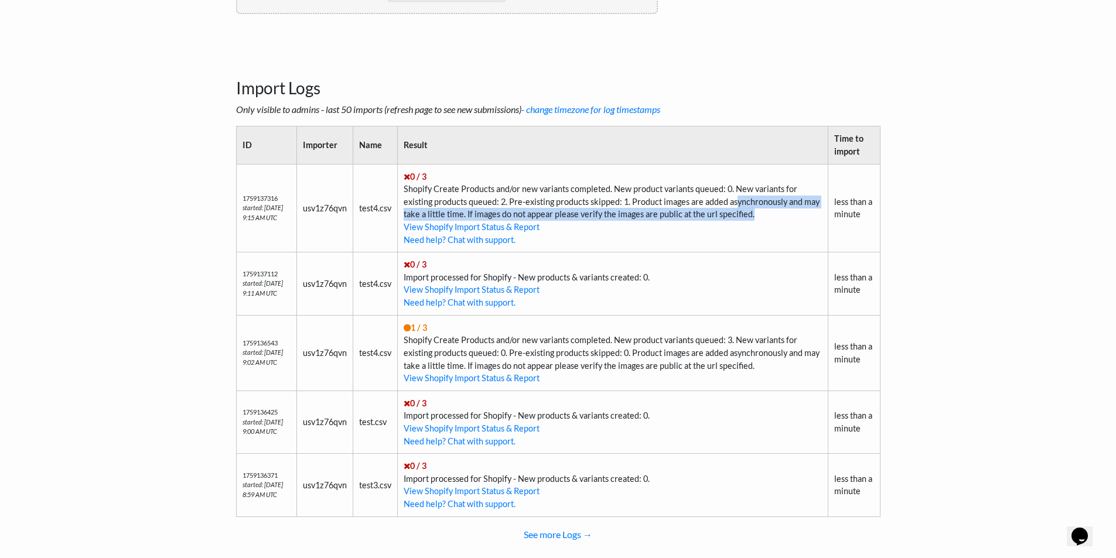
drag, startPoint x: 772, startPoint y: 214, endPoint x: 740, endPoint y: 206, distance: 33.8
click at [740, 206] on td "0 / 3 Shopify Create Products and/or new variants completed. New product varian…" at bounding box center [613, 208] width 431 height 88
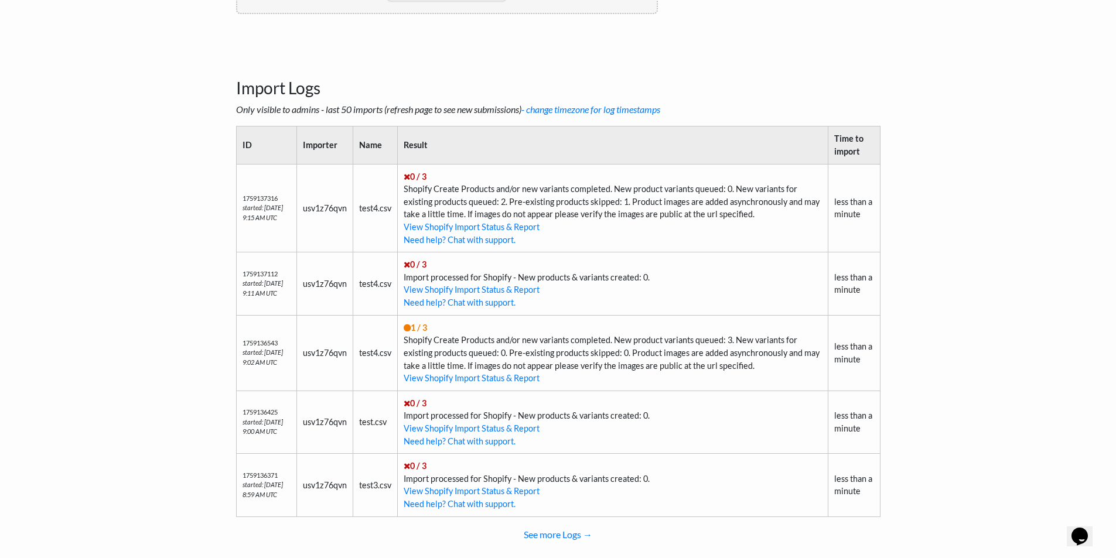
click at [680, 197] on td "0 / 3 Shopify Create Products and/or new variants completed. New product varian…" at bounding box center [613, 208] width 431 height 88
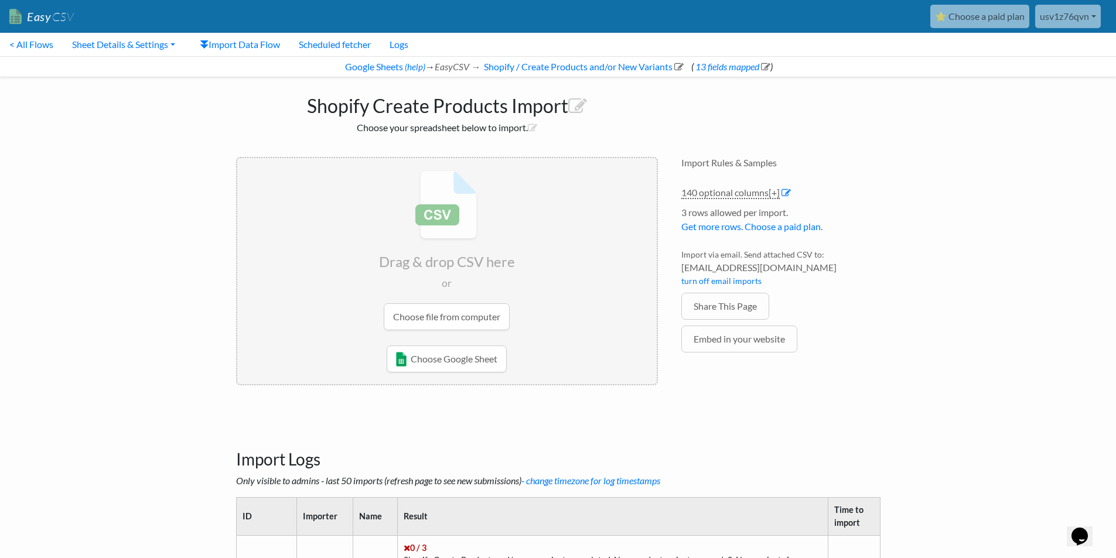
scroll to position [137, 0]
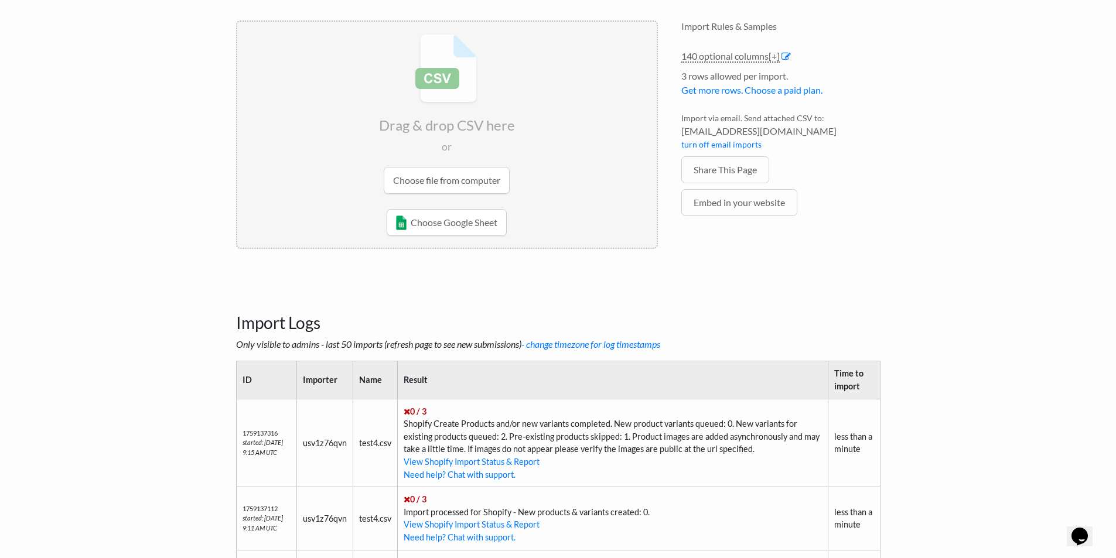
click at [421, 177] on input "file" at bounding box center [447, 114] width 420 height 185
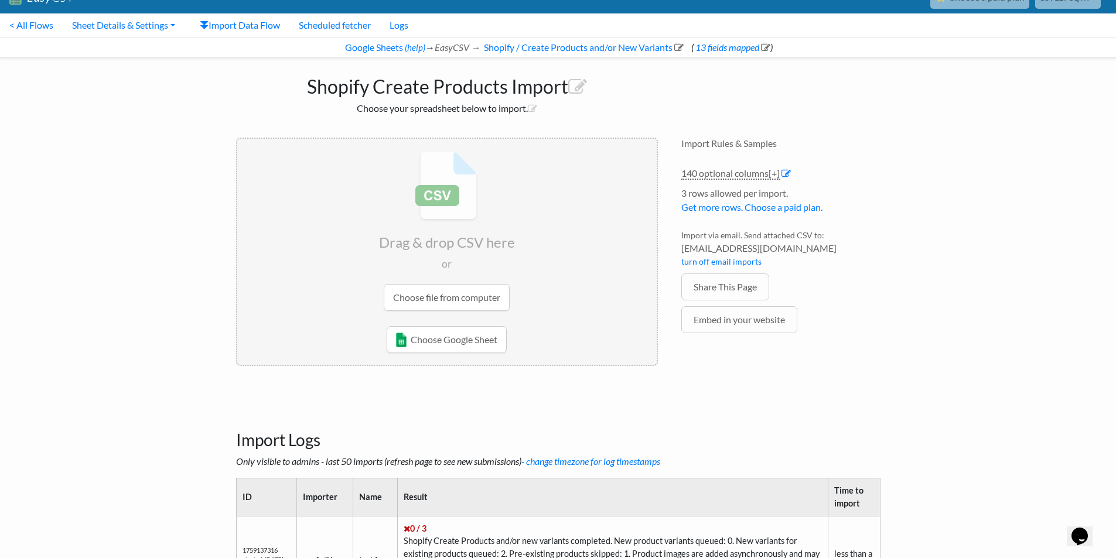
scroll to position [0, 0]
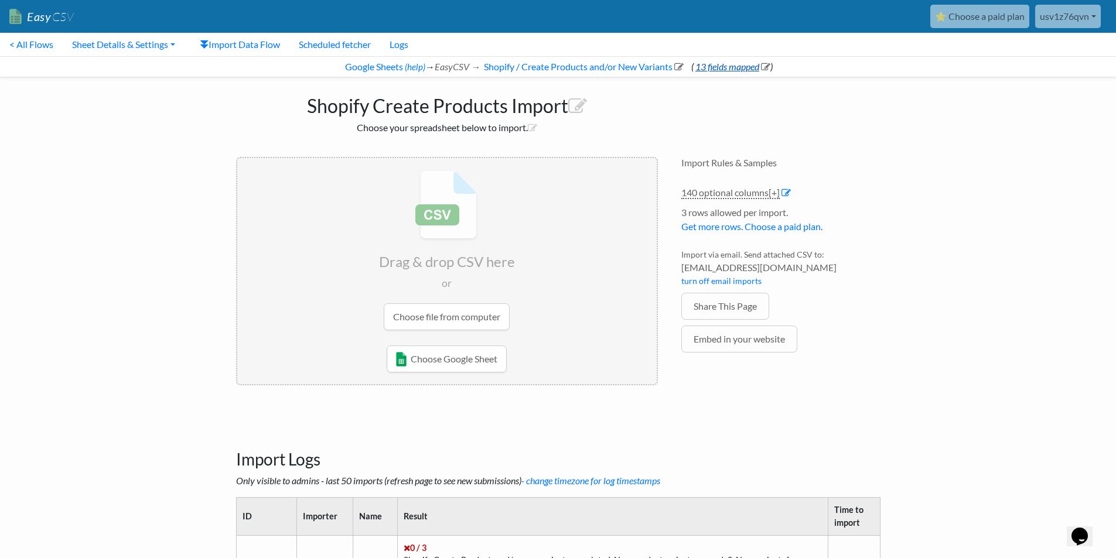
click at [713, 61] on link "13 fields mapped" at bounding box center [732, 66] width 77 height 11
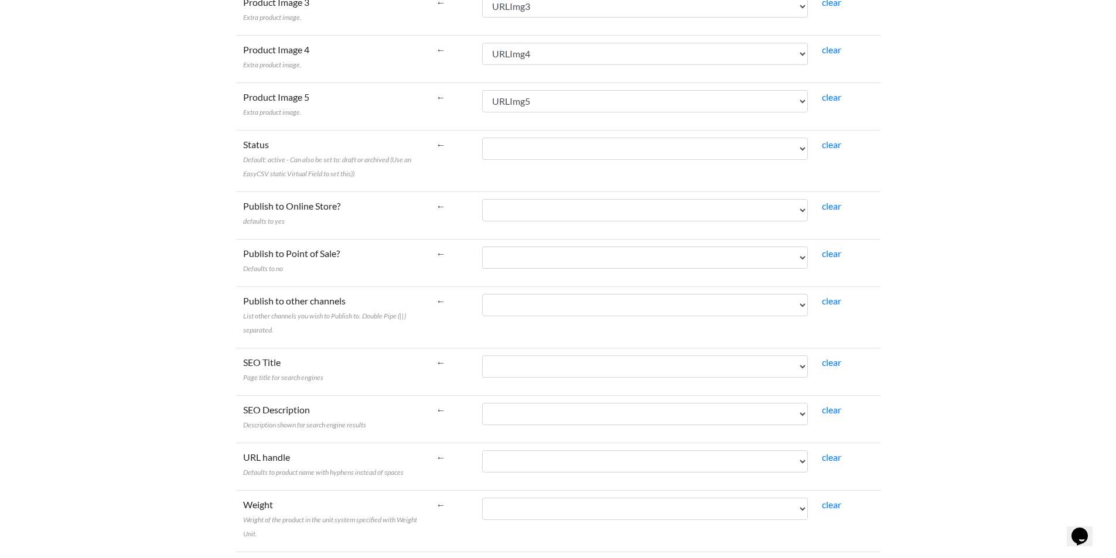
scroll to position [820, 0]
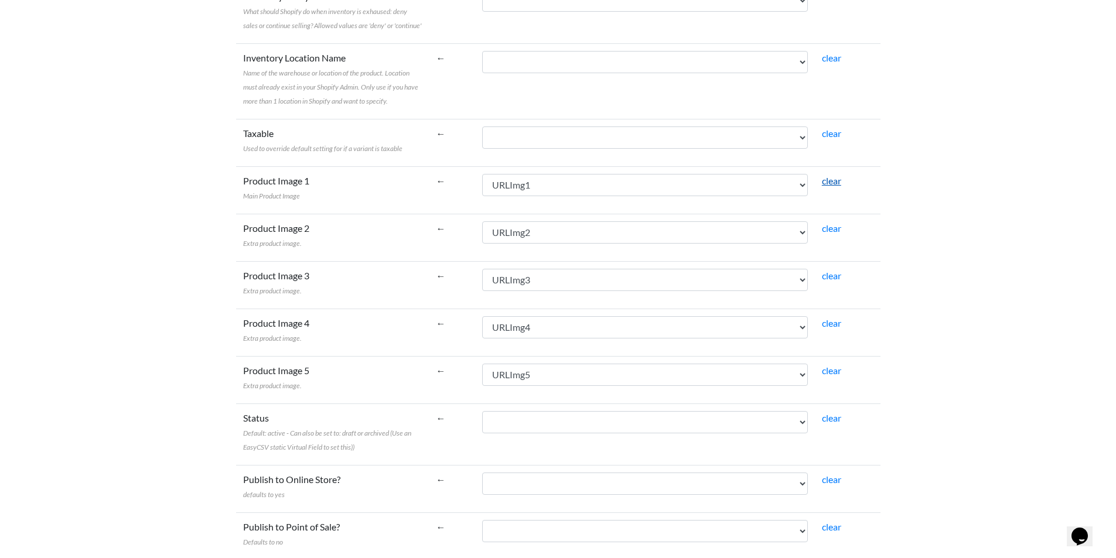
click at [832, 179] on link "clear" at bounding box center [831, 180] width 19 height 11
select select
click at [832, 186] on link "clear" at bounding box center [831, 180] width 19 height 11
click at [832, 217] on td "clear" at bounding box center [848, 237] width 66 height 47
drag, startPoint x: 829, startPoint y: 230, endPoint x: 826, endPoint y: 251, distance: 21.9
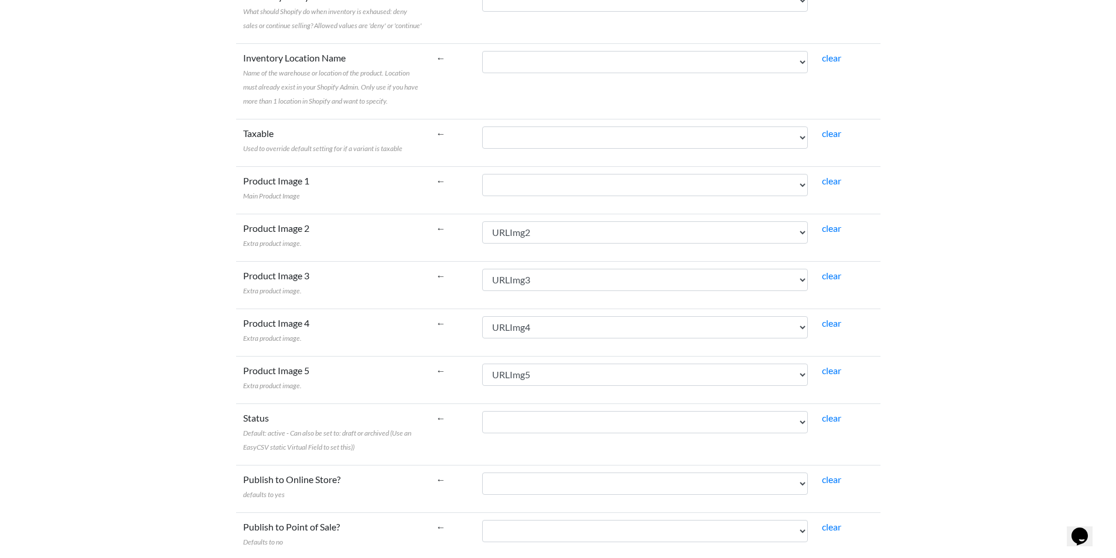
click at [828, 230] on link "clear" at bounding box center [831, 228] width 19 height 11
select select
click at [823, 268] on td "clear" at bounding box center [848, 284] width 66 height 47
click at [823, 274] on link "clear" at bounding box center [831, 275] width 19 height 11
select select
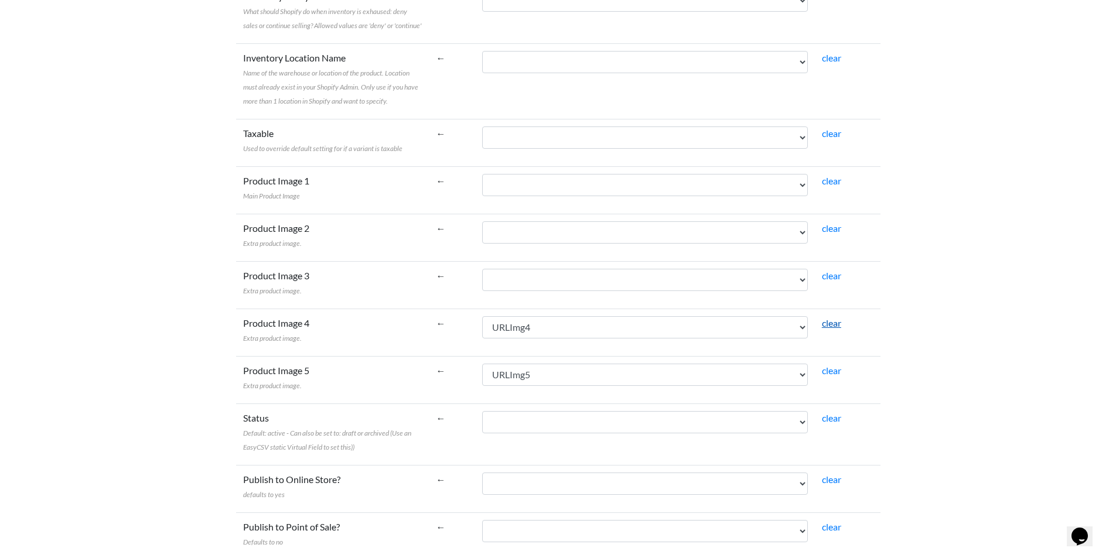
click at [827, 321] on link "clear" at bounding box center [831, 323] width 19 height 11
select select
click at [827, 369] on link "clear" at bounding box center [831, 370] width 19 height 11
select select
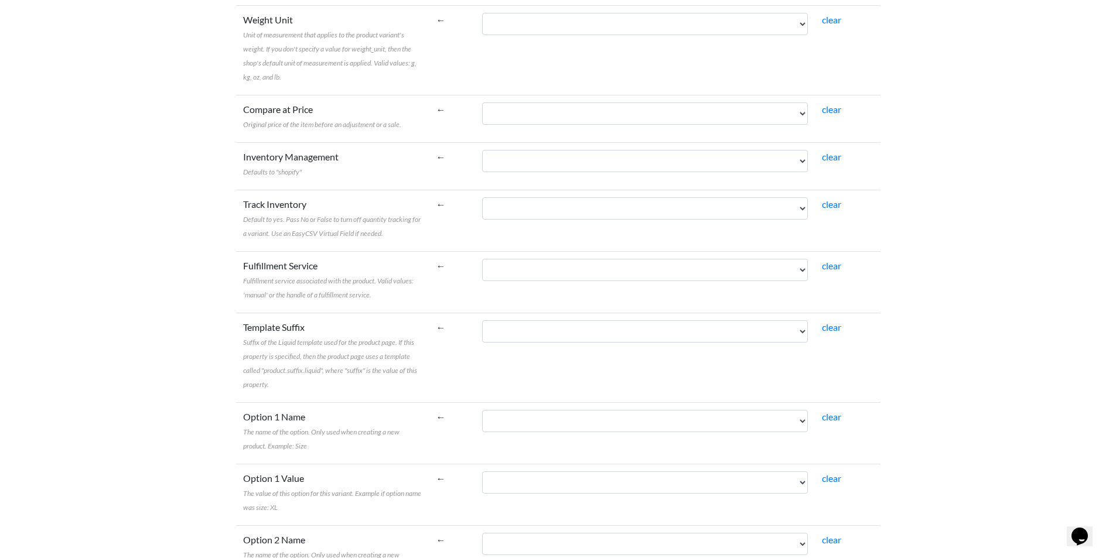
scroll to position [1926, 0]
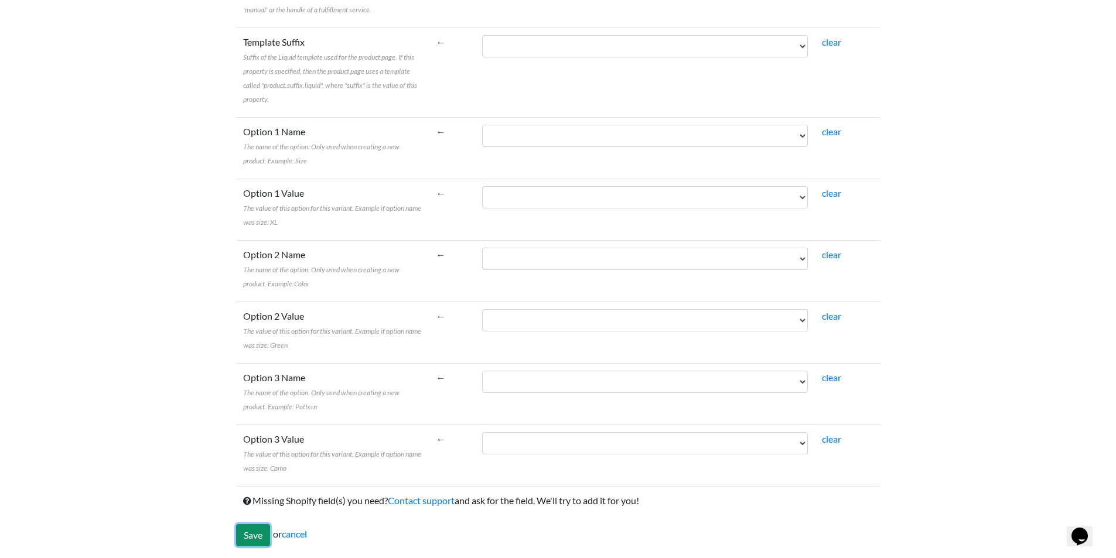
click at [257, 537] on input "Save" at bounding box center [253, 535] width 34 height 22
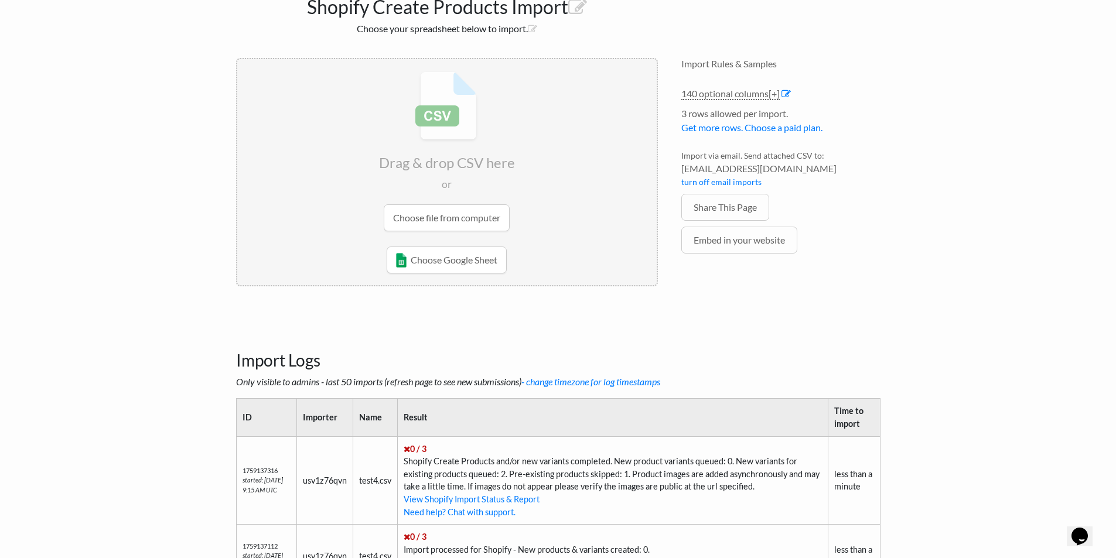
click at [431, 222] on input "file" at bounding box center [447, 151] width 420 height 185
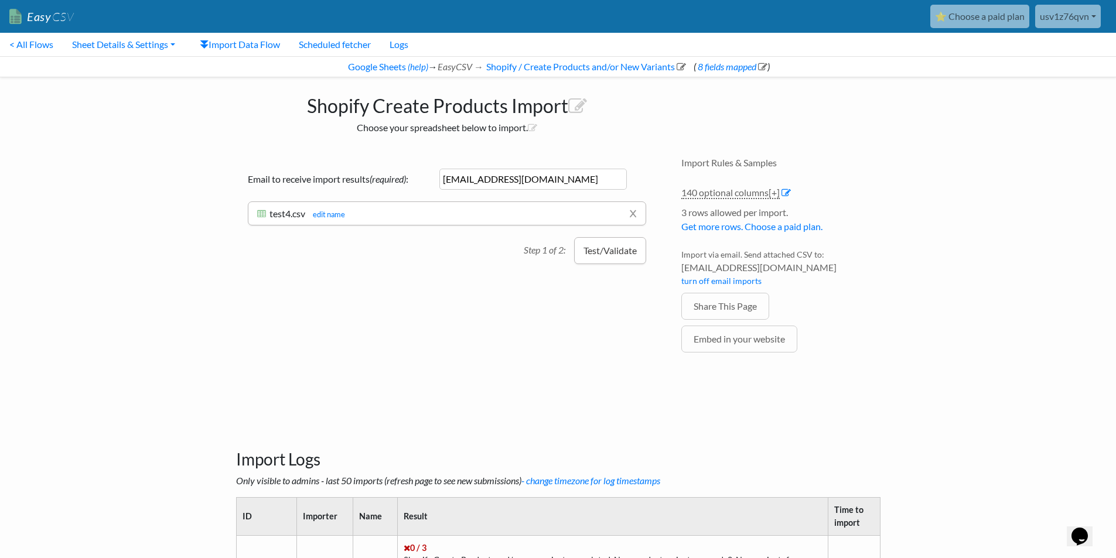
click at [635, 250] on button "Test/Validate" at bounding box center [610, 250] width 72 height 27
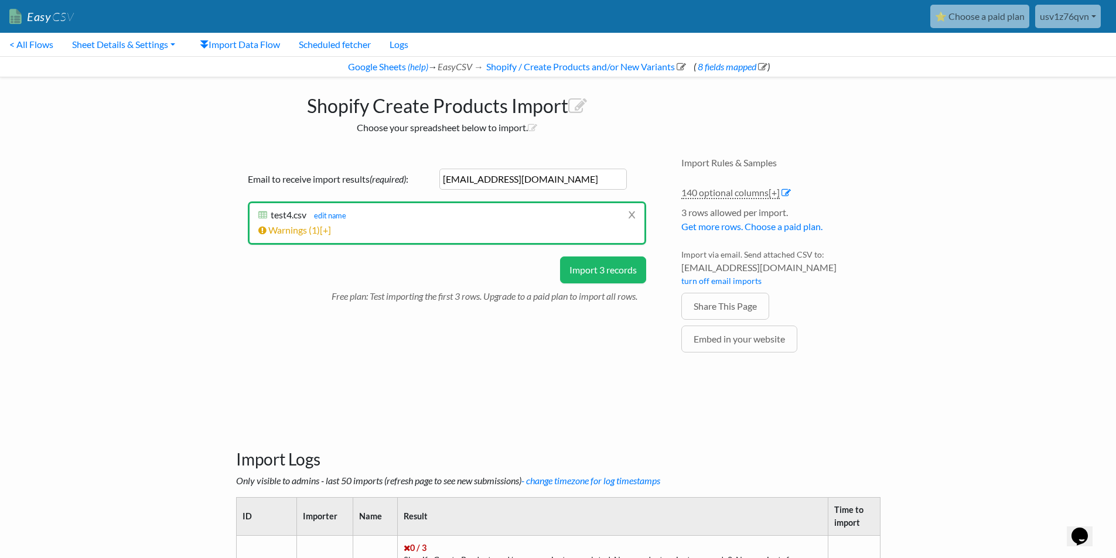
click at [623, 274] on button "Import 3 records" at bounding box center [603, 270] width 86 height 27
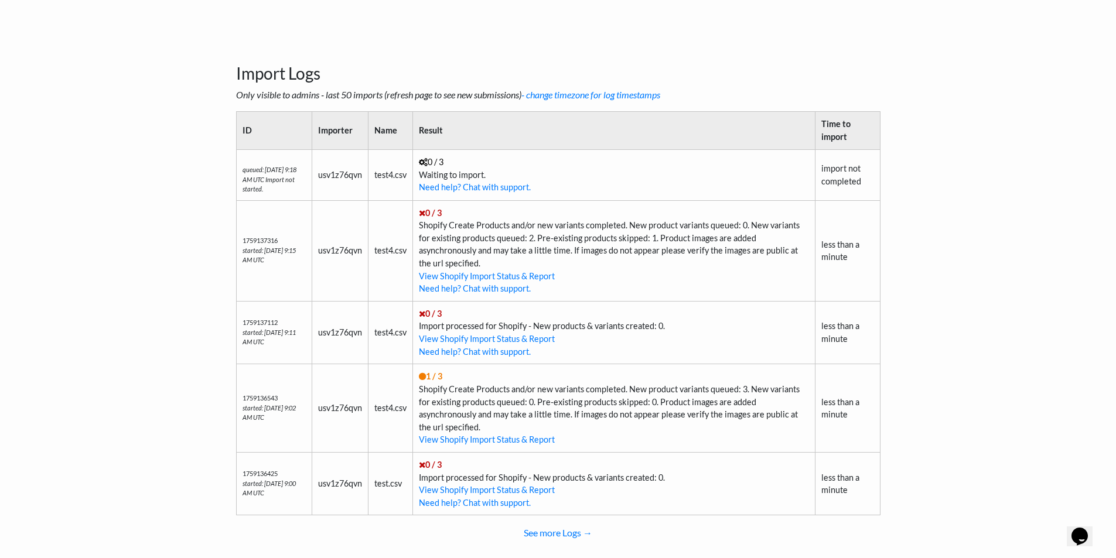
scroll to position [409, 0]
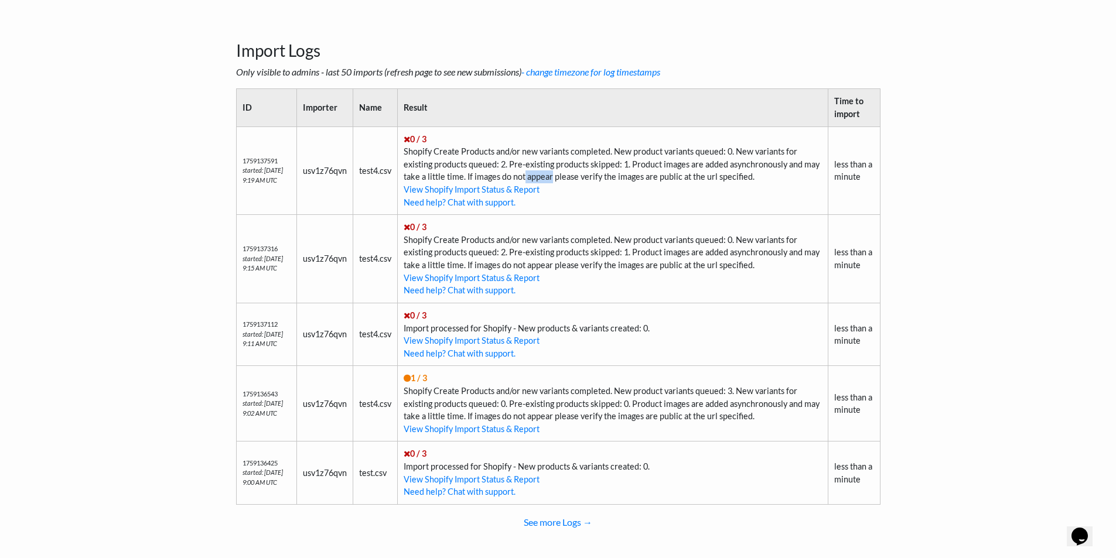
drag, startPoint x: 570, startPoint y: 178, endPoint x: 546, endPoint y: 182, distance: 24.3
click at [546, 182] on td "0 / 3 Shopify Create Products and/or new variants completed. New product varian…" at bounding box center [613, 171] width 431 height 88
drag, startPoint x: 562, startPoint y: 178, endPoint x: 629, endPoint y: 177, distance: 66.8
click at [629, 177] on td "0 / 3 Shopify Create Products and/or new variants completed. New product varian…" at bounding box center [613, 171] width 431 height 88
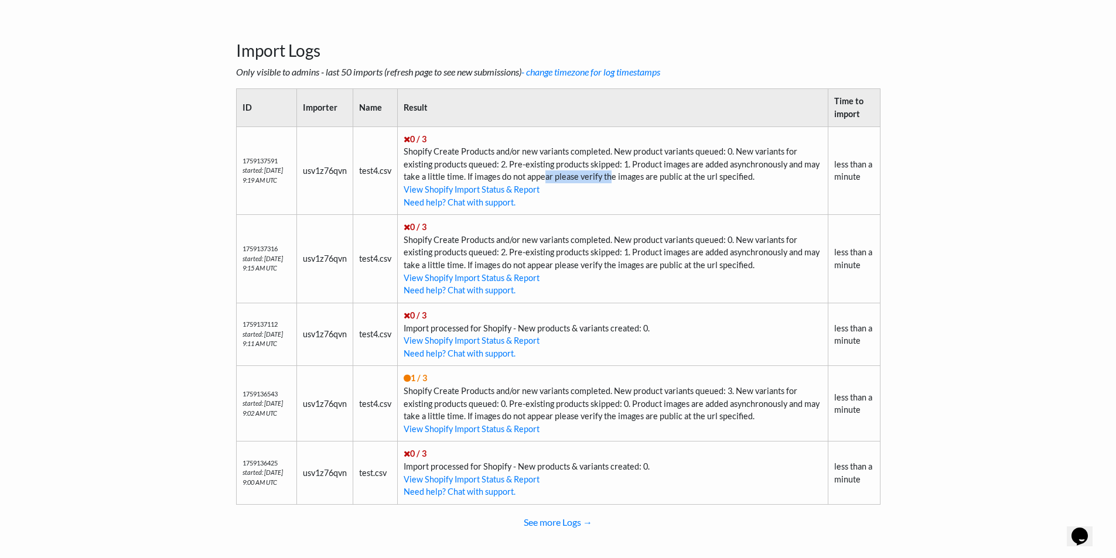
click at [629, 177] on td "0 / 3 Shopify Create Products and/or new variants completed. New product varian…" at bounding box center [613, 171] width 431 height 88
drag, startPoint x: 631, startPoint y: 177, endPoint x: 666, endPoint y: 176, distance: 35.8
click at [666, 176] on td "0 / 3 Shopify Create Products and/or new variants completed. New product varian…" at bounding box center [613, 171] width 431 height 88
drag, startPoint x: 666, startPoint y: 176, endPoint x: 763, endPoint y: 176, distance: 96.7
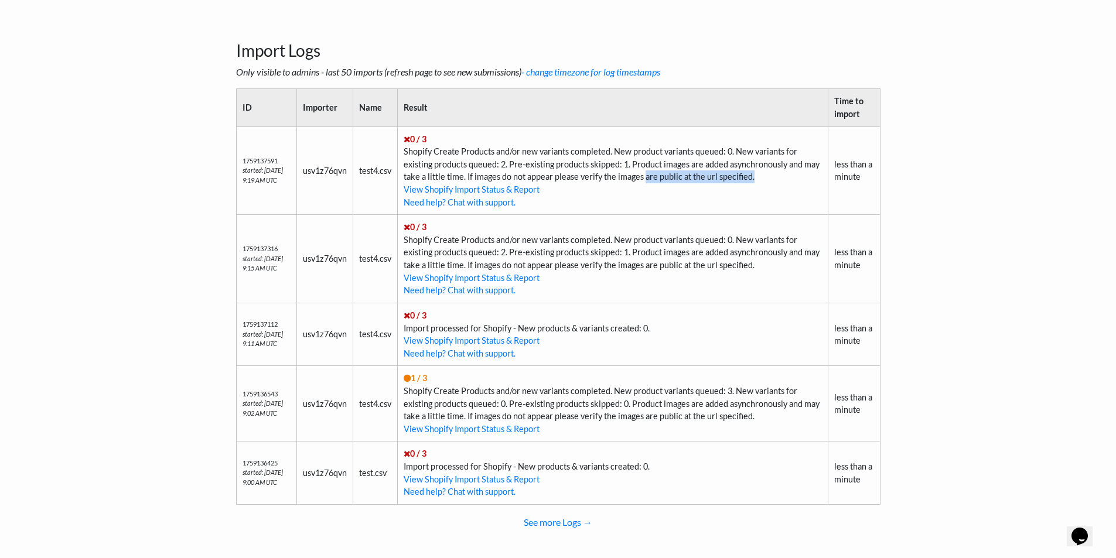
click at [763, 176] on td "0 / 3 Shopify Create Products and/or new variants completed. New product varian…" at bounding box center [613, 171] width 431 height 88
drag, startPoint x: 781, startPoint y: 178, endPoint x: 407, endPoint y: 152, distance: 374.8
click at [407, 150] on td "0 / 3 Shopify Create Products and/or new variants completed. New product varian…" at bounding box center [613, 171] width 431 height 88
copy td "Shopify Create Products and/or new variants completed. New product variants que…"
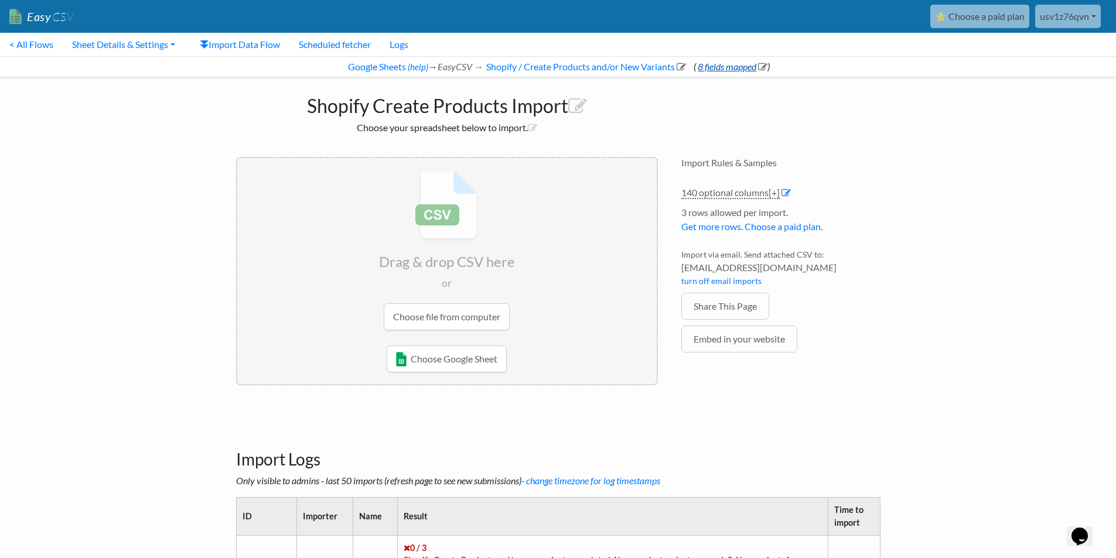
click at [717, 64] on link "8 fields mapped" at bounding box center [731, 66] width 71 height 11
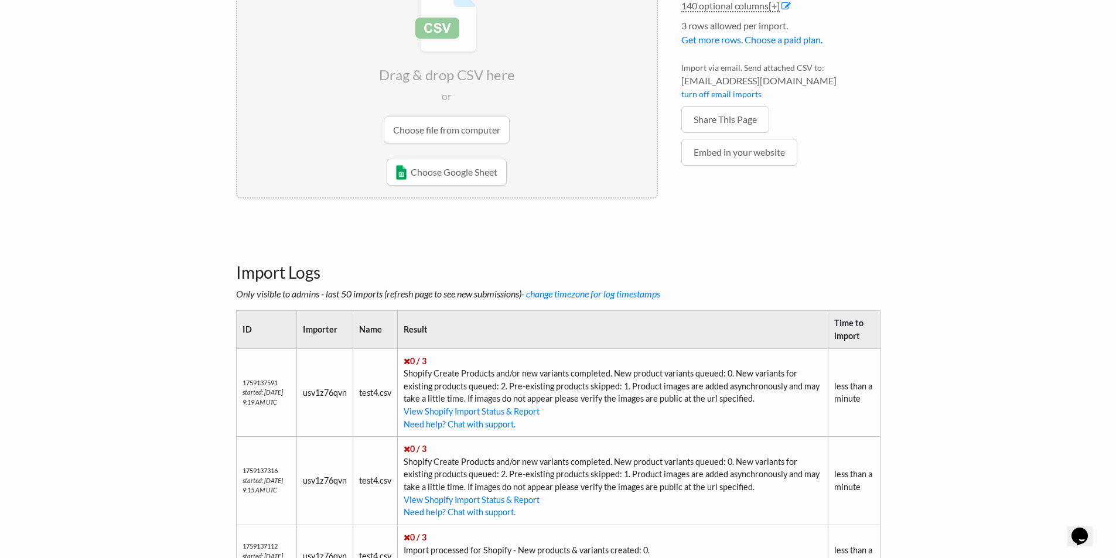
scroll to position [410, 0]
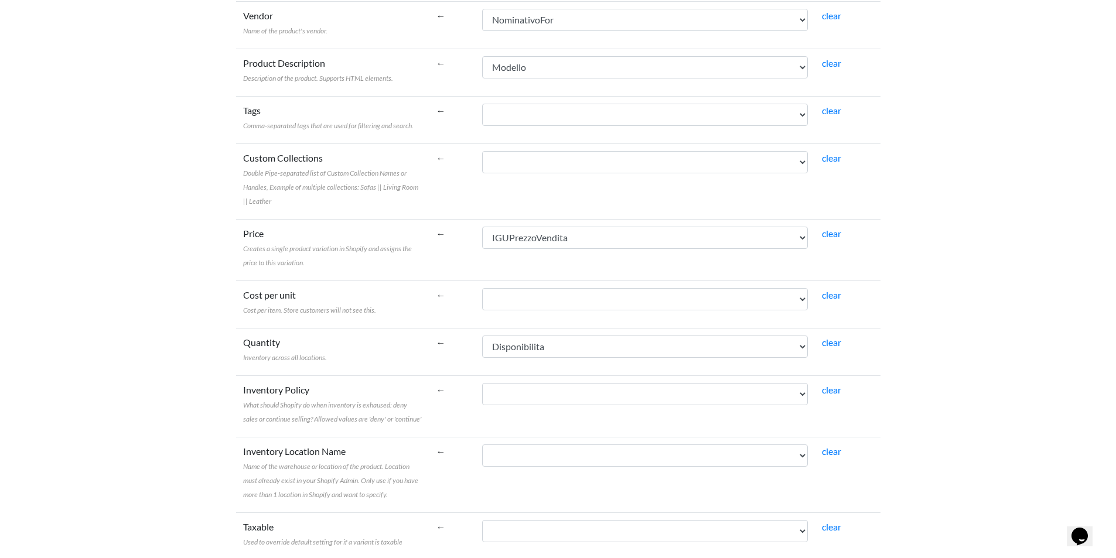
scroll to position [285, 0]
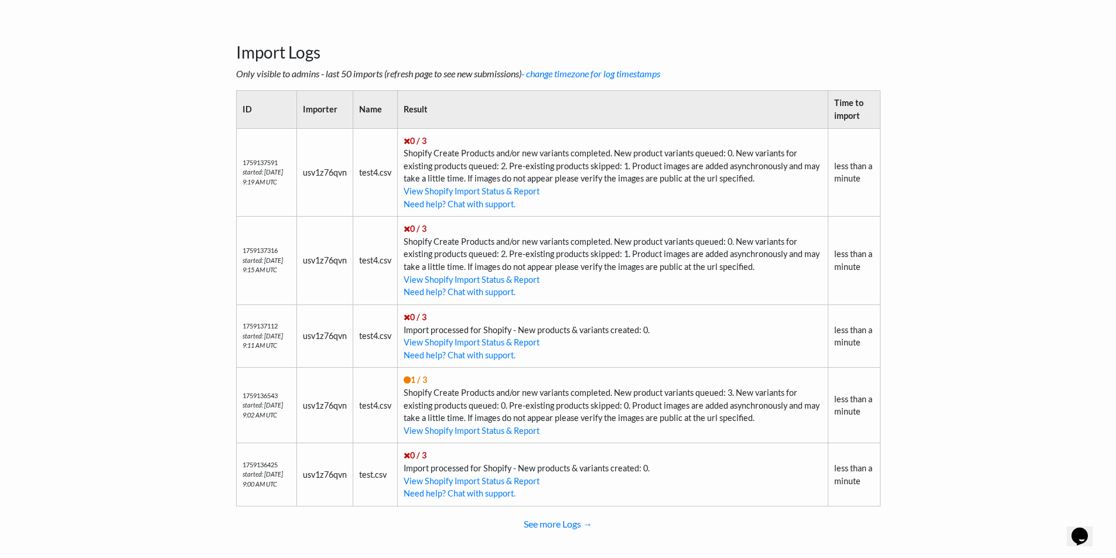
drag, startPoint x: 785, startPoint y: 176, endPoint x: 407, endPoint y: 157, distance: 377.9
click at [407, 156] on td "0 / 3 Shopify Create Products and/or new variants completed. New product varian…" at bounding box center [613, 172] width 431 height 88
click at [975, 138] on body "Easy CSV ⭐ Choose a paid plan usv1z76qvn Bwmyga All Flows All CSV Generators Bu…" at bounding box center [558, 78] width 1116 height 970
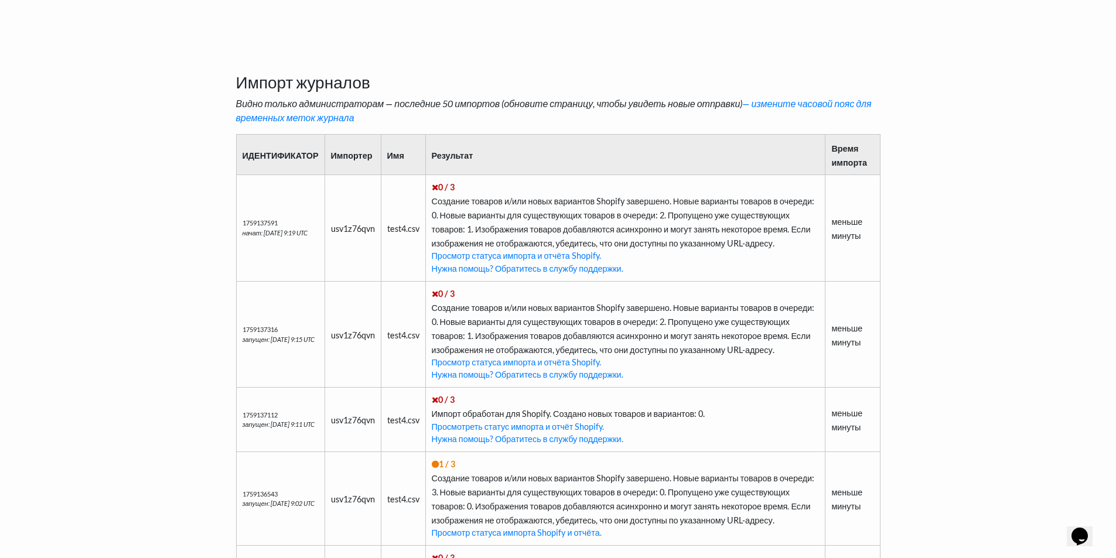
scroll to position [437, 0]
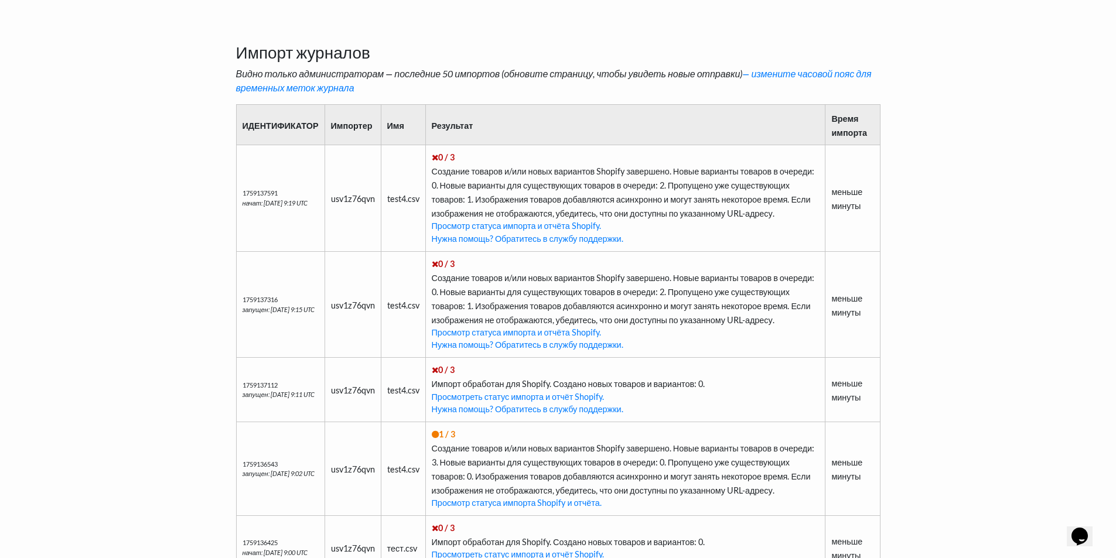
click at [709, 174] on font "Создание товаров и/или новых вариантов Shopify завершено. Новые варианты товаро…" at bounding box center [623, 192] width 383 height 52
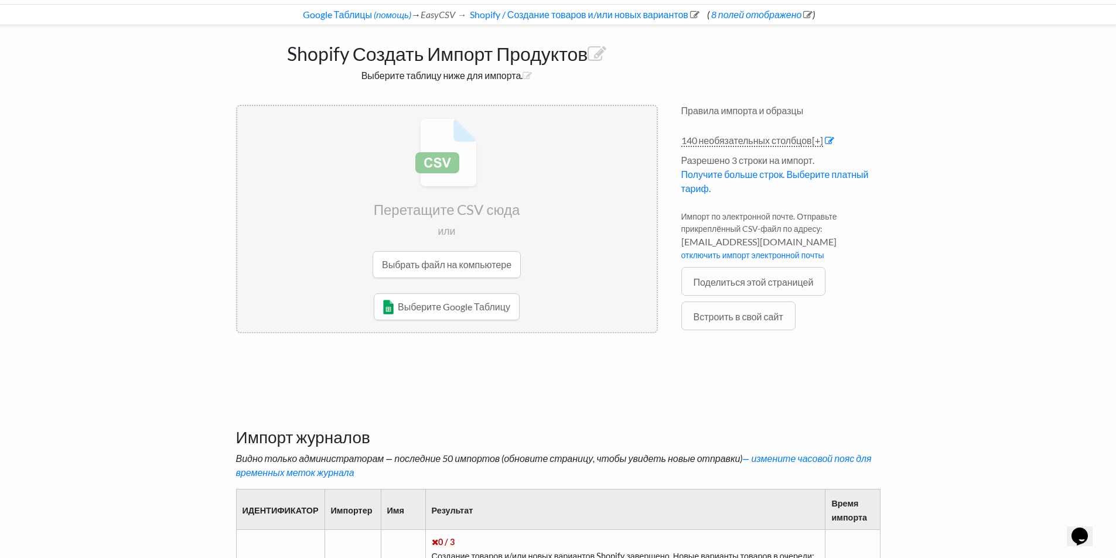
scroll to position [27, 0]
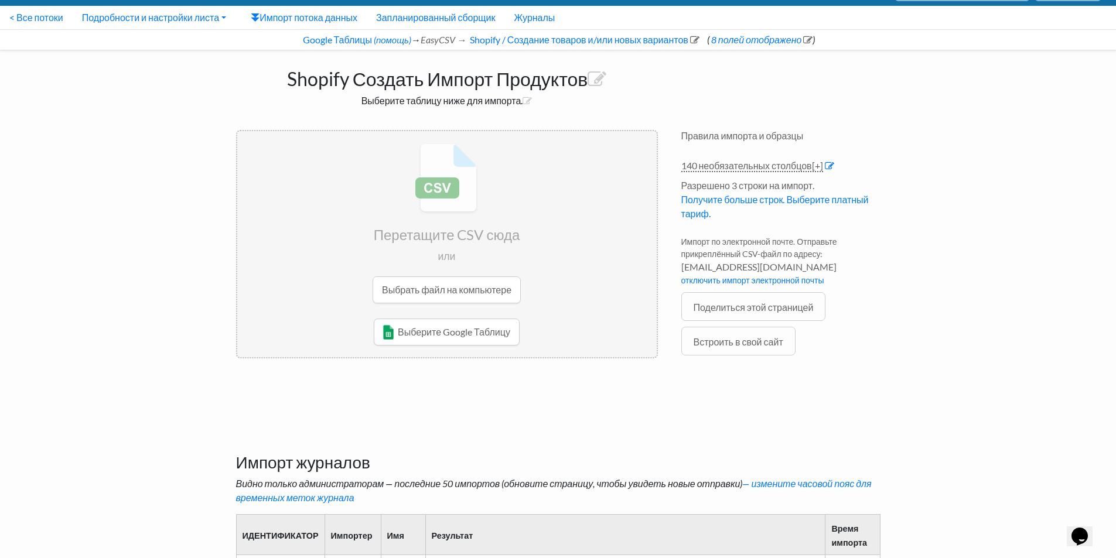
click at [457, 287] on input "file" at bounding box center [447, 223] width 420 height 185
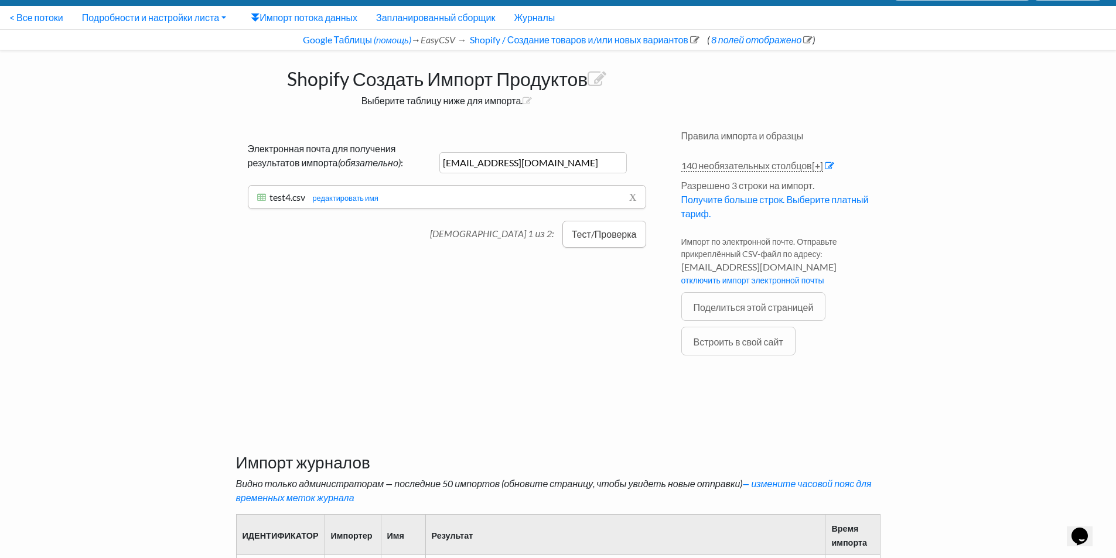
click at [608, 239] on font "Тест/Проверка" at bounding box center [604, 234] width 65 height 11
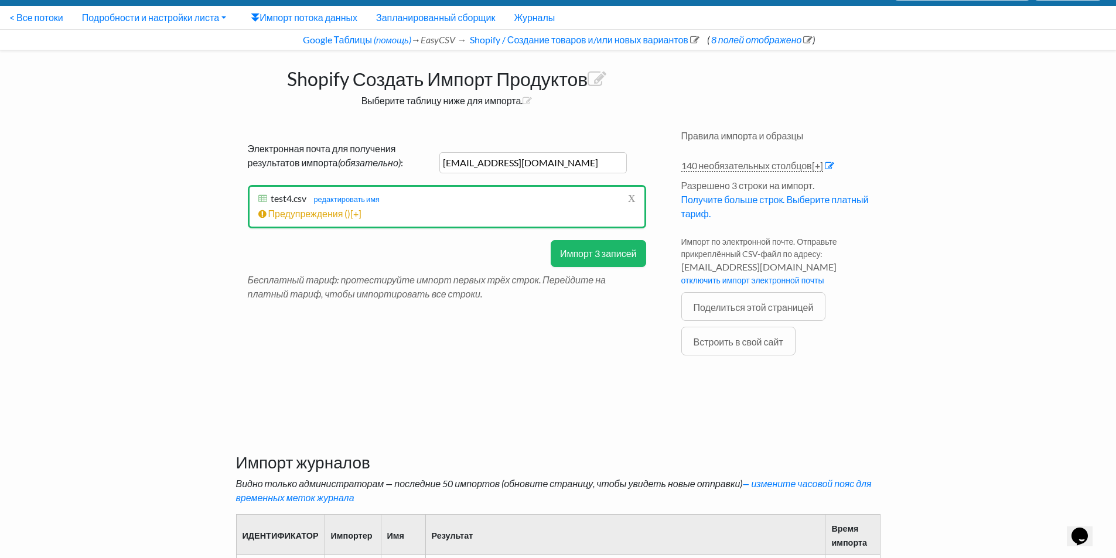
click at [598, 258] on font "Импорт 3 записей" at bounding box center [598, 253] width 77 height 11
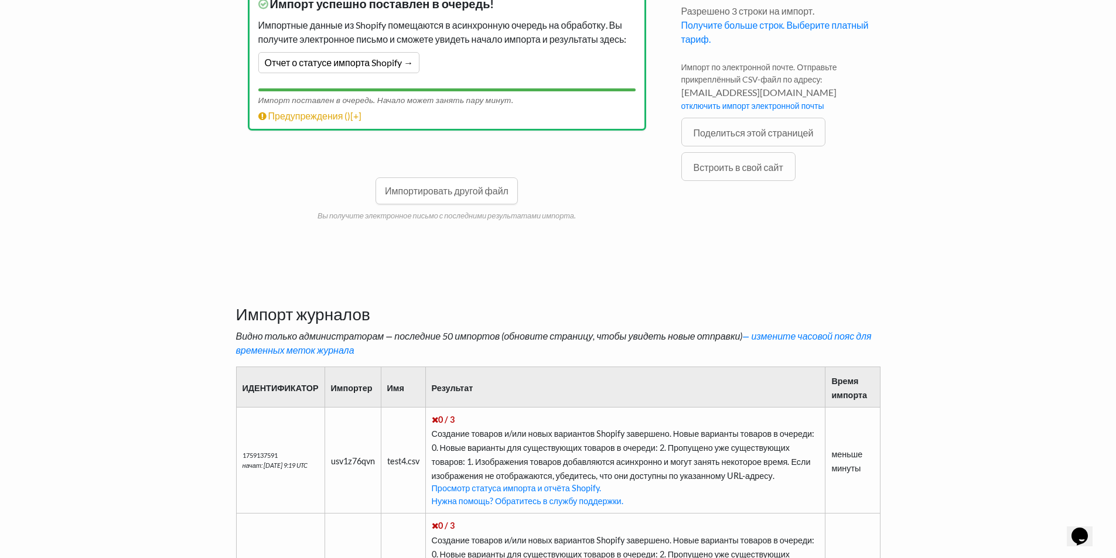
scroll to position [437, 0]
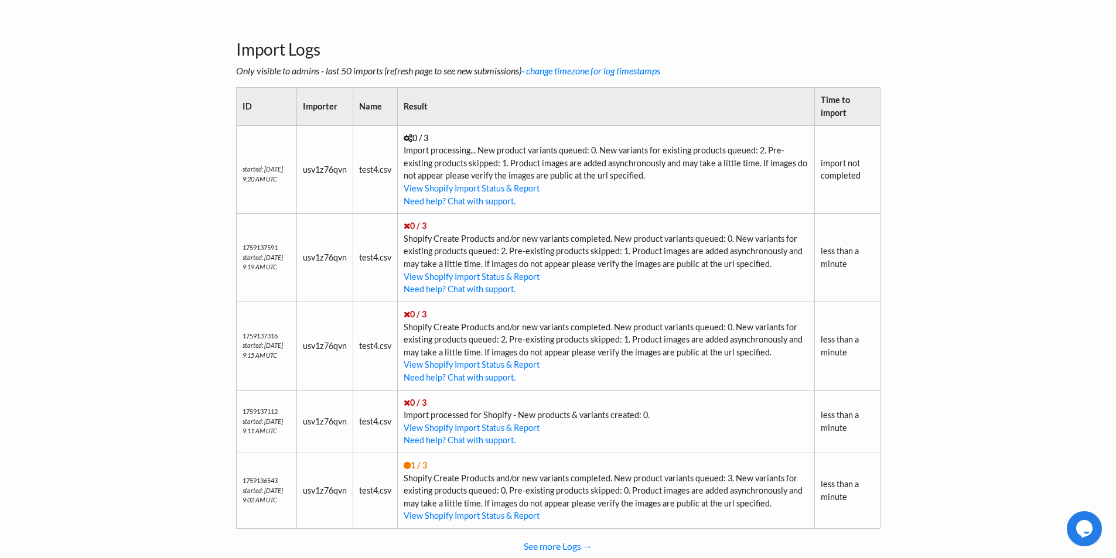
scroll to position [274, 0]
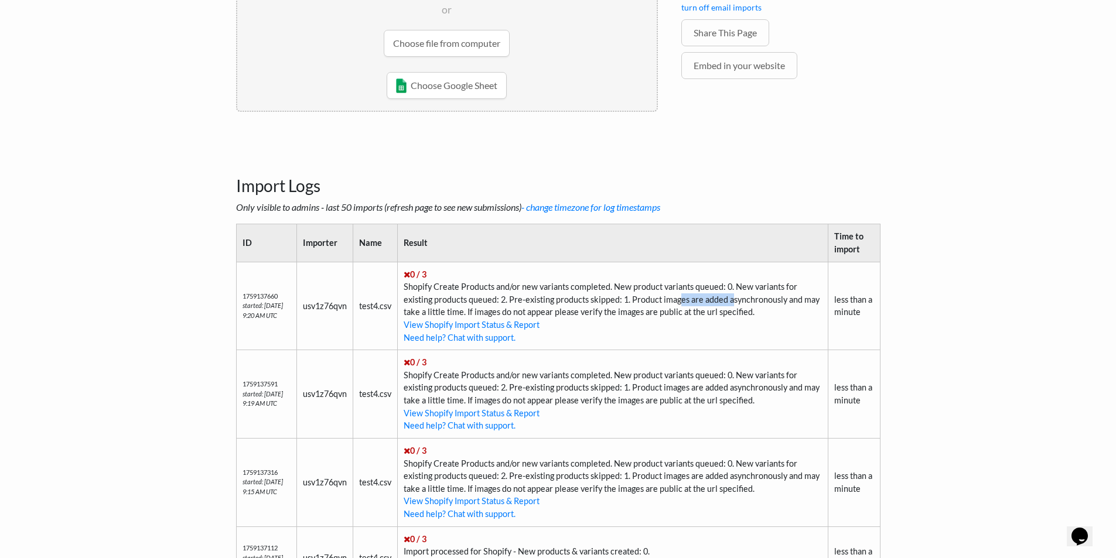
drag, startPoint x: 681, startPoint y: 297, endPoint x: 734, endPoint y: 302, distance: 53.1
click at [734, 302] on td "0 / 3 Shopify Create Products and/or new variants completed. New product varian…" at bounding box center [613, 306] width 431 height 88
drag, startPoint x: 504, startPoint y: 307, endPoint x: 567, endPoint y: 305, distance: 63.3
click at [567, 305] on td "0 / 3 Shopify Create Products and/or new variants completed. New product varian…" at bounding box center [613, 306] width 431 height 88
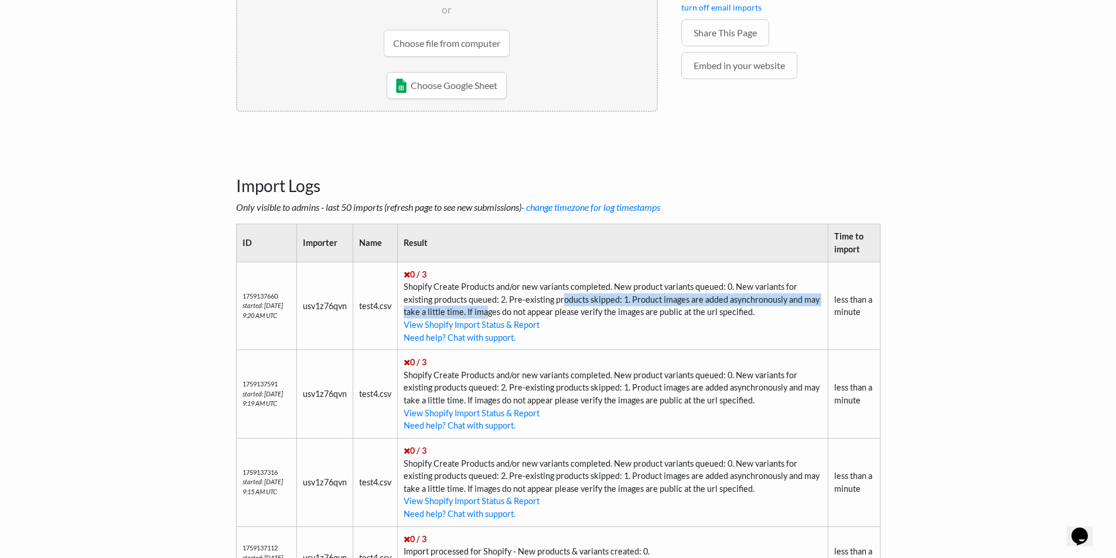
click at [567, 305] on td "0 / 3 Shopify Create Products and/or new variants completed. New product varian…" at bounding box center [613, 306] width 431 height 88
drag, startPoint x: 505, startPoint y: 308, endPoint x: 544, endPoint y: 311, distance: 39.3
click at [544, 311] on td "0 / 3 Shopify Create Products and/or new variants completed. New product varian…" at bounding box center [613, 306] width 431 height 88
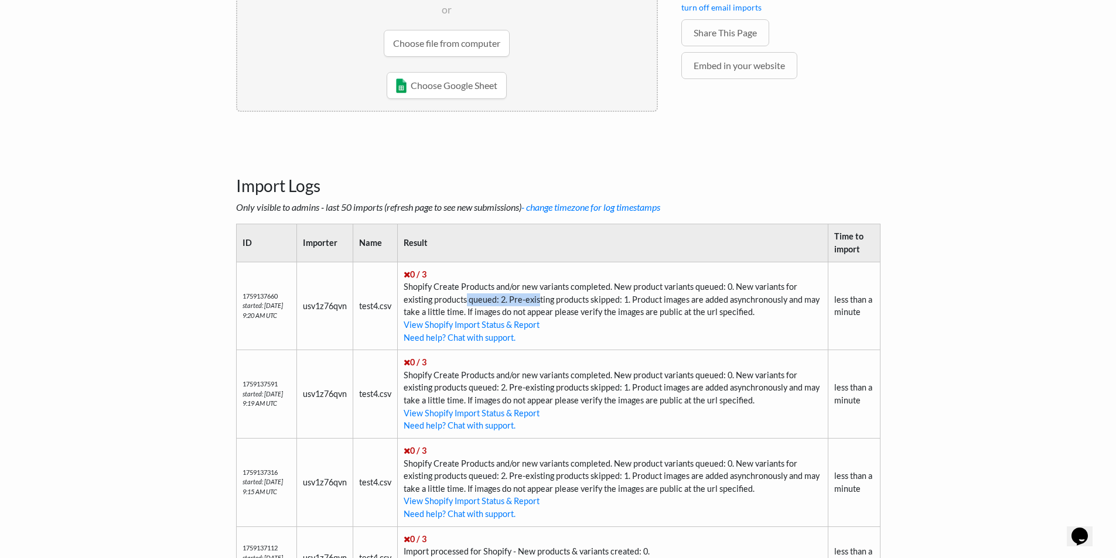
drag, startPoint x: 472, startPoint y: 302, endPoint x: 541, endPoint y: 305, distance: 69.2
click at [541, 305] on td "0 / 3 Shopify Create Products and/or new variants completed. New product varian…" at bounding box center [613, 306] width 431 height 88
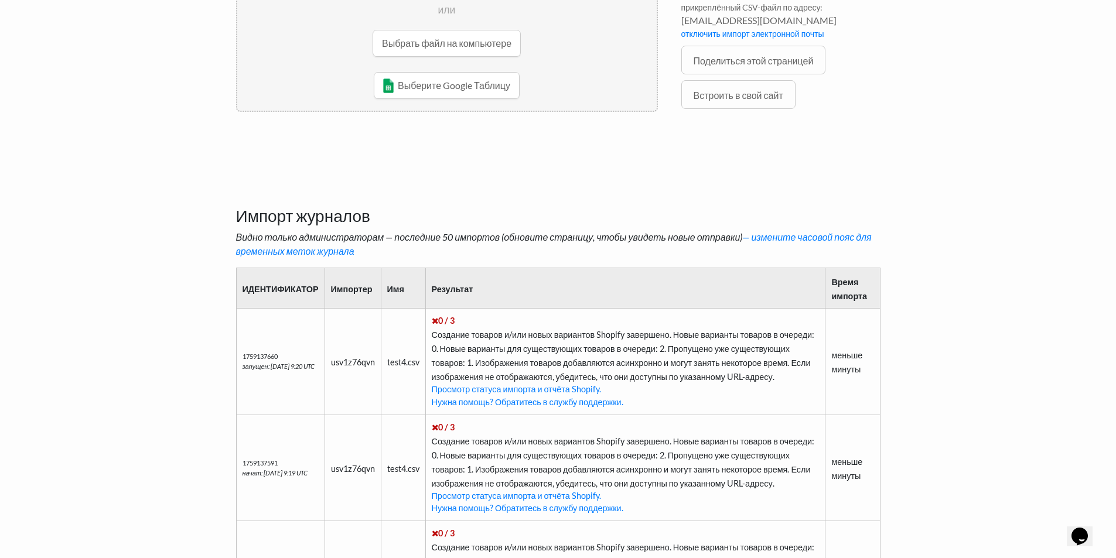
click at [951, 214] on body "Простой CSV ⭐ Выберите платный тариф usv1z76qvn Бвмига Все потоки Все генератор…" at bounding box center [558, 284] width 1116 height 1116
drag, startPoint x: 694, startPoint y: 335, endPoint x: 700, endPoint y: 340, distance: 7.9
click at [700, 340] on td "0 / 3 Создание товаров и/или новых вариантов Shopify завершено. Новые варианты …" at bounding box center [625, 361] width 400 height 107
click at [518, 350] on font "Создание товаров и/или новых вариантов Shopify завершено. Новые варианты товаро…" at bounding box center [623, 356] width 383 height 52
drag, startPoint x: 508, startPoint y: 352, endPoint x: 665, endPoint y: 355, distance: 157.1
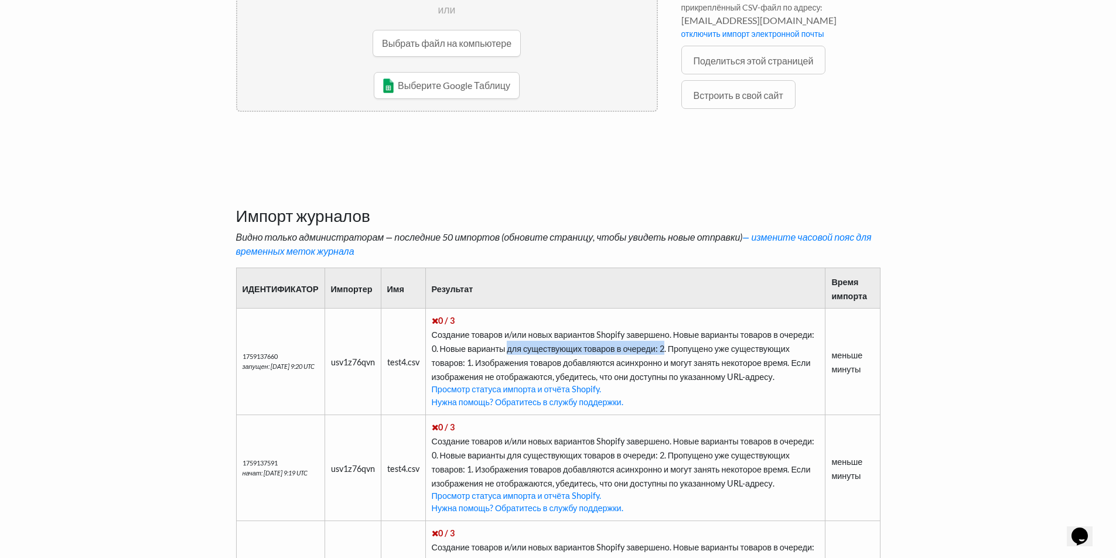
click at [665, 355] on td "0 / 3 Создание товаров и/или новых вариантов Shopify завершено. Новые варианты …" at bounding box center [625, 361] width 400 height 107
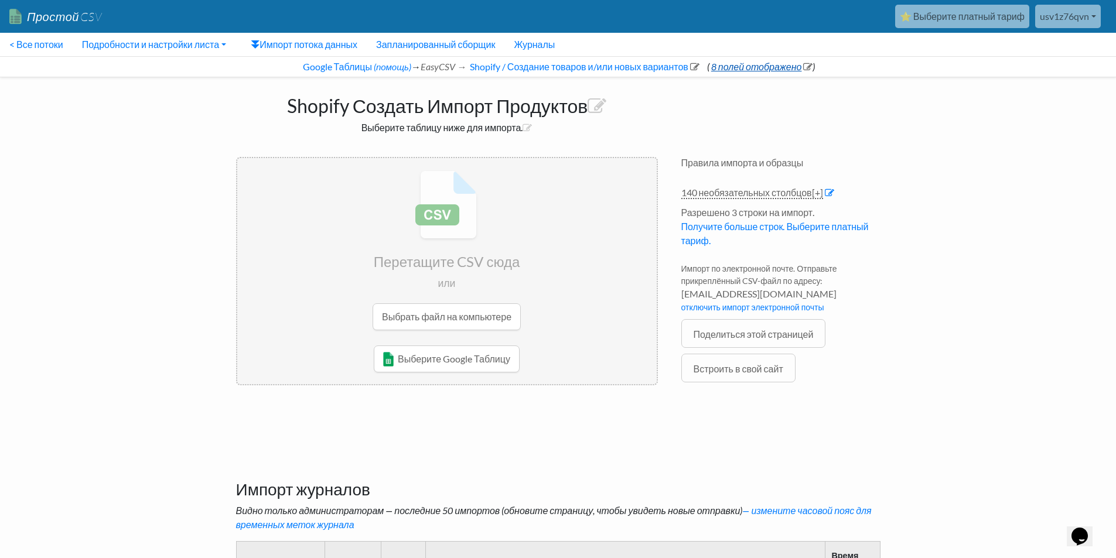
click at [755, 67] on font "8 полей отображено" at bounding box center [756, 66] width 91 height 11
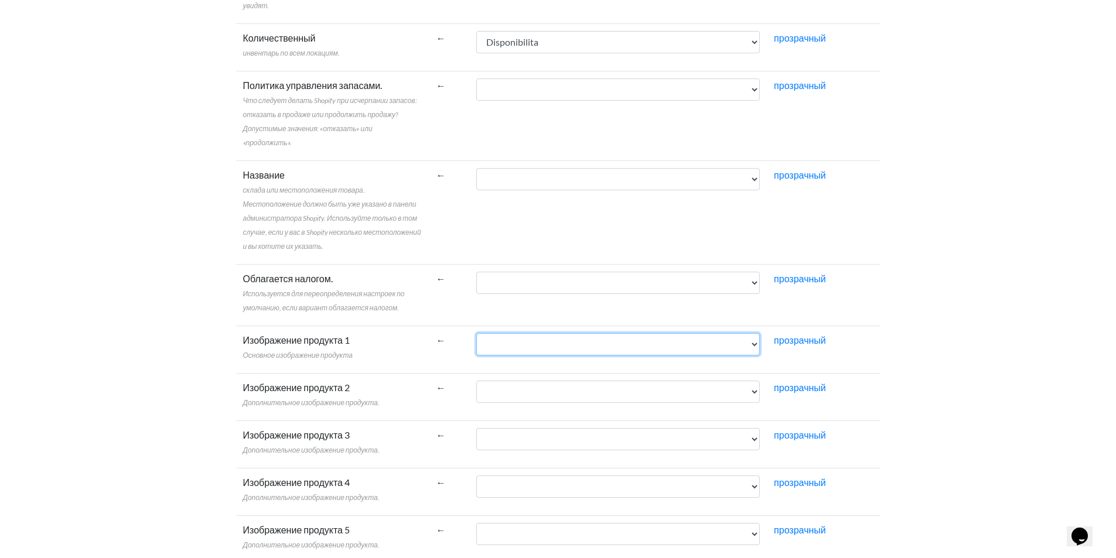
click at [561, 334] on select "IGUnegozio CodNegozio IGUArticolo Модельло CodEsterno DSArticolo DSArticoloWeb …" at bounding box center [618, 344] width 284 height 22
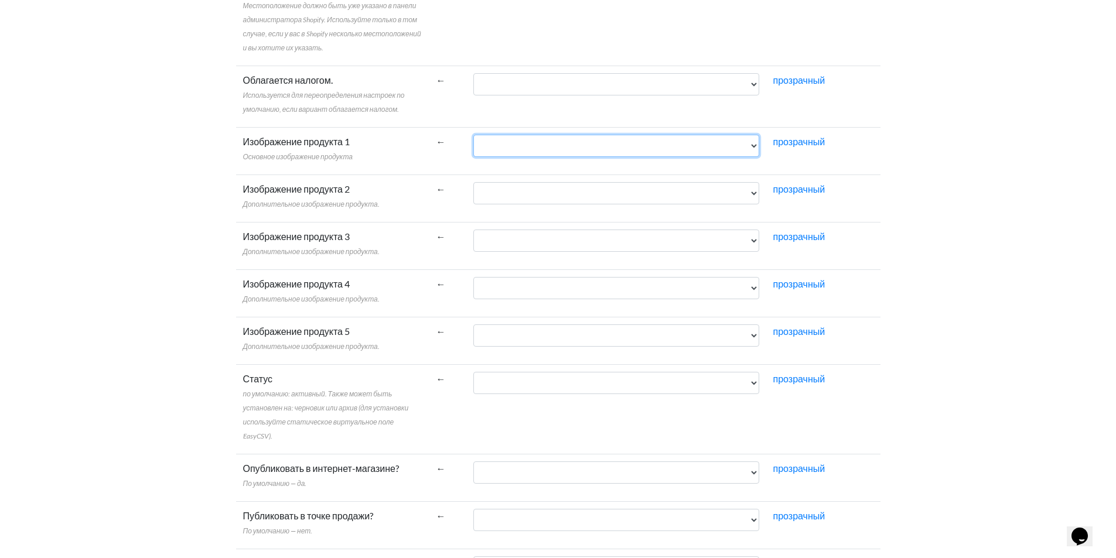
scroll to position [957, 0]
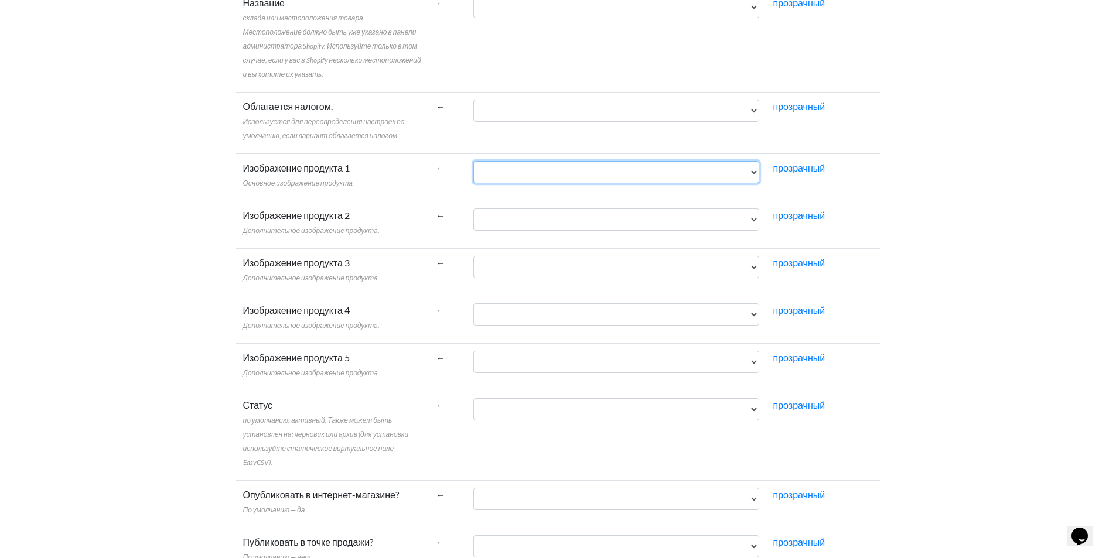
click at [534, 167] on select "IGUnegozio CodNegozio IGUArticolo Модельло CodEsterno DSArticolo DSArticoloWeb …" at bounding box center [617, 172] width 286 height 22
select select "cr_763551"
click at [474, 161] on select "IGUnegozio CodNegozio IGUArticolo Модельло CodEsterno DSArticolo DSArticoloWeb …" at bounding box center [617, 172] width 286 height 22
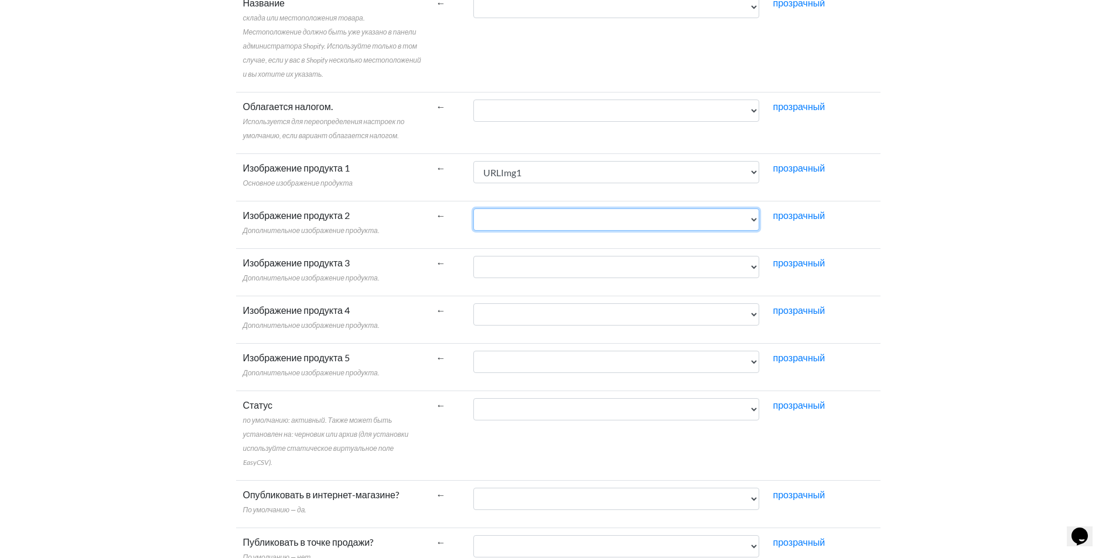
drag, startPoint x: 505, startPoint y: 214, endPoint x: 509, endPoint y: 226, distance: 12.1
click at [505, 215] on select "IGUnegozio CodNegozio IGUArticolo Модельло CodEsterno DSArticolo DSArticoloWeb …" at bounding box center [617, 220] width 286 height 22
select select "cr_763552"
click at [474, 209] on select "IGUnegozio CodNegozio IGUArticolo Модельло CodEsterno DSArticolo DSArticoloWeb …" at bounding box center [617, 220] width 286 height 22
click at [522, 260] on select "IGUnegozio CodNegozio IGUArticolo Модельло CodEsterno DSArticolo DSArticoloWeb …" at bounding box center [617, 267] width 286 height 22
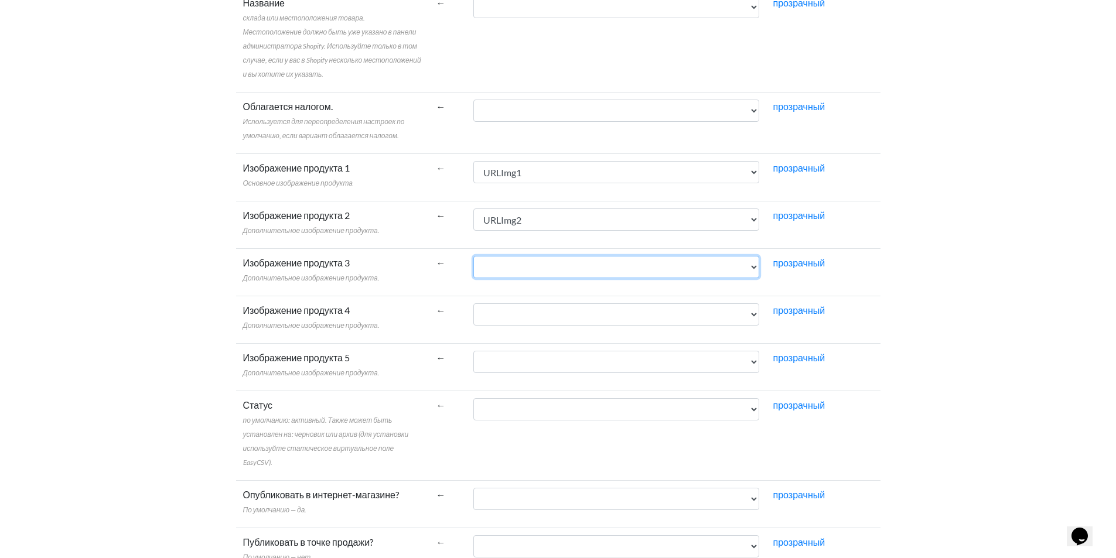
drag, startPoint x: 524, startPoint y: 270, endPoint x: 527, endPoint y: 260, distance: 10.4
click at [524, 270] on select "IGUnegozio CodNegozio IGUArticolo Модельло CodEsterno DSArticolo DSArticoloWeb …" at bounding box center [617, 267] width 286 height 22
select select "cr_763553"
click at [474, 256] on select "IGUnegozio CodNegozio IGUArticolo Модельло CodEsterno DSArticolo DSArticoloWeb …" at bounding box center [617, 267] width 286 height 22
click at [506, 307] on select "IGUnegozio CodNegozio IGUArticolo Модельло CodEsterno DSArticolo DSArticoloWeb …" at bounding box center [617, 315] width 286 height 22
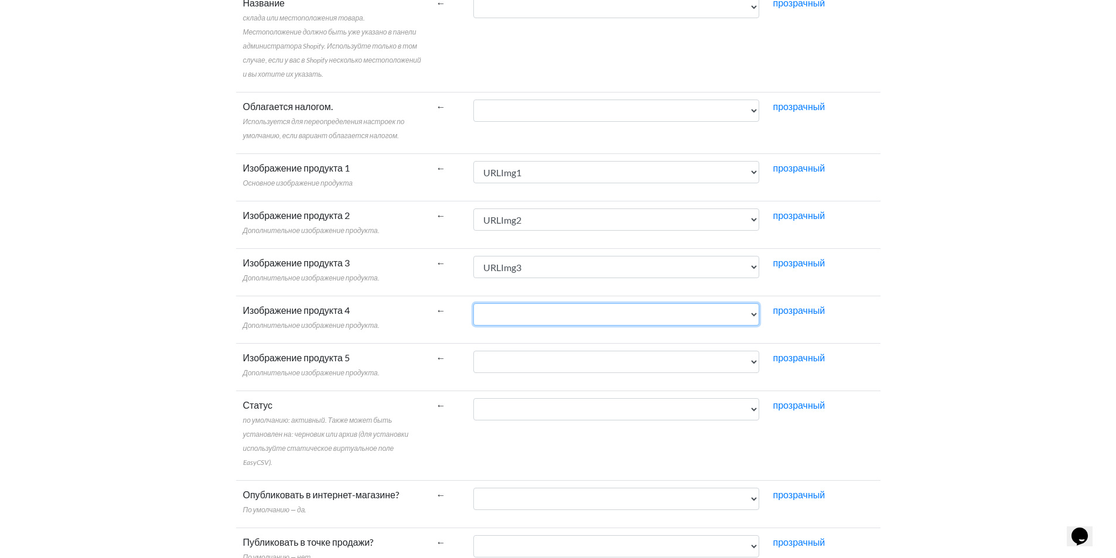
select select "cr_763554"
click at [474, 304] on select "IGUnegozio CodNegozio IGUArticolo Модельло CodEsterno DSArticolo DSArticoloWeb …" at bounding box center [617, 315] width 286 height 22
click at [523, 362] on select "IGUnegozio CodNegozio IGUArticolo Модельло CodEsterno DSArticolo DSArticoloWeb …" at bounding box center [617, 362] width 286 height 22
select select "cr_763555"
click at [474, 351] on select "IGUnegozio CodNegozio IGUArticolo Модельло CodEsterno DSArticolo DSArticoloWeb …" at bounding box center [617, 362] width 286 height 22
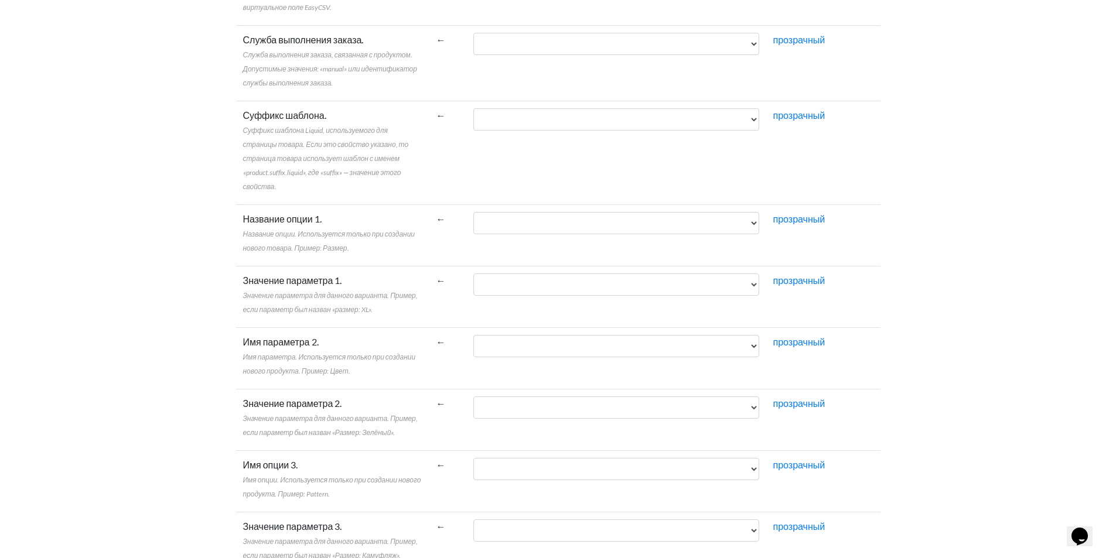
scroll to position [2205, 0]
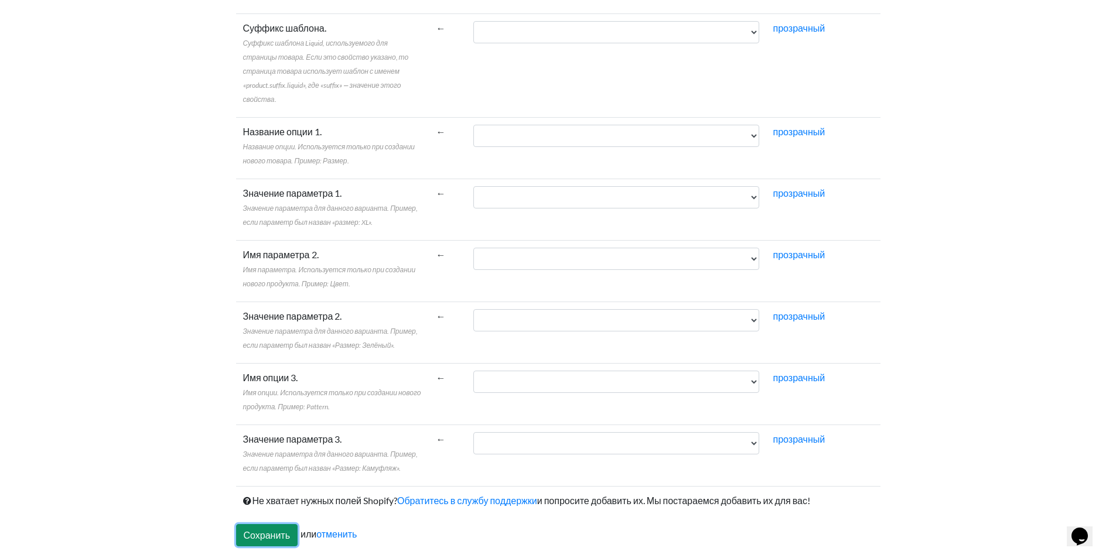
click at [259, 536] on input "Сохранить" at bounding box center [267, 535] width 62 height 22
type input "Save"
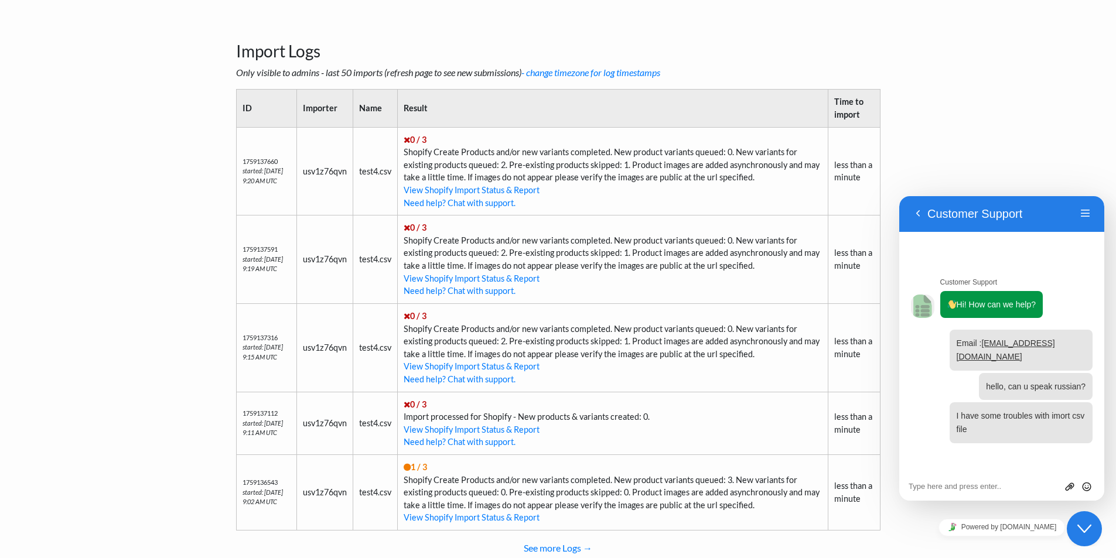
scroll to position [410, 0]
drag, startPoint x: 1081, startPoint y: 516, endPoint x: 1074, endPoint y: 516, distance: 7.1
click at [1067, 523] on html "Close Chat This icon closes the chat window." at bounding box center [1086, 529] width 38 height 35
click at [906, 519] on div "Powered by [DOMAIN_NAME]" at bounding box center [1002, 528] width 205 height 26
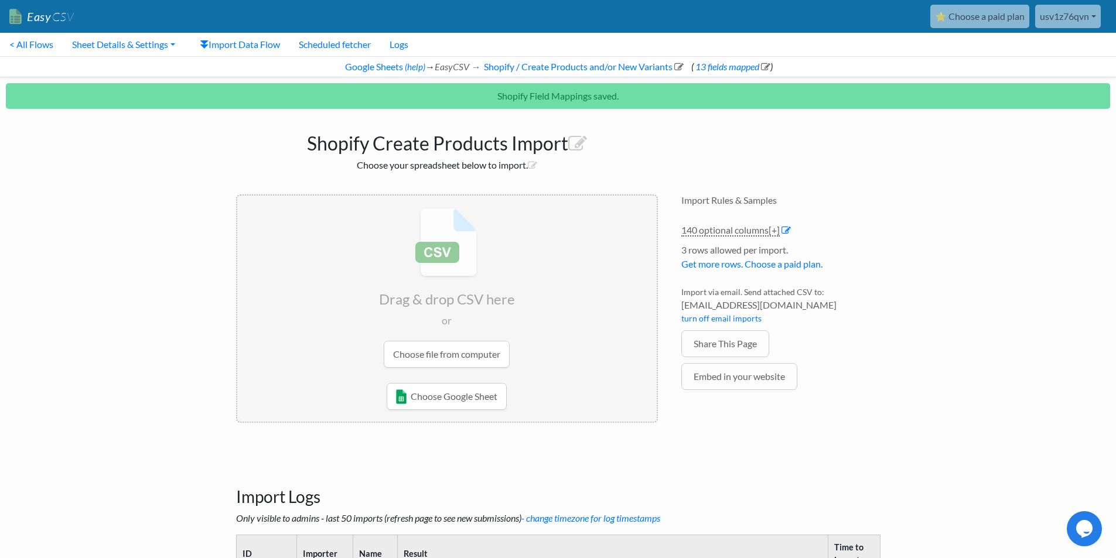
click at [444, 355] on input "file" at bounding box center [447, 288] width 420 height 185
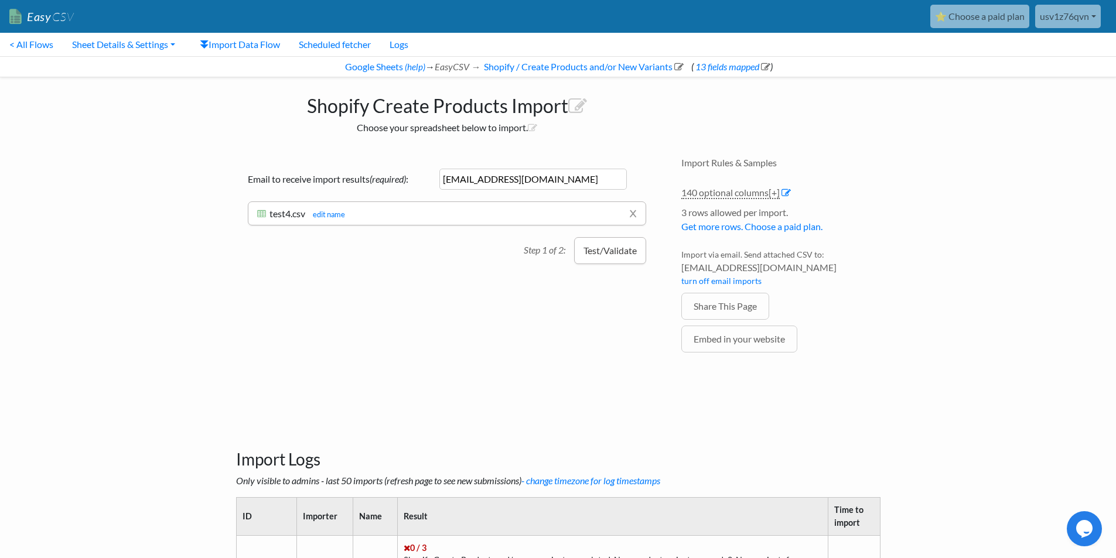
click at [605, 251] on button "Test/Validate" at bounding box center [610, 250] width 72 height 27
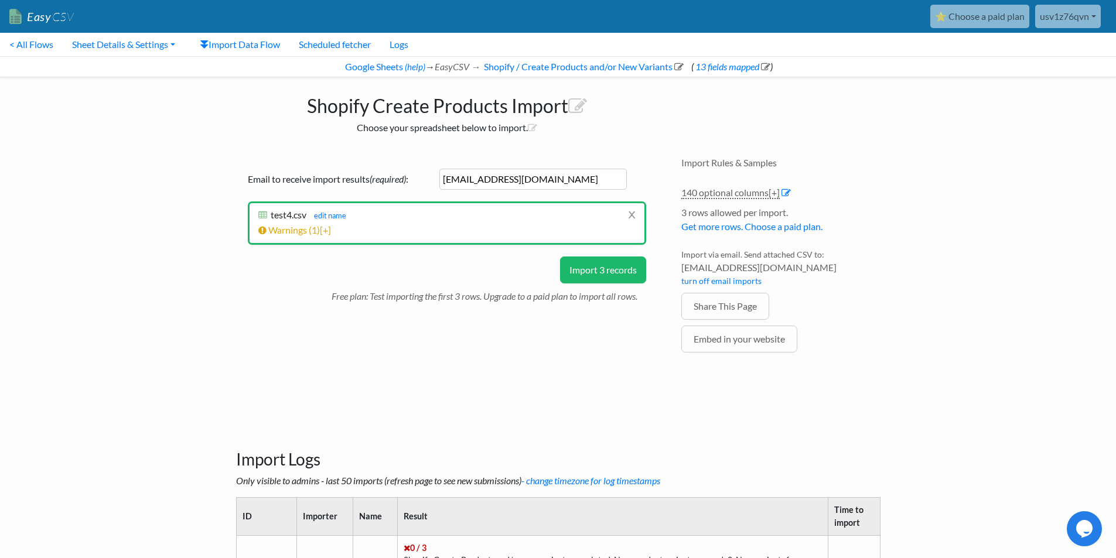
click at [608, 268] on button "Import 3 records" at bounding box center [603, 270] width 86 height 27
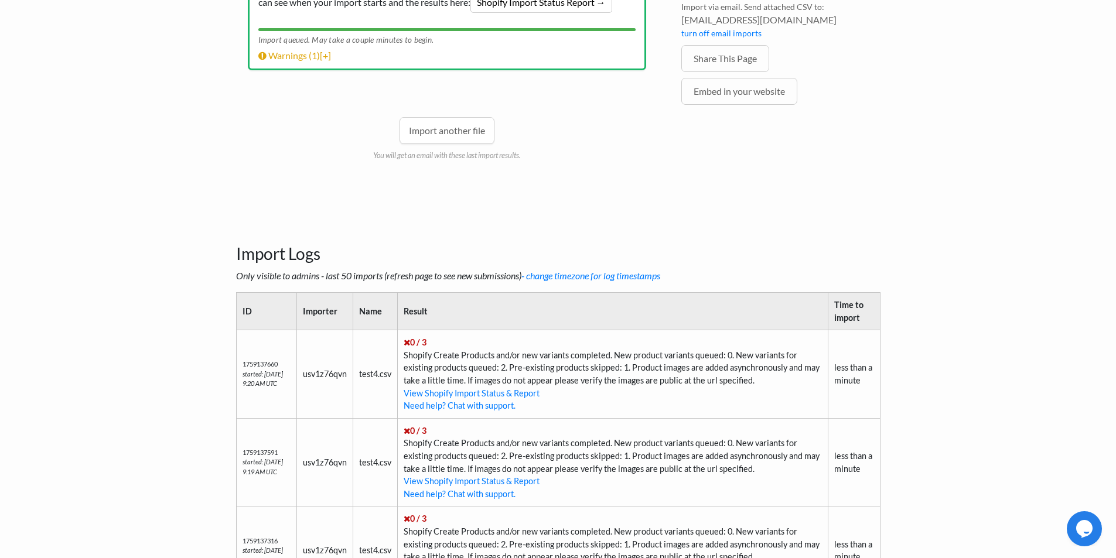
scroll to position [274, 0]
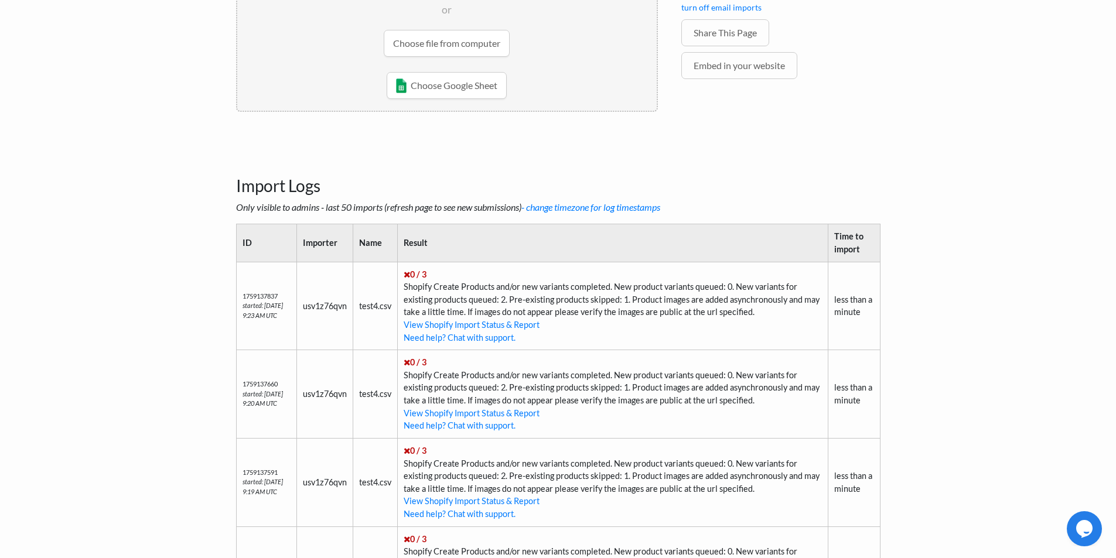
click at [1085, 520] on icon "Opens Chat This icon Opens the chat window." at bounding box center [1084, 529] width 19 height 19
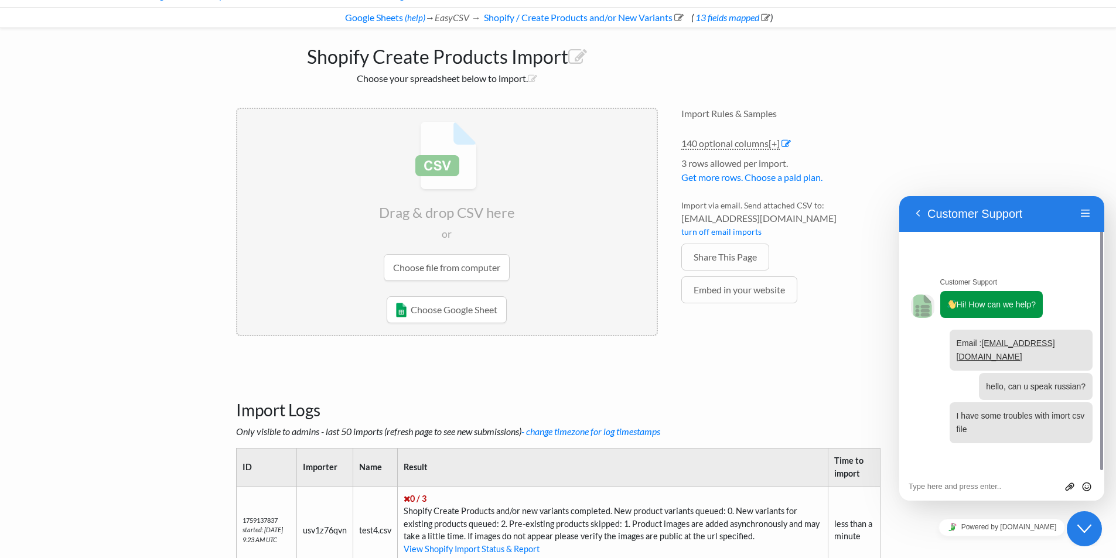
click at [615, 373] on h3 "Import Logs" at bounding box center [558, 396] width 645 height 49
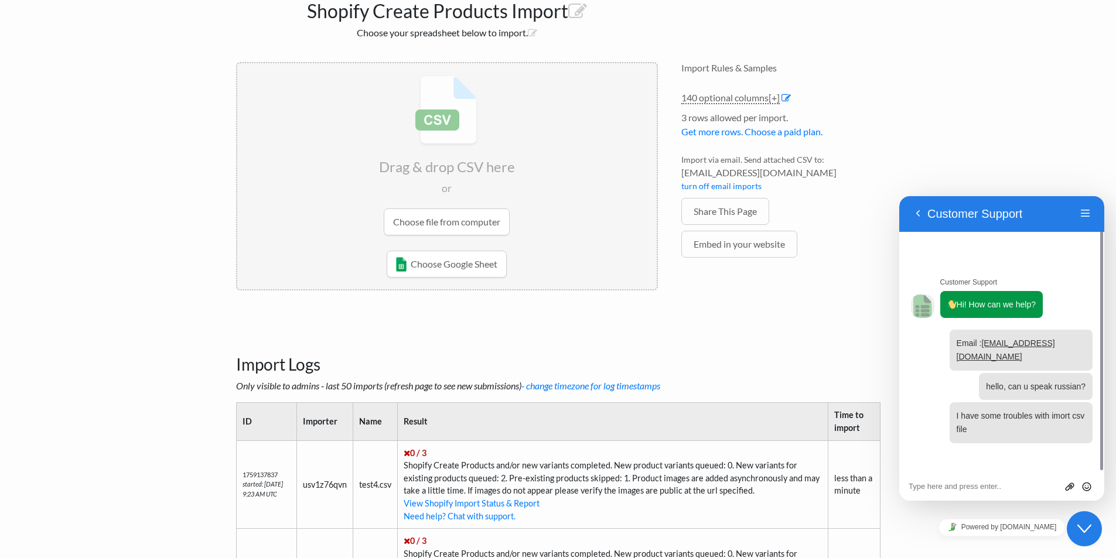
scroll to position [49, 0]
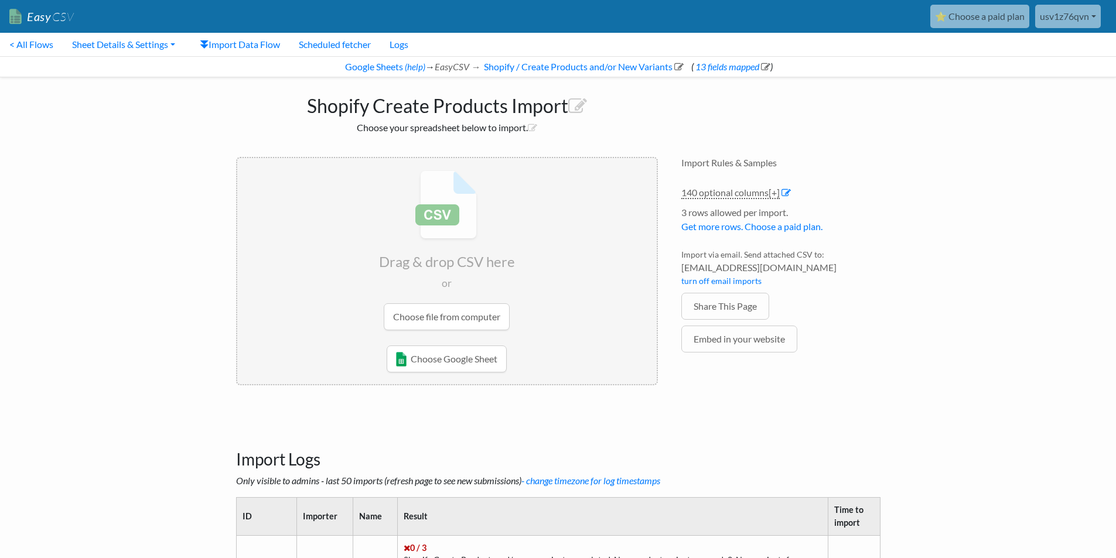
click at [461, 320] on input "file" at bounding box center [447, 250] width 420 height 185
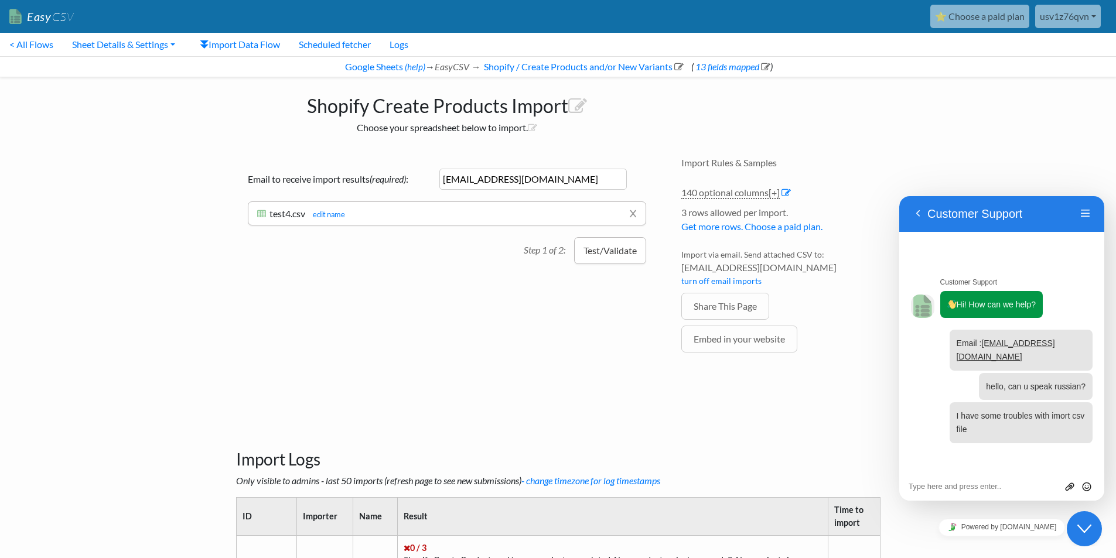
click at [611, 258] on button "Test/Validate" at bounding box center [610, 250] width 72 height 27
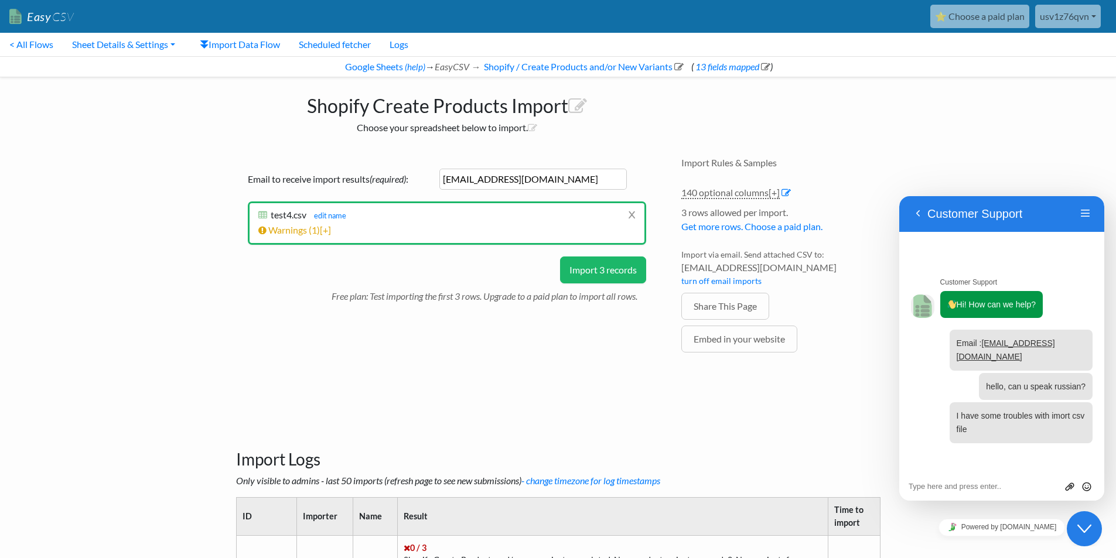
click at [601, 280] on button "Import 3 records" at bounding box center [603, 270] width 86 height 27
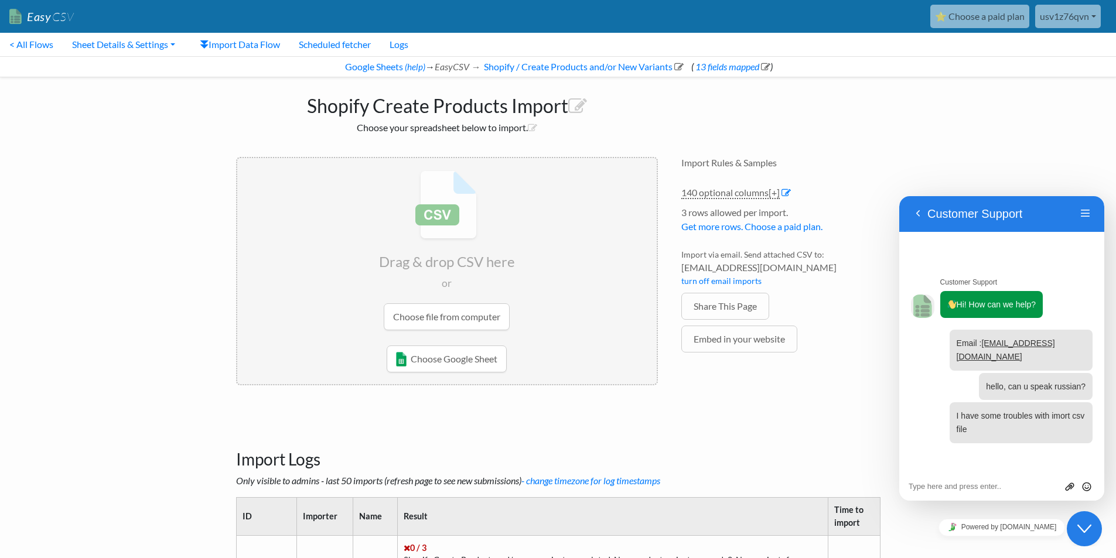
click at [729, 72] on div "Google Sheets (help) → EasyCSV → Shopify / Create Products and/or New Variants …" at bounding box center [558, 66] width 1116 height 21
click at [726, 68] on link "13 fields mapped" at bounding box center [732, 66] width 77 height 11
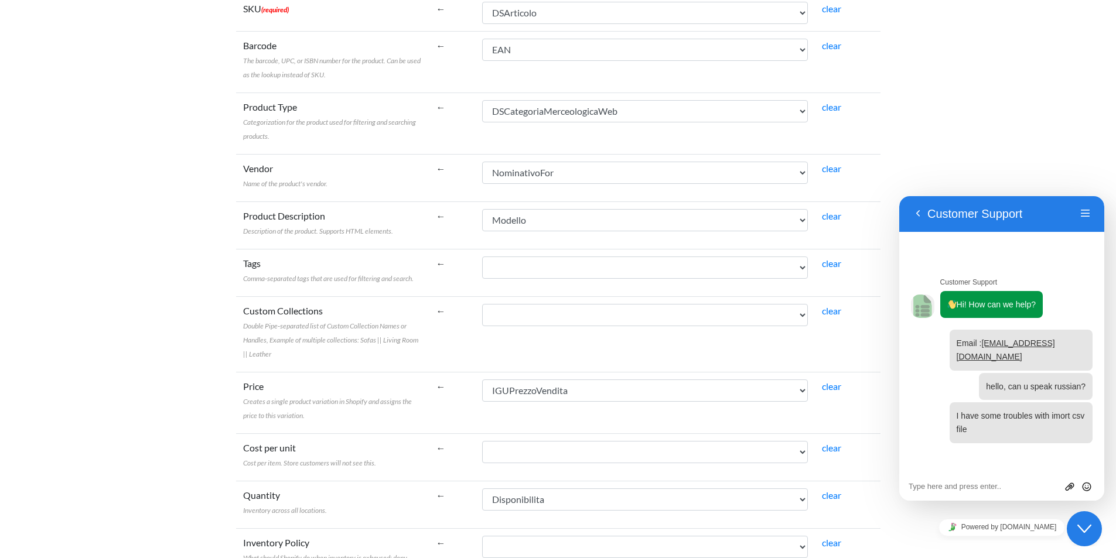
scroll to position [137, 0]
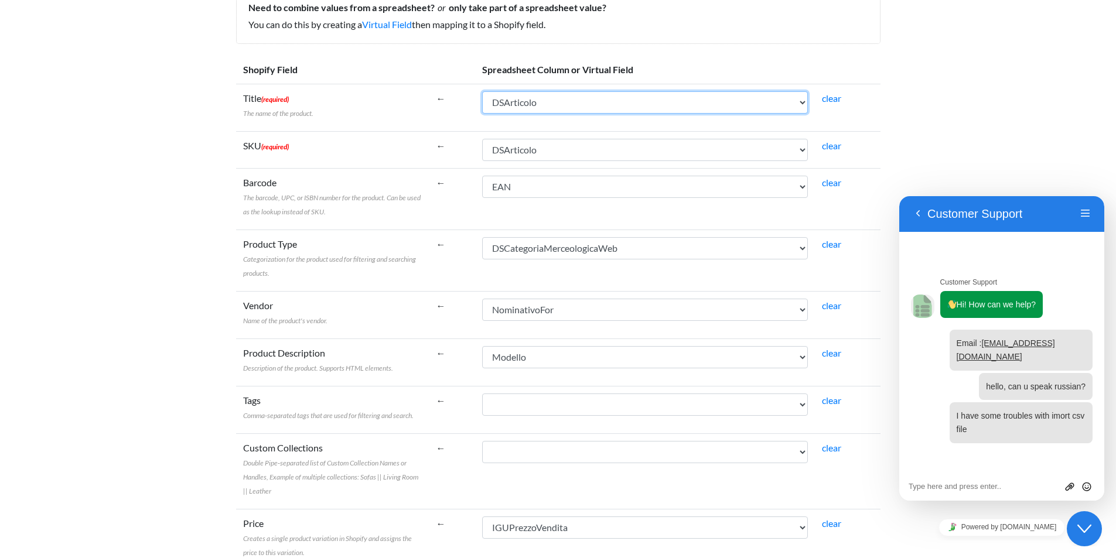
click at [630, 110] on select "IGUNegozio CodNegozio IGUArticolo Modello CodEsterno DSArticolo DSArticoloWeb N…" at bounding box center [645, 102] width 326 height 22
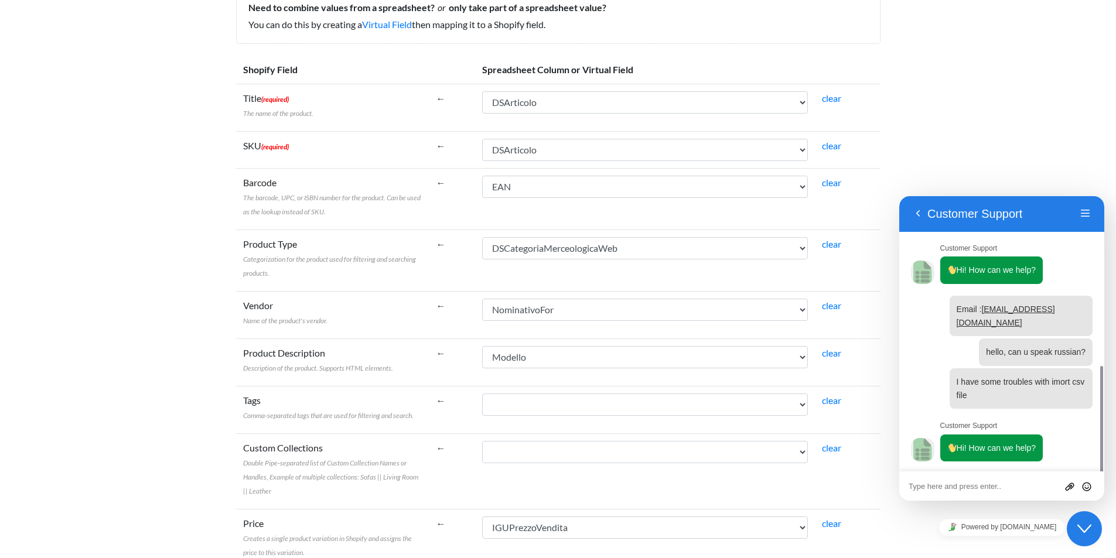
scroll to position [98, 0]
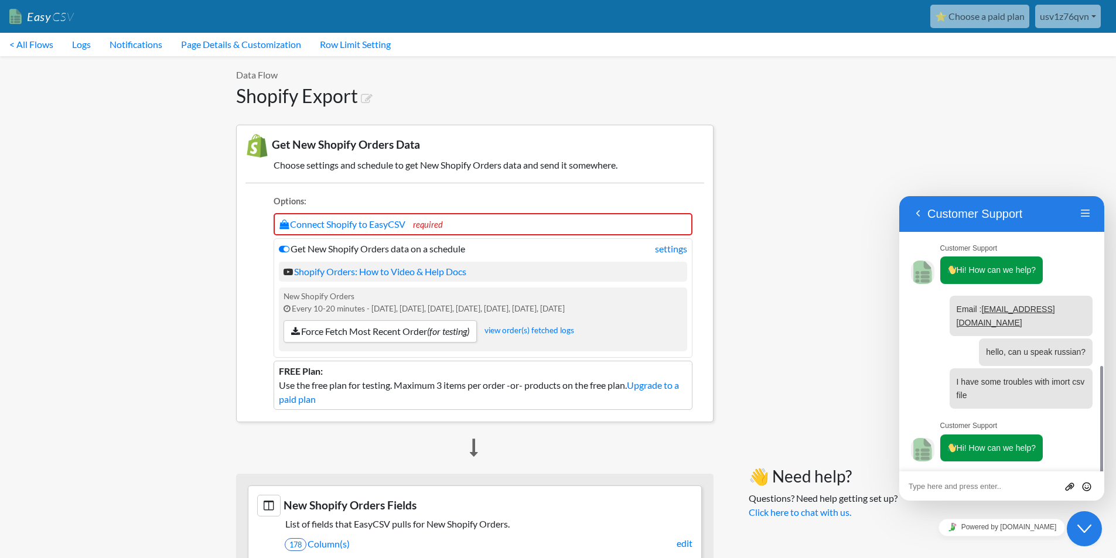
scroll to position [98, 0]
